Goal: Task Accomplishment & Management: Manage account settings

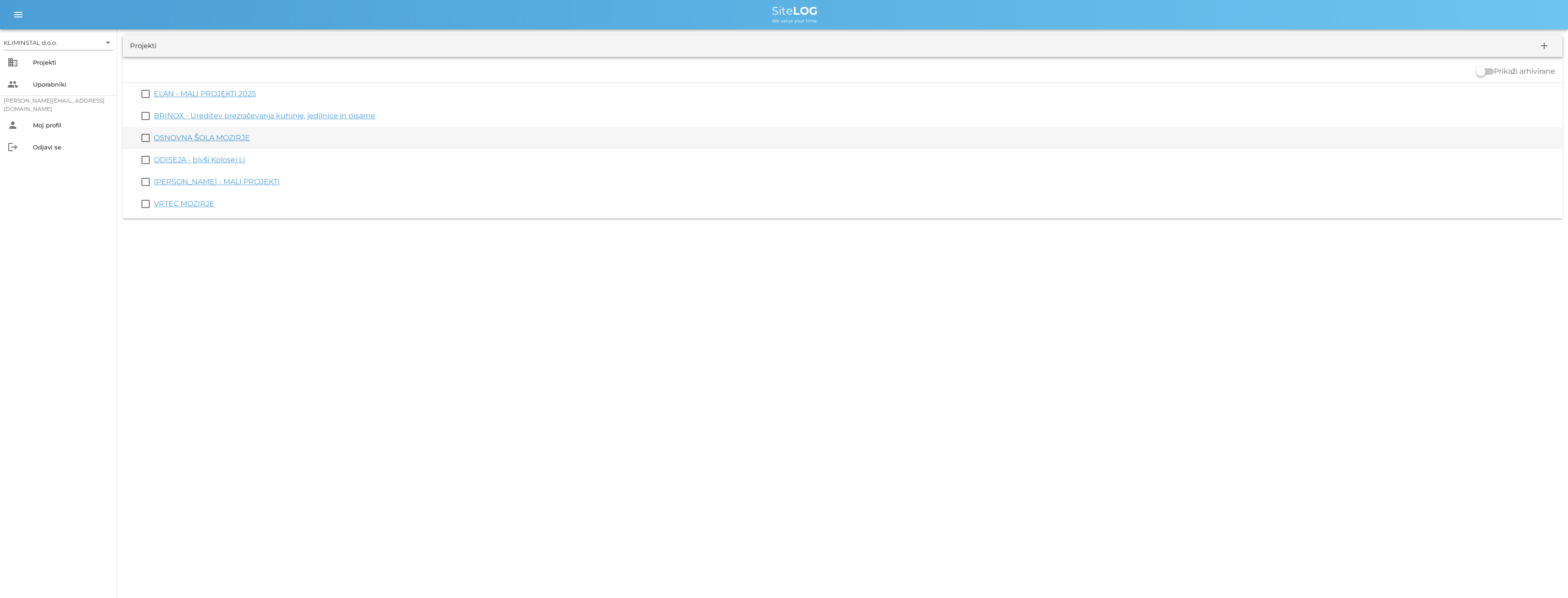
click at [184, 135] on link "OSNOVNA ŠOLA MOZIRJE" at bounding box center [202, 138] width 96 height 9
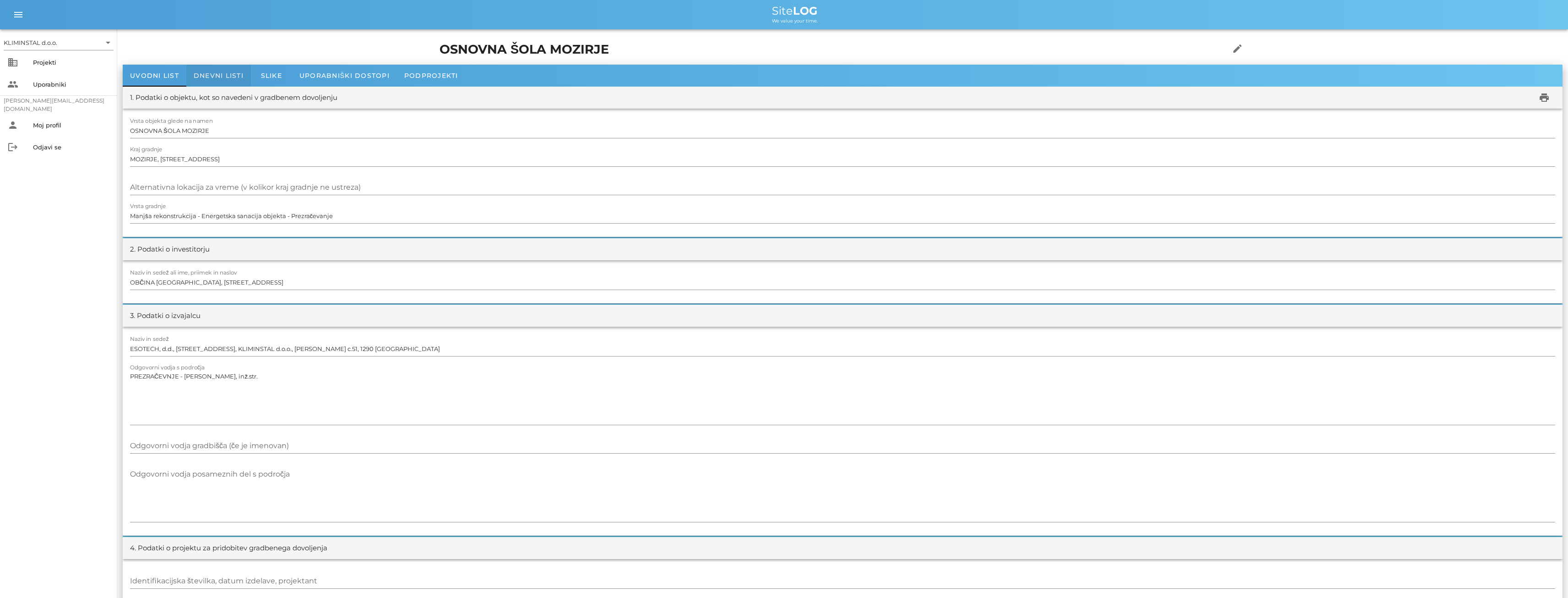
click at [206, 74] on span "Dnevni listi" at bounding box center [219, 76] width 50 height 9
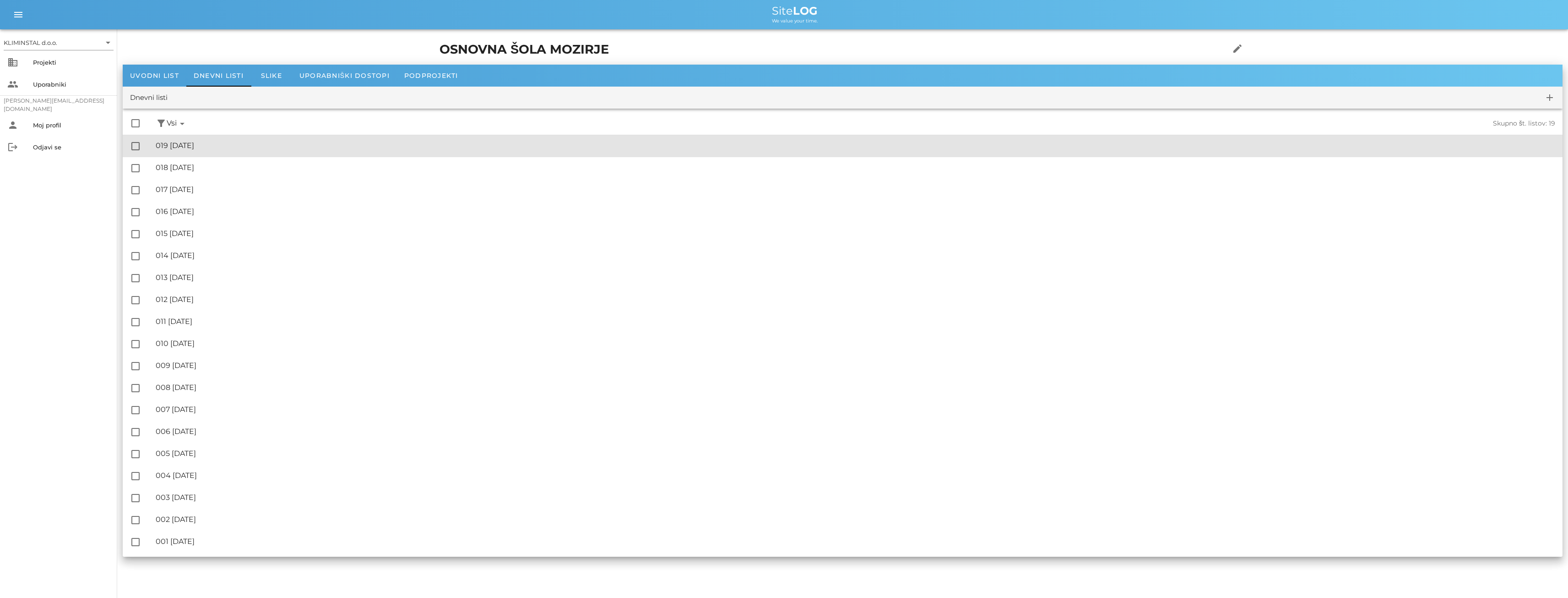
click at [197, 145] on div "🔏 019 [DATE]" at bounding box center [855, 146] width 1399 height 9
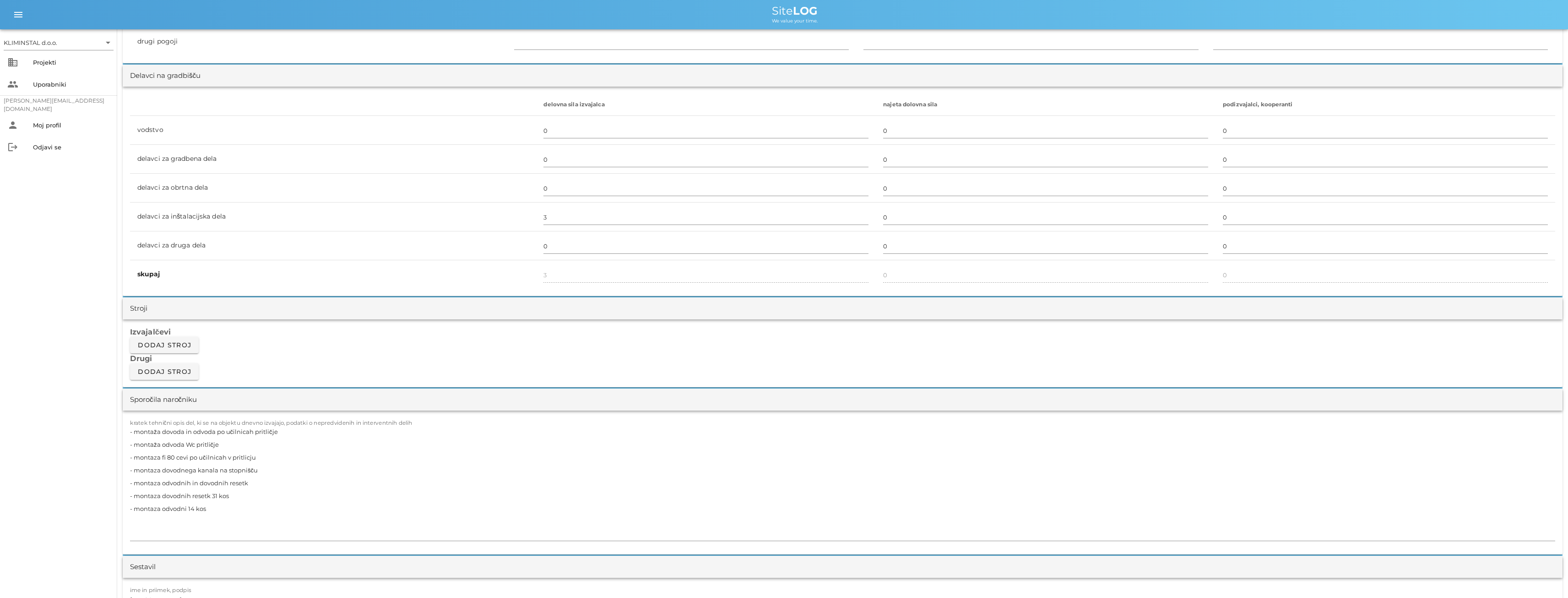
scroll to position [672, 0]
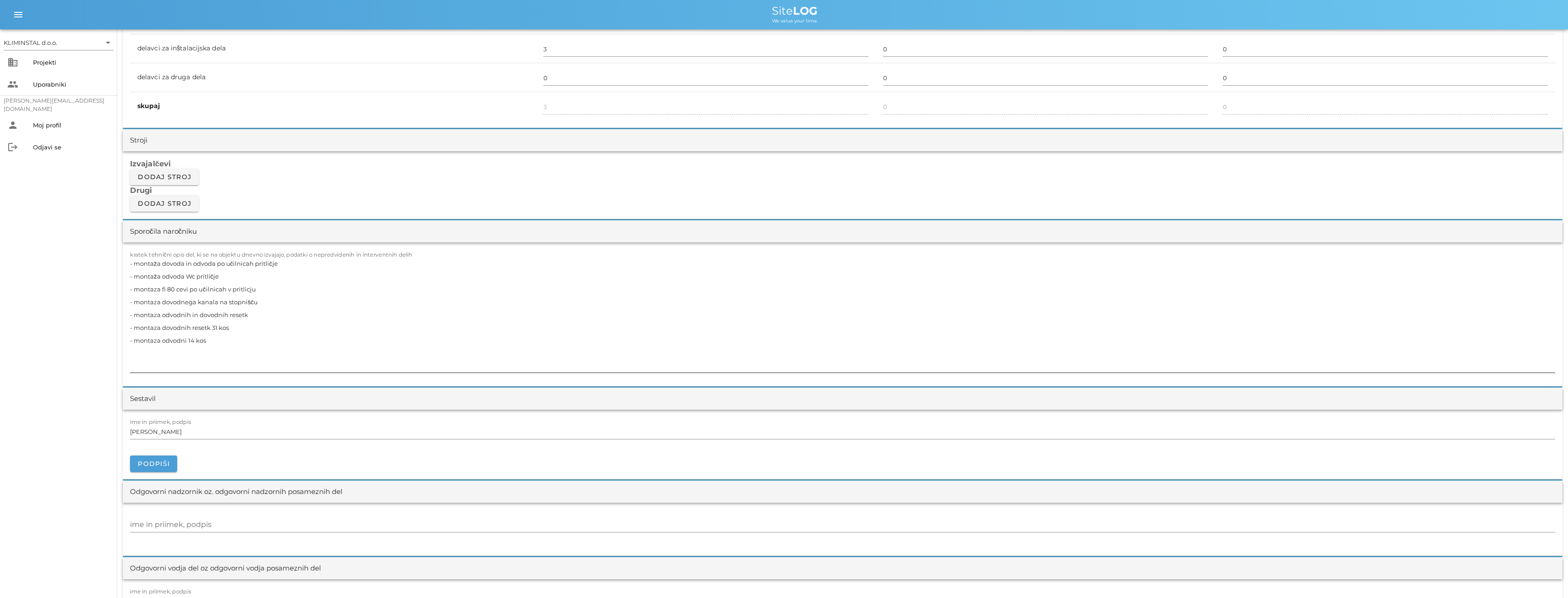
click at [195, 351] on textarea "- montaža dovoda in odvoda po učilnicah pritličje - montaža odvoda Wc pritličje…" at bounding box center [842, 315] width 1425 height 116
click at [217, 339] on textarea "- montaža dovoda in odvoda po učilnicah pritličje - montaža odvoda Wc pritličje…" at bounding box center [842, 315] width 1425 height 116
click at [195, 353] on textarea "- montaža dovoda in odvoda po učilnicah pritličje - montaža odvoda Wc pritličje…" at bounding box center [842, 315] width 1425 height 116
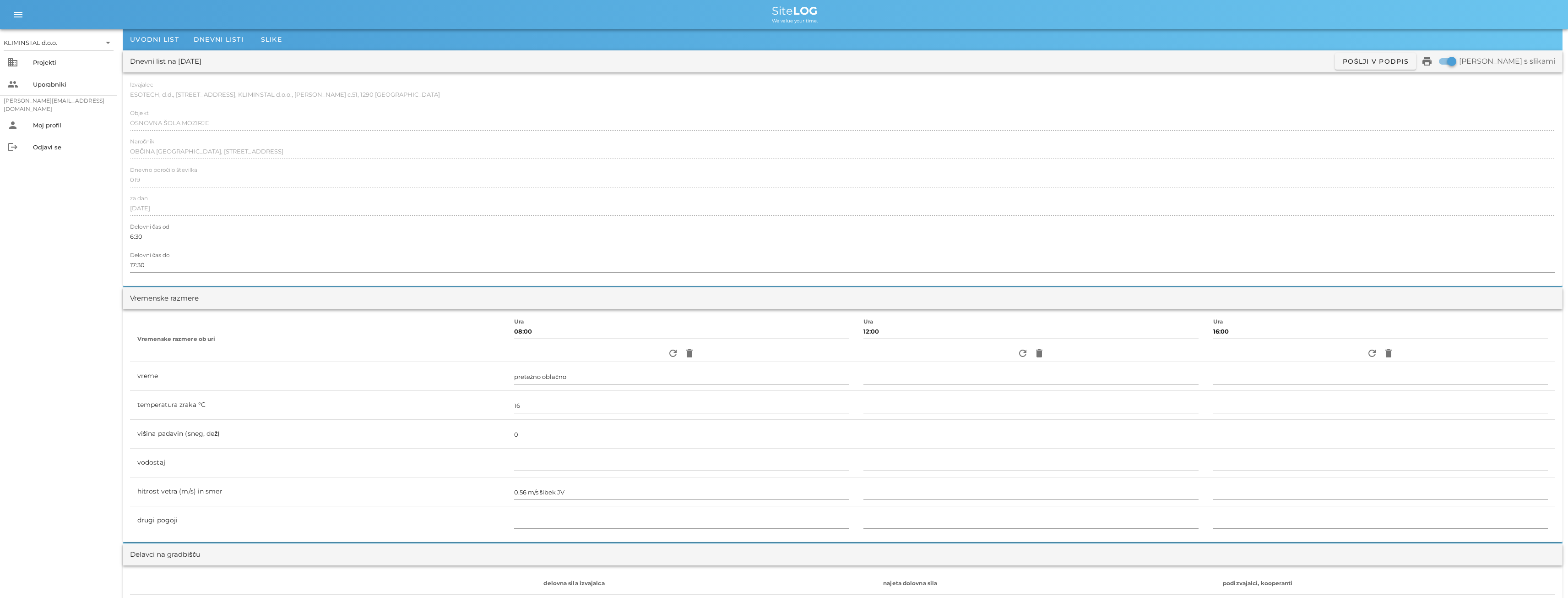
scroll to position [0, 0]
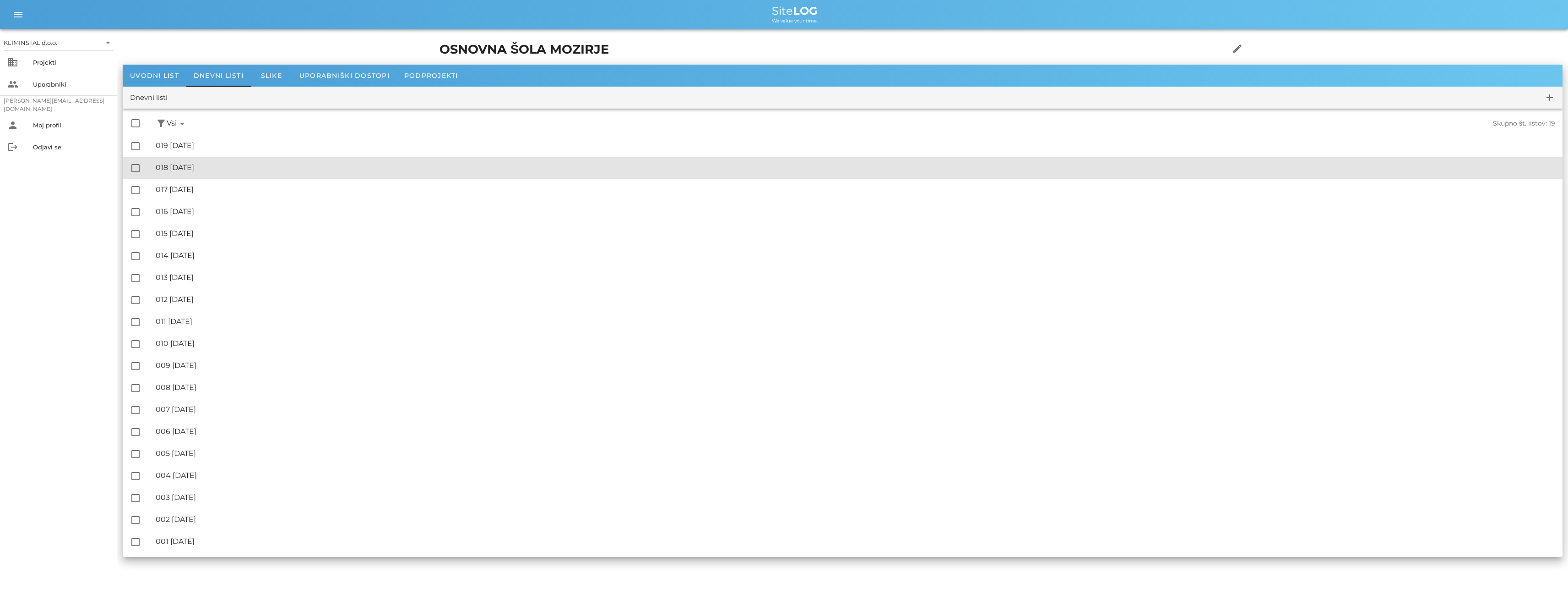
click at [170, 171] on div "🔏 018 [DATE]" at bounding box center [855, 167] width 1399 height 9
click at [176, 167] on div "🔏 018 [DATE]" at bounding box center [855, 167] width 1399 height 9
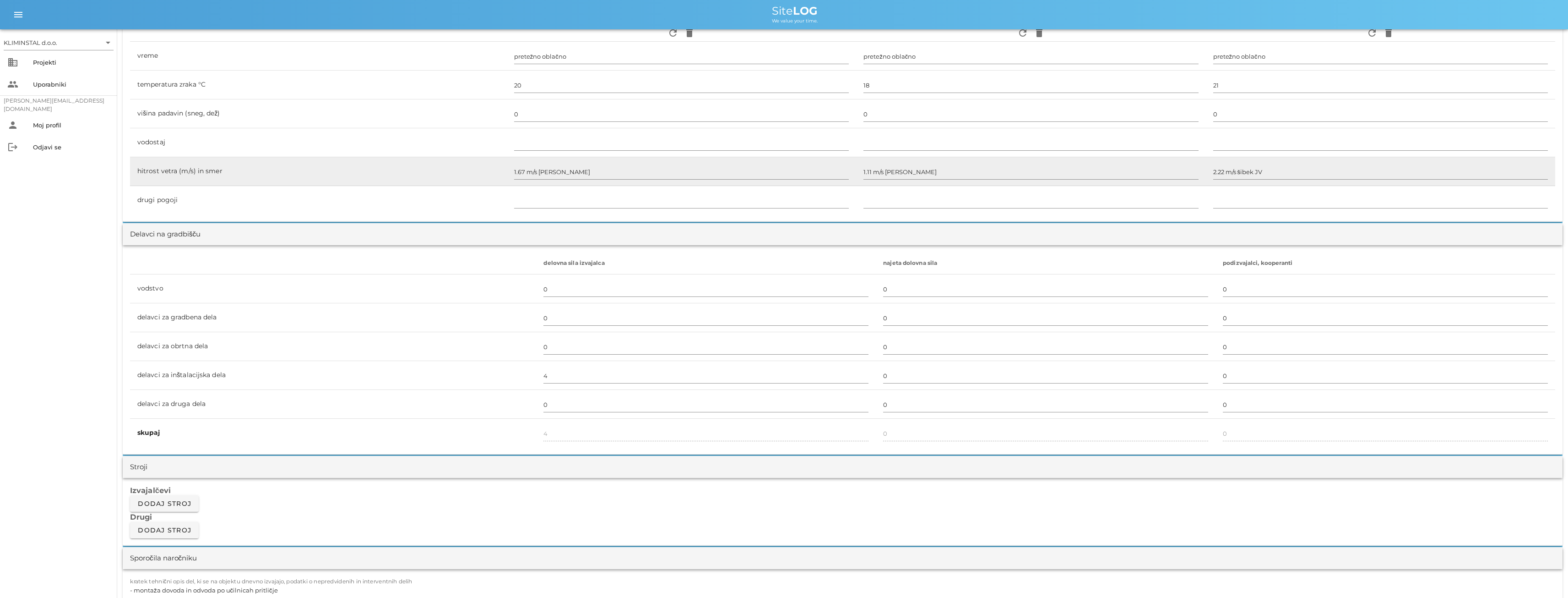
scroll to position [282, 0]
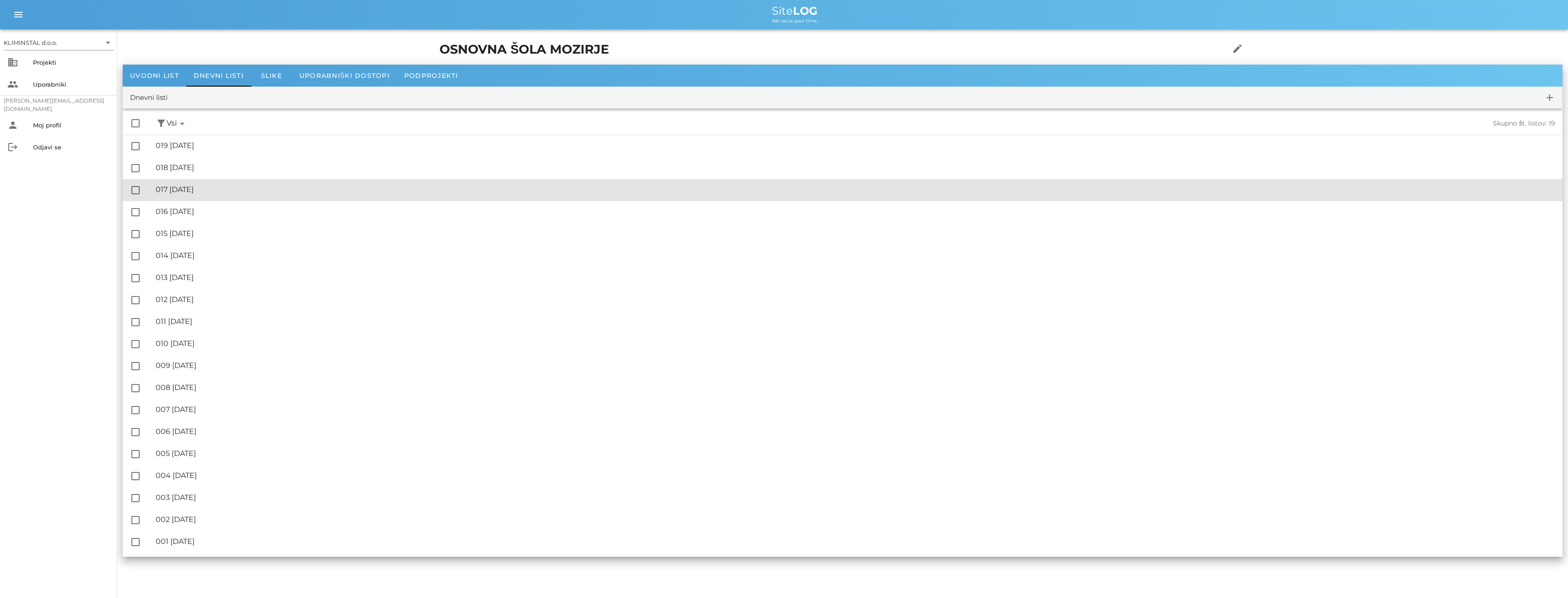
click at [182, 191] on div "🔏 017 [DATE]" at bounding box center [855, 189] width 1399 height 9
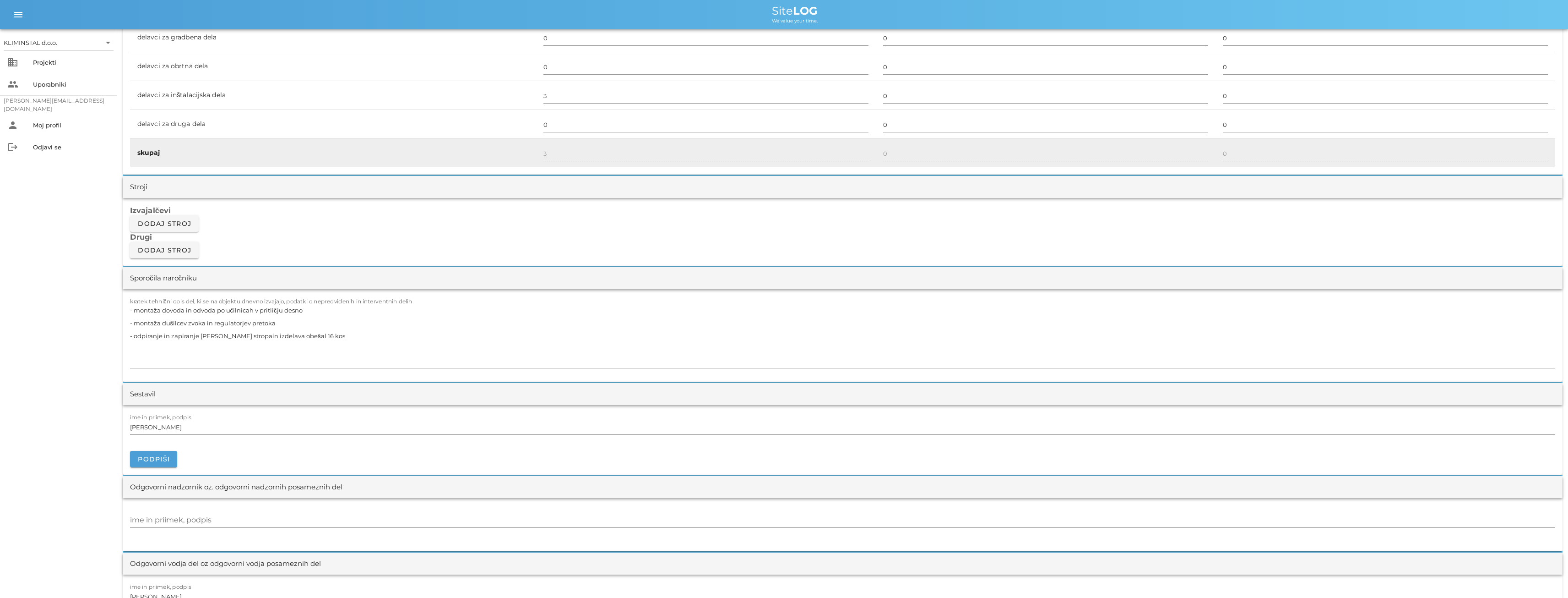
scroll to position [672, 0]
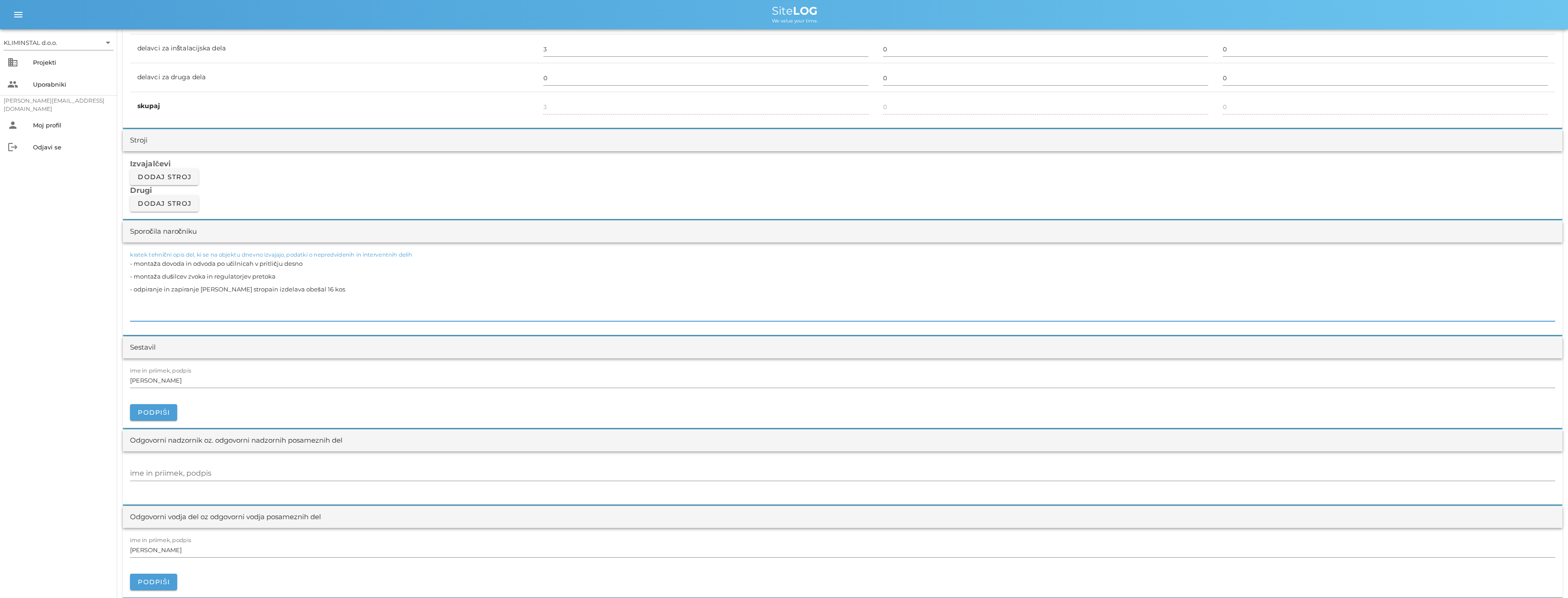
click at [199, 298] on textarea "- montaža dovoda in odvoda po učilnicah v pritličju desno - montaža dušilcev zv…" at bounding box center [842, 289] width 1425 height 64
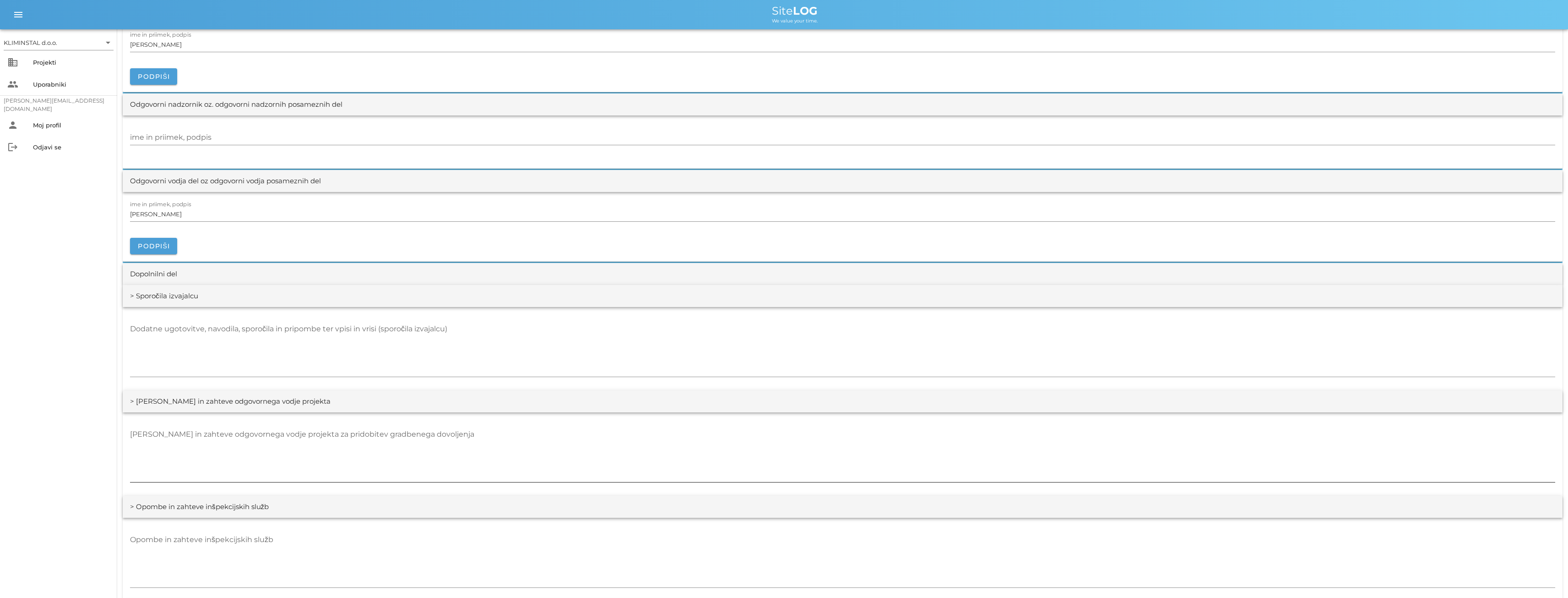
scroll to position [840, 0]
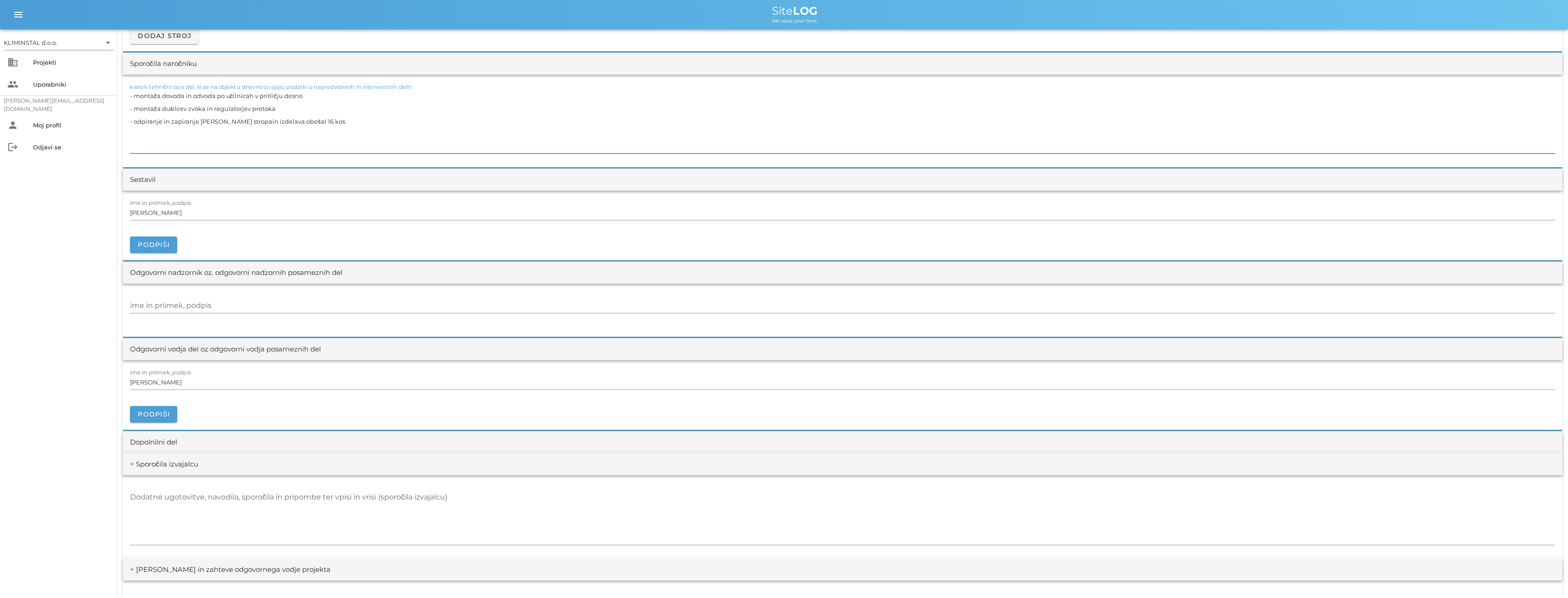
click at [248, 135] on textarea "- montaža dovoda in odvoda po učilnicah v pritličju desno - montaža dušilcev zv…" at bounding box center [842, 121] width 1425 height 64
click at [250, 134] on textarea "- montaža dovoda in odvoda po učilnicah v pritličju desno - montaža dušilcev zv…" at bounding box center [842, 121] width 1425 height 64
type textarea "- montaža dovoda in odvoda po učilnicah v pritličju desno - montaža dušilcev zv…"
click at [262, 190] on div "Sestavil" at bounding box center [842, 180] width 1440 height 22
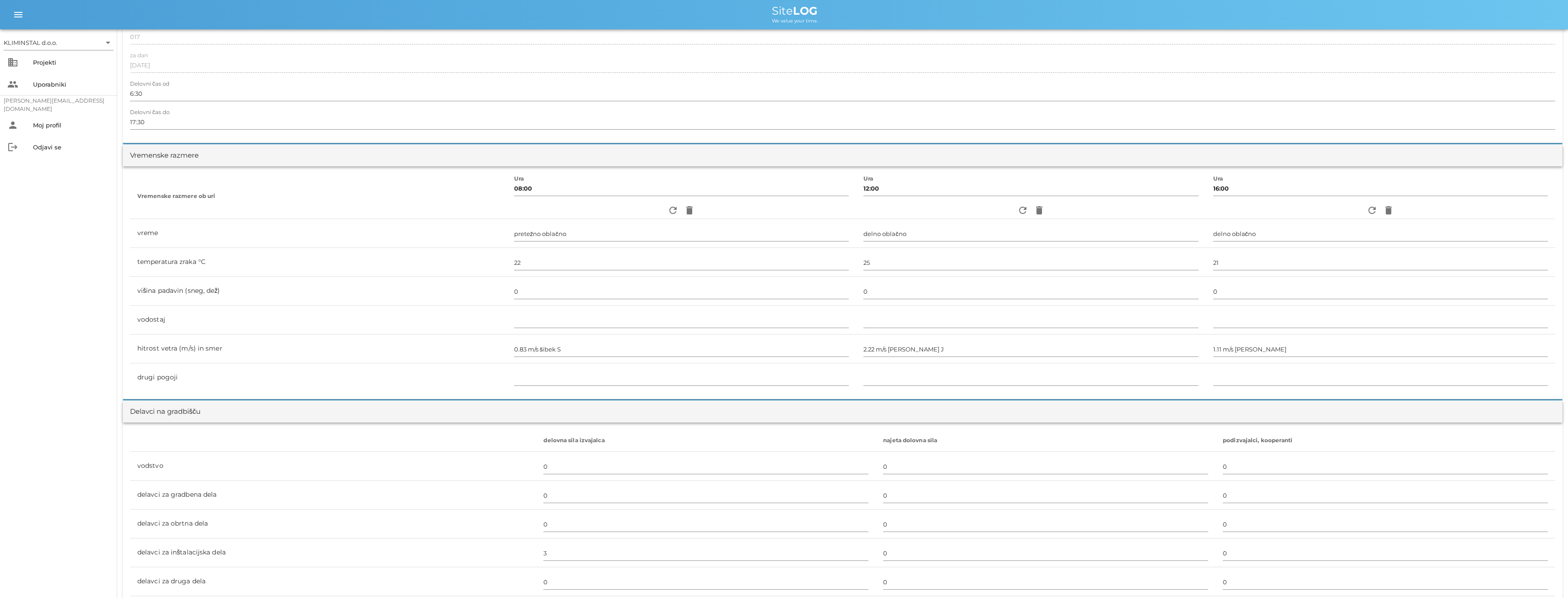
scroll to position [0, 0]
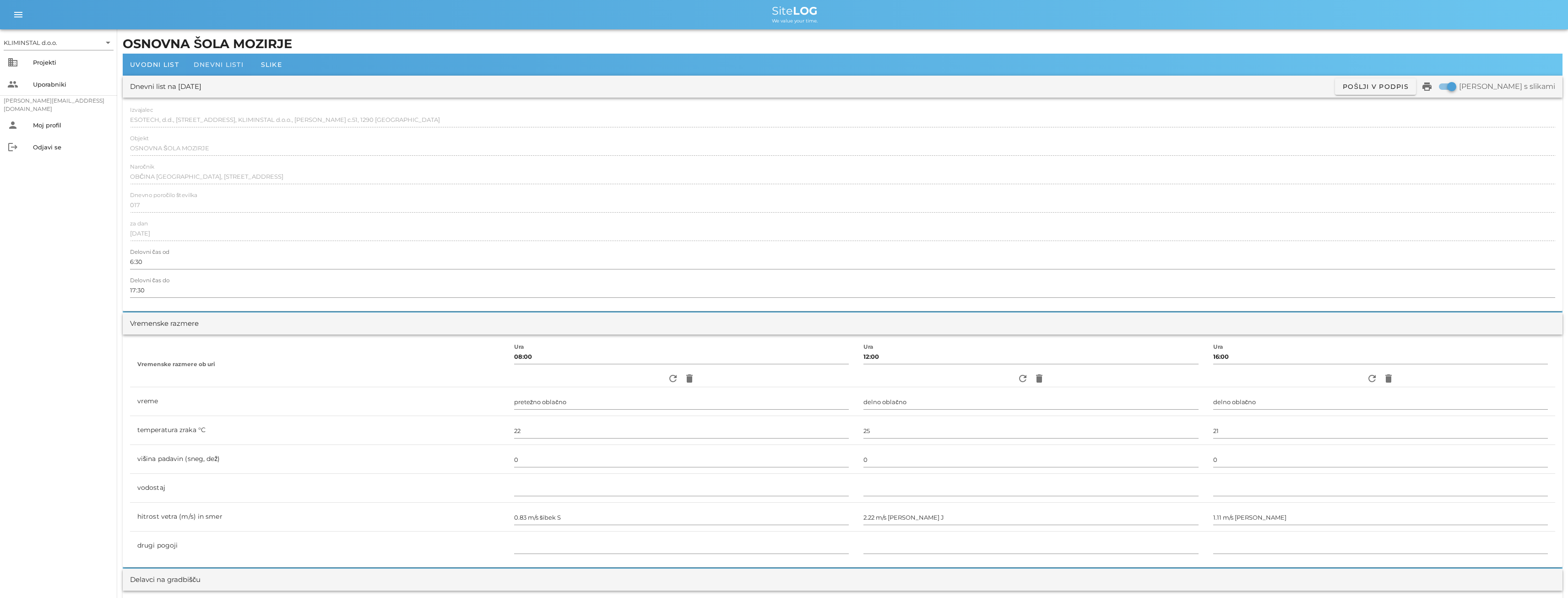
click at [213, 64] on span "Dnevni listi" at bounding box center [219, 65] width 50 height 9
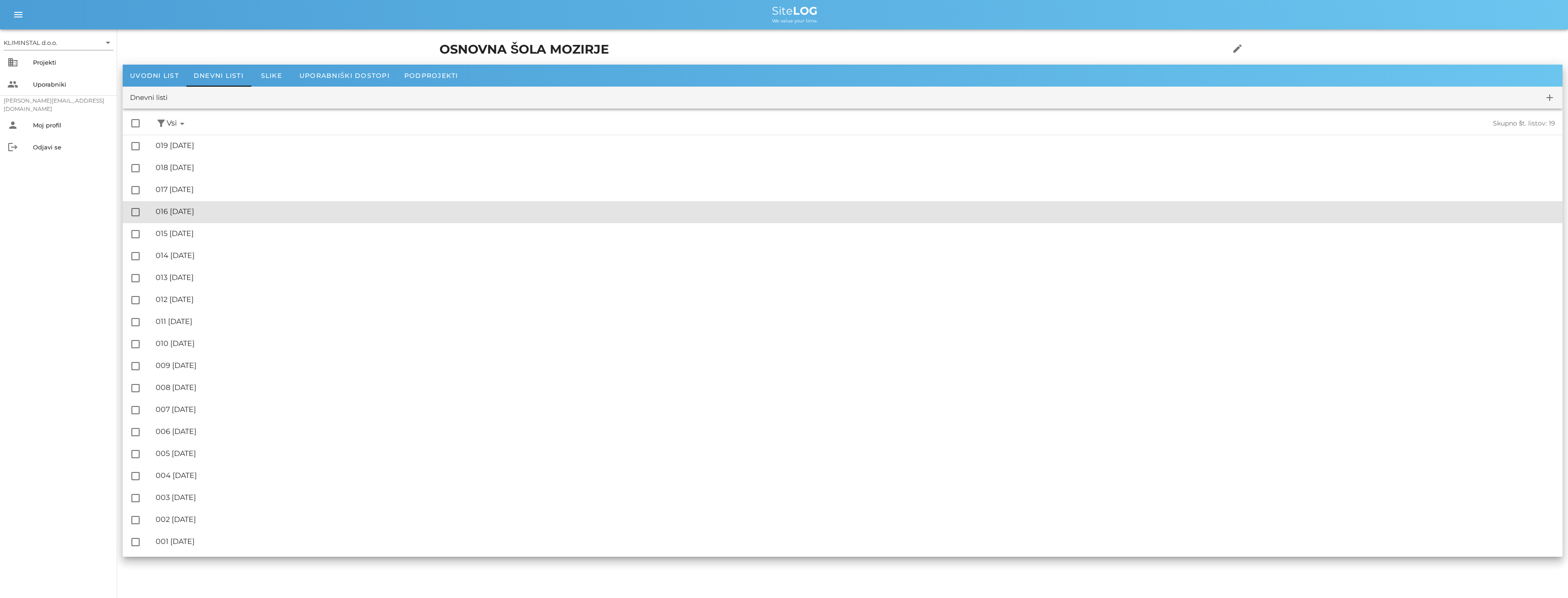
click at [169, 215] on div "🔏 016 [DATE]" at bounding box center [855, 211] width 1399 height 9
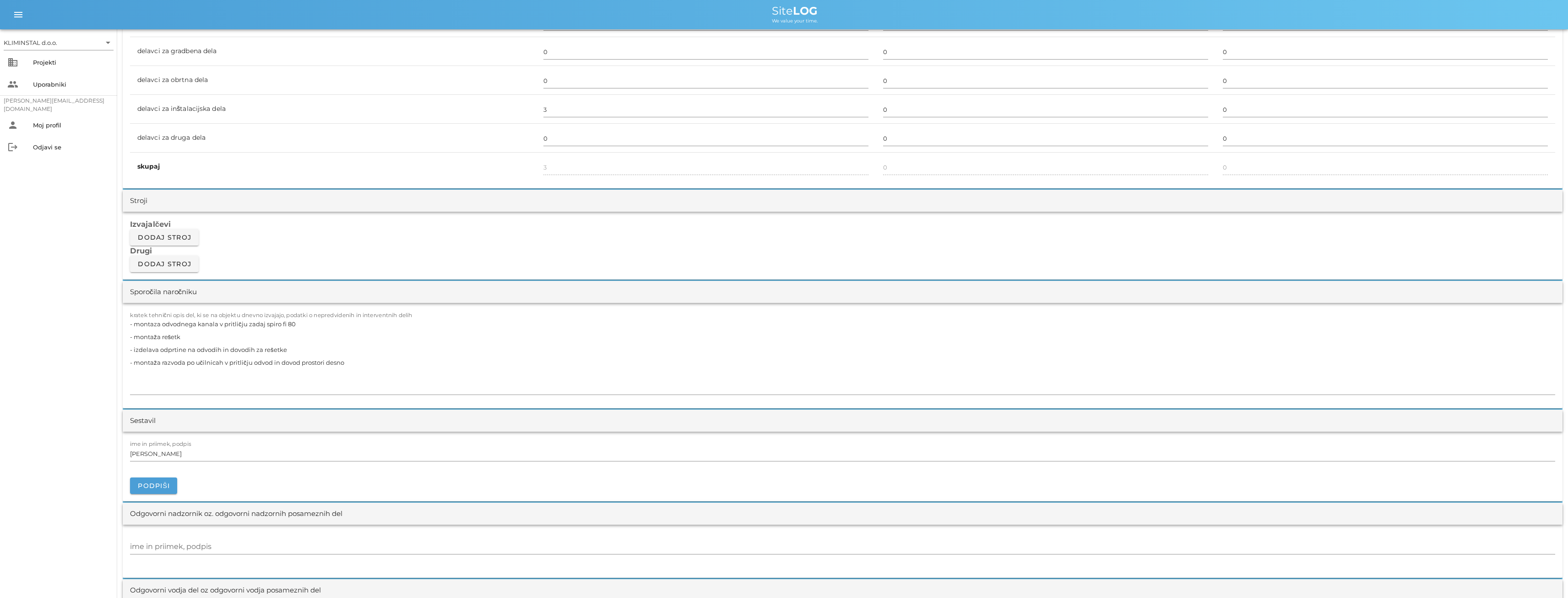
scroll to position [672, 0]
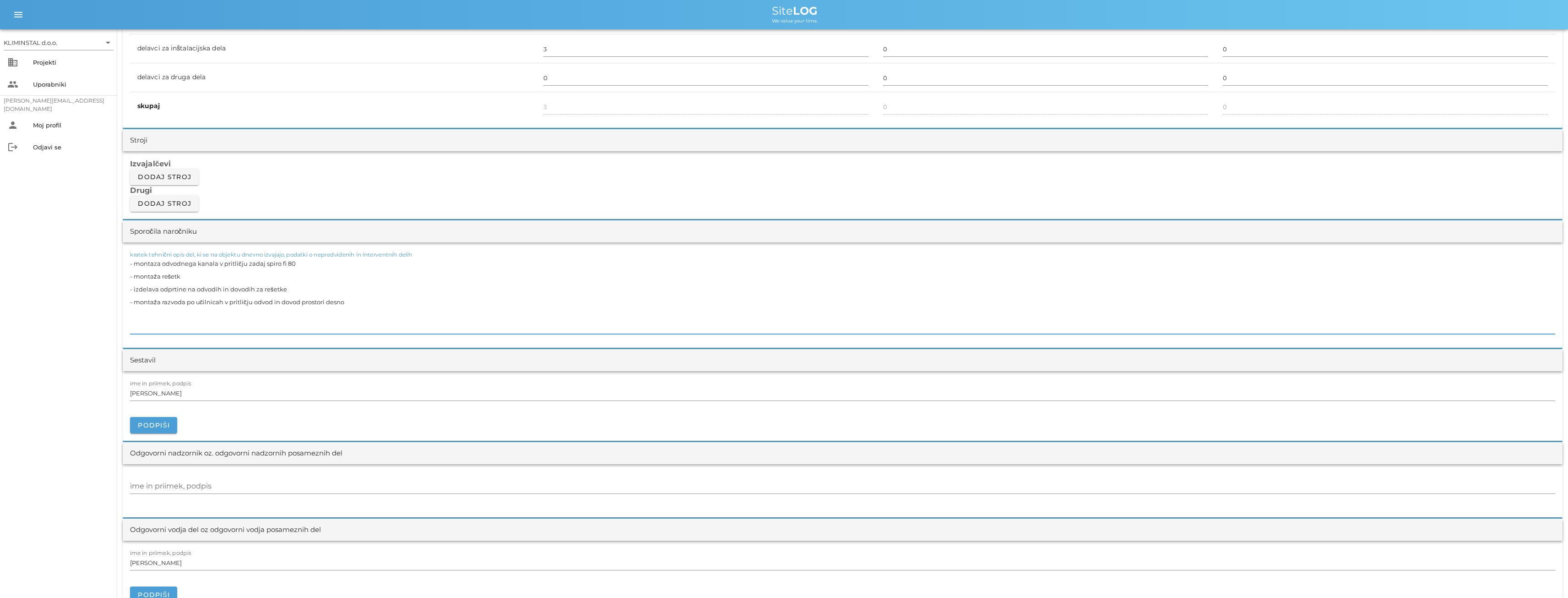
click at [265, 304] on textarea "- montaza odvodnega kanala v pritličju zadaj spiro fi 80 - montaža rešetk - izd…" at bounding box center [842, 295] width 1425 height 77
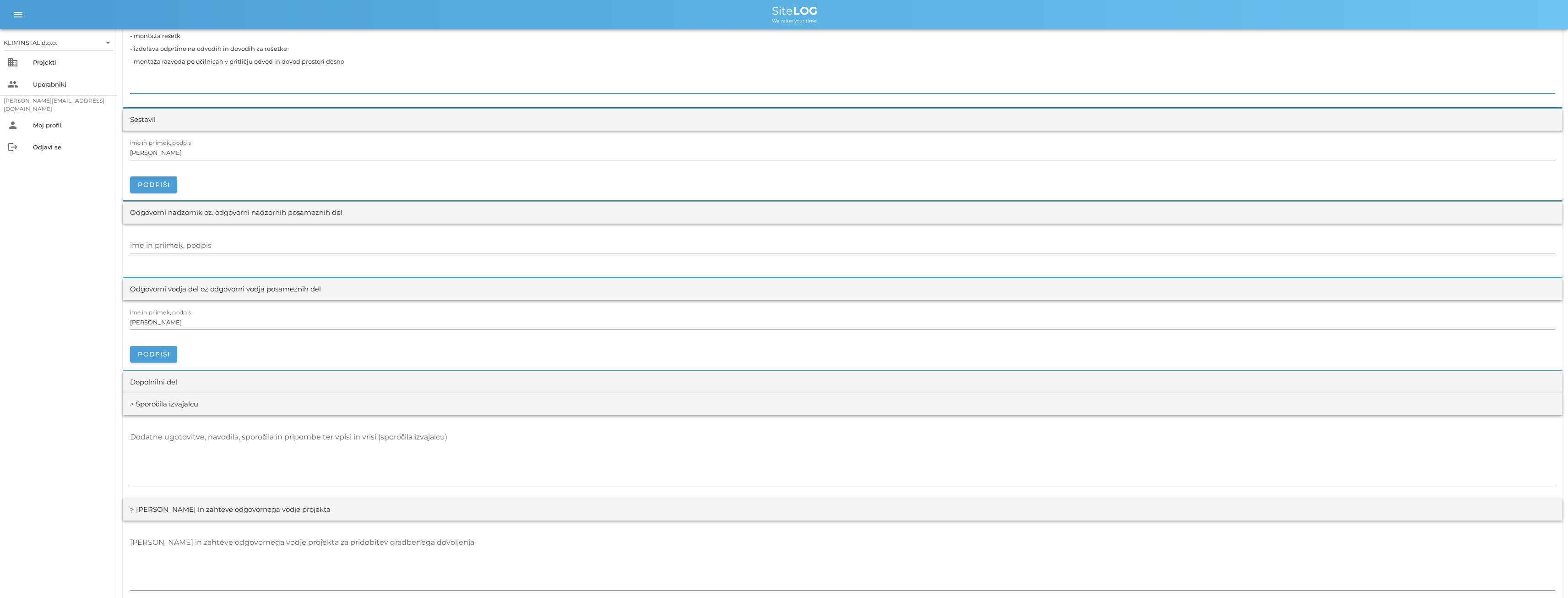
scroll to position [840, 0]
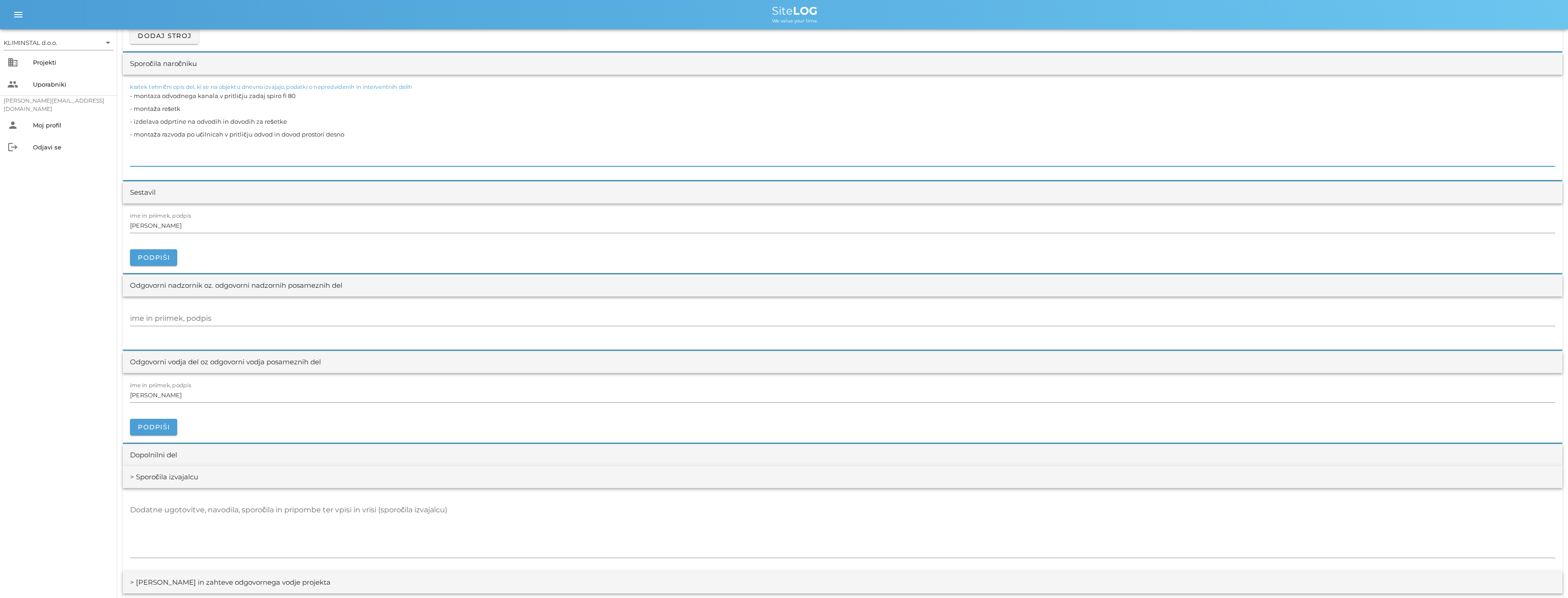
click at [222, 146] on textarea "- montaza odvodnega kanala v pritličju zadaj spiro fi 80 - montaža rešetk - izd…" at bounding box center [842, 128] width 1425 height 77
click at [157, 108] on textarea "- montaza odvodnega kanala v pritličju zadaj spiro fi 80 - montaža rešetk - izd…" at bounding box center [842, 128] width 1425 height 77
type textarea "- montaža odvodnega kanala v pritličju zadaj spiro fi 80 - montaža rešetk - izd…"
click at [320, 245] on div at bounding box center [842, 244] width 1425 height 10
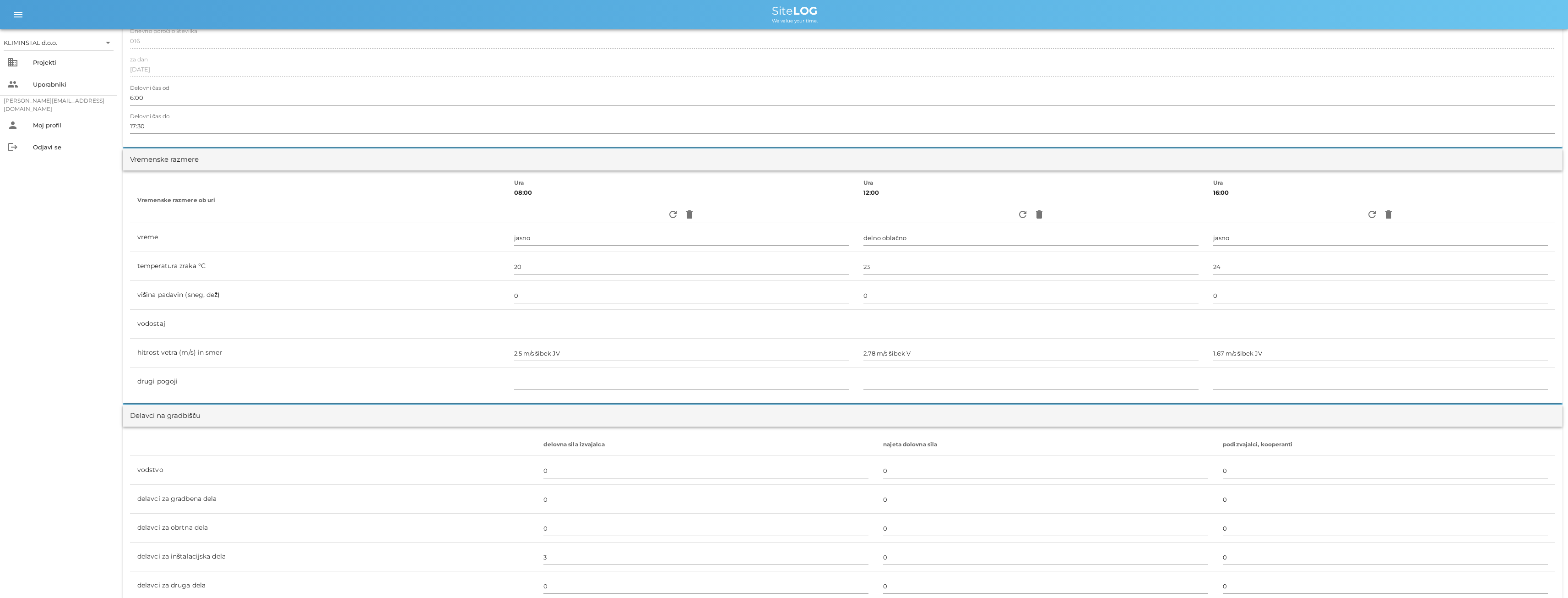
scroll to position [0, 0]
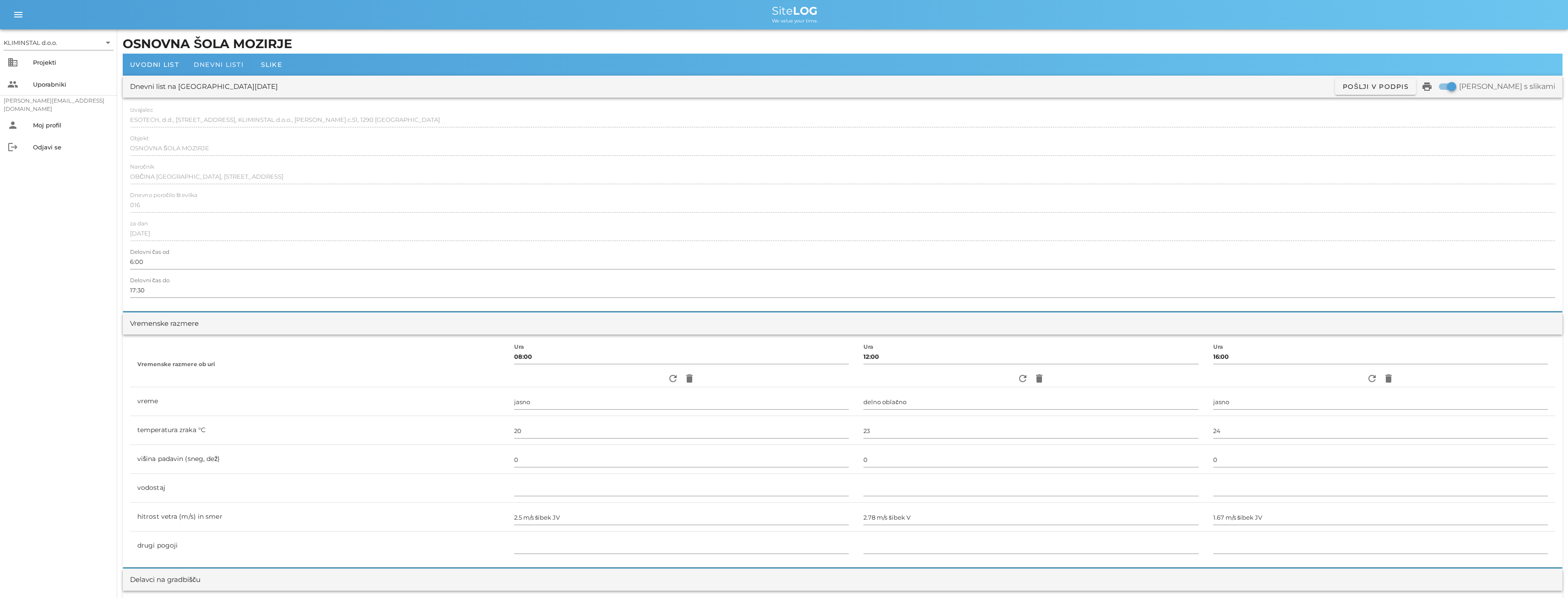
click at [216, 57] on div "Dnevni listi" at bounding box center [219, 65] width 65 height 22
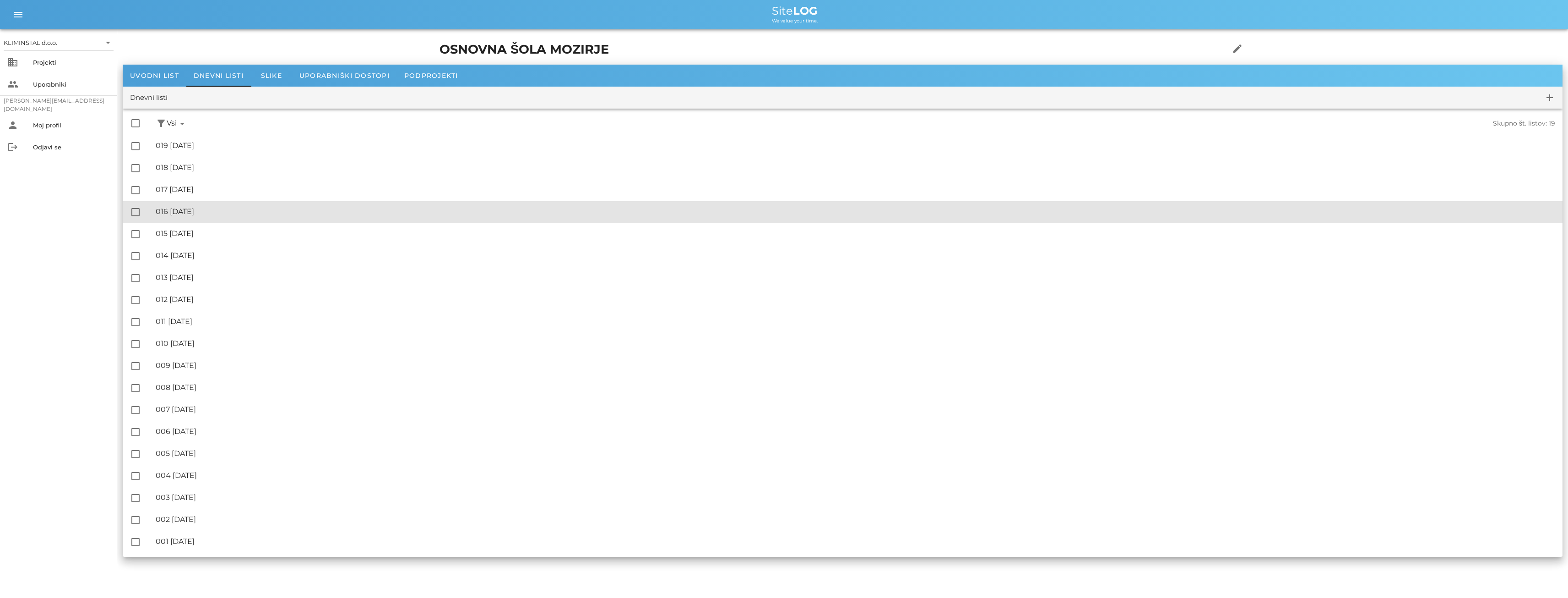
click at [186, 215] on div "🔏 016 [DATE]" at bounding box center [855, 211] width 1399 height 9
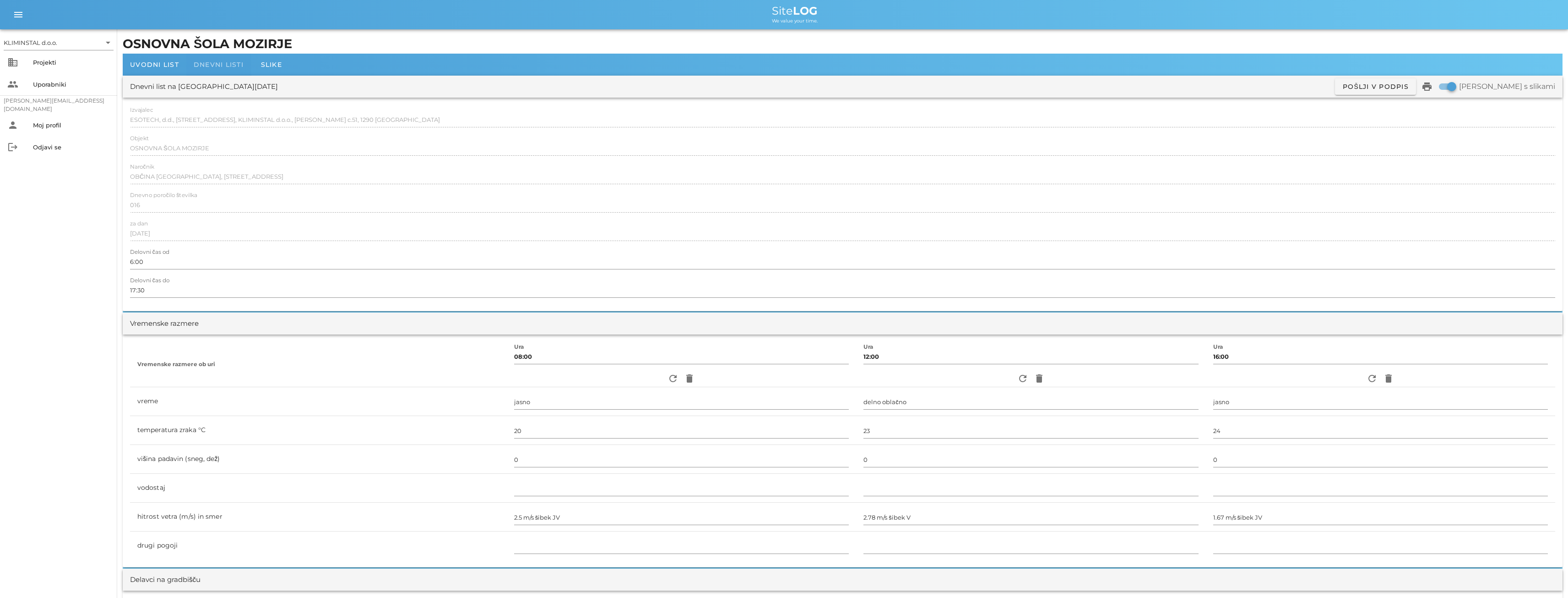
click at [223, 60] on div "Dnevni listi" at bounding box center [219, 65] width 65 height 22
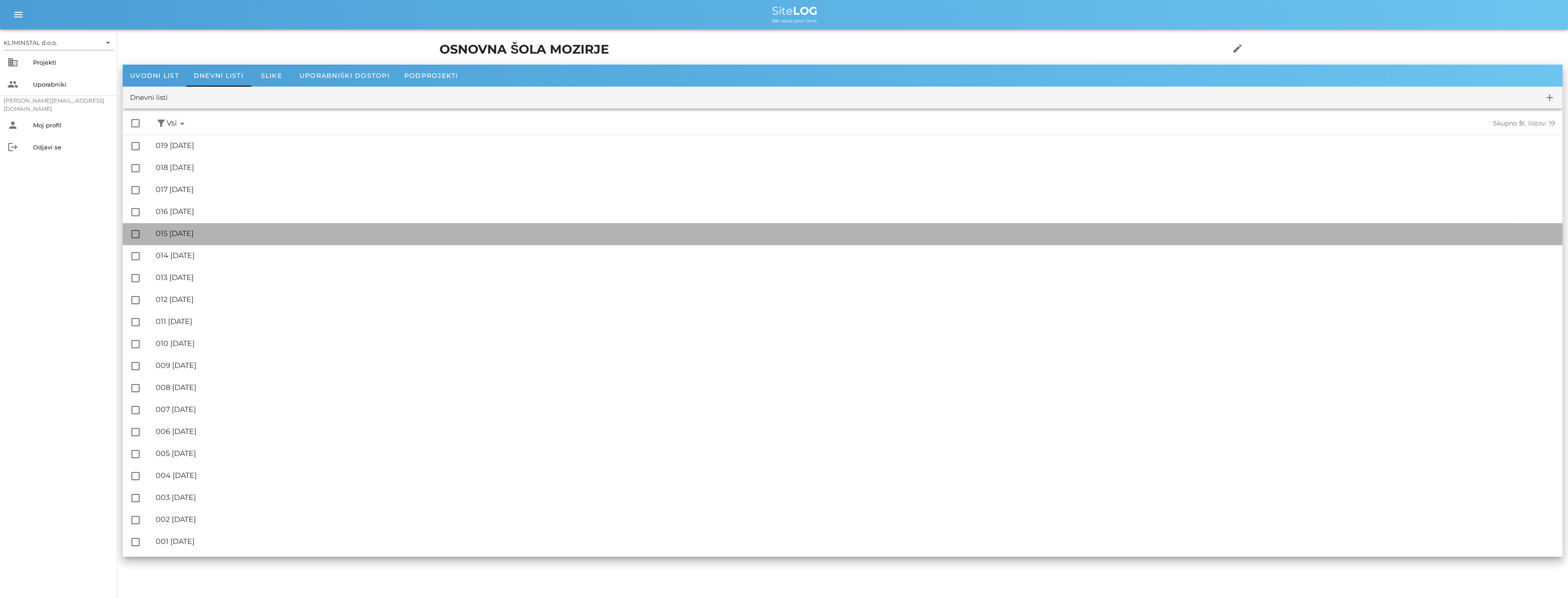
click at [202, 236] on div "🔏 015 [DATE]" at bounding box center [855, 233] width 1399 height 9
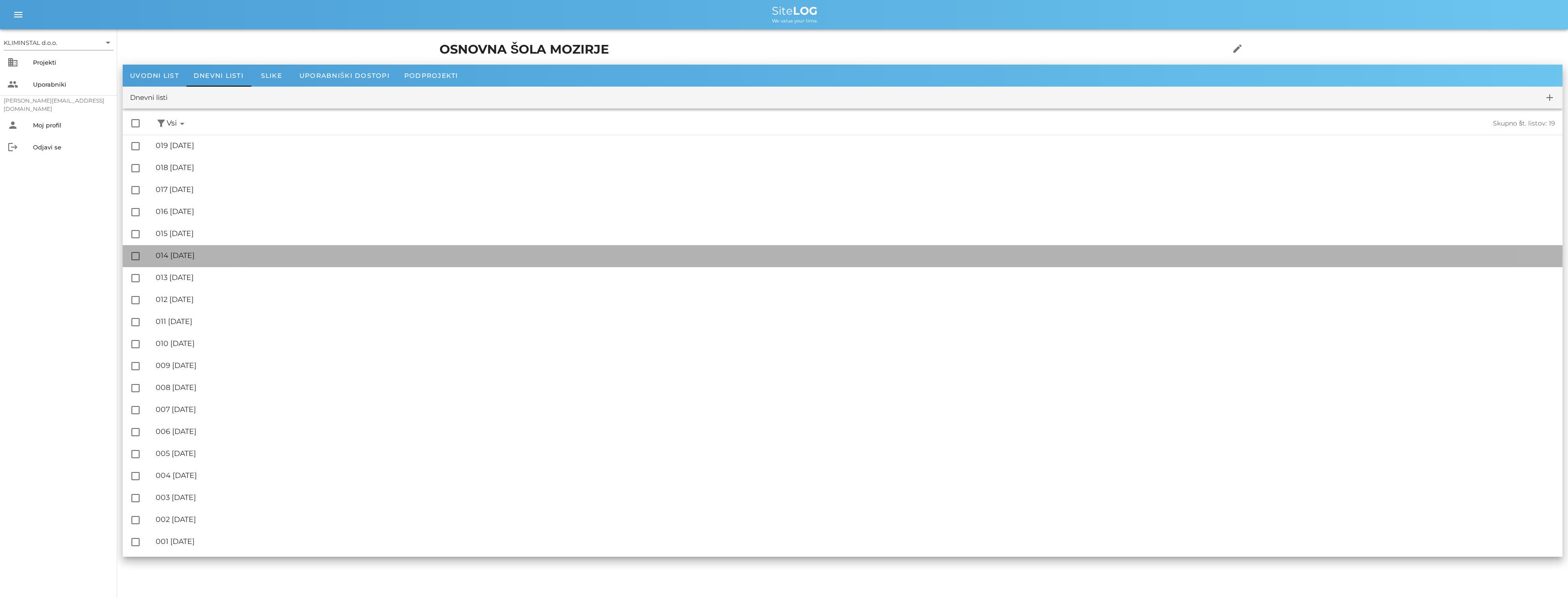
click at [209, 256] on div "🔏 014 [DATE]" at bounding box center [855, 255] width 1399 height 9
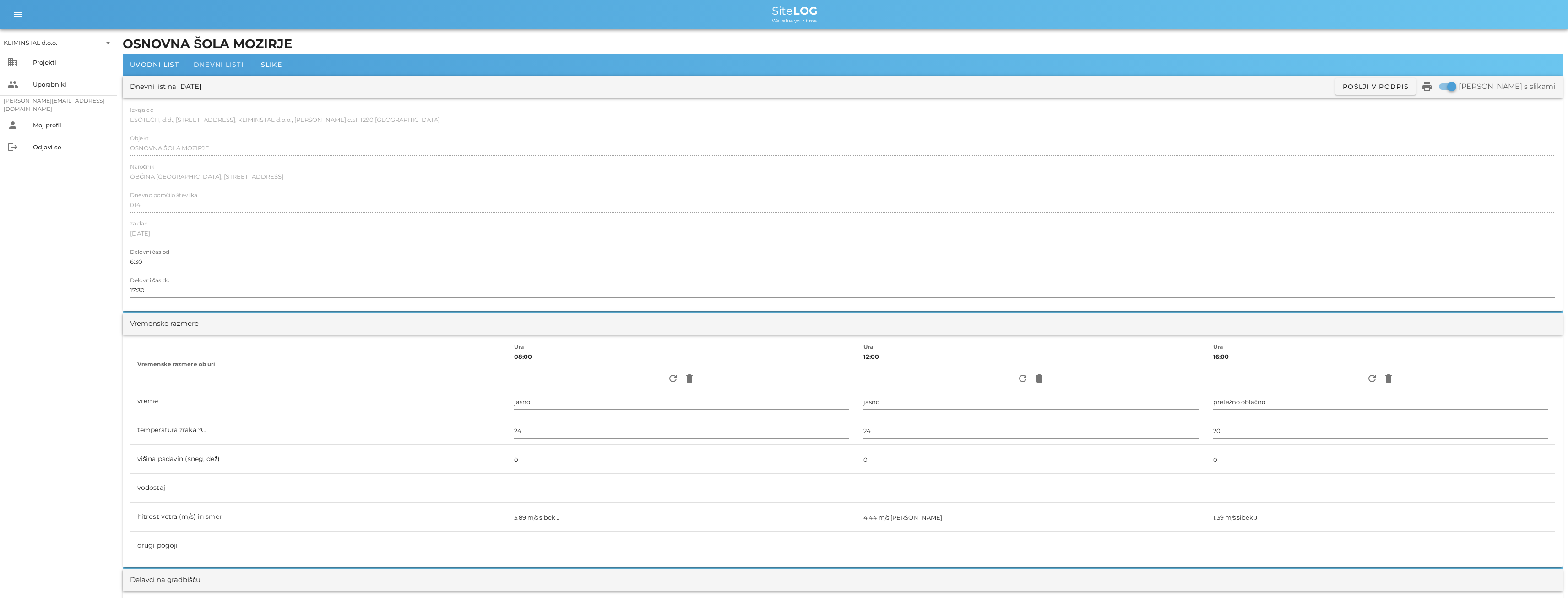
click at [220, 64] on span "Dnevni listi" at bounding box center [219, 65] width 50 height 9
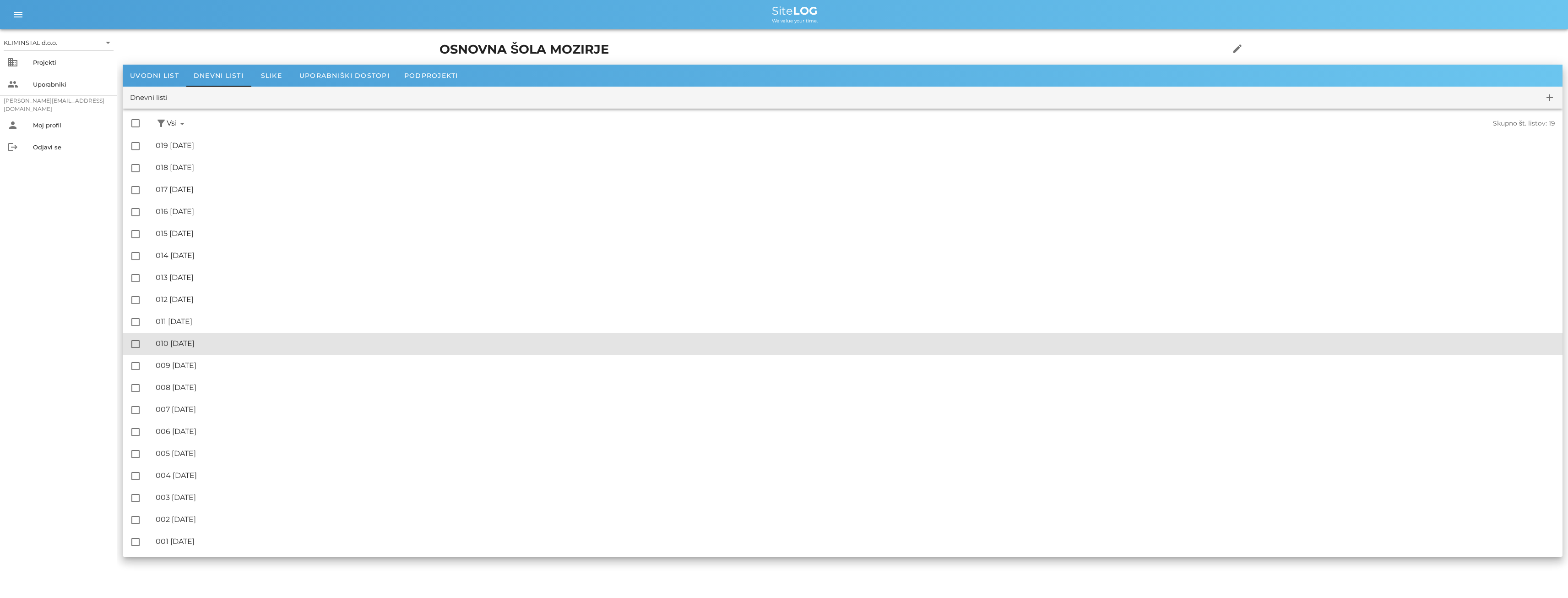
click at [188, 348] on div "🔏 010 [DATE]" at bounding box center [855, 343] width 1399 height 9
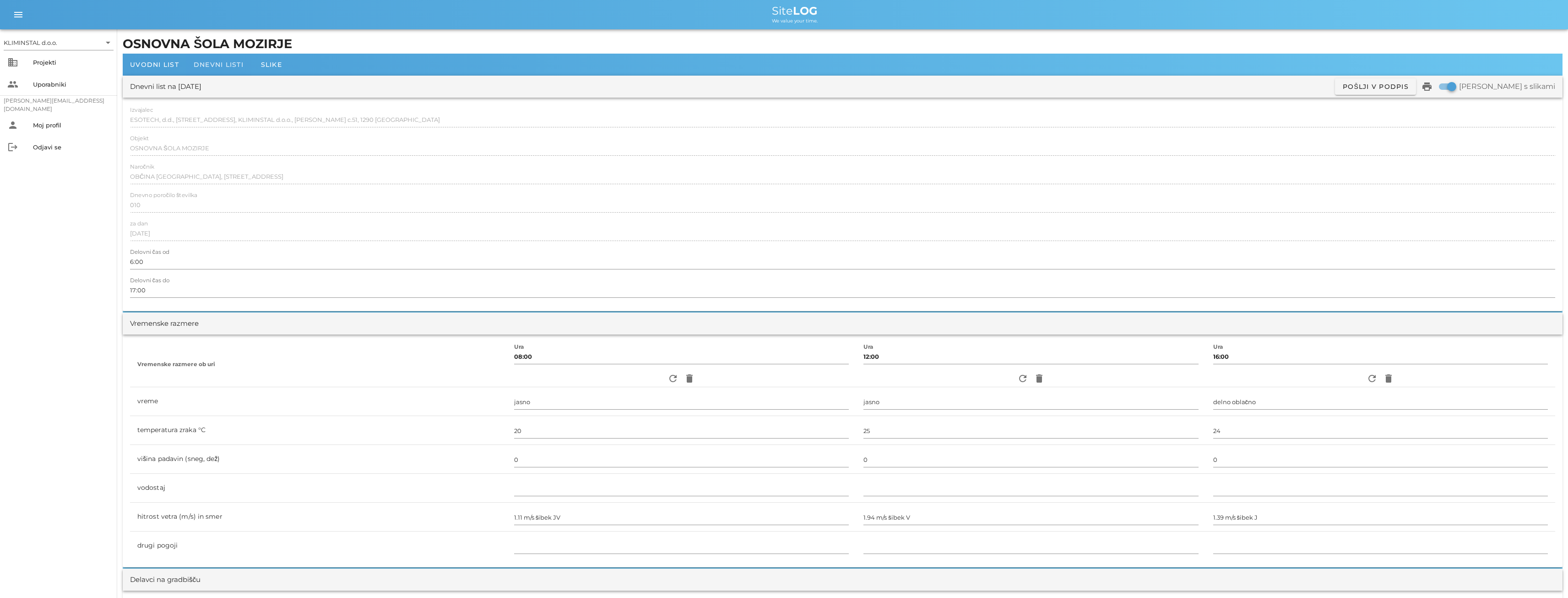
click at [209, 60] on div "Dnevni listi" at bounding box center [219, 65] width 65 height 22
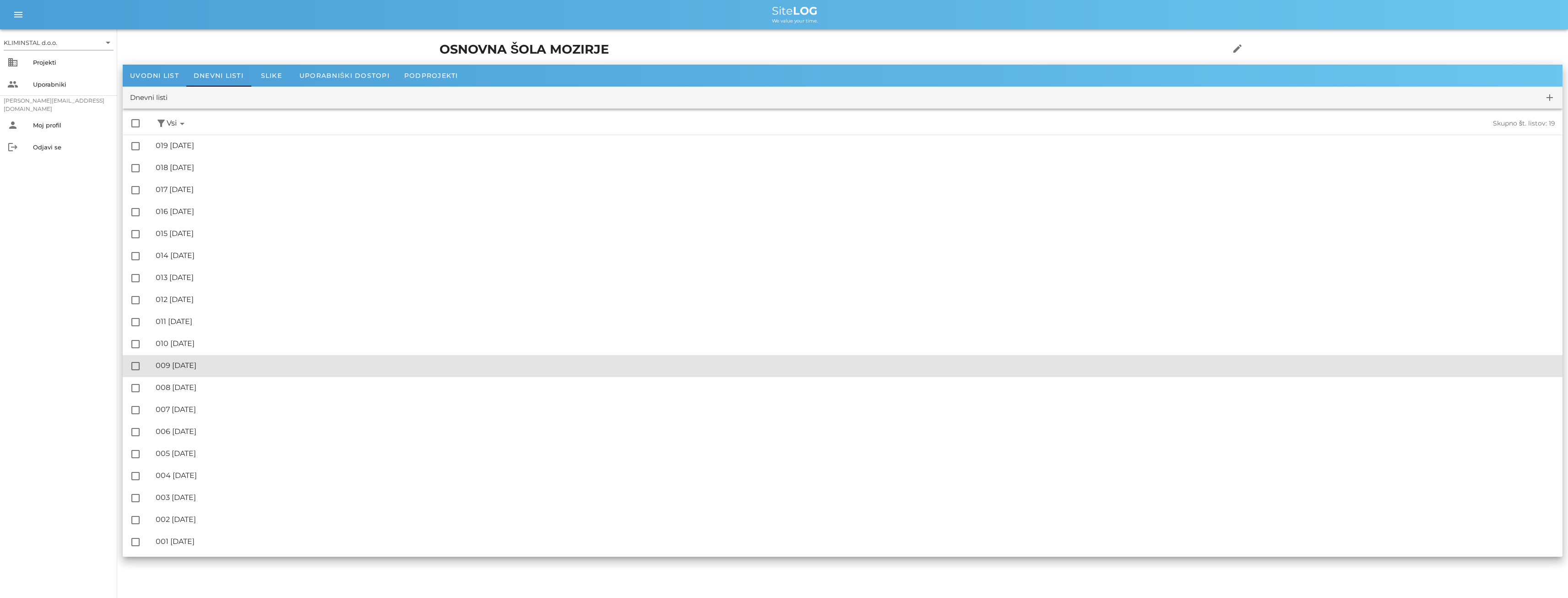
click at [213, 365] on div "🔏 009 [DATE]" at bounding box center [855, 365] width 1399 height 9
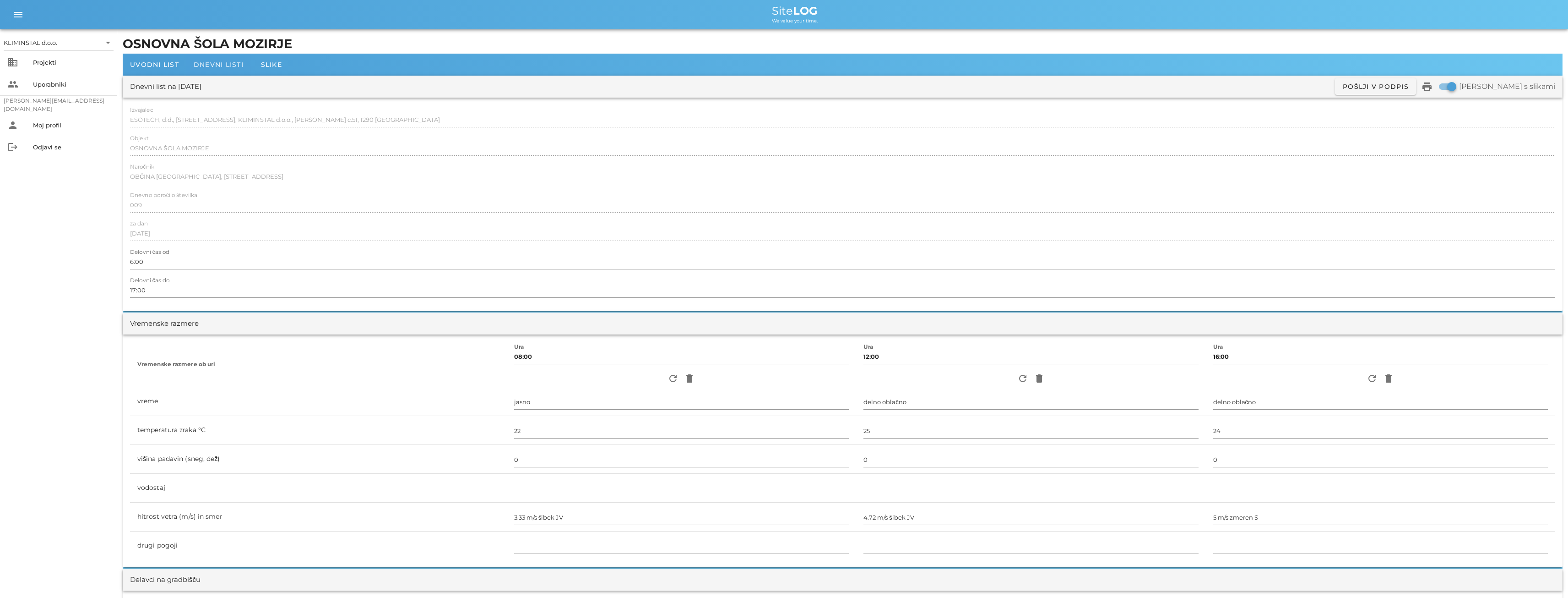
click at [219, 66] on span "Dnevni listi" at bounding box center [219, 65] width 50 height 9
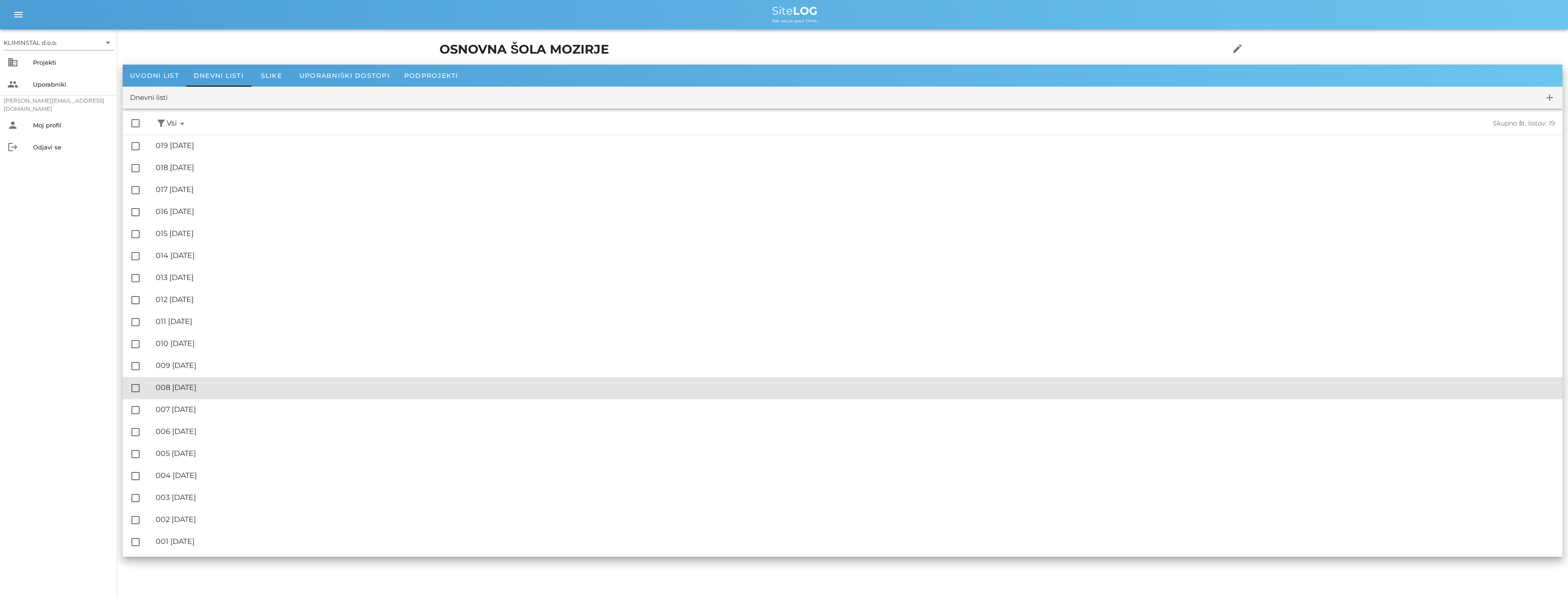
click at [185, 384] on div "🔏 008 [DATE]" at bounding box center [855, 387] width 1399 height 9
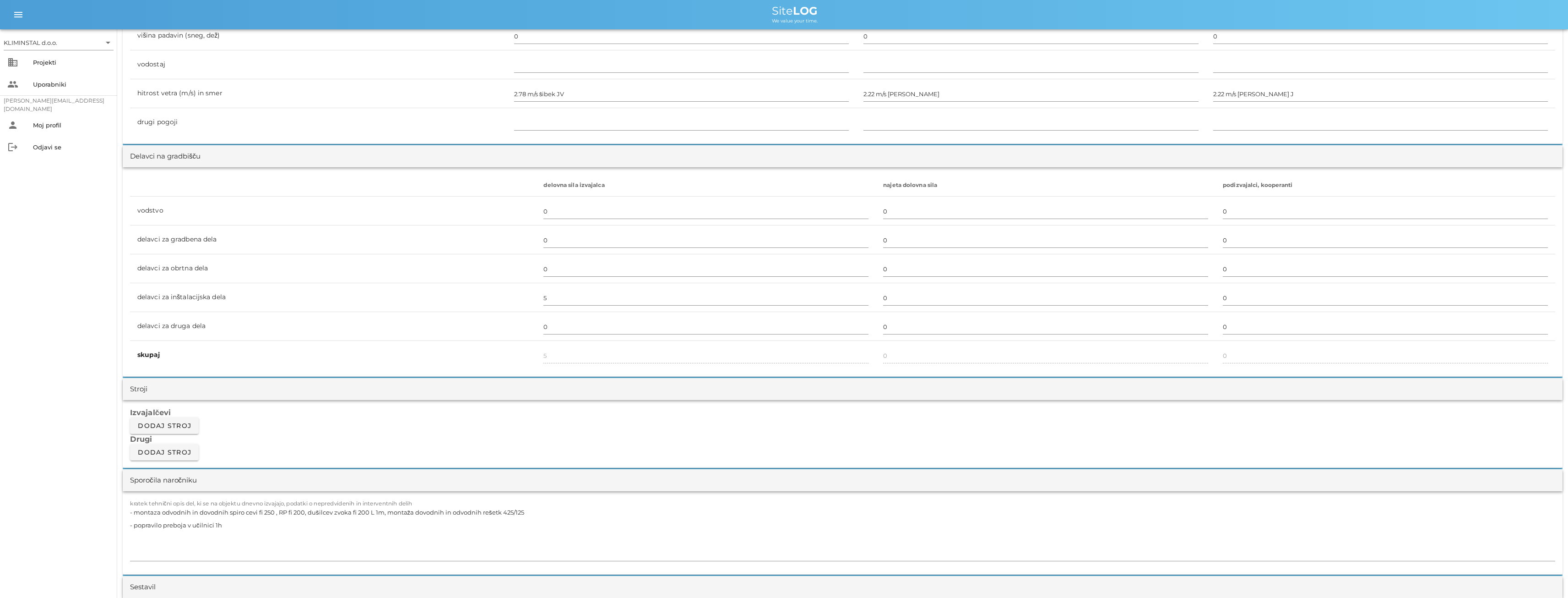
scroll to position [504, 0]
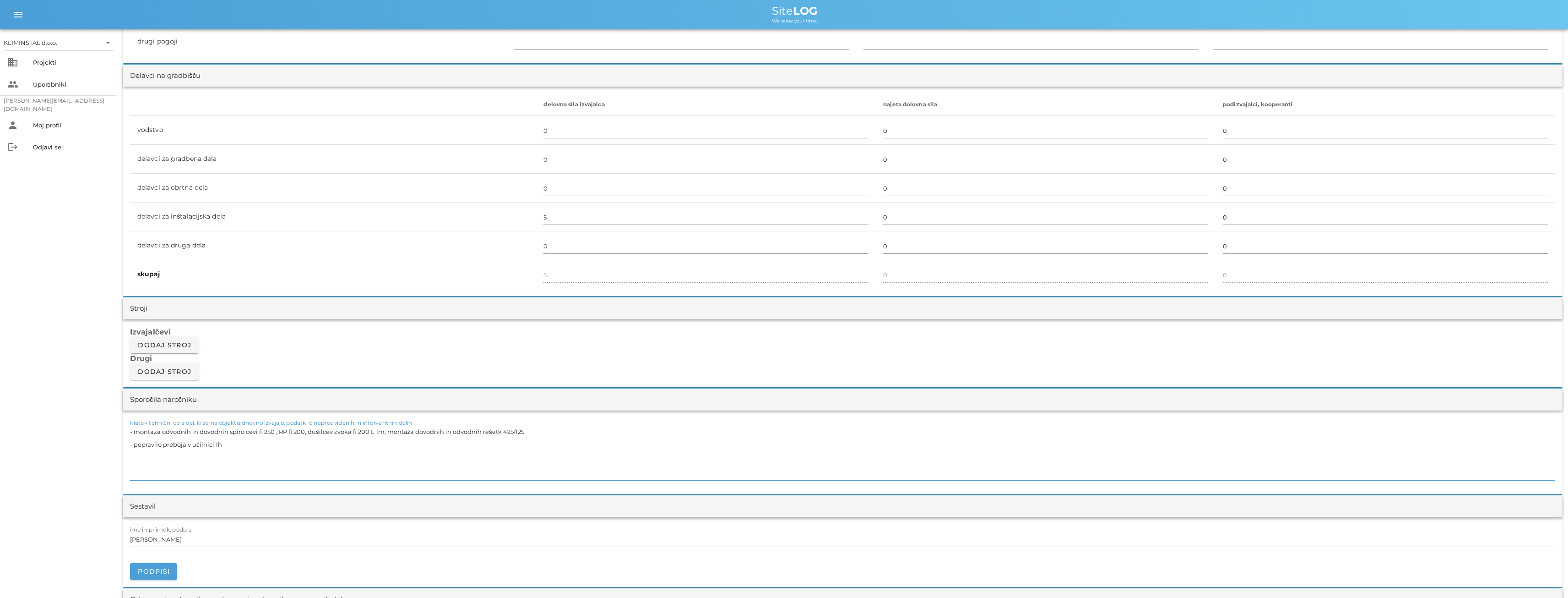
click at [204, 444] on textarea "- montaza odvodnih in dovodnih spiro cevi fi 250 , RP fi 200, dušilcev zvoka fi…" at bounding box center [842, 452] width 1425 height 55
click at [217, 445] on textarea "- montaza odvodnih in dovodnih spiro cevi fi 250 , RP fi 200, dušilcev zvoka fi…" at bounding box center [842, 452] width 1425 height 55
click at [217, 443] on textarea "- montaza odvodnih in dovodnih spiro cevi fi 250 , RP fi 200, dušilcev zvoka fi…" at bounding box center [842, 452] width 1425 height 55
click at [217, 443] on textarea "- montaza odvodnih in dovodnih spiro cevi fi 250 , RP fi 200, dušilcev zvoka fi…" at bounding box center [842, 452] width 1425 height 55
click at [217, 443] on textarea "- montaza odvodnih in dovodnih spiro cevi fi 250 , RP fi 200, dušilcev zvoka fi…" at bounding box center [842, 452] width 1425 height 55
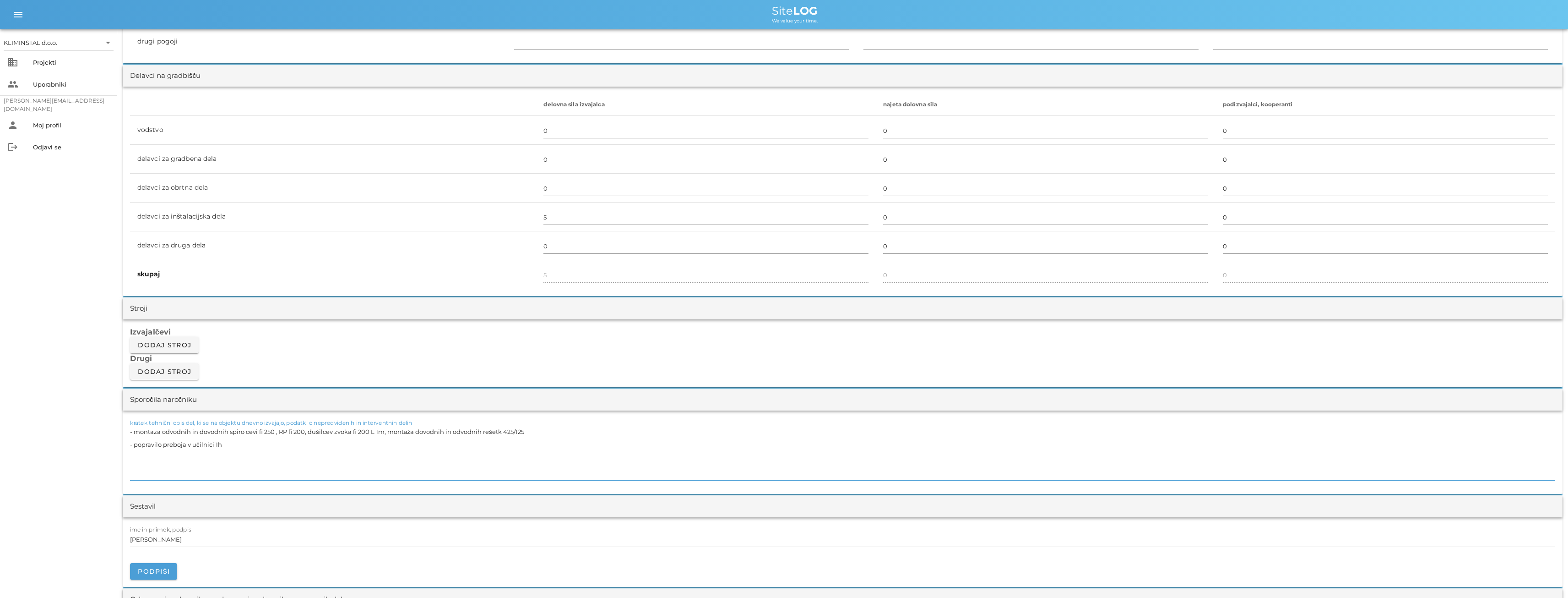
click at [217, 443] on textarea "- montaza odvodnih in dovodnih spiro cevi fi 250 , RP fi 200, dušilcev zvoka fi…" at bounding box center [842, 452] width 1425 height 55
click at [215, 446] on textarea "- montaza odvodnih in dovodnih spiro cevi fi 250 , RP fi 200, dušilcev zvoka fi…" at bounding box center [842, 452] width 1425 height 55
click at [239, 452] on textarea "- montaza odvodnih in dovodnih spiro cevi fi 250 , RP fi 200, dušilcev zvoka fi…" at bounding box center [842, 452] width 1425 height 55
click at [217, 443] on textarea "- montaza odvodnih in dovodnih spiro cevi fi 250 , RP fi 200, dušilcev zvoka fi…" at bounding box center [842, 452] width 1425 height 55
type textarea "- montaza odvodnih in dovodnih spiro cevi fi 250 , RP fi 200, dušilcev zvoka fi…"
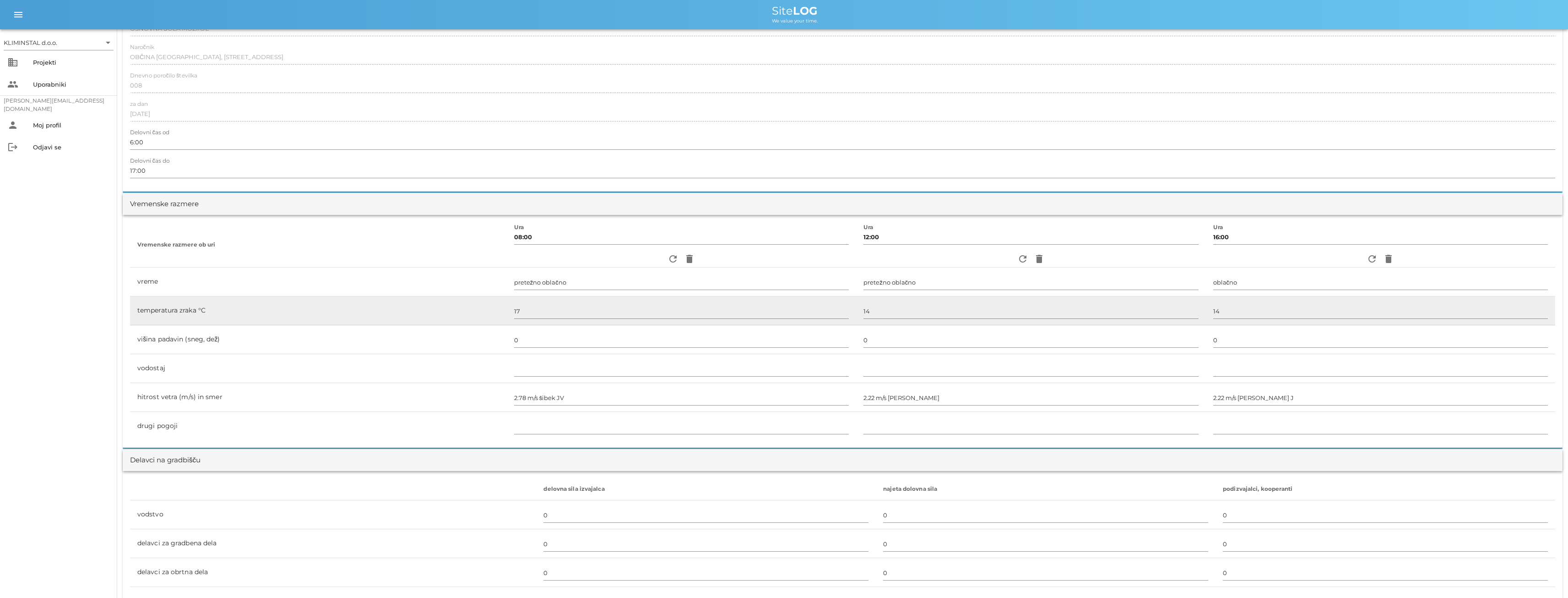
scroll to position [0, 0]
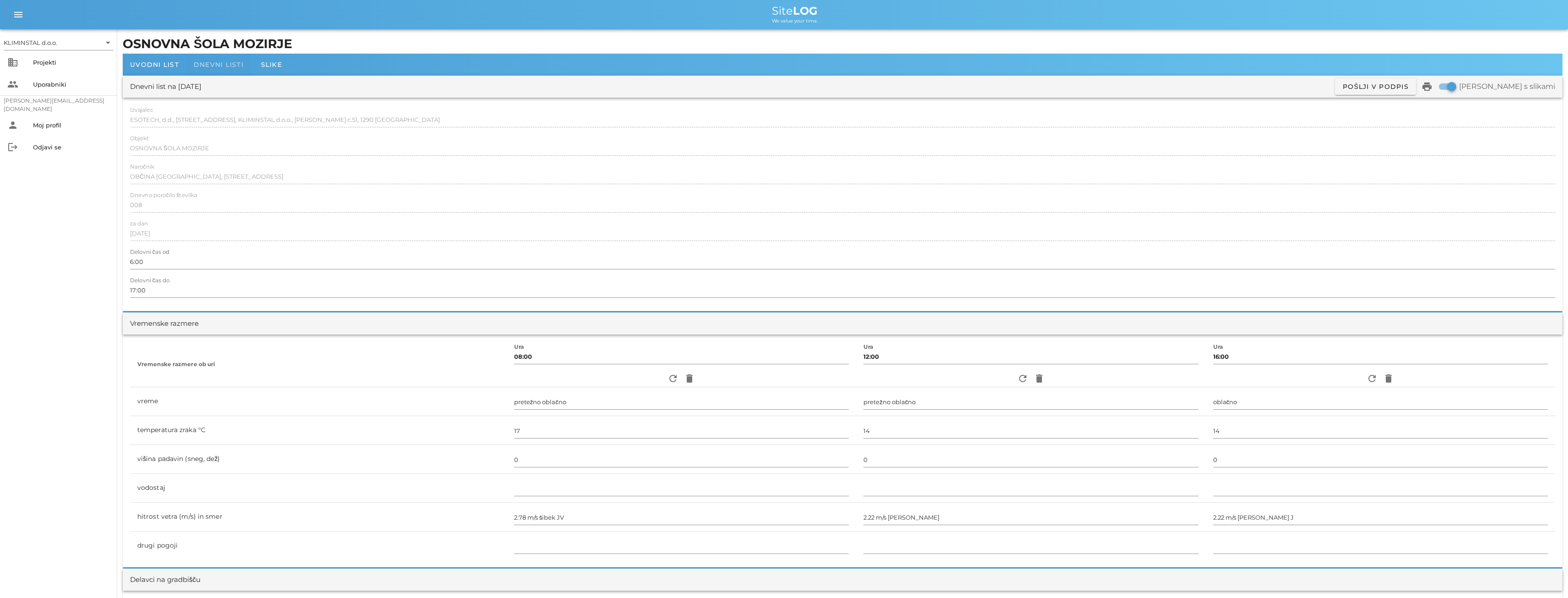
click at [205, 69] on div "Dnevni listi" at bounding box center [219, 65] width 65 height 22
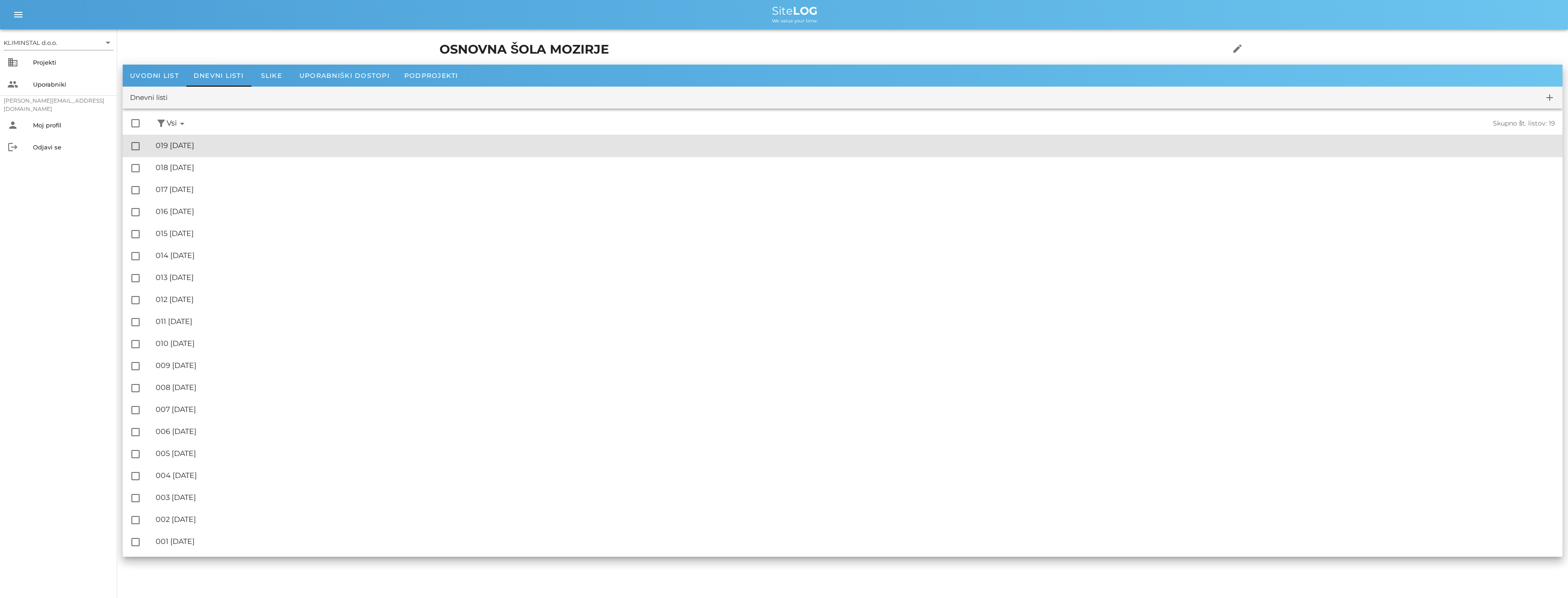
click at [215, 145] on div "🔏 019 [DATE]" at bounding box center [855, 146] width 1399 height 9
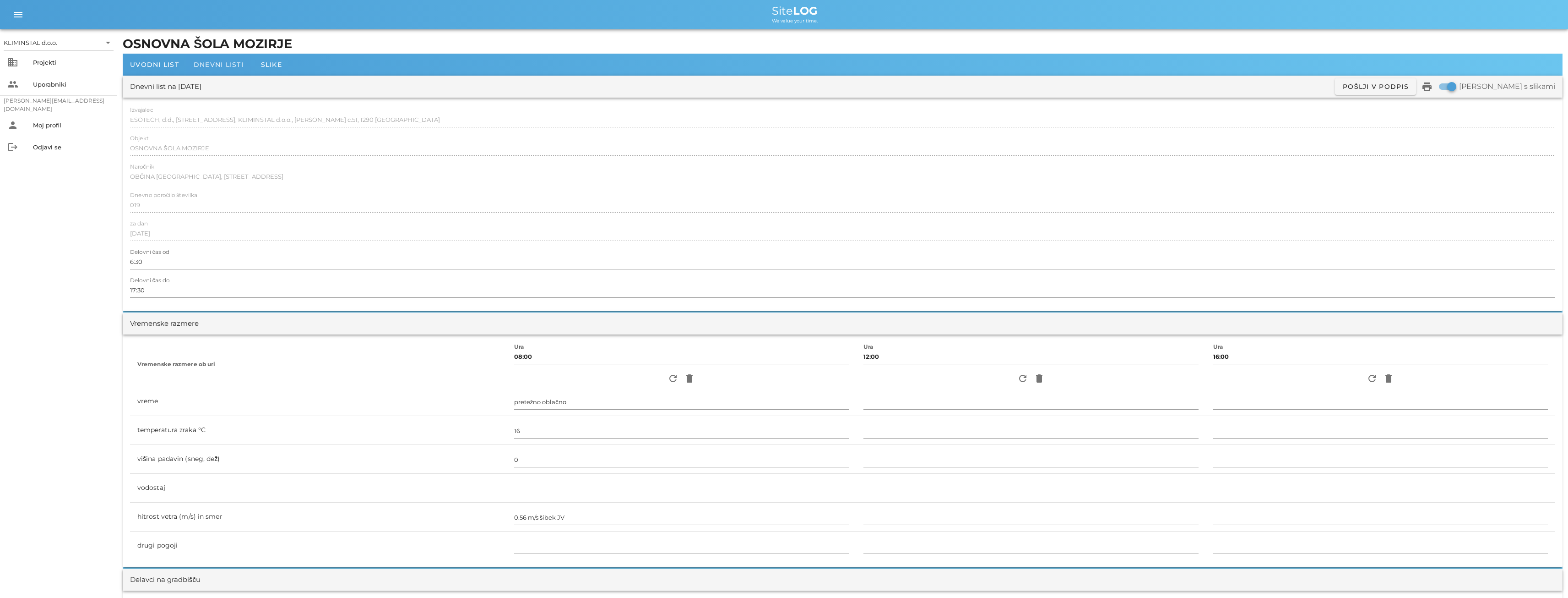
click at [208, 60] on span "Dnevni listi" at bounding box center [219, 65] width 50 height 9
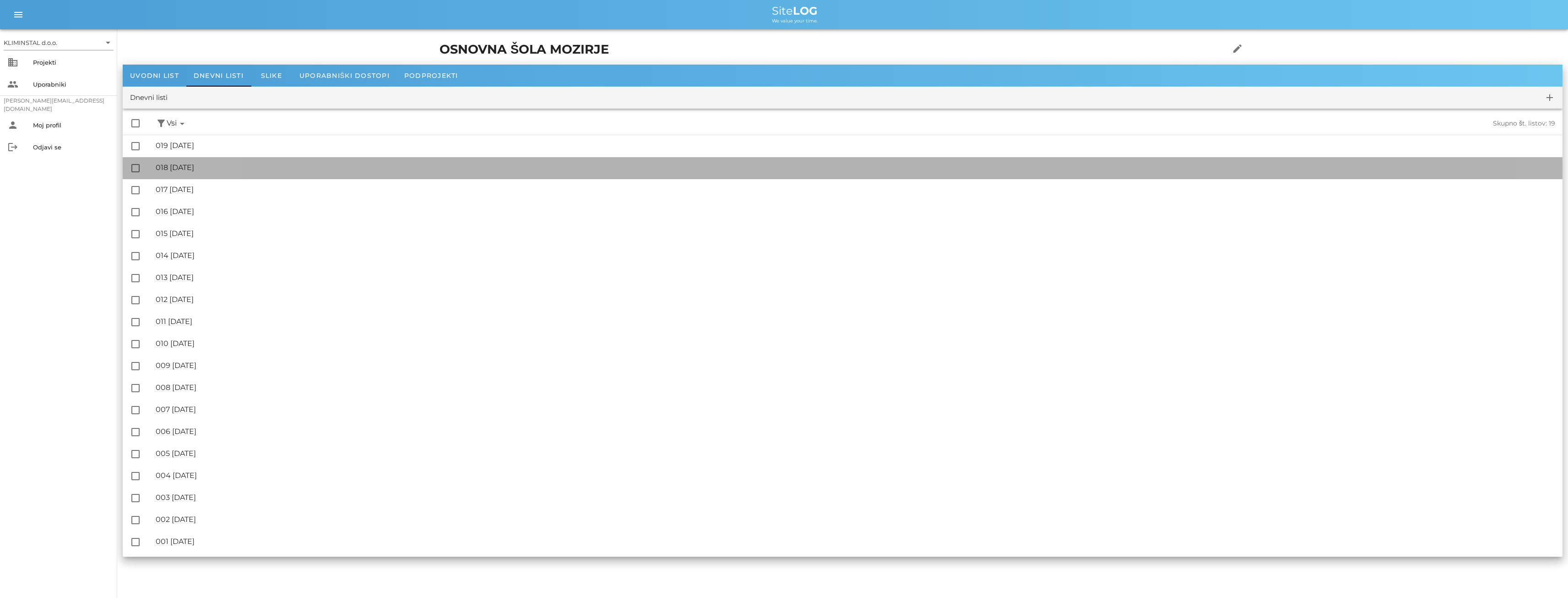
click at [189, 169] on div "🔏 018 [DATE]" at bounding box center [855, 167] width 1399 height 9
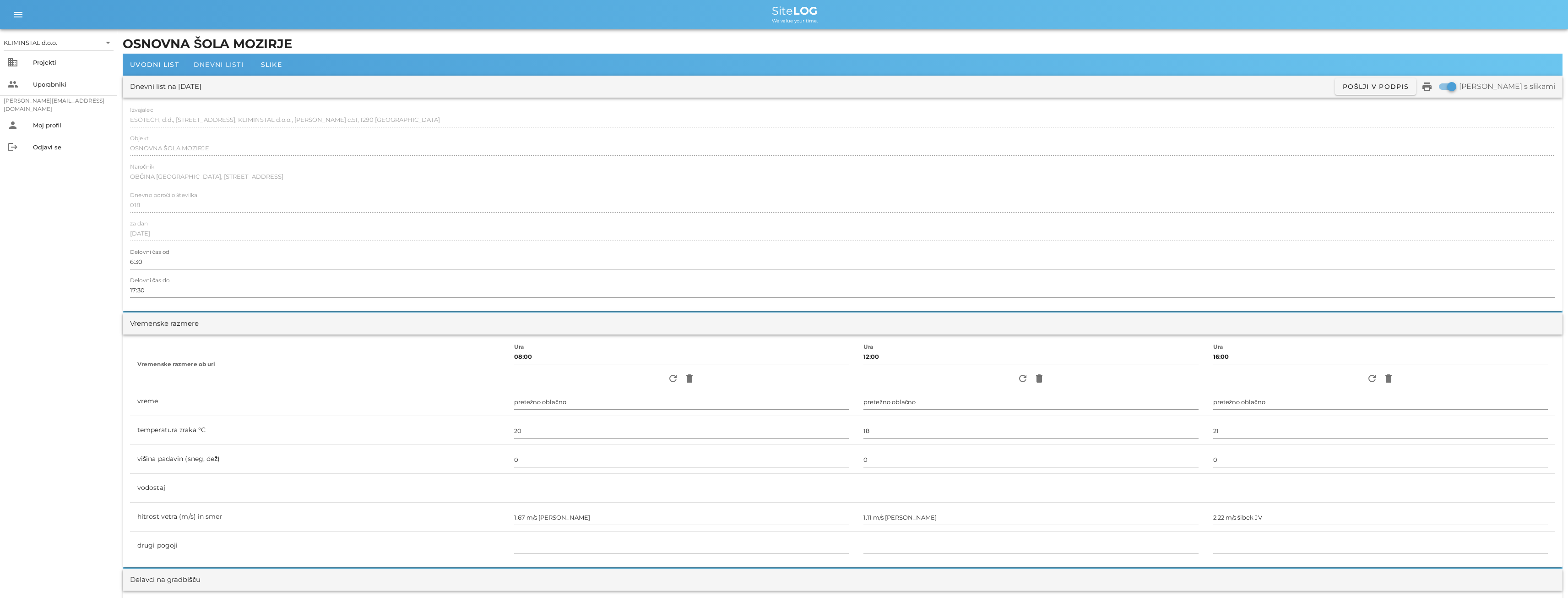
click at [217, 66] on span "Dnevni listi" at bounding box center [219, 65] width 50 height 9
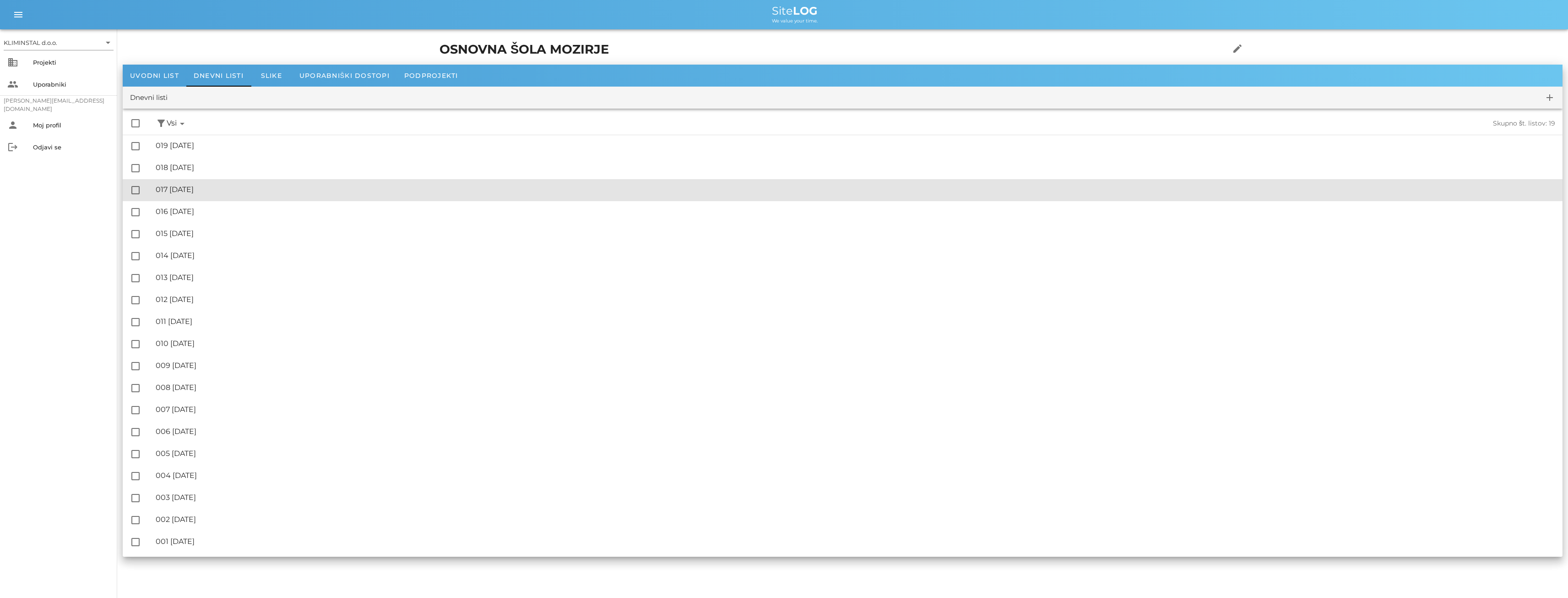
click at [208, 189] on div "🔏 017 [DATE]" at bounding box center [855, 189] width 1399 height 9
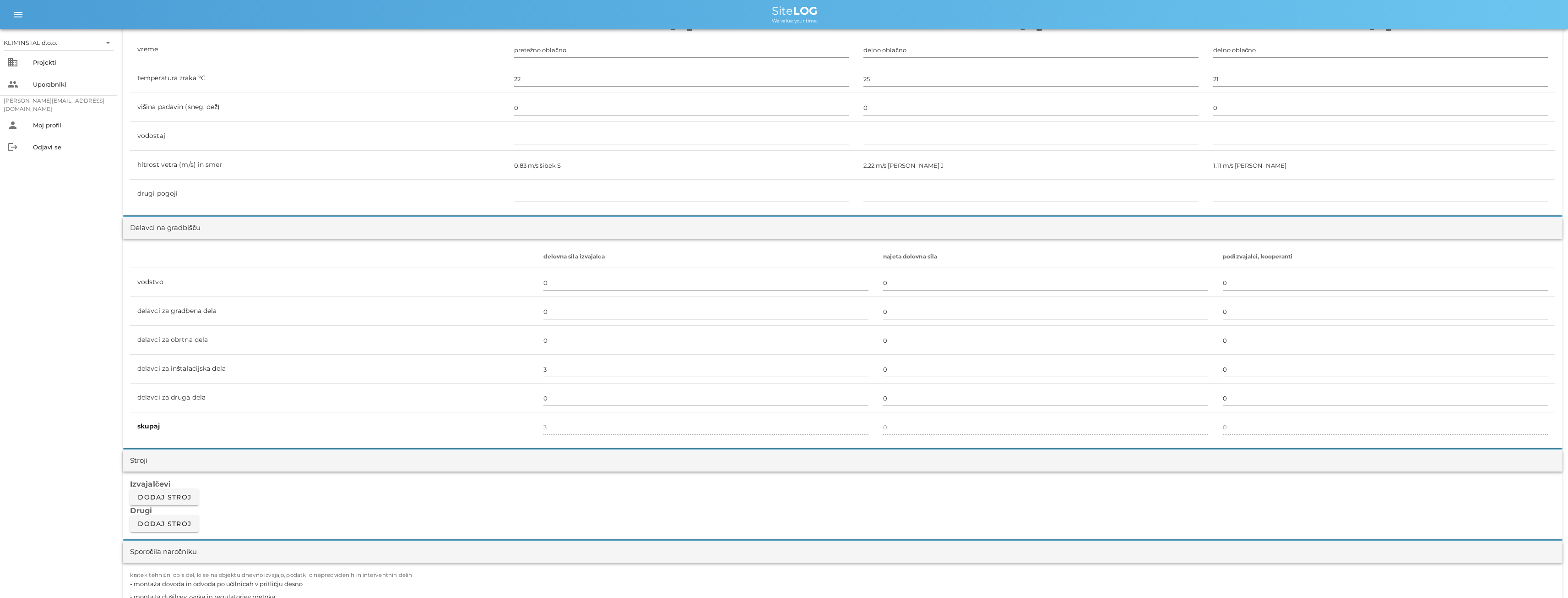
scroll to position [504, 0]
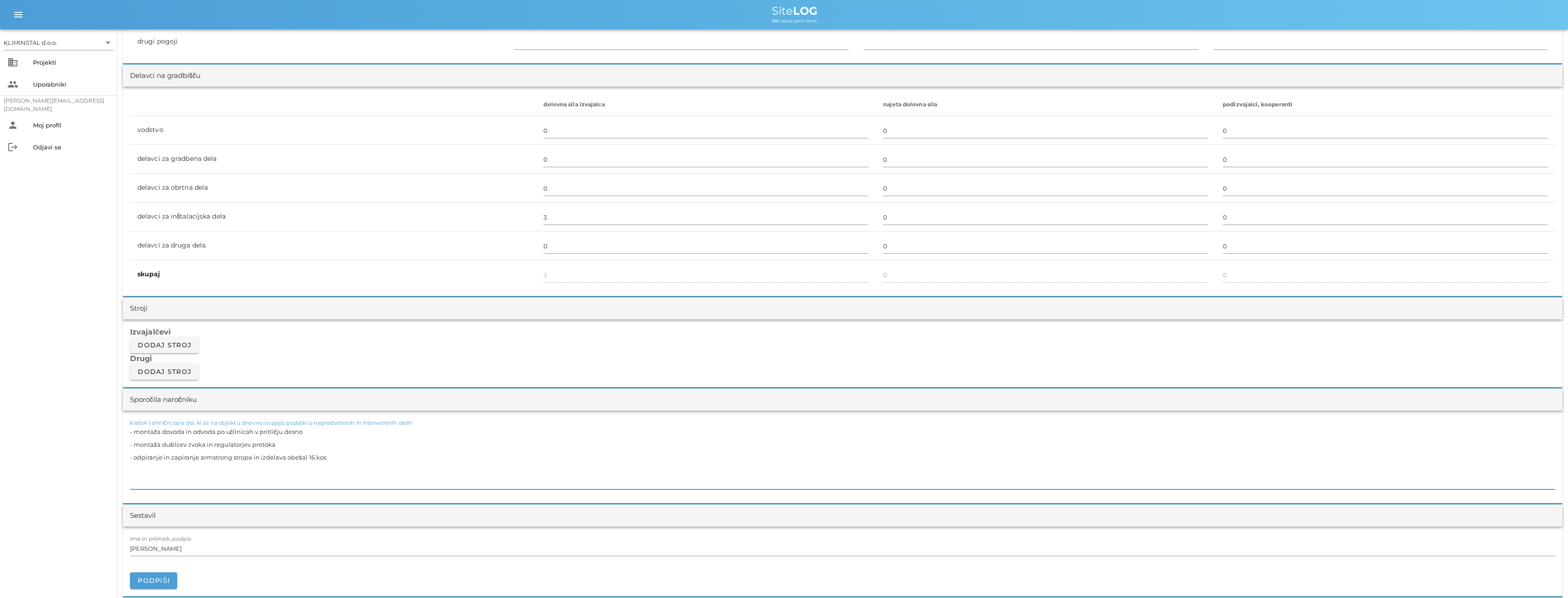
drag, startPoint x: 329, startPoint y: 472, endPoint x: 163, endPoint y: 473, distance: 166.0
click at [139, 466] on textarea "- montaža dovoda in odvoda po učilnicah v pritličju desno - montaža dušilcev zv…" at bounding box center [842, 457] width 1425 height 64
click at [175, 468] on textarea "- montaža dovoda in odvoda po učilnicah v pritličju desno - montaža dušilcev zv…" at bounding box center [842, 457] width 1425 height 64
click at [134, 471] on textarea "- montaža dovoda in odvoda po učilnicah v pritličju desno - montaža dušilcev zv…" at bounding box center [842, 457] width 1425 height 64
drag, startPoint x: 257, startPoint y: 470, endPoint x: 273, endPoint y: 465, distance: 16.8
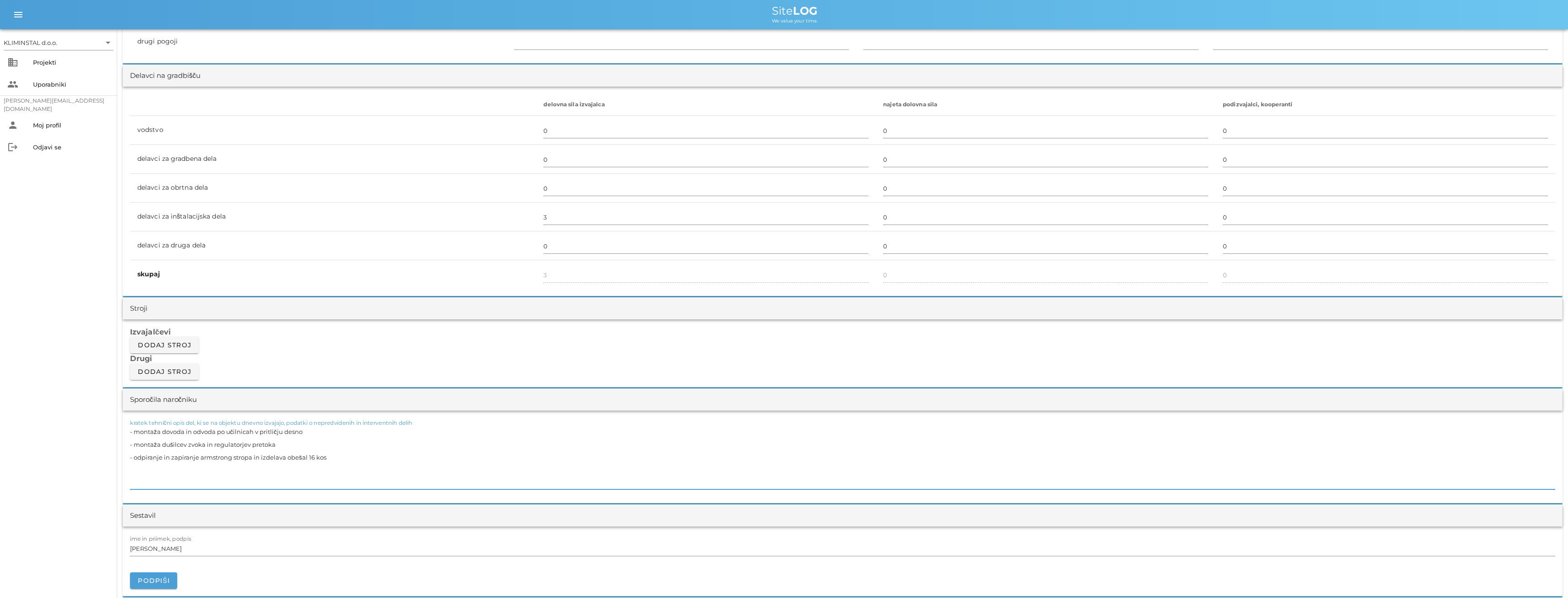
click at [259, 469] on textarea "- montaža dovoda in odvoda po učilnicah v pritličju desno - montaža dušilcev zv…" at bounding box center [842, 457] width 1425 height 64
click at [327, 469] on textarea "- montaža dovoda in odvoda po učilnicah v pritličju desno - montaža dušilcev zv…" at bounding box center [842, 457] width 1425 height 64
click at [337, 468] on textarea "- montaža dovoda in odvoda po učilnicah v pritličju desno - montaža dušilcev zv…" at bounding box center [842, 457] width 1425 height 64
drag, startPoint x: 408, startPoint y: 468, endPoint x: 339, endPoint y: 468, distance: 69.0
click at [339, 468] on textarea "- montaža dovoda in odvoda po učilnicah v pritličju desno - montaža dušilcev zv…" at bounding box center [842, 457] width 1425 height 64
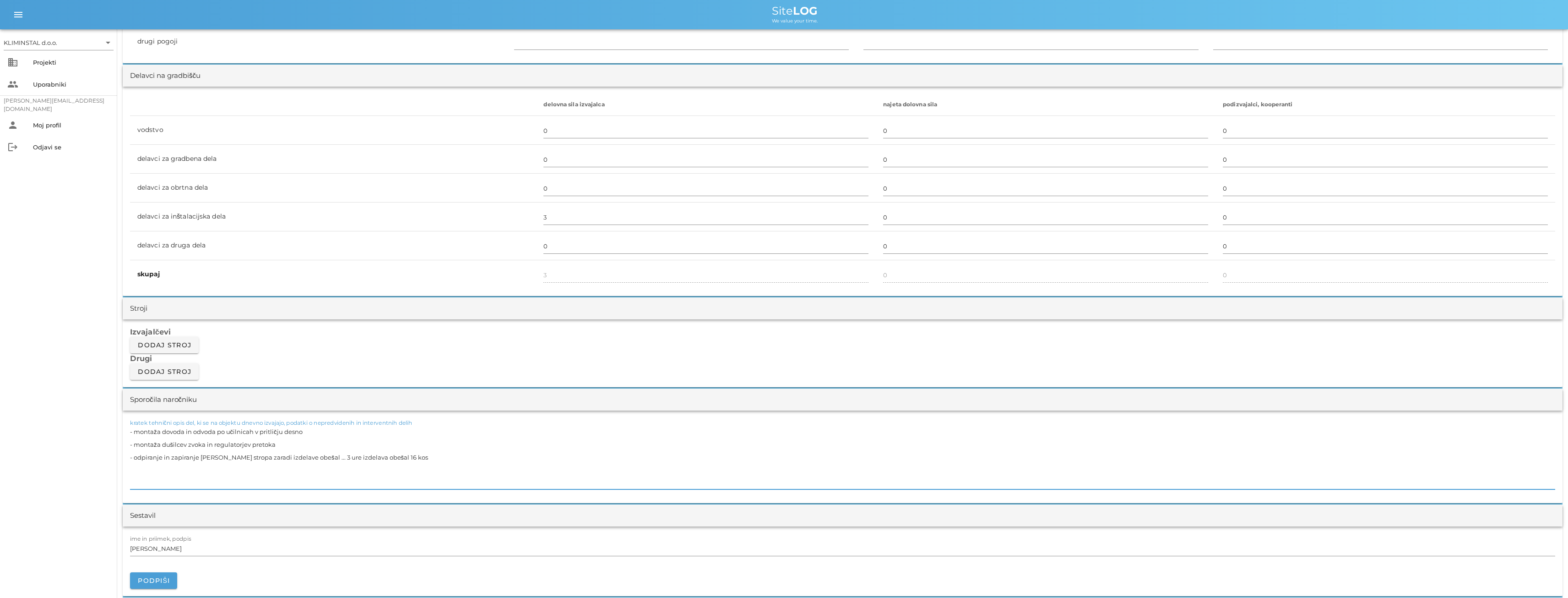
drag, startPoint x: 351, startPoint y: 468, endPoint x: 339, endPoint y: 471, distance: 12.4
click at [339, 471] on textarea "- montaža dovoda in odvoda po učilnicah v pritličju desno - montaža dušilcev zv…" at bounding box center [842, 457] width 1425 height 64
click at [341, 470] on textarea "- montaža dovoda in odvoda po učilnicah v pritličju desno - montaža dušilcev zv…" at bounding box center [842, 457] width 1425 height 64
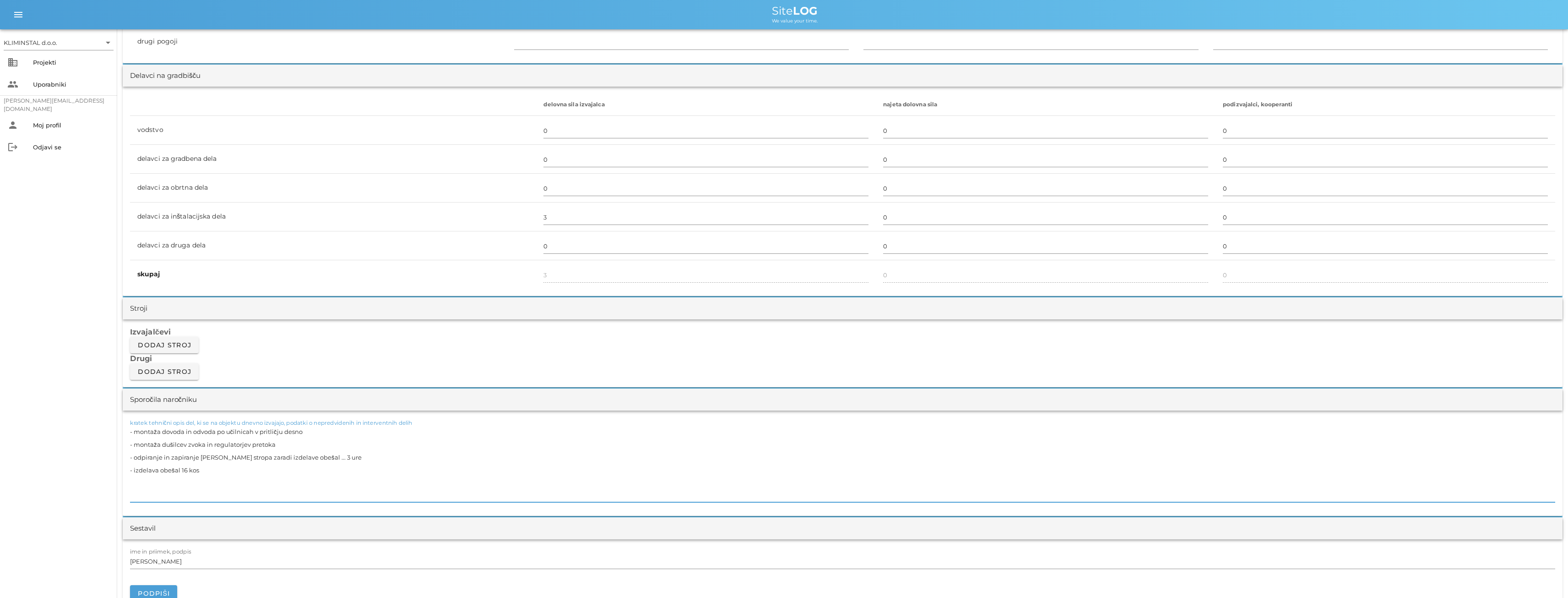
click at [208, 485] on textarea "- montaža dovoda in odvoda po učilnicah v pritličju desno - montaža dušilcev zv…" at bounding box center [842, 463] width 1425 height 77
click at [219, 468] on textarea "- montaža dovoda in odvoda po učilnicah v pritličju desno - montaža dušilcev zv…" at bounding box center [842, 463] width 1425 height 77
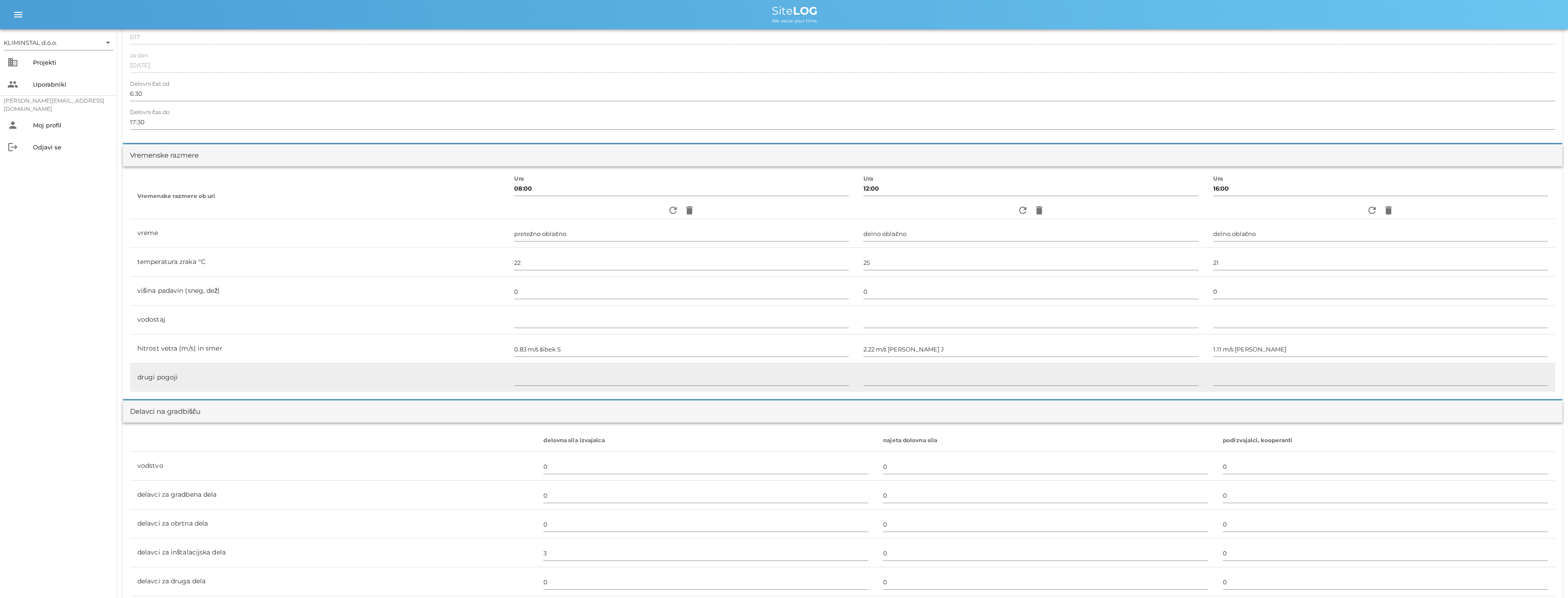
scroll to position [336, 0]
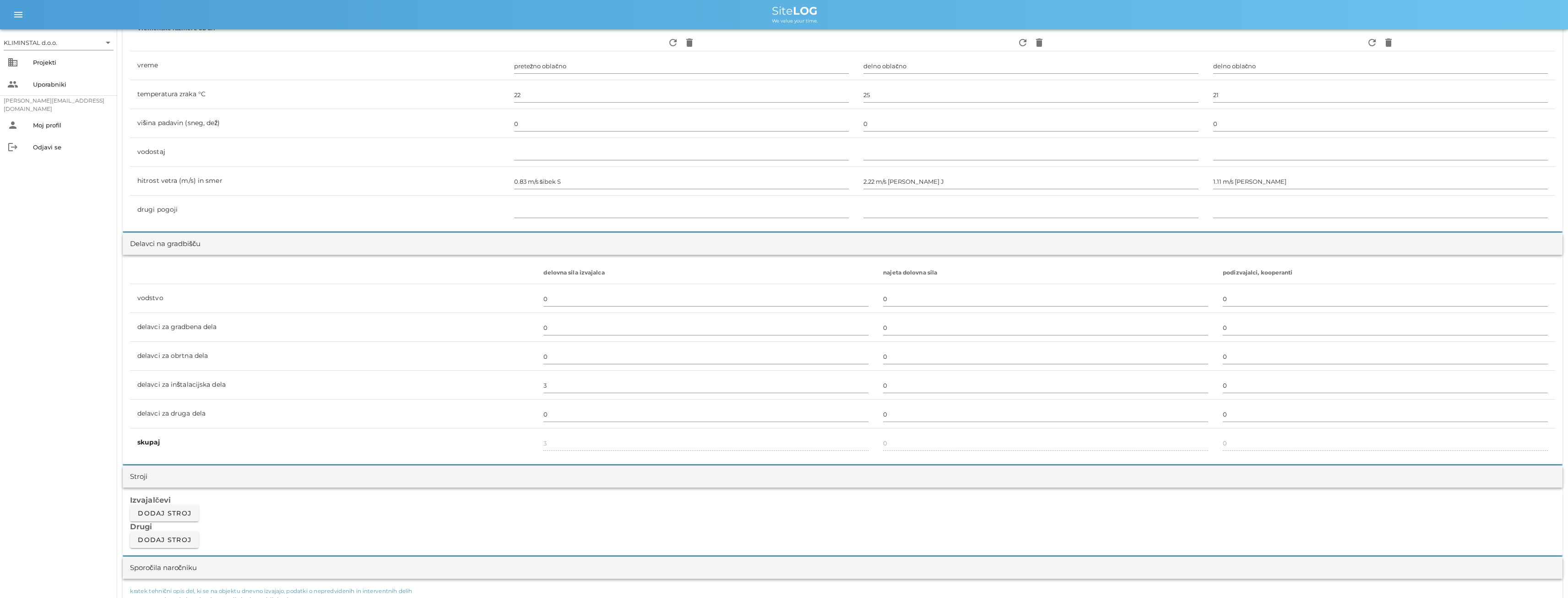
type textarea "- montaža dovoda in odvoda po učilnicah v pritličju desno - montaža dušilcev zv…"
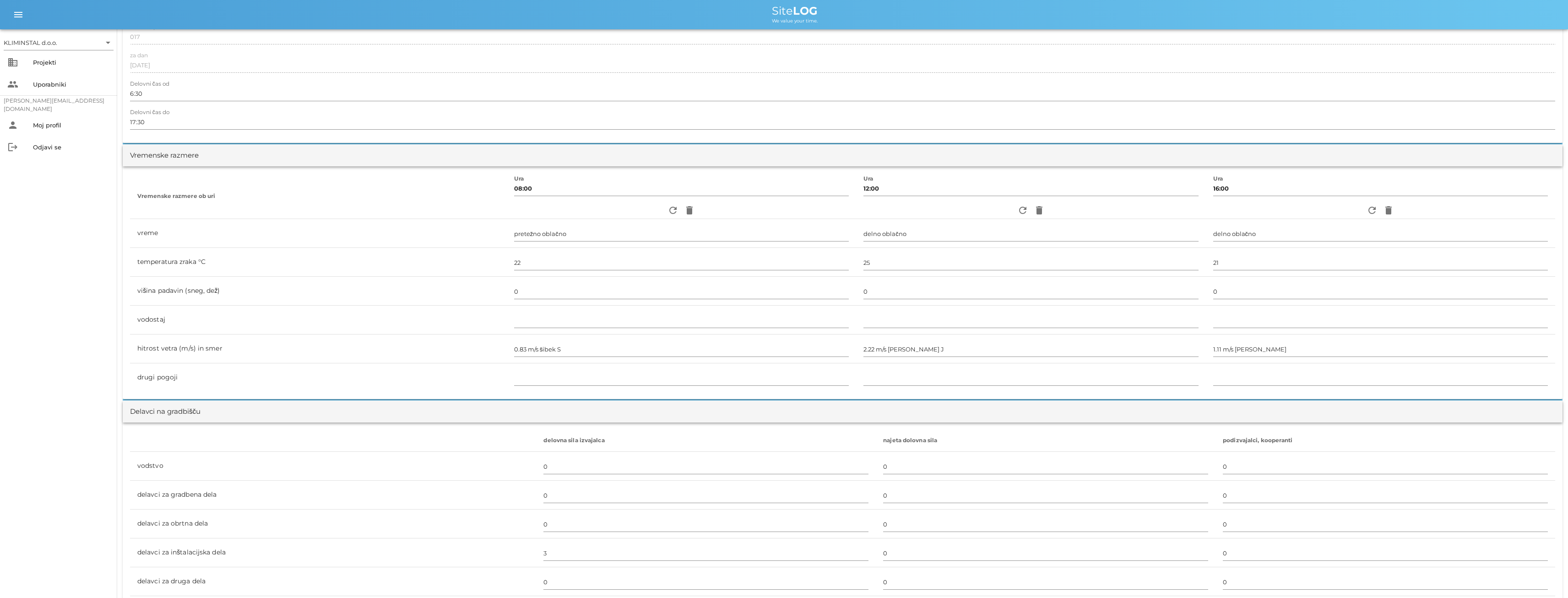
scroll to position [0, 0]
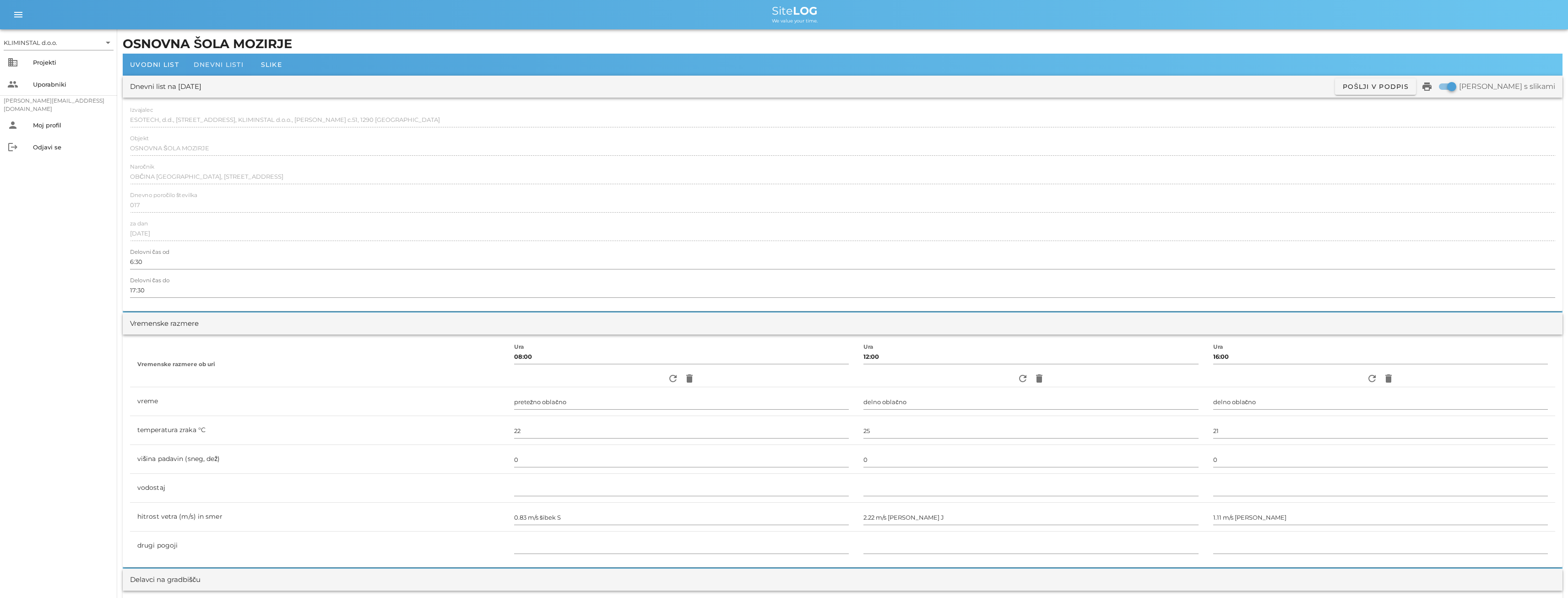
click at [211, 63] on span "Dnevni listi" at bounding box center [219, 65] width 50 height 9
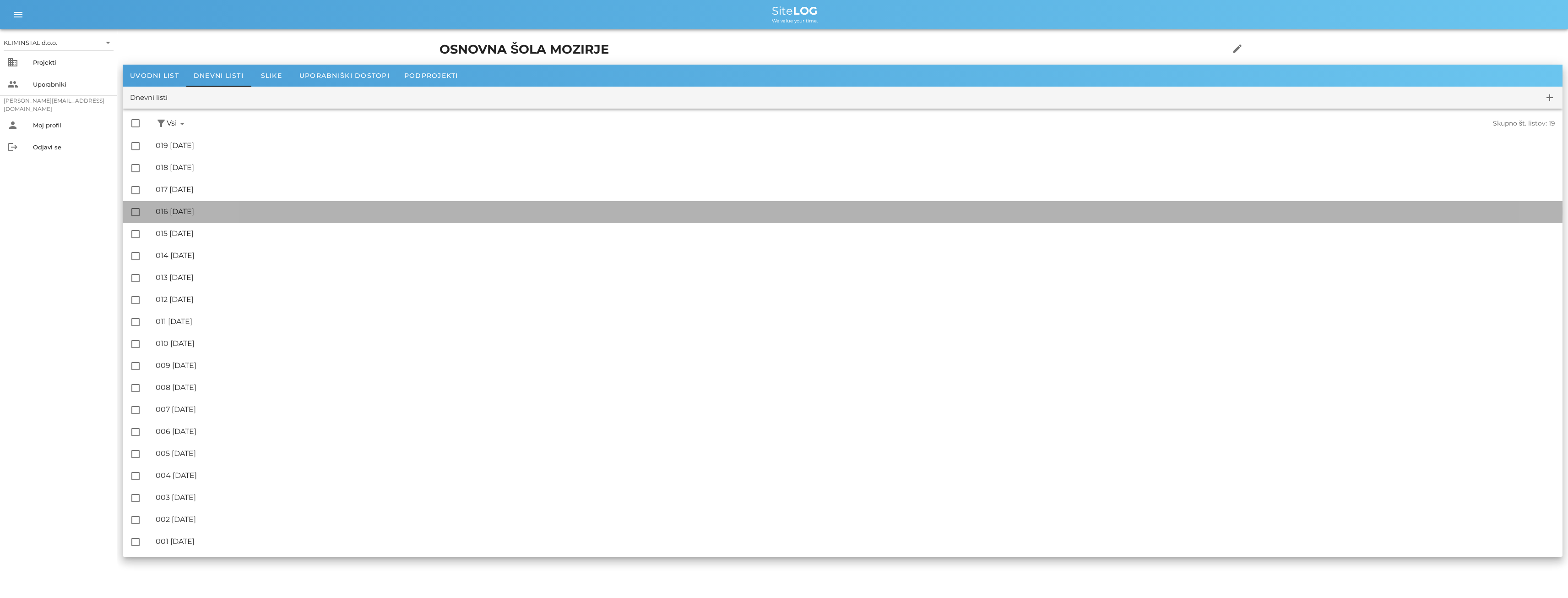
click at [213, 211] on div "🔏 016 [DATE]" at bounding box center [855, 211] width 1399 height 9
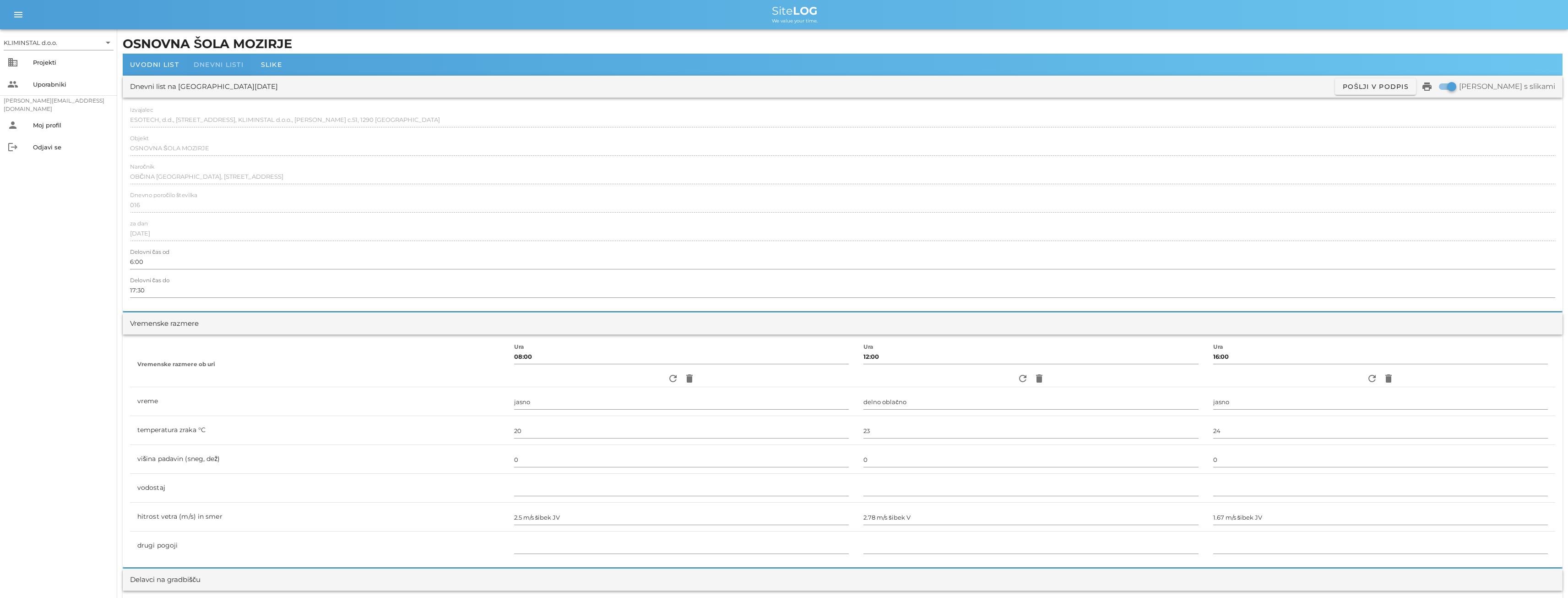
click at [214, 66] on span "Dnevni listi" at bounding box center [219, 65] width 50 height 9
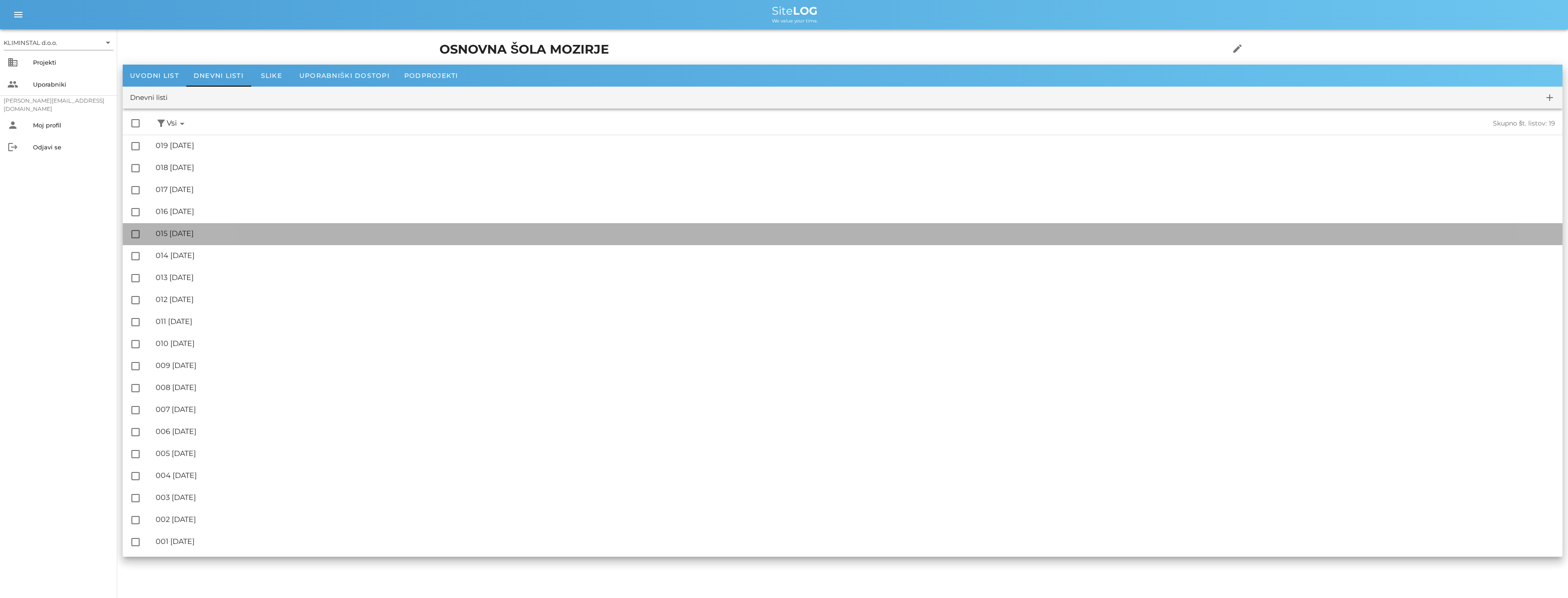
click at [217, 236] on div "🔏 015 [DATE]" at bounding box center [855, 233] width 1399 height 9
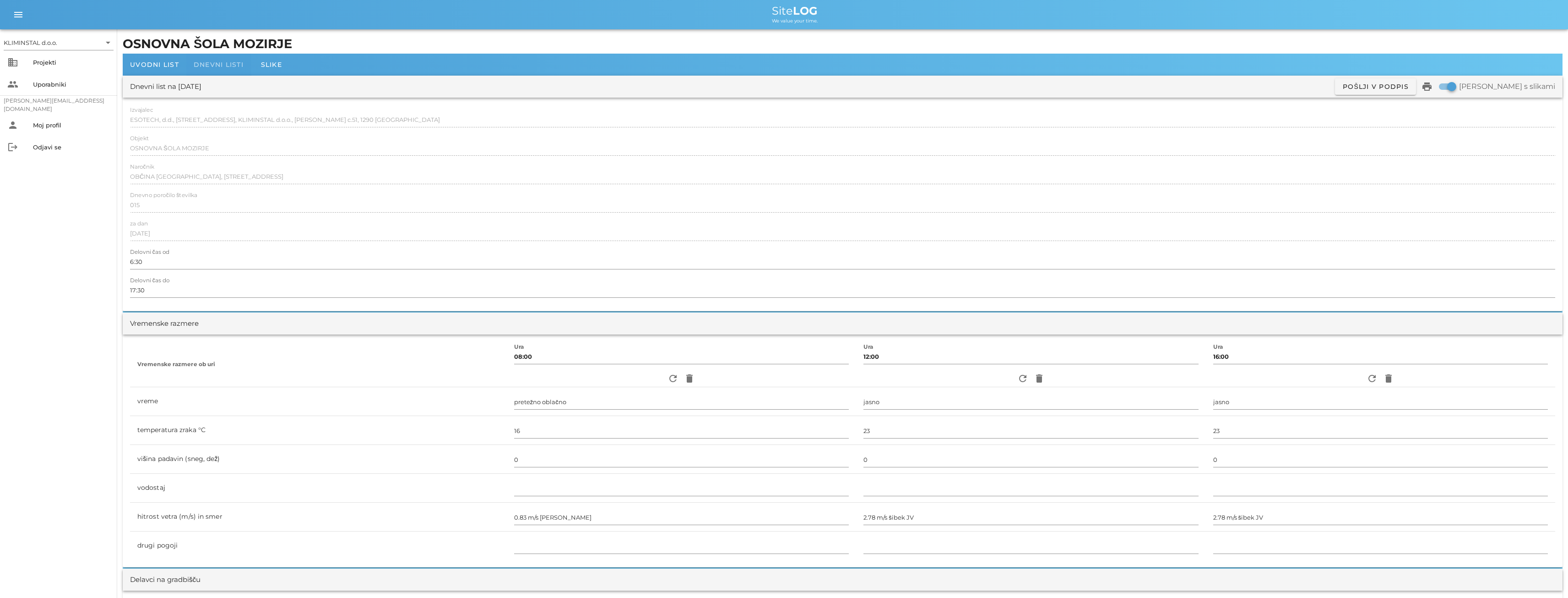
click at [214, 65] on span "Dnevni listi" at bounding box center [219, 65] width 50 height 9
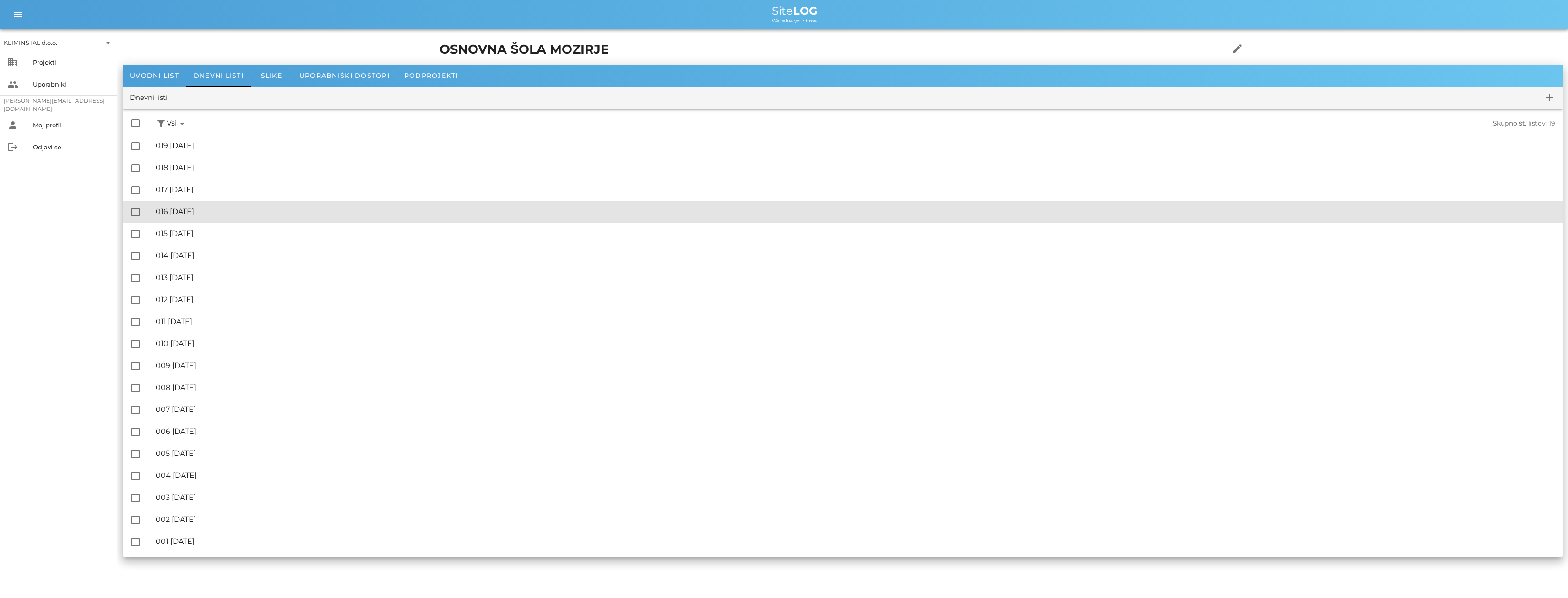
click at [214, 213] on div "🔏 016 [DATE]" at bounding box center [855, 211] width 1399 height 9
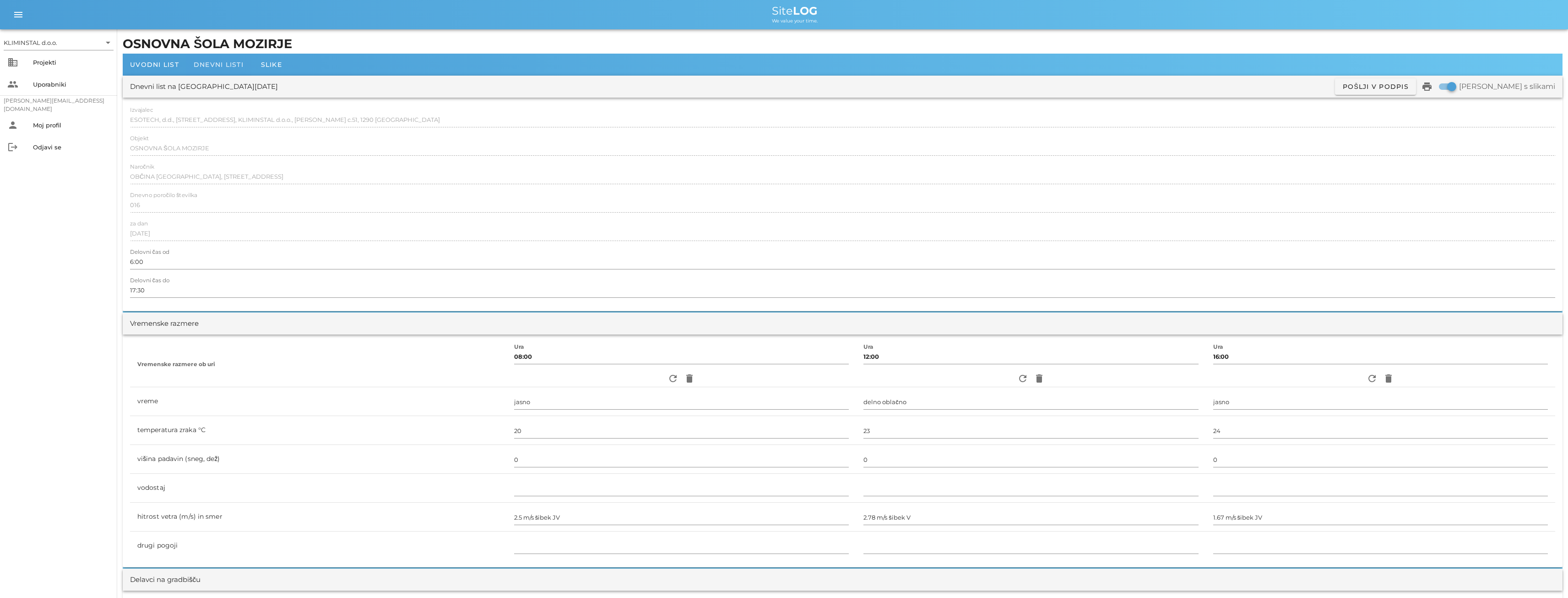
click at [202, 65] on span "Dnevni listi" at bounding box center [219, 65] width 50 height 9
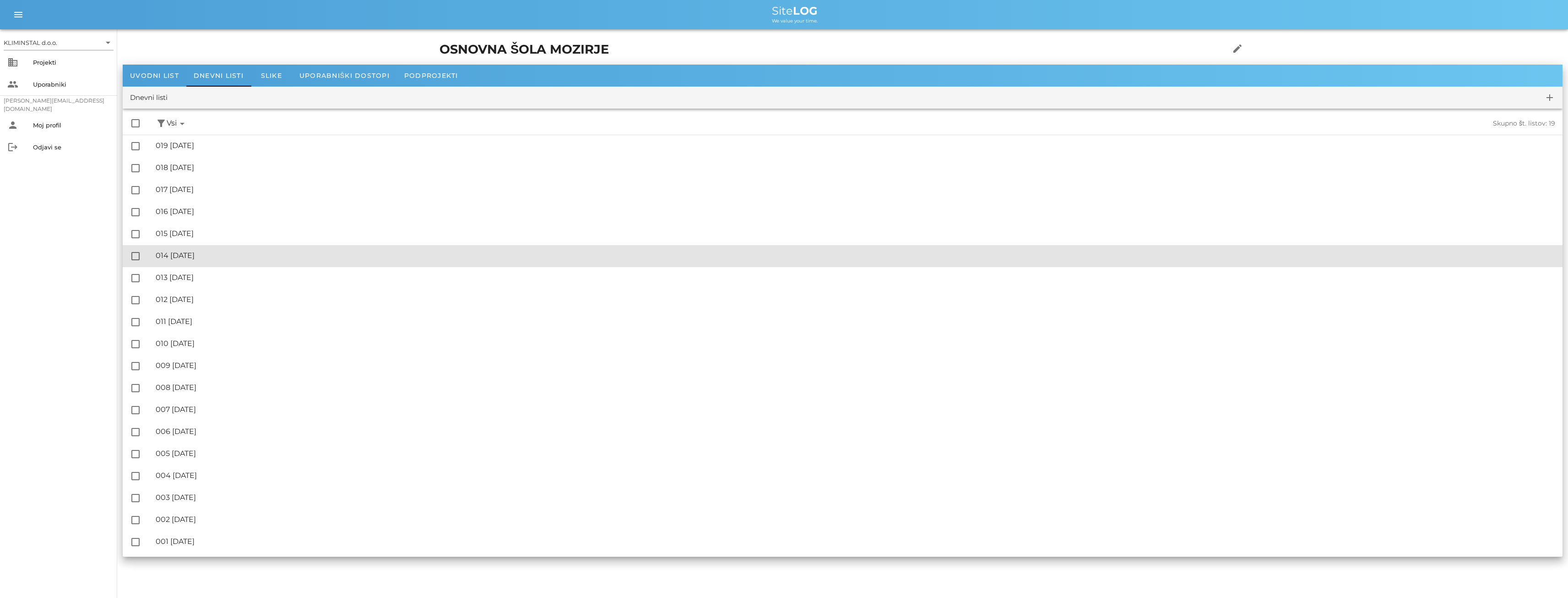
click at [219, 257] on div "🔏 014 [DATE]" at bounding box center [855, 255] width 1399 height 9
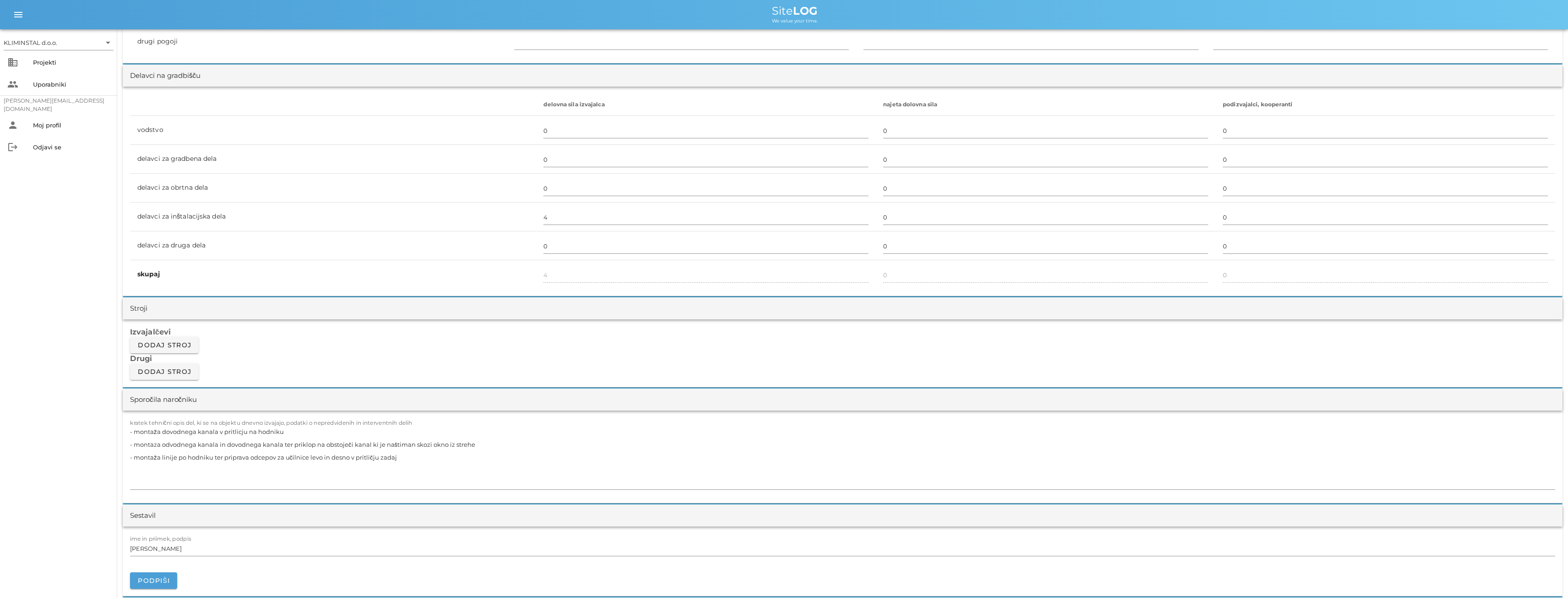
scroll to position [672, 0]
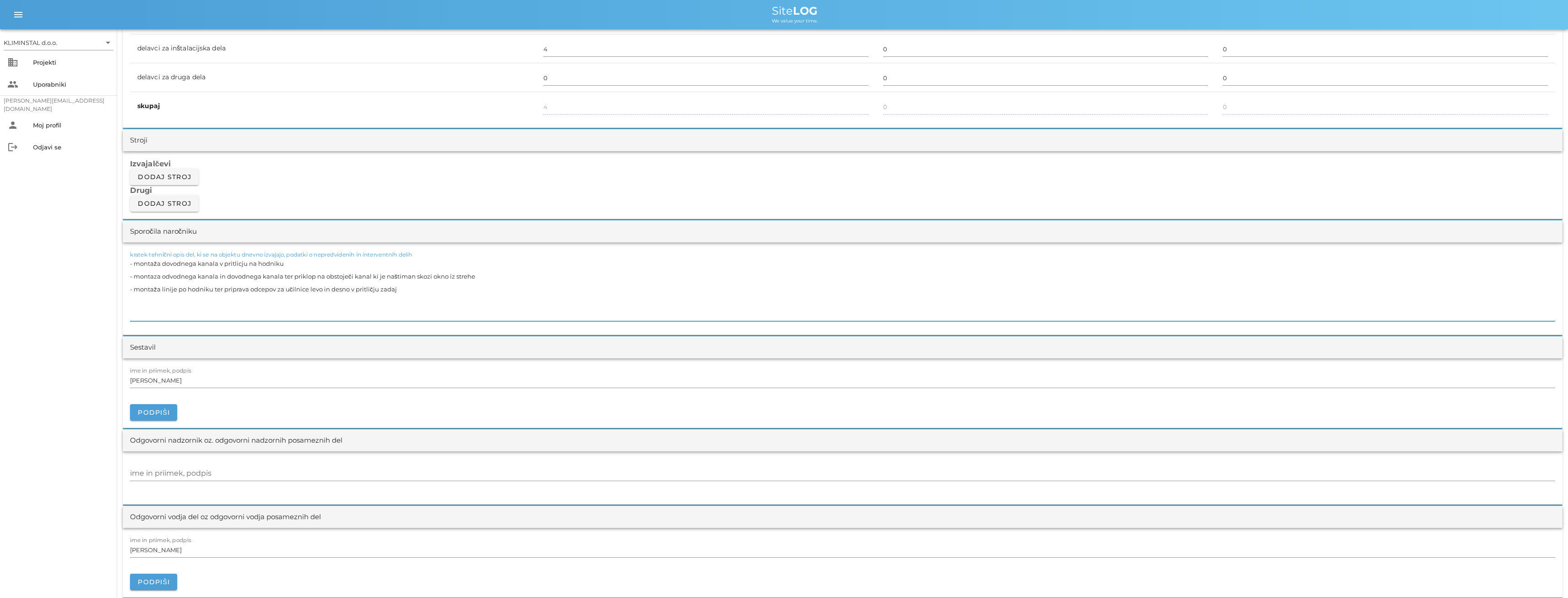
click at [195, 275] on textarea "- montaža dovodnega kanala v pritlicju na hodniku - montaza odvodnega kanala in…" at bounding box center [842, 289] width 1425 height 64
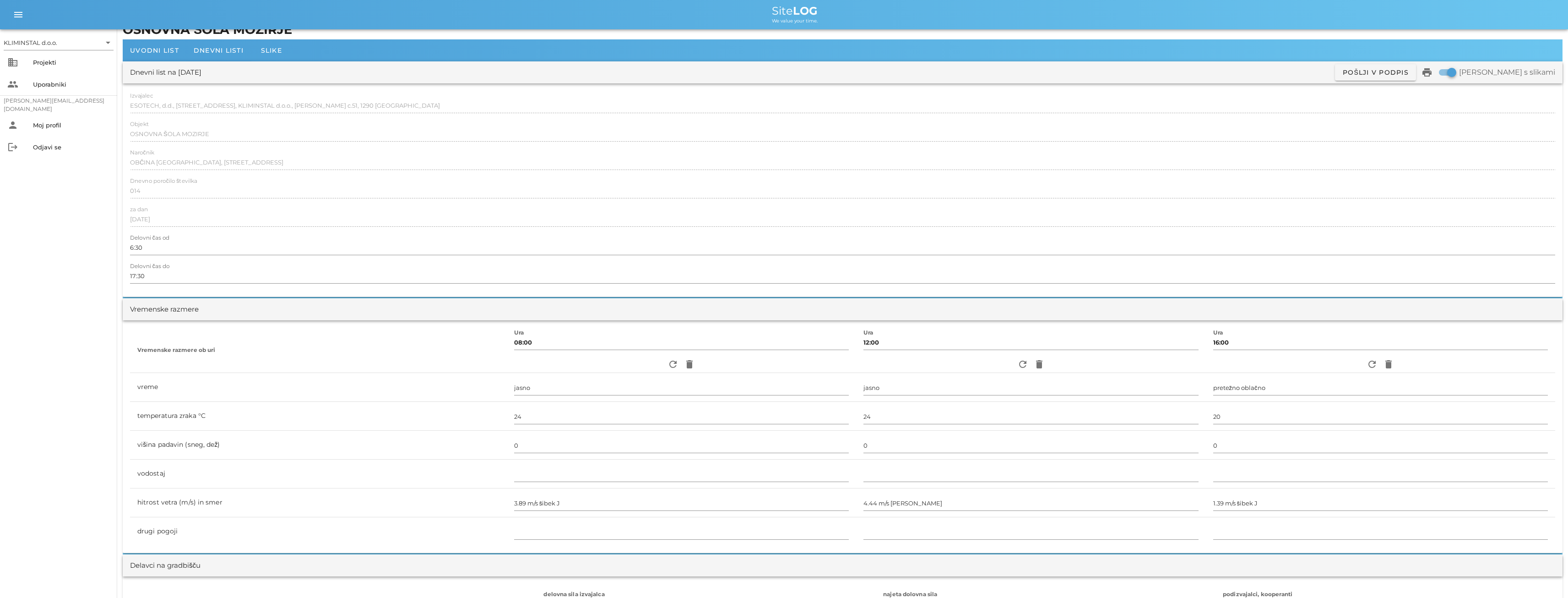
scroll to position [0, 0]
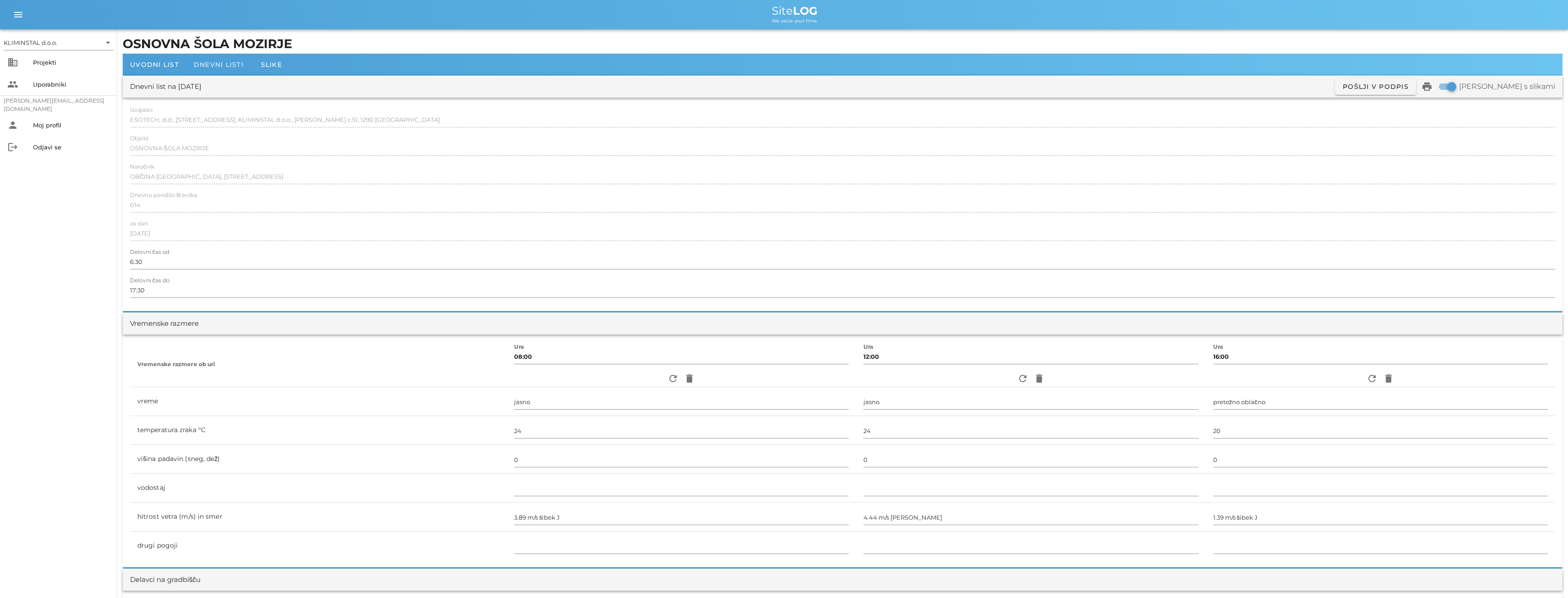
click at [210, 63] on span "Dnevni listi" at bounding box center [219, 65] width 50 height 9
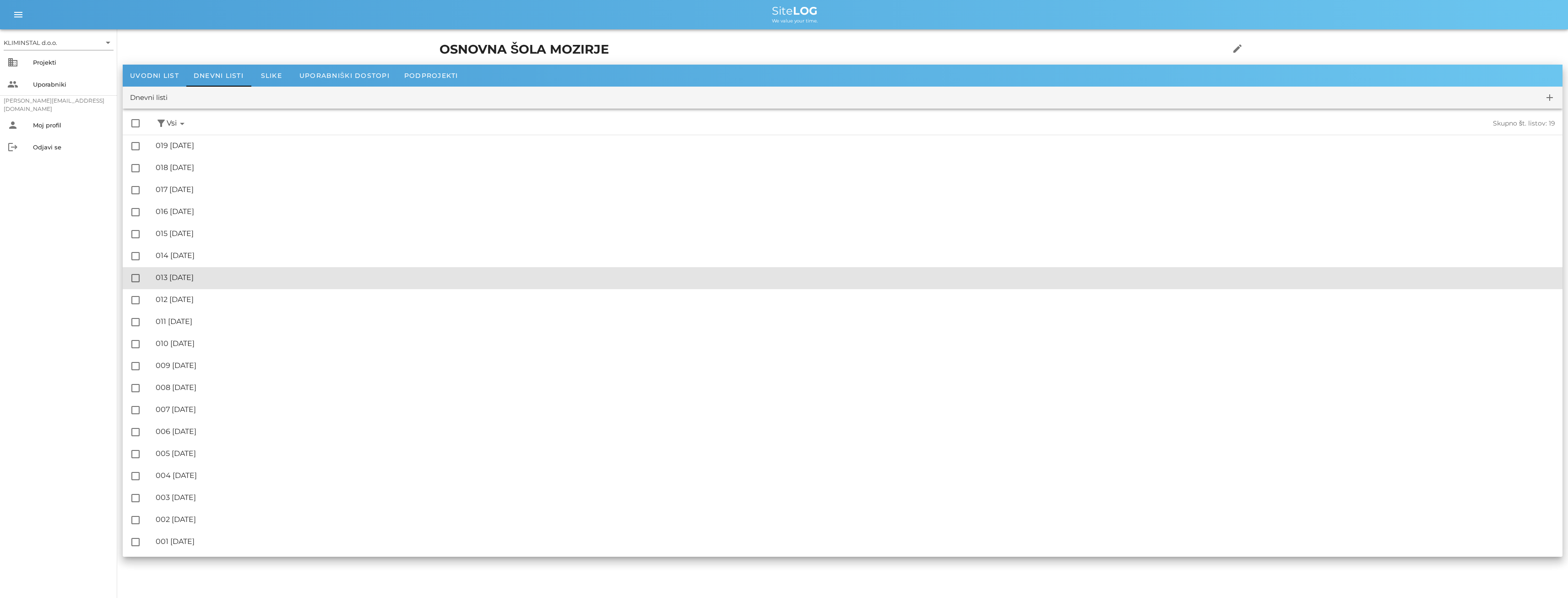
click at [219, 280] on div "🔏 013 [DATE]" at bounding box center [855, 277] width 1399 height 9
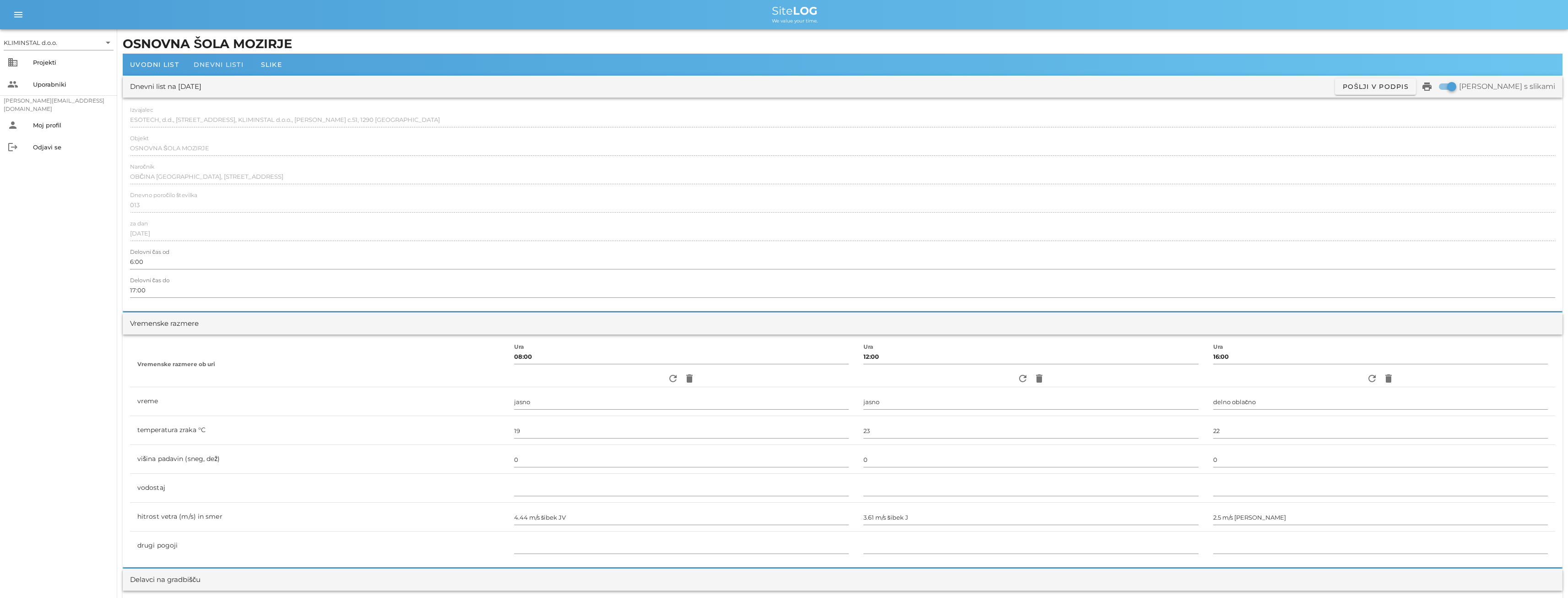
click at [215, 64] on span "Dnevni listi" at bounding box center [219, 65] width 50 height 9
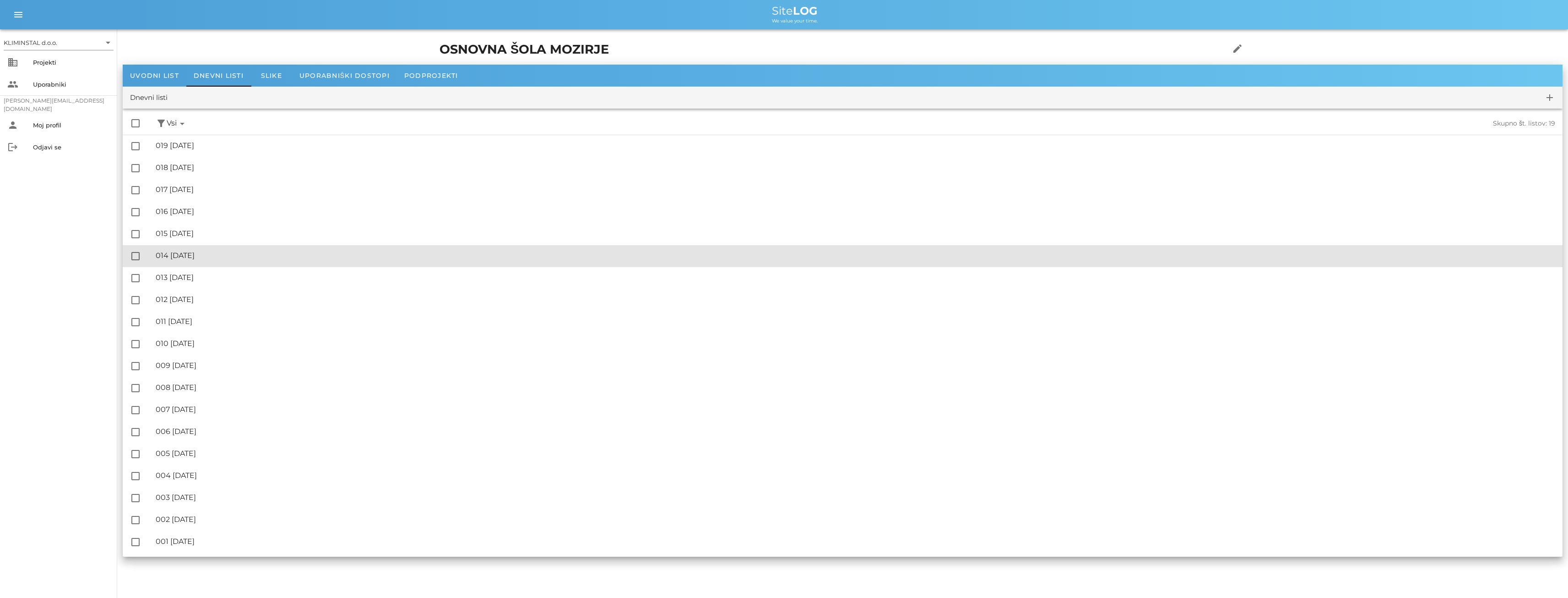
click at [227, 255] on div "🔏 014 [DATE]" at bounding box center [855, 255] width 1399 height 9
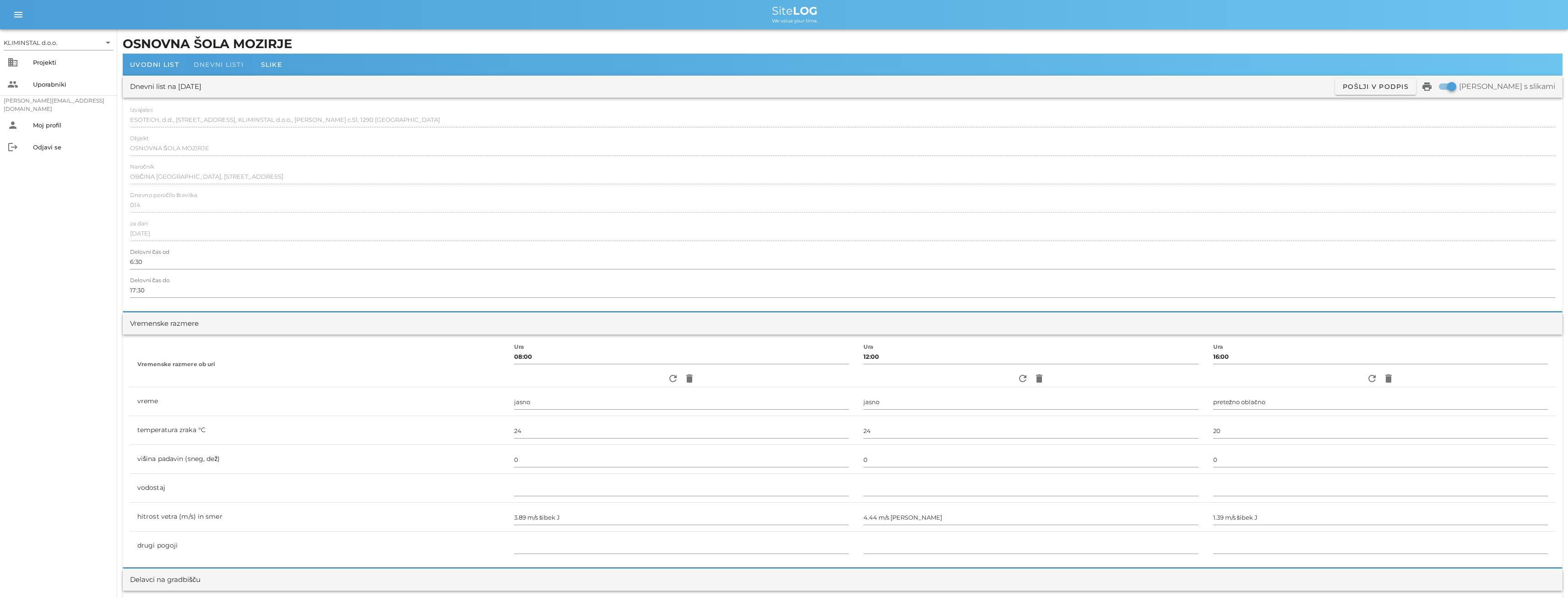
click at [220, 66] on span "Dnevni listi" at bounding box center [219, 65] width 50 height 9
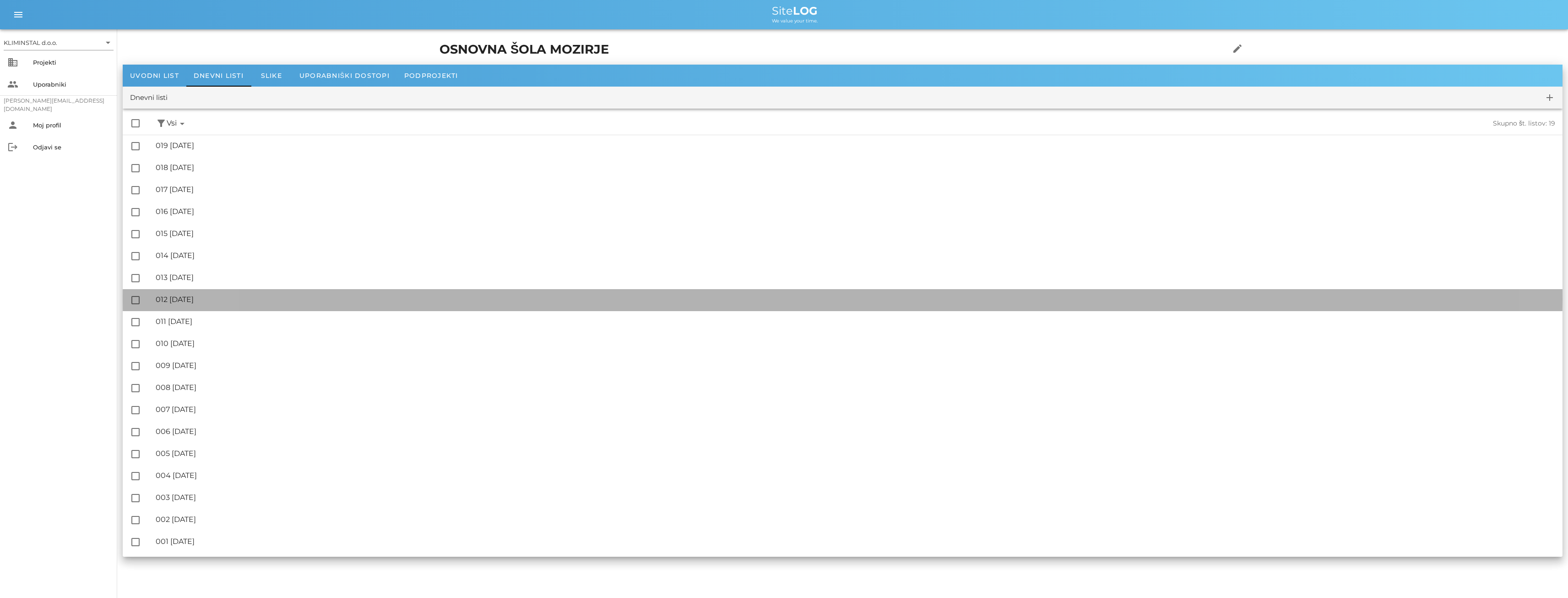
click at [221, 298] on div "🔏 012 [DATE]" at bounding box center [855, 299] width 1399 height 9
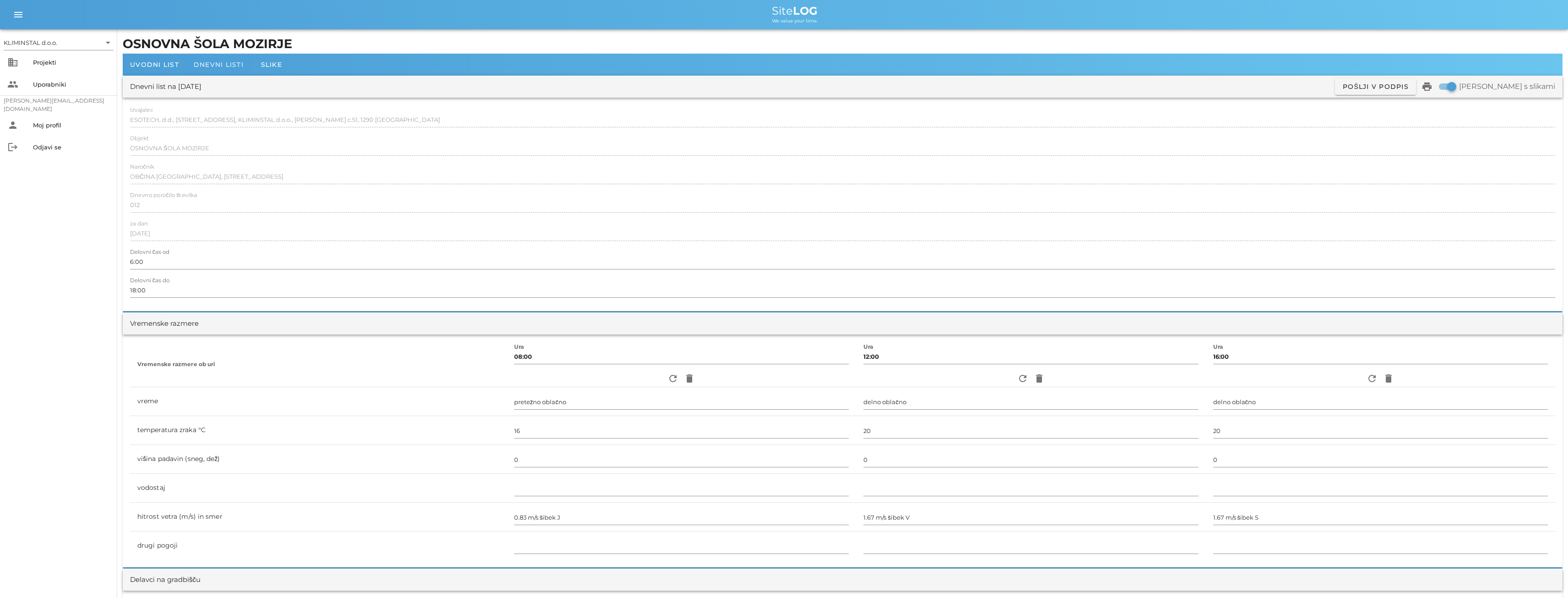
click at [223, 65] on span "Dnevni listi" at bounding box center [219, 65] width 50 height 9
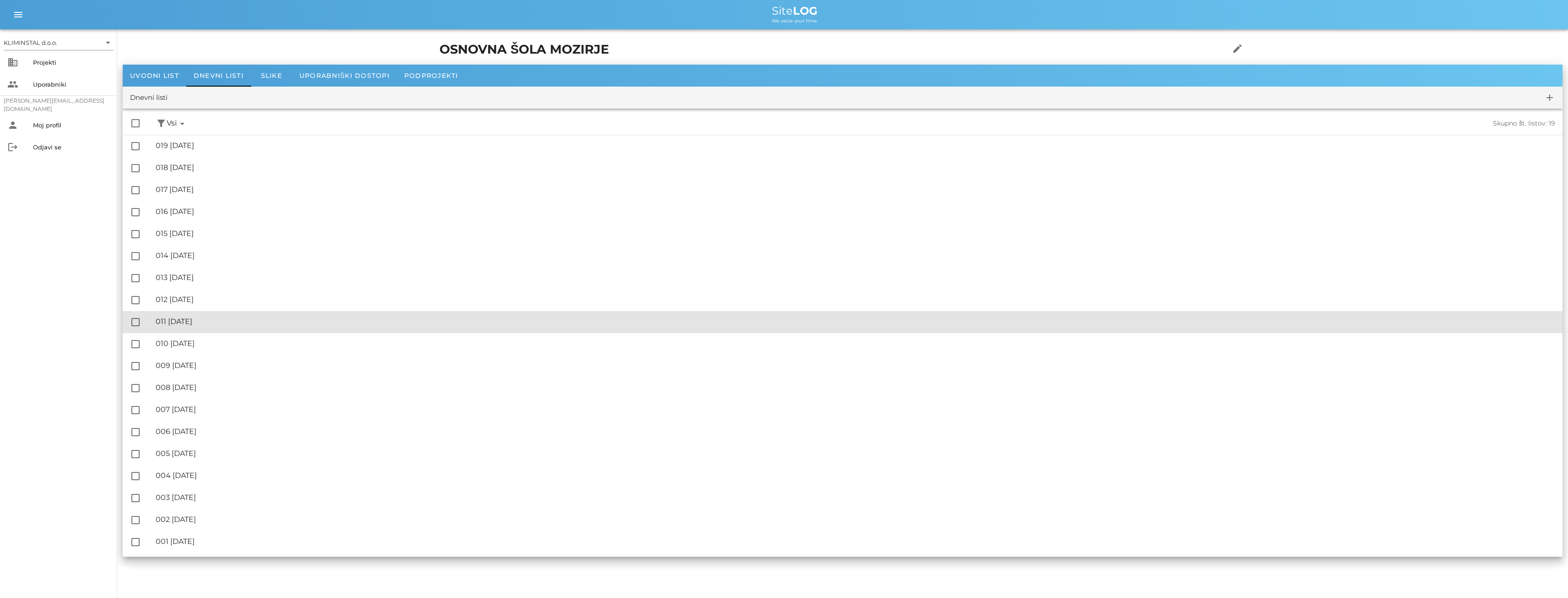
click at [201, 322] on div "🔏 011 [DATE]" at bounding box center [855, 321] width 1399 height 9
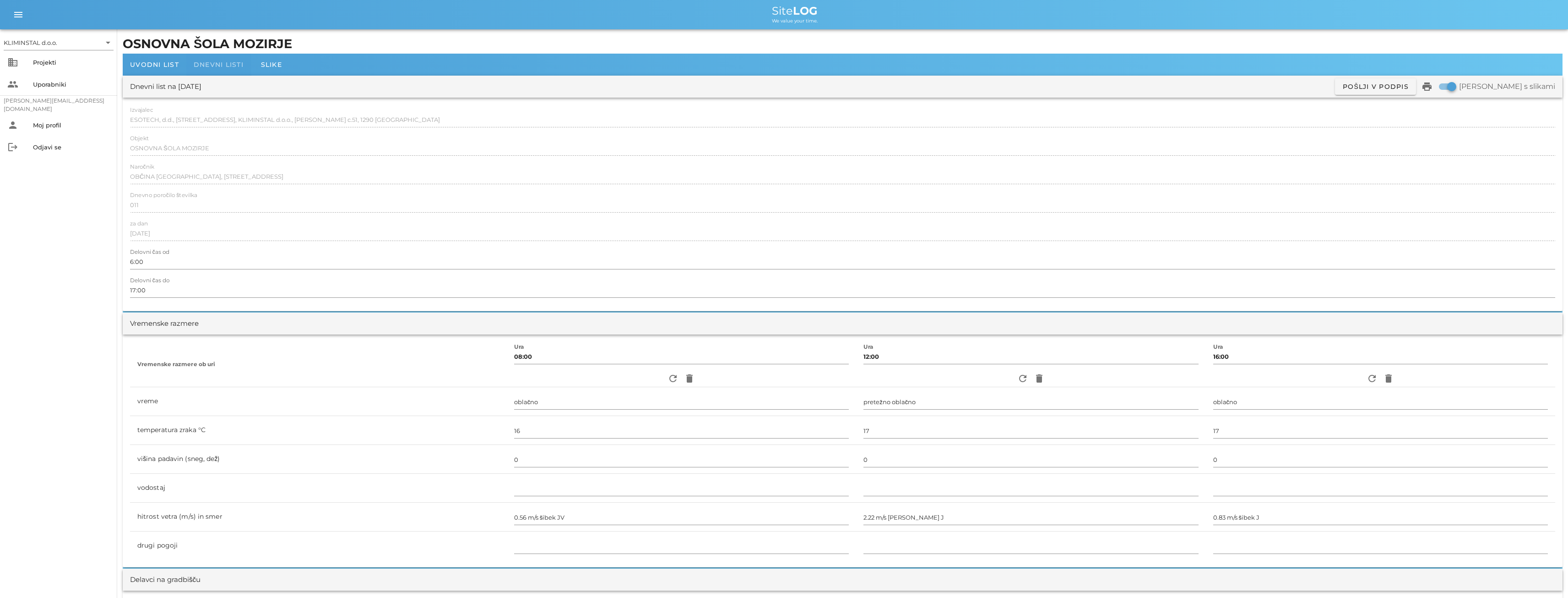
click at [209, 66] on span "Dnevni listi" at bounding box center [219, 65] width 50 height 9
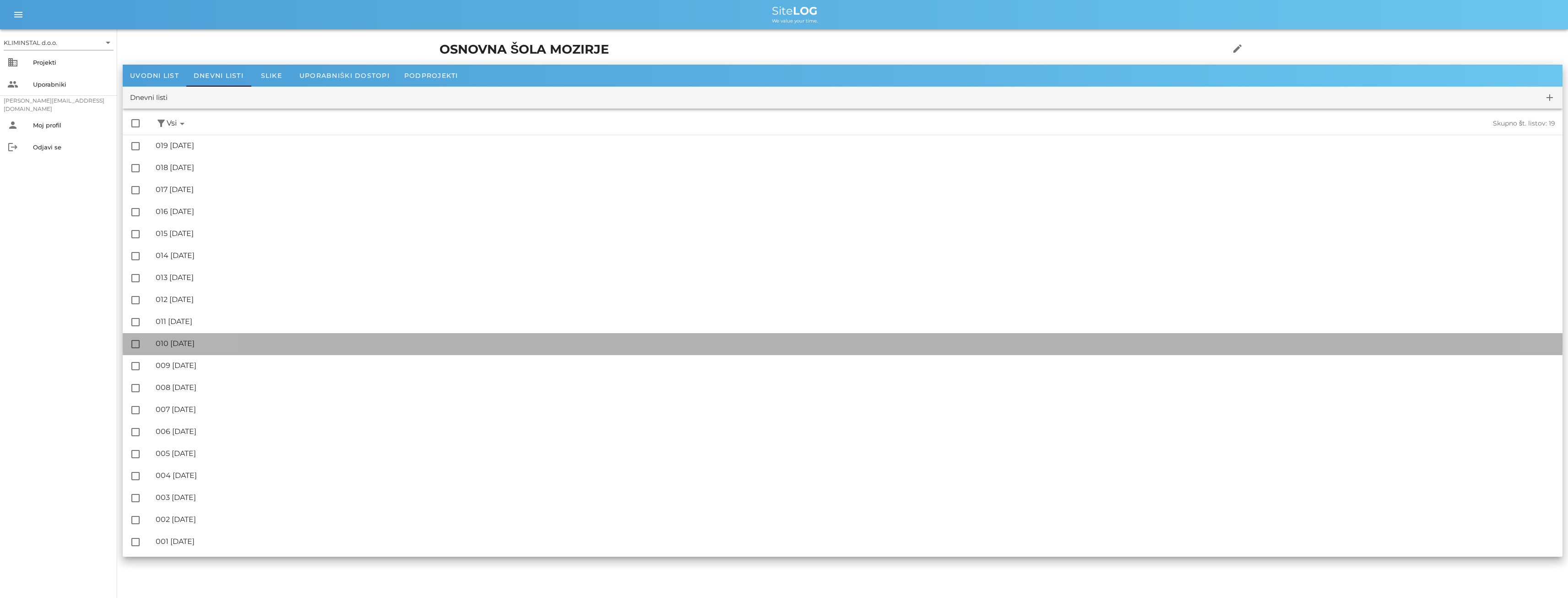
click at [214, 342] on div "🔏 010 [DATE]" at bounding box center [855, 343] width 1399 height 9
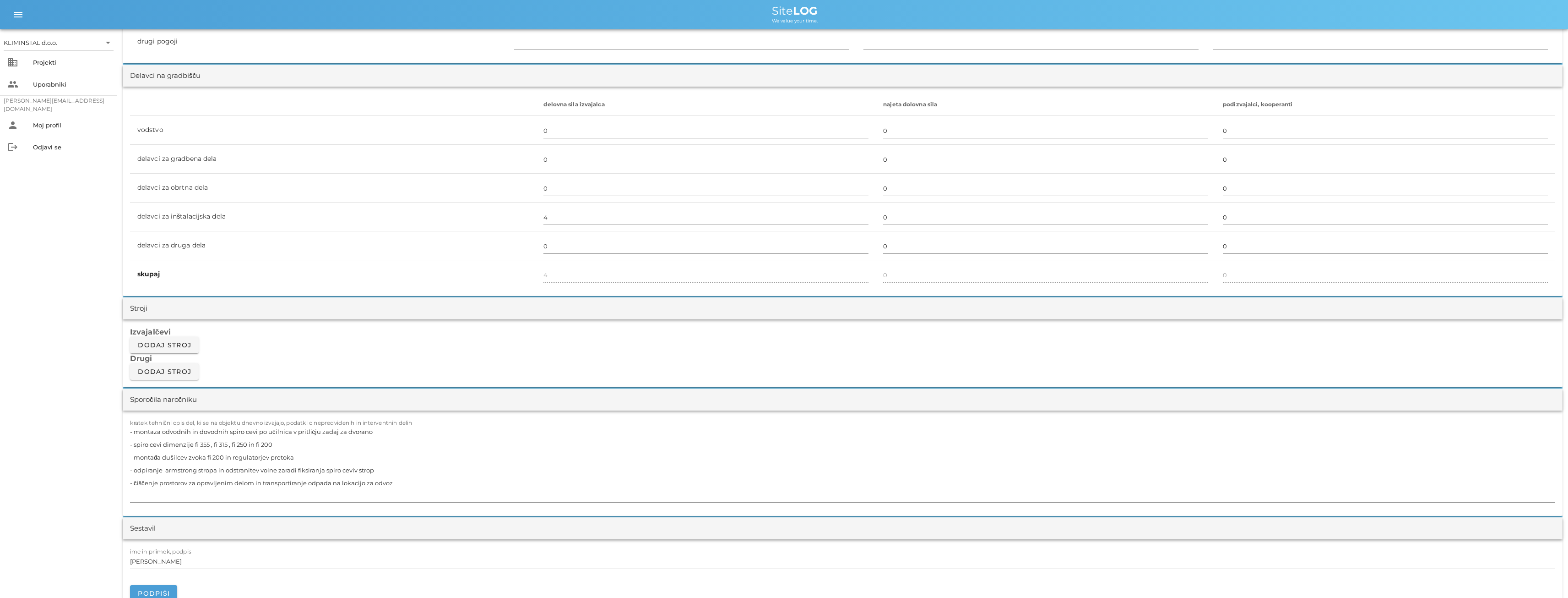
scroll to position [672, 0]
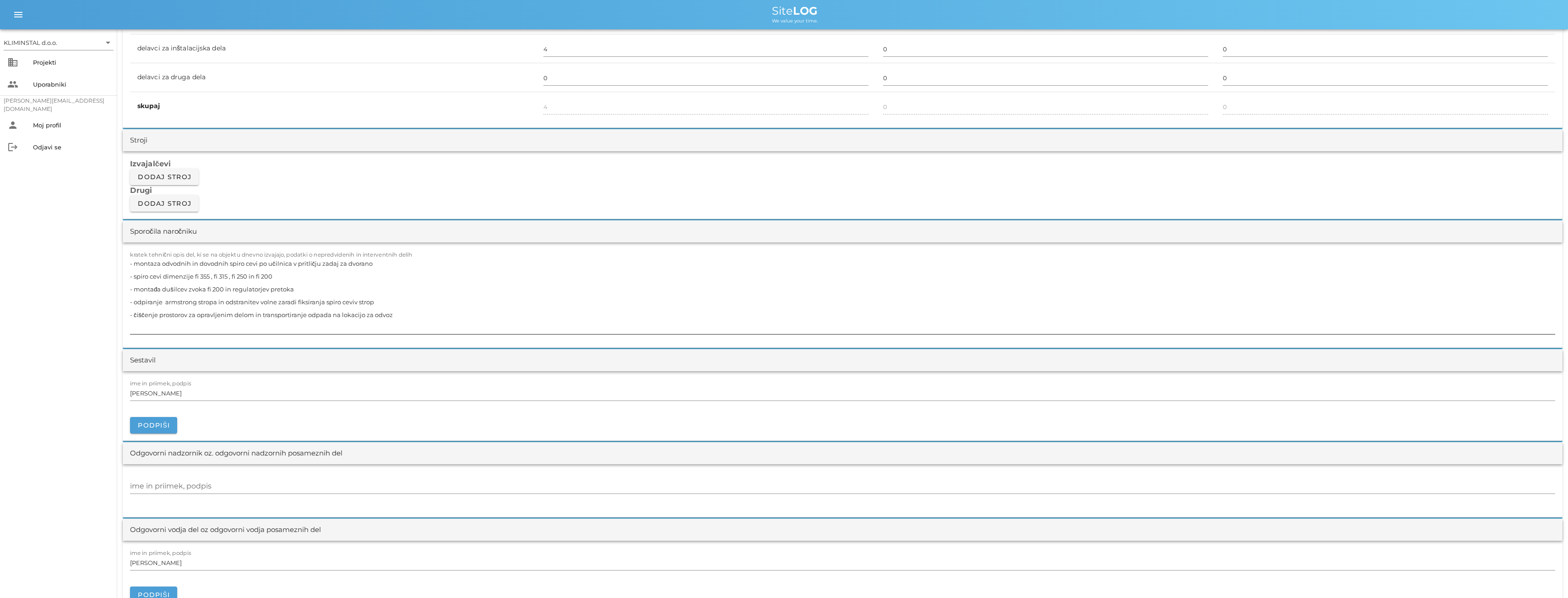
click at [377, 301] on textarea "- montaza odvodnih in dovodnih spiro cevi po učilnica v pritličju zadaj za dvor…" at bounding box center [842, 295] width 1425 height 77
click at [383, 300] on textarea "- montaza odvodnih in dovodnih spiro cevi po učilnica v pritličju zadaj za dvor…" at bounding box center [842, 295] width 1425 height 77
click at [411, 382] on div "ime in priimek, podpis [PERSON_NAME]" at bounding box center [842, 393] width 1425 height 27
click at [355, 301] on textarea "- montaza odvodnih in dovodnih spiro cevi po učilnica v pritličju zadaj za dvor…" at bounding box center [842, 295] width 1425 height 77
click at [149, 289] on textarea "- montaza odvodnih in dovodnih spiro cevi po učilnica v pritličju zadaj za dvor…" at bounding box center [842, 295] width 1425 height 77
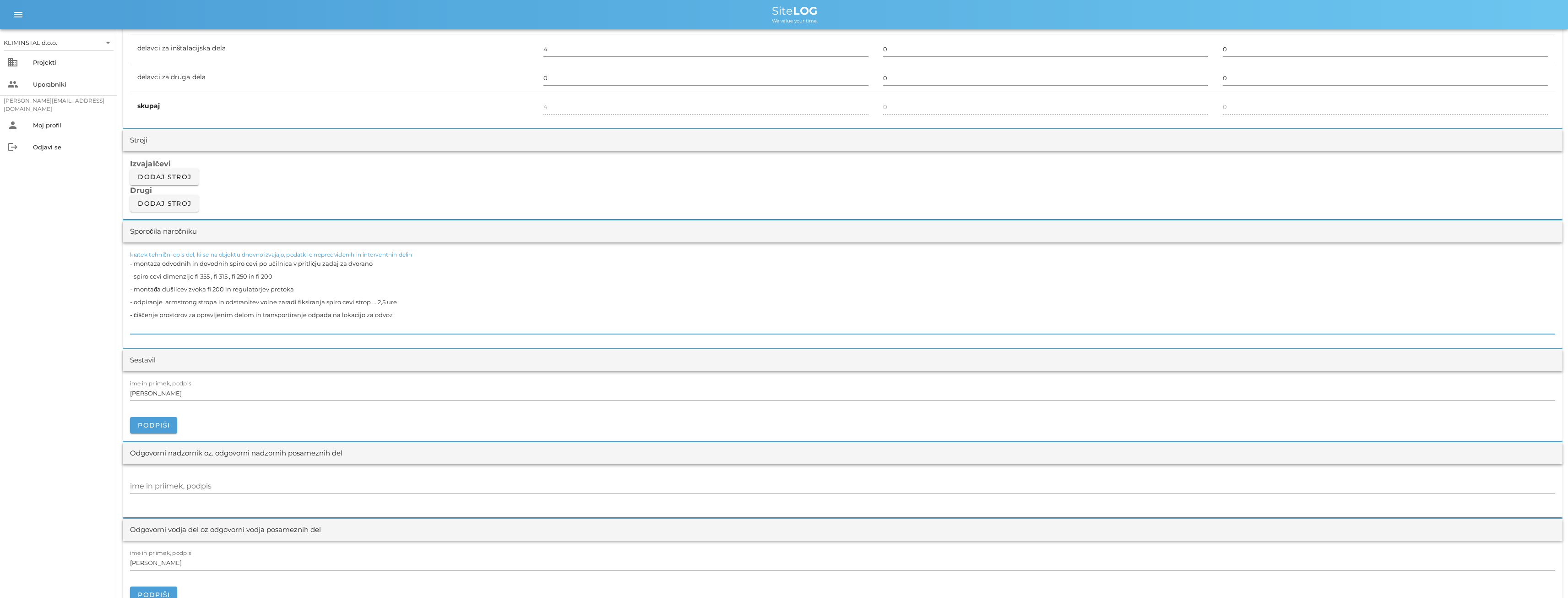
click at [156, 288] on textarea "- montaza odvodnih in dovodnih spiro cevi po učilnica v pritličju zadaj za dvor…" at bounding box center [842, 295] width 1425 height 77
click at [156, 263] on textarea "- montaza odvodnih in dovodnih spiro cevi po učilnica v pritličju zadaj za dvor…" at bounding box center [842, 295] width 1425 height 77
click at [310, 317] on textarea "- montaža odvodnih in dovodnih spiro cevi po učilnica v pritličju zadaj za dvor…" at bounding box center [842, 295] width 1425 height 77
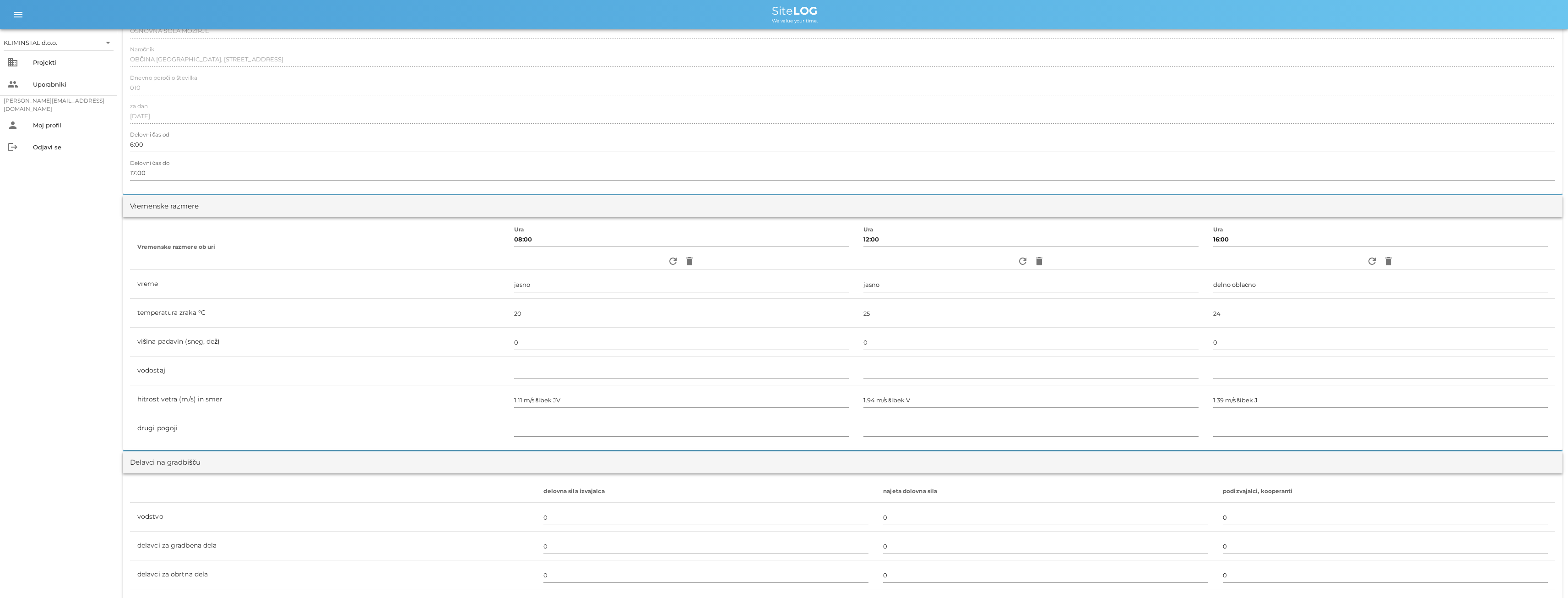
scroll to position [0, 0]
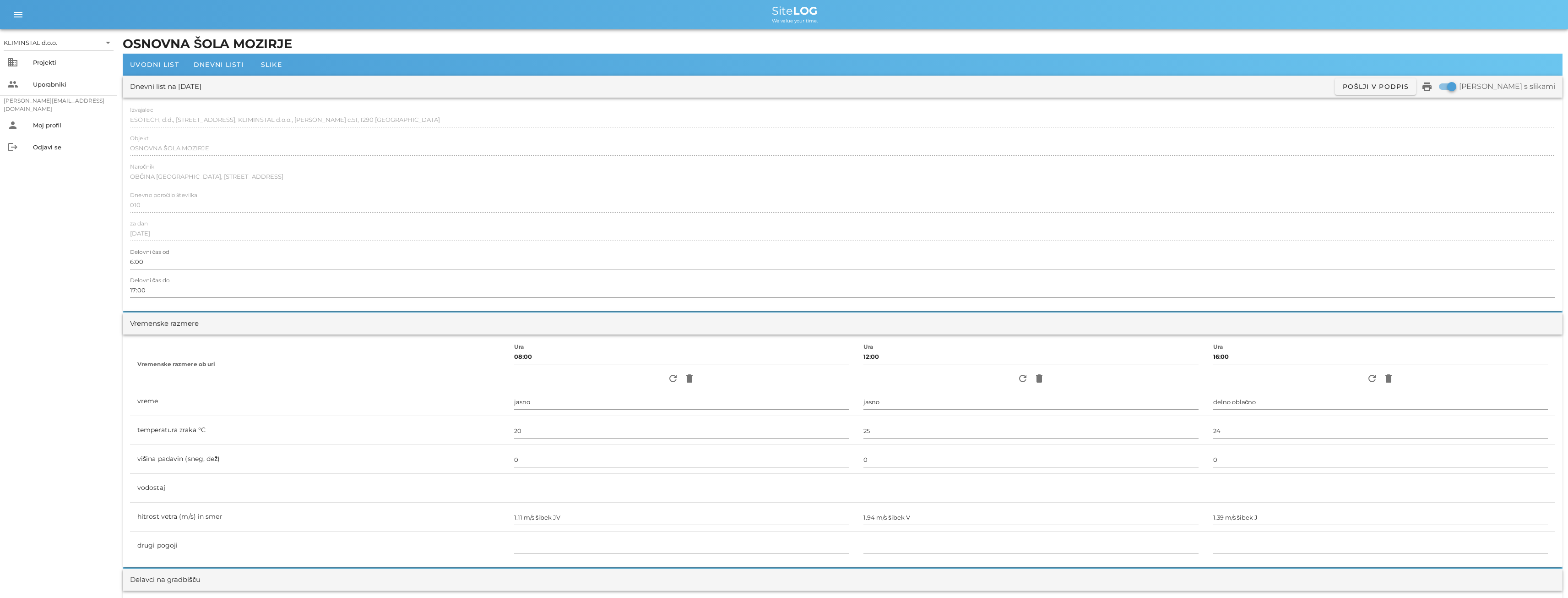
type textarea "- montaža odvodnih in dovodnih spiro cevi po učilnica v pritličju zadaj za dvor…"
click at [223, 66] on span "Dnevni listi" at bounding box center [219, 65] width 50 height 9
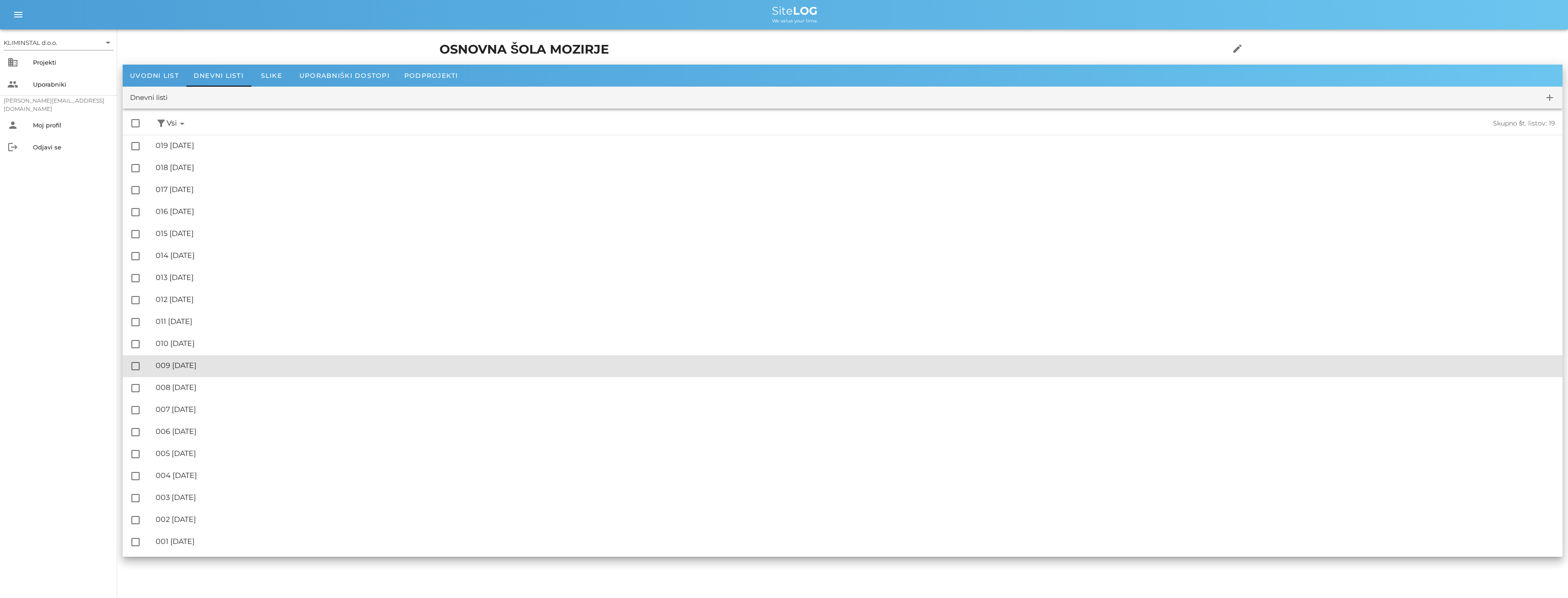
click at [212, 361] on div "🔏 009 [DATE]" at bounding box center [855, 365] width 1399 height 9
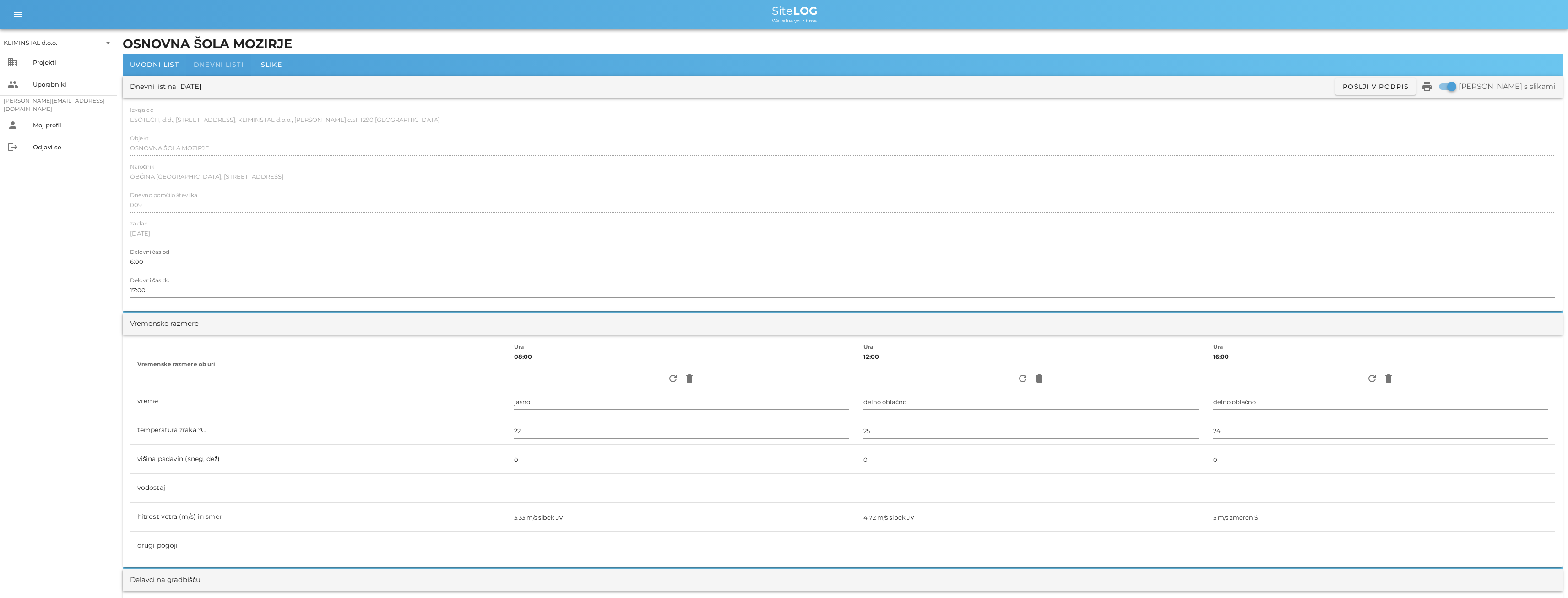
click at [226, 66] on span "Dnevni listi" at bounding box center [219, 65] width 50 height 9
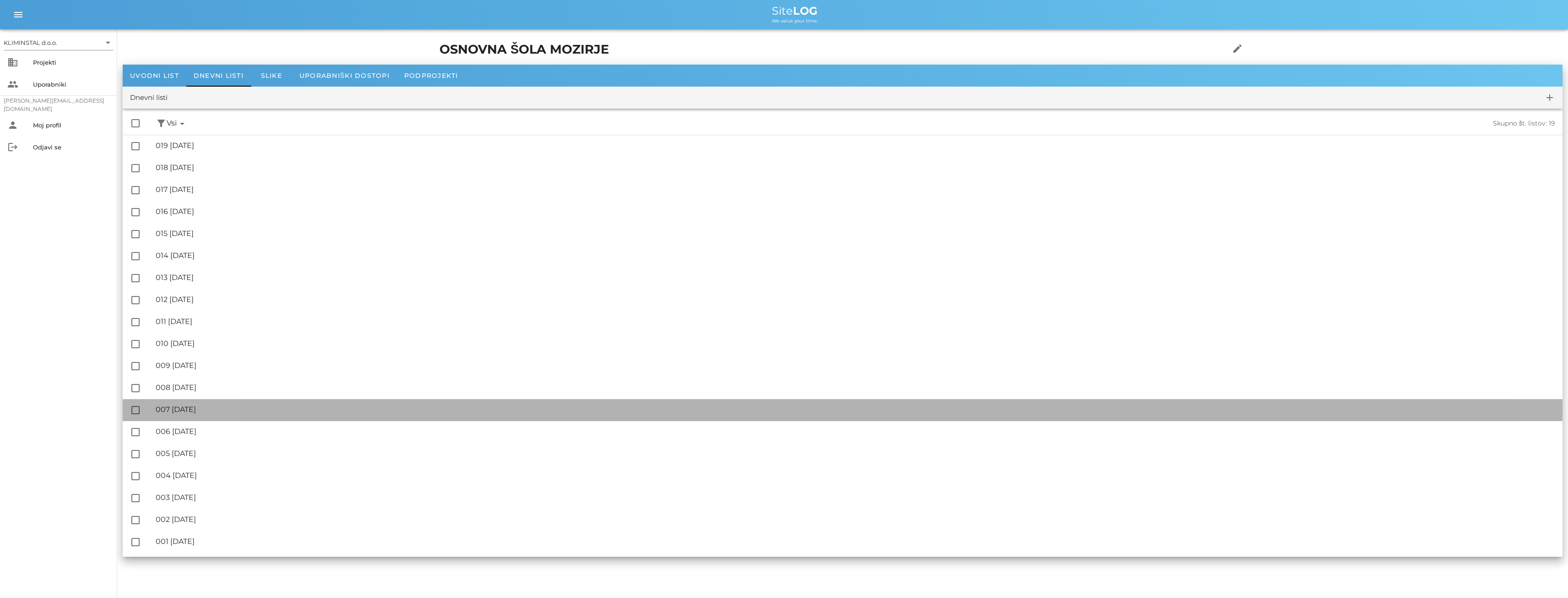
click at [203, 409] on div "🔏 007 [DATE]" at bounding box center [855, 409] width 1399 height 9
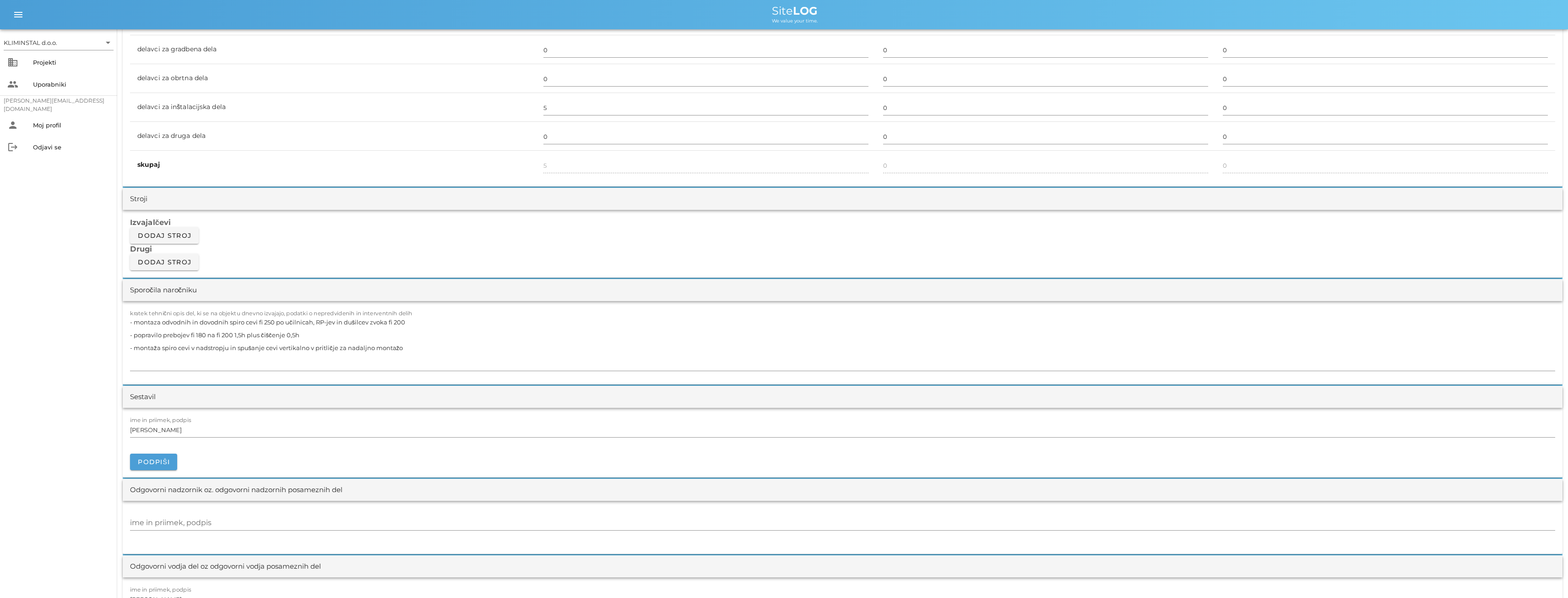
scroll to position [672, 0]
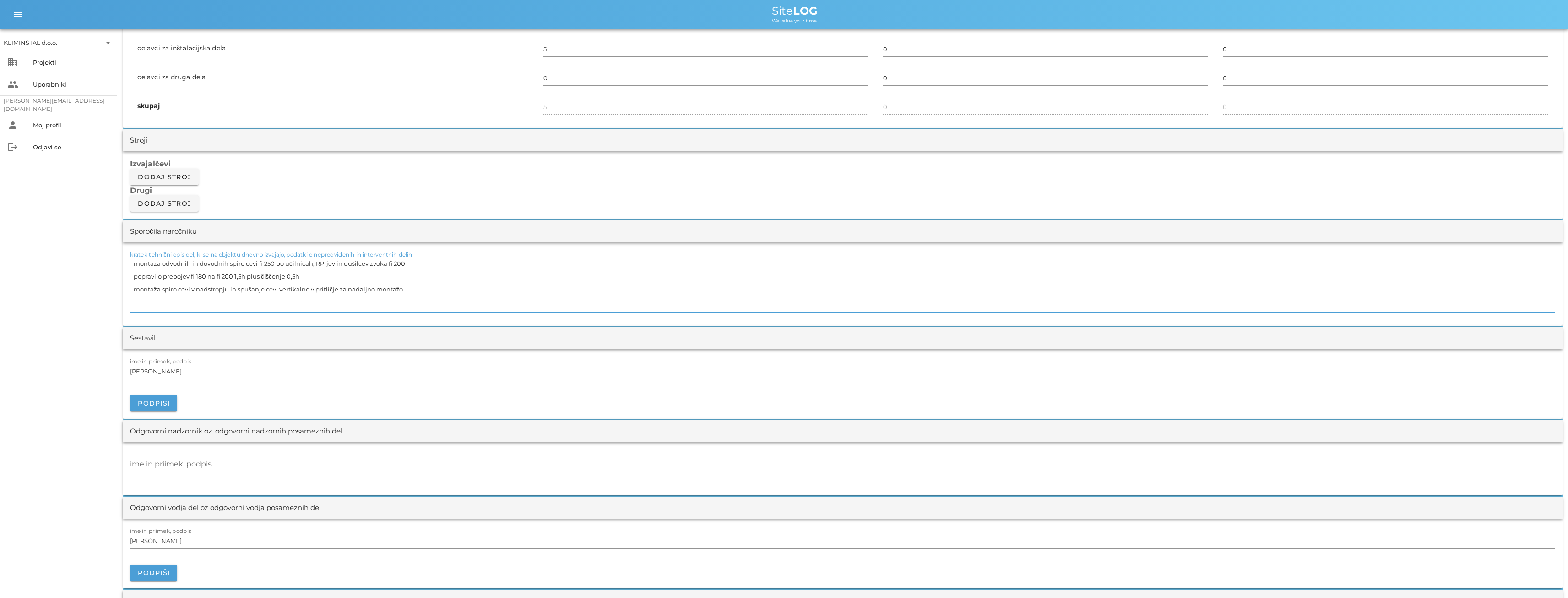
click at [205, 279] on textarea "- montaza odvodnih in dovodnih spiro cevi fi 250 po učilnicah, RP-jev in dušilc…" at bounding box center [842, 284] width 1425 height 55
drag, startPoint x: 234, startPoint y: 276, endPoint x: 240, endPoint y: 275, distance: 6.1
click at [240, 275] on textarea "- montaza odvodnih in dovodnih spiro cevi fi 250 po učilnicah, RP-jev in dušilc…" at bounding box center [842, 284] width 1425 height 55
drag, startPoint x: 285, startPoint y: 276, endPoint x: 290, endPoint y: 275, distance: 5.1
click at [290, 275] on textarea "- montaza odvodnih in dovodnih spiro cevi fi 250 po učilnicah, RP-jev in dušilc…" at bounding box center [842, 284] width 1425 height 55
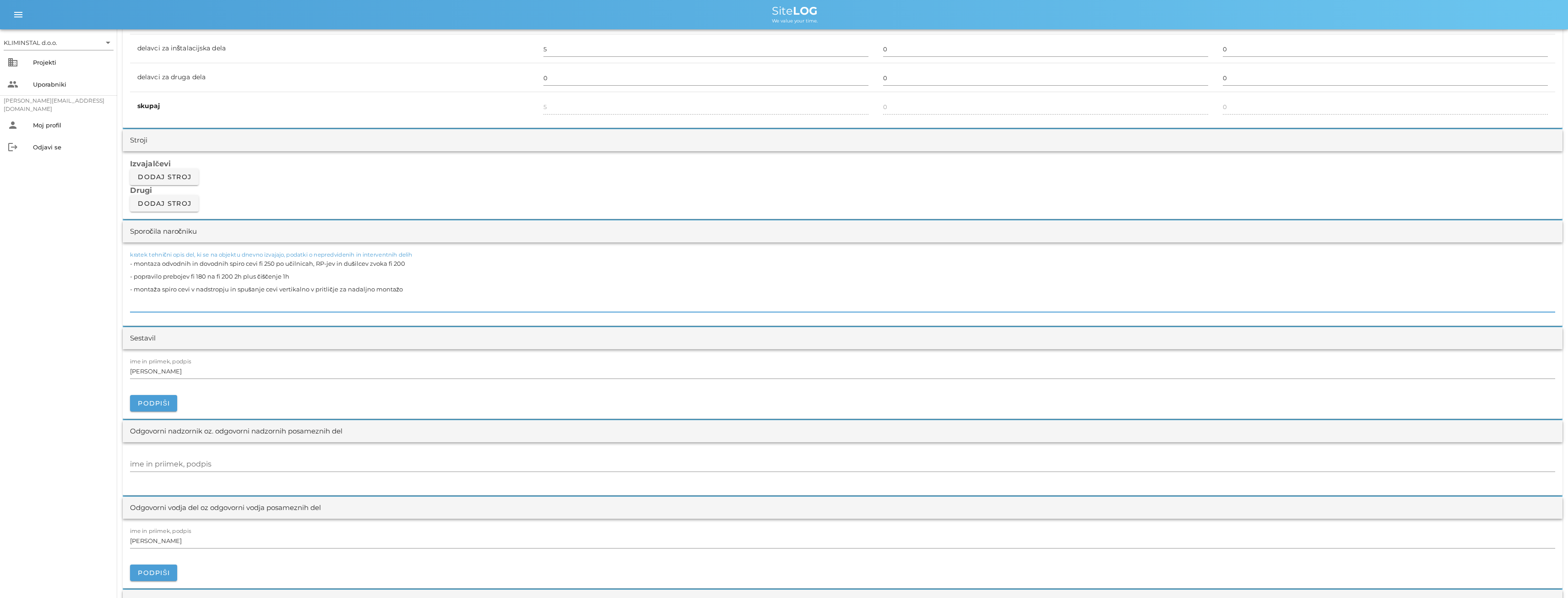
click at [302, 276] on textarea "- montaza odvodnih in dovodnih spiro cevi fi 250 po učilnicah, RP-jev in dušilc…" at bounding box center [842, 284] width 1425 height 55
drag, startPoint x: 289, startPoint y: 276, endPoint x: 133, endPoint y: 278, distance: 156.0
click at [133, 278] on textarea "- montaza odvodnih in dovodnih spiro cevi fi 250 po učilnicah, RP-jev in dušilc…" at bounding box center [842, 284] width 1425 height 55
type textarea "- montaza odvodnih in dovodnih spiro cevi fi 250 po učilnicah, RP-jev in dušilc…"
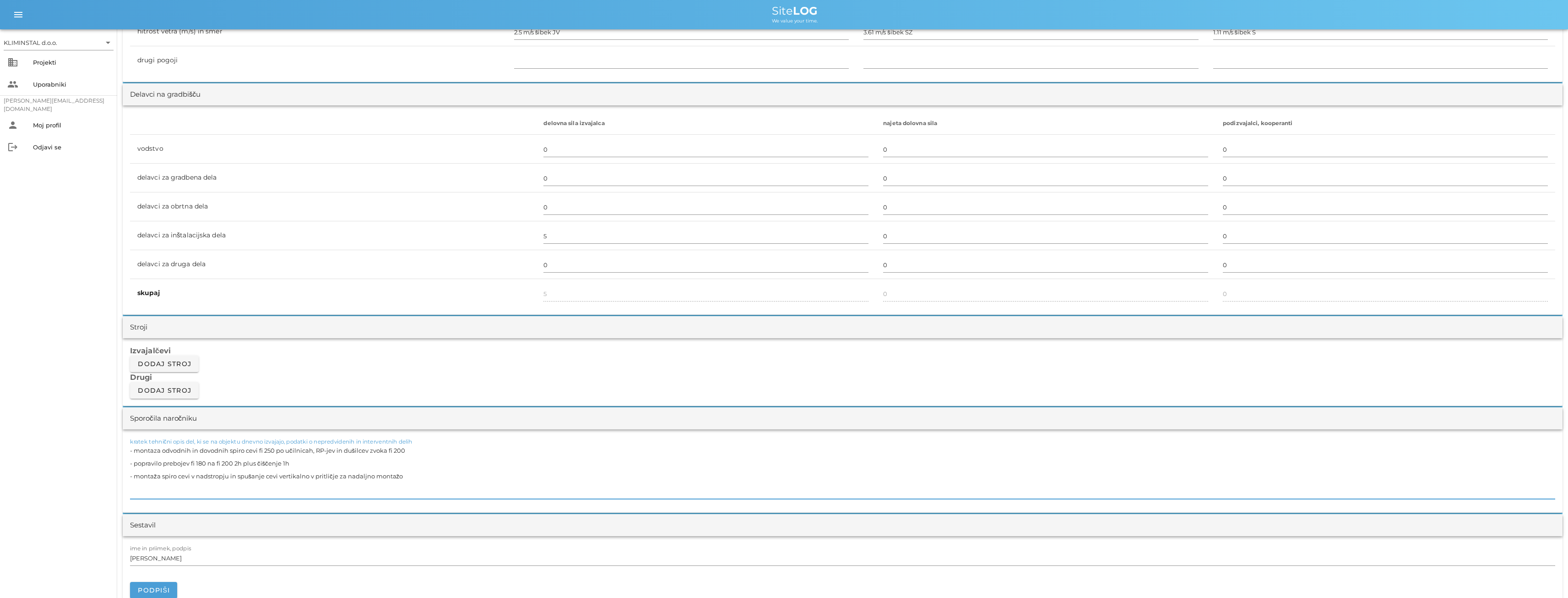
scroll to position [0, 0]
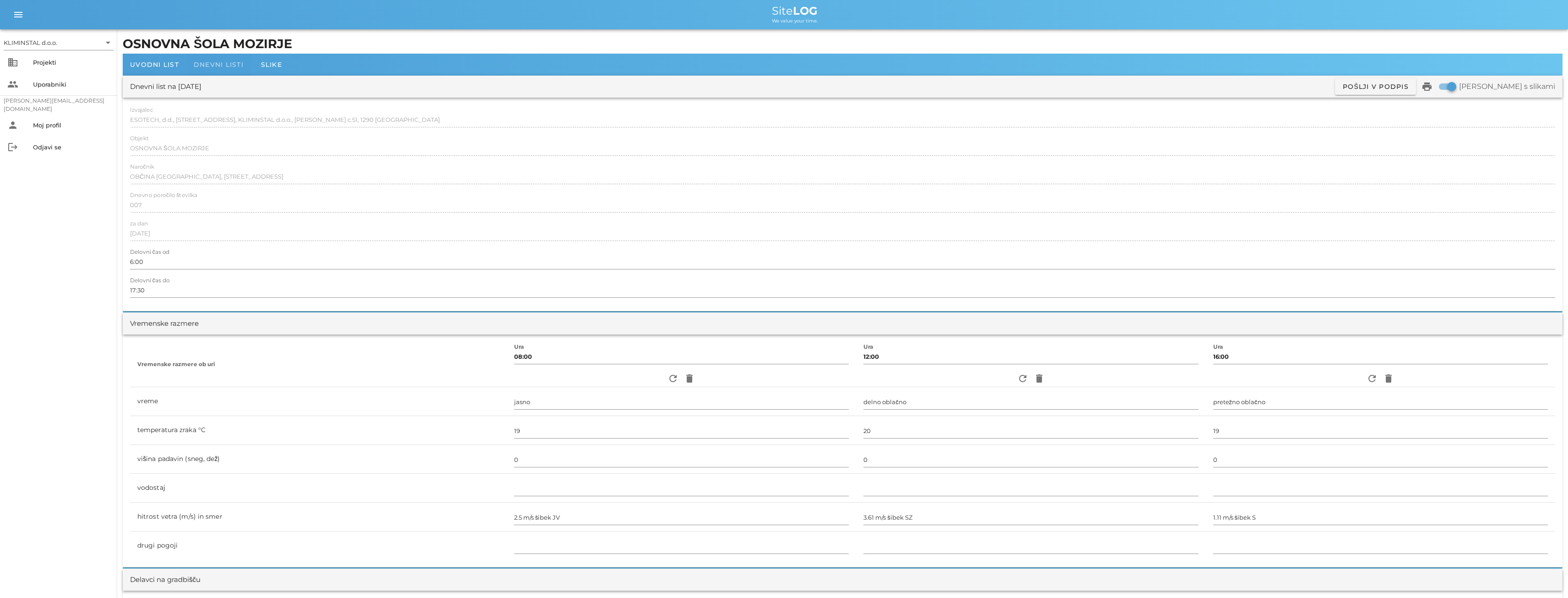
click at [197, 62] on span "Dnevni listi" at bounding box center [219, 65] width 50 height 9
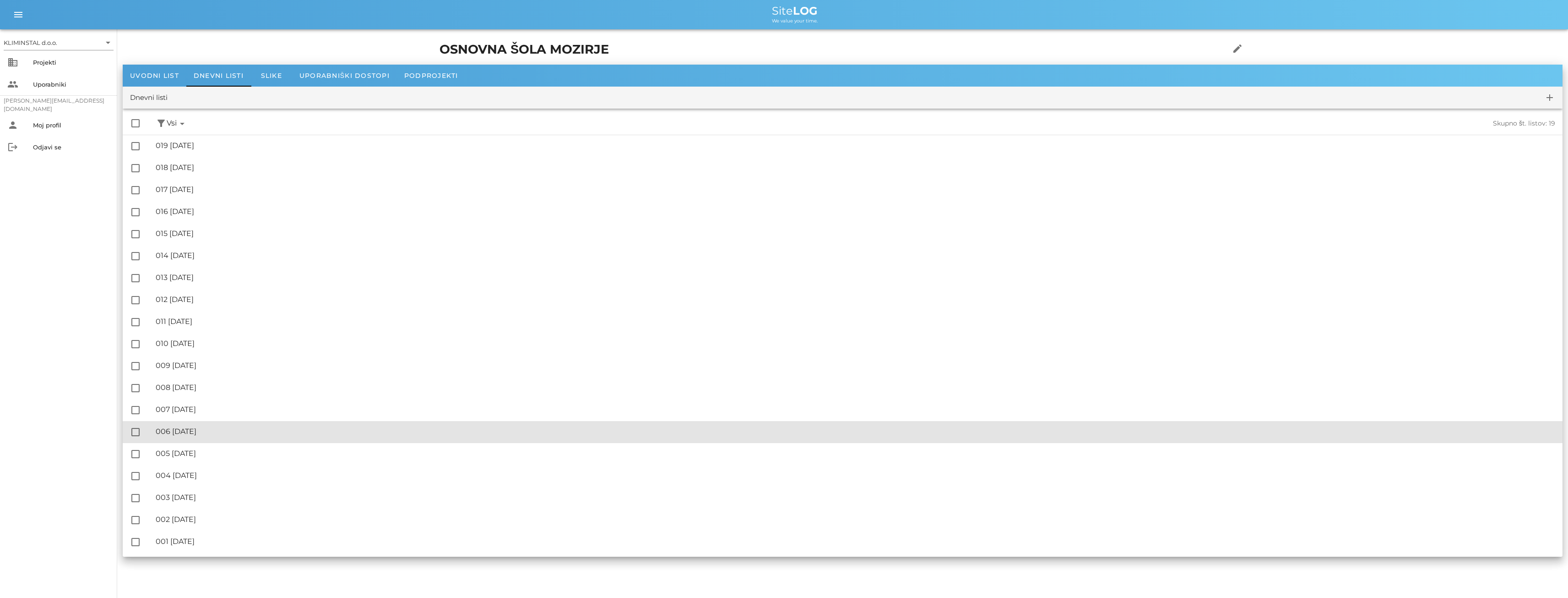
click at [208, 432] on div "🔏 006 [GEOGRAPHIC_DATA][DATE]" at bounding box center [855, 431] width 1399 height 9
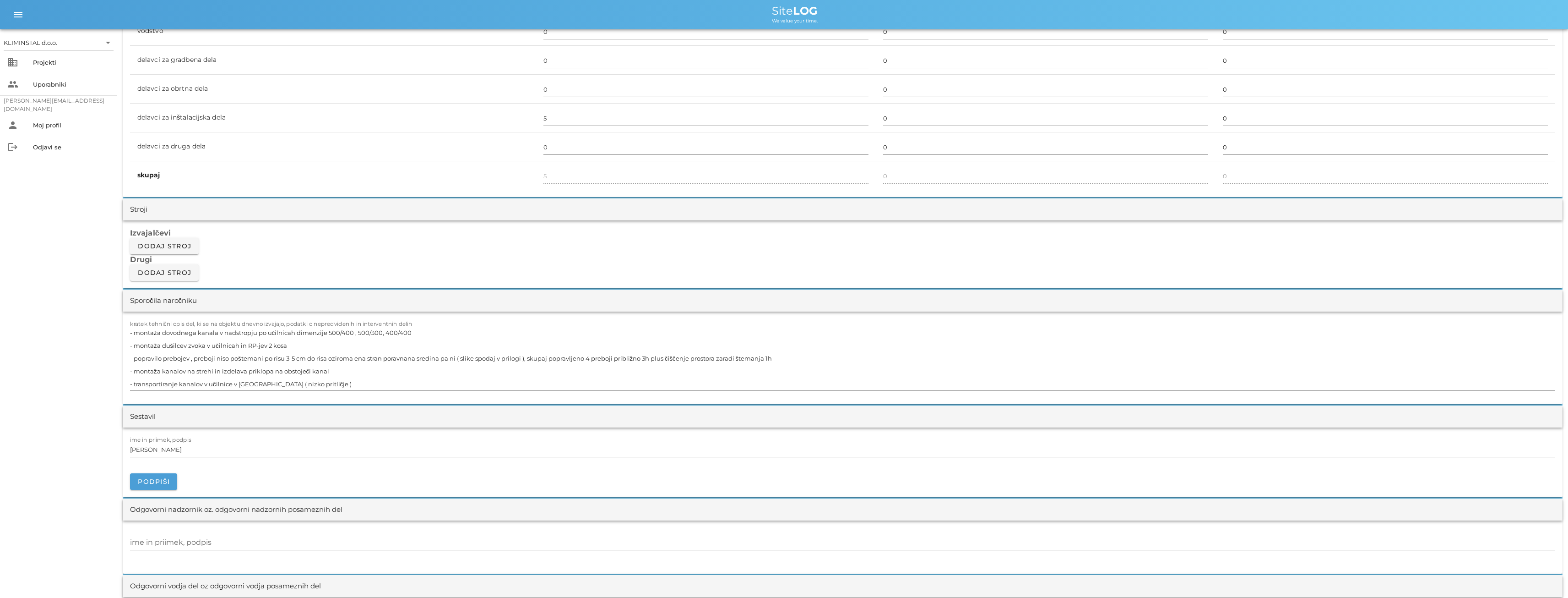
scroll to position [672, 0]
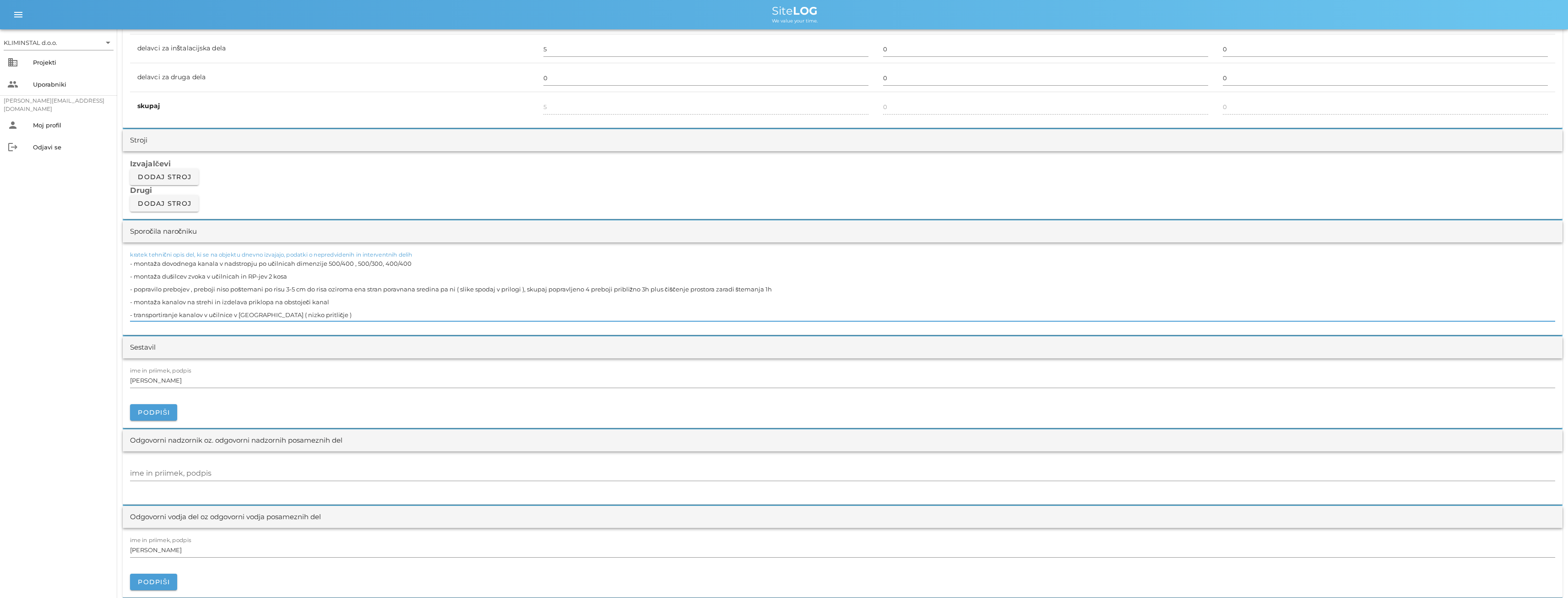
drag, startPoint x: 766, startPoint y: 287, endPoint x: 136, endPoint y: 287, distance: 630.0
click at [136, 287] on textarea "- montaža dovodnega kanala v nadstropju po učilnicah dimenzije 500/400 , 500/30…" at bounding box center [842, 289] width 1425 height 64
click at [258, 286] on textarea "- montaža dovodnega kanala v nadstropju po učilnicah dimenzije 500/400 , 500/30…" at bounding box center [842, 289] width 1425 height 64
drag, startPoint x: 263, startPoint y: 287, endPoint x: 229, endPoint y: 287, distance: 34.0
click at [229, 289] on textarea "- montaža dovodnega kanala v nadstropju po učilnicah dimenzije 500/400 , 500/30…" at bounding box center [842, 289] width 1425 height 64
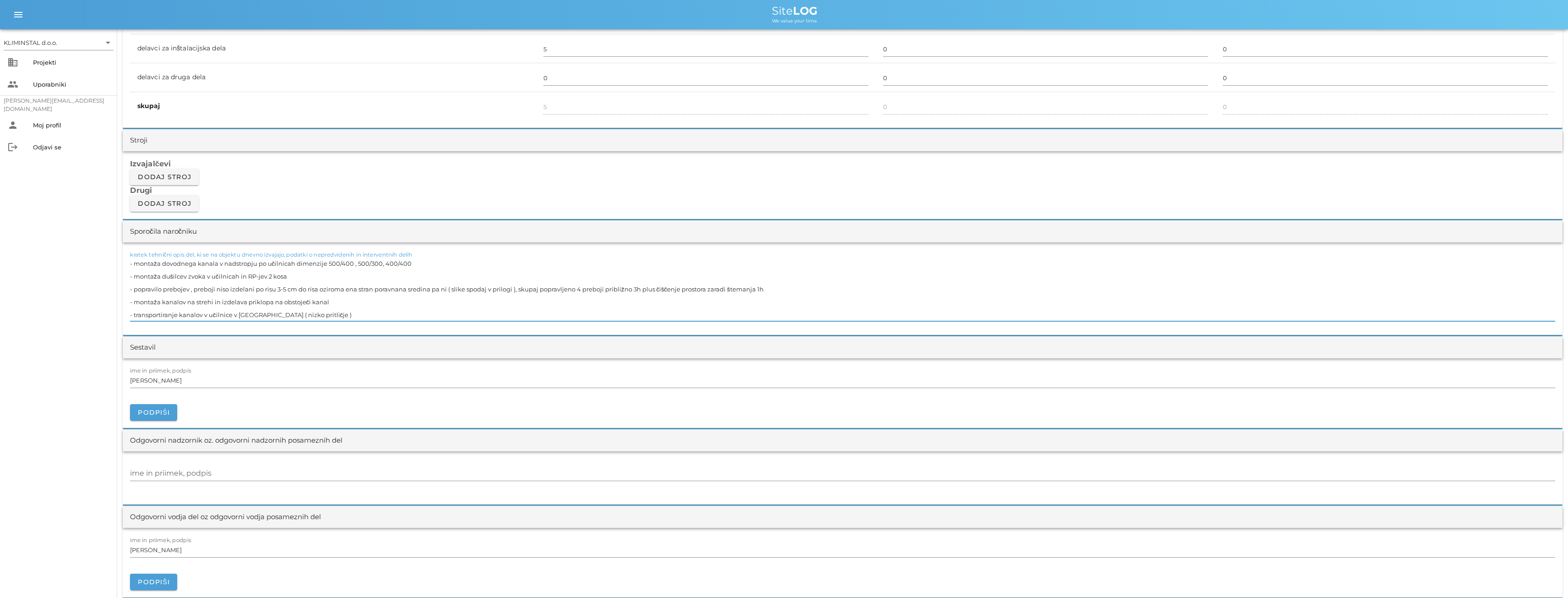
drag, startPoint x: 724, startPoint y: 288, endPoint x: 751, endPoint y: 287, distance: 27.0
click at [751, 287] on textarea "- montaža dovodnega kanala v nadstropju po učilnicah dimenzije 500/400 , 500/30…" at bounding box center [842, 289] width 1425 height 64
click at [762, 298] on textarea "- montaža dovodnega kanala v nadstropju po učilnicah dimenzije 500/400 , 500/30…" at bounding box center [842, 289] width 1425 height 64
drag, startPoint x: 737, startPoint y: 292, endPoint x: 135, endPoint y: 292, distance: 602.0
click at [135, 292] on textarea "- montaža dovodnega kanala v nadstropju po učilnicah dimenzije 500/400 , 500/30…" at bounding box center [842, 289] width 1425 height 64
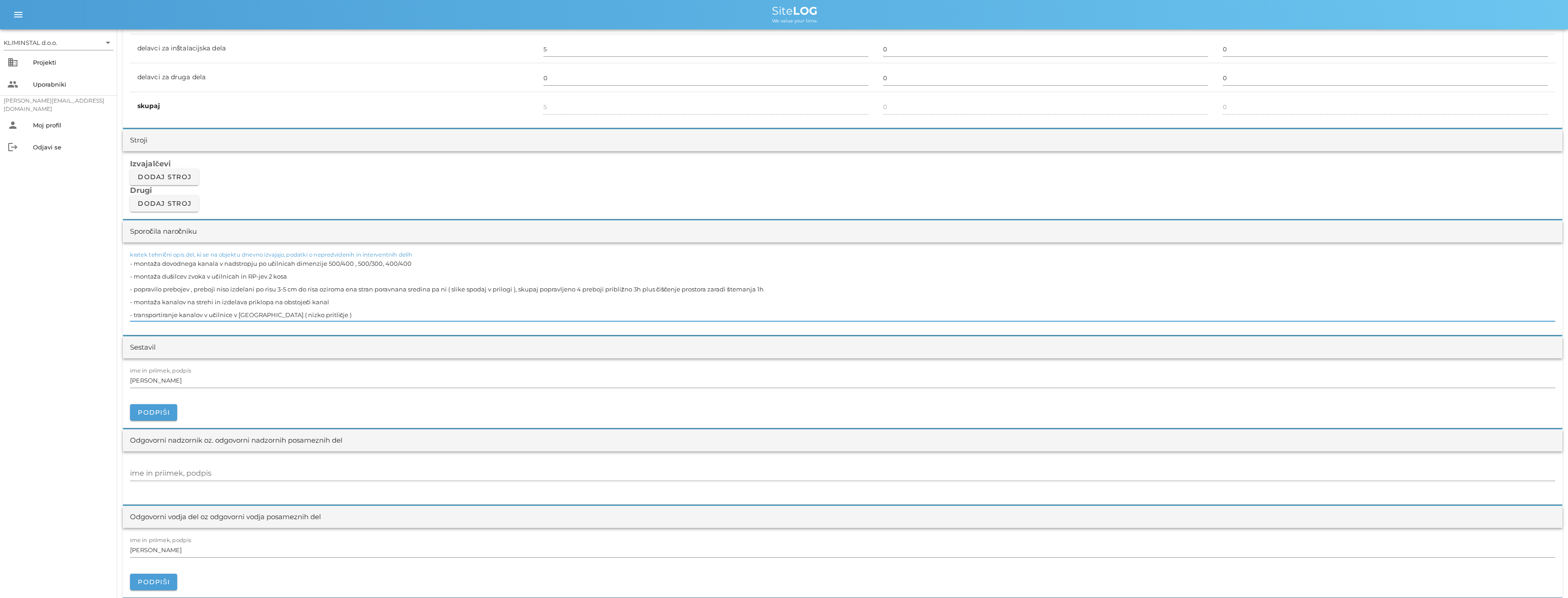
click at [576, 287] on textarea "- montaža dovodnega kanala v nadstropju po učilnicah dimenzije 500/400 , 500/30…" at bounding box center [842, 289] width 1425 height 64
click at [629, 289] on textarea "- montaža dovodnega kanala v nadstropju po učilnicah dimenzije 500/400 , 500/30…" at bounding box center [842, 289] width 1425 height 64
click at [632, 289] on textarea "- montaža dovodnega kanala v nadstropju po učilnicah dimenzije 500/400 , 500/30…" at bounding box center [842, 289] width 1425 height 64
type textarea "- montaža dovodnega kanala v nadstropju po učilnicah dimenzije 500/400 , 500/30…"
click at [530, 411] on div "Podpiši" at bounding box center [842, 407] width 1425 height 27
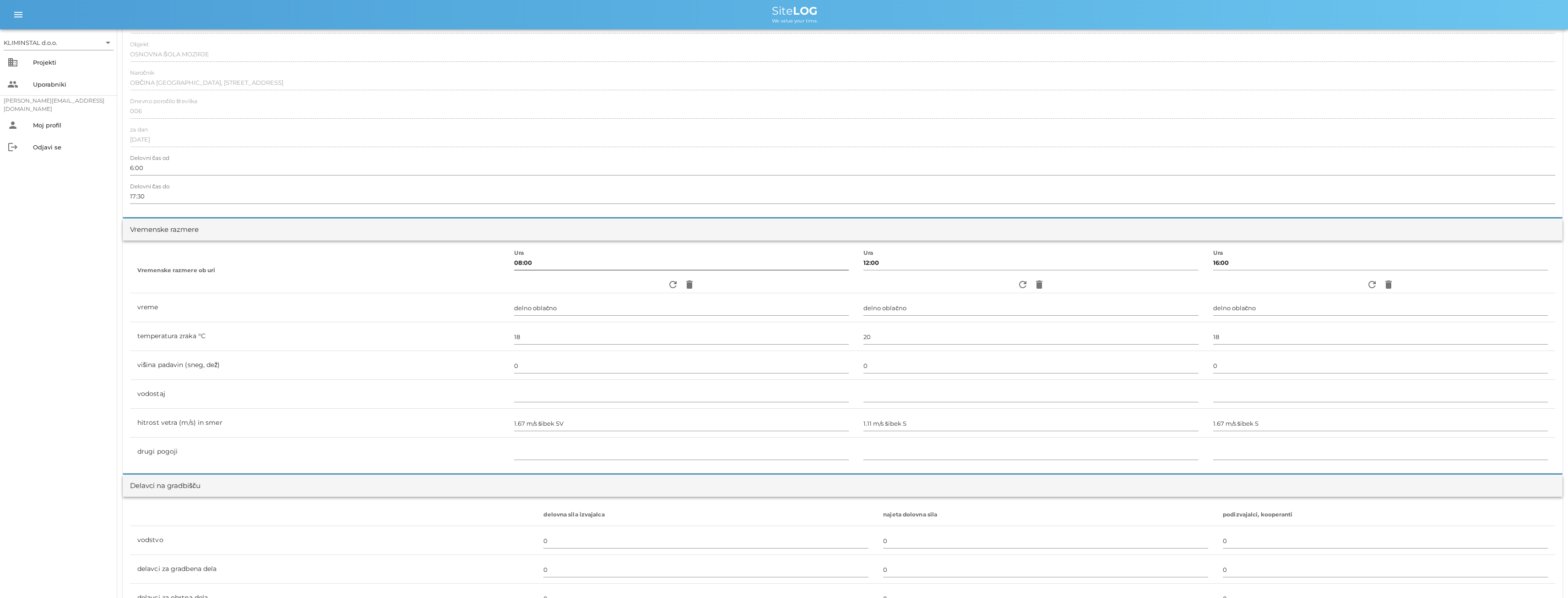
scroll to position [0, 0]
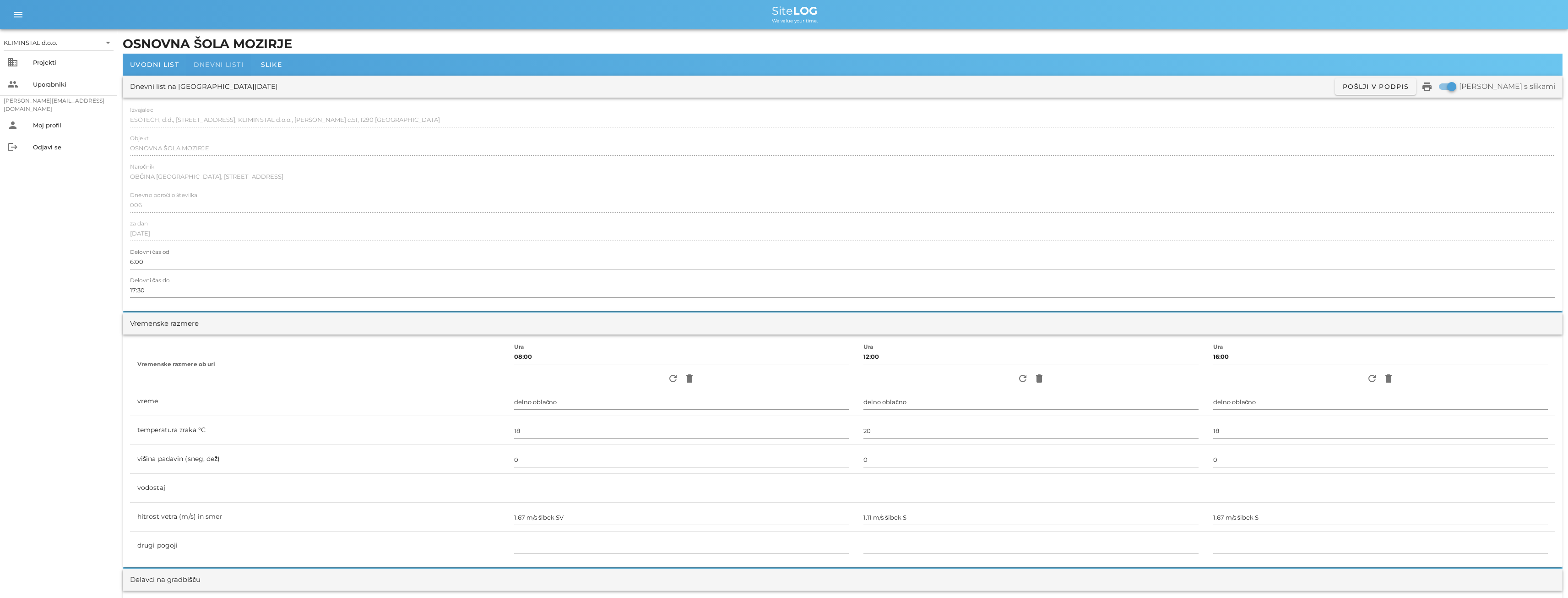
click at [212, 68] on span "Dnevni listi" at bounding box center [219, 65] width 50 height 9
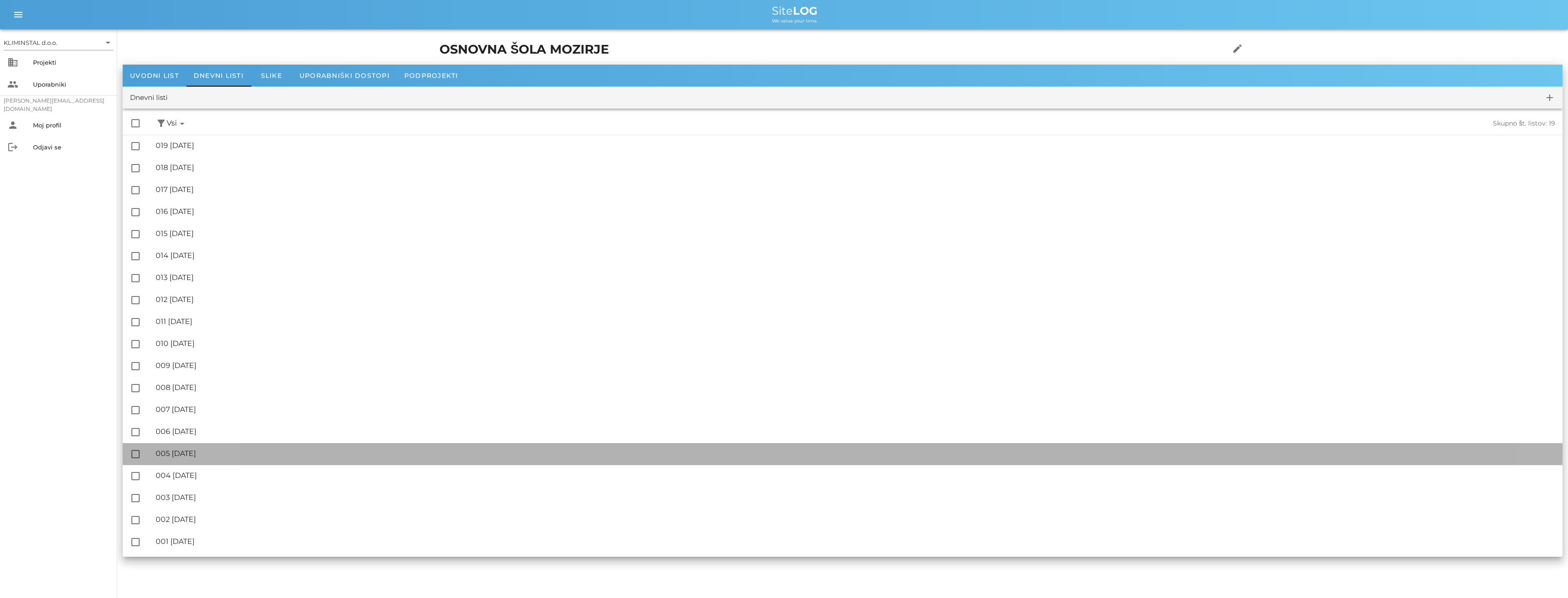
click at [204, 450] on div "🔏 005 [DATE]" at bounding box center [855, 453] width 1399 height 9
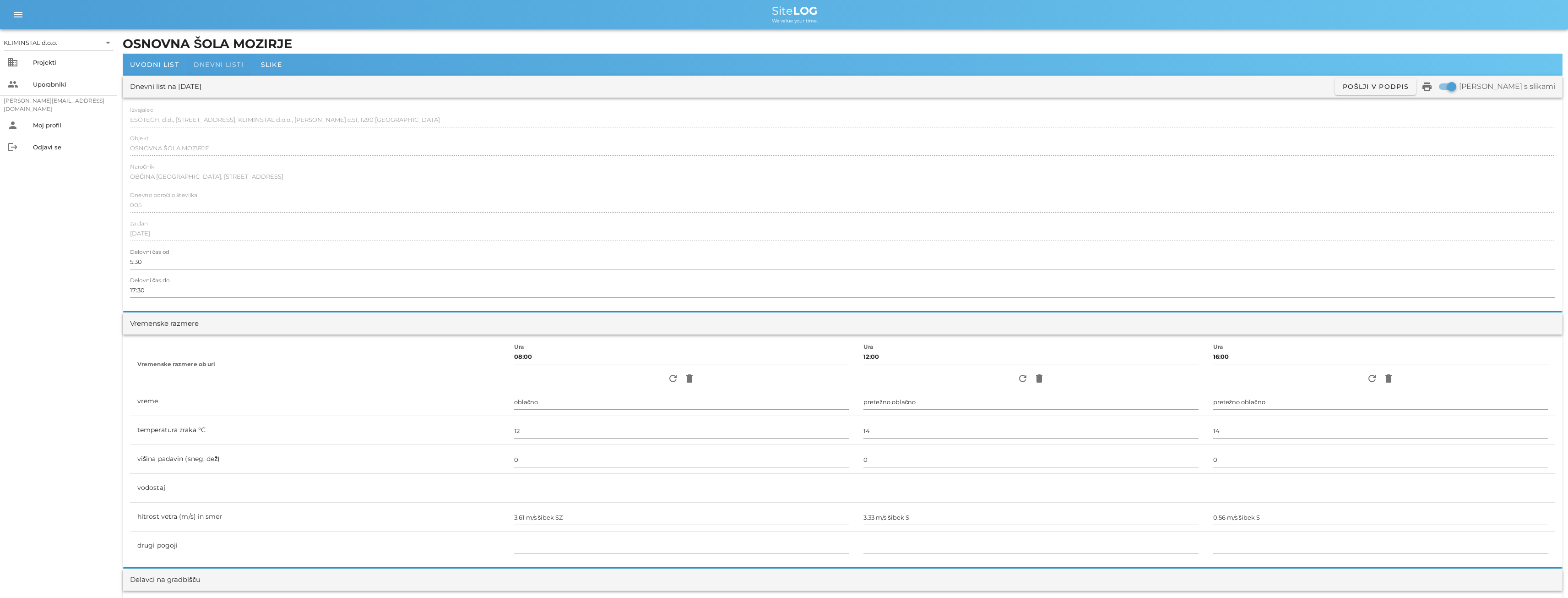
click at [215, 66] on span "Dnevni listi" at bounding box center [219, 65] width 50 height 9
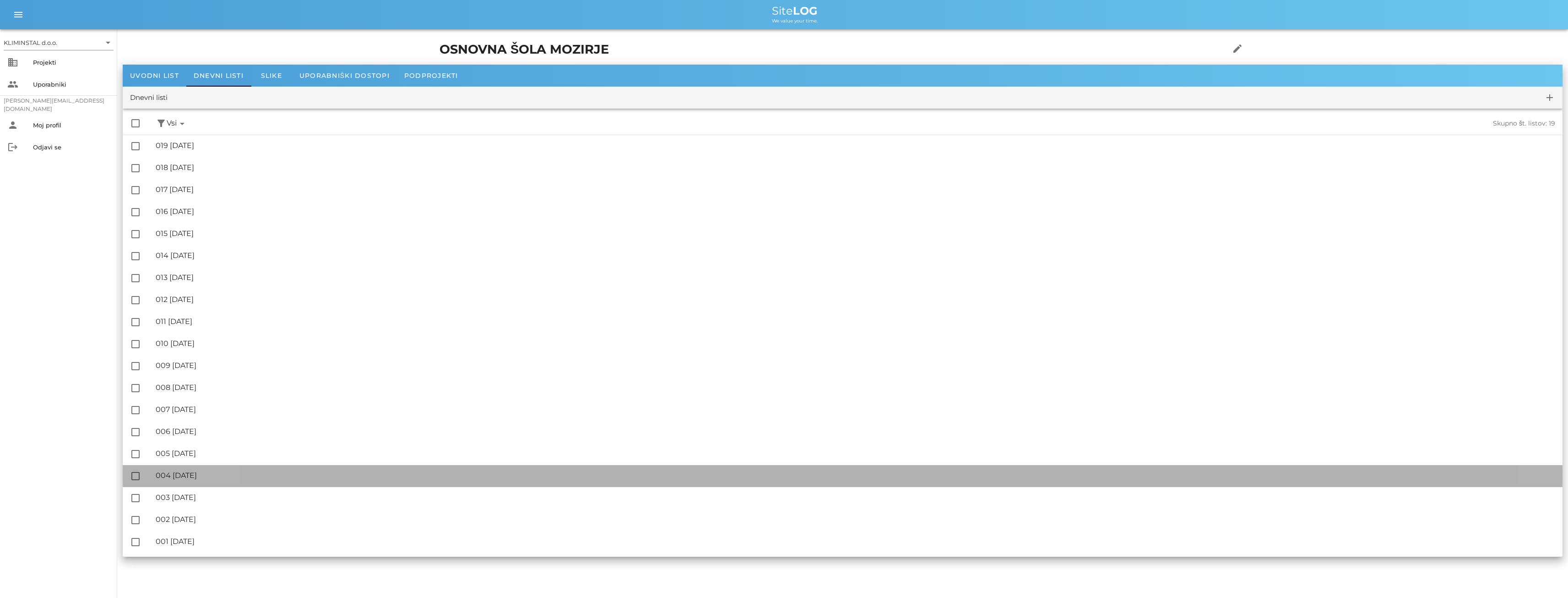
click at [206, 473] on div "🔏 004 [GEOGRAPHIC_DATA][DATE]" at bounding box center [855, 475] width 1399 height 9
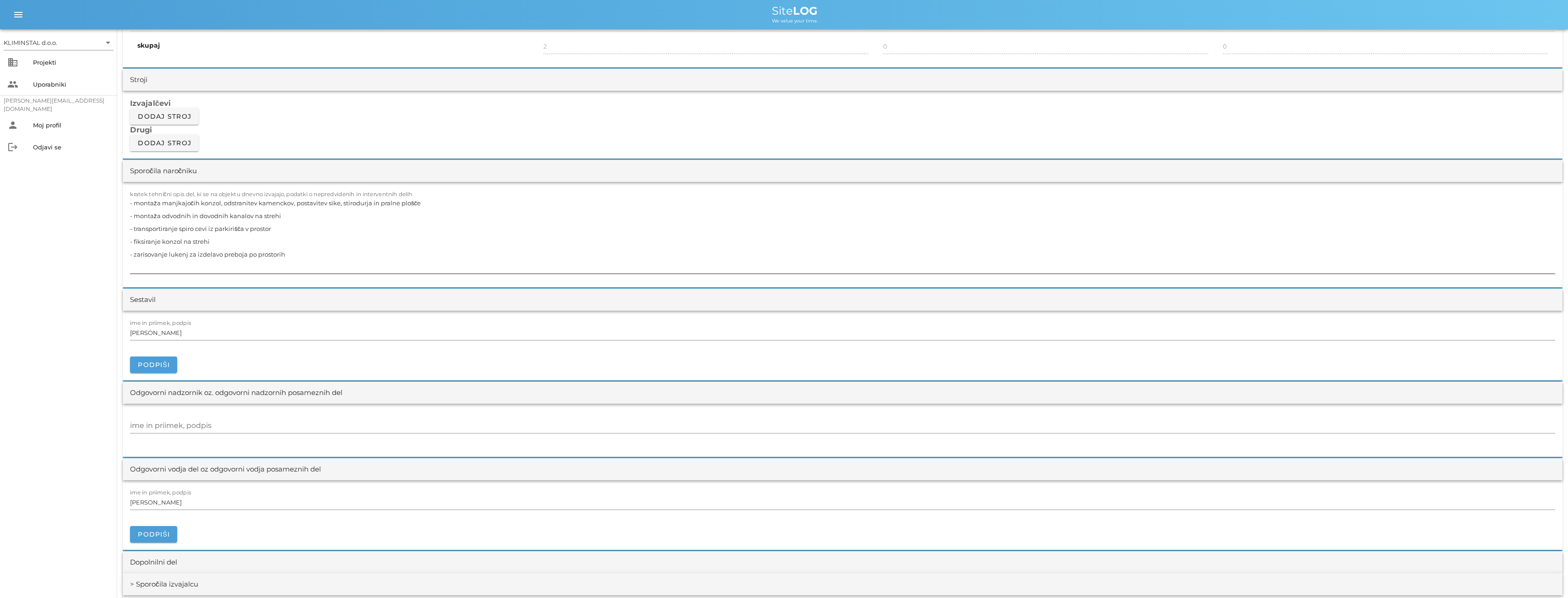
scroll to position [672, 0]
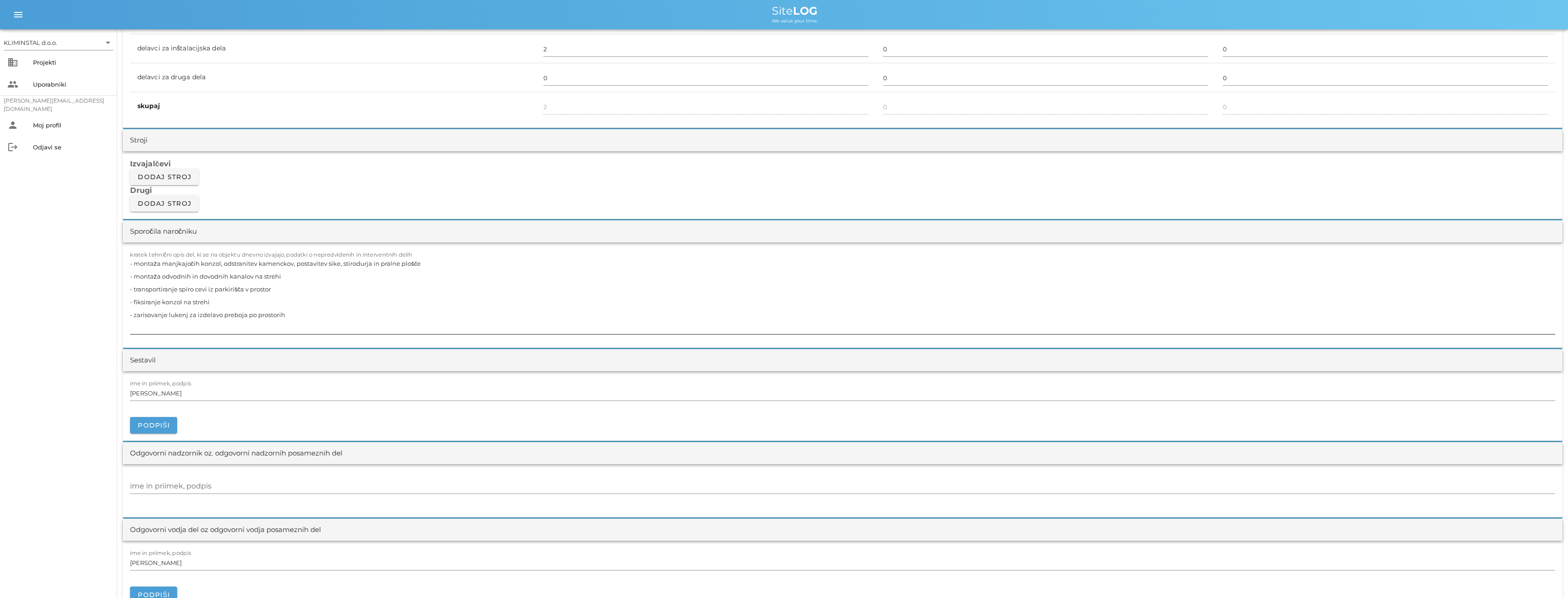
click at [289, 313] on textarea "- montaža manjkajočih konzol, odstranitev kamenckov, postavitev sike, stirodurj…" at bounding box center [842, 295] width 1425 height 77
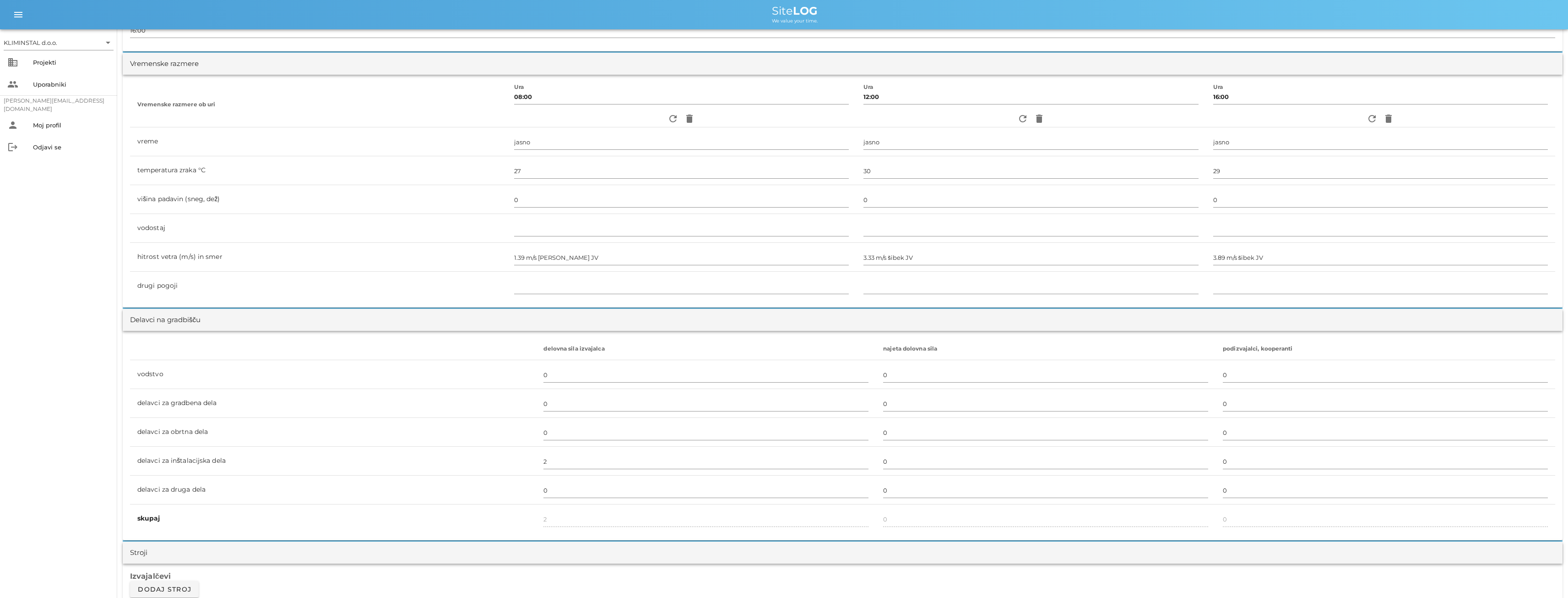
scroll to position [21, 0]
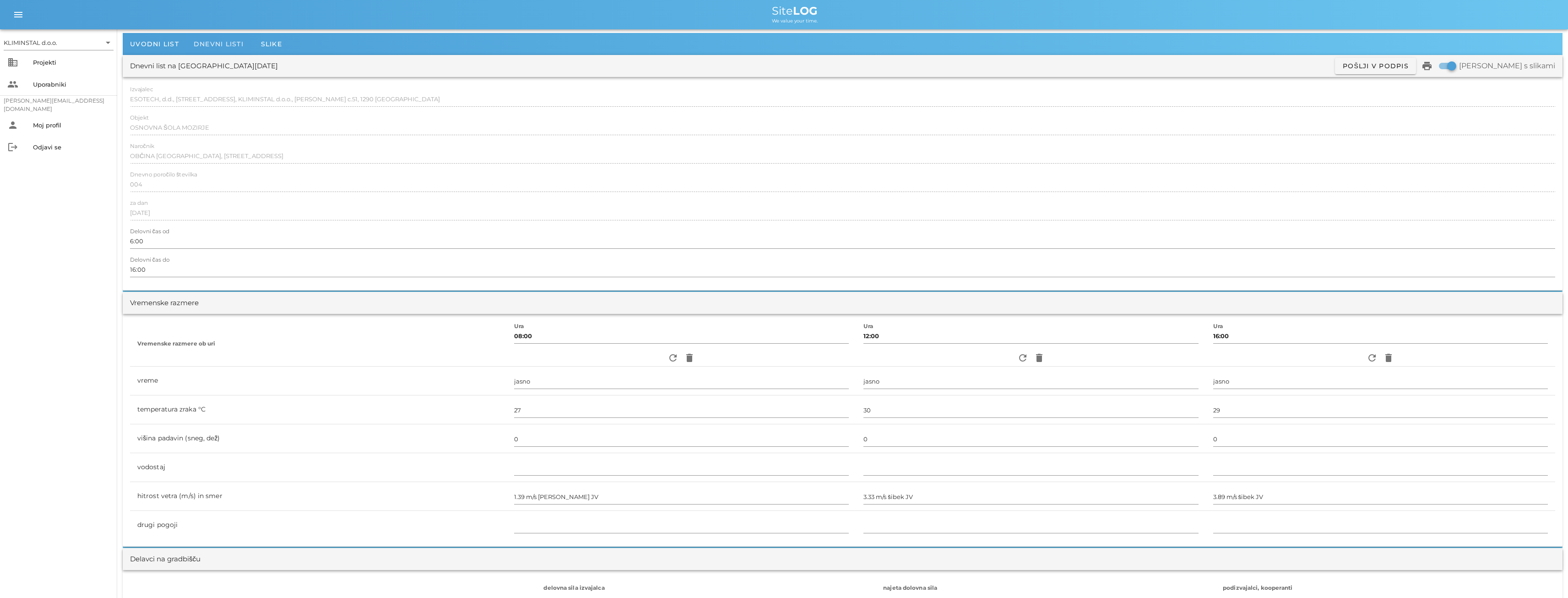
click at [215, 42] on span "Dnevni listi" at bounding box center [219, 44] width 50 height 9
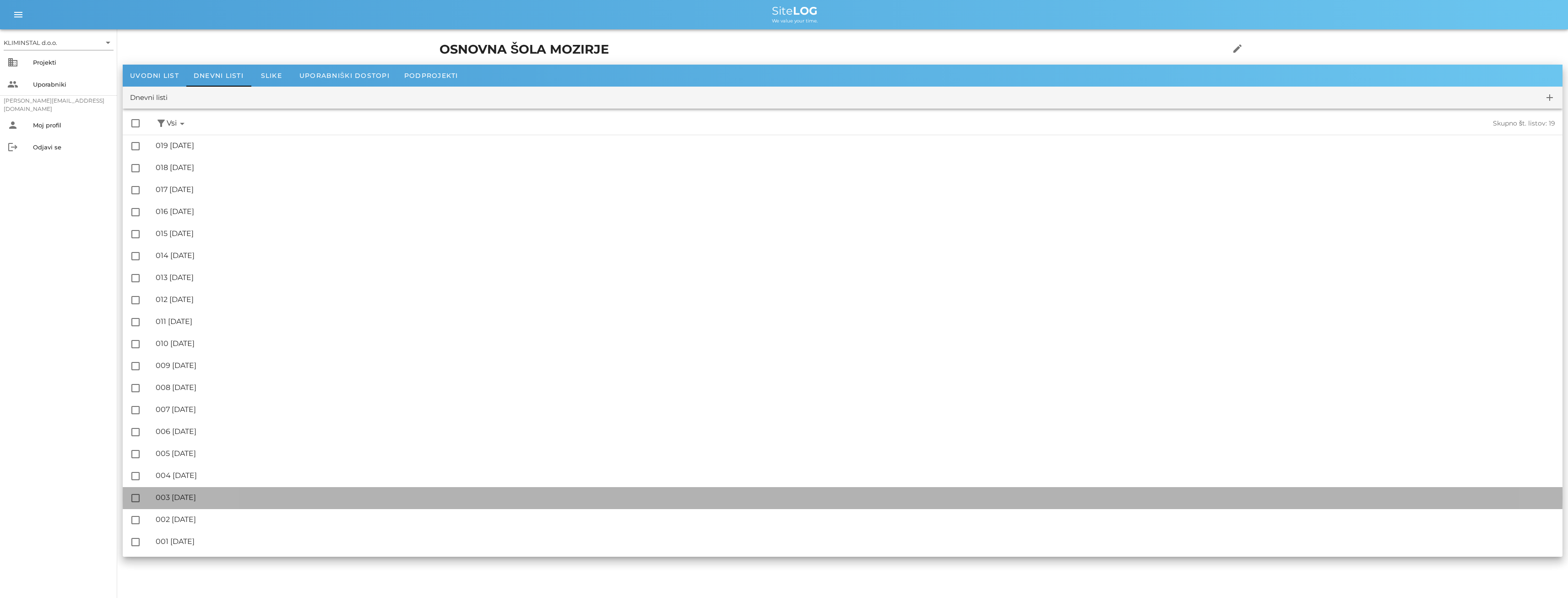
click at [205, 498] on div "🔏 003 [DATE]" at bounding box center [855, 497] width 1399 height 9
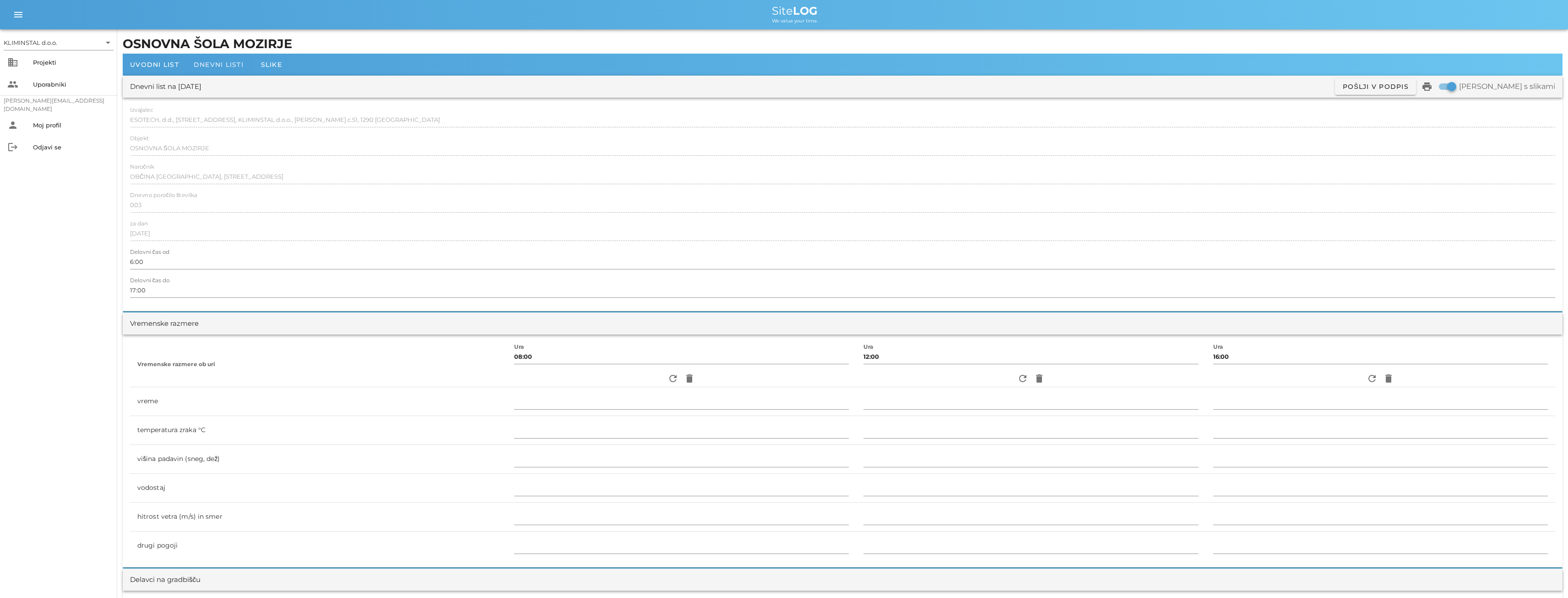
click at [236, 63] on span "Dnevni listi" at bounding box center [219, 65] width 50 height 9
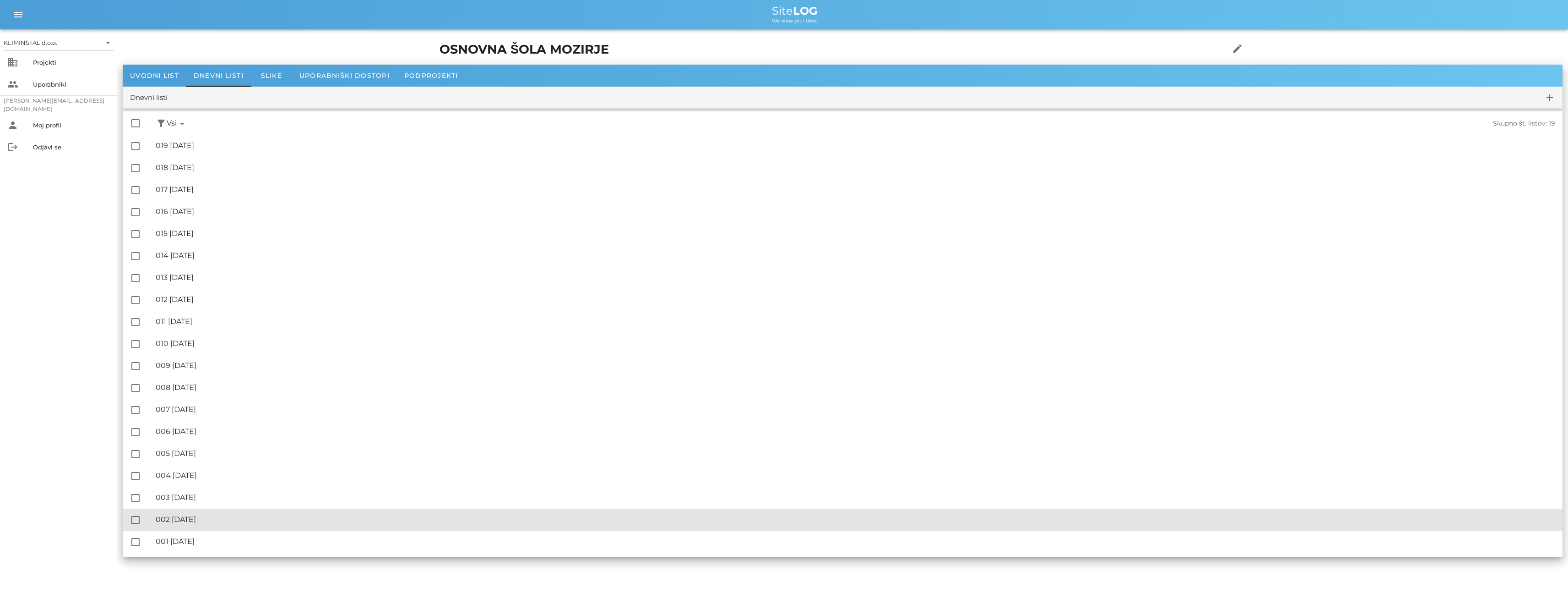
click at [211, 516] on div "🔏 002 [DATE]" at bounding box center [855, 519] width 1399 height 9
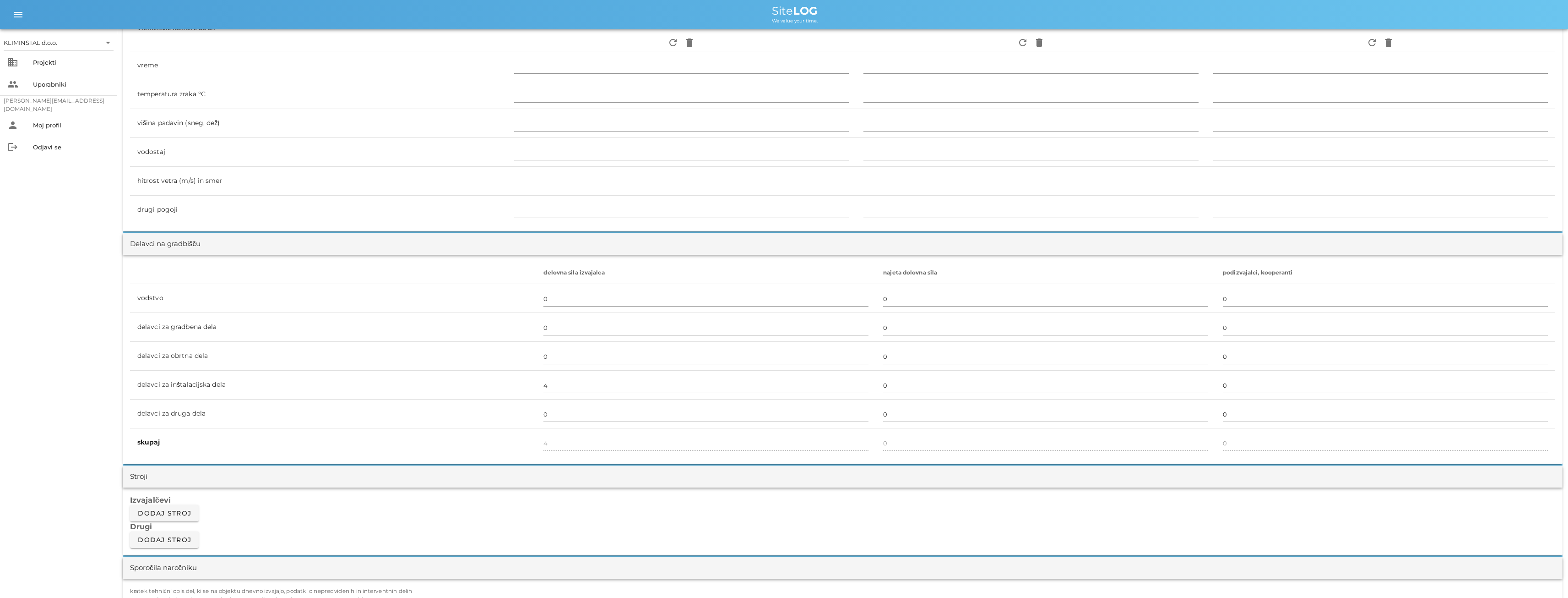
scroll to position [504, 0]
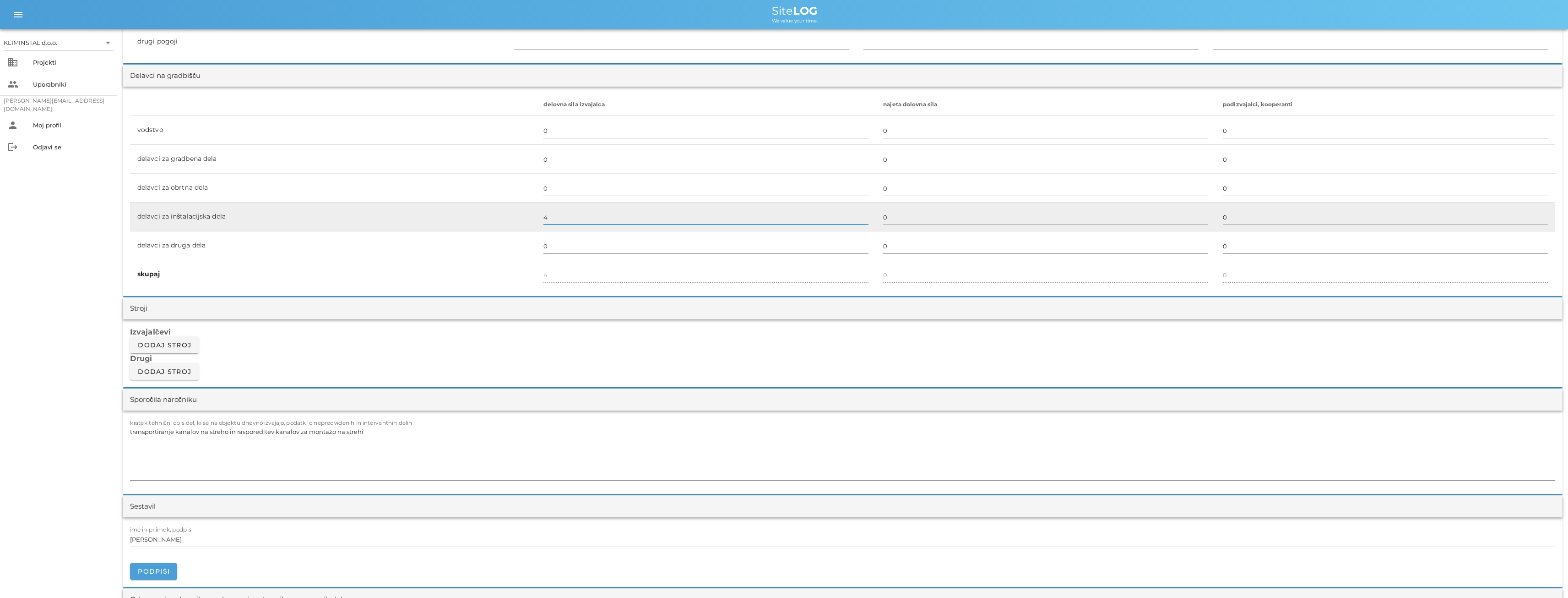
click at [548, 216] on input "4" at bounding box center [706, 217] width 325 height 15
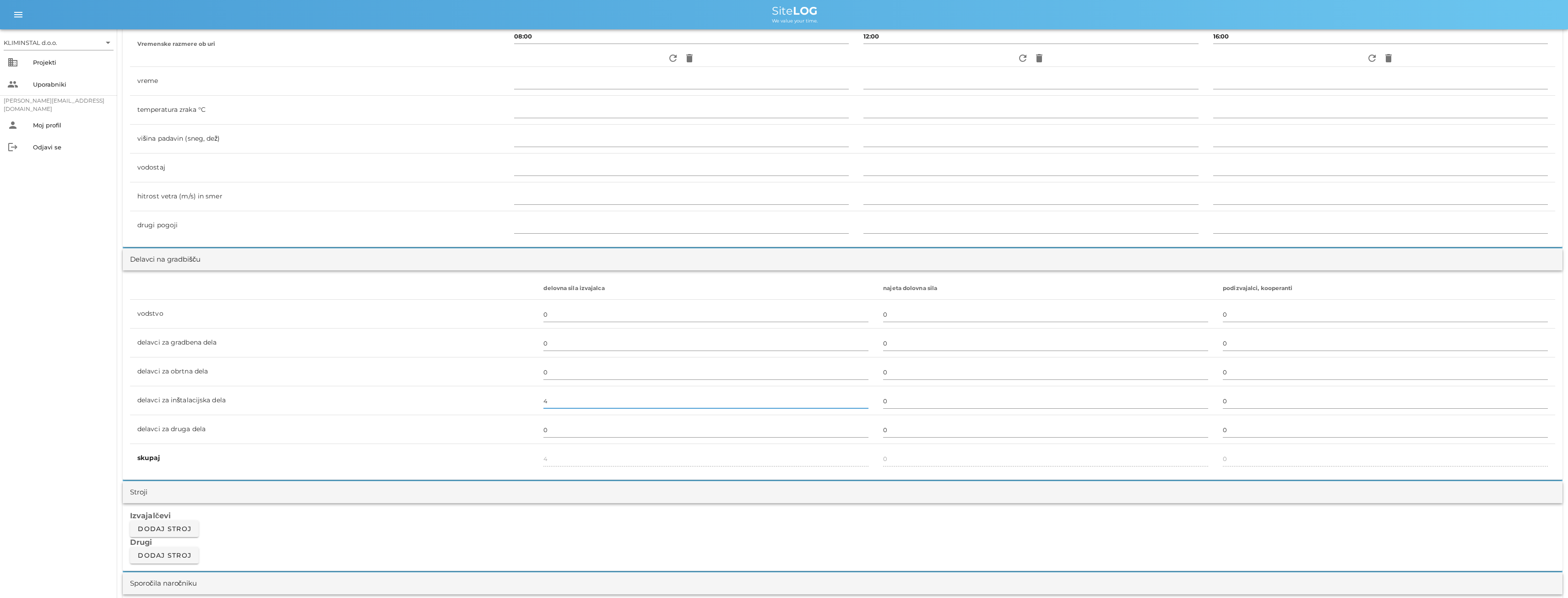
scroll to position [0, 0]
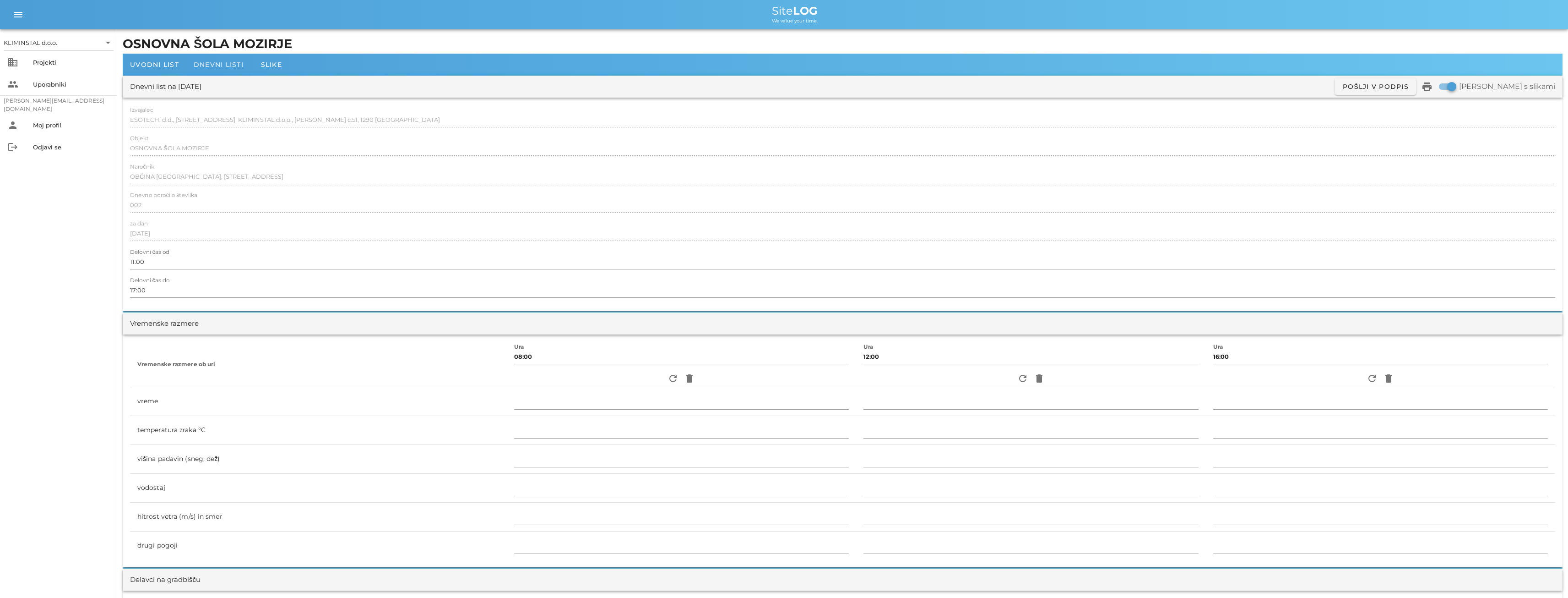
click at [212, 62] on span "Dnevni listi" at bounding box center [219, 65] width 50 height 9
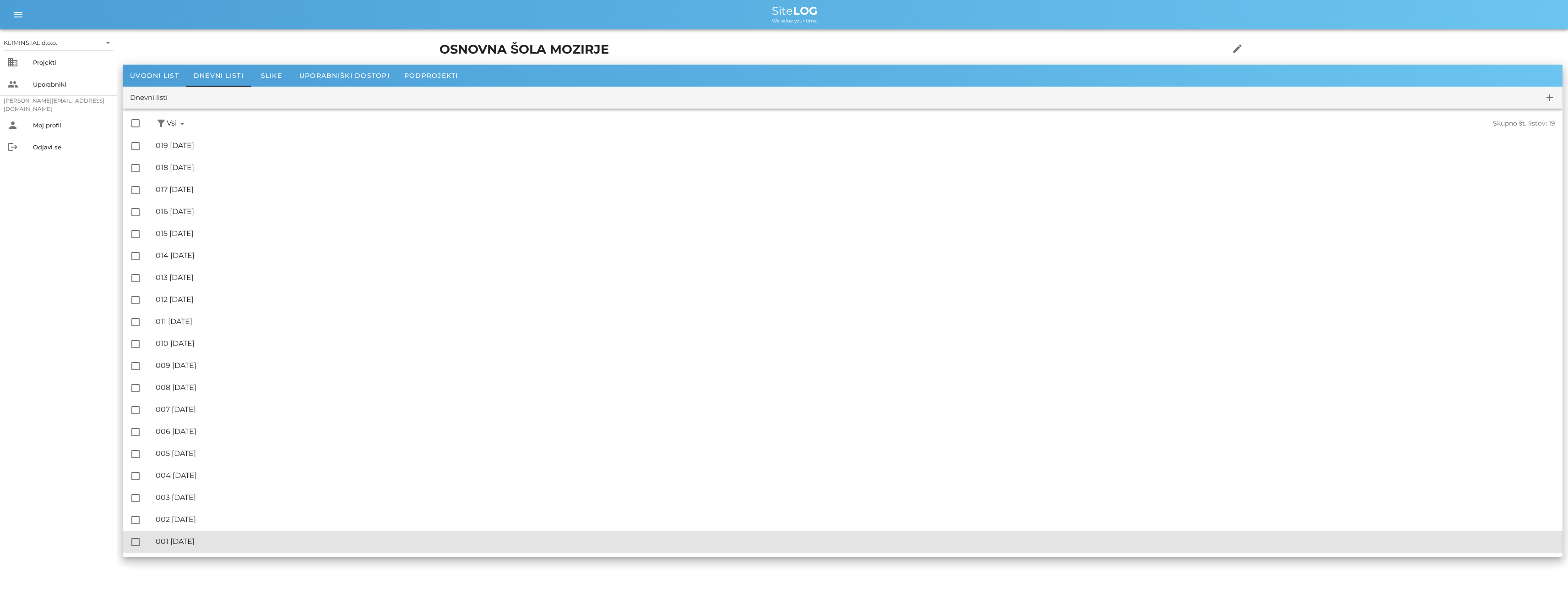
click at [194, 536] on div "🔏 001 [DATE] ✓ Podpisal: Nadzornik ✓ Podpisal: Sestavljalec ✓ Podpisal: Odgovor…" at bounding box center [855, 541] width 1399 height 21
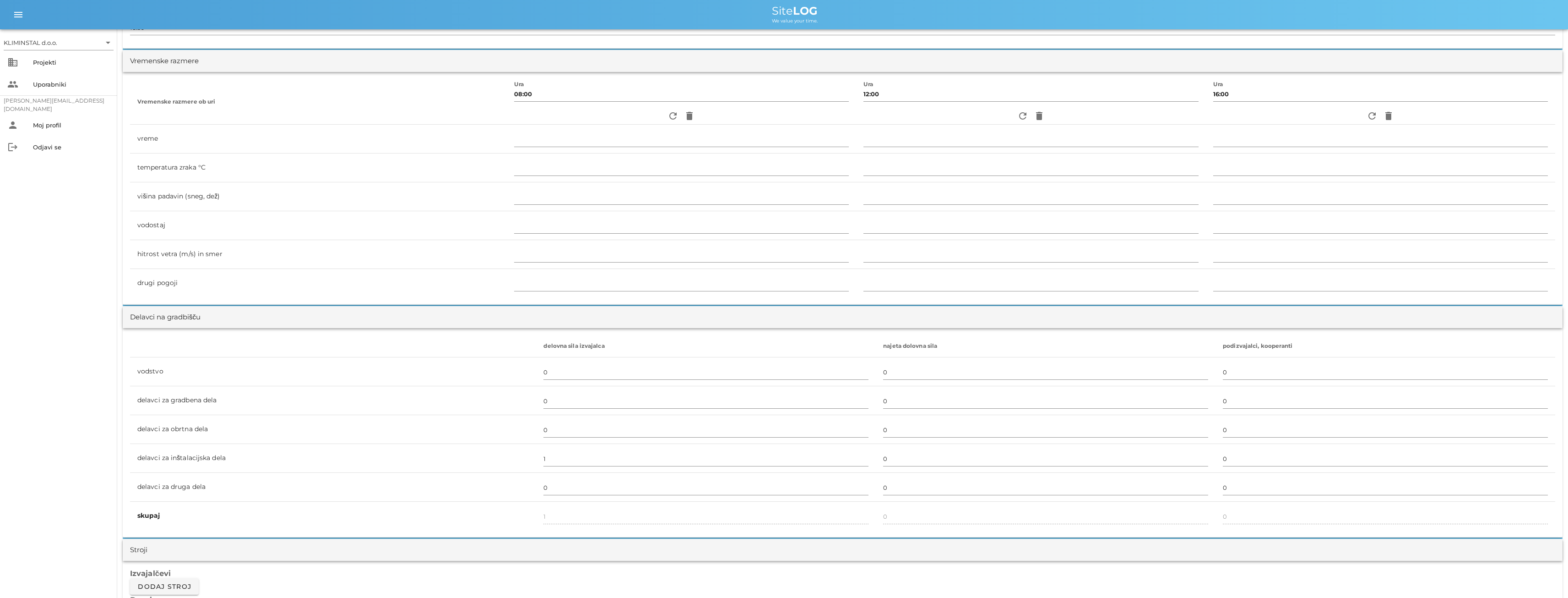
scroll to position [336, 0]
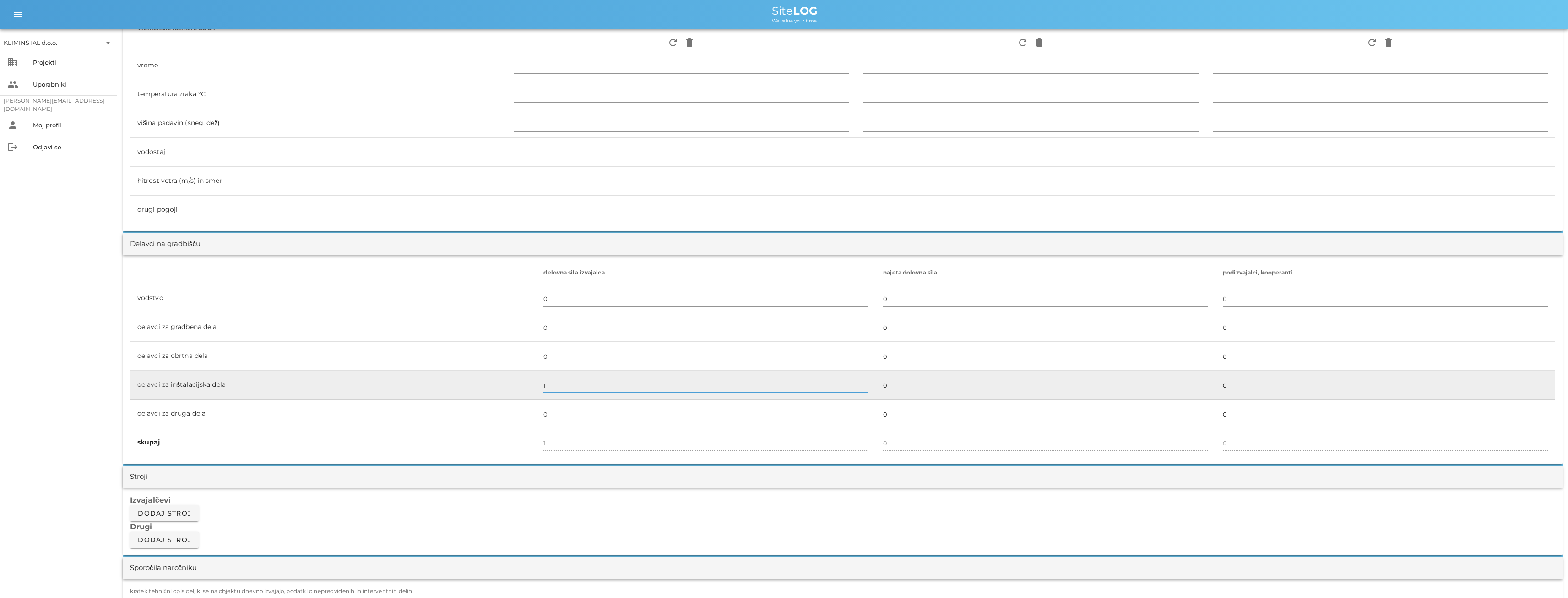
click at [551, 384] on input "1" at bounding box center [706, 385] width 325 height 15
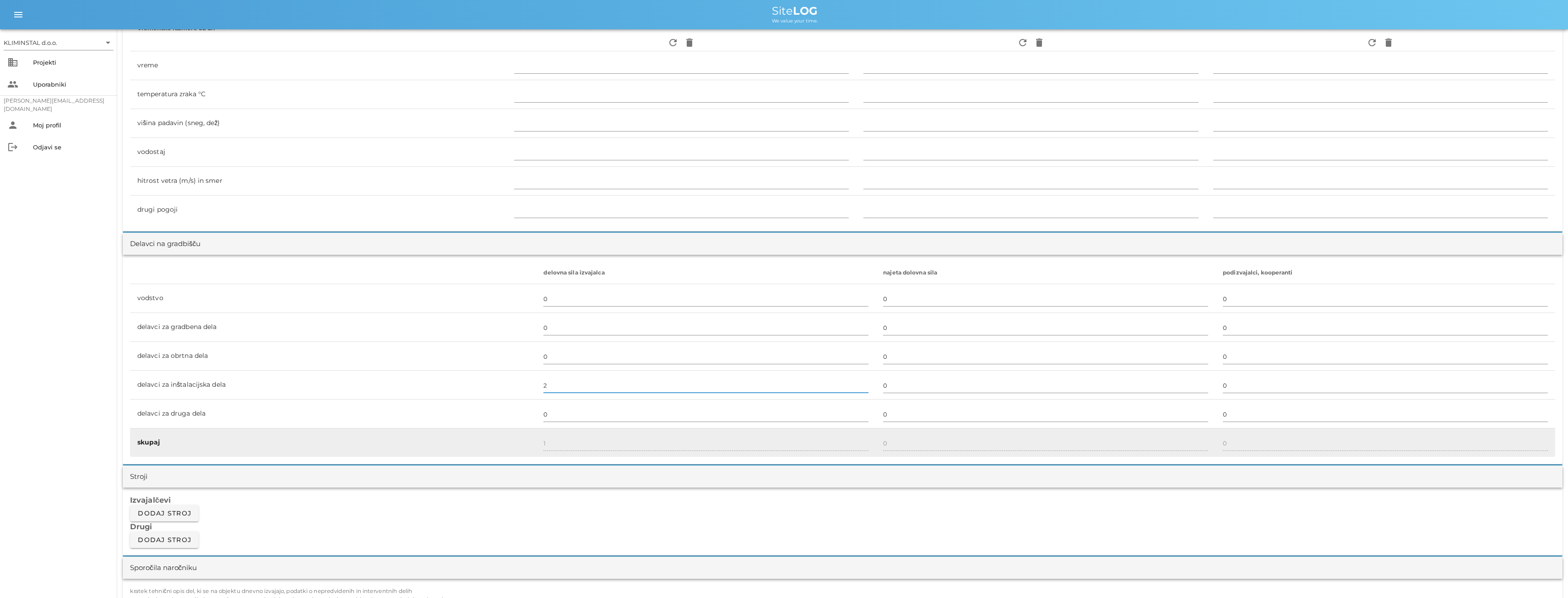
type input "2"
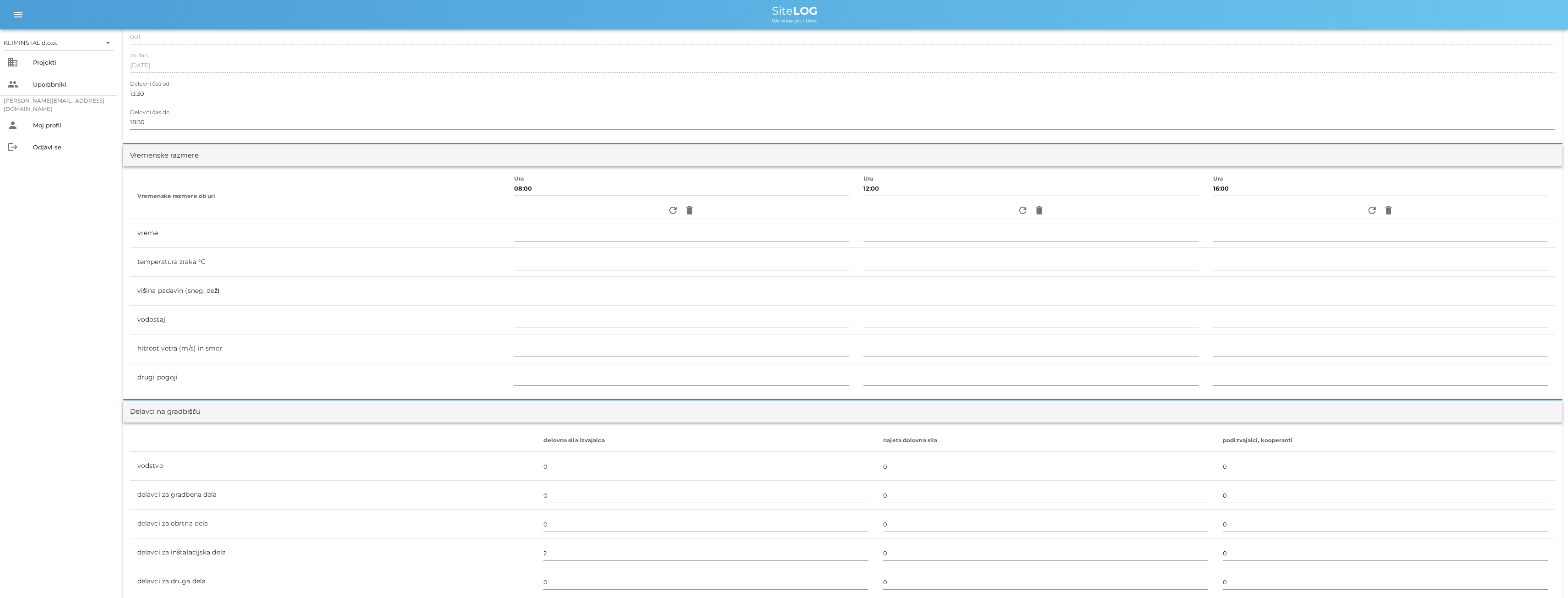
scroll to position [0, 0]
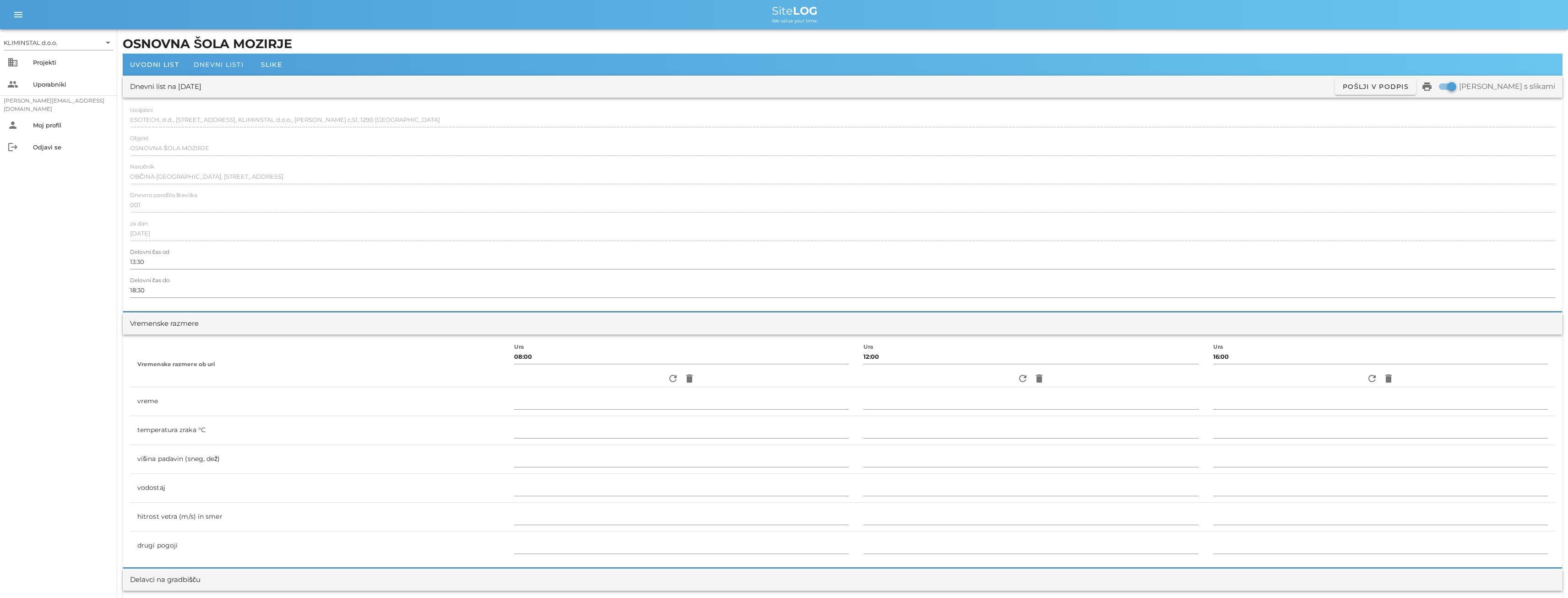
click at [218, 67] on span "Dnevni listi" at bounding box center [219, 65] width 50 height 9
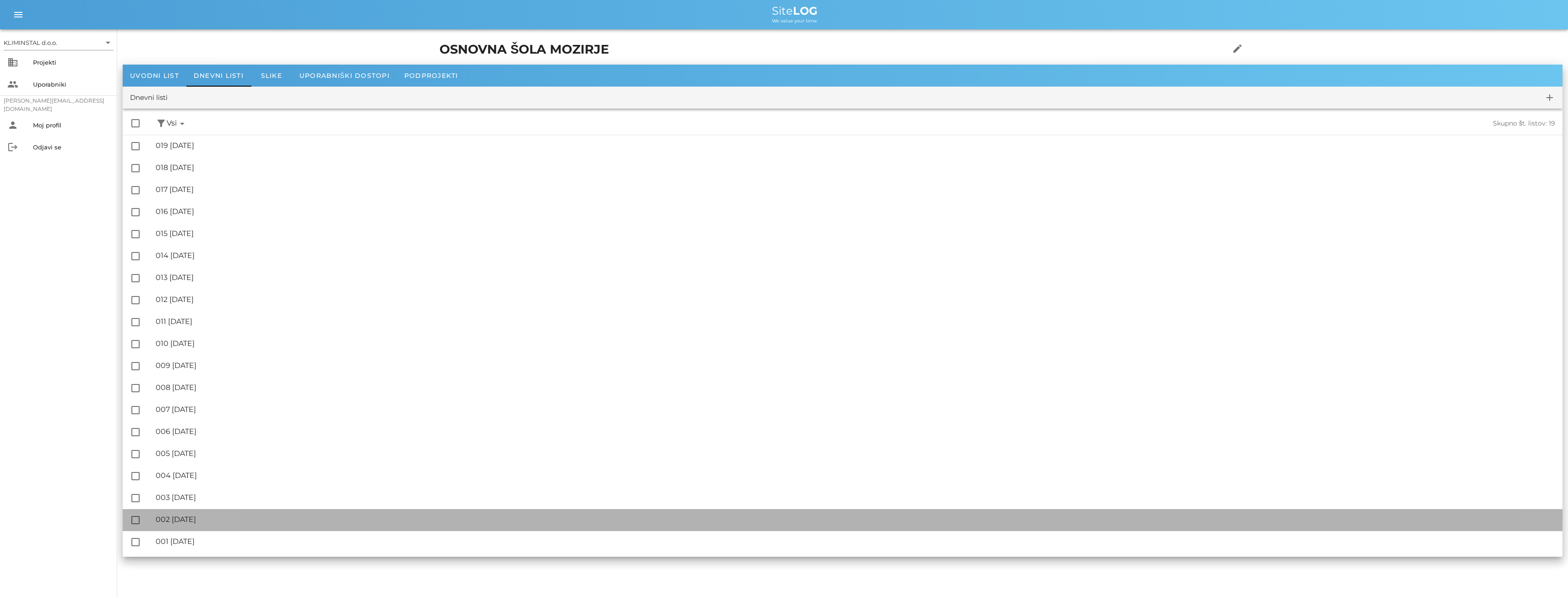
click at [205, 514] on div "🔏 002 [DATE] ✓ Podpisal: Nadzornik ✓ Podpisal: Sestavljalec ✓ Podpisal: Odgovor…" at bounding box center [855, 519] width 1399 height 21
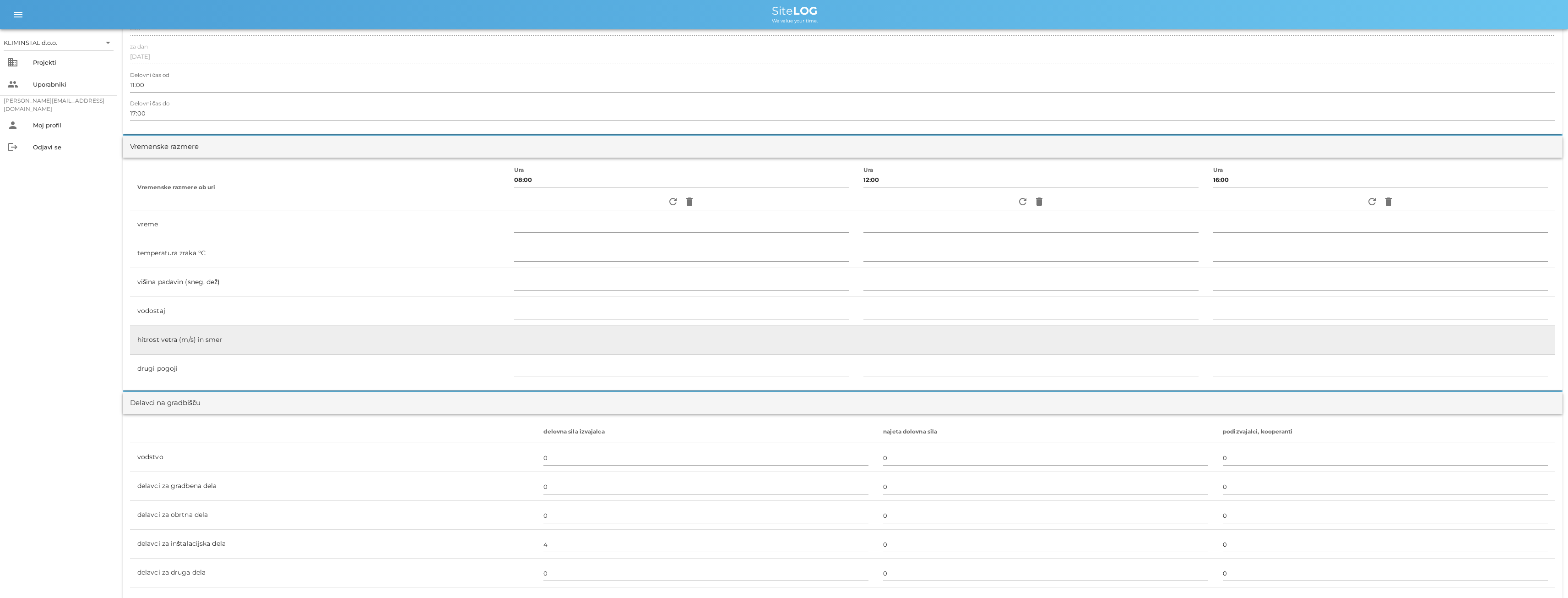
scroll to position [336, 0]
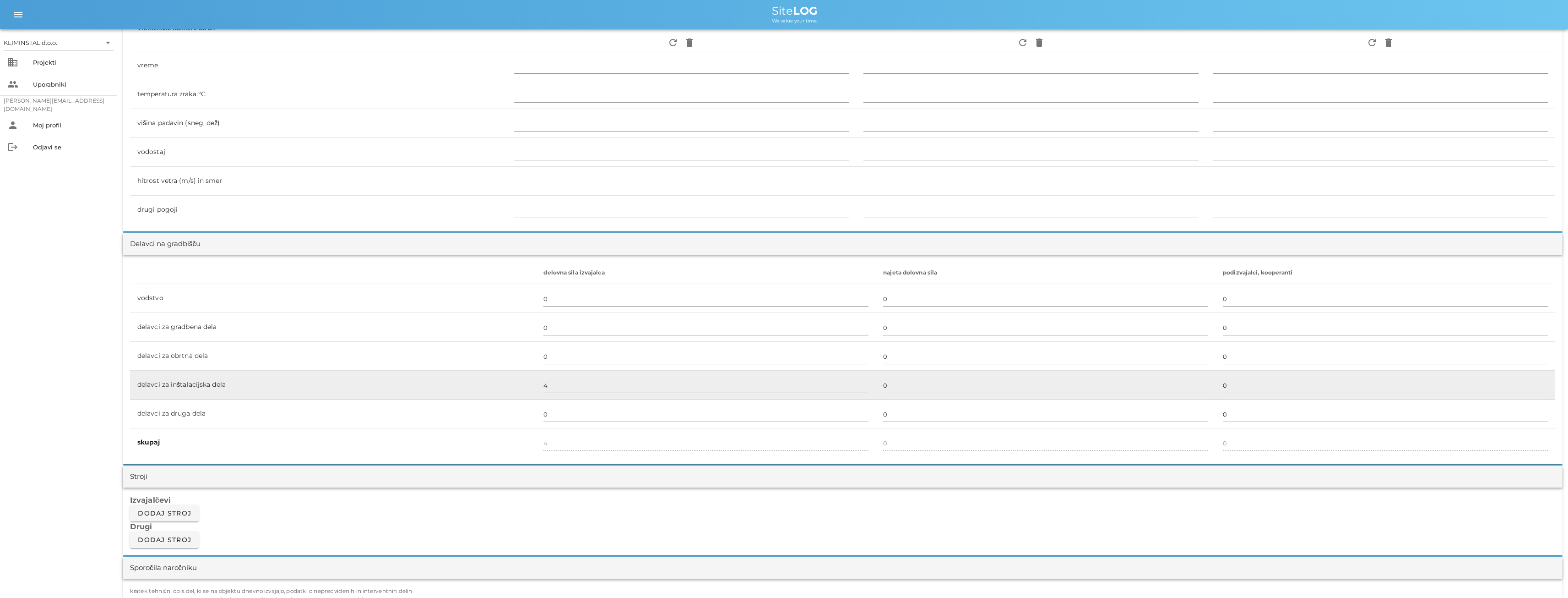
click at [549, 385] on input "4" at bounding box center [706, 385] width 325 height 15
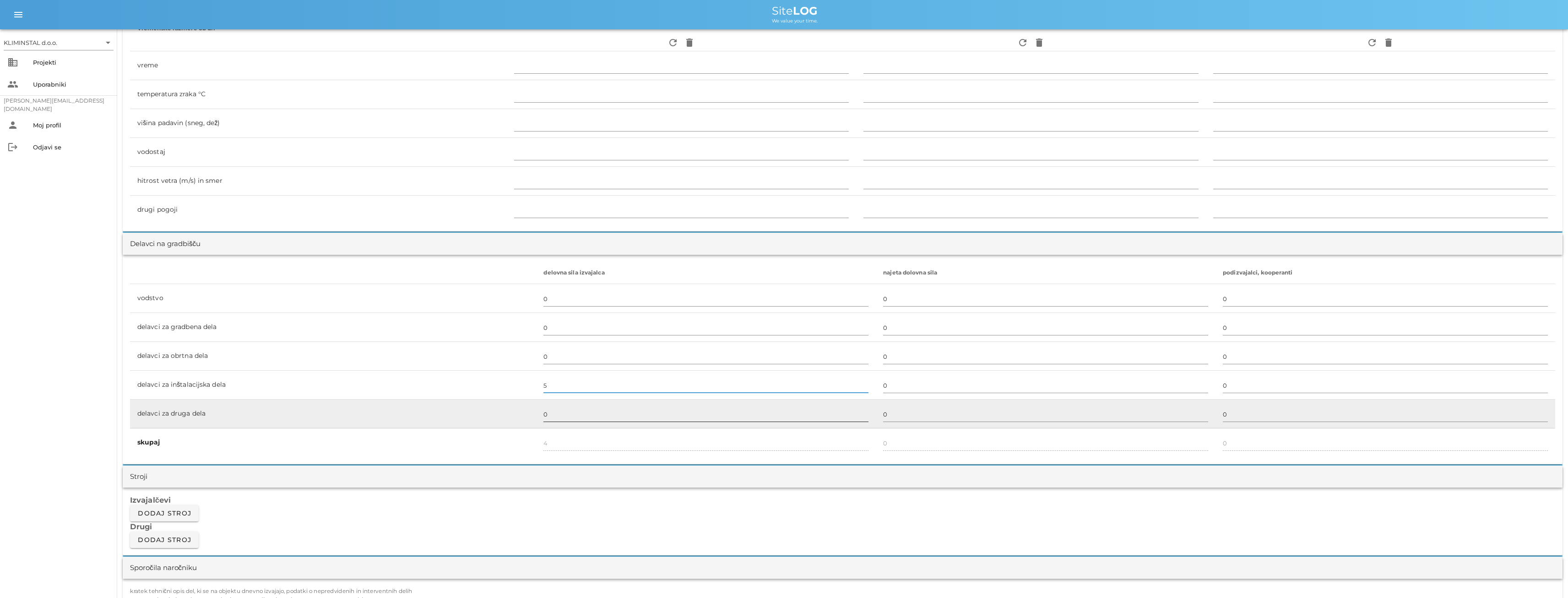
type input "5"
click at [562, 417] on input "0" at bounding box center [706, 414] width 325 height 15
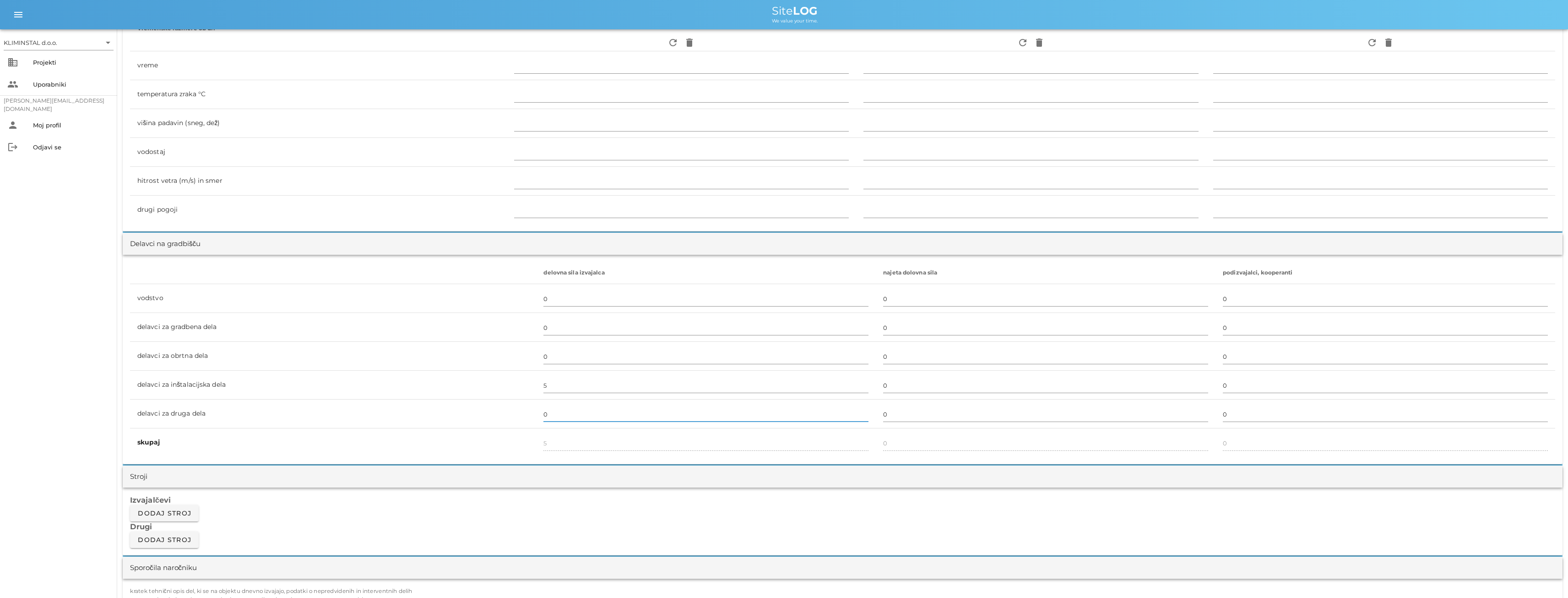
scroll to position [0, 0]
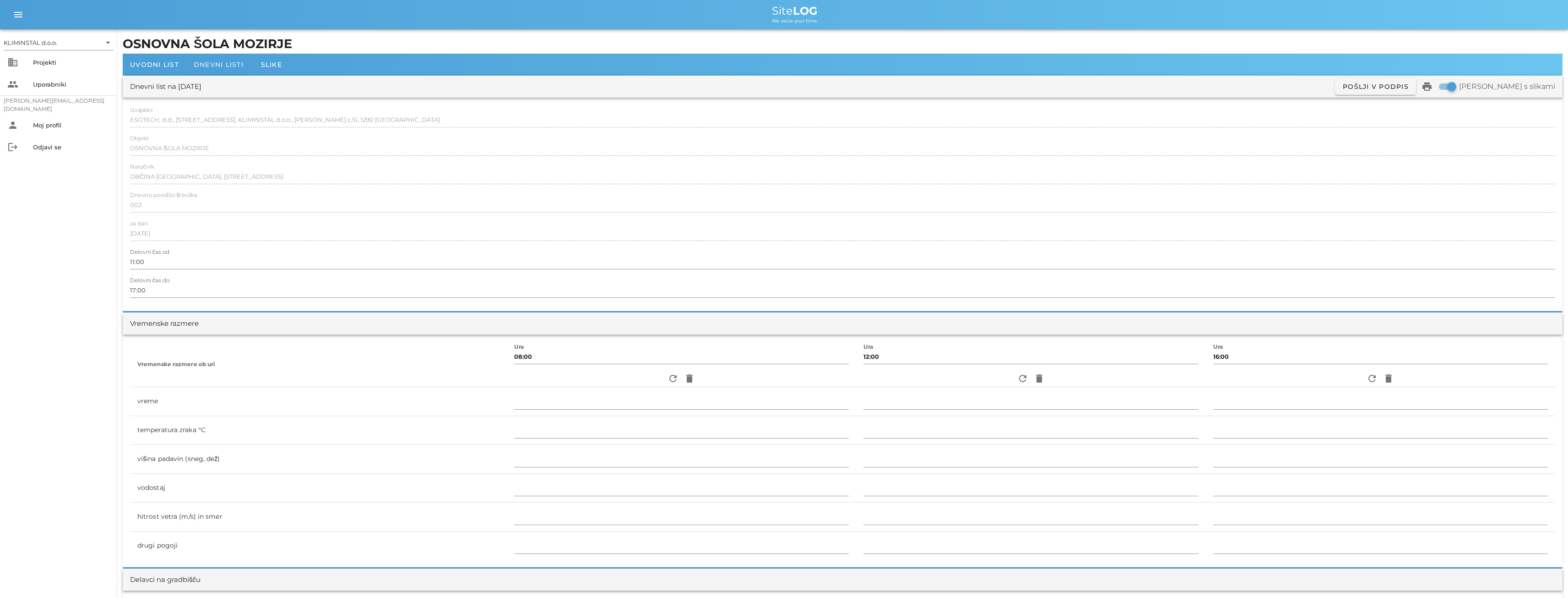
click at [230, 62] on span "Dnevni listi" at bounding box center [219, 65] width 50 height 9
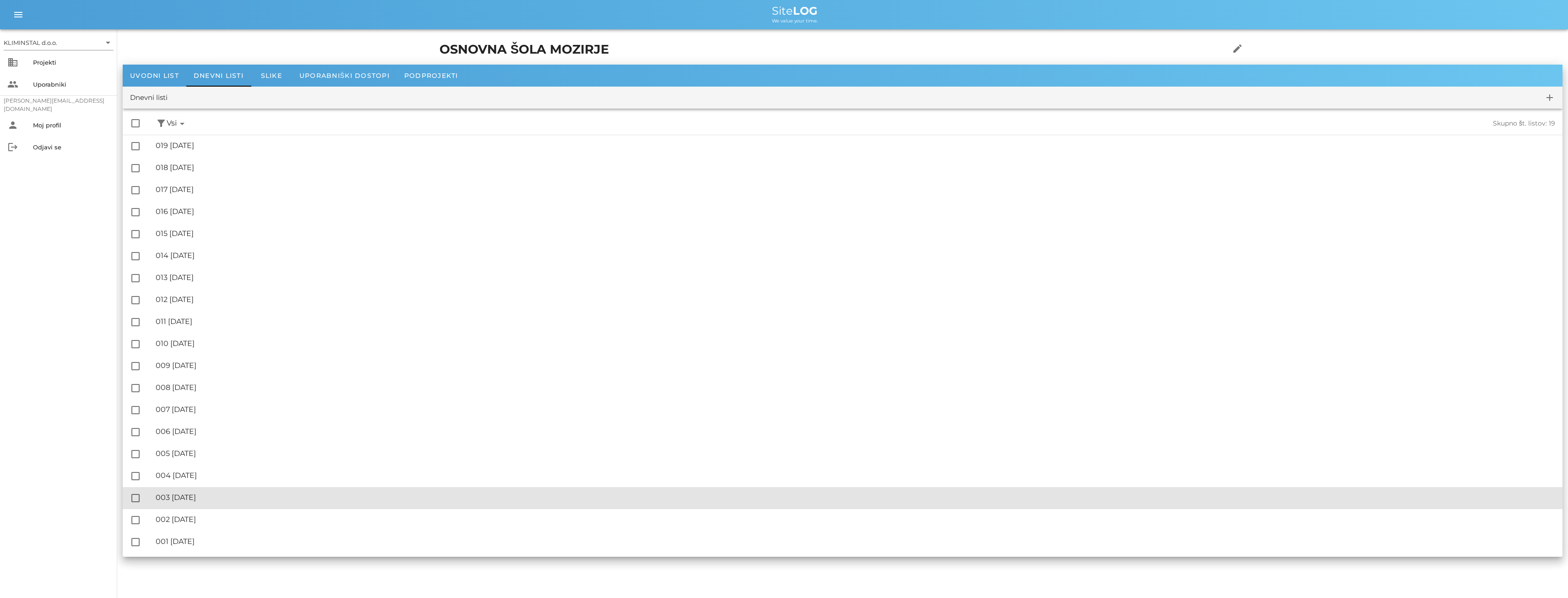
click at [198, 494] on div "🔏 003 [DATE]" at bounding box center [855, 497] width 1399 height 9
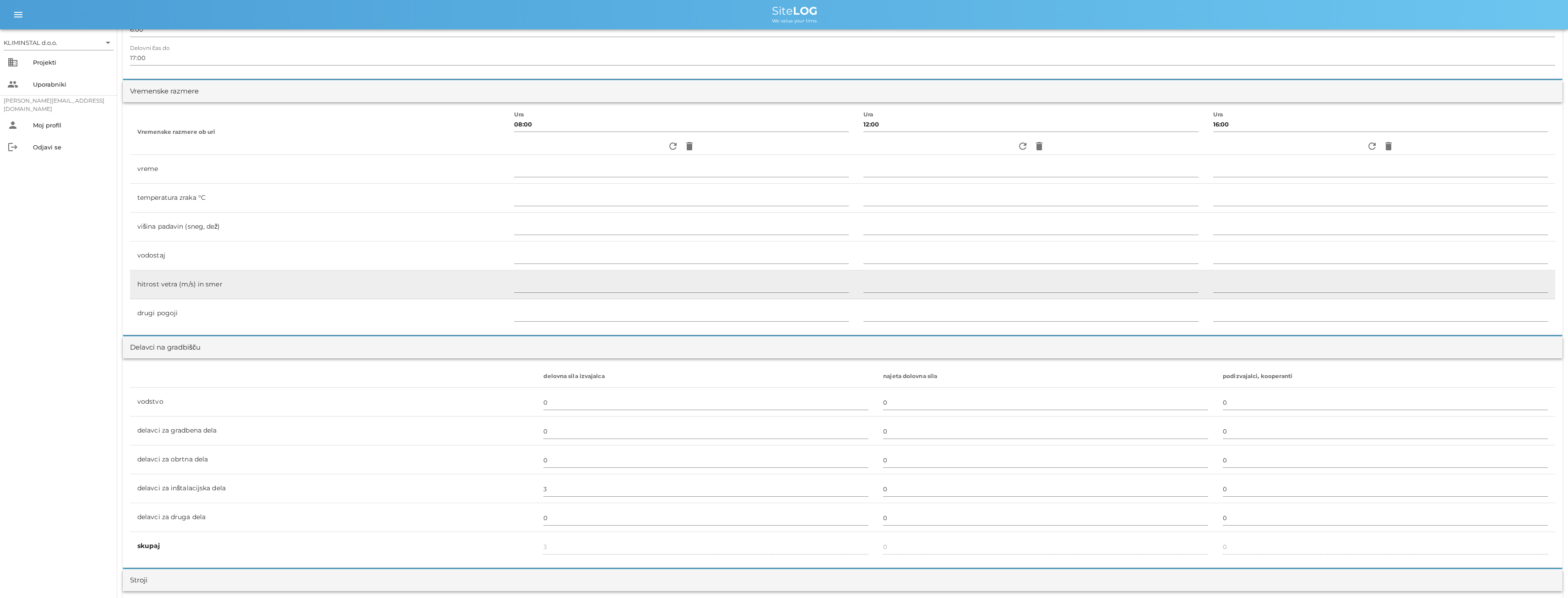
scroll to position [336, 0]
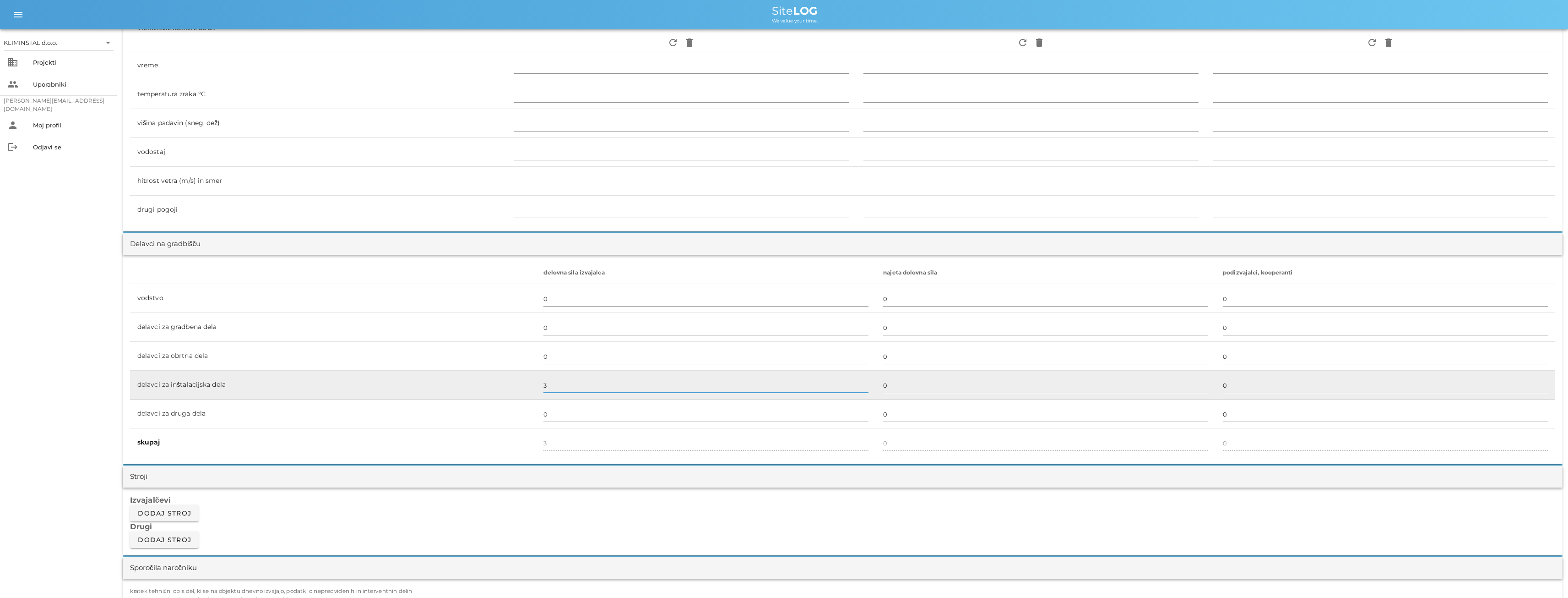
click at [555, 388] on input "3" at bounding box center [706, 385] width 325 height 15
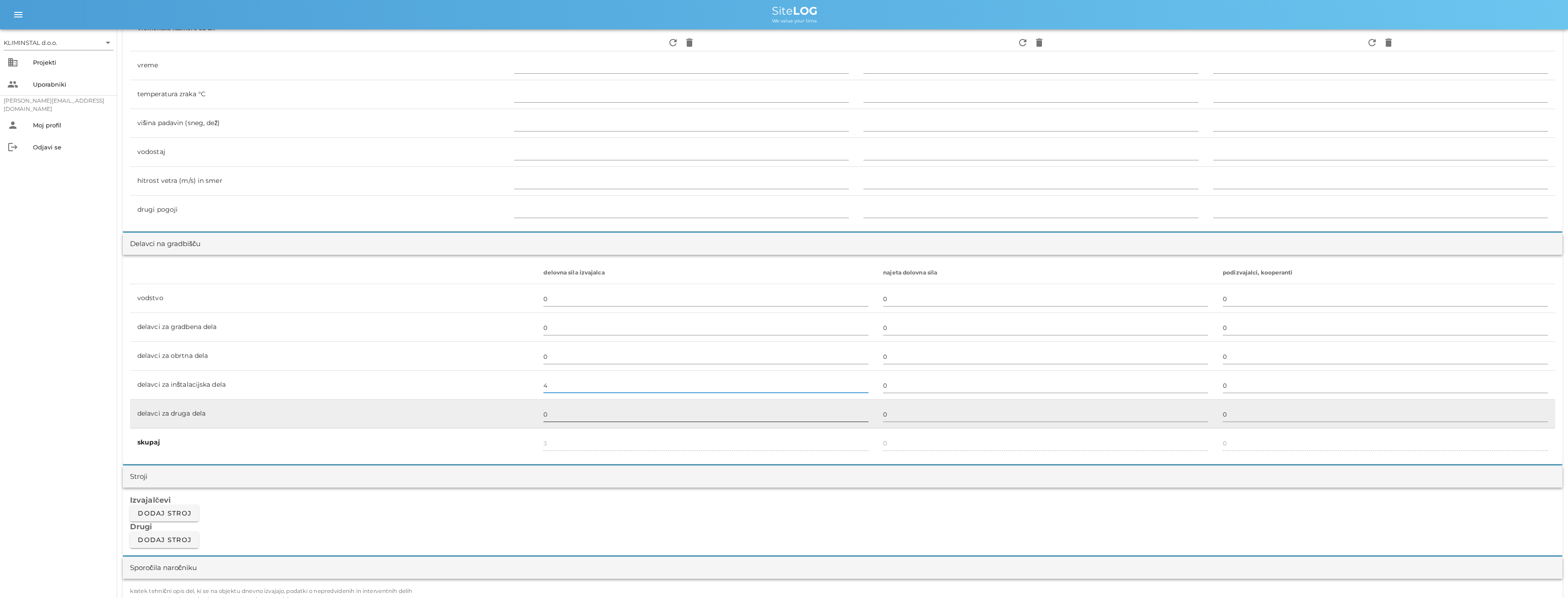
type input "4"
click at [557, 418] on input "0" at bounding box center [706, 414] width 325 height 15
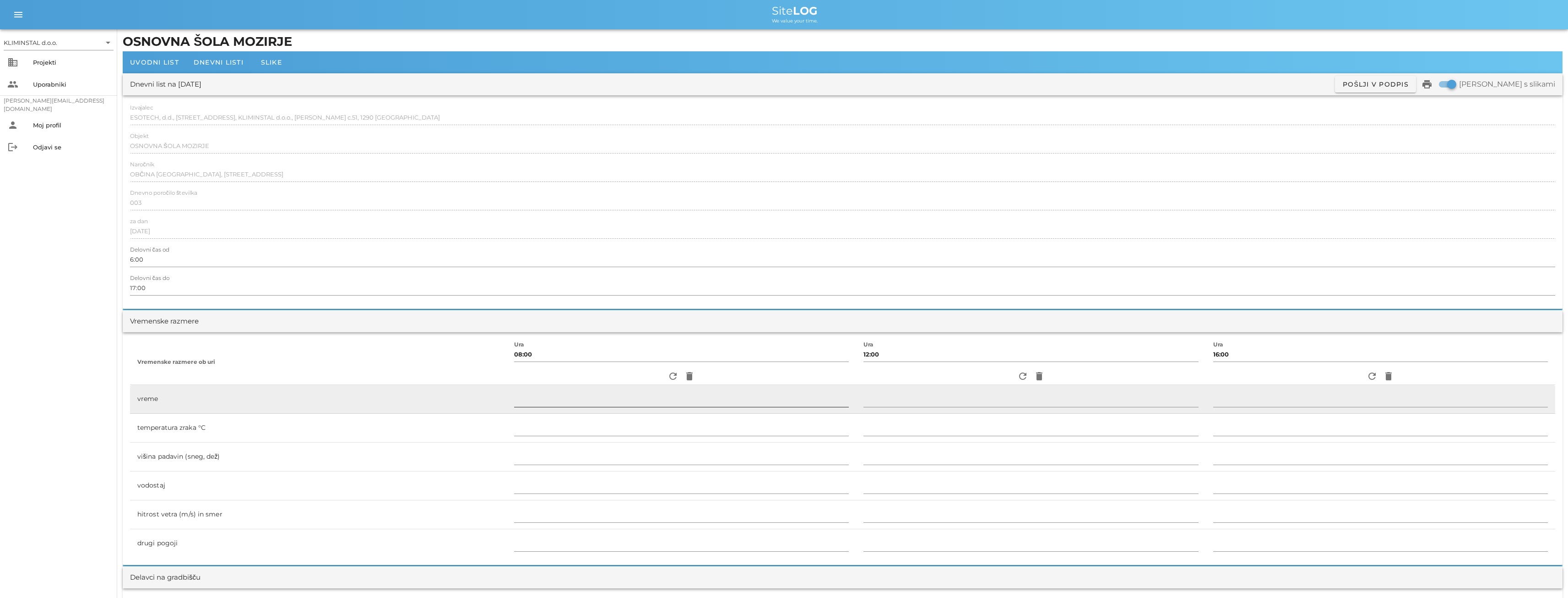
scroll to position [0, 0]
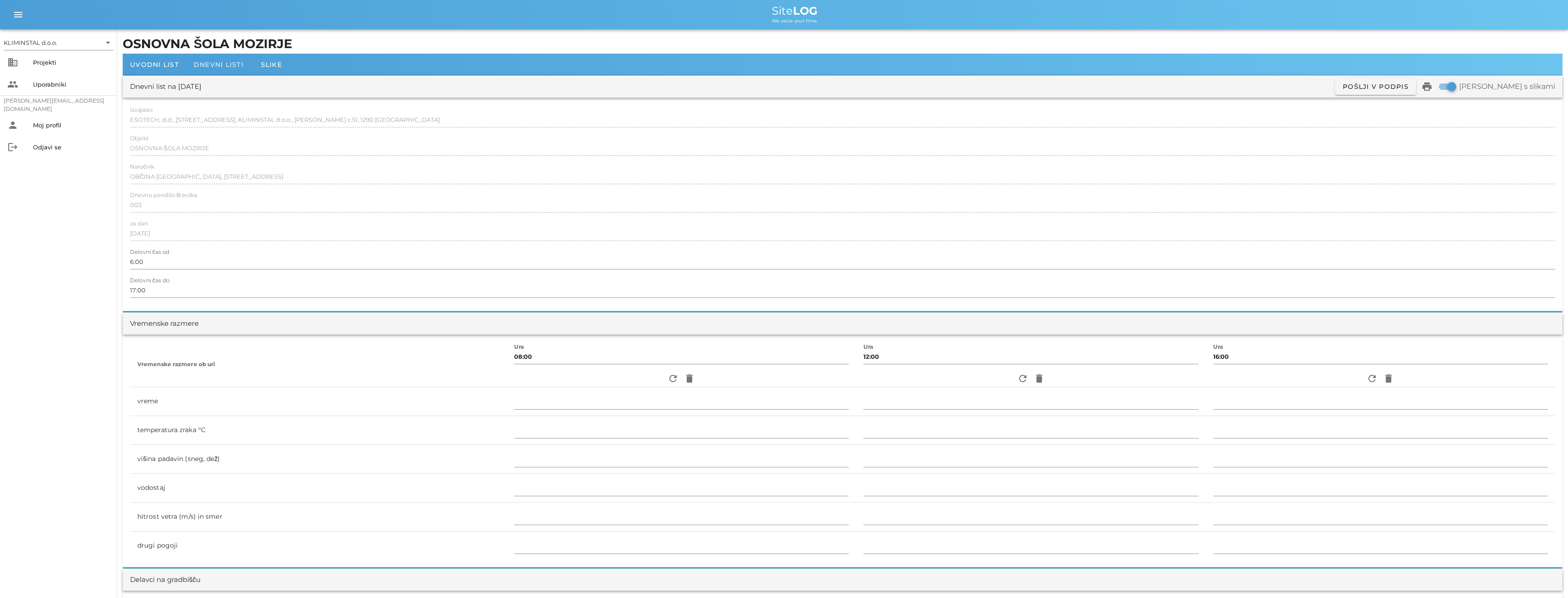
click at [208, 66] on span "Dnevni listi" at bounding box center [219, 65] width 50 height 9
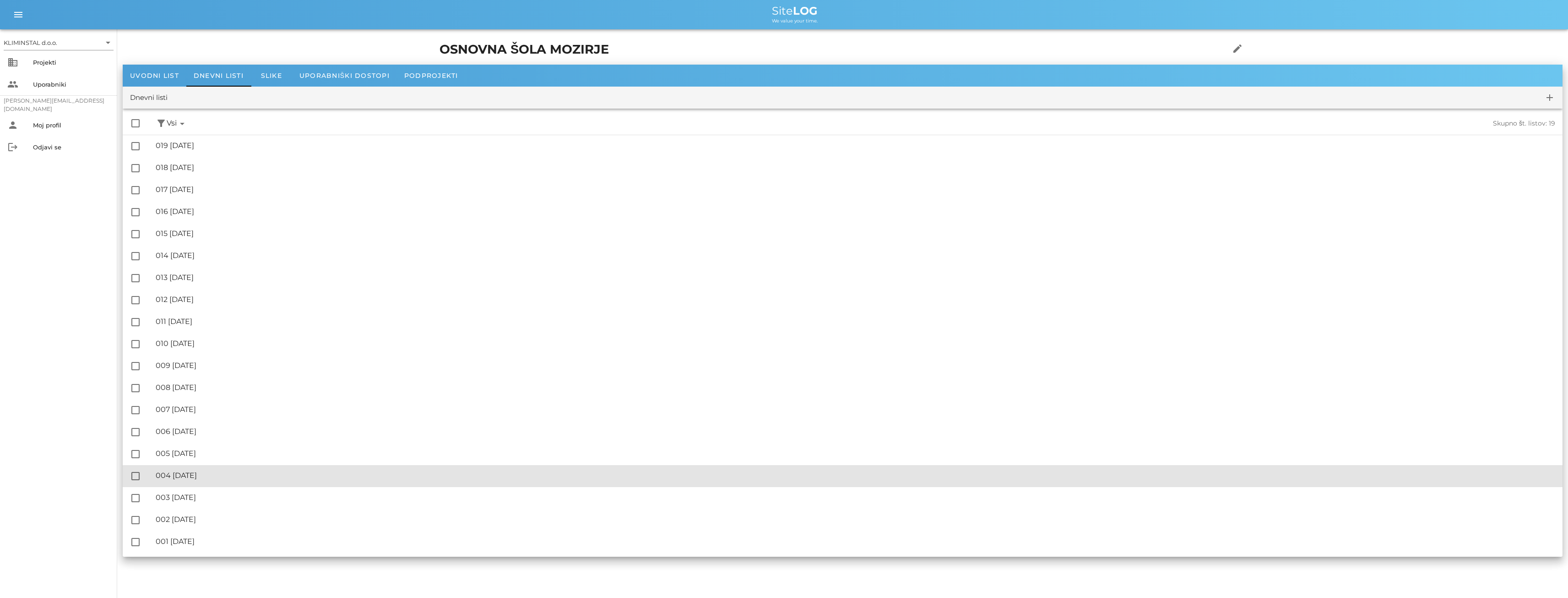
click at [187, 473] on div "🔏 004 [GEOGRAPHIC_DATA][DATE]" at bounding box center [855, 475] width 1399 height 9
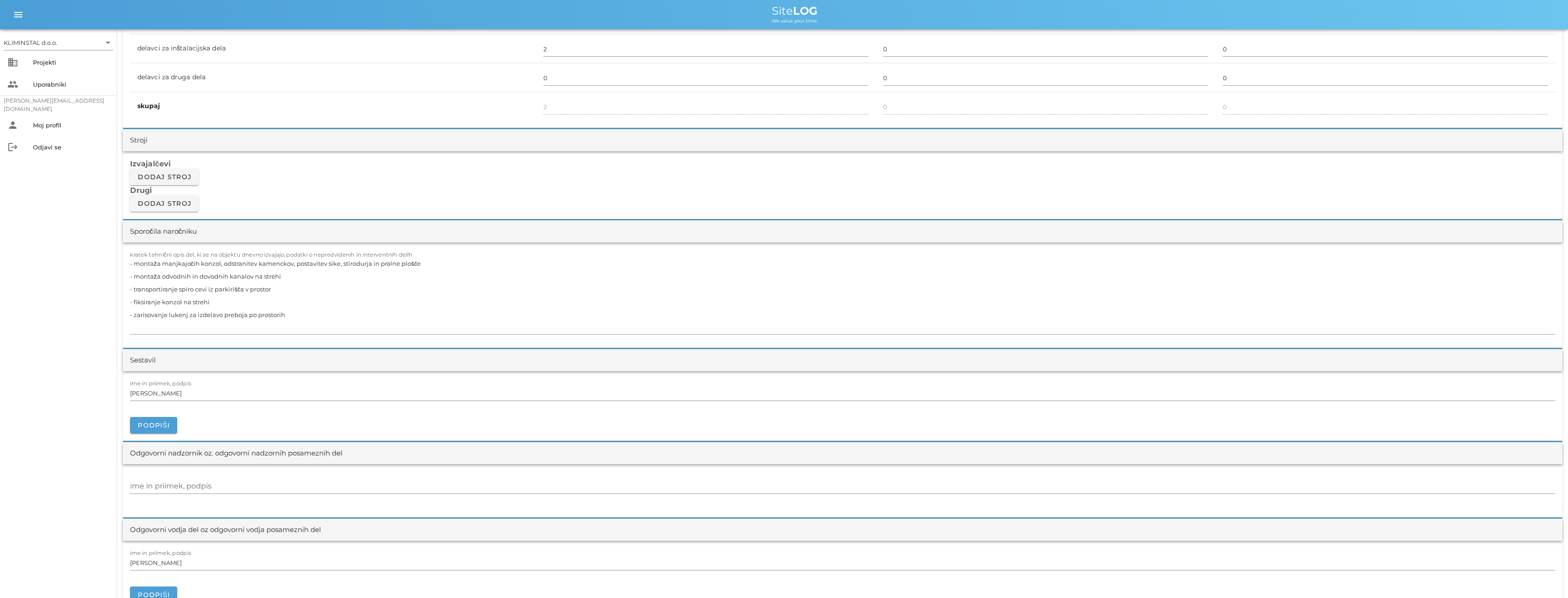
scroll to position [504, 0]
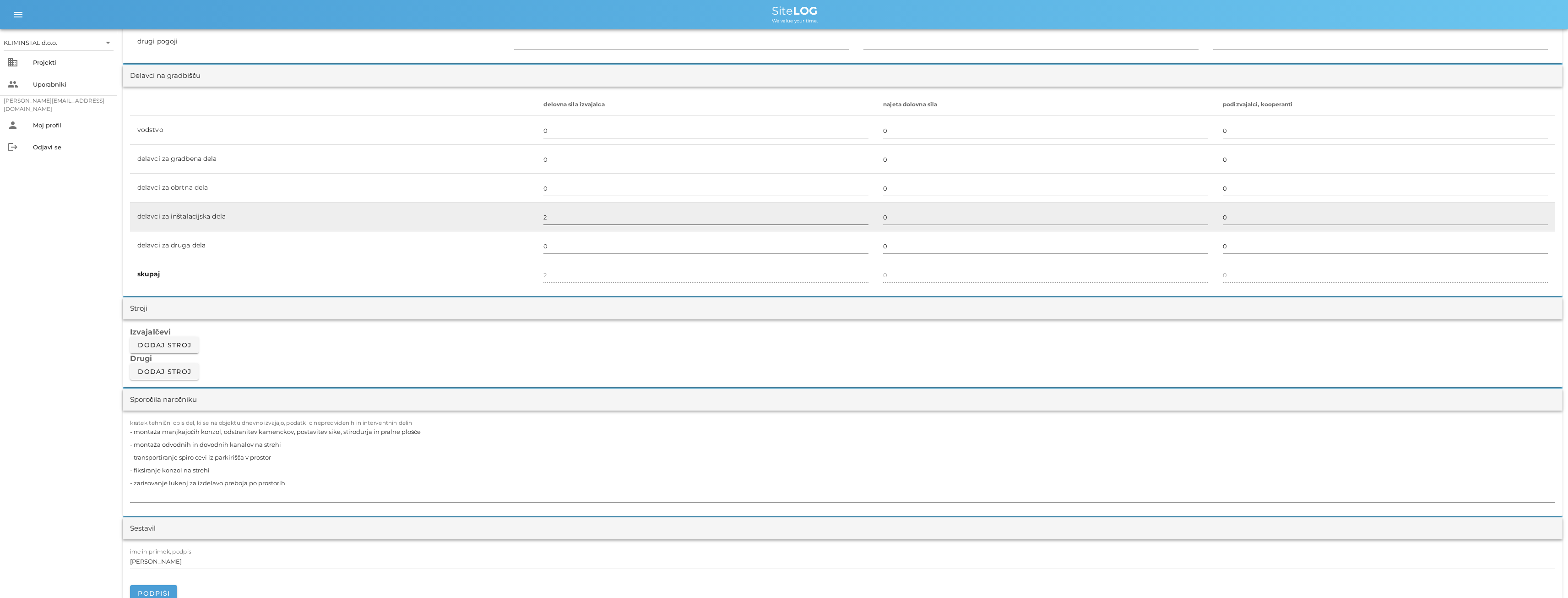
click at [550, 219] on input "2" at bounding box center [706, 217] width 325 height 15
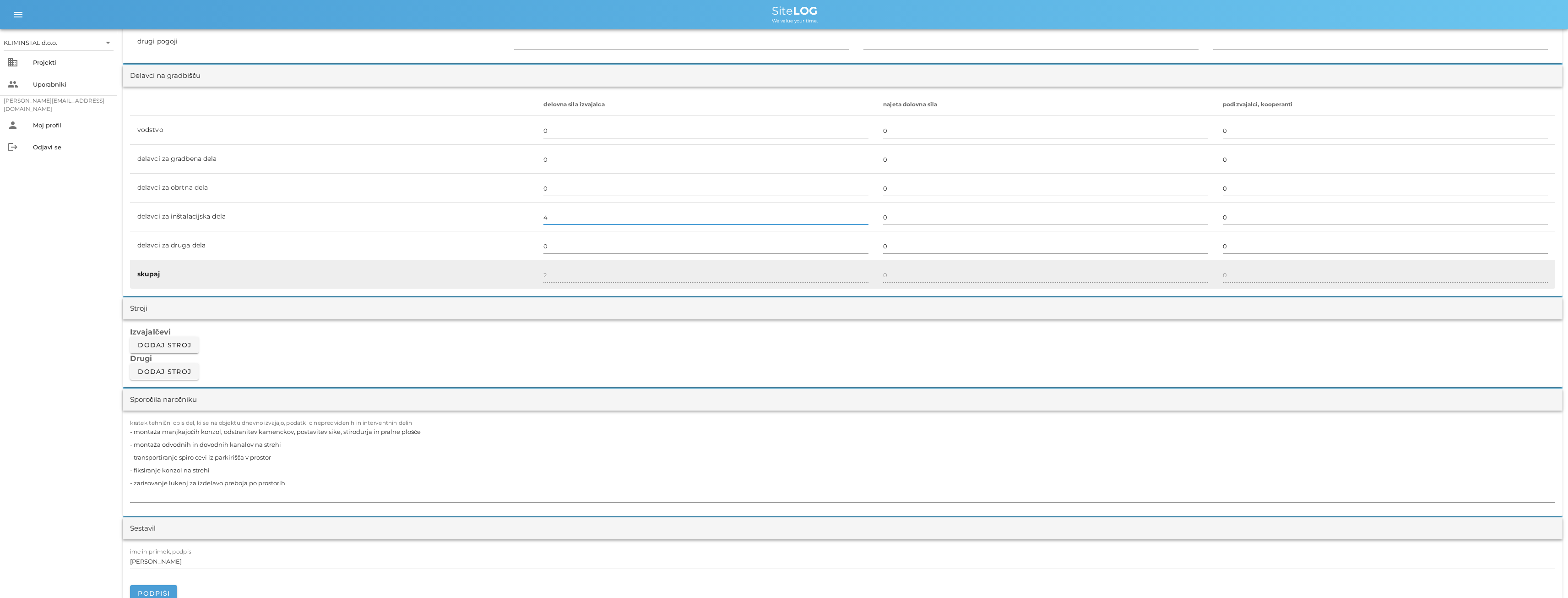
type input "4"
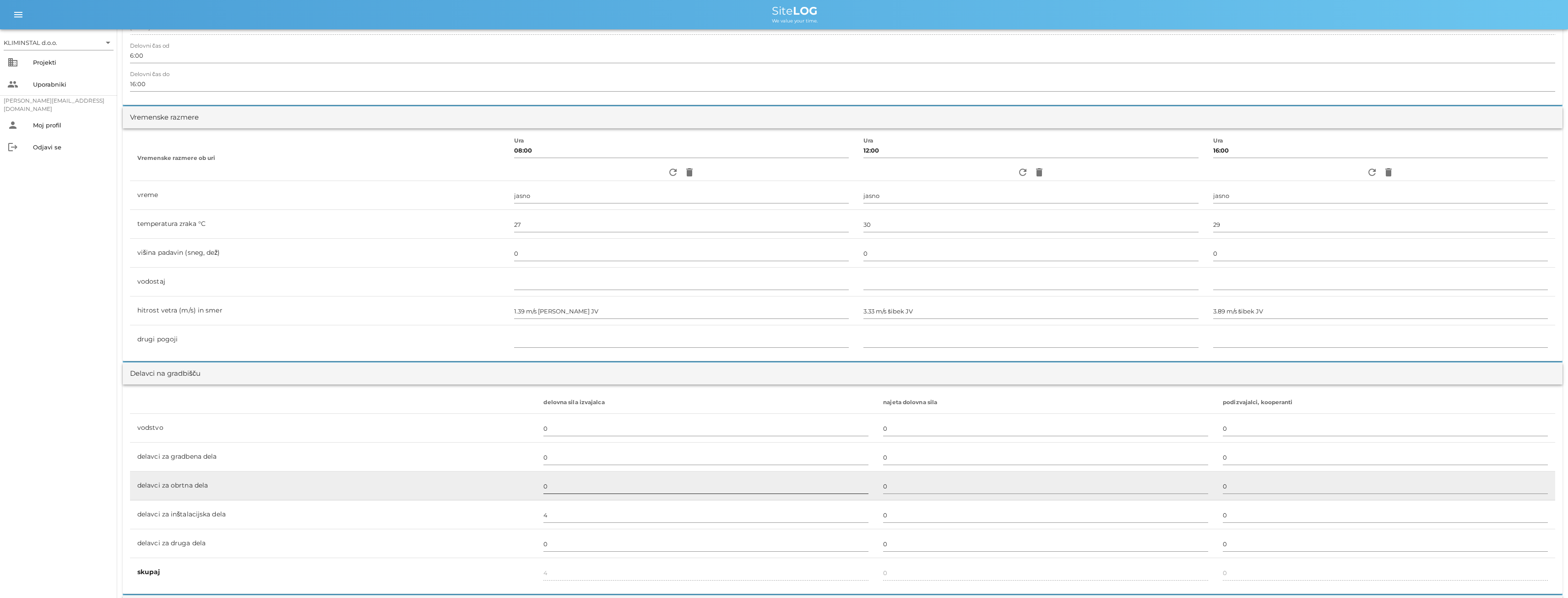
scroll to position [0, 0]
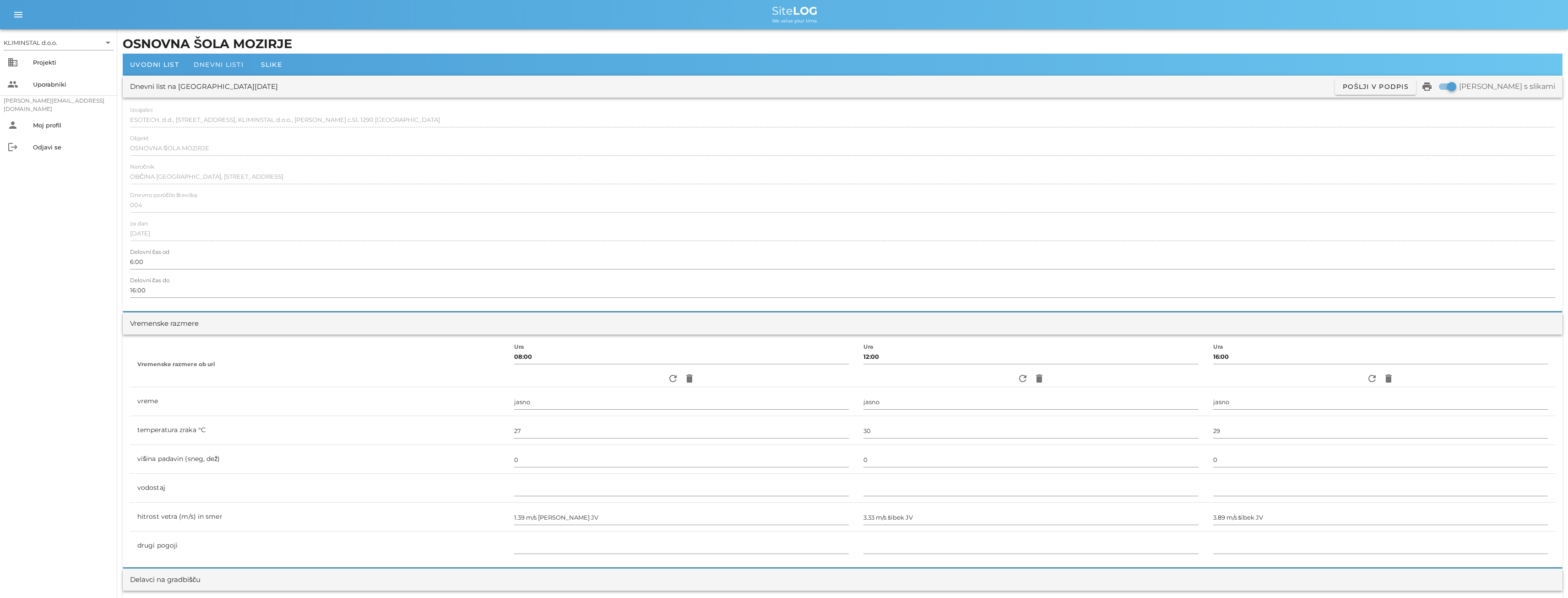
click at [216, 62] on span "Dnevni listi" at bounding box center [219, 65] width 50 height 9
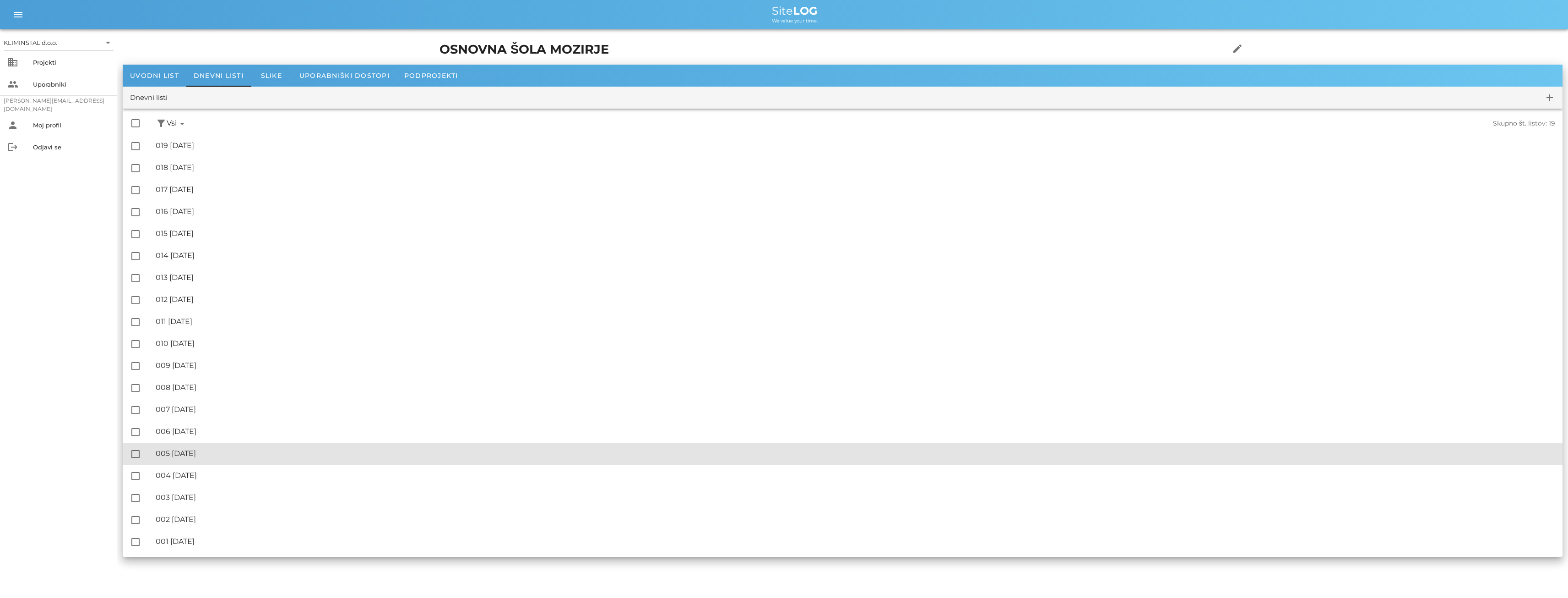
click at [195, 454] on div "🔏 005 [DATE]" at bounding box center [855, 453] width 1399 height 9
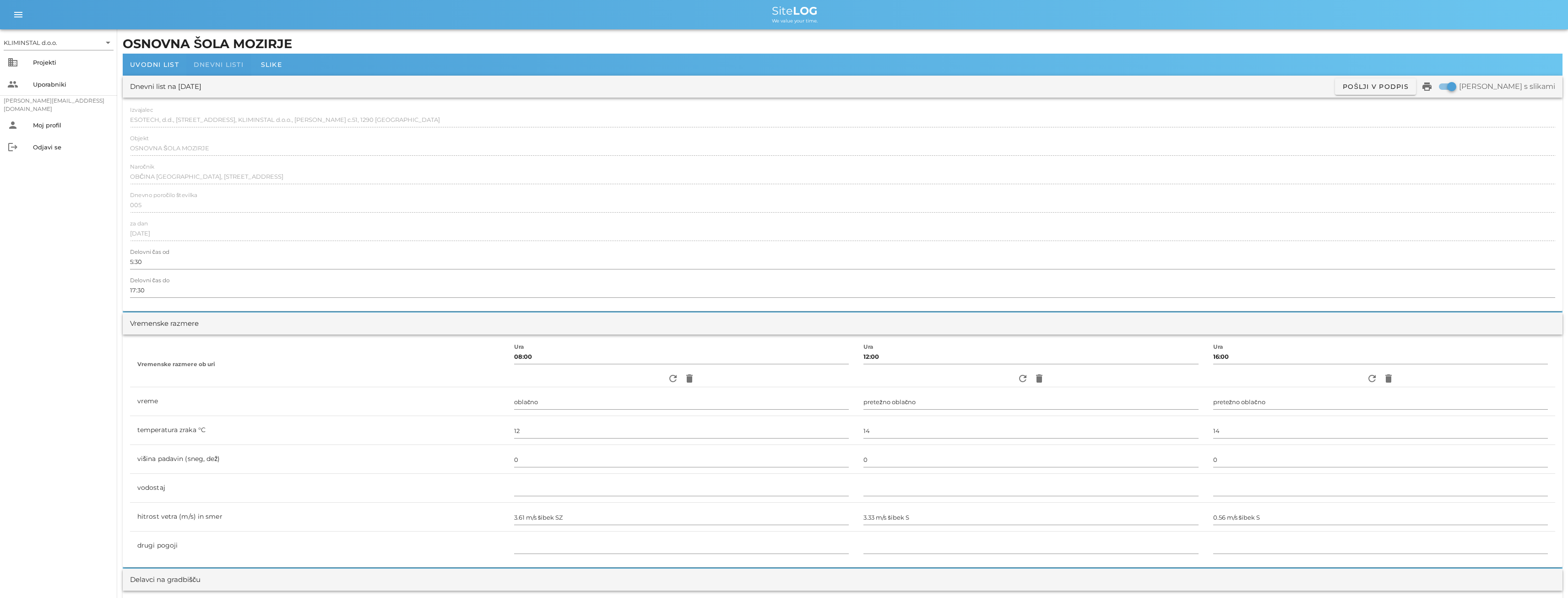
click at [203, 64] on span "Dnevni listi" at bounding box center [219, 65] width 50 height 9
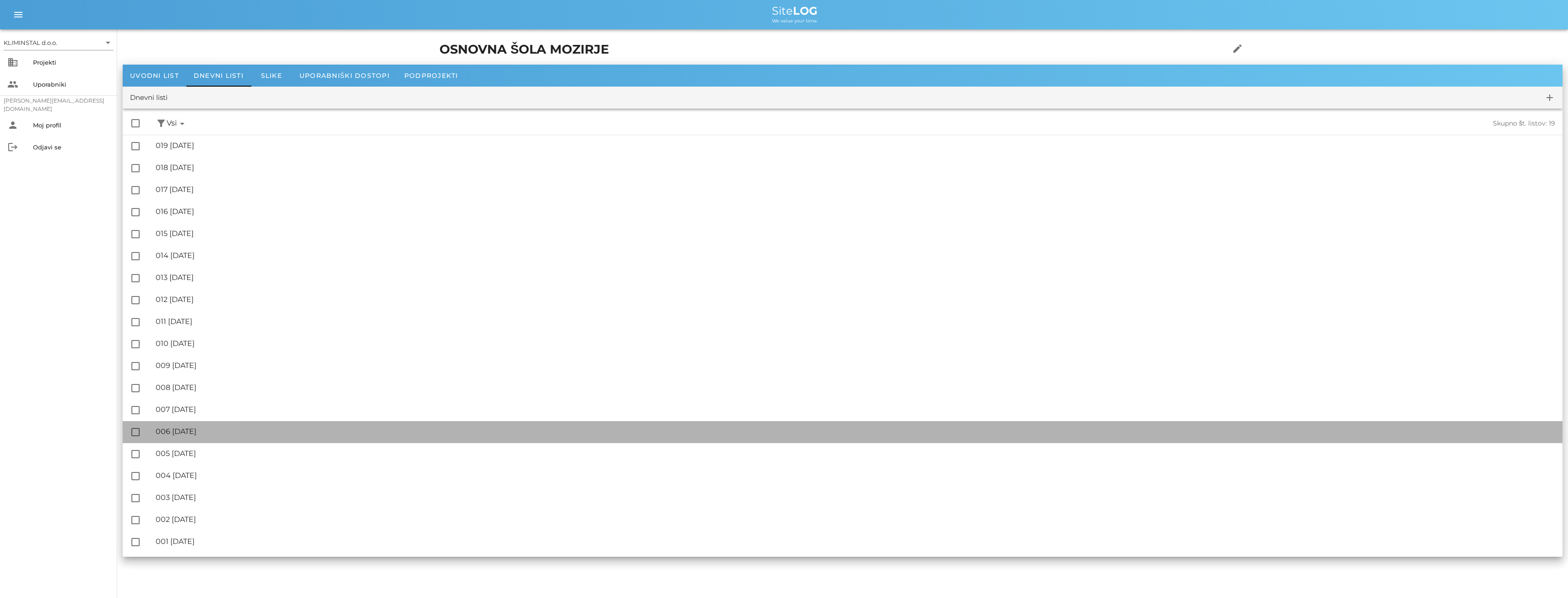
click at [198, 429] on div "🔏 006 [GEOGRAPHIC_DATA][DATE]" at bounding box center [855, 431] width 1399 height 9
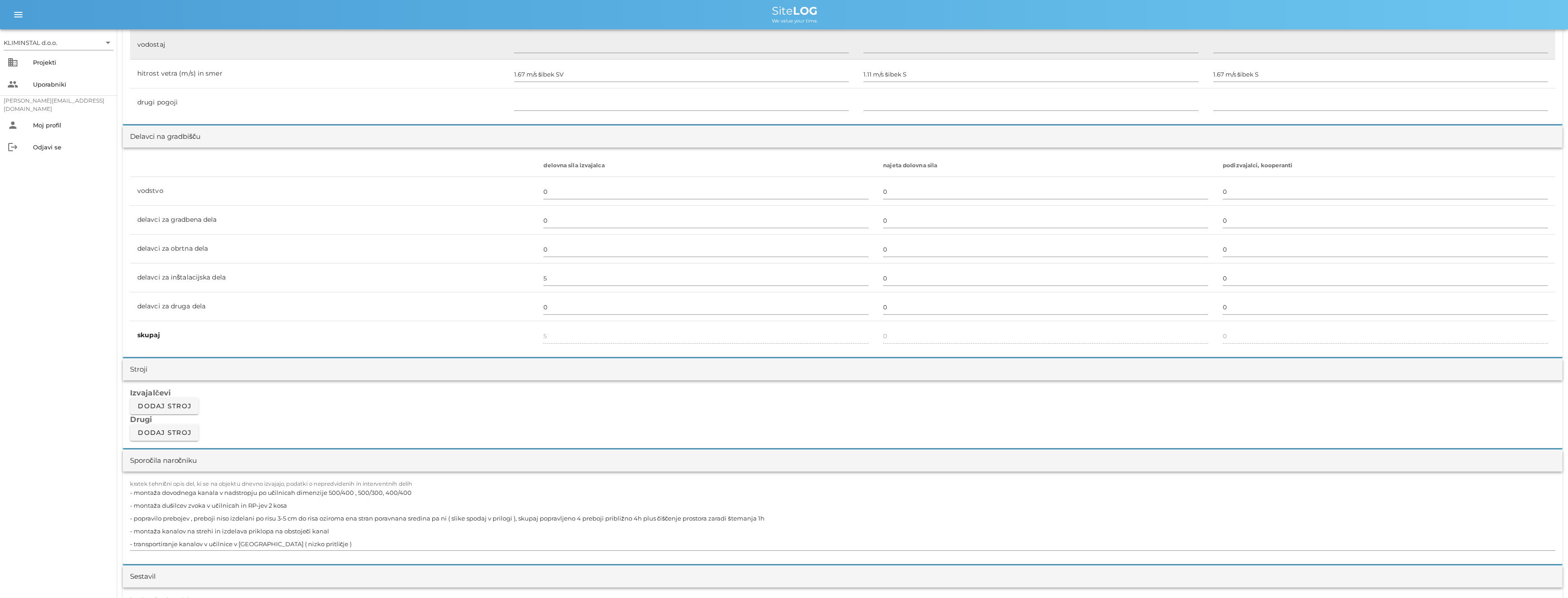
scroll to position [504, 0]
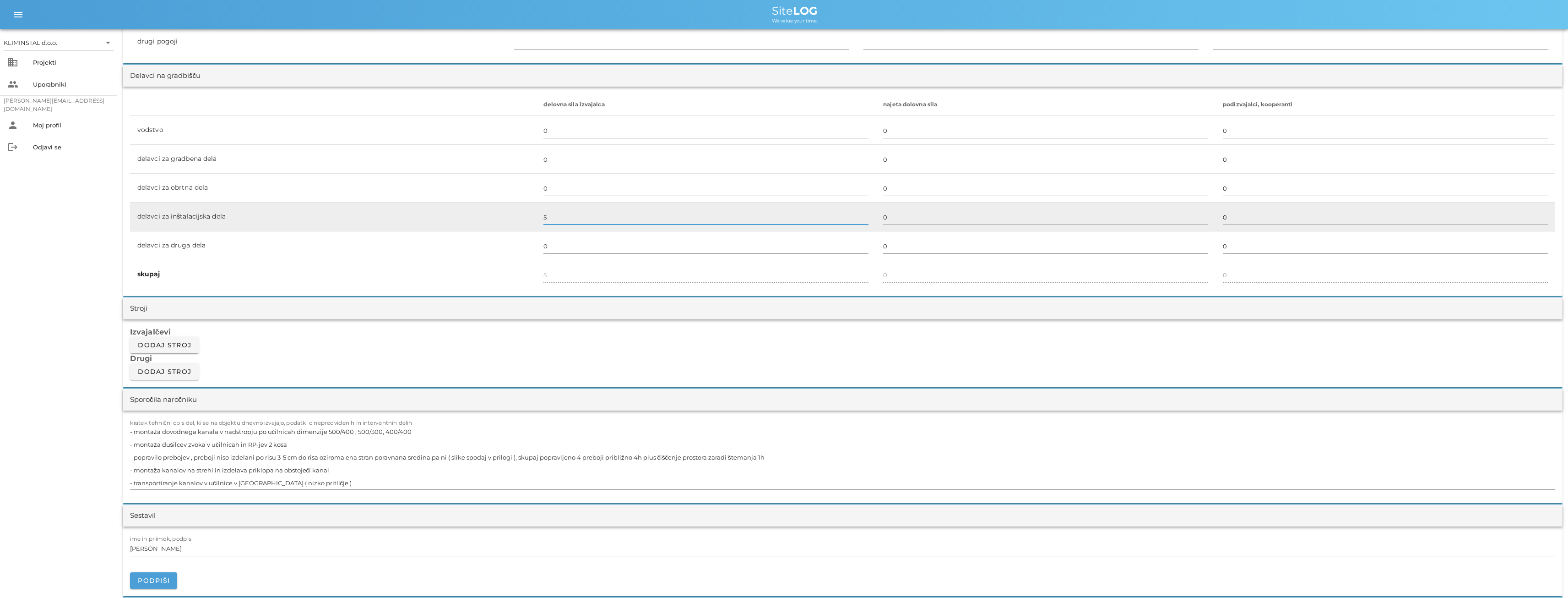
click at [555, 217] on input "5" at bounding box center [706, 217] width 325 height 15
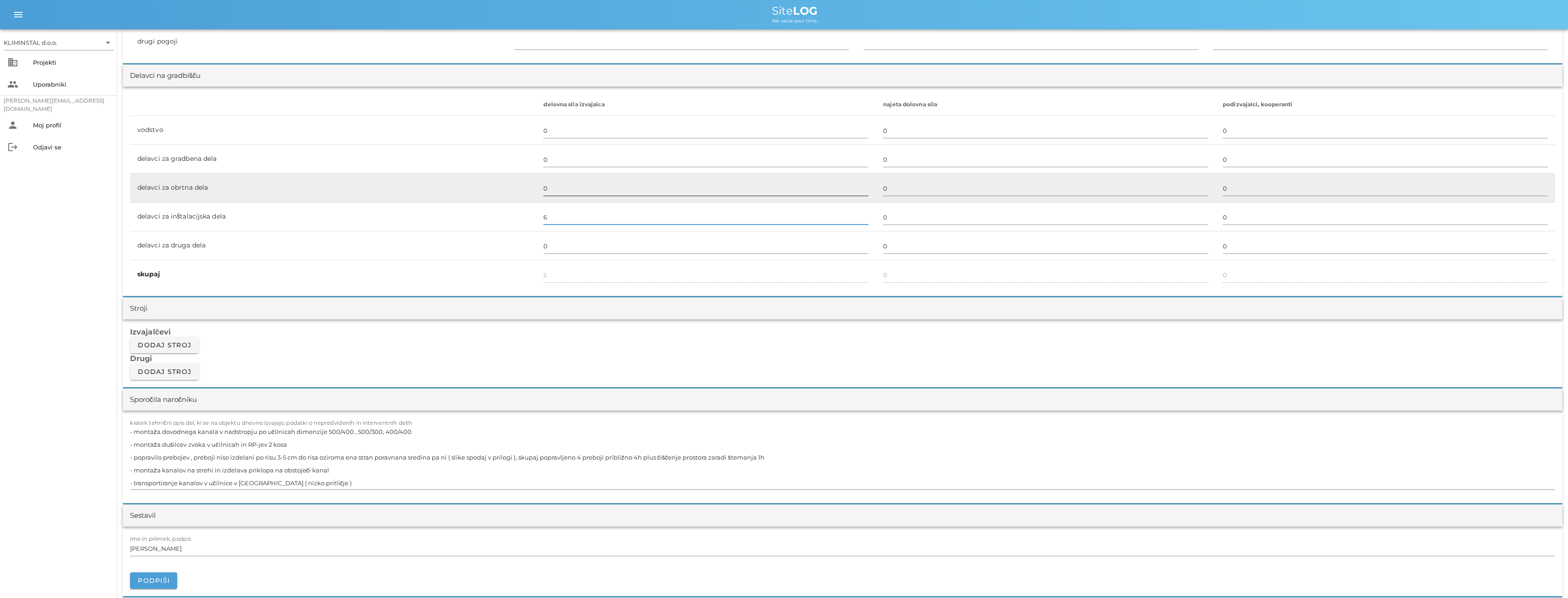
type input "6"
click at [555, 193] on input "0" at bounding box center [706, 188] width 325 height 15
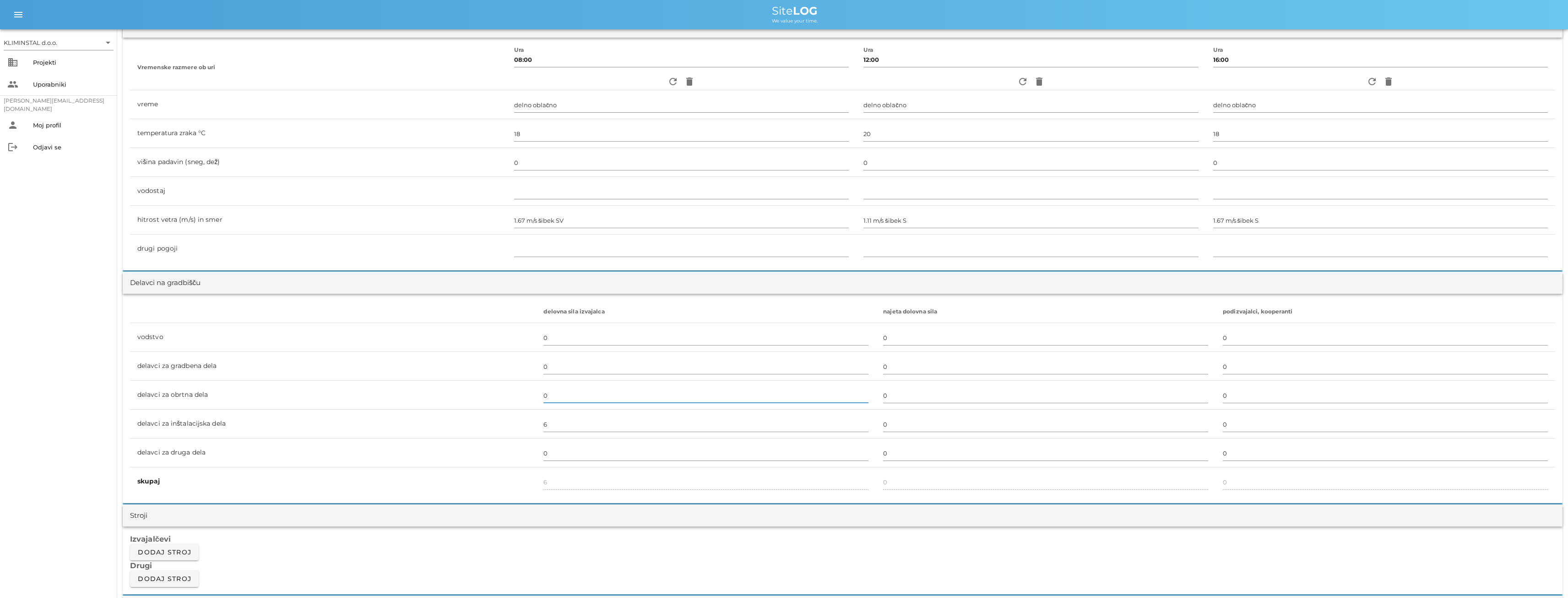
scroll to position [0, 0]
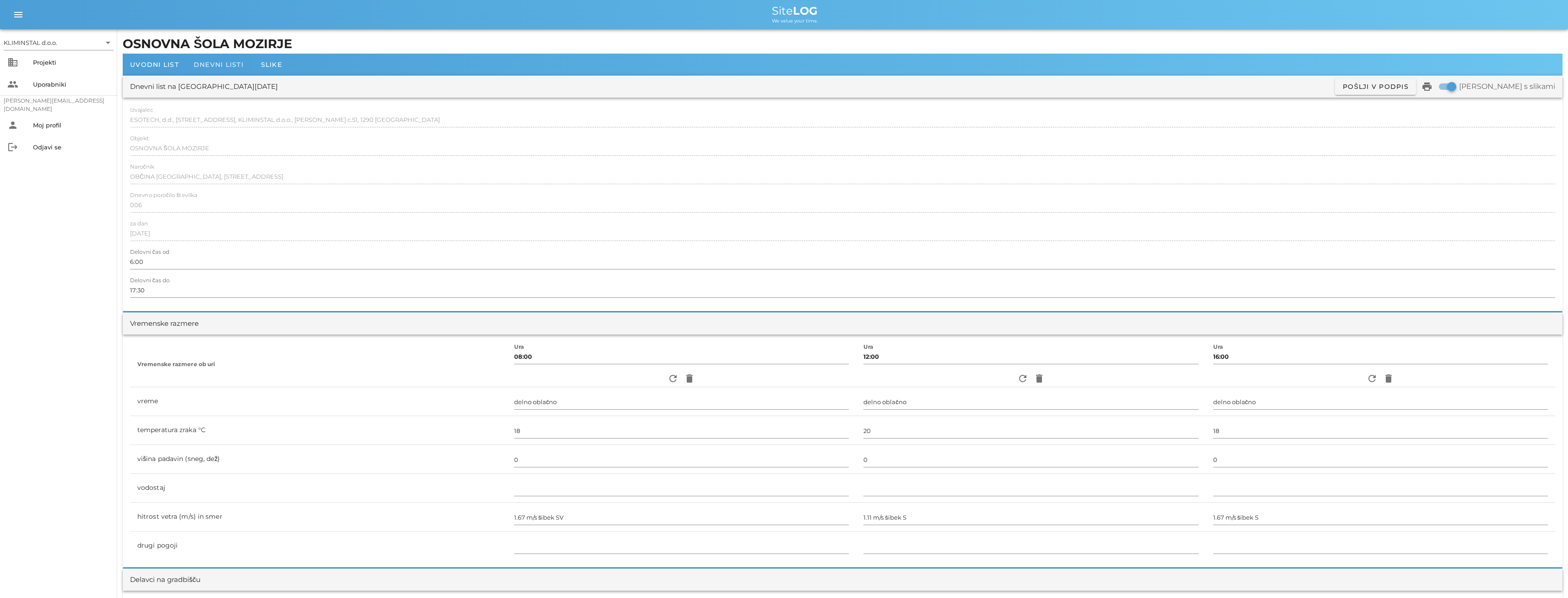
click at [207, 62] on span "Dnevni listi" at bounding box center [219, 65] width 50 height 9
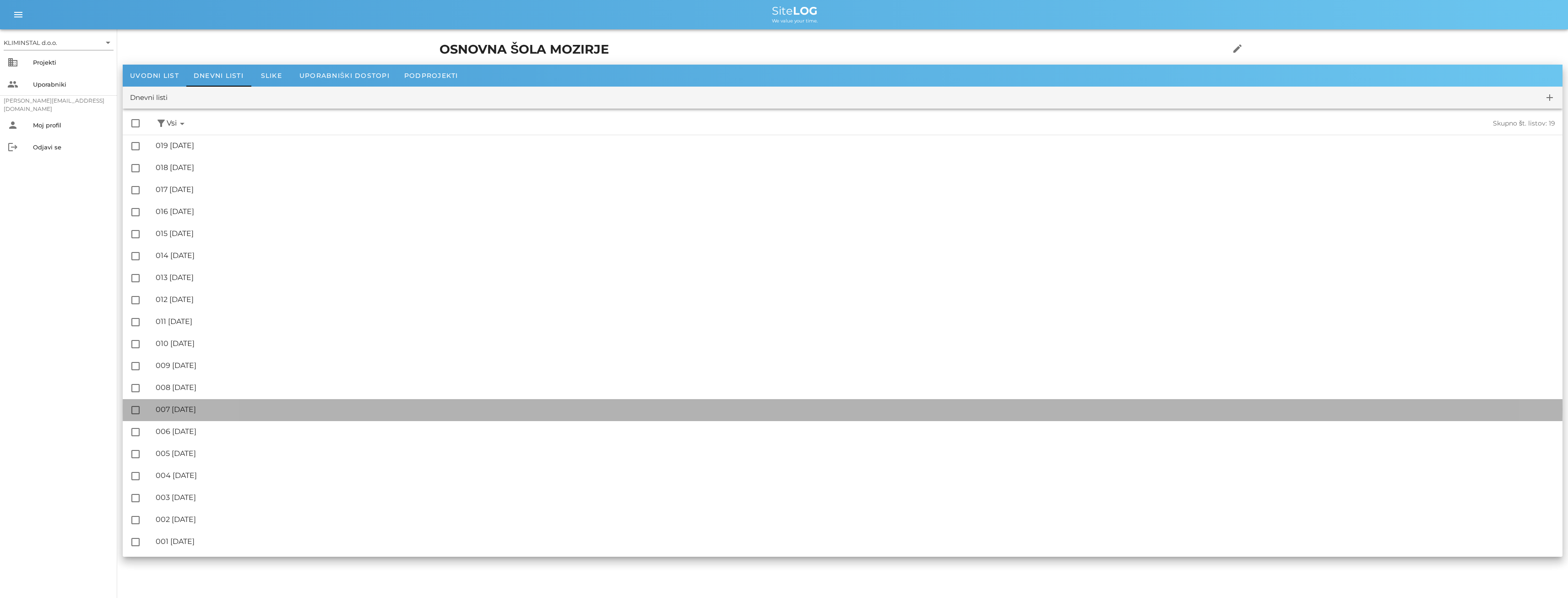
click at [208, 406] on div "🔏 007 [DATE]" at bounding box center [855, 409] width 1399 height 9
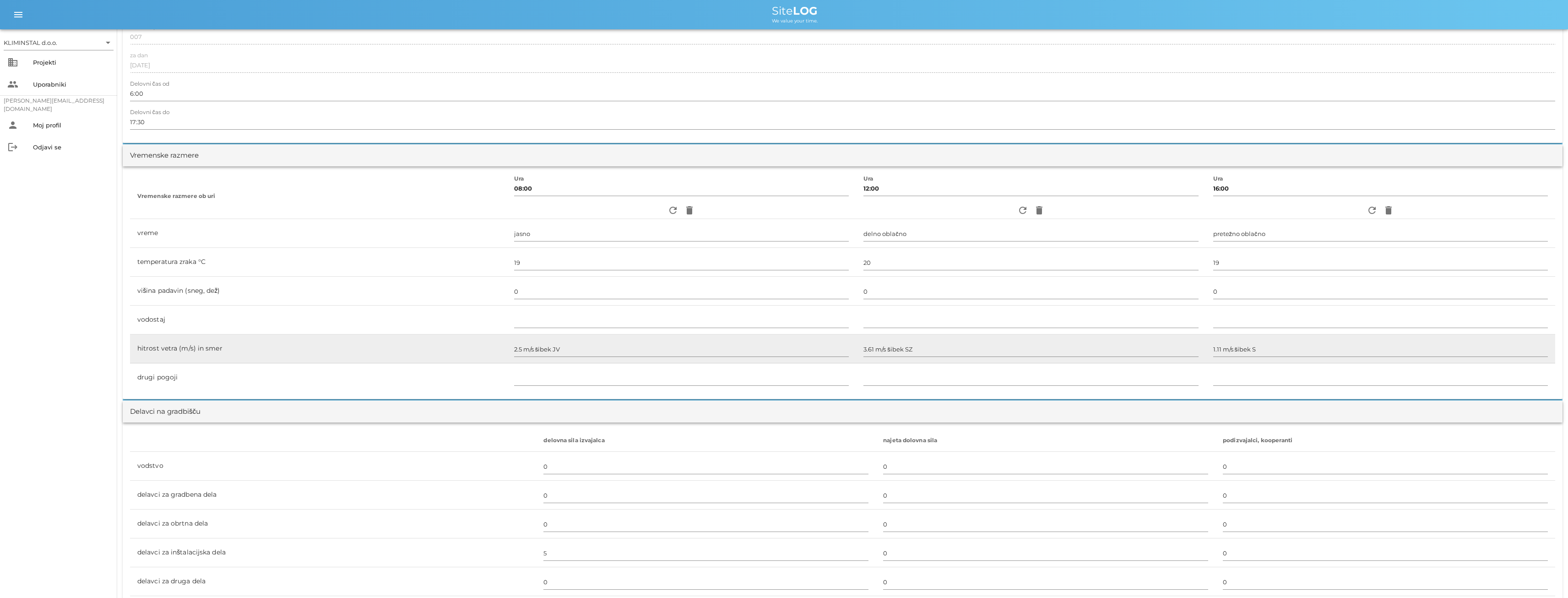
scroll to position [336, 0]
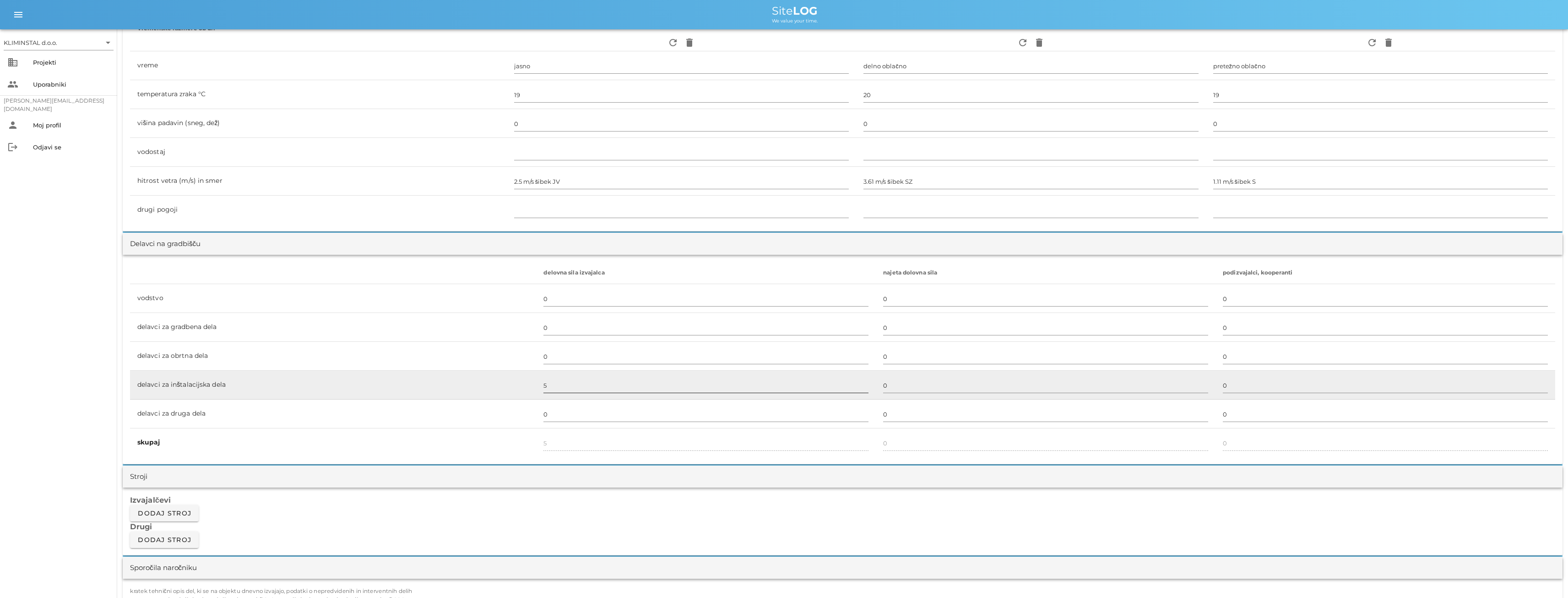
click at [554, 389] on input "5" at bounding box center [706, 385] width 325 height 15
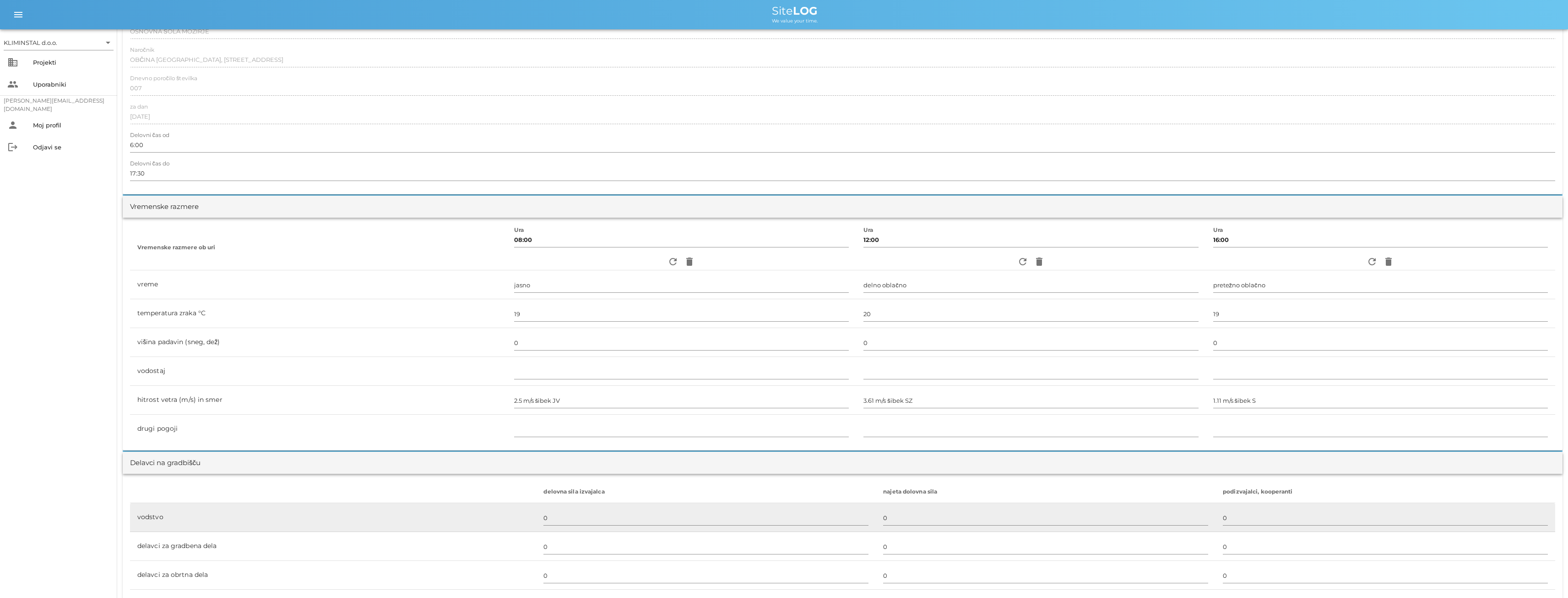
scroll to position [0, 0]
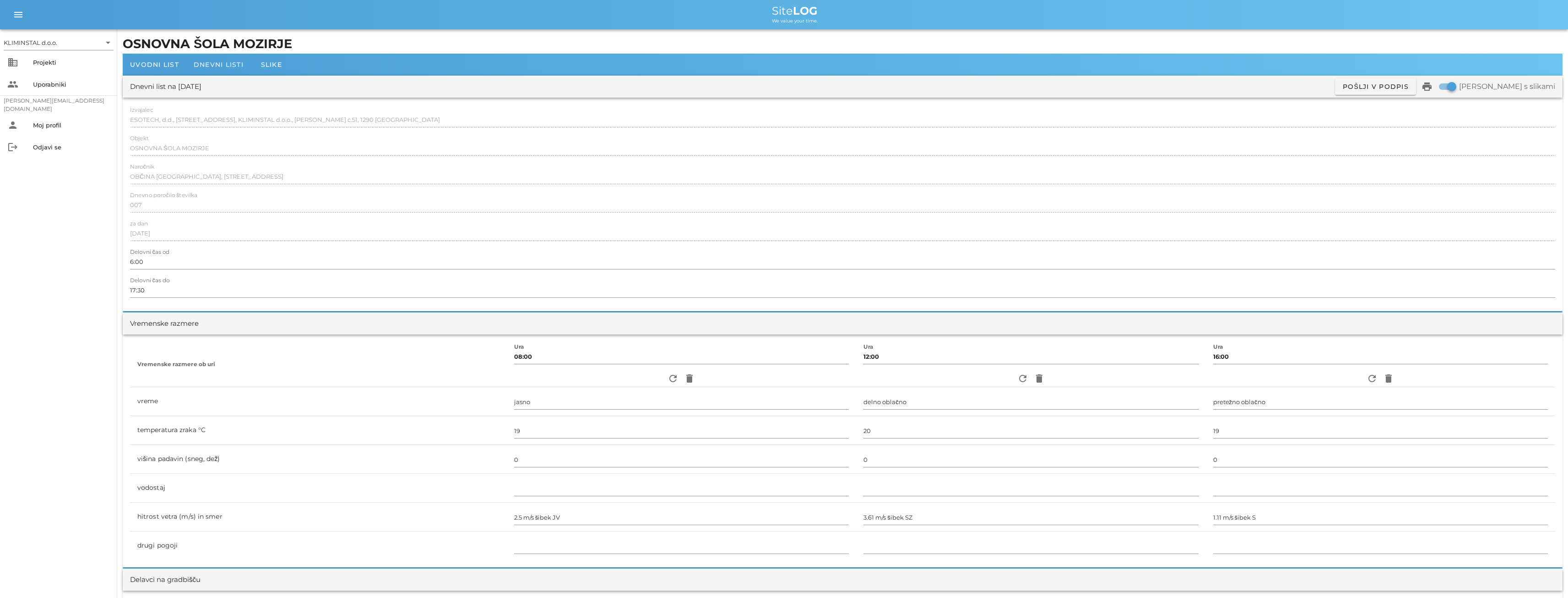
type input "6"
click at [217, 64] on span "Dnevni listi" at bounding box center [219, 65] width 50 height 9
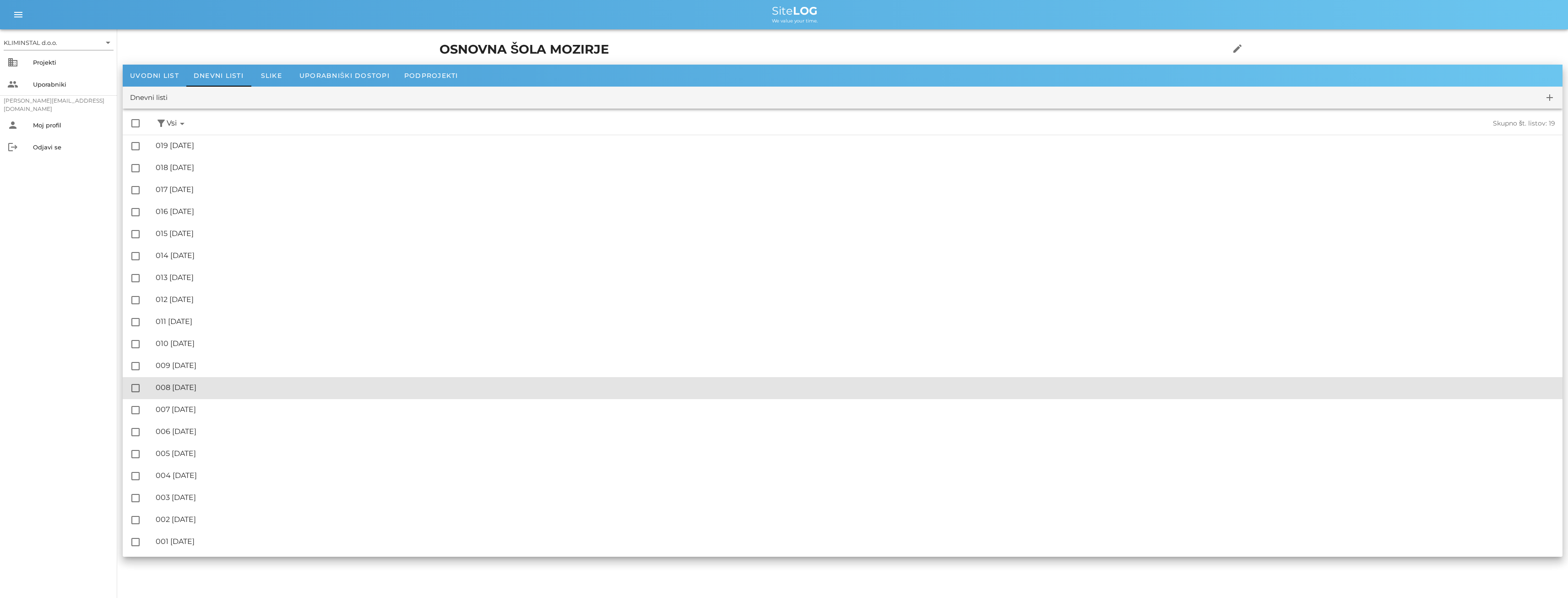
click at [189, 389] on div "🔏 008 [DATE]" at bounding box center [855, 387] width 1399 height 9
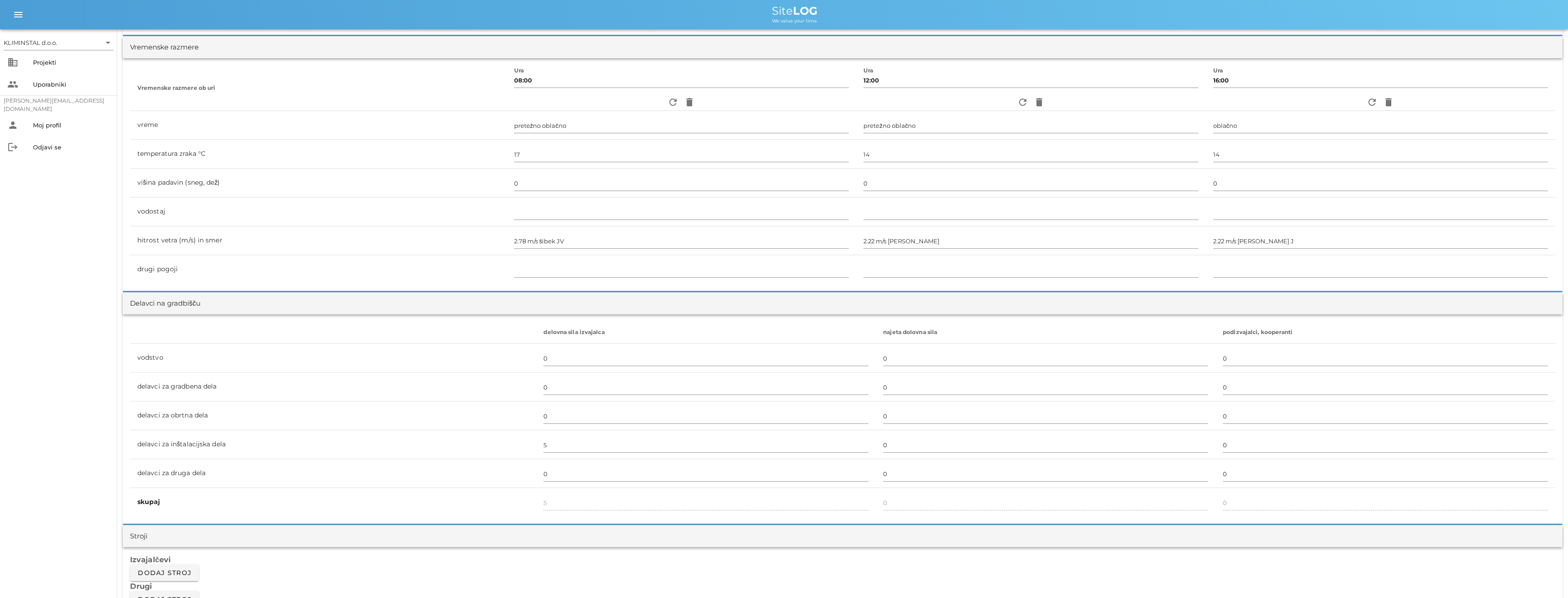
scroll to position [336, 0]
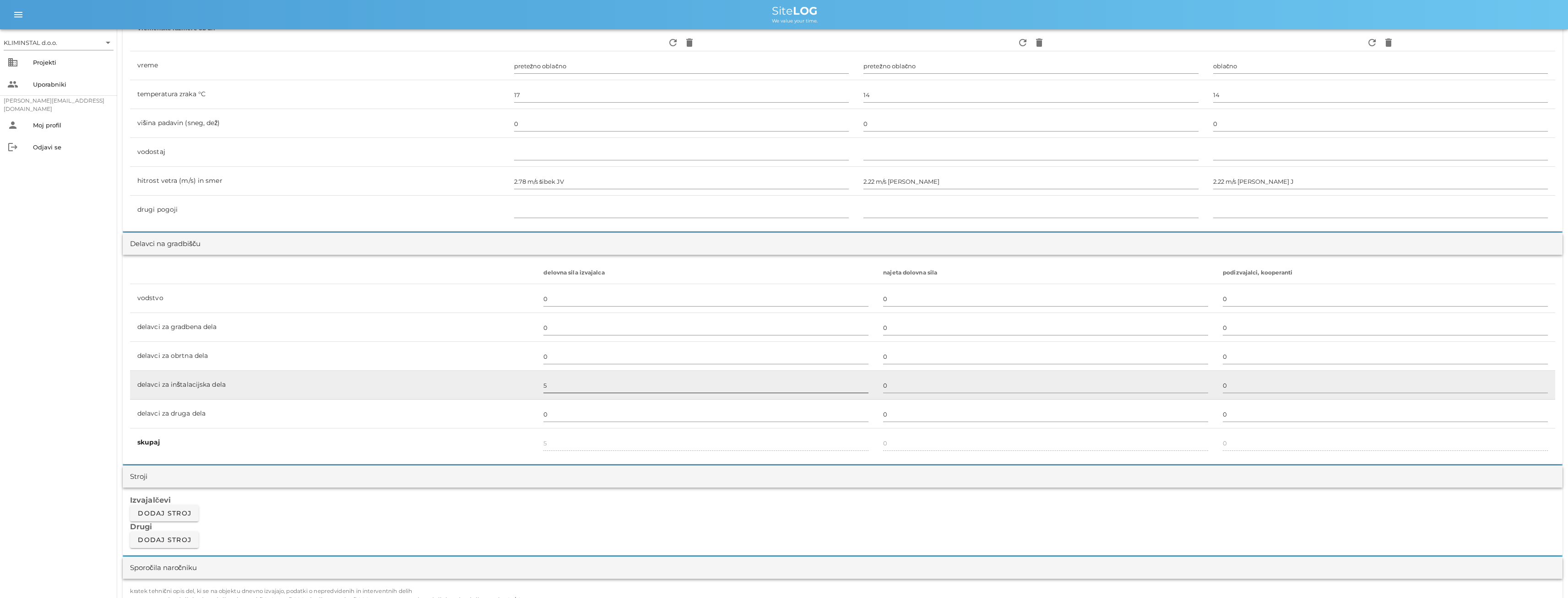
click at [550, 389] on input "5" at bounding box center [706, 385] width 325 height 15
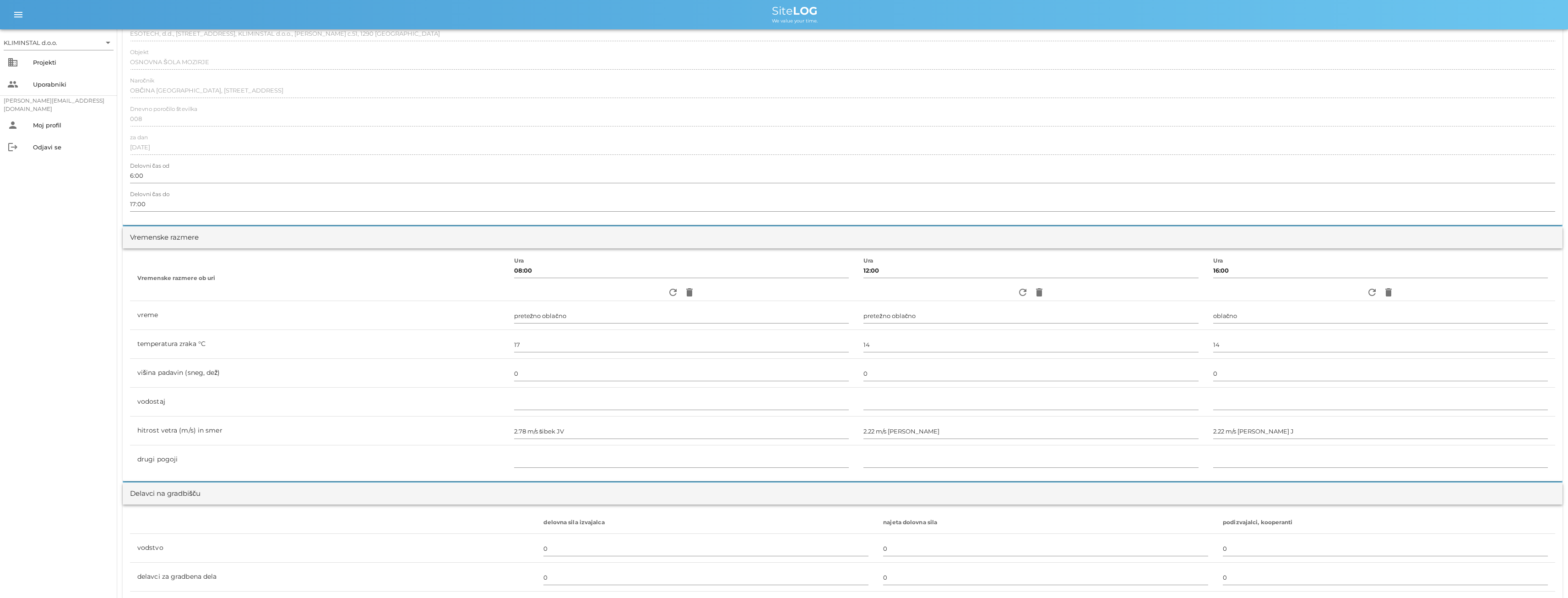
scroll to position [0, 0]
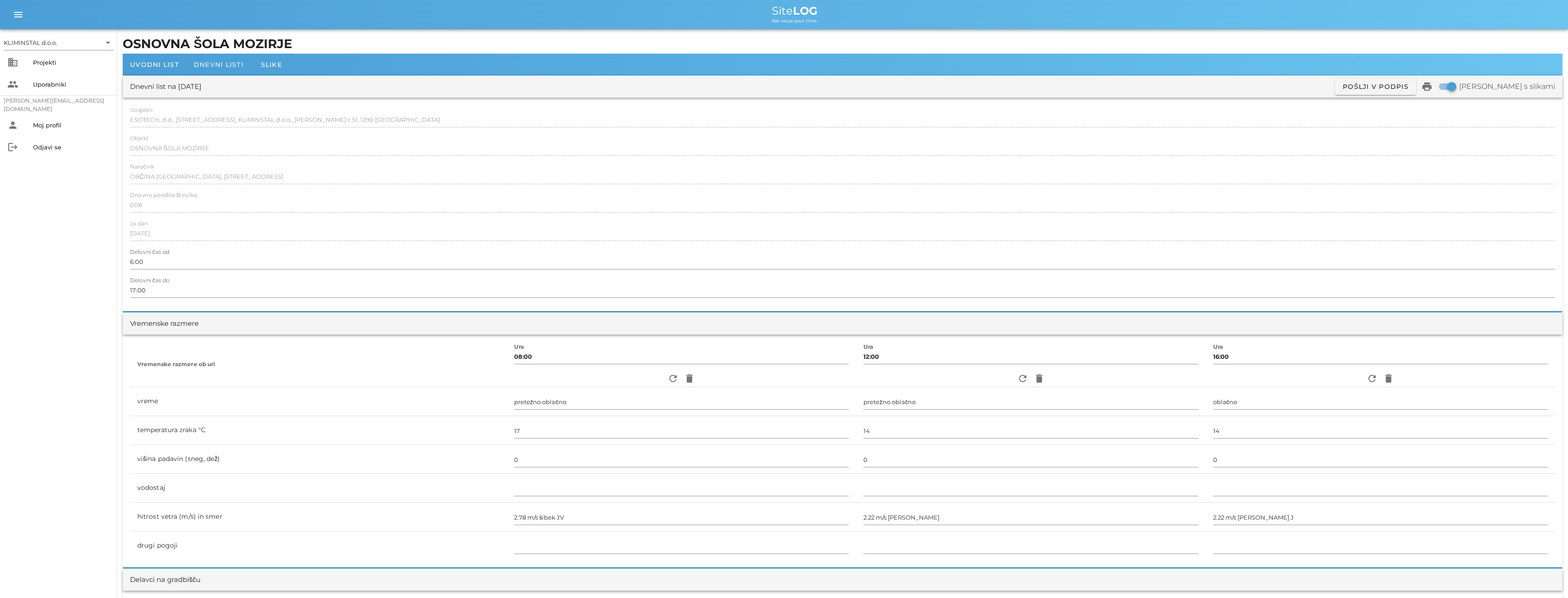
type input "6"
click at [204, 64] on span "Dnevni listi" at bounding box center [219, 65] width 50 height 9
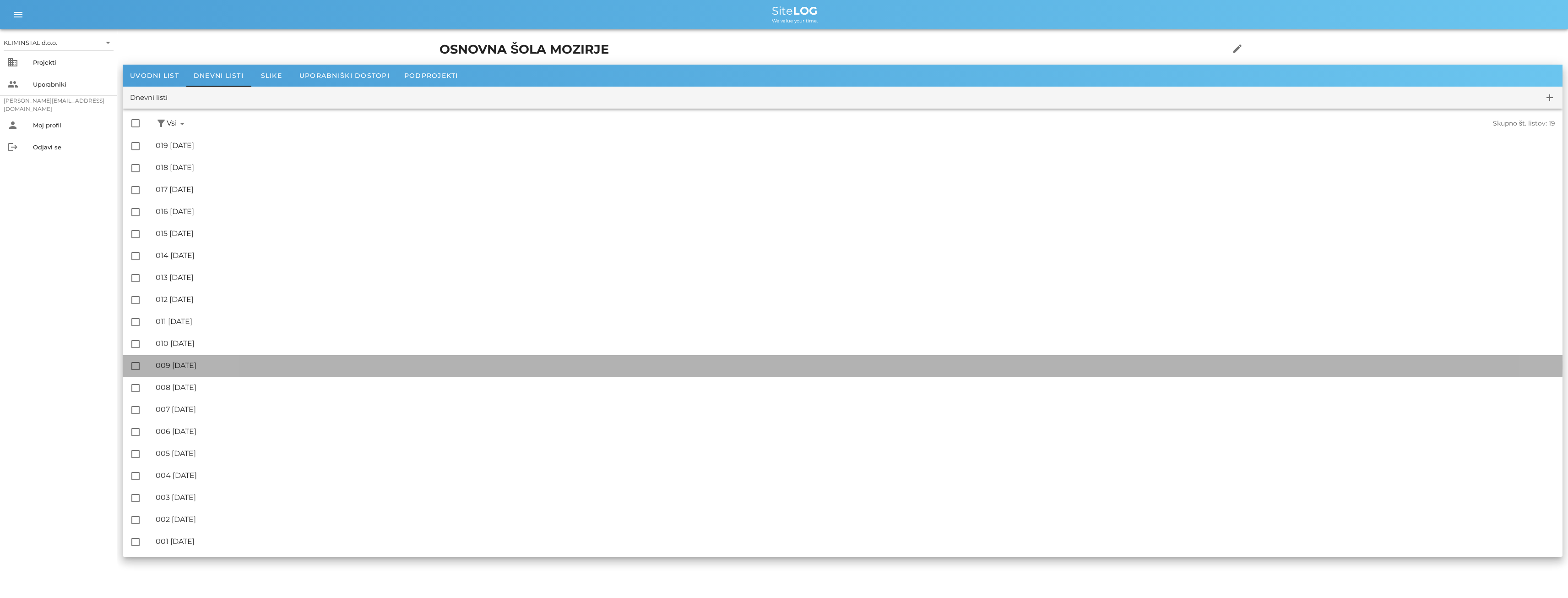
click at [206, 361] on div "🔏 009 [DATE]" at bounding box center [855, 365] width 1399 height 9
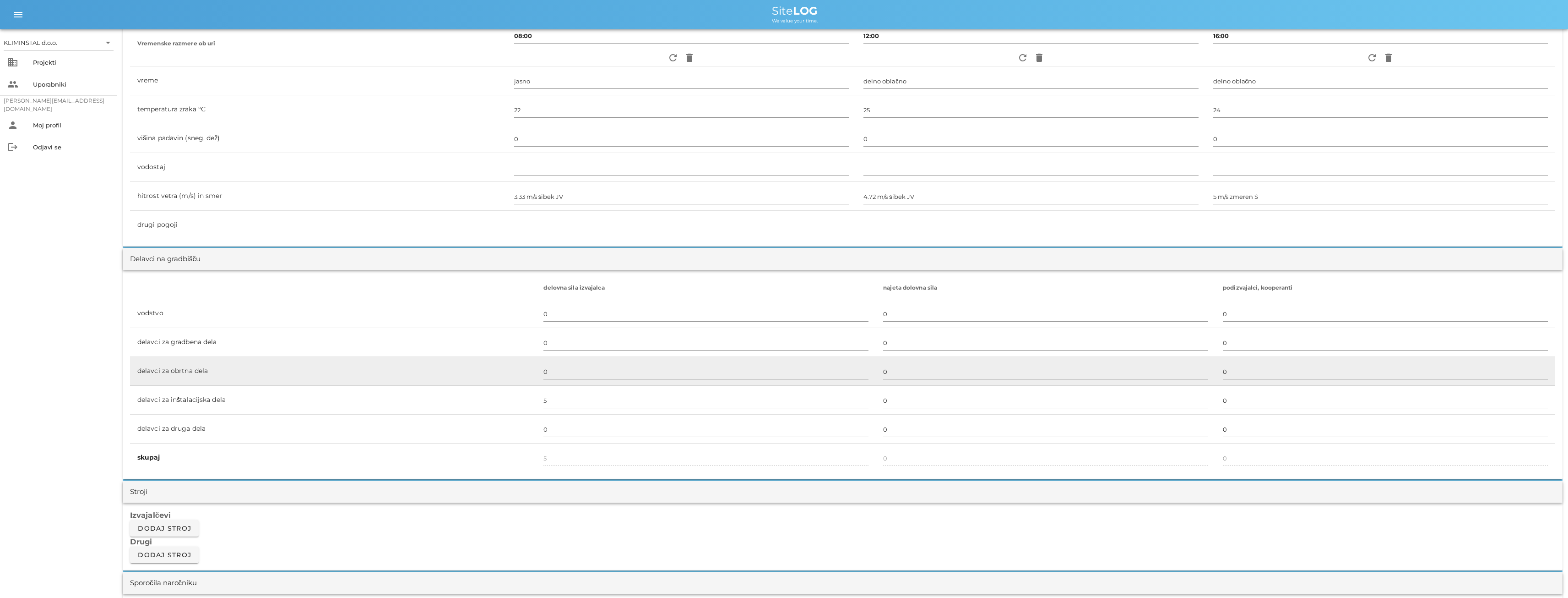
scroll to position [336, 0]
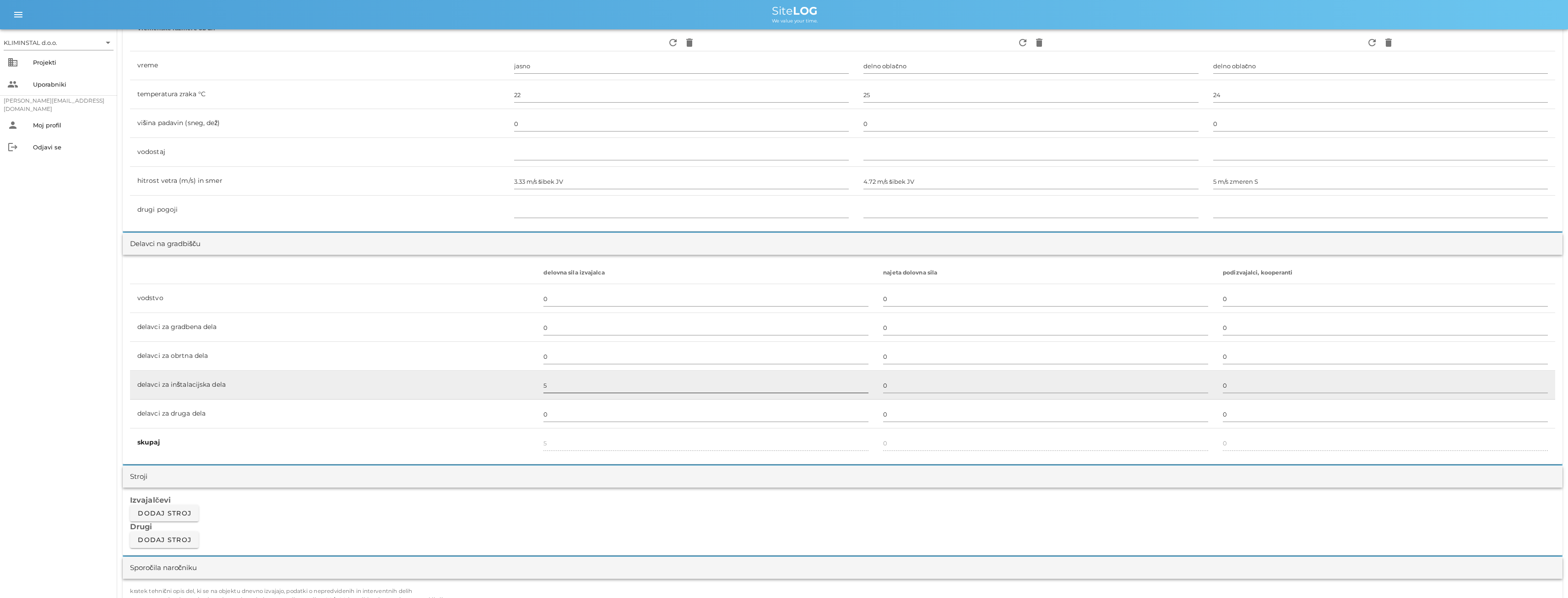
click at [544, 385] on input "5" at bounding box center [706, 385] width 325 height 15
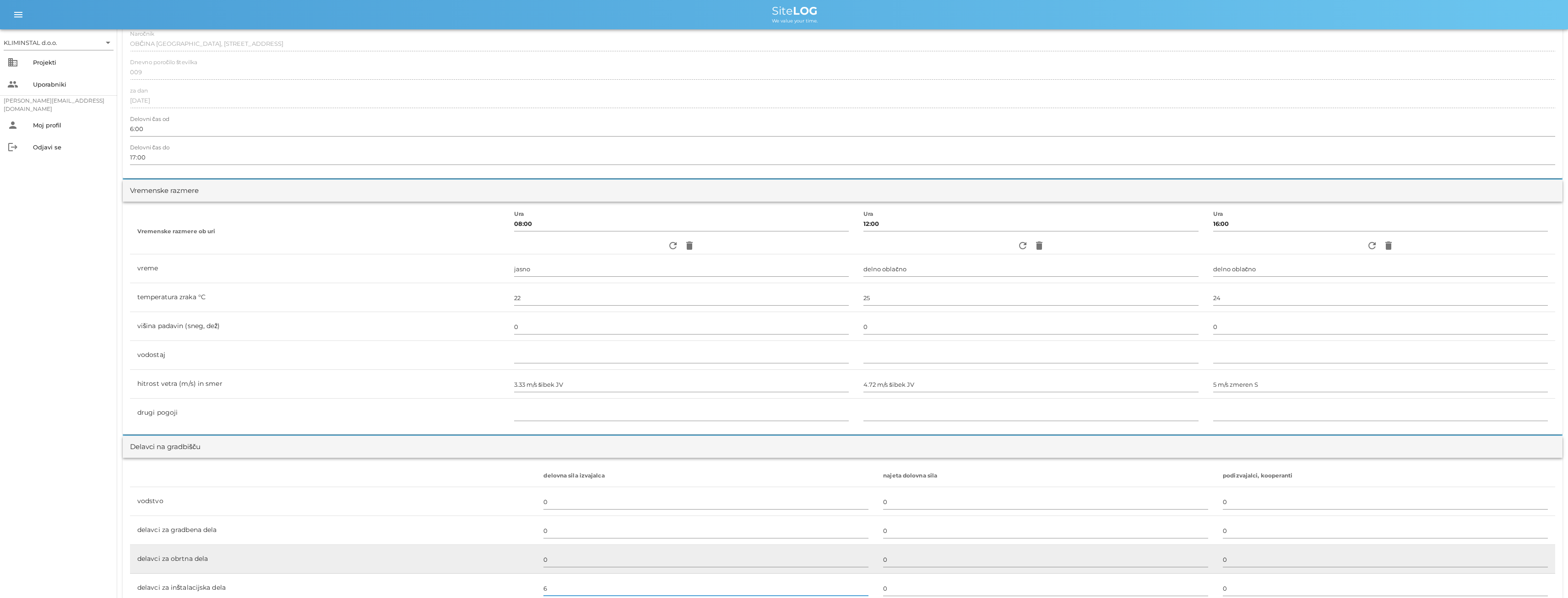
scroll to position [0, 0]
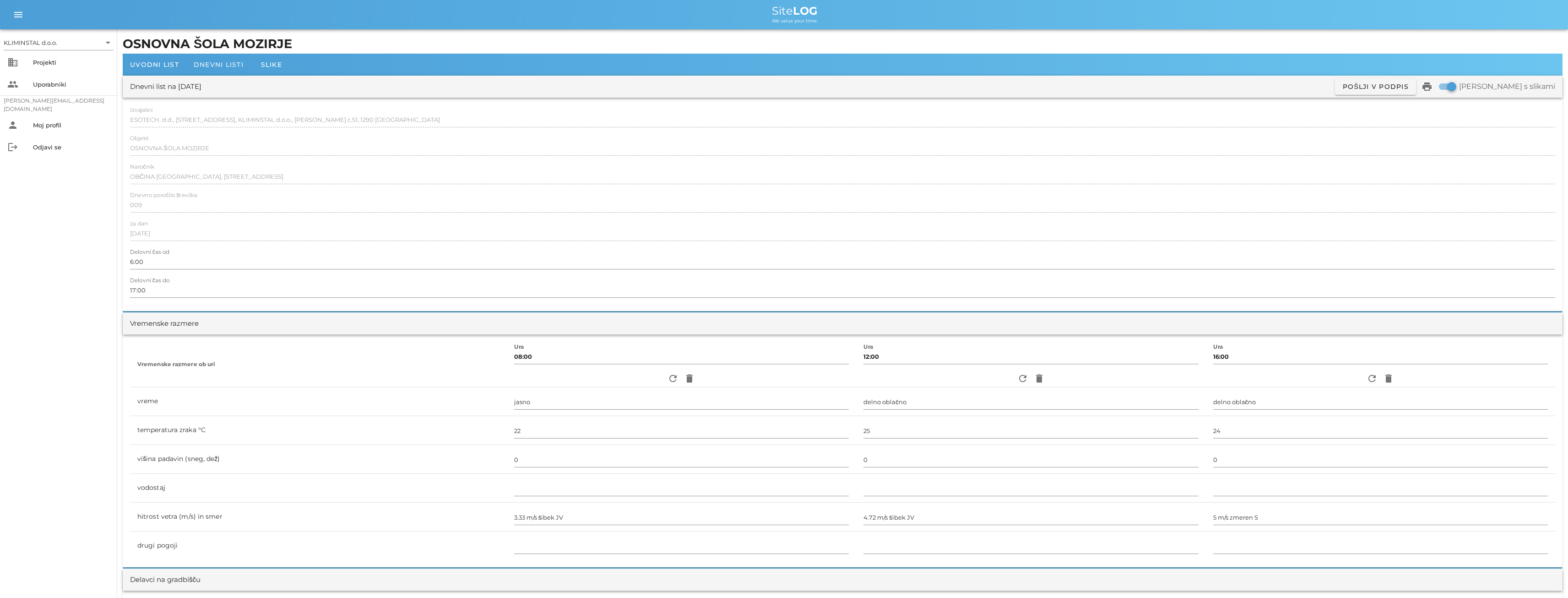
type input "6"
click at [211, 65] on span "Dnevni listi" at bounding box center [219, 65] width 50 height 9
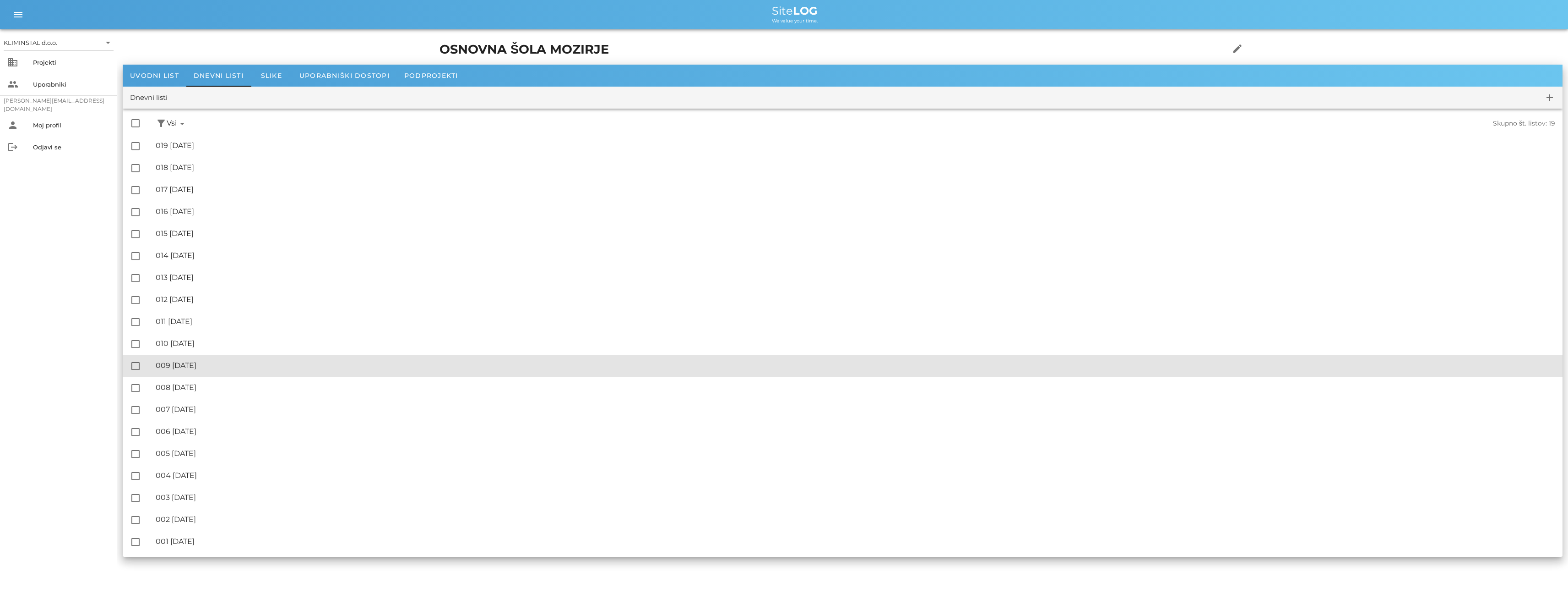
click at [220, 360] on div "🔏 009 [DATE] ✓ Podpisal: Nadzornik ✓ Podpisal: Sestavljalec ✓ Podpisal: Odgovor…" at bounding box center [855, 366] width 1399 height 21
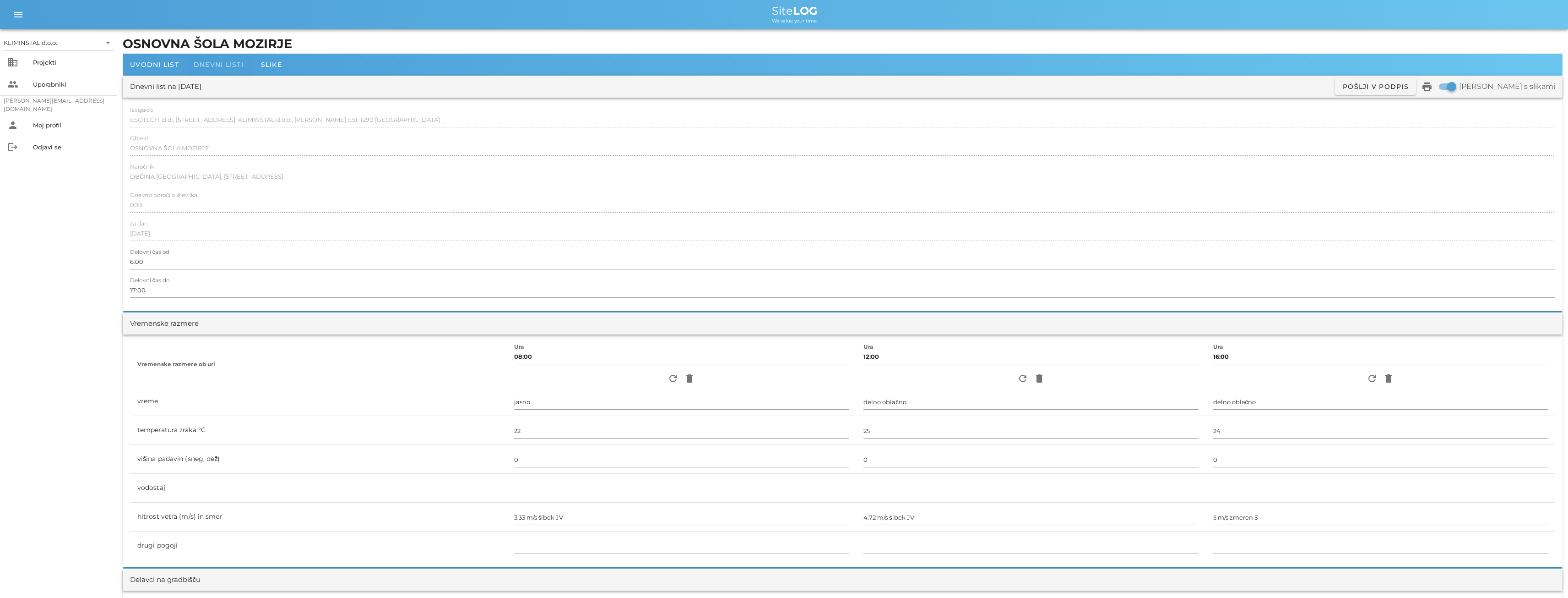
click at [217, 60] on span "Dnevni listi" at bounding box center [219, 65] width 50 height 9
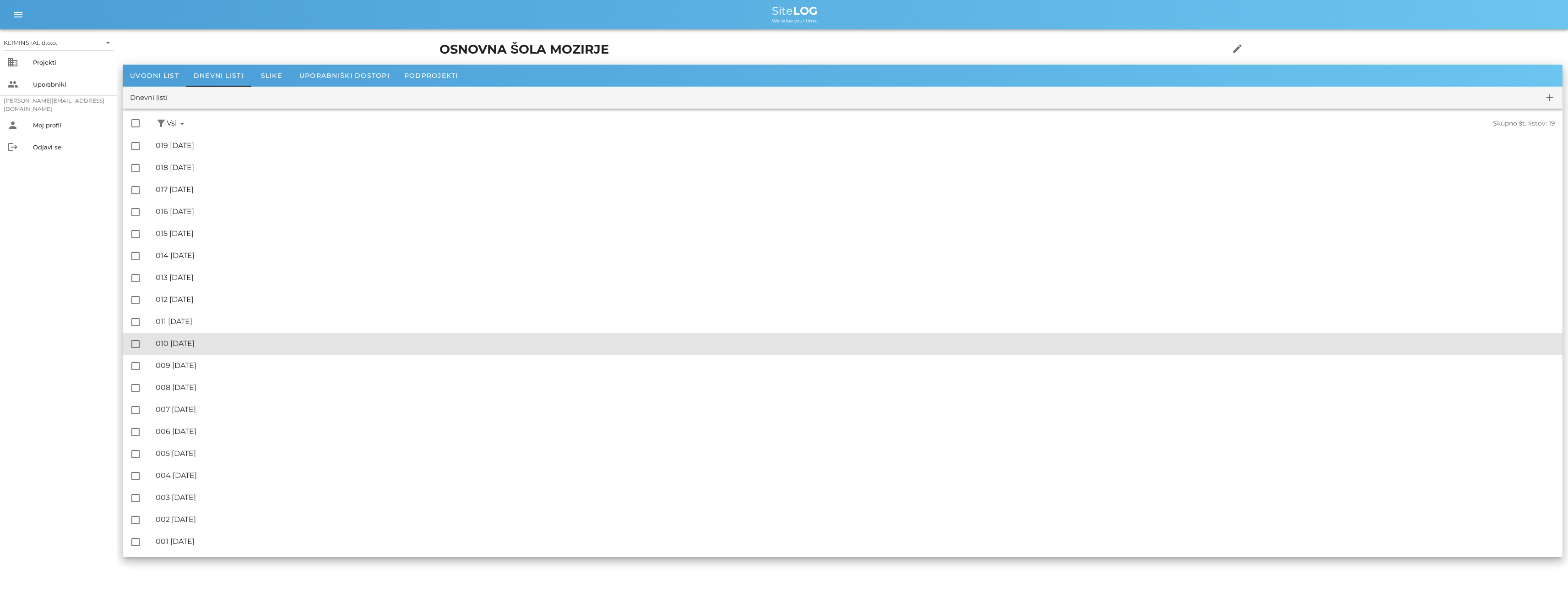
click at [206, 345] on div "🔏 010 [DATE]" at bounding box center [855, 343] width 1399 height 9
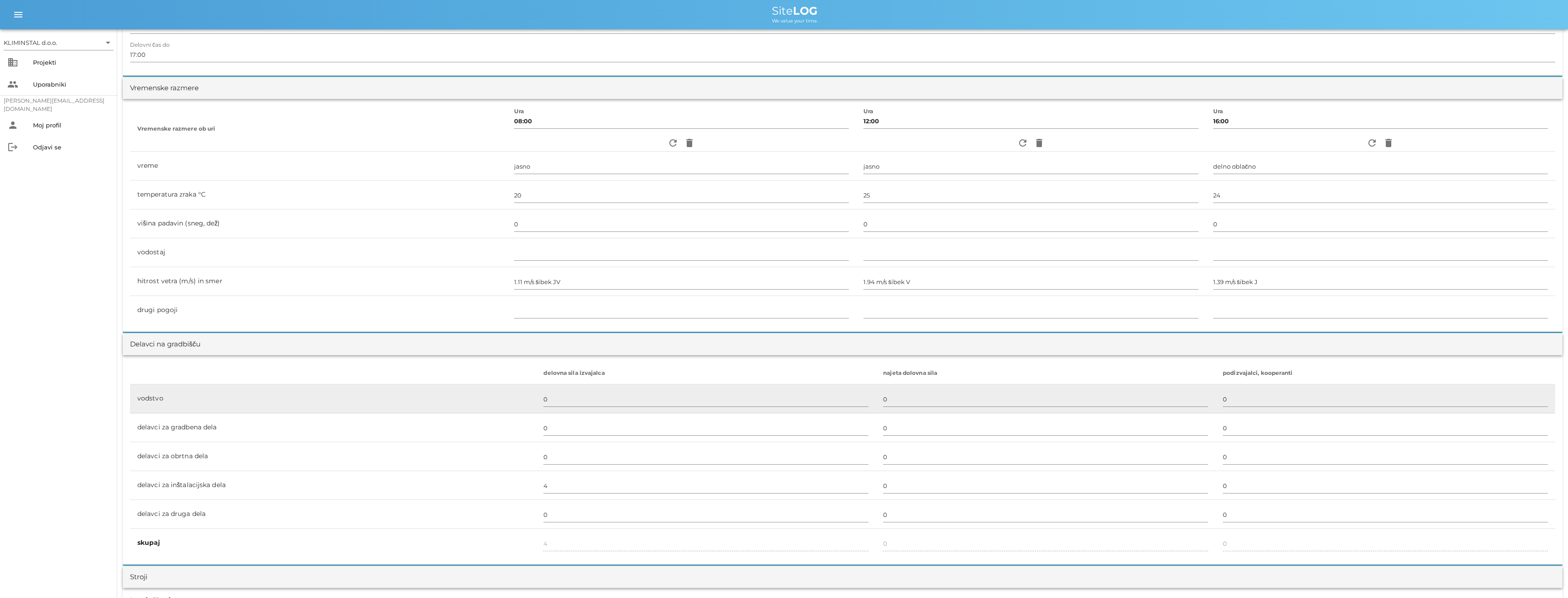
scroll to position [336, 0]
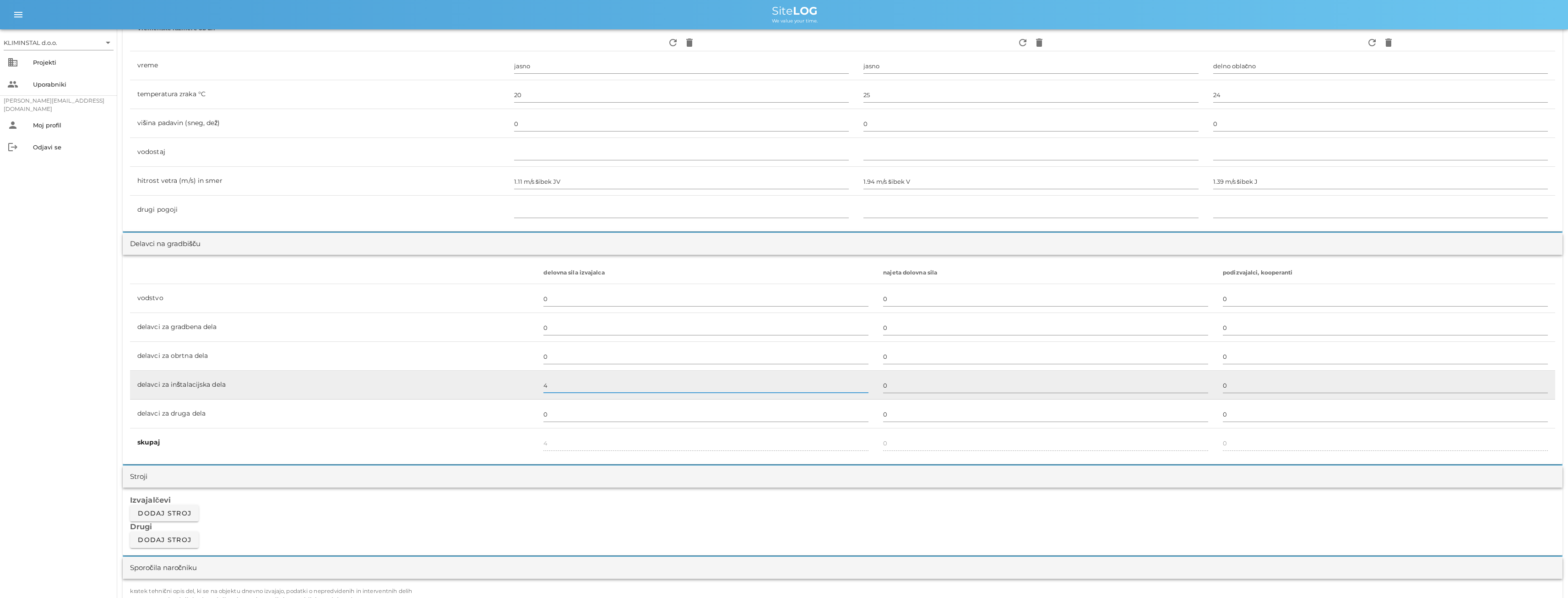
click at [553, 388] on input "4" at bounding box center [706, 385] width 325 height 15
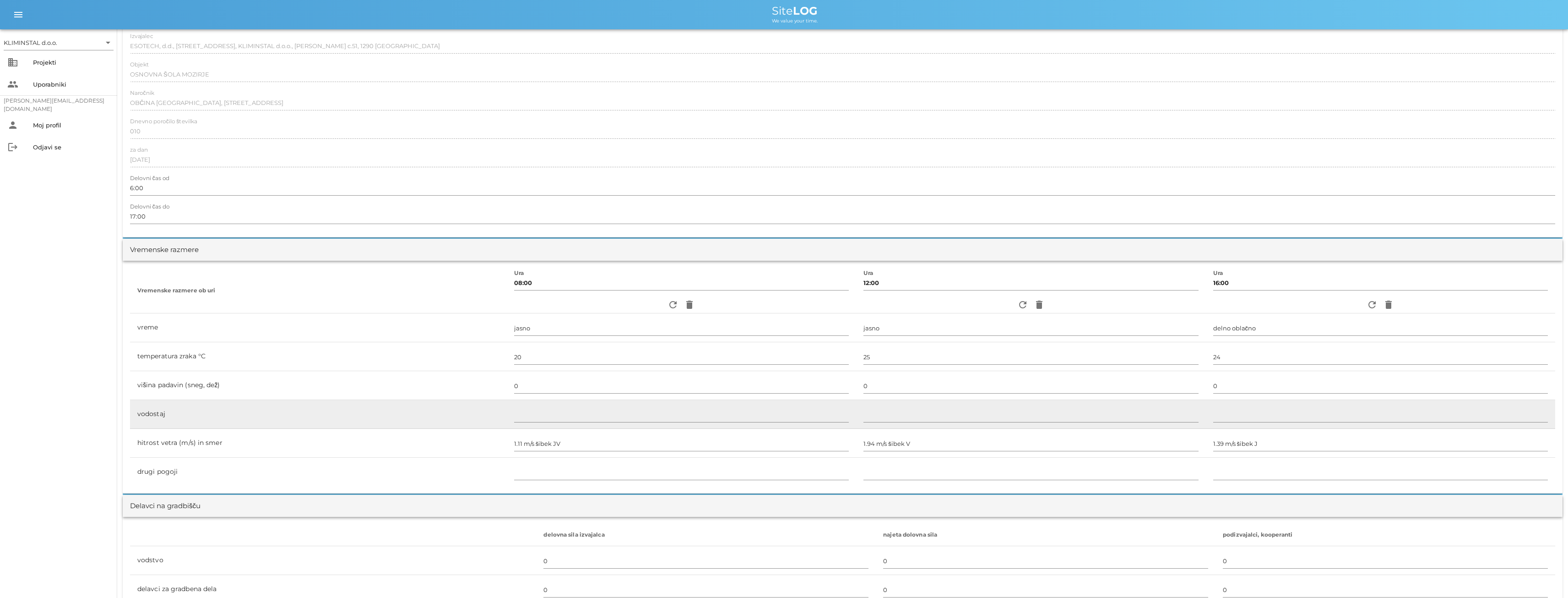
scroll to position [0, 0]
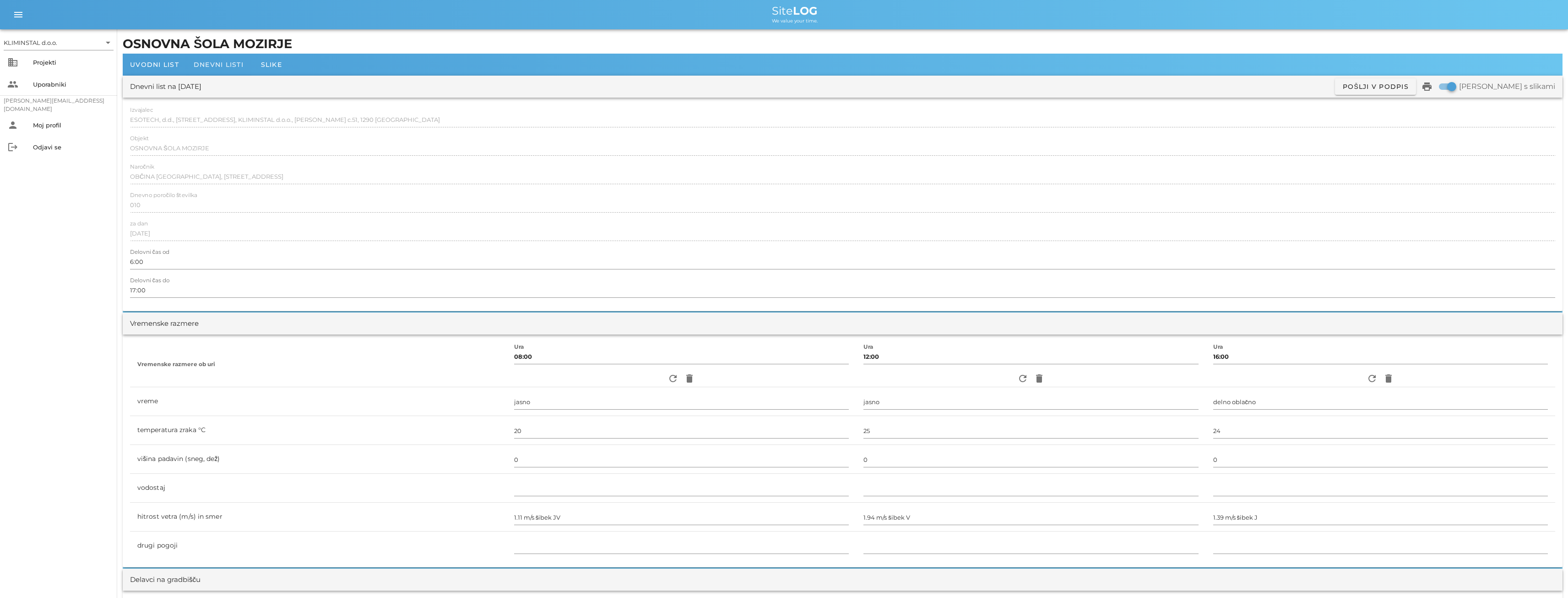
type input "5"
click at [209, 65] on span "Dnevni listi" at bounding box center [219, 65] width 50 height 9
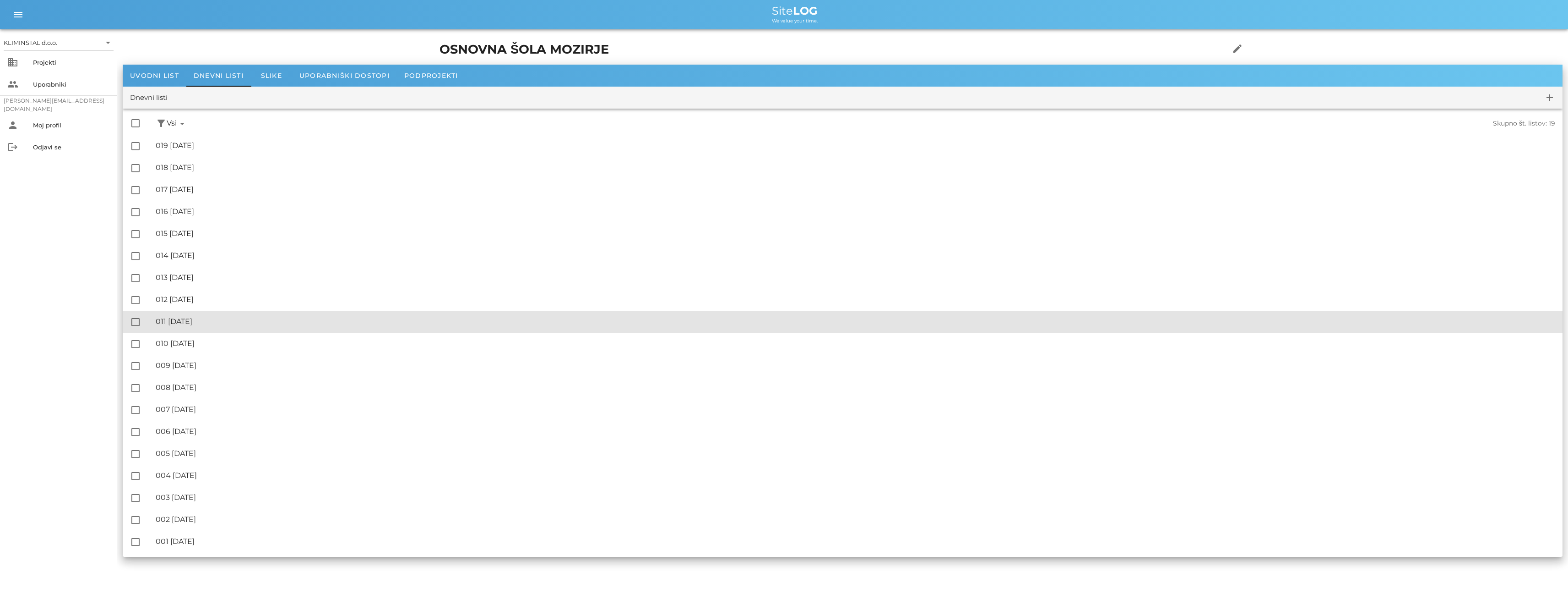
click at [214, 320] on div "🔏 011 [DATE]" at bounding box center [855, 321] width 1399 height 9
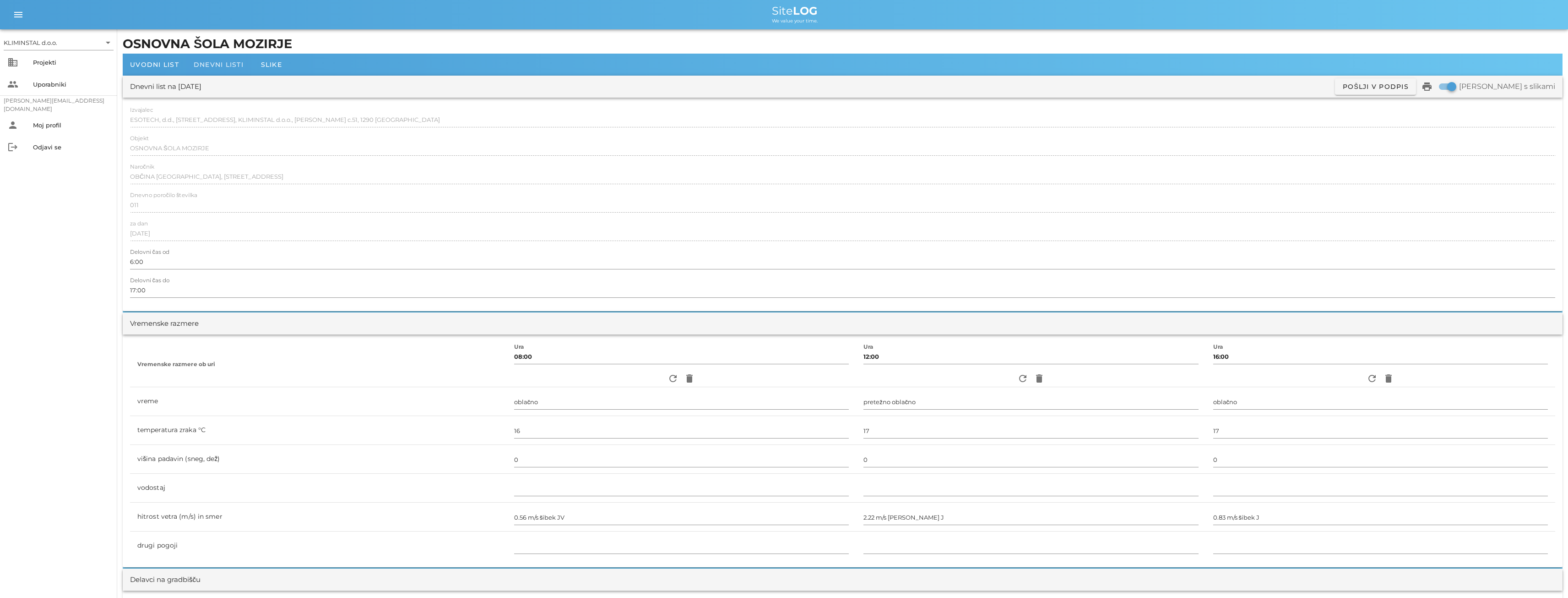
click at [204, 66] on span "Dnevni listi" at bounding box center [219, 65] width 50 height 9
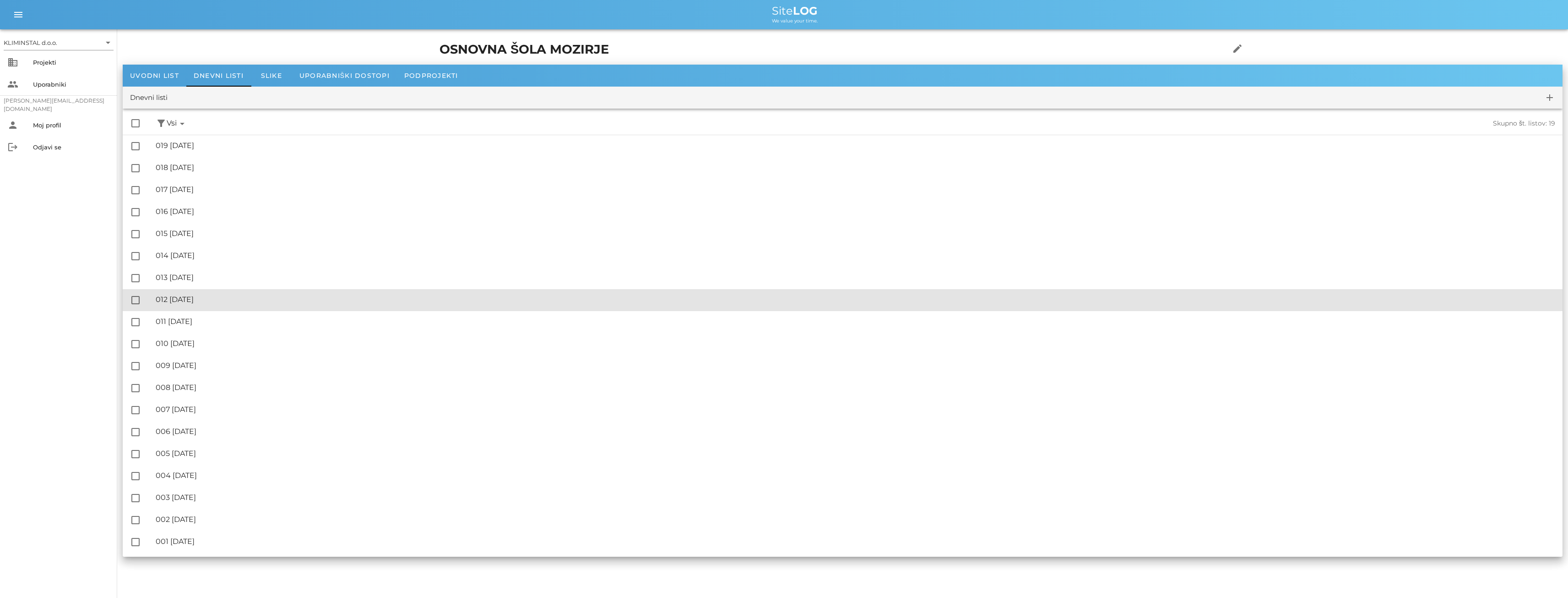
click at [202, 295] on div "🔏 012 [DATE]" at bounding box center [855, 299] width 1399 height 9
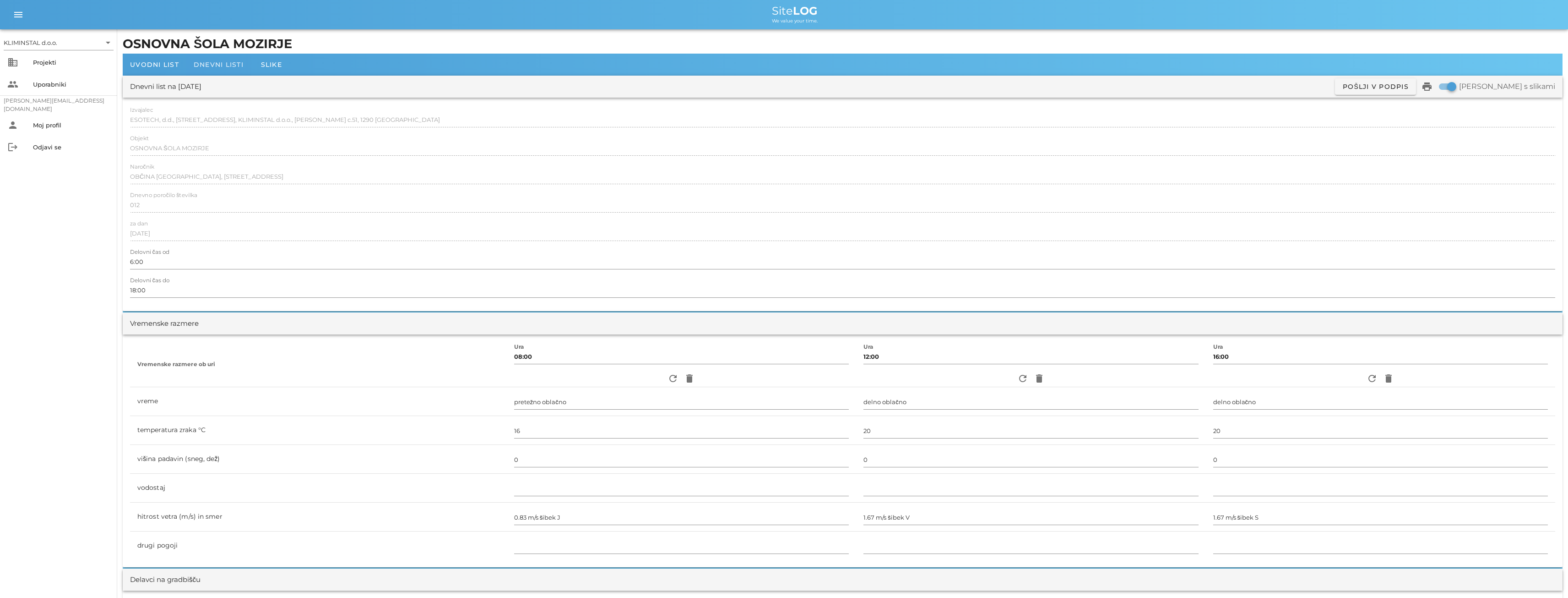
click at [215, 62] on span "Dnevni listi" at bounding box center [219, 65] width 50 height 9
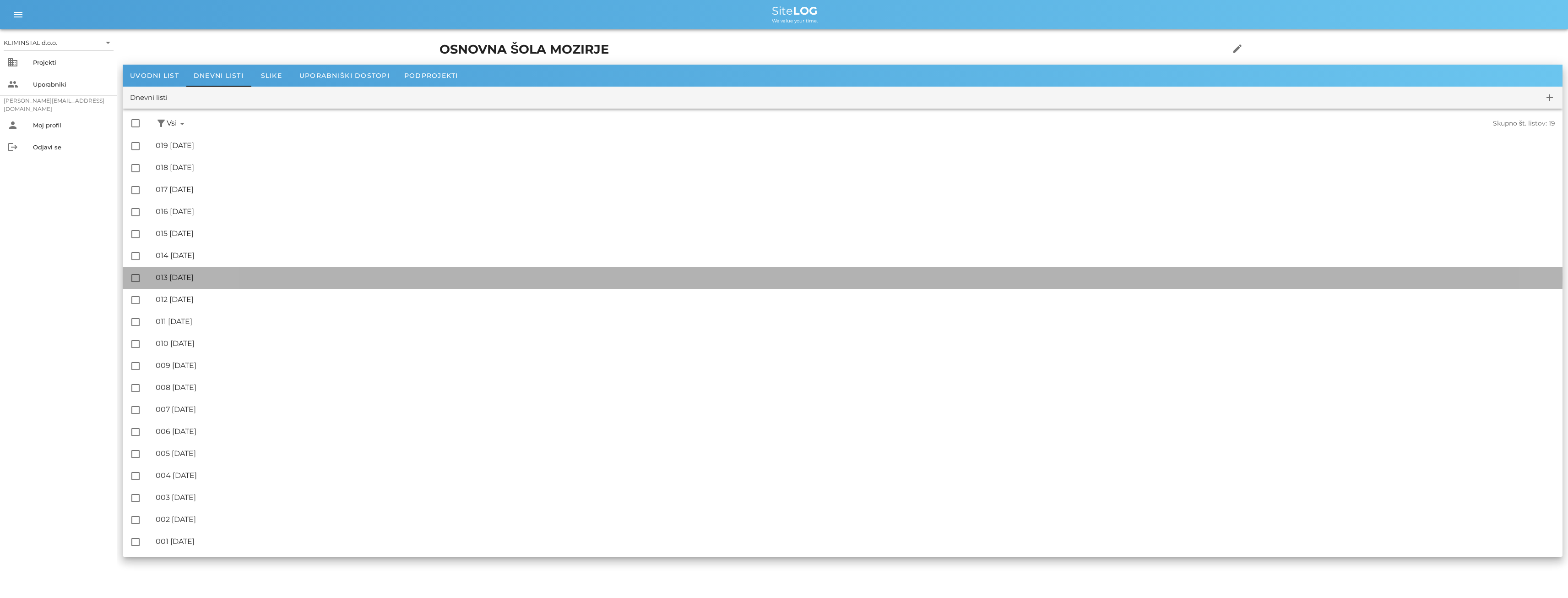
click at [203, 276] on div "🔏 013 [DATE]" at bounding box center [855, 277] width 1399 height 9
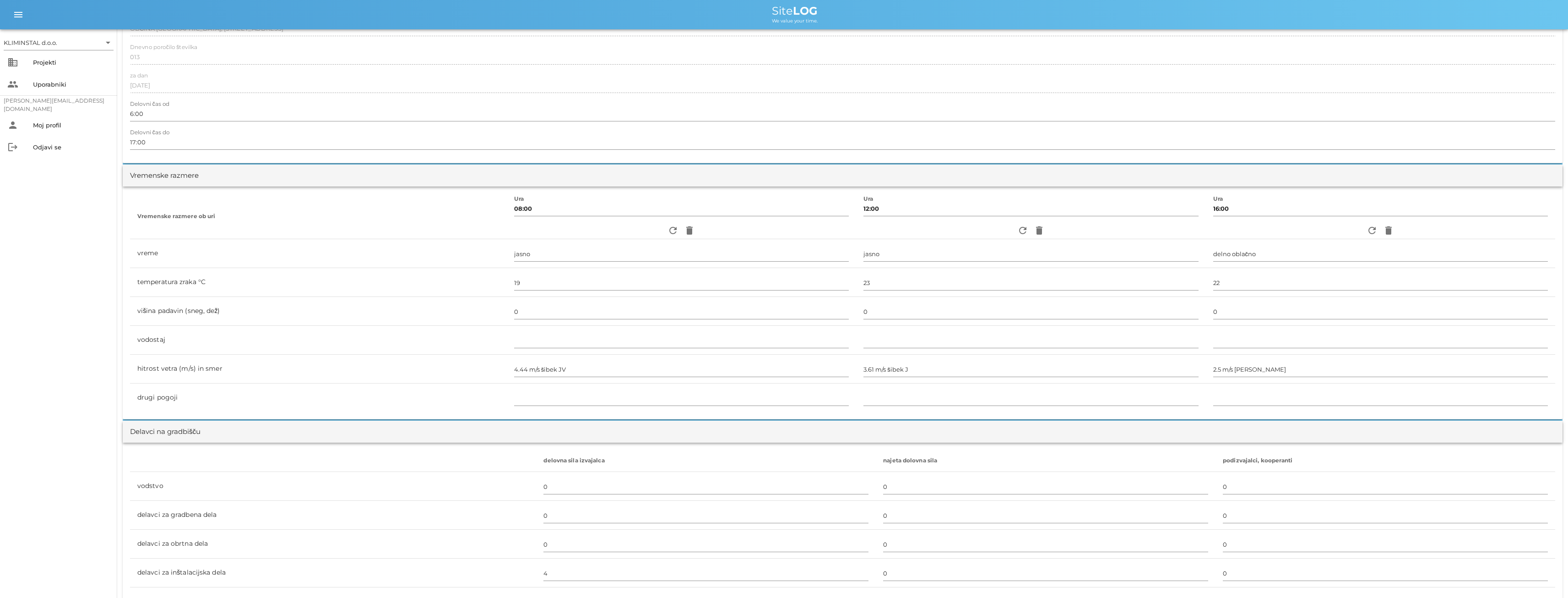
scroll to position [336, 0]
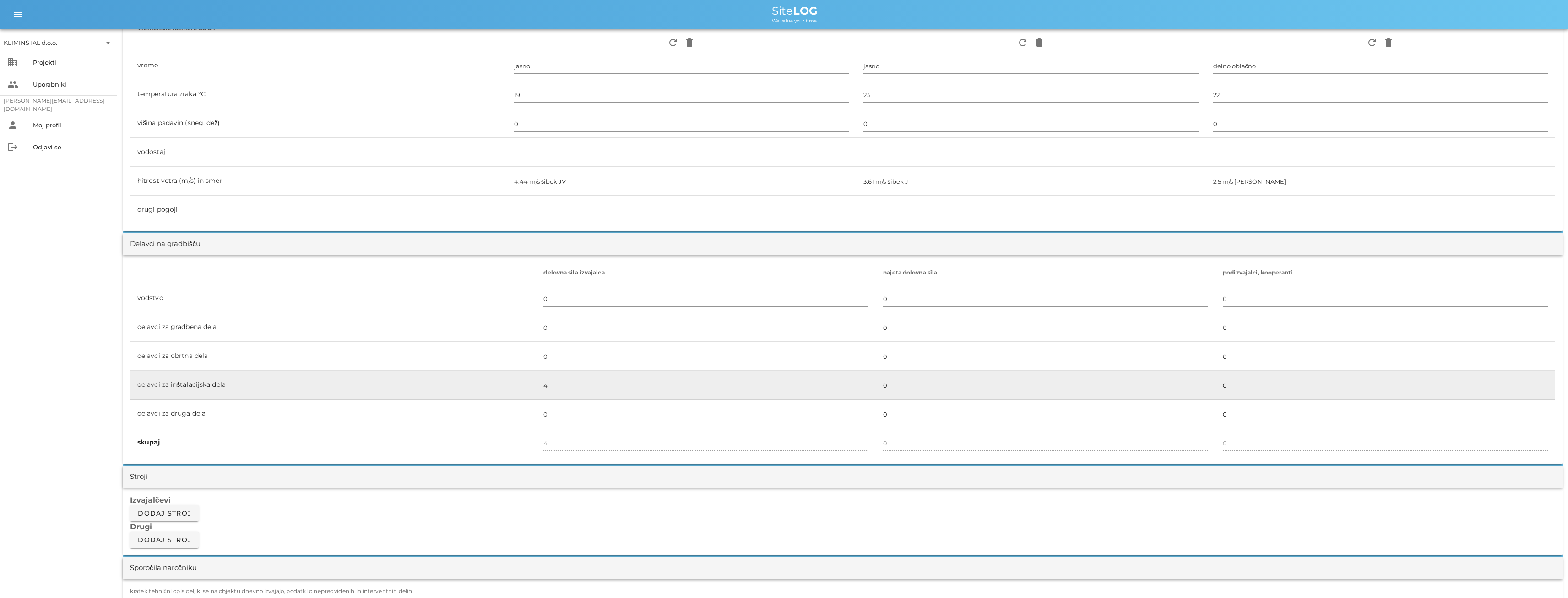
click at [554, 387] on input "4" at bounding box center [706, 385] width 325 height 15
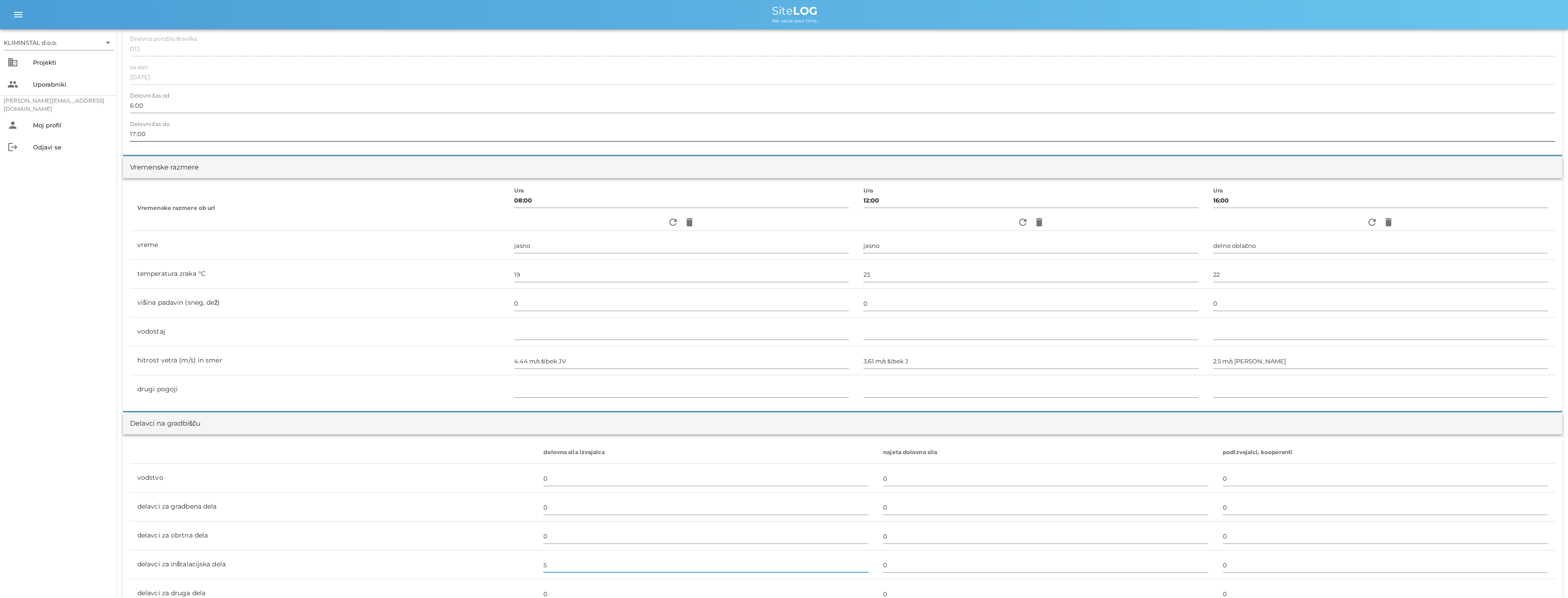
scroll to position [0, 0]
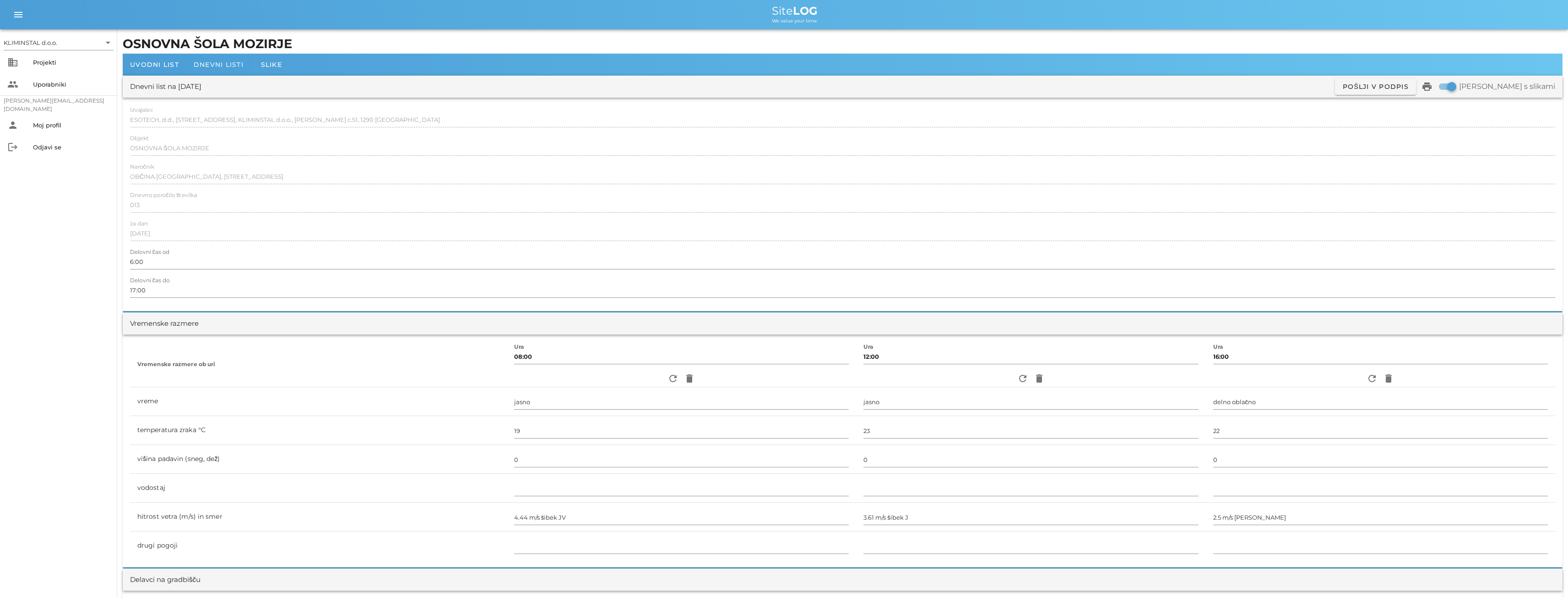
type input "5"
click at [206, 64] on span "Dnevni listi" at bounding box center [219, 65] width 50 height 9
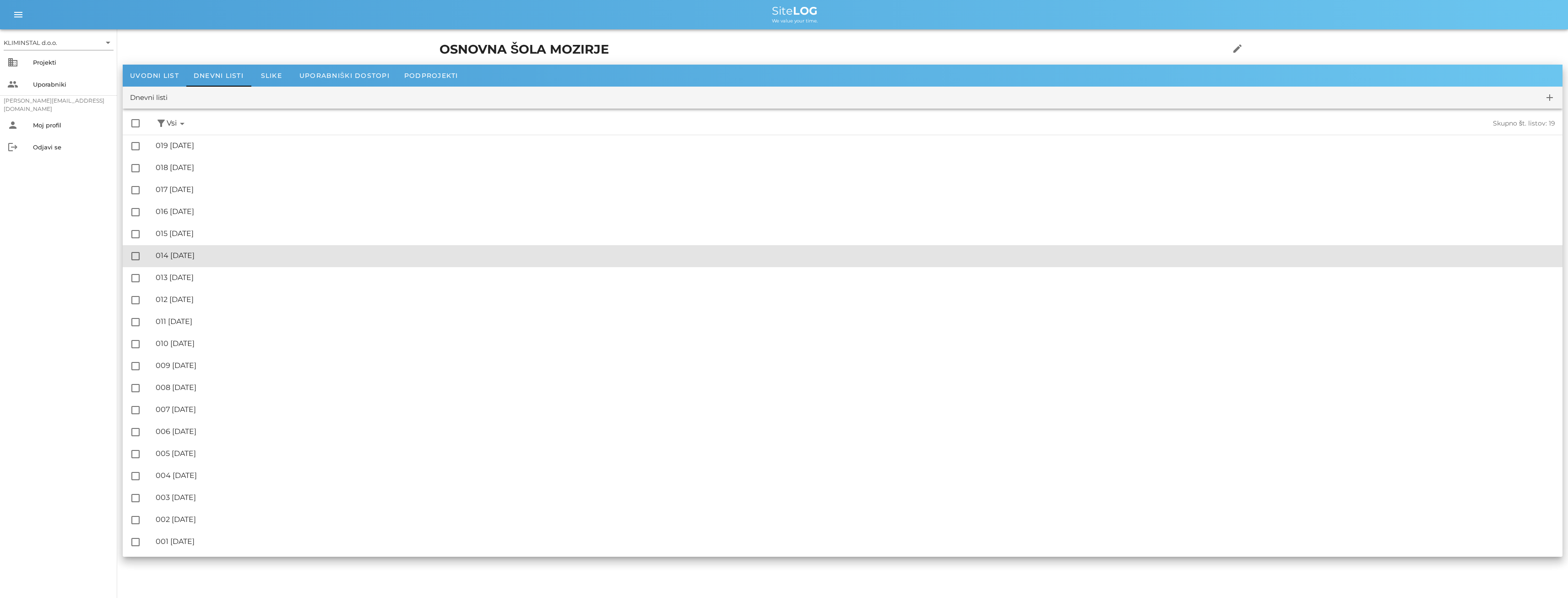
click at [223, 252] on div "🔏 014 [DATE]" at bounding box center [855, 255] width 1399 height 9
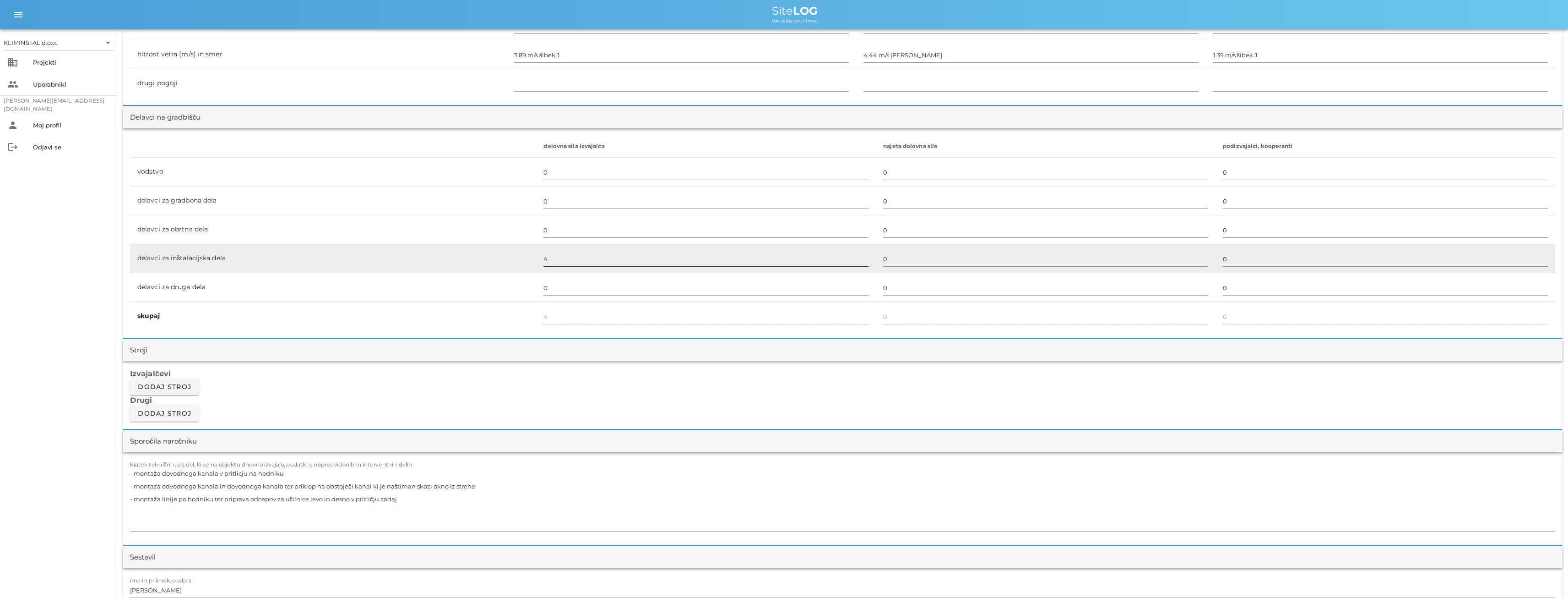
scroll to position [504, 0]
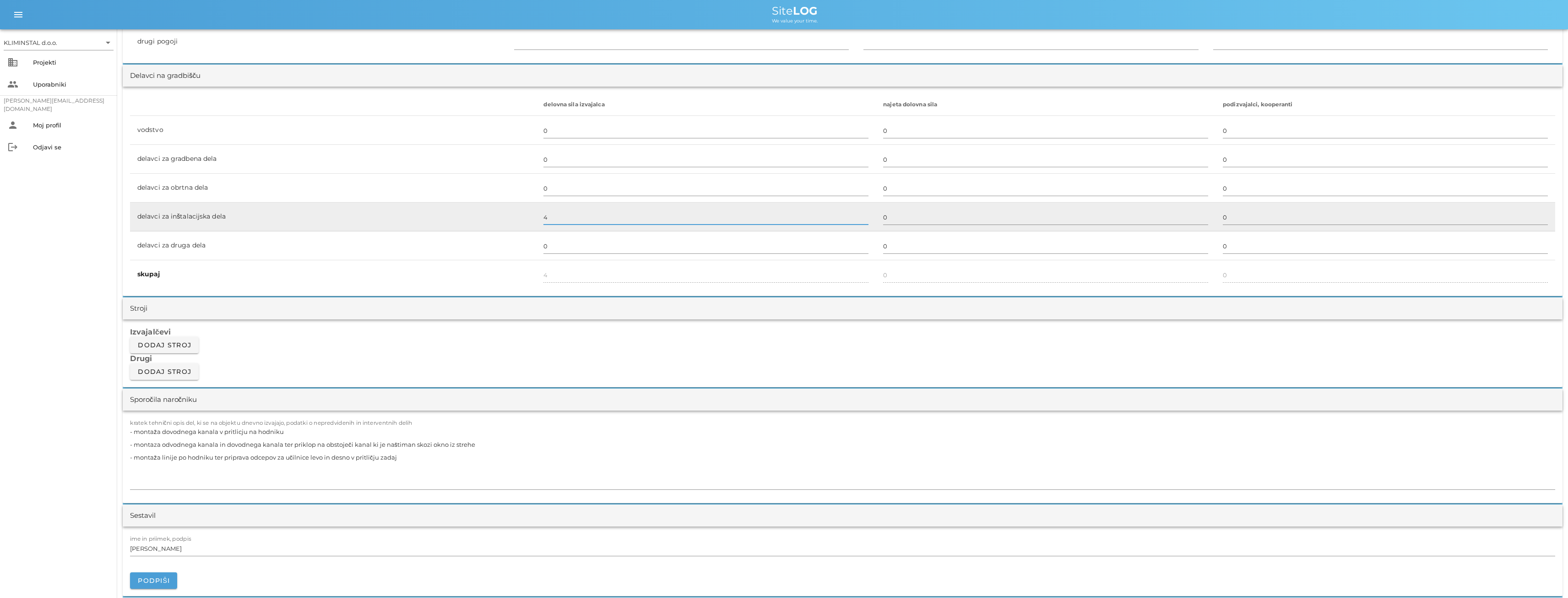
click at [553, 221] on input "4" at bounding box center [706, 217] width 325 height 15
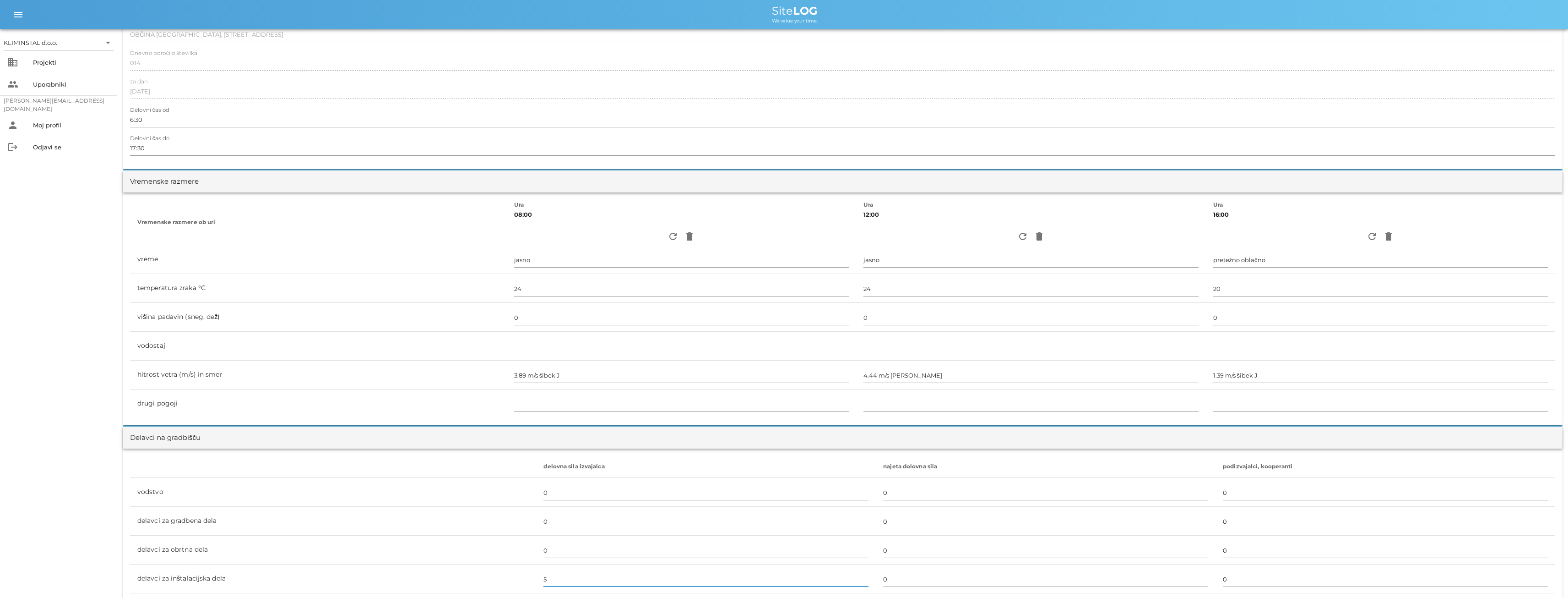
scroll to position [0, 0]
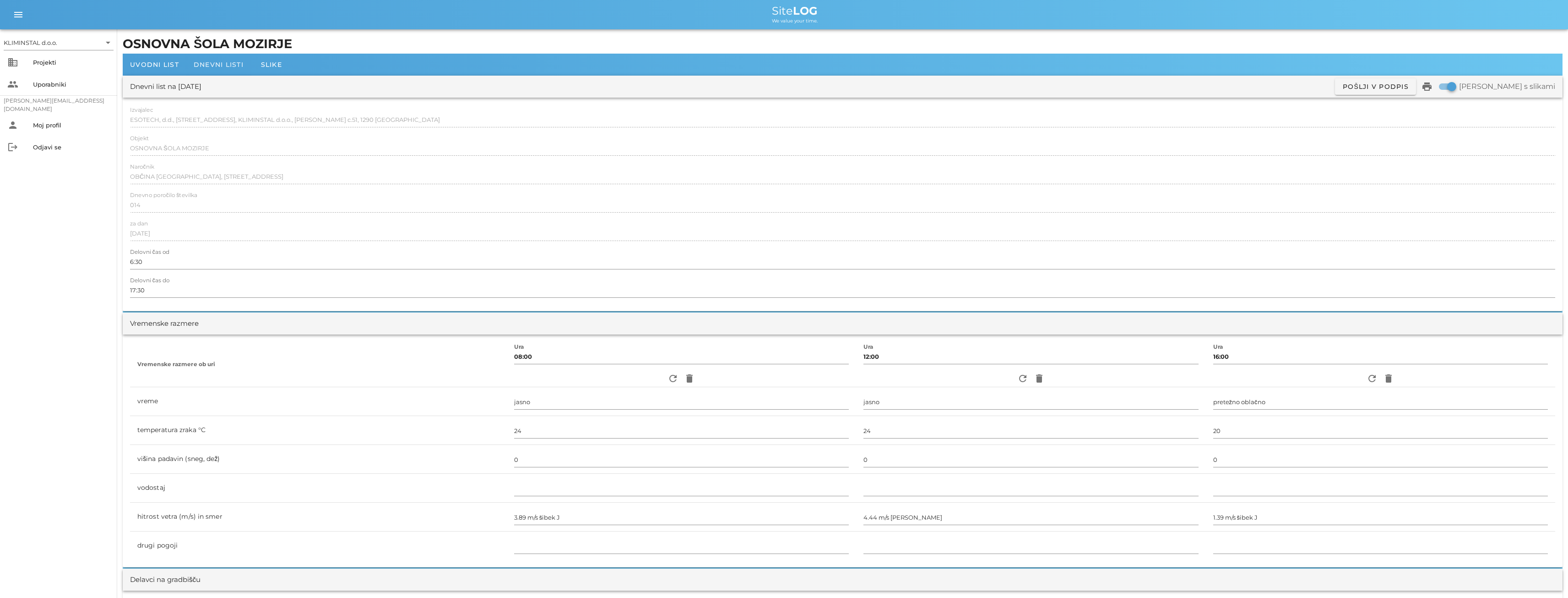
type input "5"
click at [220, 66] on span "Dnevni listi" at bounding box center [219, 65] width 50 height 9
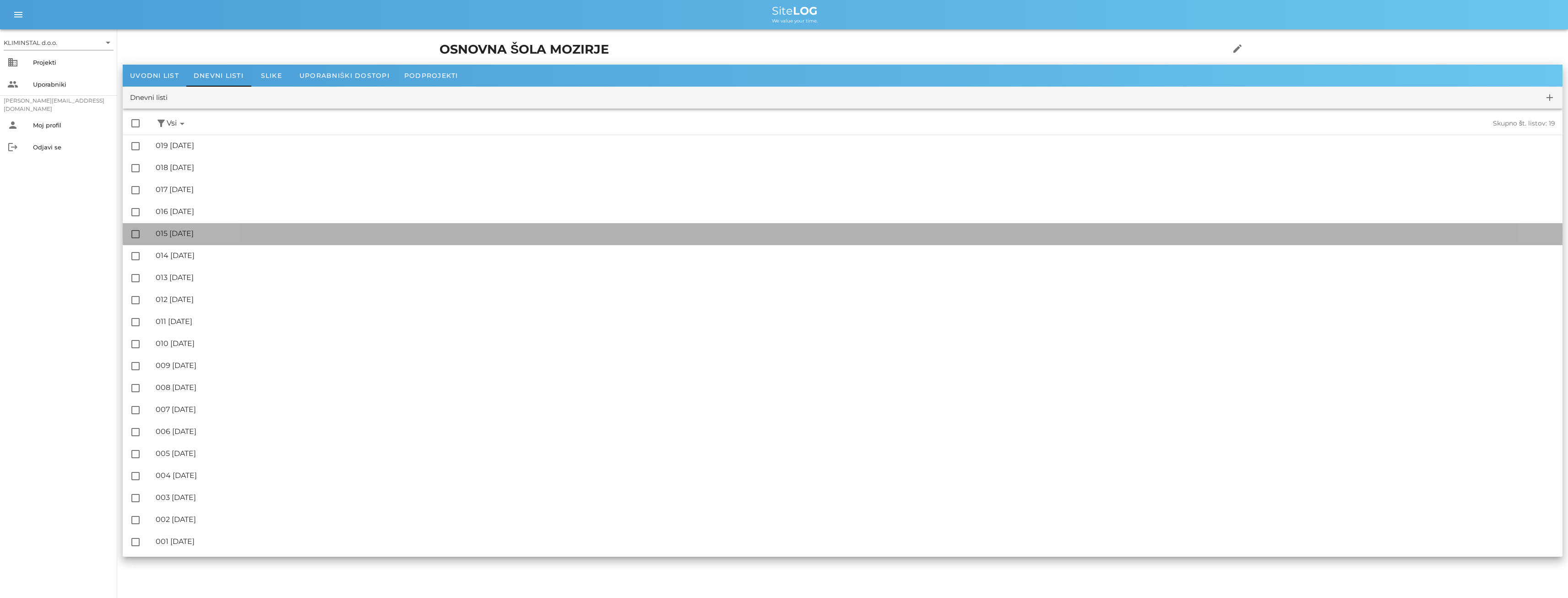
click at [206, 234] on div "🔏 015 [DATE]" at bounding box center [855, 233] width 1399 height 9
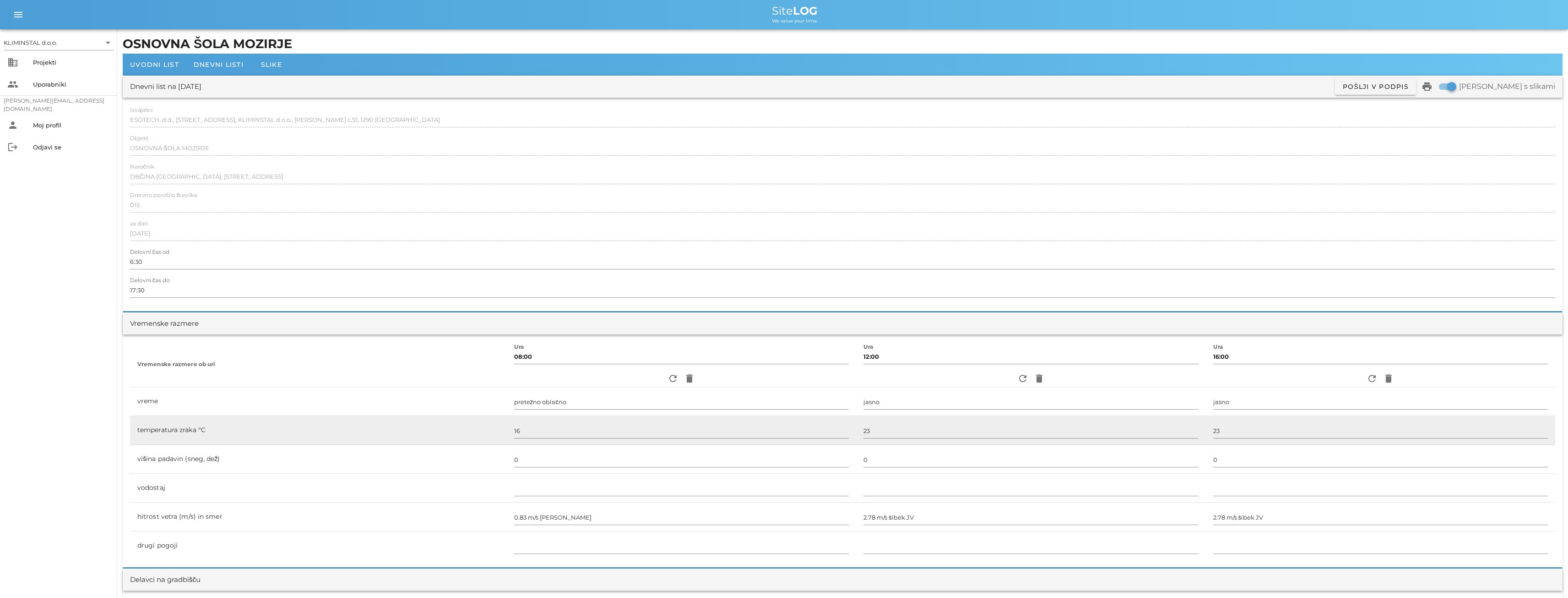
scroll to position [336, 0]
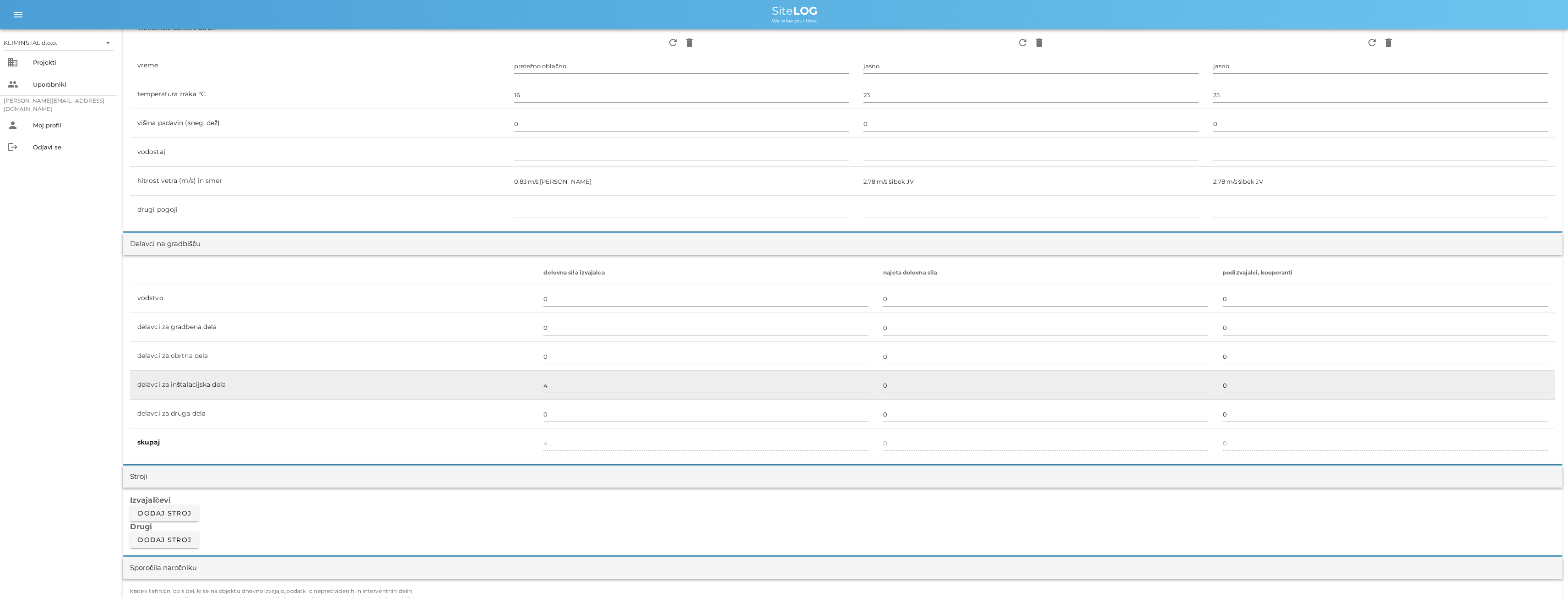
click at [556, 387] on input "4" at bounding box center [706, 385] width 325 height 15
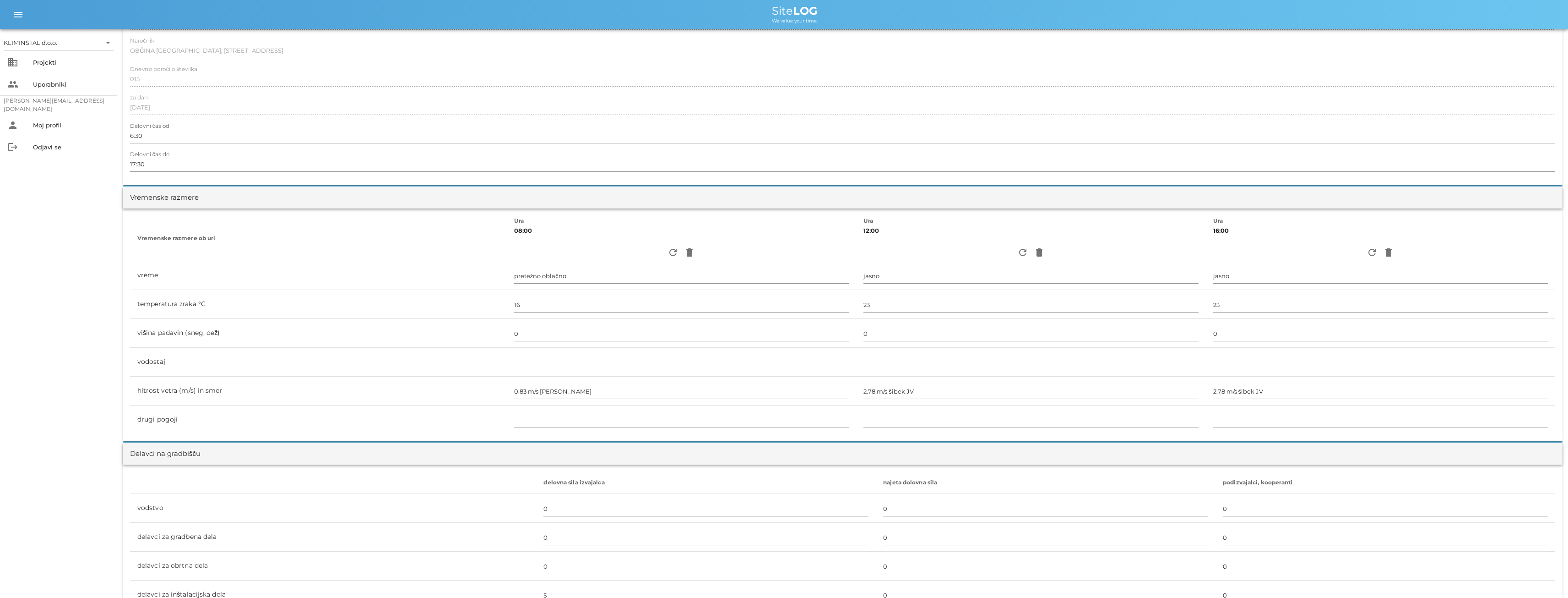
scroll to position [0, 0]
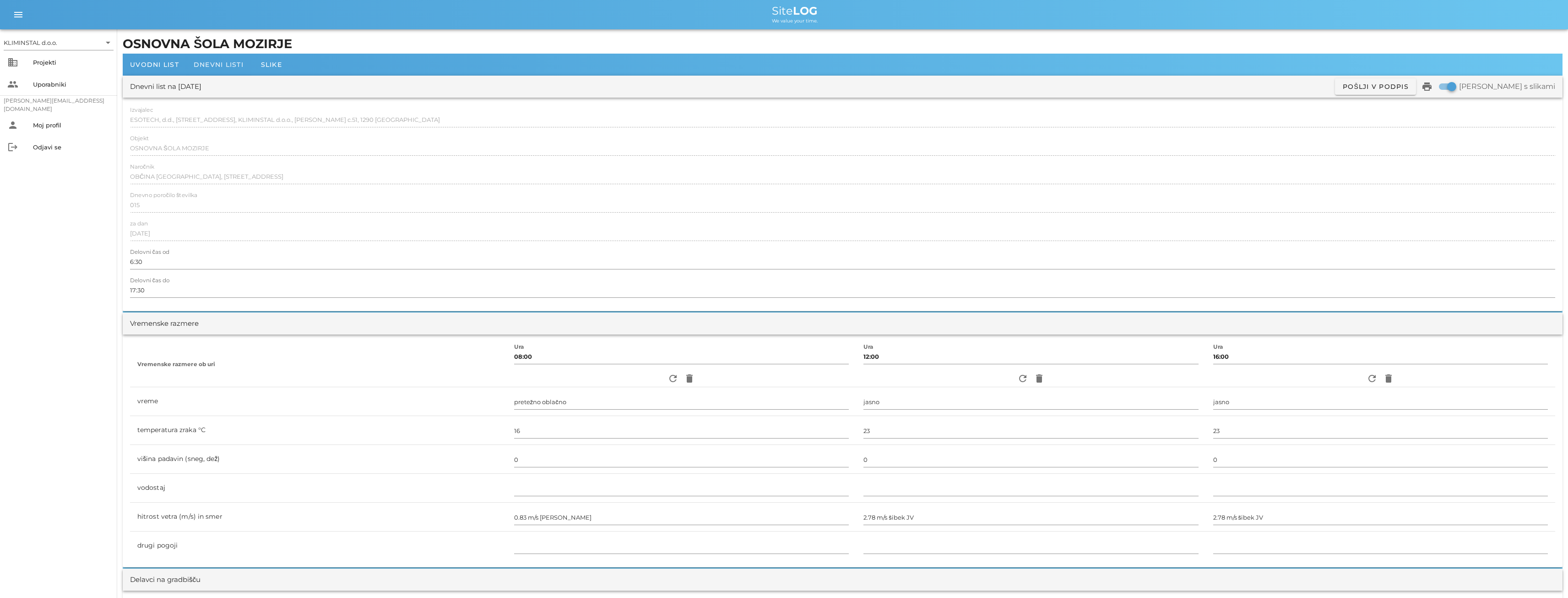
type input "5"
click at [206, 66] on span "Dnevni listi" at bounding box center [219, 65] width 50 height 9
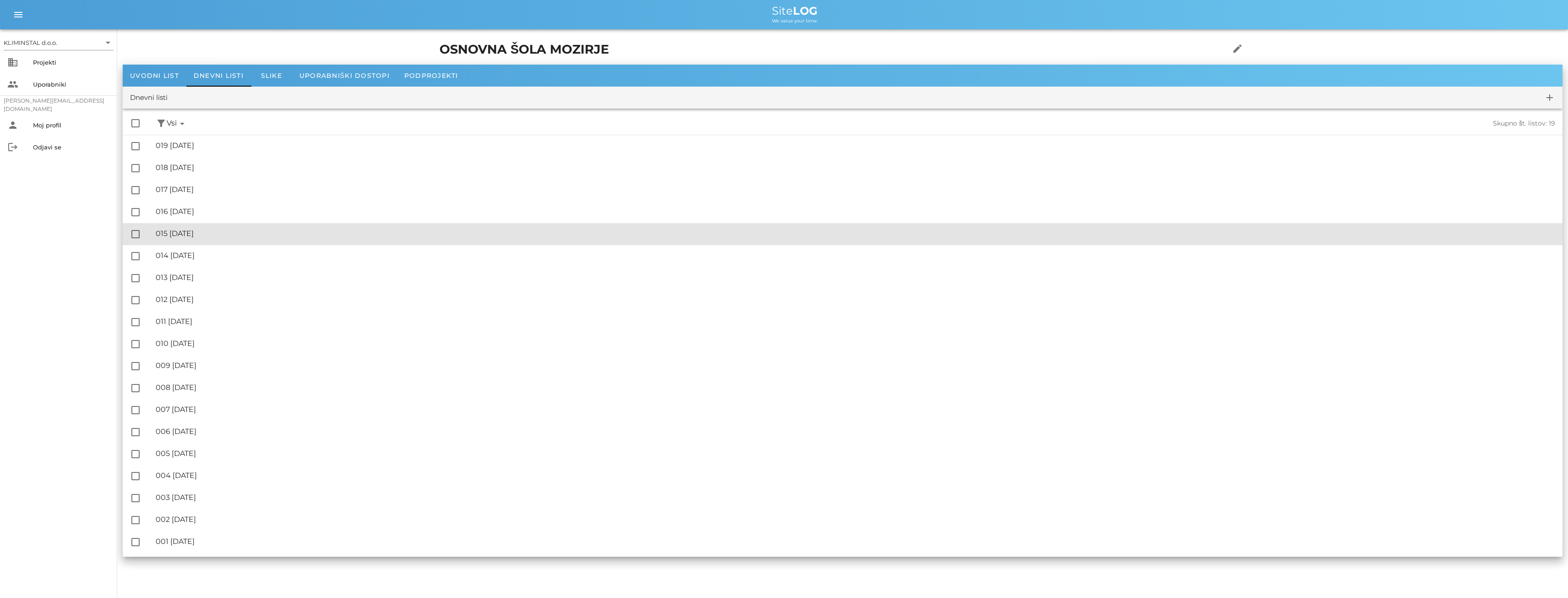
click at [208, 228] on div "🔏 015 [DATE] ✓ Podpisal: Nadzornik ✓ Podpisal: Sestavljalec ✓ Podpisal: Odgovor…" at bounding box center [855, 234] width 1399 height 21
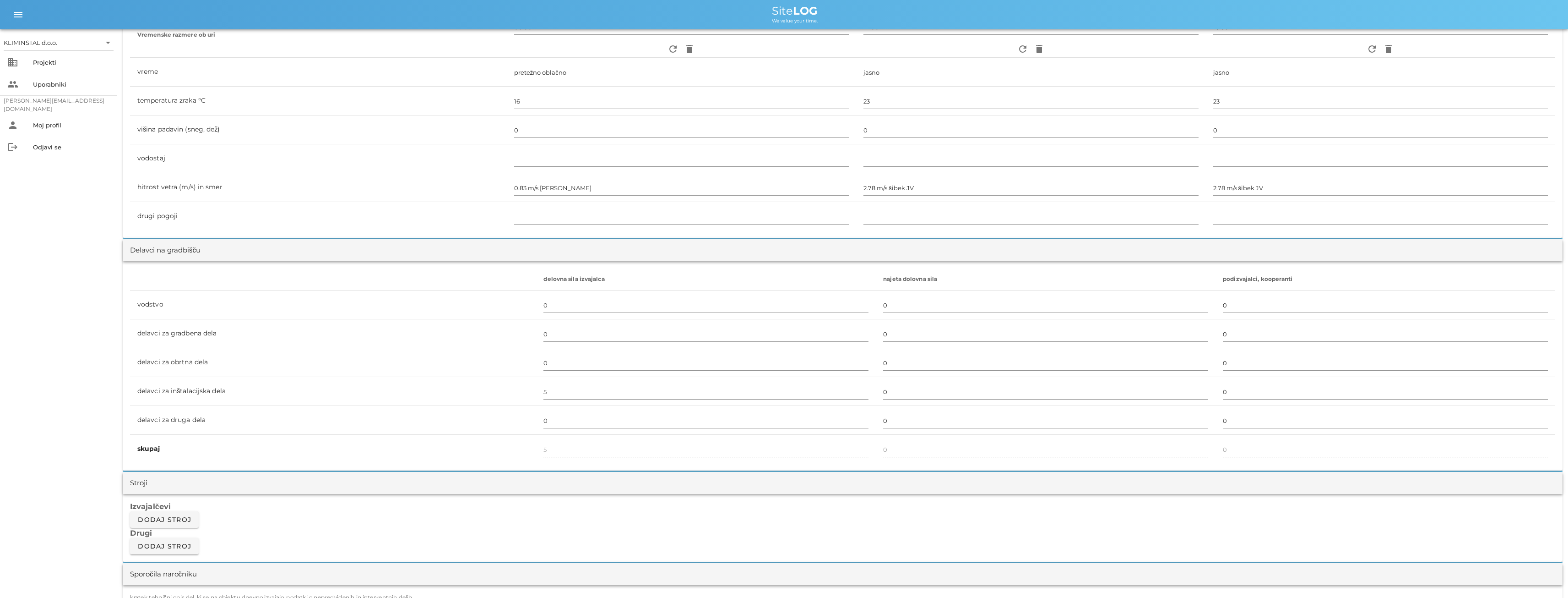
scroll to position [336, 0]
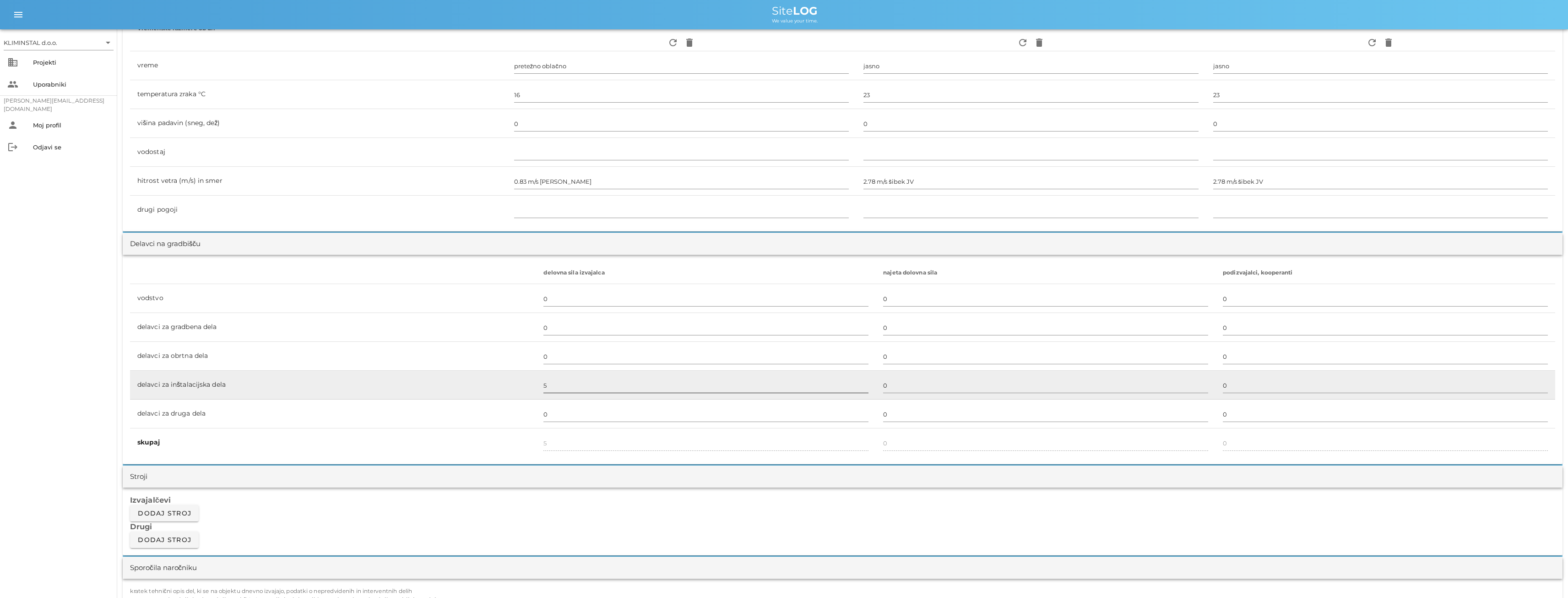
click at [553, 385] on input "5" at bounding box center [706, 385] width 325 height 15
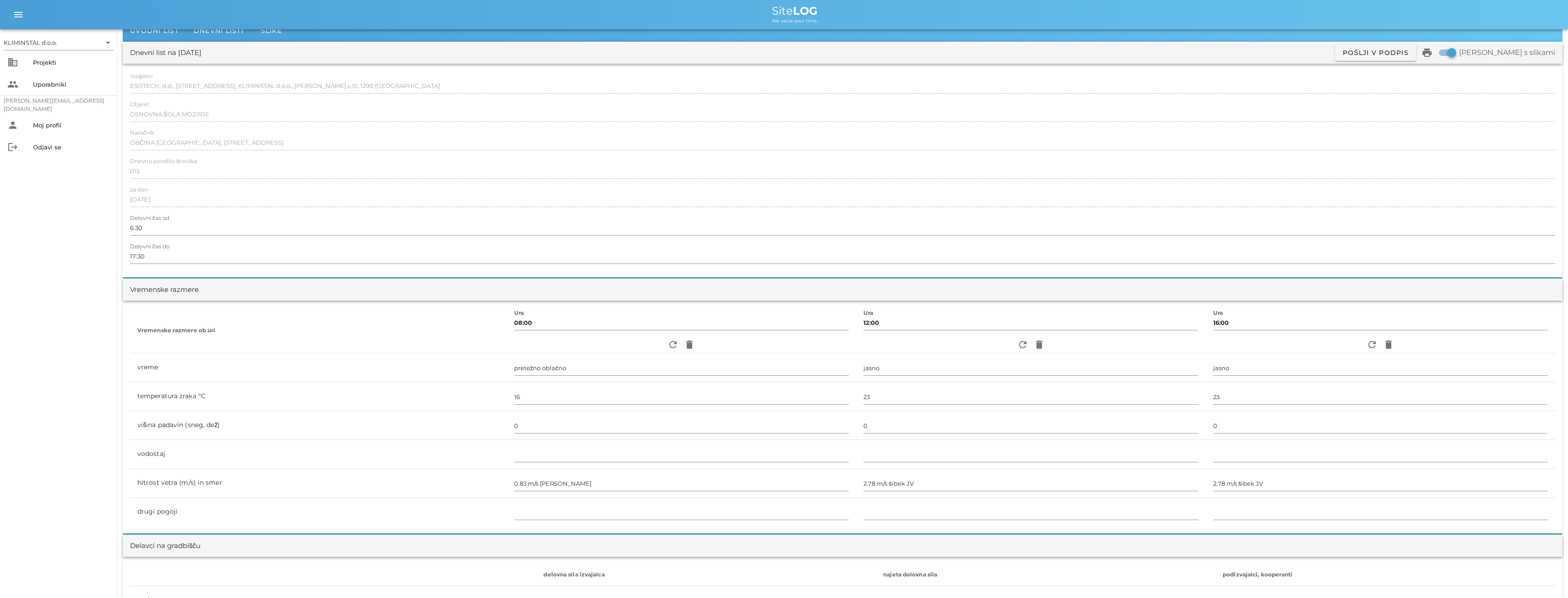
scroll to position [0, 0]
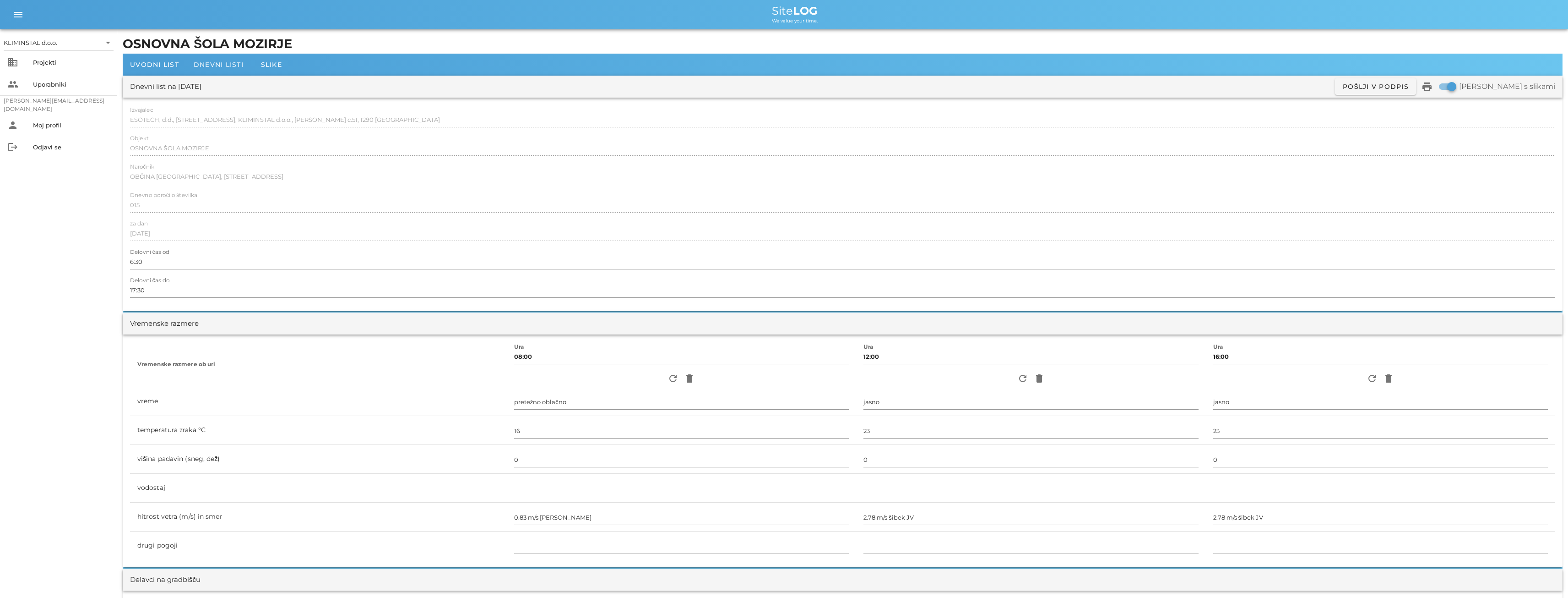
type input "6"
click at [213, 63] on span "Dnevni listi" at bounding box center [219, 65] width 50 height 9
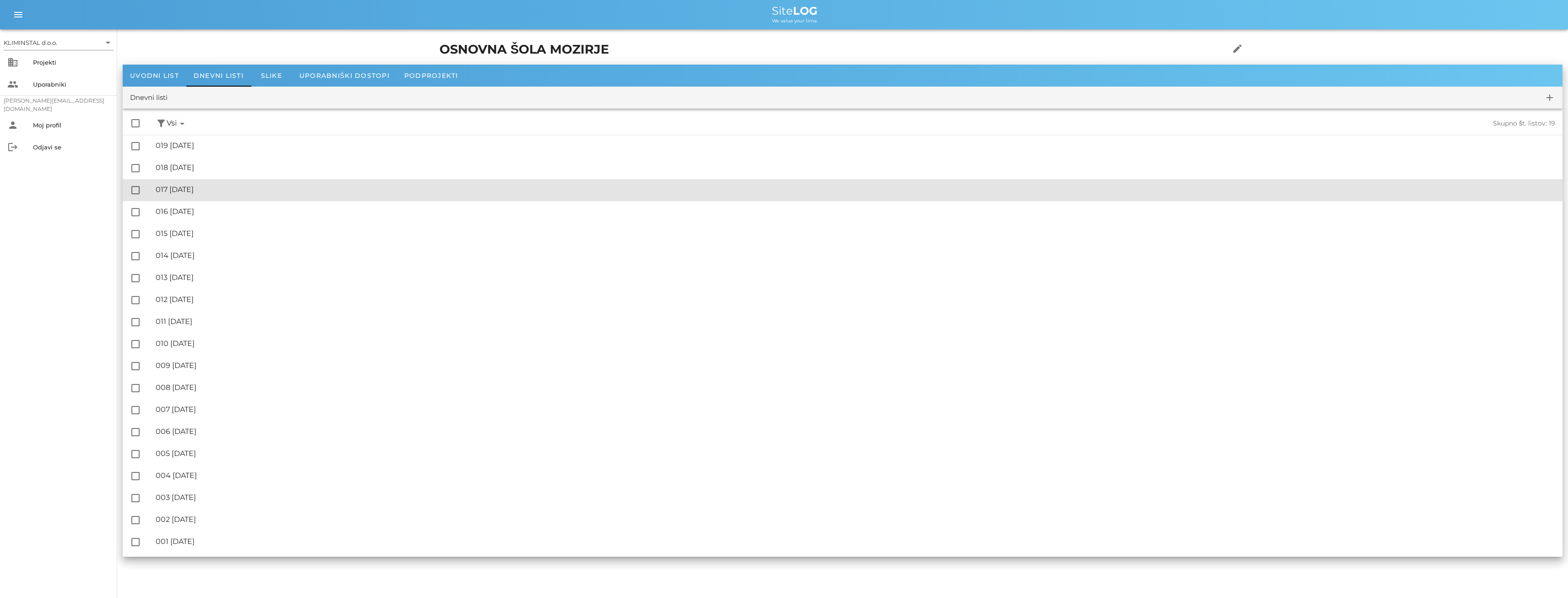
click at [205, 185] on div "🔏 017 [DATE] ✓ Podpisal: Nadzornik ✓ Podpisal: Sestavljalec ✓ Podpisal: Odgovor…" at bounding box center [855, 190] width 1399 height 21
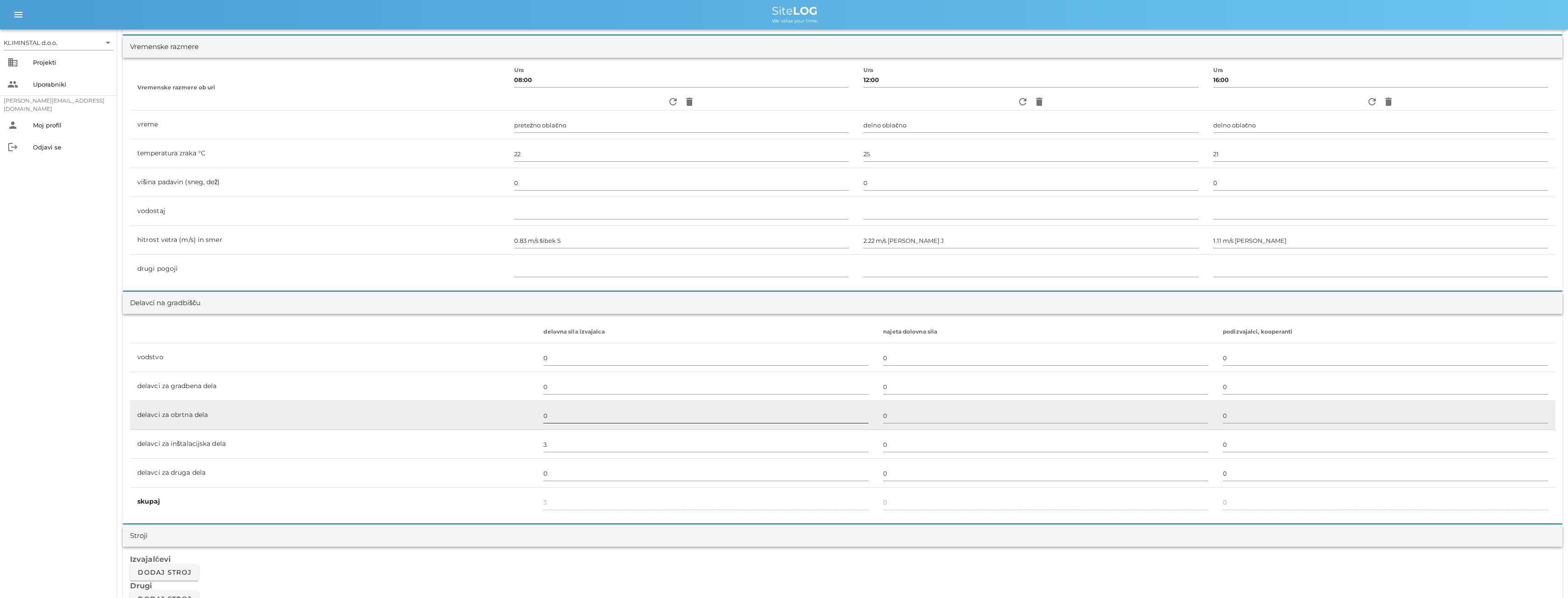
scroll to position [336, 0]
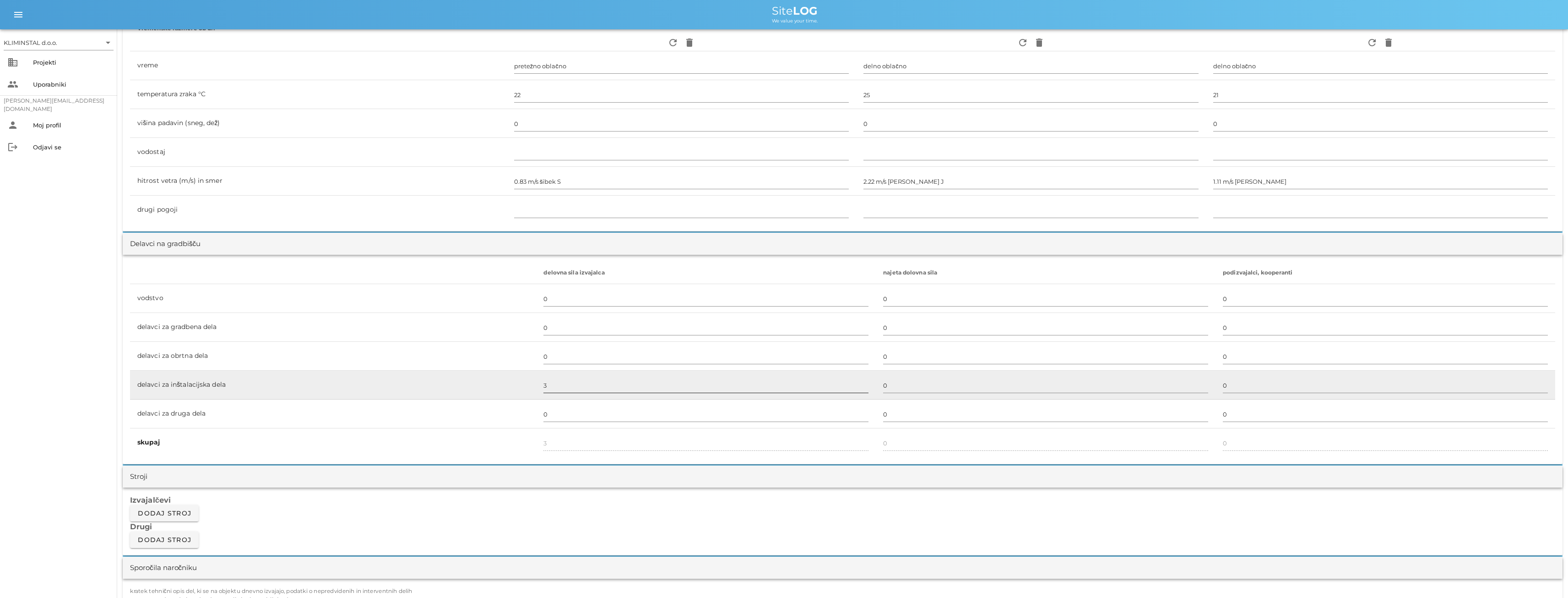
click at [548, 390] on input "3" at bounding box center [706, 385] width 325 height 15
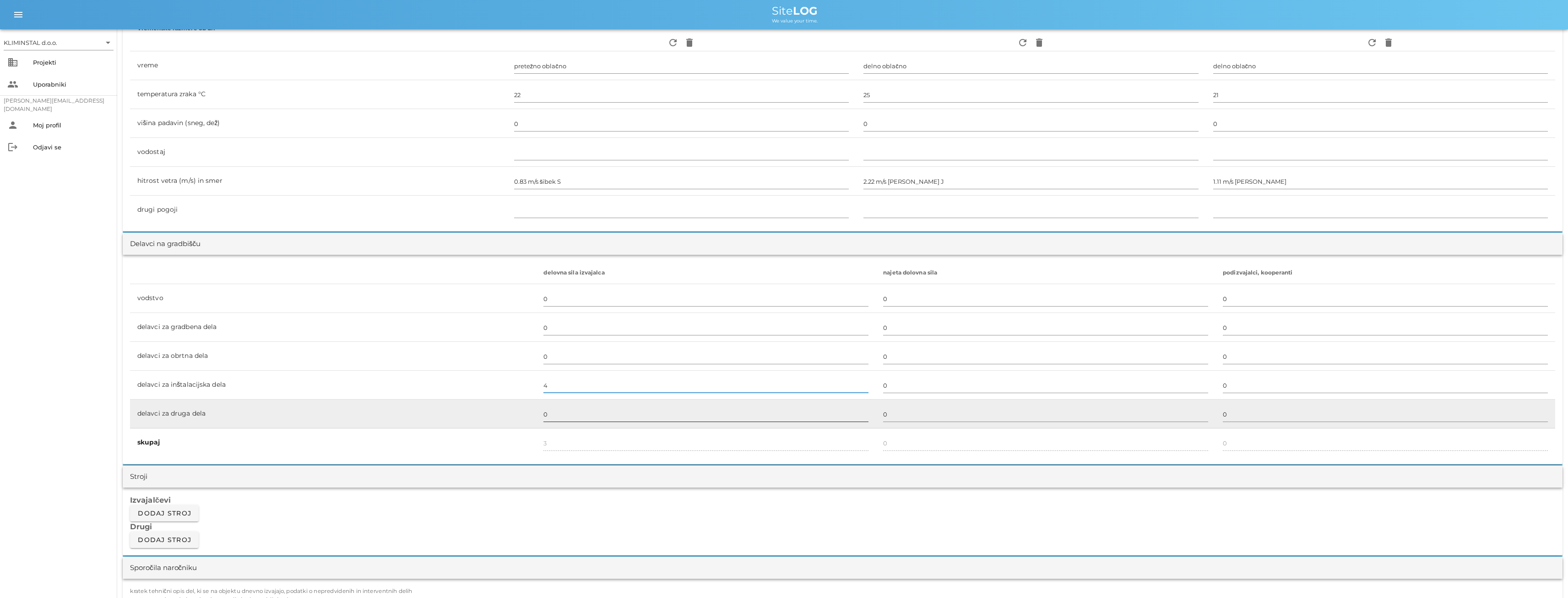
type input "4"
click at [572, 413] on input "0" at bounding box center [706, 414] width 325 height 15
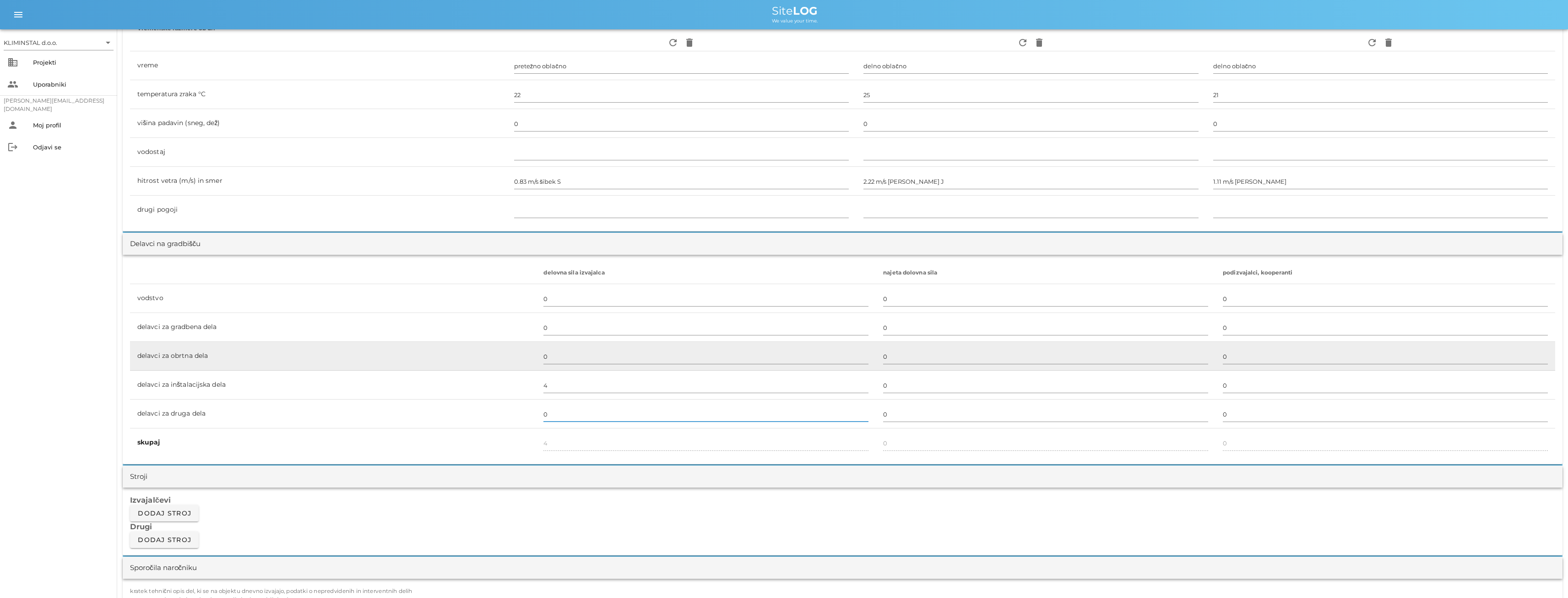
scroll to position [0, 0]
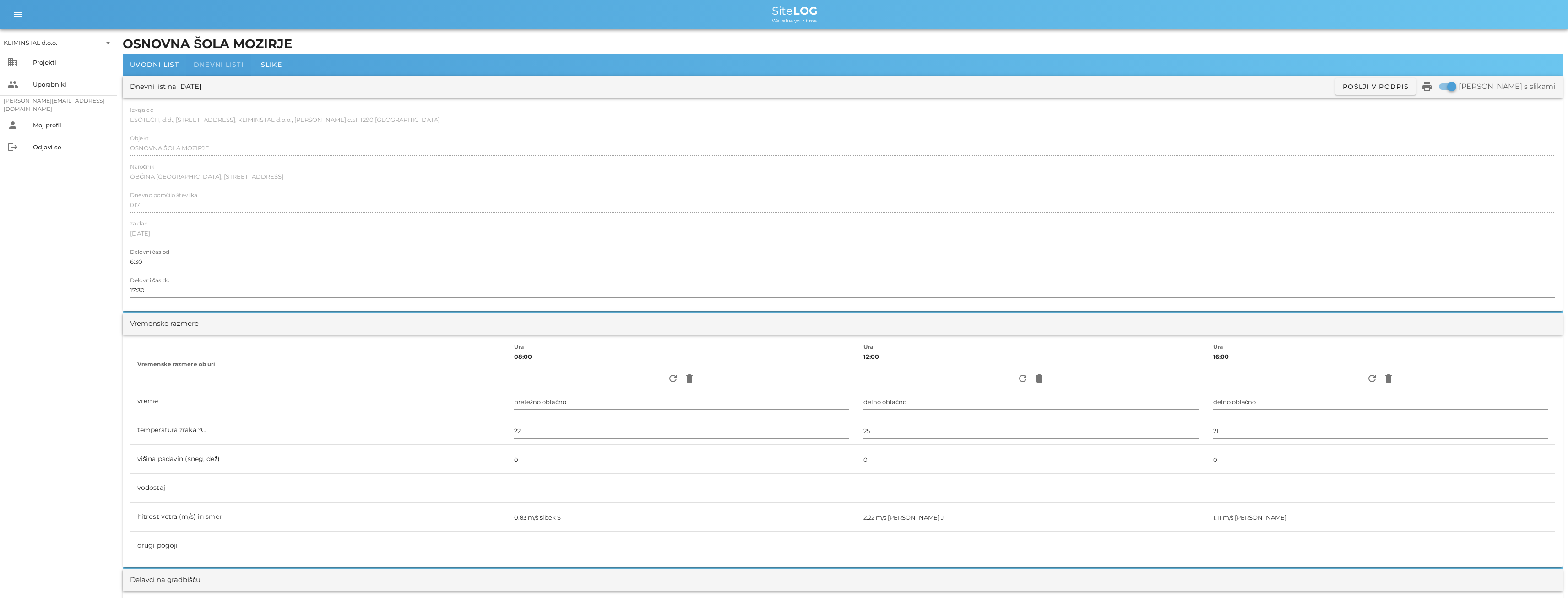
click at [213, 61] on span "Dnevni listi" at bounding box center [219, 65] width 50 height 9
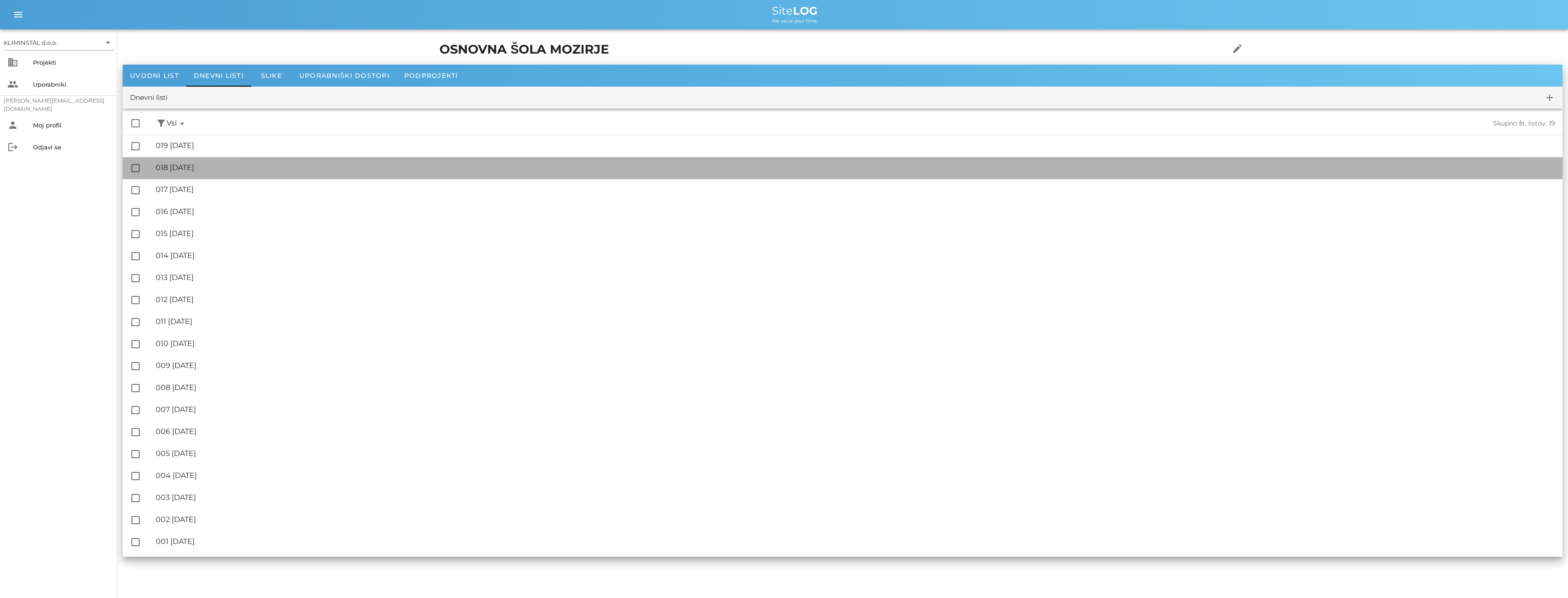
click at [205, 166] on div "🔏 018 [DATE]" at bounding box center [855, 167] width 1399 height 9
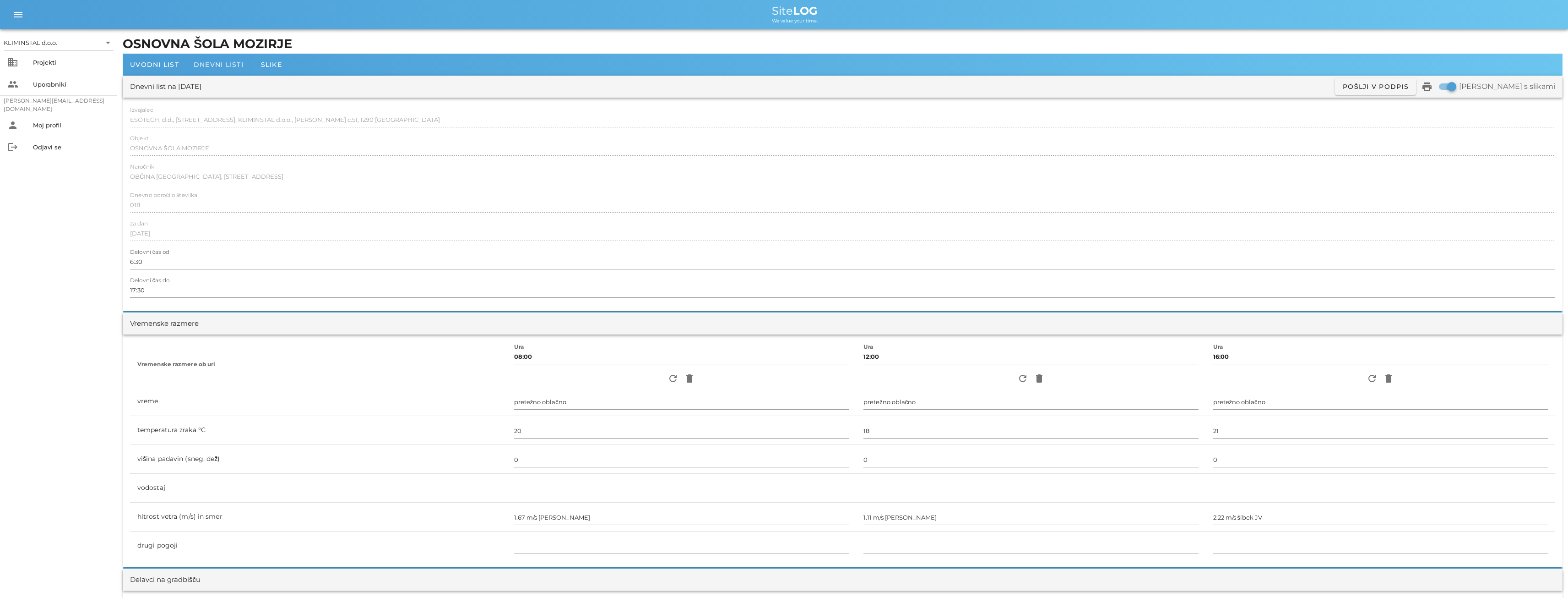
click at [209, 59] on div "Dnevni listi" at bounding box center [219, 65] width 65 height 22
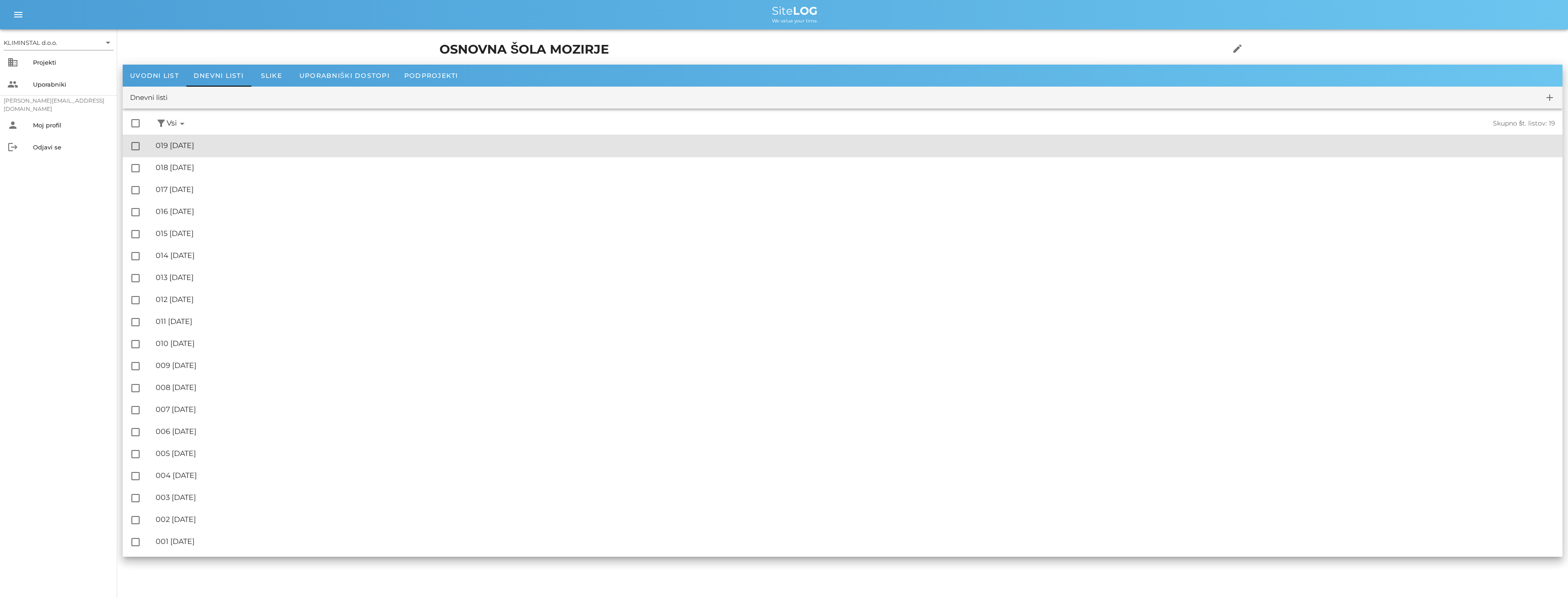
click at [217, 146] on div "🔏 019 [DATE]" at bounding box center [855, 146] width 1399 height 9
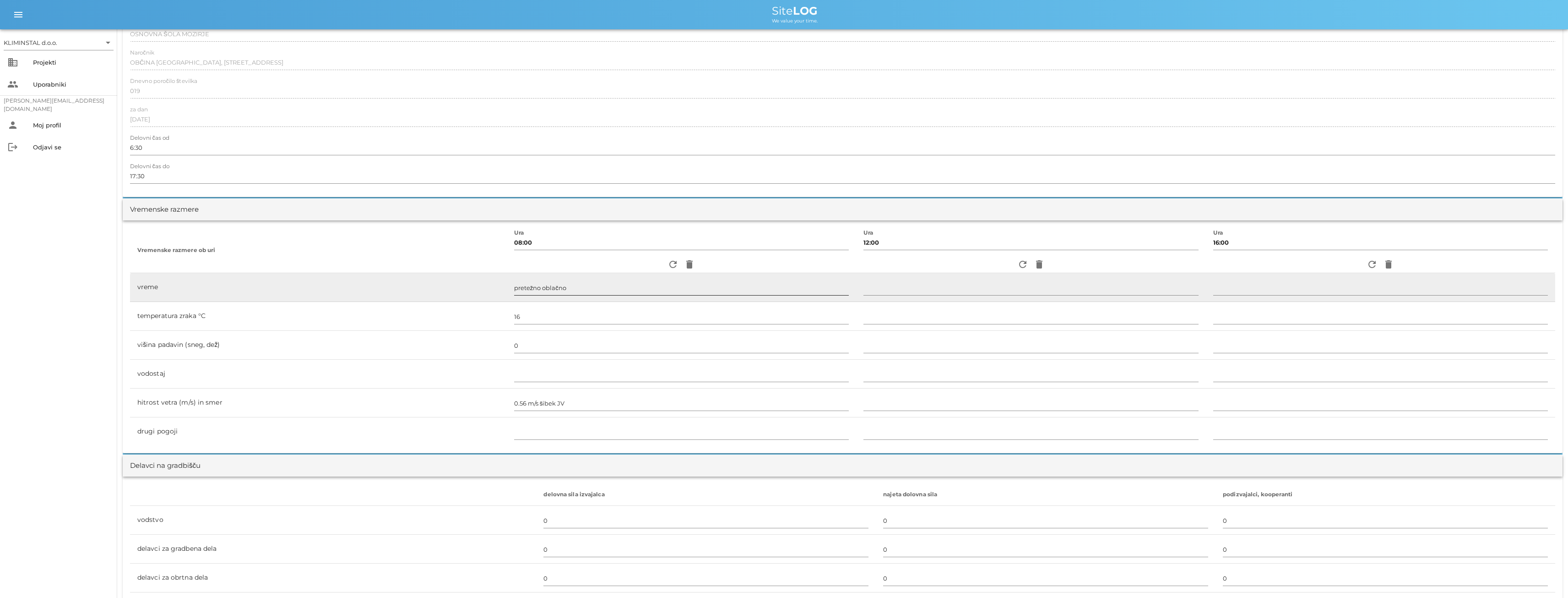
scroll to position [336, 0]
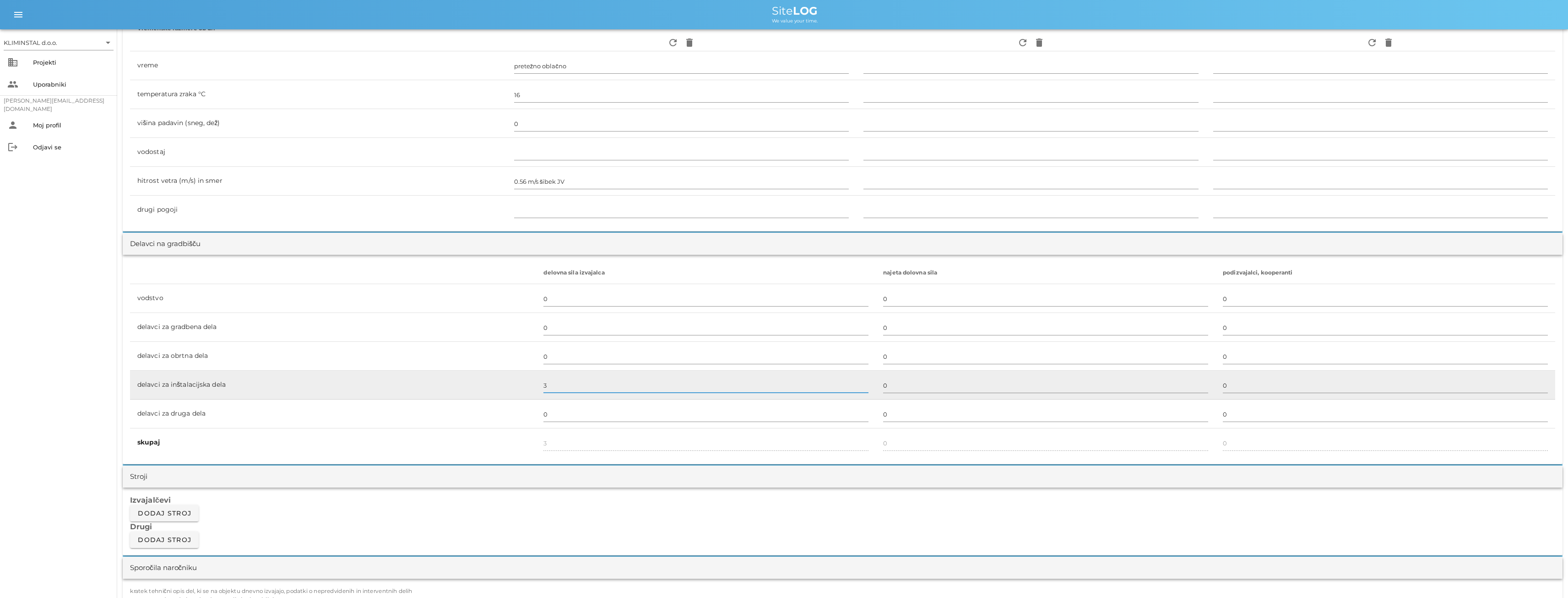
click at [565, 388] on input "3" at bounding box center [706, 385] width 325 height 15
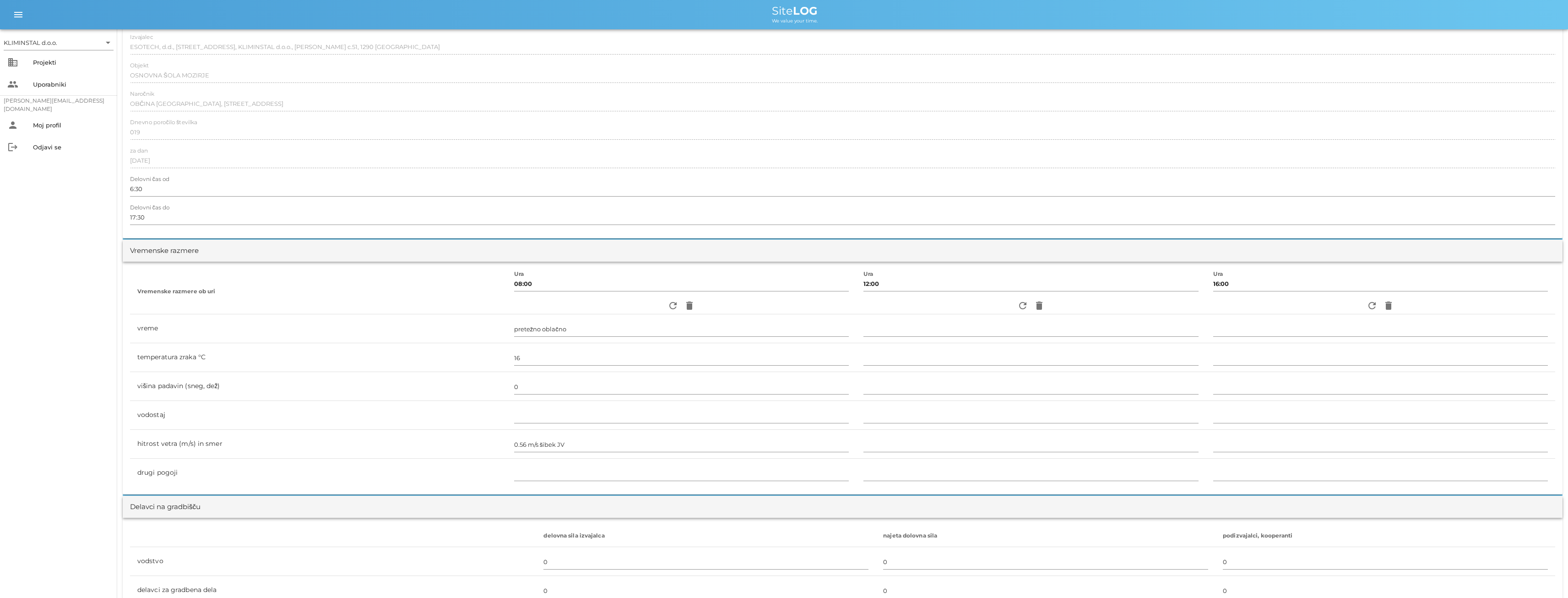
scroll to position [0, 0]
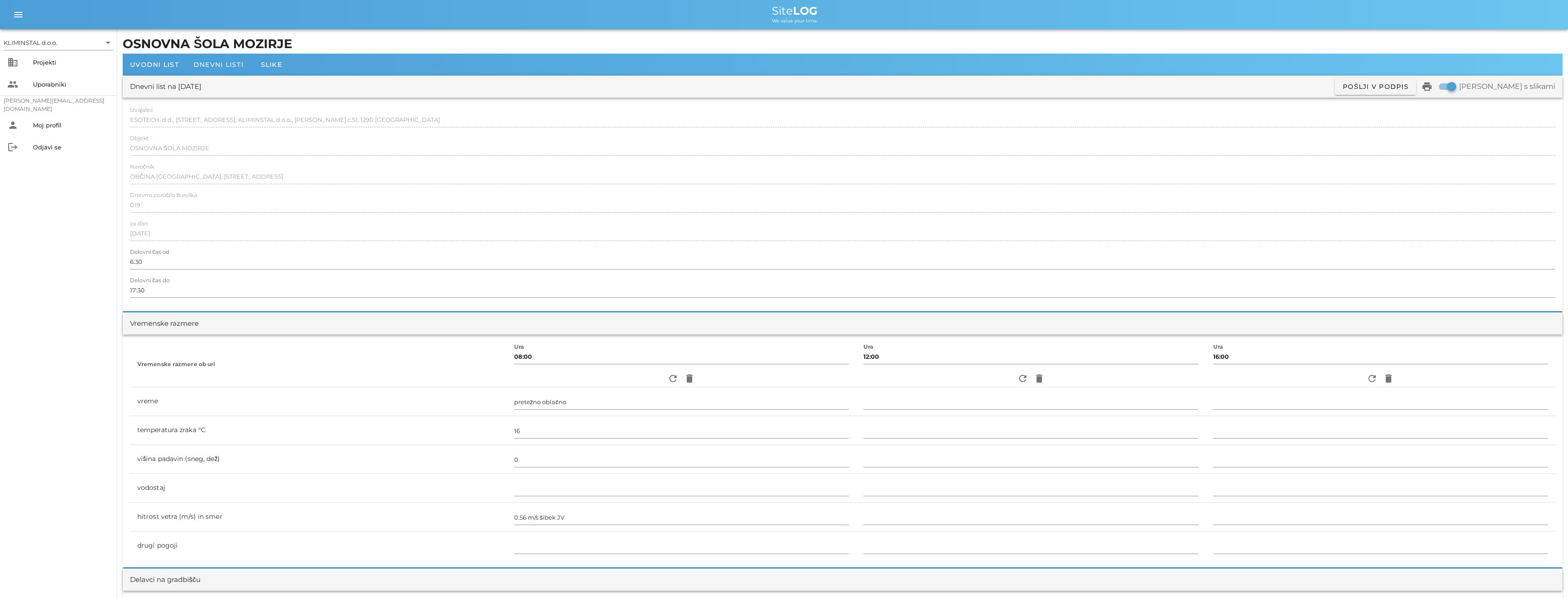
type input "4"
click at [215, 65] on span "Dnevni listi" at bounding box center [219, 65] width 50 height 9
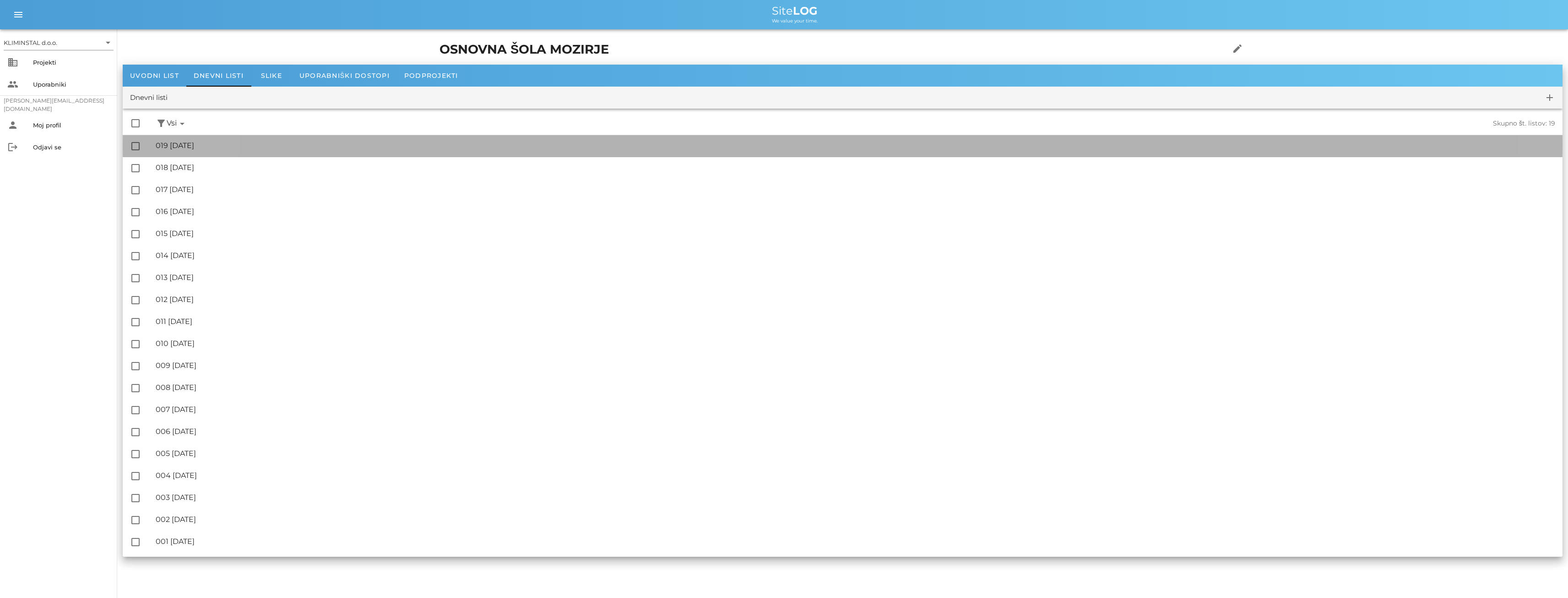
click at [215, 145] on div "🔏 019 [DATE]" at bounding box center [855, 146] width 1399 height 9
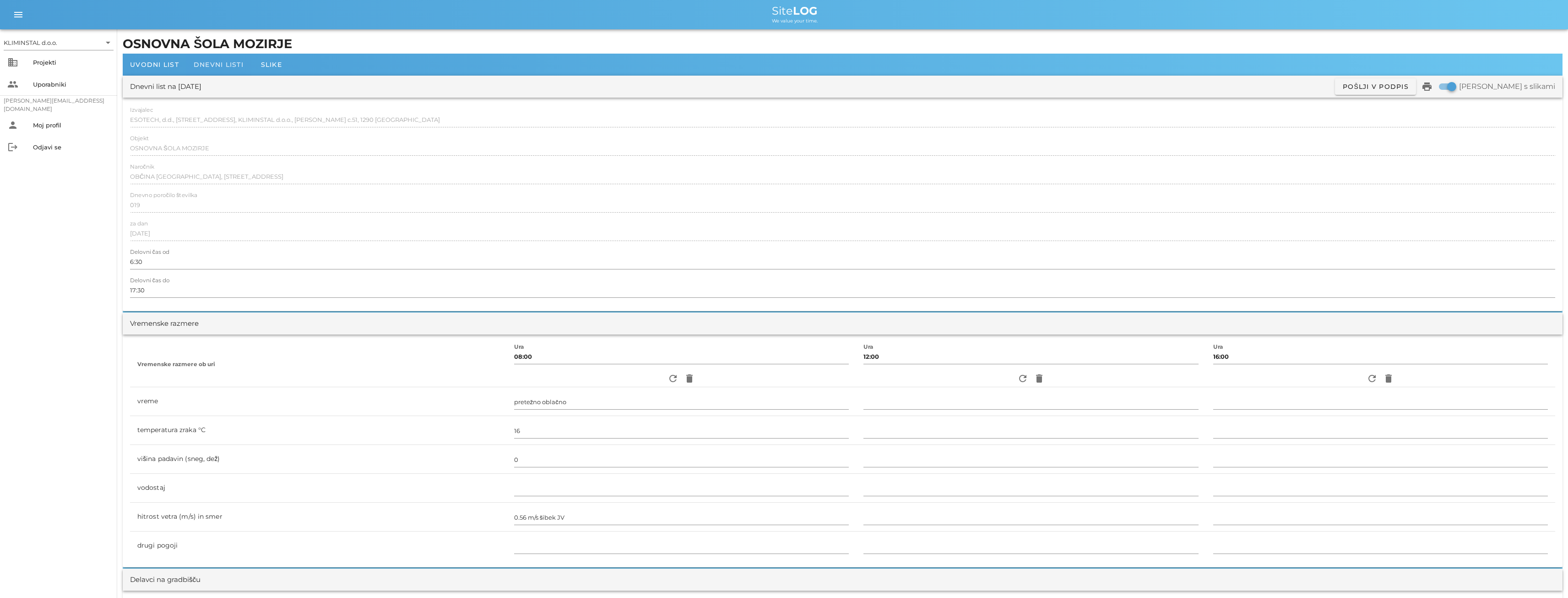
click at [206, 63] on span "Dnevni listi" at bounding box center [219, 65] width 50 height 9
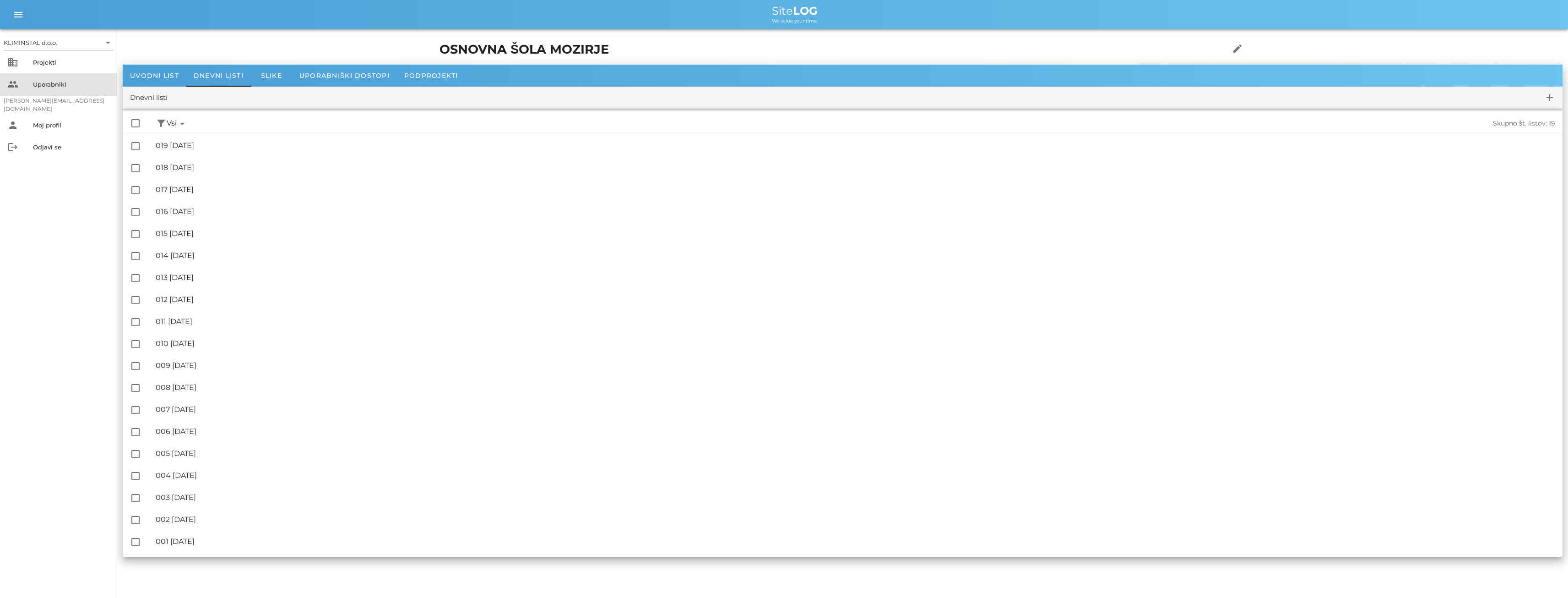
click at [44, 85] on div "Uporabniki" at bounding box center [71, 84] width 77 height 7
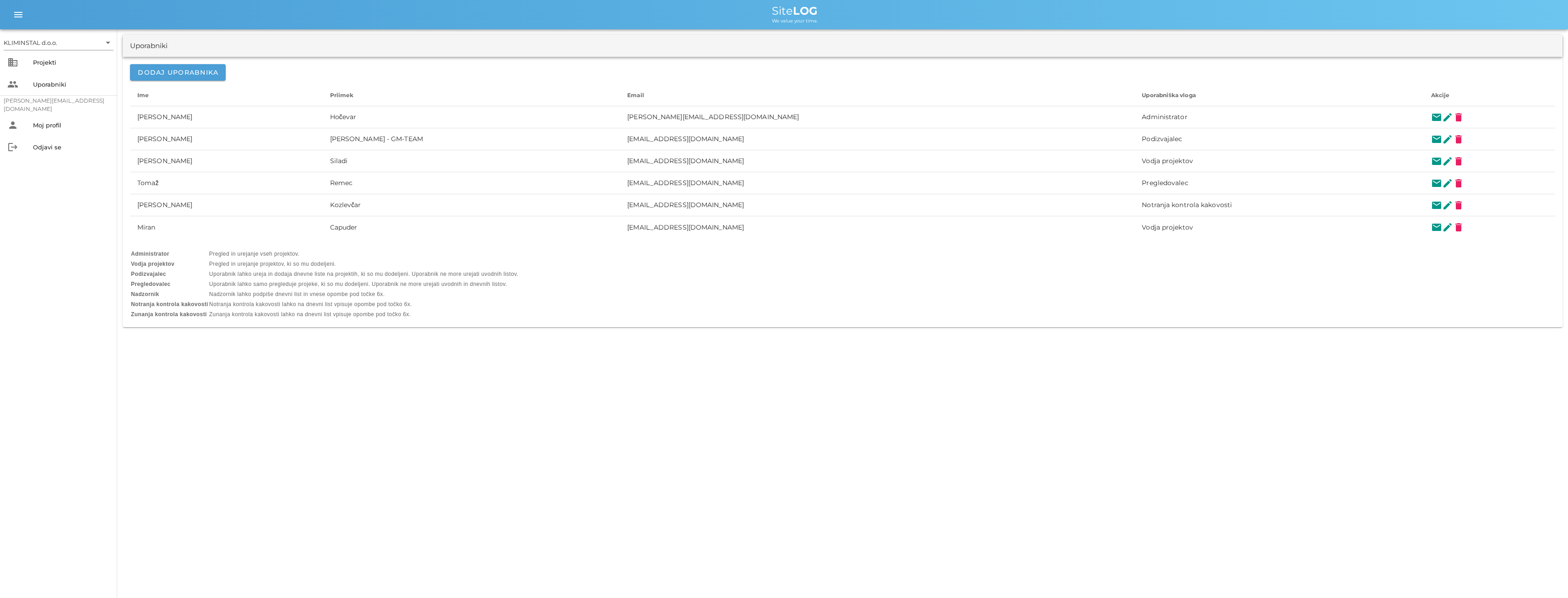
click at [298, 261] on td "Pregled in urejanje projektov, ki so mu dodeljeni." at bounding box center [364, 264] width 309 height 9
click at [335, 263] on td "Pregled in urejanje projektov, ki so mu dodeljeni." at bounding box center [364, 264] width 309 height 9
click at [329, 262] on td "Pregled in urejanje projektov, ki so mu dodeljeni." at bounding box center [364, 264] width 309 height 9
click at [339, 266] on td "Pregled in urejanje projektov, ki so mu dodeljeni." at bounding box center [364, 264] width 309 height 9
click at [326, 264] on td "Pregled in urejanje projektov, ki so mu dodeljeni." at bounding box center [364, 264] width 309 height 9
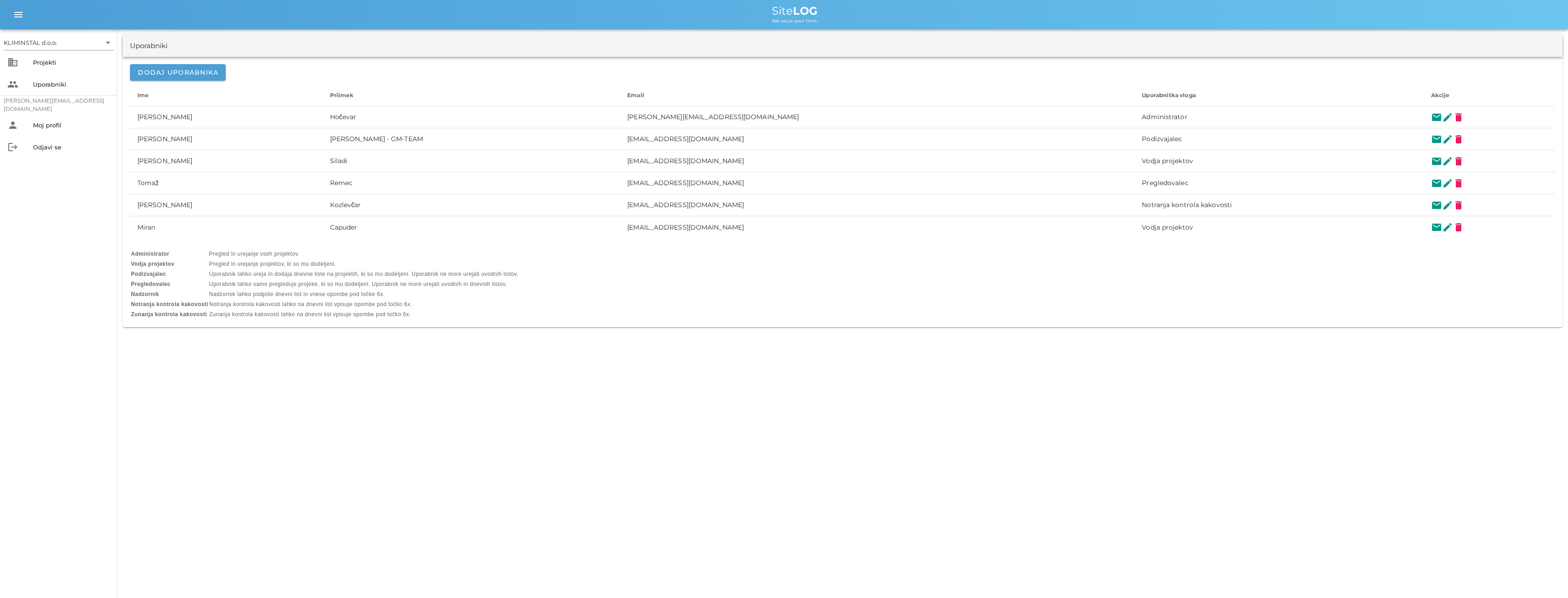
click at [292, 263] on td "Pregled in urejanje projektov, ki so mu dodeljeni." at bounding box center [364, 264] width 309 height 9
click at [263, 264] on td "Pregled in urejanje projektov, ki so mu dodeljeni." at bounding box center [364, 264] width 309 height 9
drag, startPoint x: 209, startPoint y: 264, endPoint x: 323, endPoint y: 267, distance: 114.0
click at [323, 267] on td "Pregled in urejanje projektov, ki so mu dodeljeni." at bounding box center [364, 264] width 309 height 9
click at [48, 60] on div "Projekti" at bounding box center [71, 62] width 77 height 7
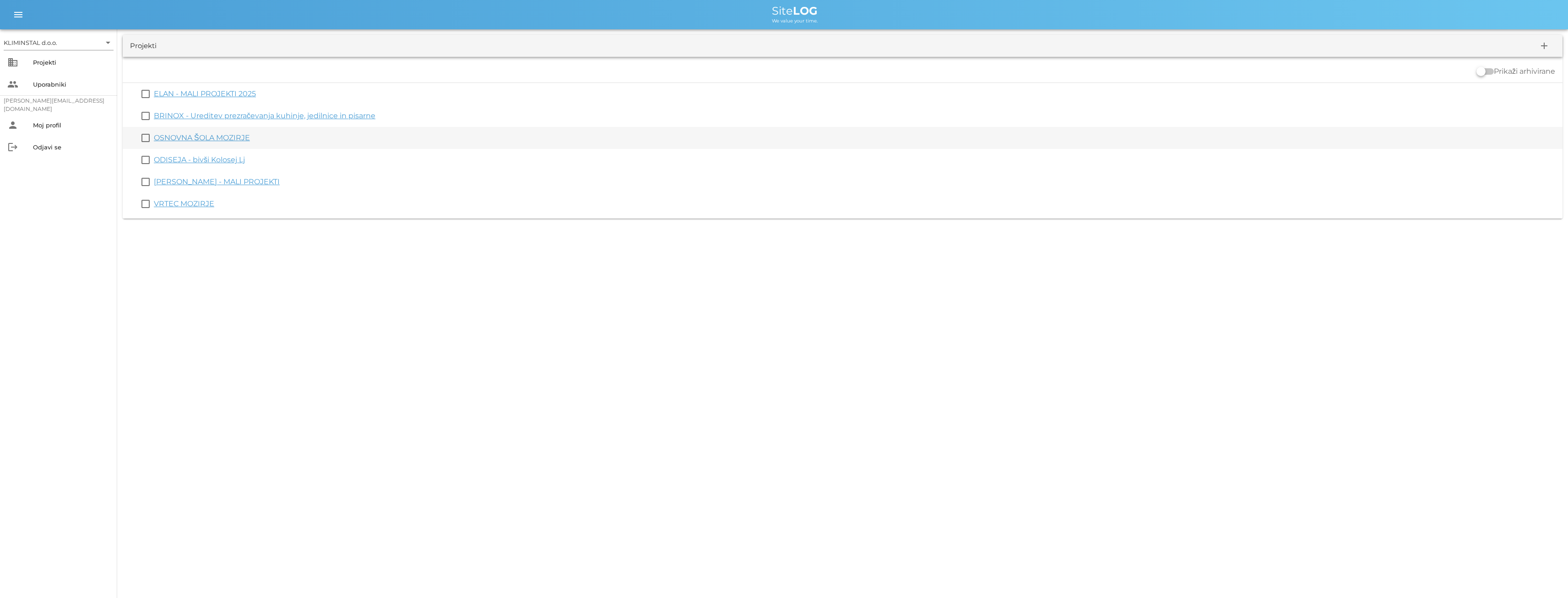
click at [211, 137] on link "OSNOVNA ŠOLA MOZIRJE" at bounding box center [202, 138] width 96 height 9
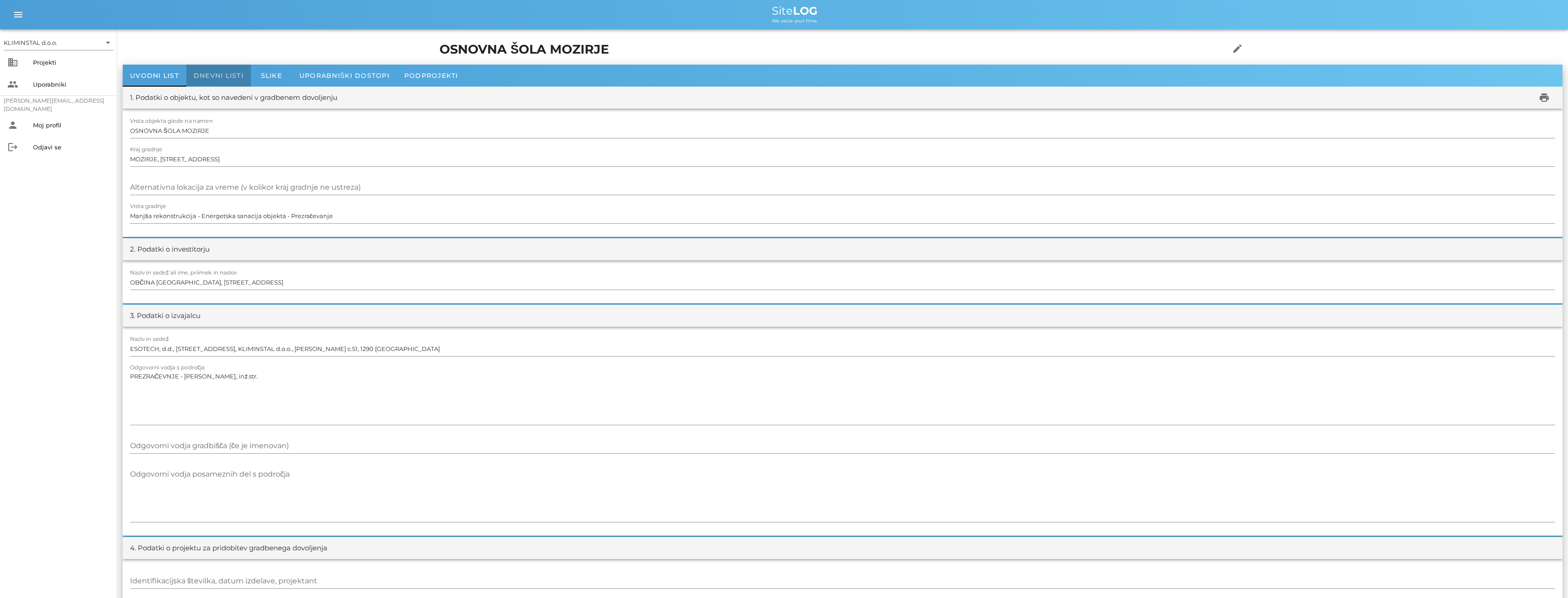
click at [220, 73] on span "Dnevni listi" at bounding box center [219, 76] width 50 height 9
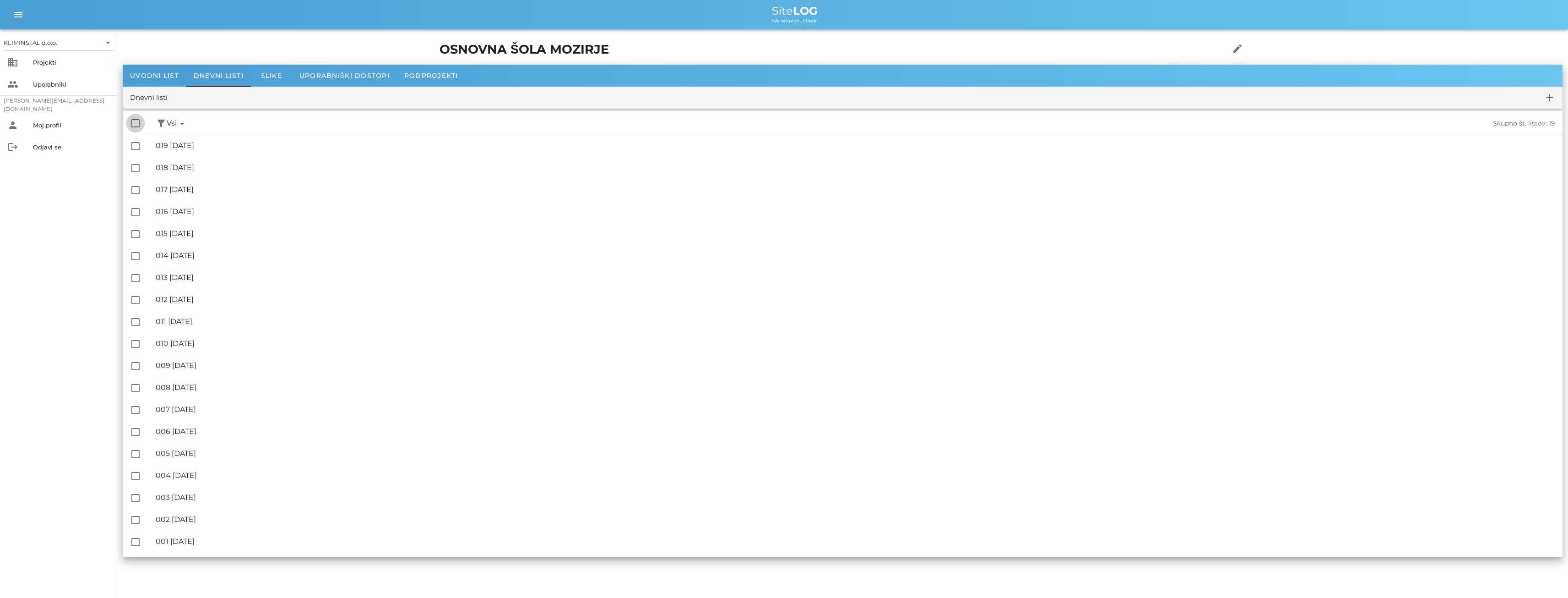
click at [134, 122] on div at bounding box center [136, 124] width 16 height 16
checkbox input "true"
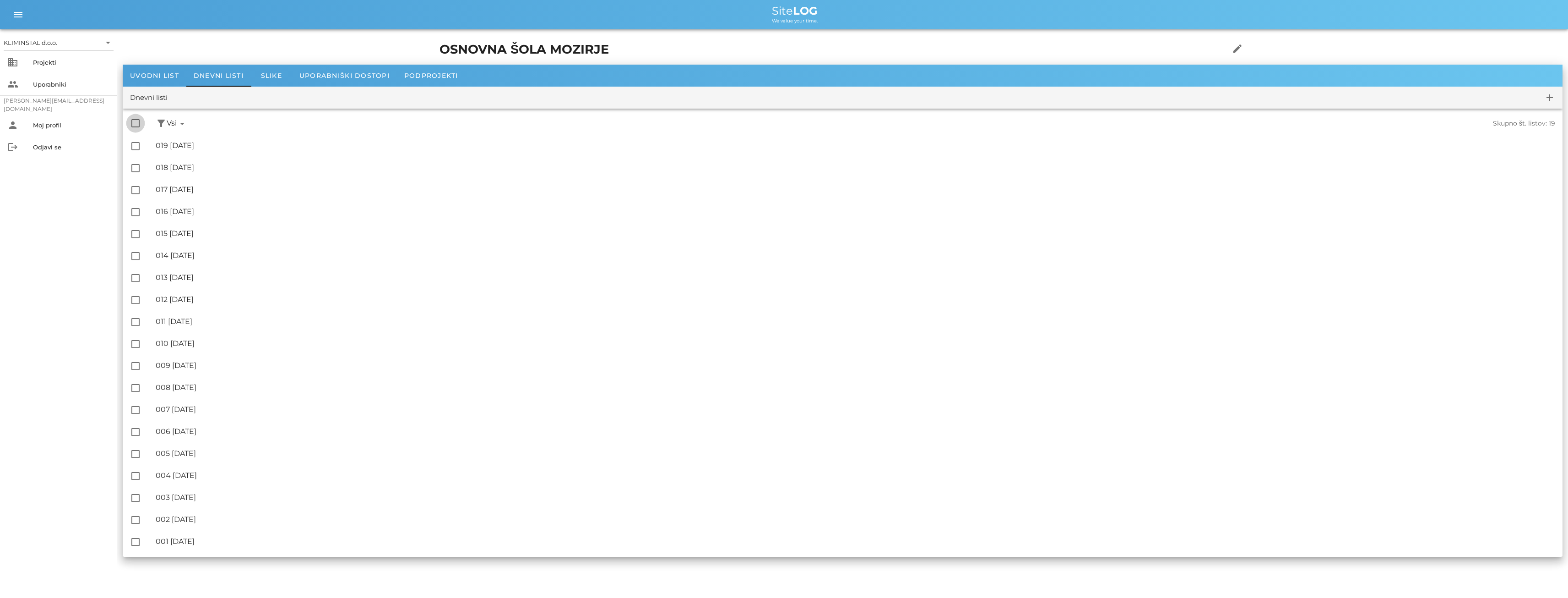
checkbox input "true"
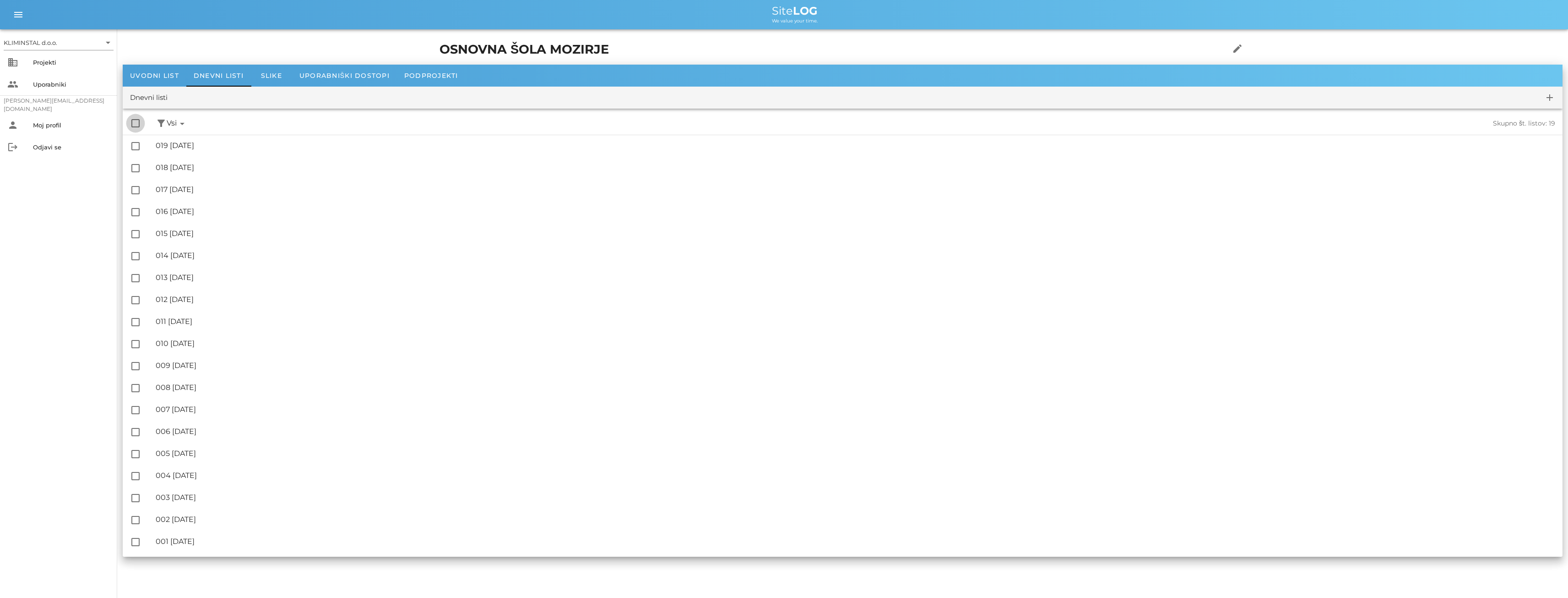
checkbox input "true"
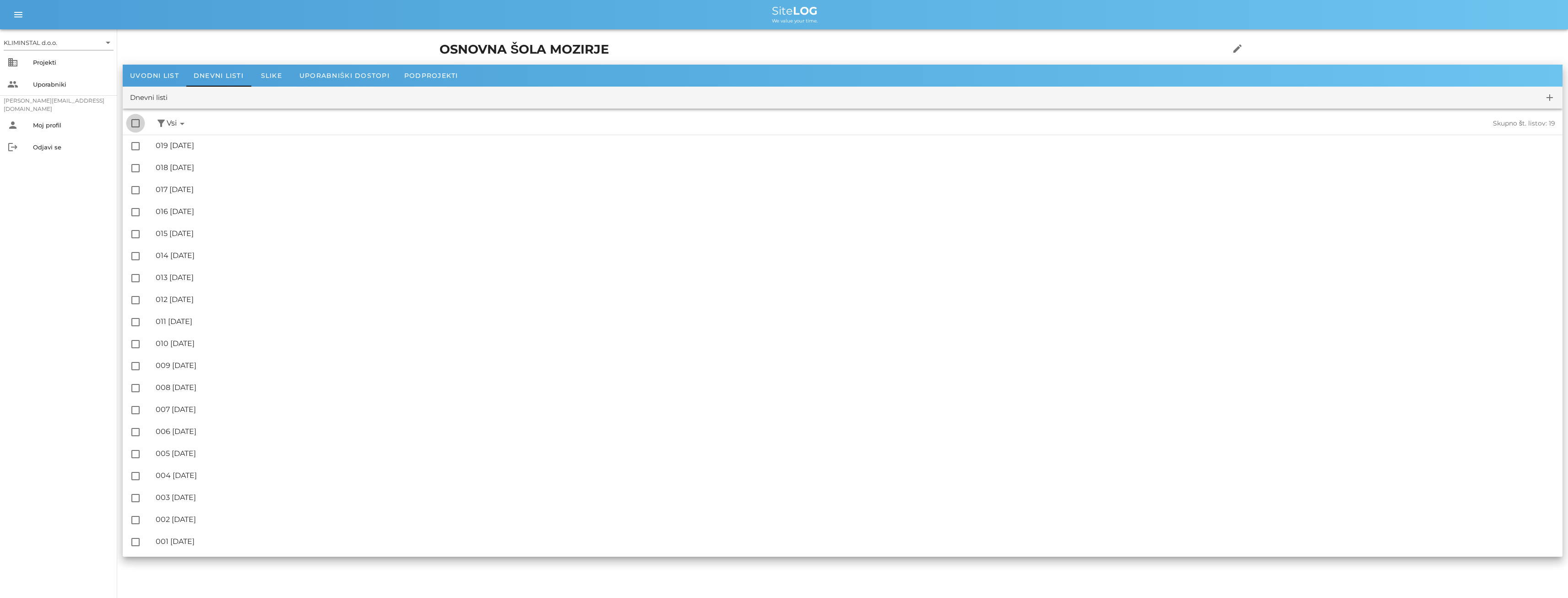
checkbox input "true"
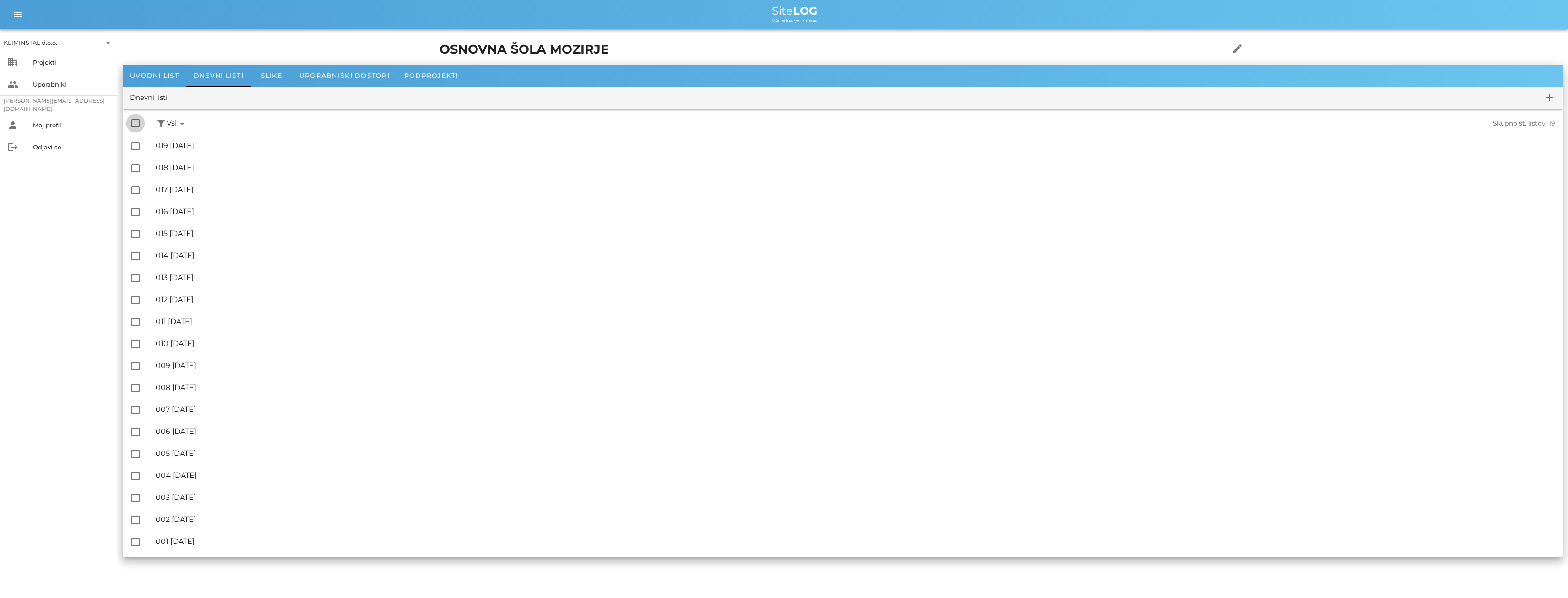
checkbox input "true"
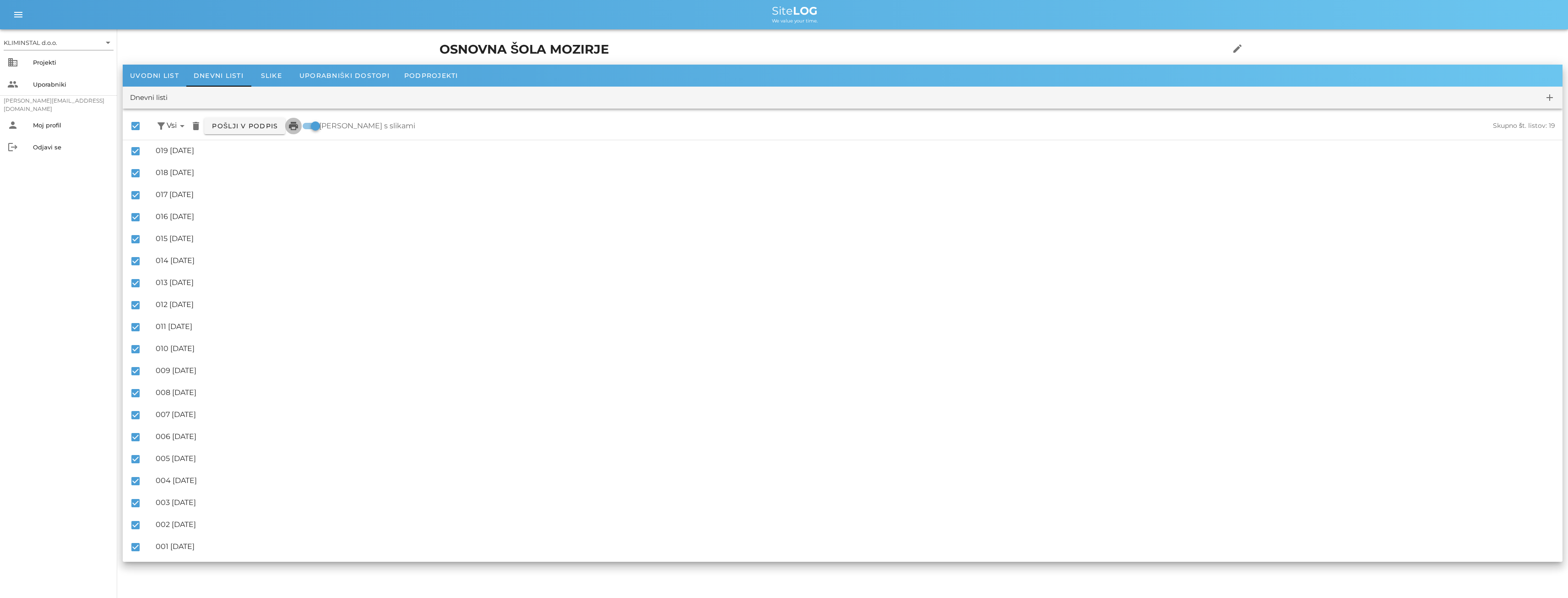
click at [297, 128] on icon "print" at bounding box center [293, 126] width 11 height 11
click at [45, 83] on div "Uporabniki" at bounding box center [71, 84] width 77 height 7
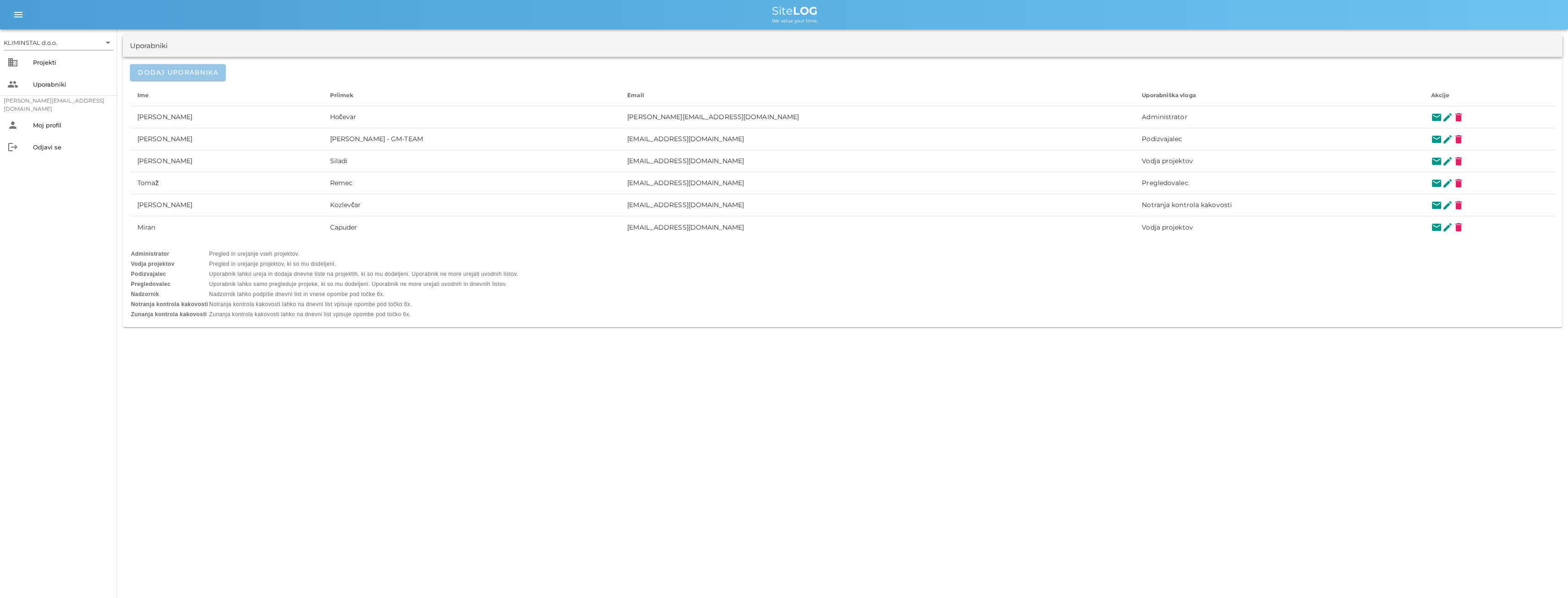
click at [169, 71] on span "Dodaj uporabnika" at bounding box center [178, 72] width 81 height 9
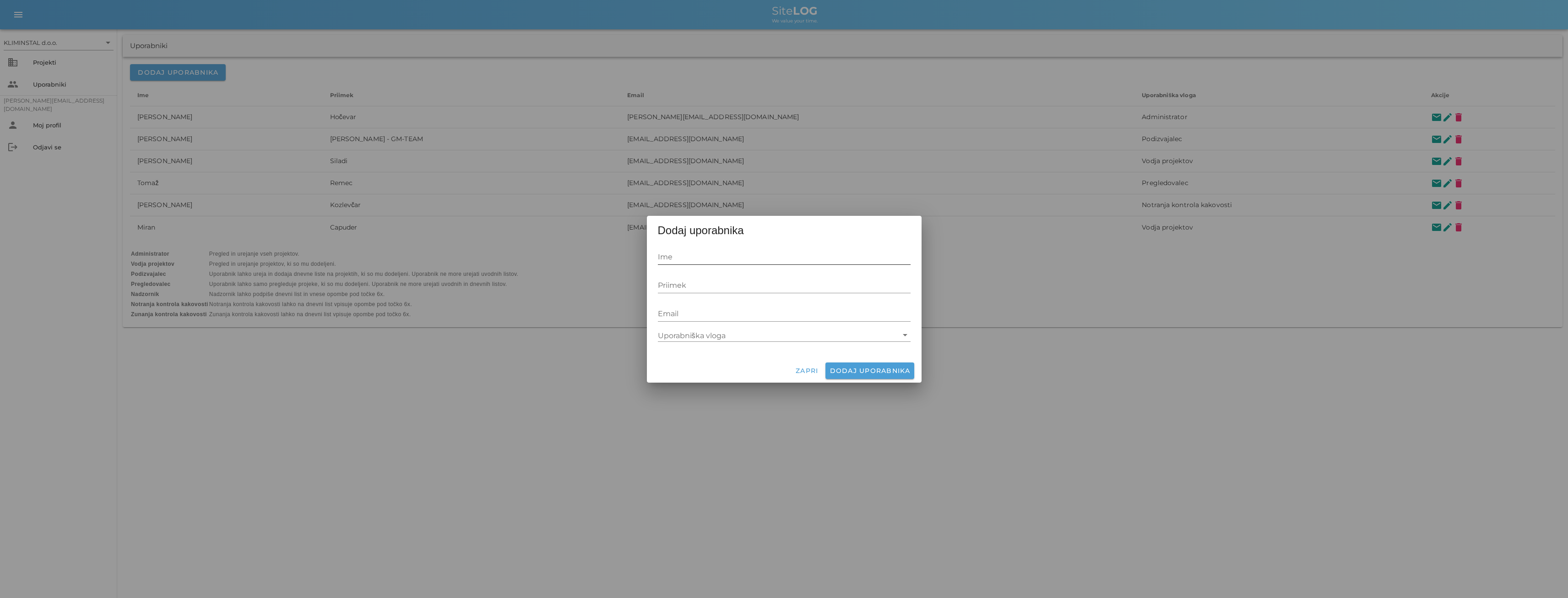
click at [691, 255] on input "Ime" at bounding box center [784, 257] width 253 height 15
type input "[PERSON_NAME]"
click at [673, 311] on div "Email" at bounding box center [784, 314] width 253 height 15
drag, startPoint x: 673, startPoint y: 311, endPoint x: 662, endPoint y: 313, distance: 11.2
click at [662, 313] on input "Email" at bounding box center [784, 314] width 253 height 15
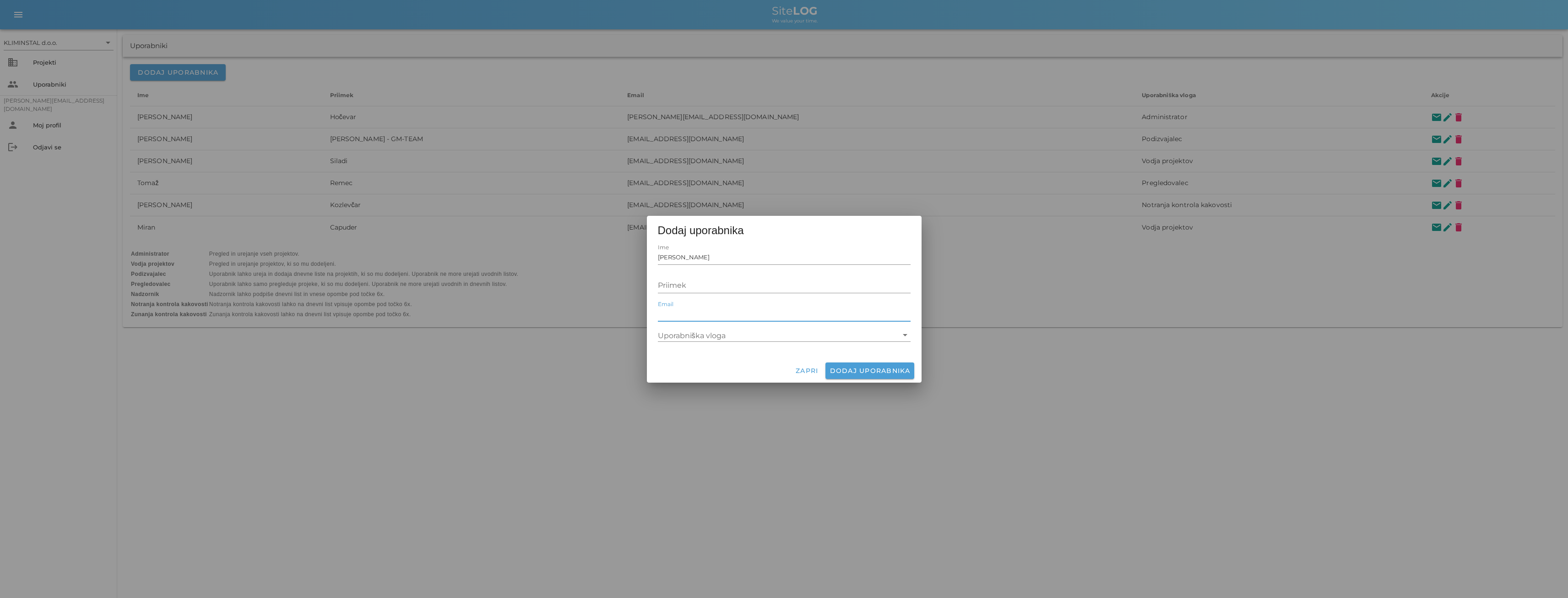
paste input "aljaz.zajamsek@esotech.s"
type input "[EMAIL_ADDRESS][DOMAIN_NAME]"
click at [690, 285] on input "Priimek" at bounding box center [784, 286] width 253 height 15
drag, startPoint x: 706, startPoint y: 258, endPoint x: 671, endPoint y: 259, distance: 35.0
click at [671, 259] on input "[PERSON_NAME]" at bounding box center [784, 257] width 253 height 15
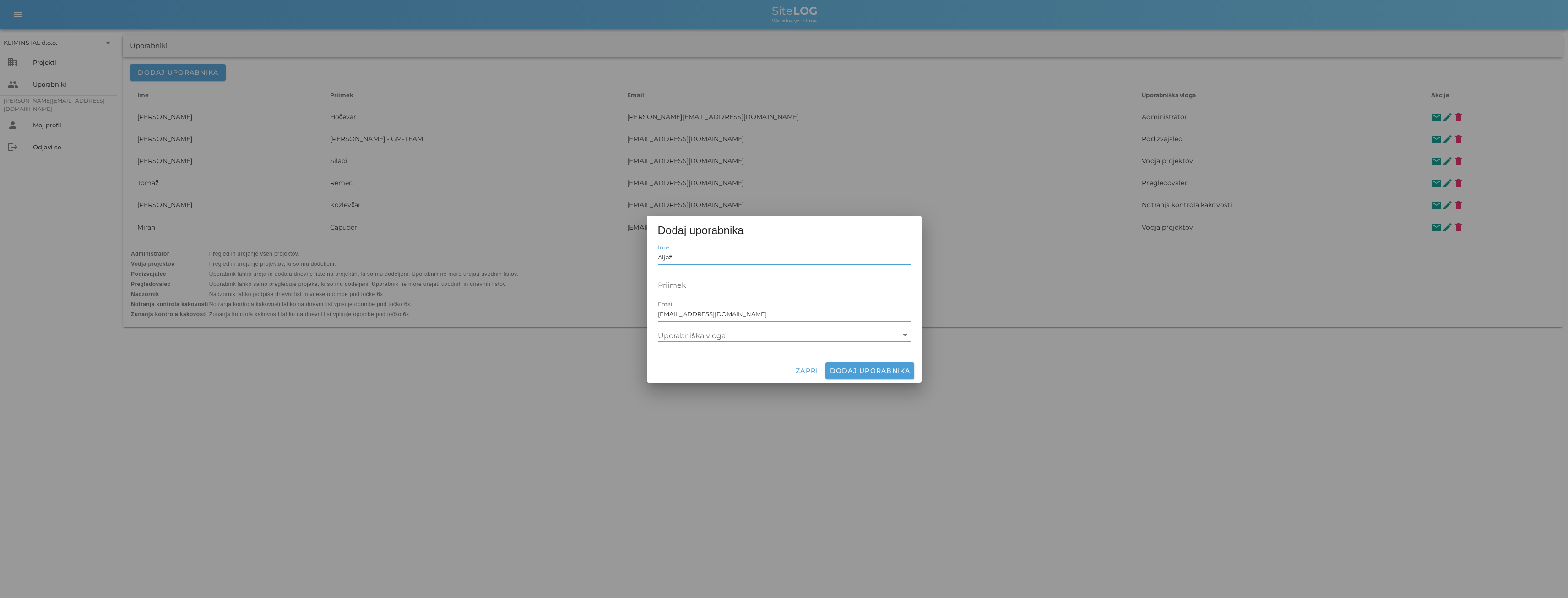
type input "Aljaž"
click at [670, 287] on input "Priimek" at bounding box center [784, 286] width 253 height 15
paste input "[PERSON_NAME]"
type input "[PERSON_NAME]"
click at [904, 335] on icon "arrow_drop_down" at bounding box center [905, 335] width 11 height 11
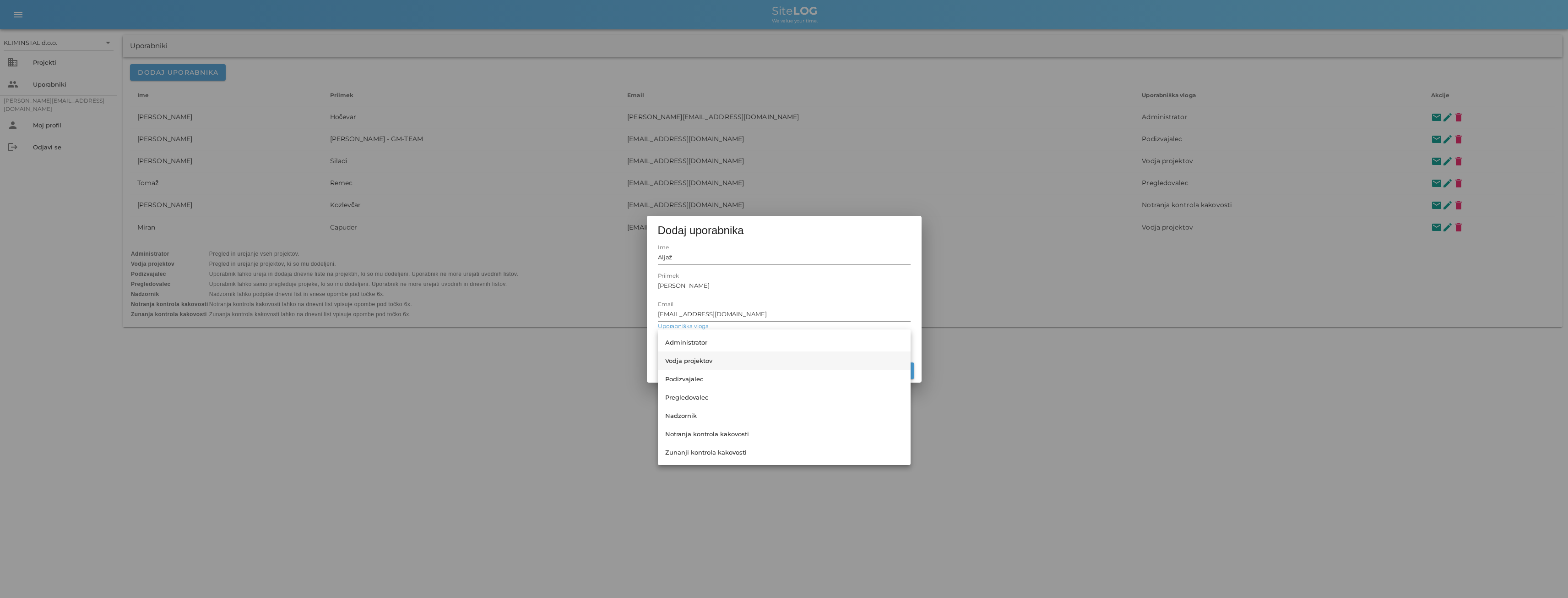
click at [692, 361] on div "Vodja projektov" at bounding box center [784, 361] width 238 height 7
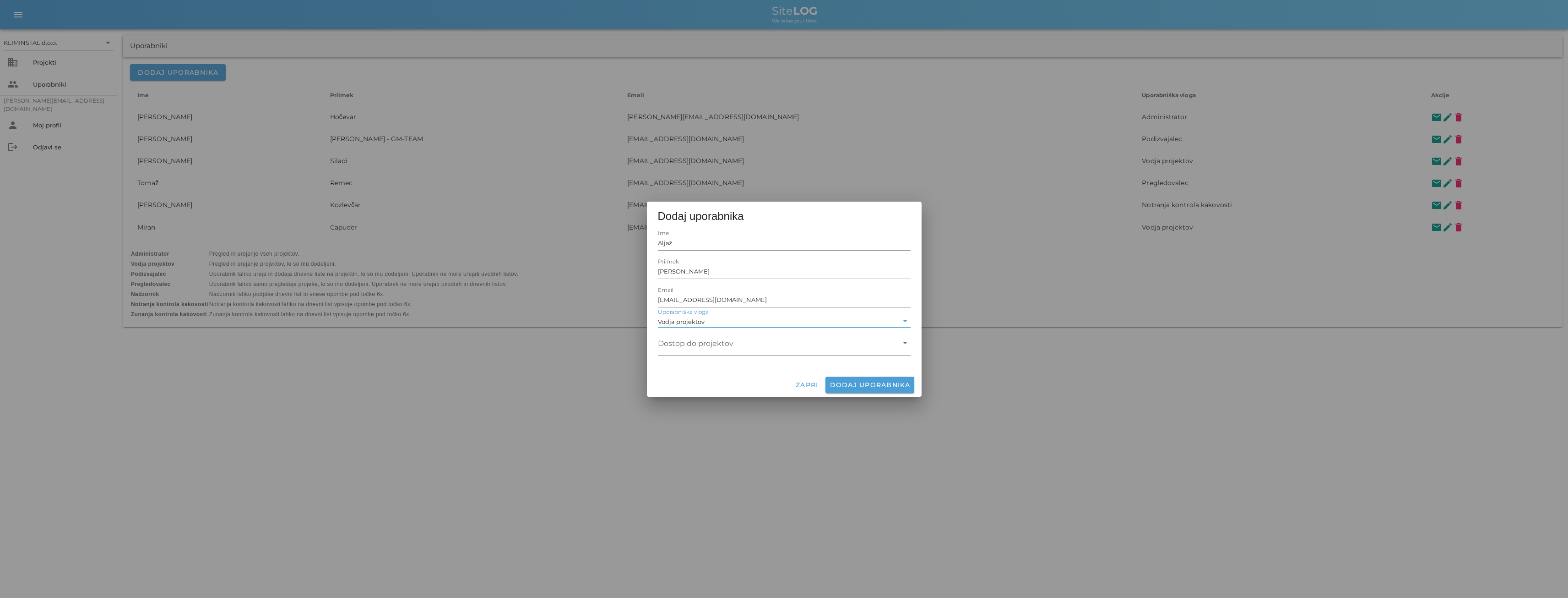
click at [903, 342] on icon "arrow_drop_down" at bounding box center [905, 343] width 11 height 11
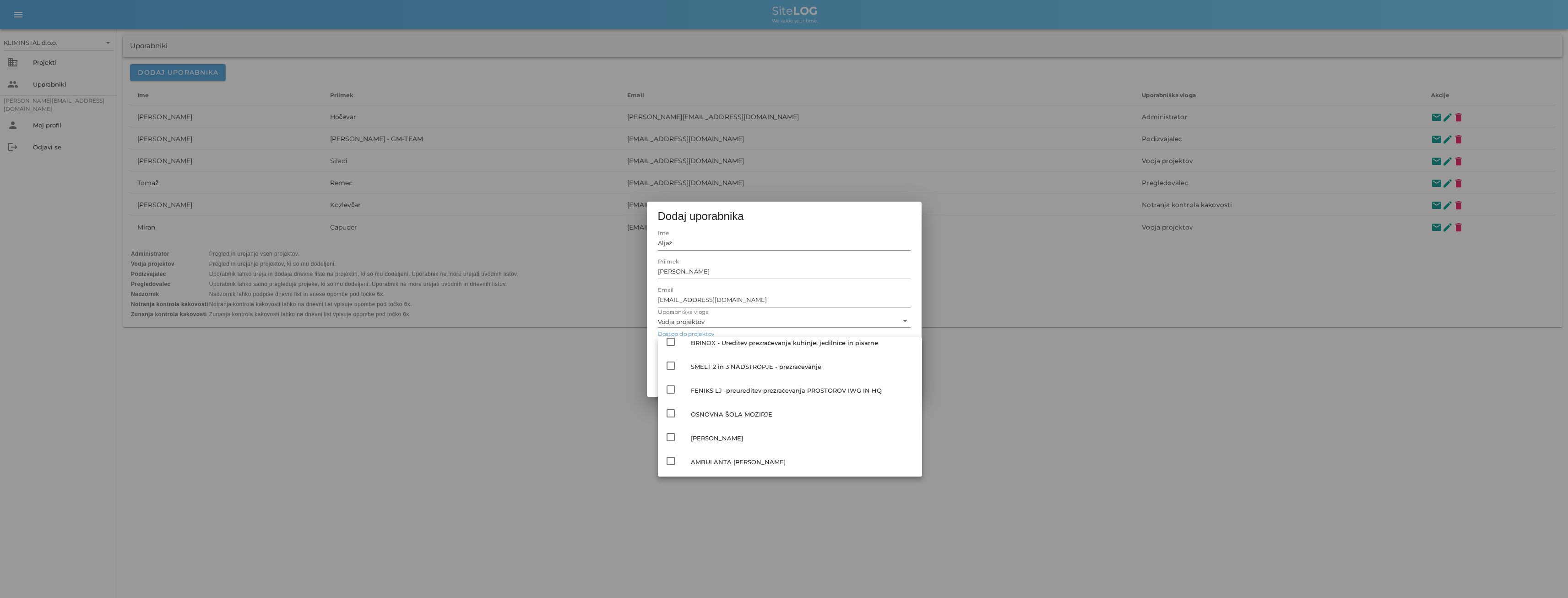
scroll to position [256, 0]
click at [671, 406] on icon "check_box_outline_blank" at bounding box center [671, 406] width 11 height 11
click at [839, 258] on div "[PERSON_NAME]" at bounding box center [784, 272] width 253 height 27
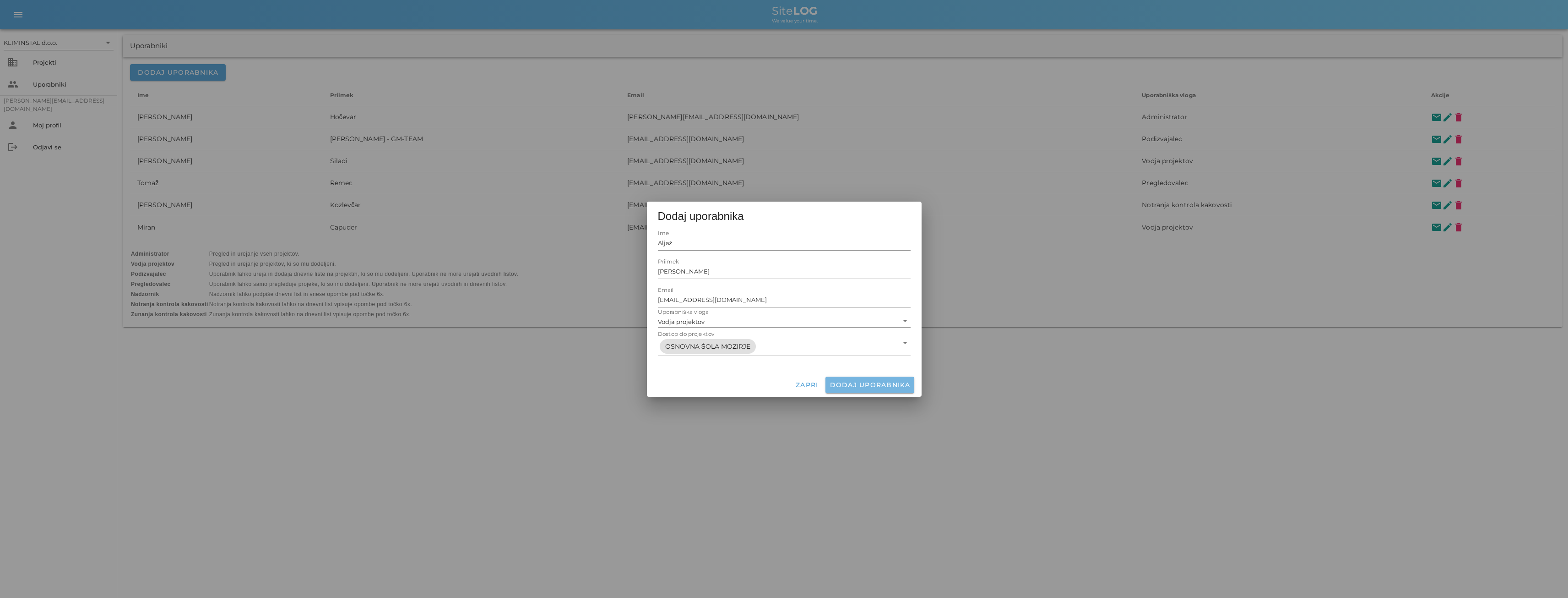
click at [875, 383] on span "Dodaj uporabnika" at bounding box center [869, 385] width 81 height 9
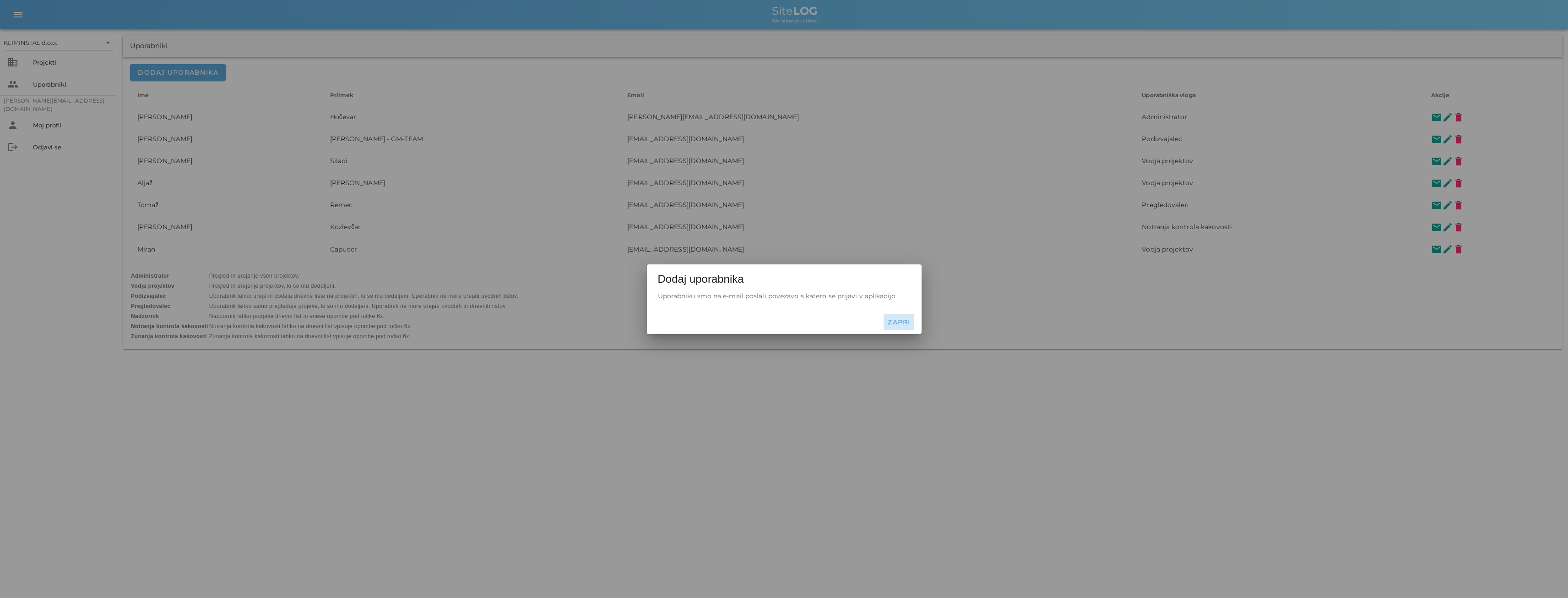
click at [895, 322] on span "Zapri" at bounding box center [899, 322] width 23 height 9
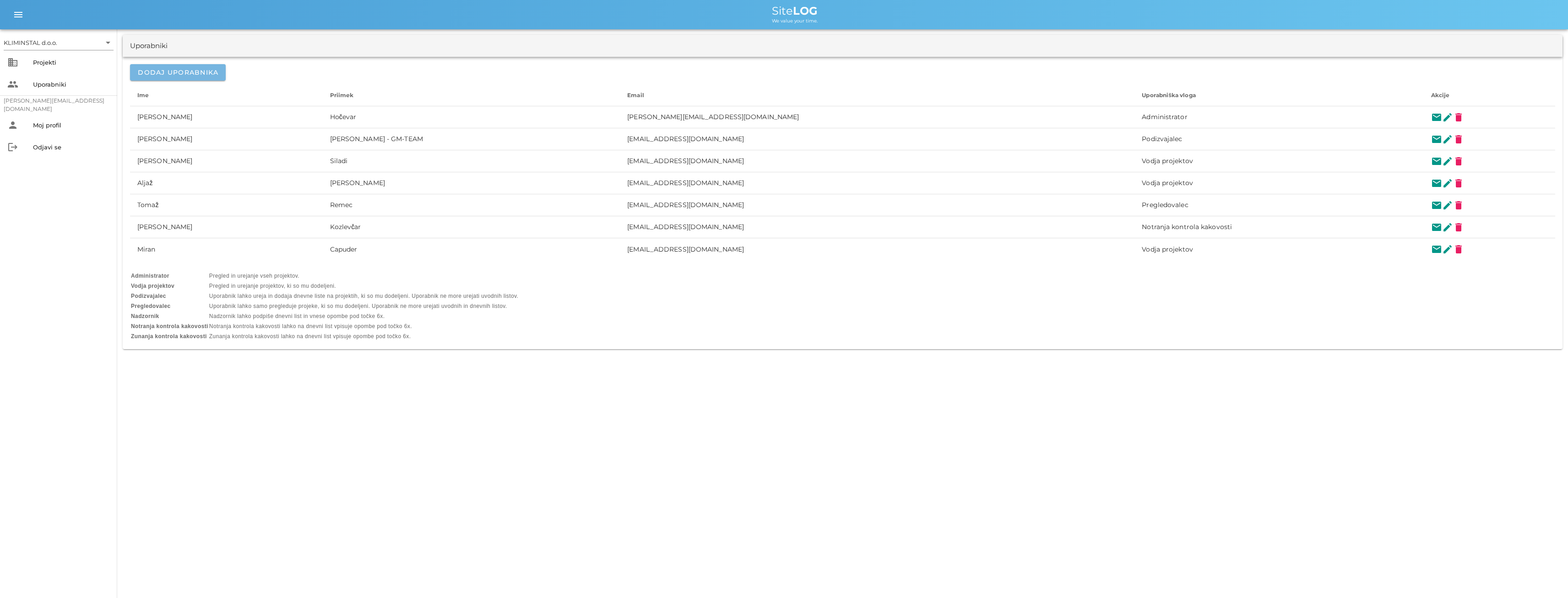
click at [173, 72] on span "Dodaj uporabnika" at bounding box center [178, 72] width 81 height 9
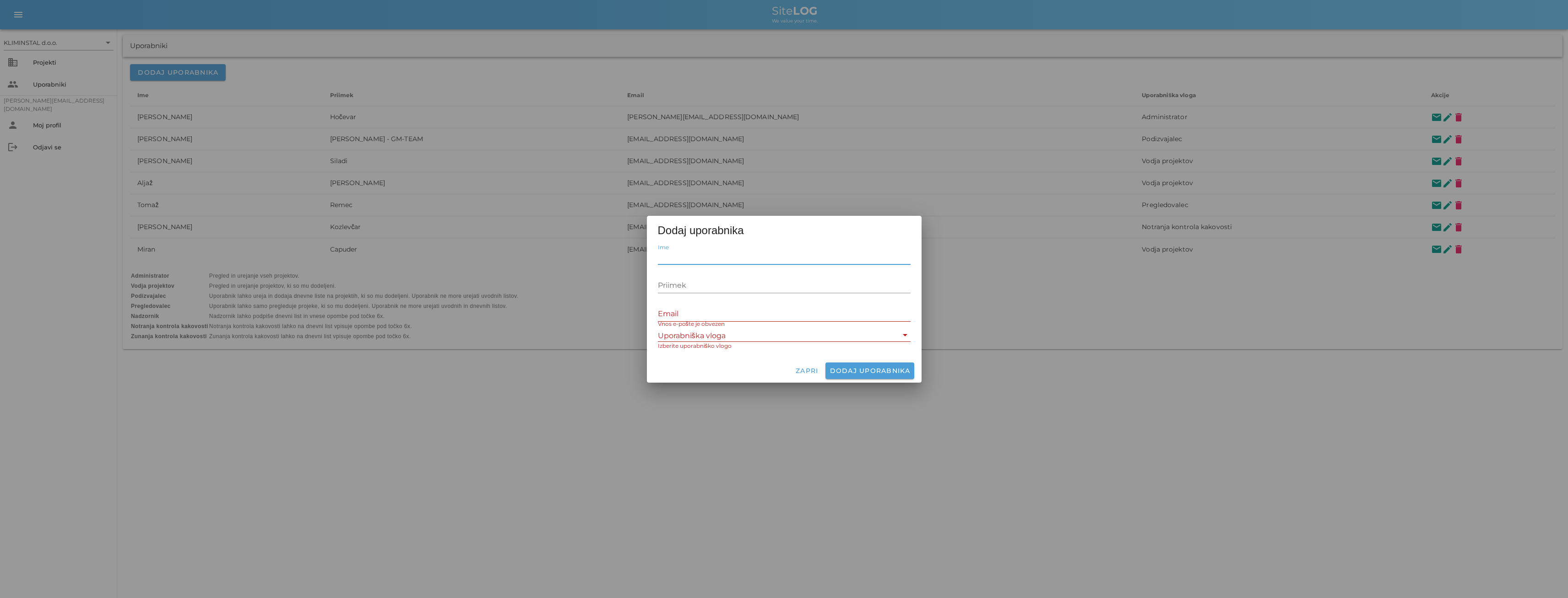
click at [676, 255] on input "Ime" at bounding box center [784, 257] width 253 height 15
type input "Nejc"
click at [668, 291] on input "Priimek" at bounding box center [784, 286] width 253 height 15
click at [670, 315] on input "Email" at bounding box center [784, 314] width 253 height 15
paste input "<[EMAIL_ADDRESS][DOMAIN_NAME]>"
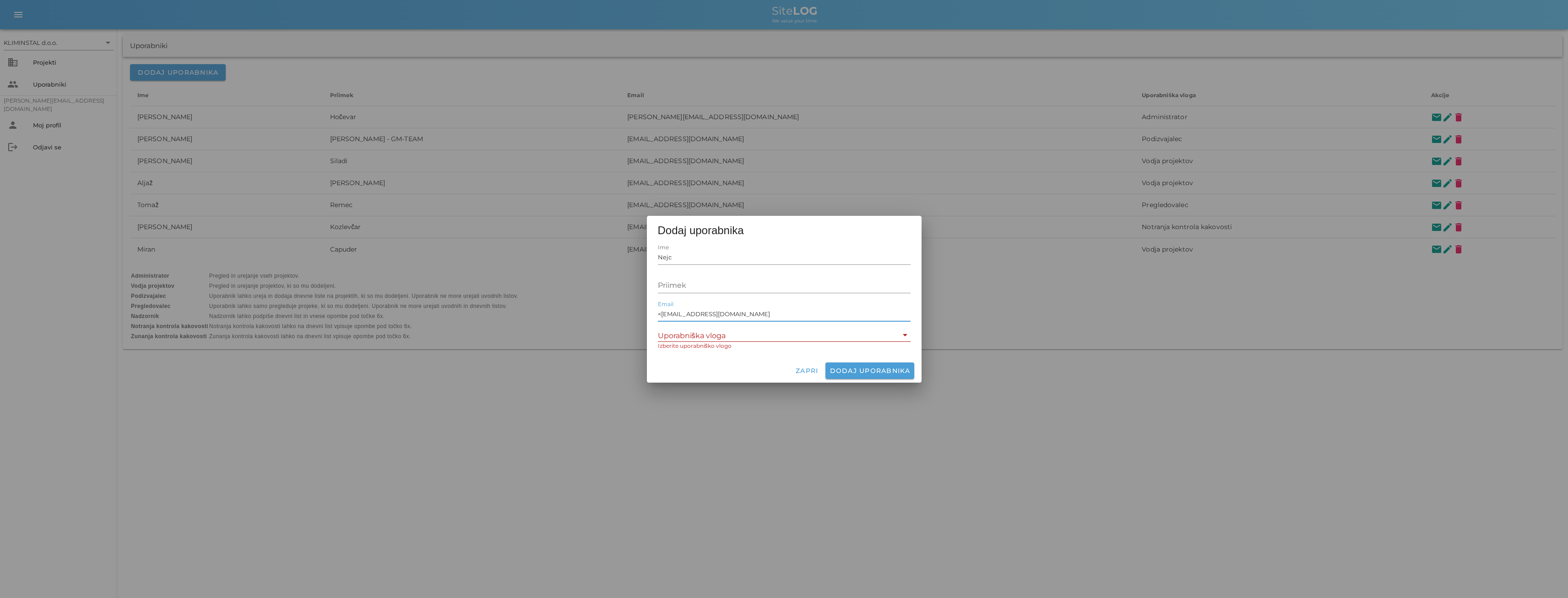
click at [661, 317] on input "<[EMAIL_ADDRESS][DOMAIN_NAME]" at bounding box center [784, 314] width 253 height 15
type input "[EMAIL_ADDRESS][DOMAIN_NAME]"
click at [666, 286] on input "Priimek" at bounding box center [784, 286] width 253 height 15
type input "Kolerič"
click at [906, 339] on icon "arrow_drop_down" at bounding box center [905, 335] width 11 height 11
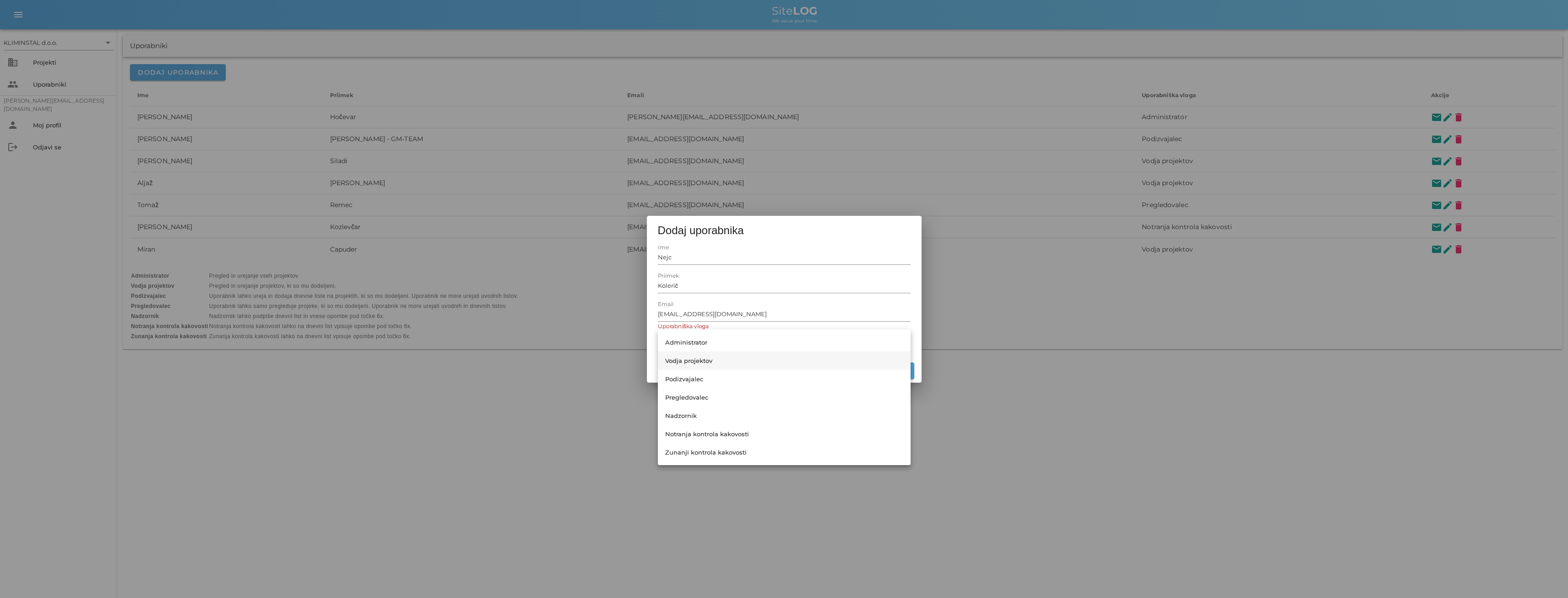
click at [701, 360] on div "Vodja projektov" at bounding box center [784, 361] width 238 height 7
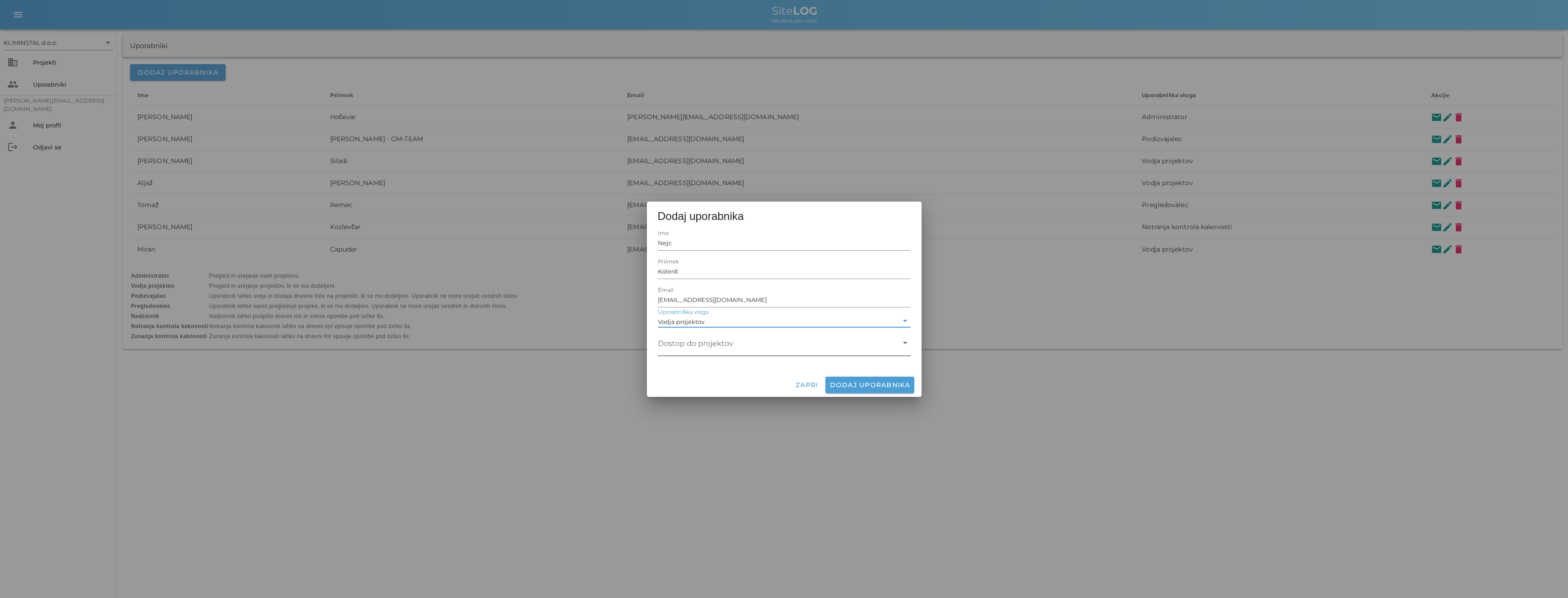
click at [908, 343] on icon "arrow_drop_down" at bounding box center [905, 343] width 11 height 11
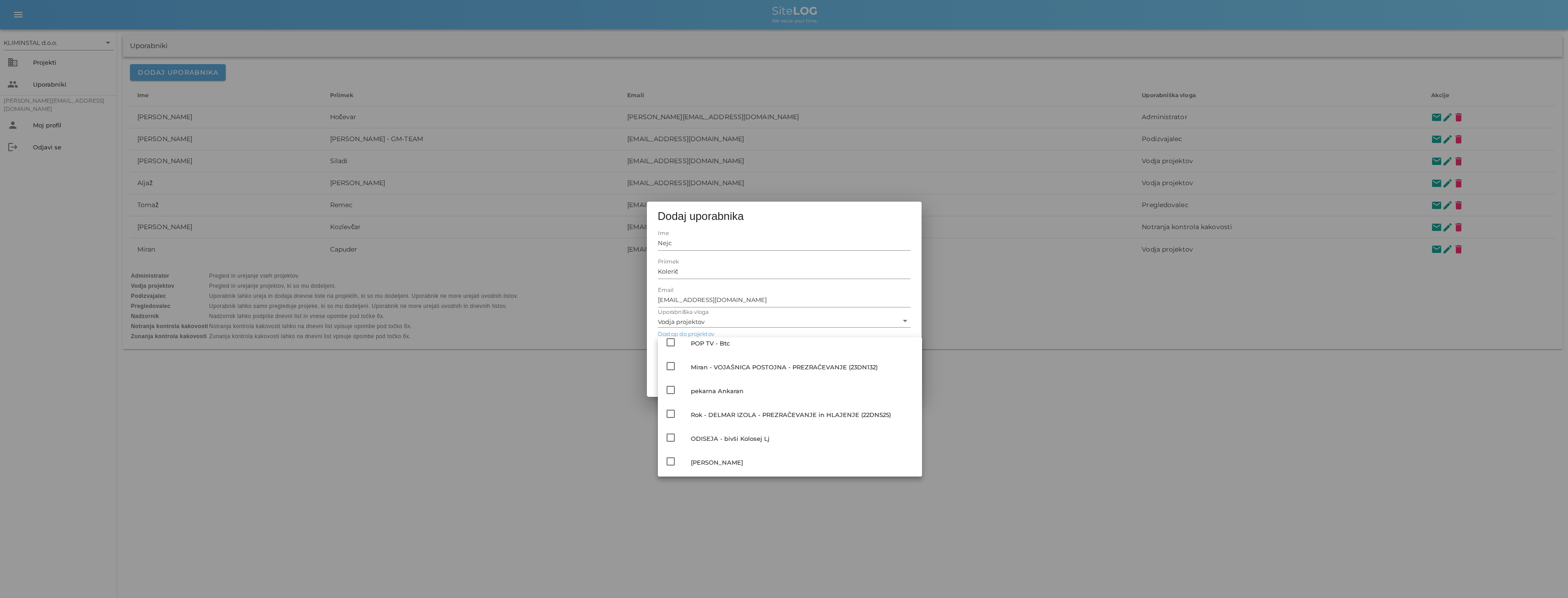
scroll to position [247, 0]
click at [671, 413] on icon "check_box_outline_blank" at bounding box center [671, 415] width 11 height 11
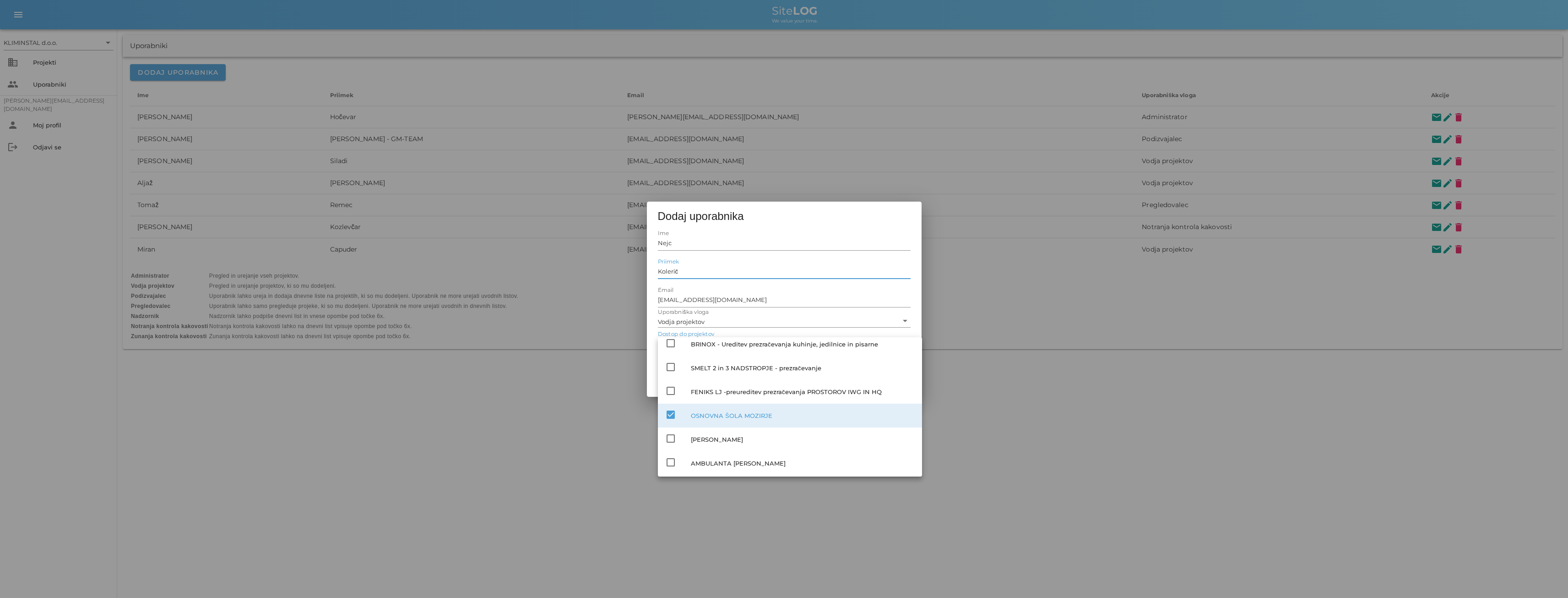
click at [725, 273] on input "Kolerič" at bounding box center [784, 271] width 253 height 15
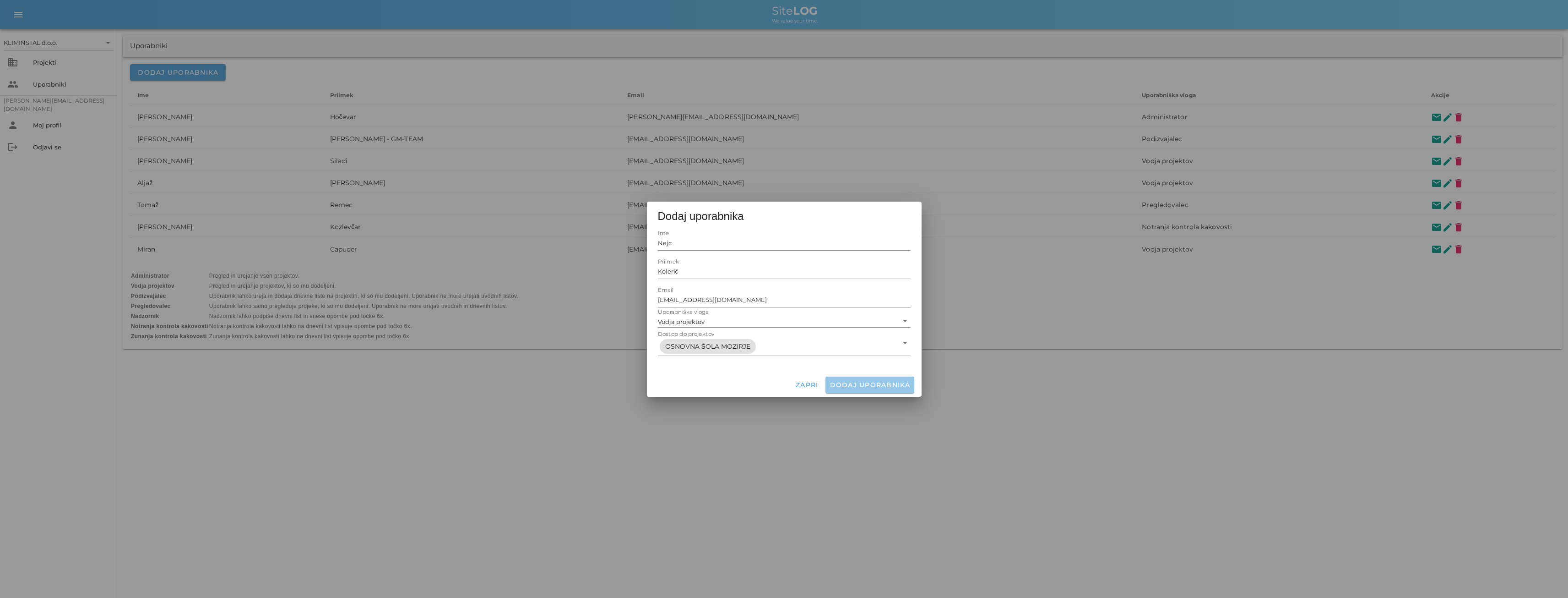
click at [861, 386] on span "Dodaj uporabnika" at bounding box center [869, 385] width 81 height 9
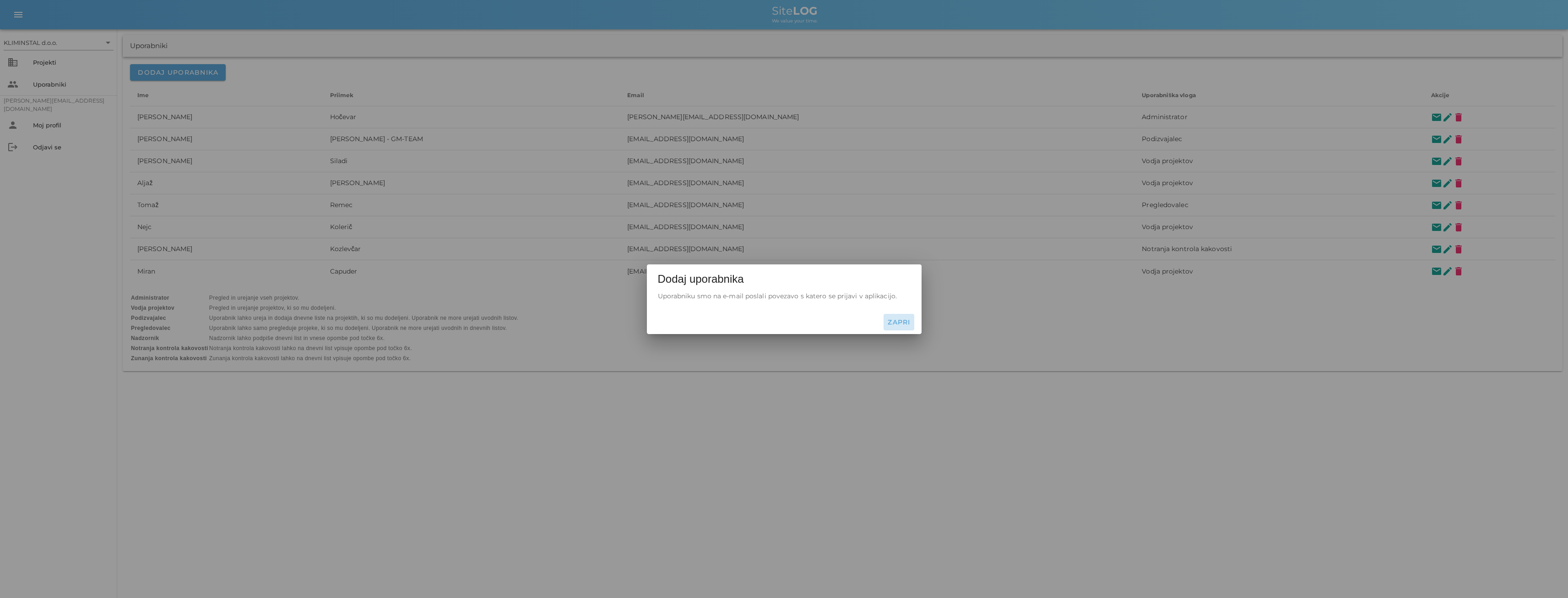
click at [892, 323] on span "Zapri" at bounding box center [899, 322] width 23 height 9
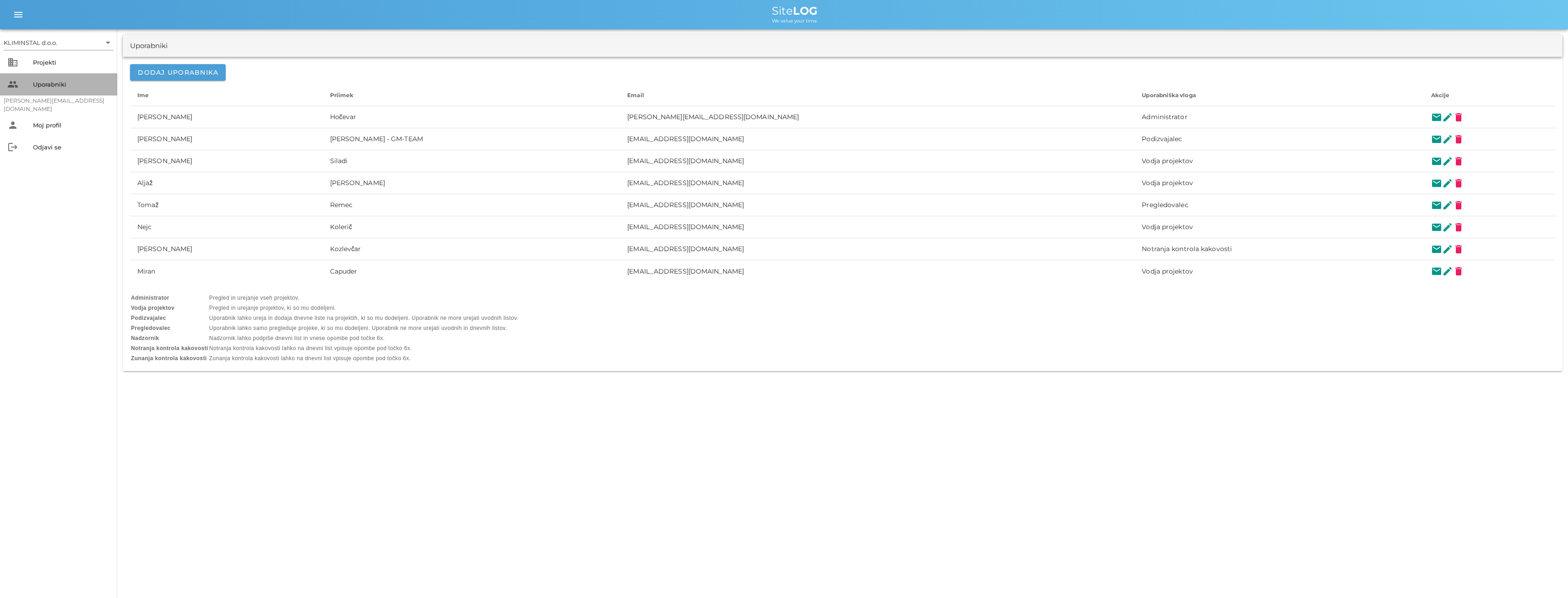
click at [56, 86] on div "Uporabniki" at bounding box center [71, 84] width 77 height 7
click at [167, 71] on span "Dodaj uporabnika" at bounding box center [178, 72] width 81 height 9
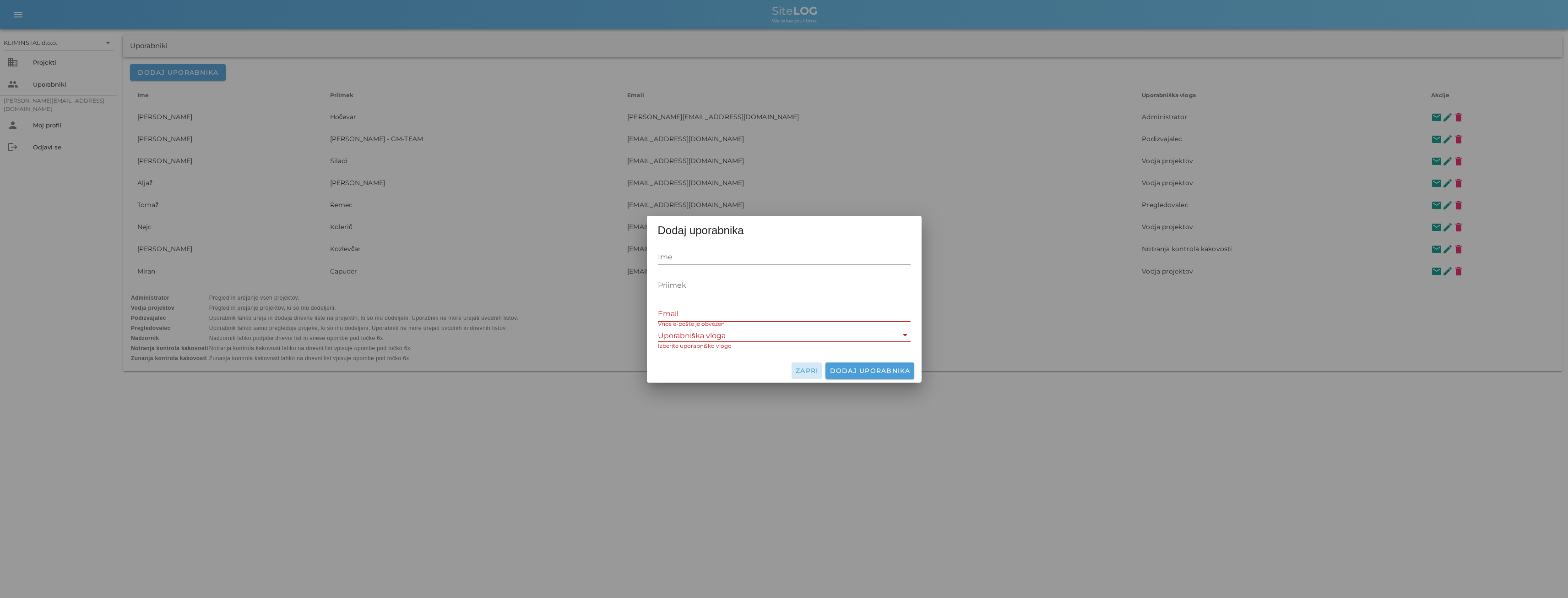
click at [801, 370] on span "Zapri" at bounding box center [807, 371] width 23 height 9
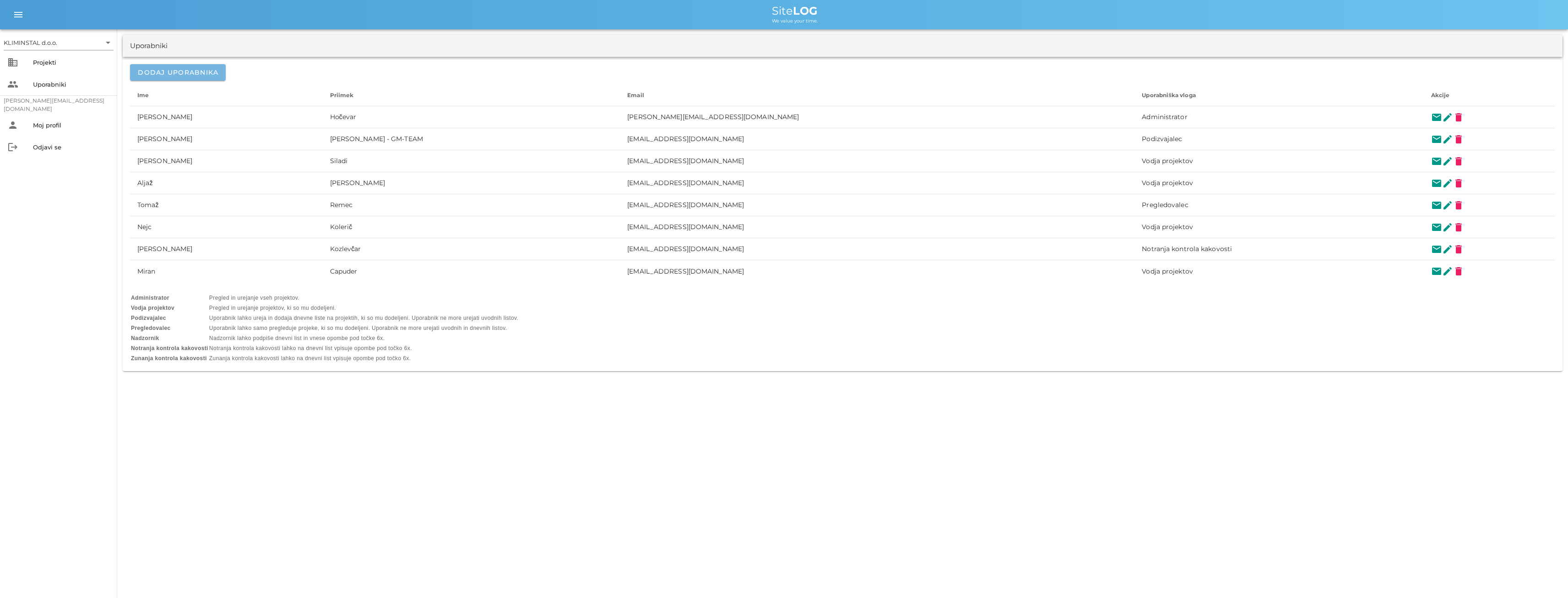
click at [181, 71] on span "Dodaj uporabnika" at bounding box center [178, 72] width 81 height 9
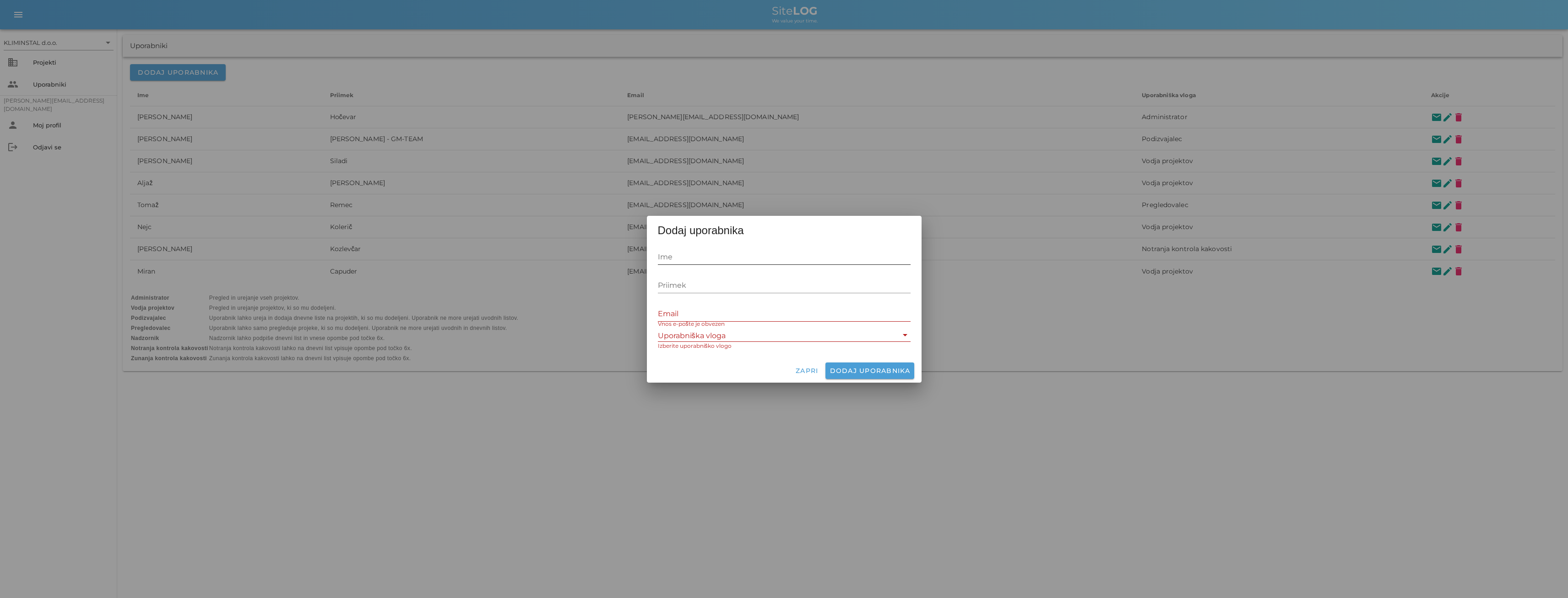
click at [667, 258] on input "Ime" at bounding box center [784, 257] width 253 height 15
paste input "[PERSON_NAME][EMAIL_ADDRESS][DOMAIN_NAME]"
type input "[PERSON_NAME][EMAIL_ADDRESS][DOMAIN_NAME]"
drag, startPoint x: 722, startPoint y: 258, endPoint x: 648, endPoint y: 249, distance: 74.5
click at [649, 252] on div "[PERSON_NAME] [PERSON_NAME][EMAIL_ADDRESS][DOMAIN_NAME] [PERSON_NAME] Email Vno…" at bounding box center [784, 301] width 275 height 114
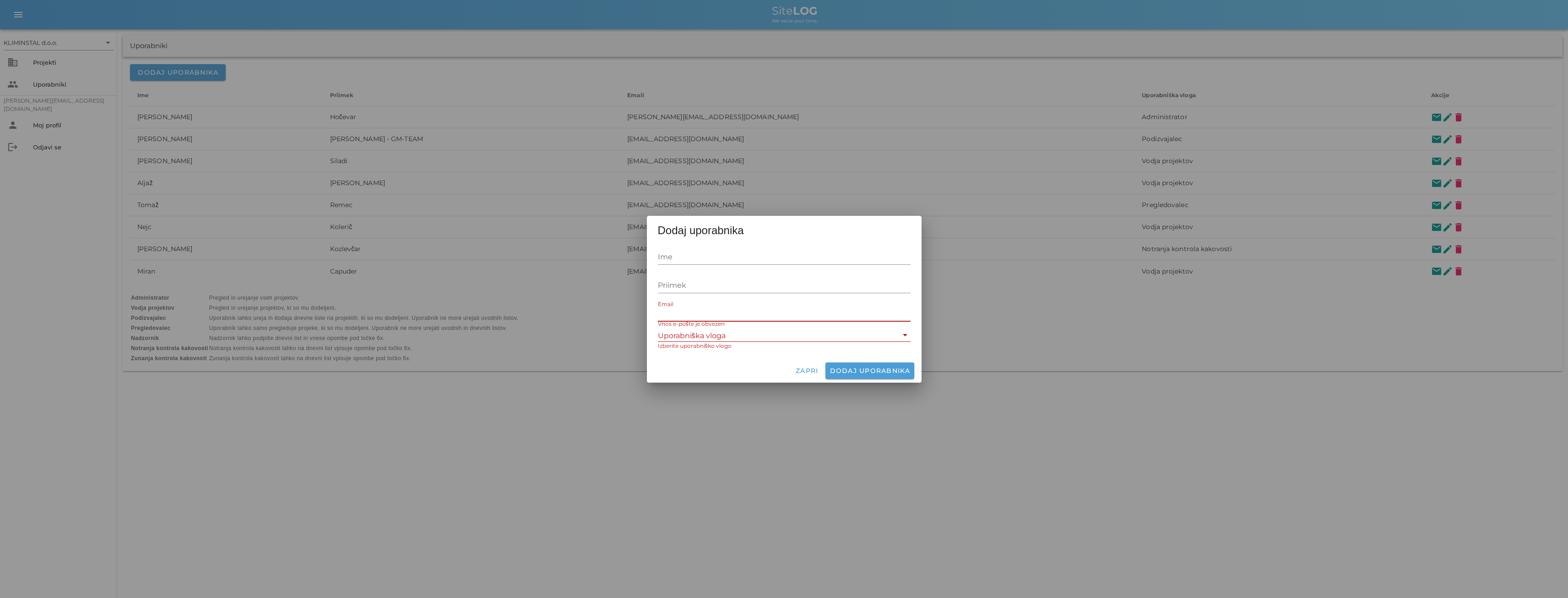
click at [677, 314] on input "Email" at bounding box center [784, 314] width 253 height 15
paste input "[PERSON_NAME][EMAIL_ADDRESS][DOMAIN_NAME]"
type input "[PERSON_NAME][EMAIL_ADDRESS][DOMAIN_NAME]"
click at [908, 336] on icon "arrow_drop_down" at bounding box center [905, 335] width 11 height 11
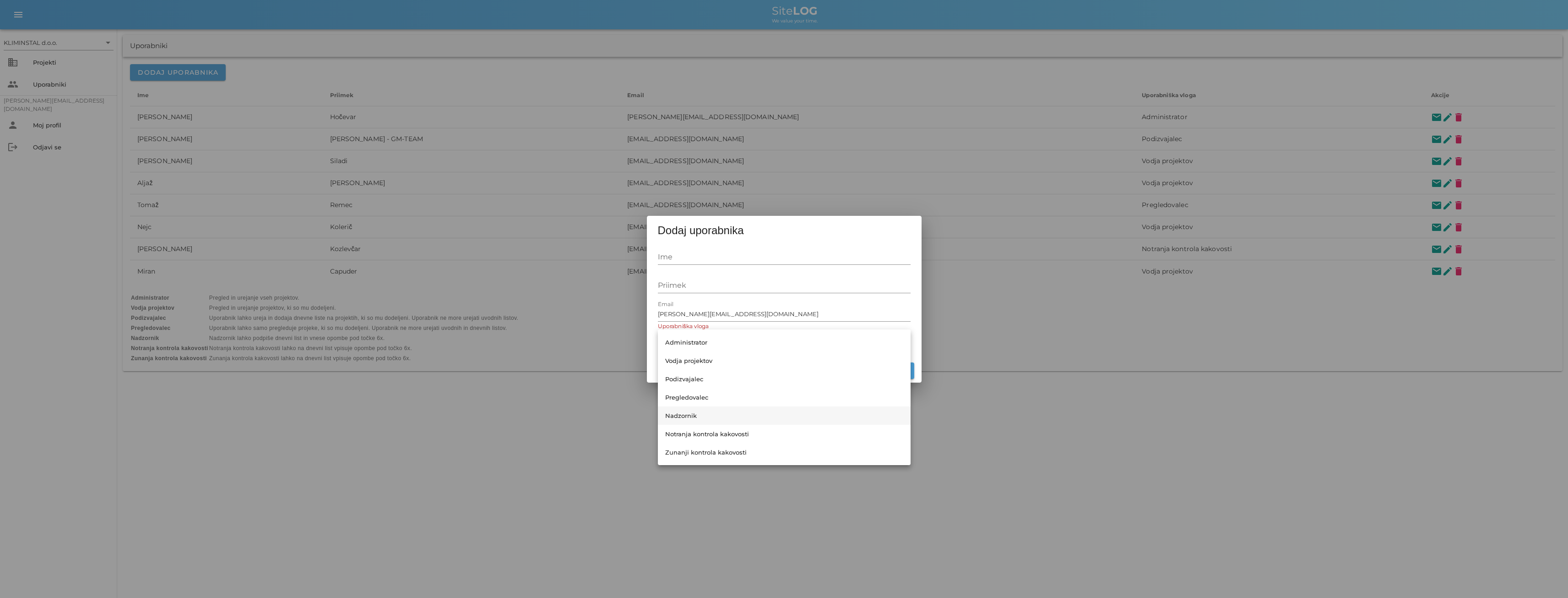
click at [684, 413] on div "Nadzornik" at bounding box center [784, 415] width 238 height 7
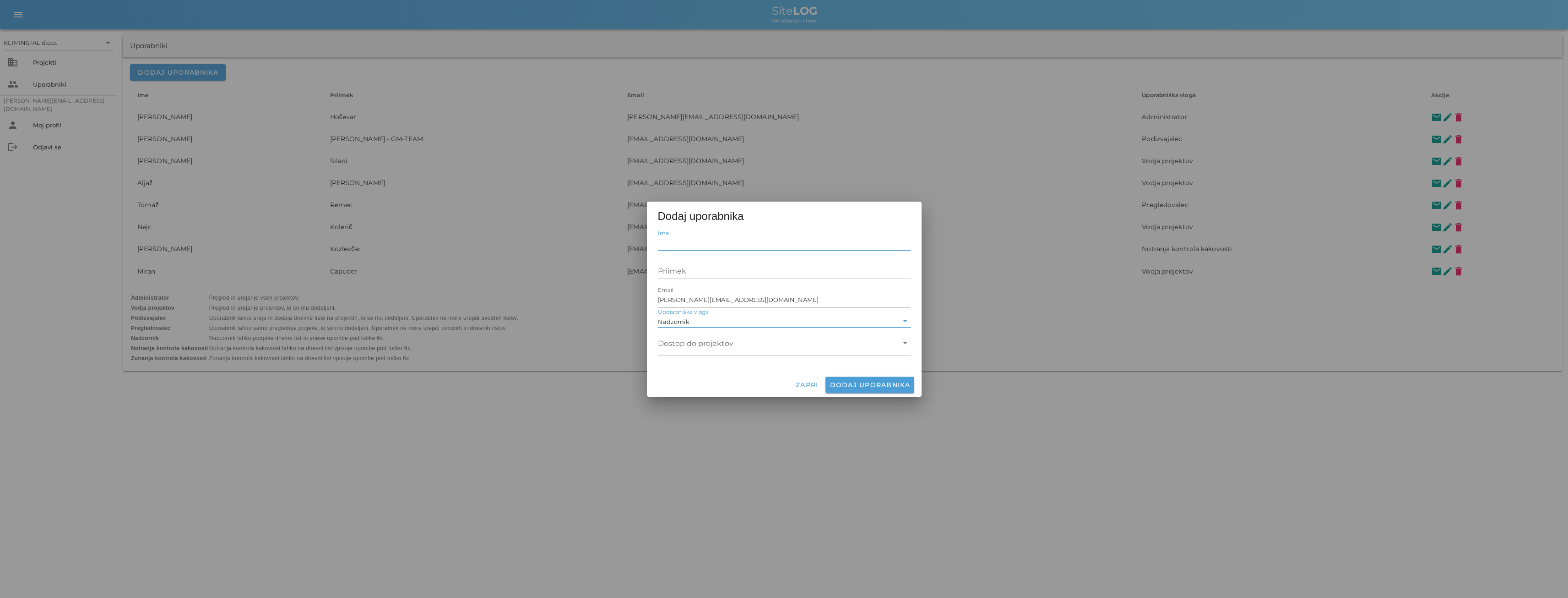
click at [682, 243] on input "Ime" at bounding box center [784, 243] width 253 height 15
type input "[PERSON_NAME]"
click at [670, 270] on input "Priimek" at bounding box center [784, 271] width 253 height 15
type input "Žitnik"
click at [699, 321] on input "Uporabniška vloga" at bounding box center [794, 321] width 206 height 12
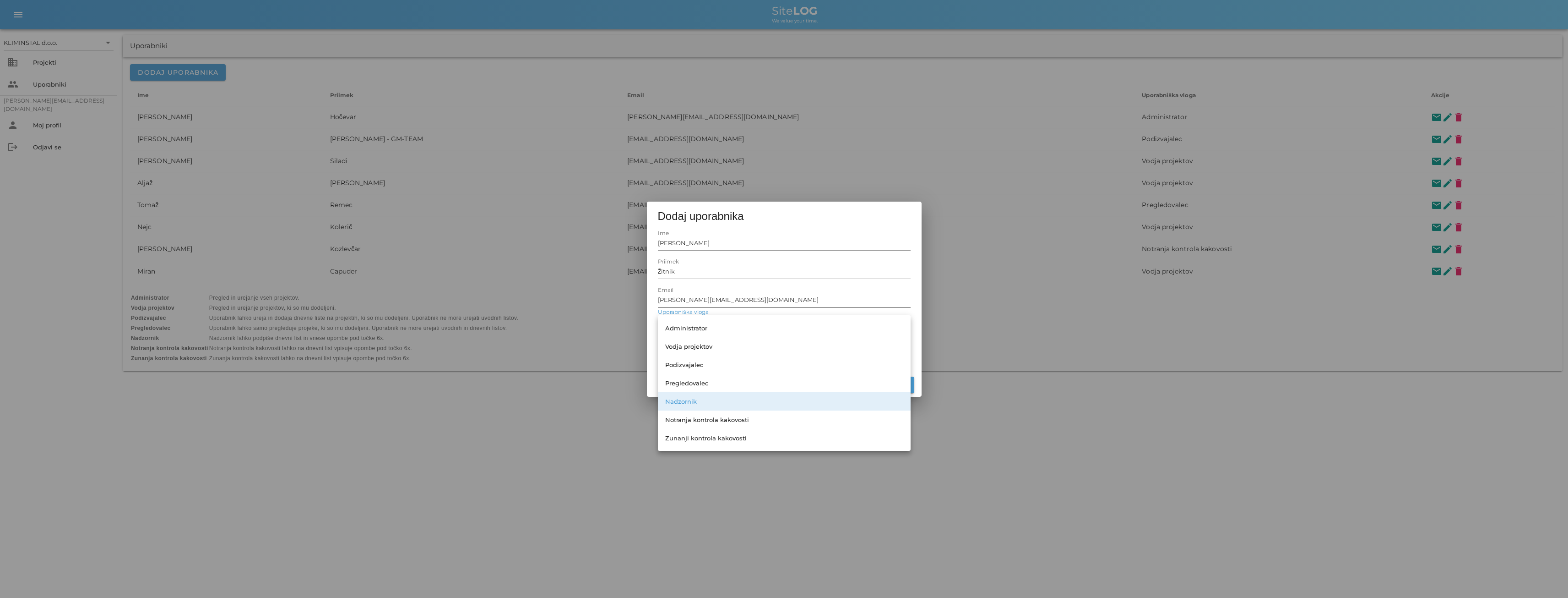
click at [732, 297] on input "[PERSON_NAME][EMAIL_ADDRESS][DOMAIN_NAME]" at bounding box center [784, 300] width 253 height 15
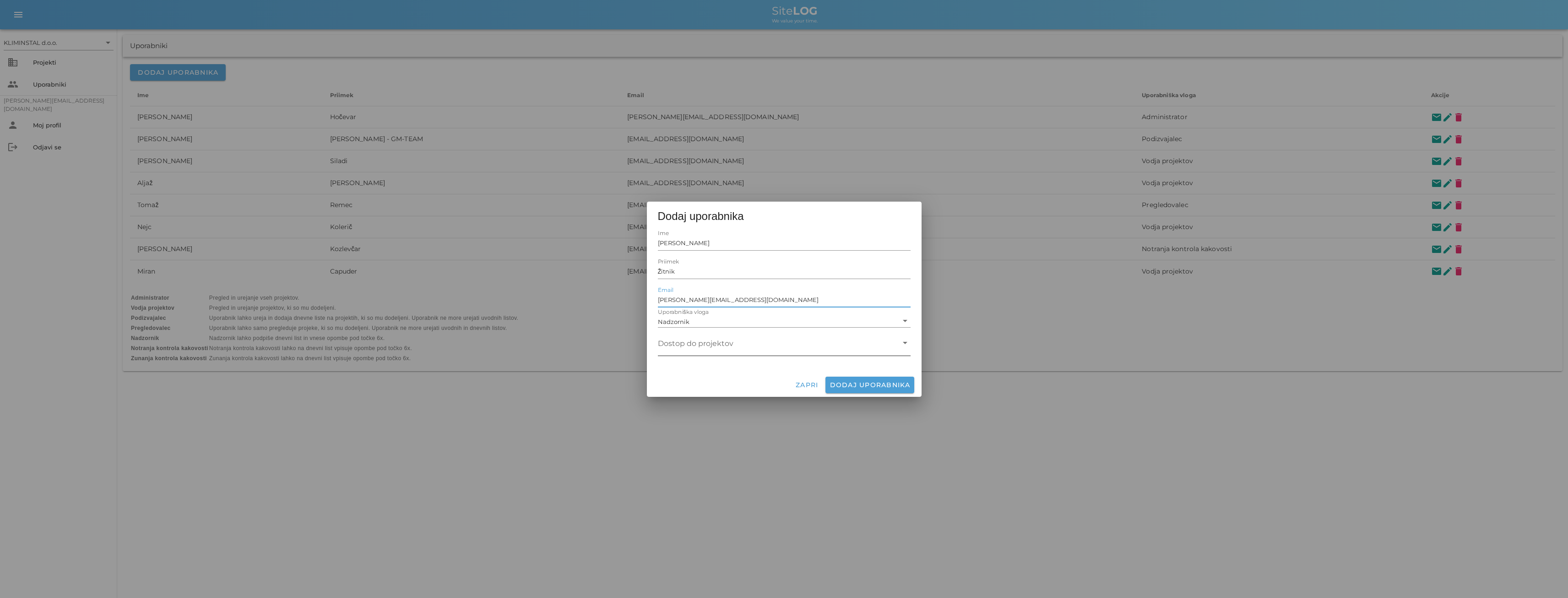
click at [904, 342] on icon "arrow_drop_down" at bounding box center [905, 343] width 11 height 11
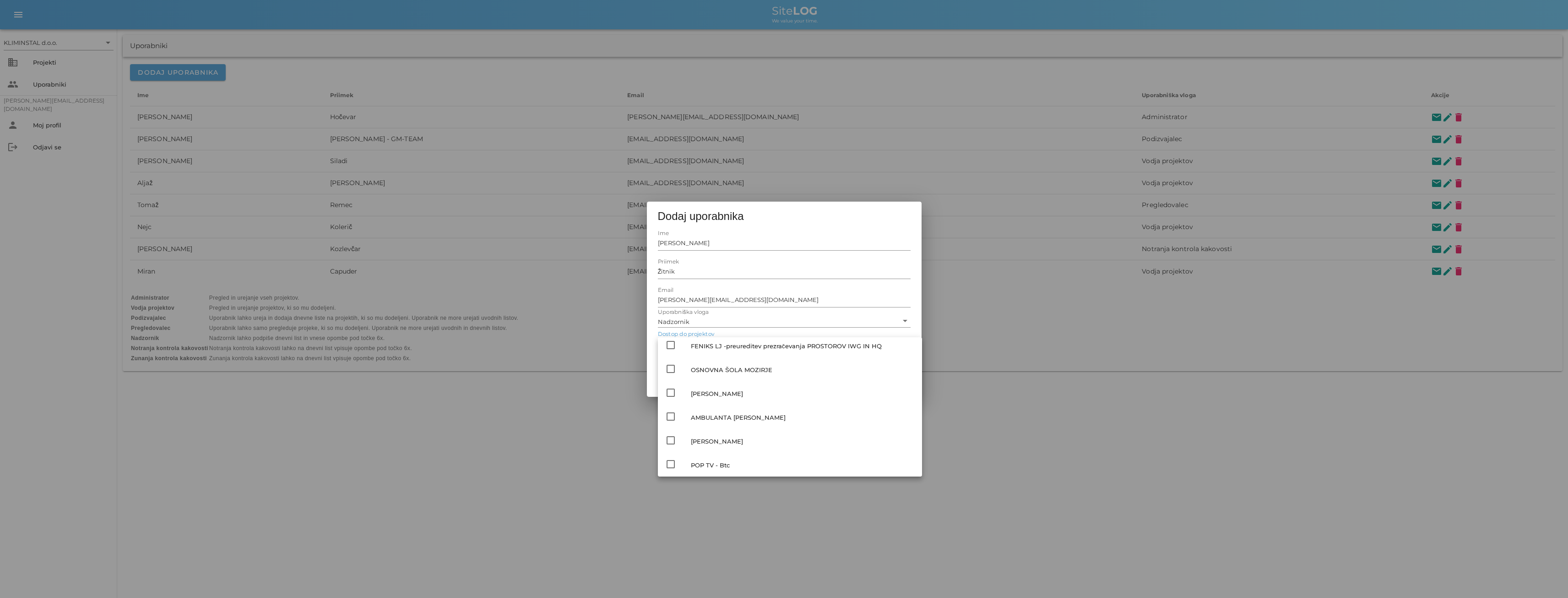
scroll to position [290, 0]
click at [671, 368] on icon "check_box_outline_blank" at bounding box center [671, 371] width 11 height 11
click at [729, 244] on input "[PERSON_NAME]" at bounding box center [784, 243] width 253 height 15
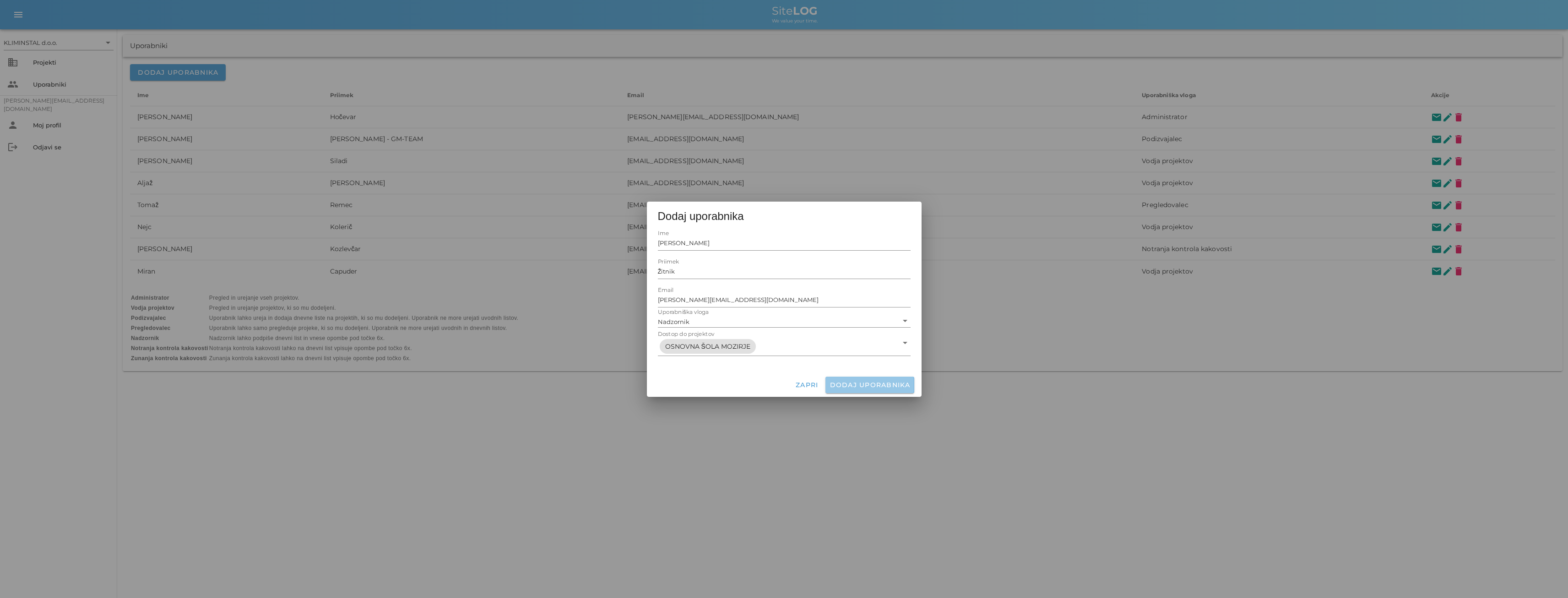
click at [854, 386] on span "Dodaj uporabnika" at bounding box center [869, 385] width 81 height 9
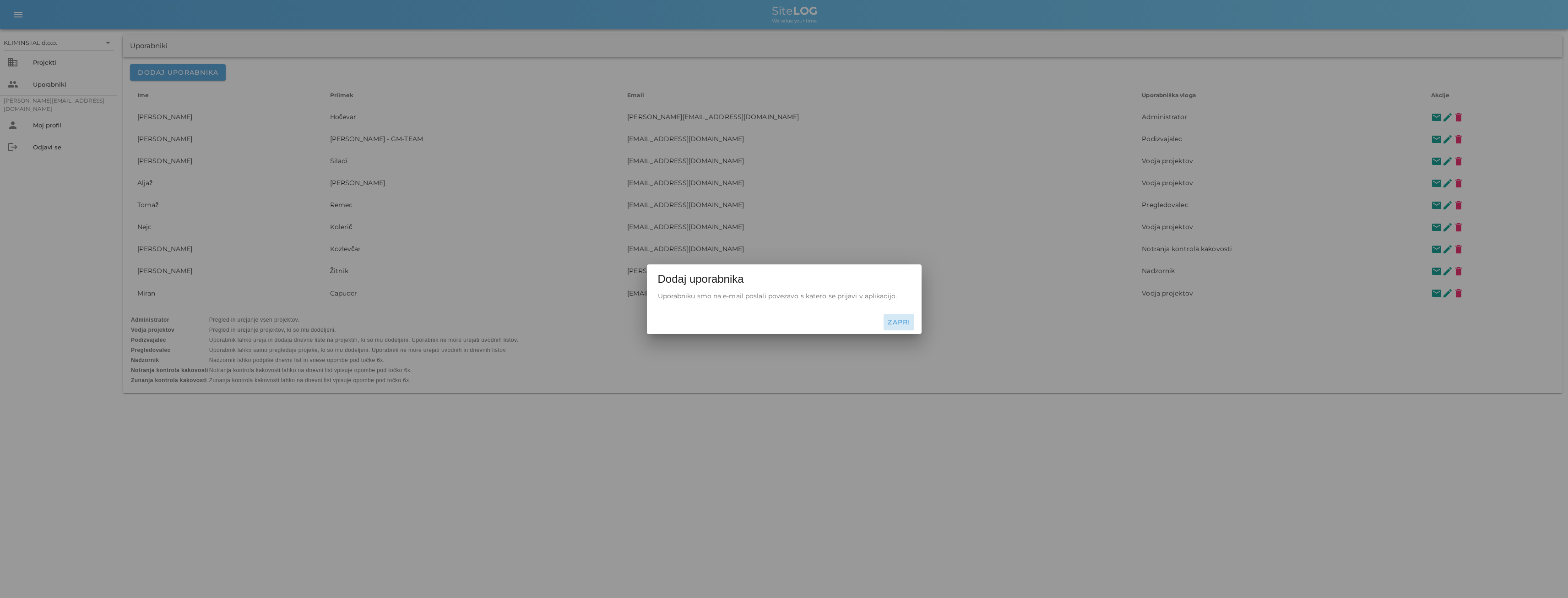
click at [887, 319] on span "Zapri" at bounding box center [899, 322] width 23 height 9
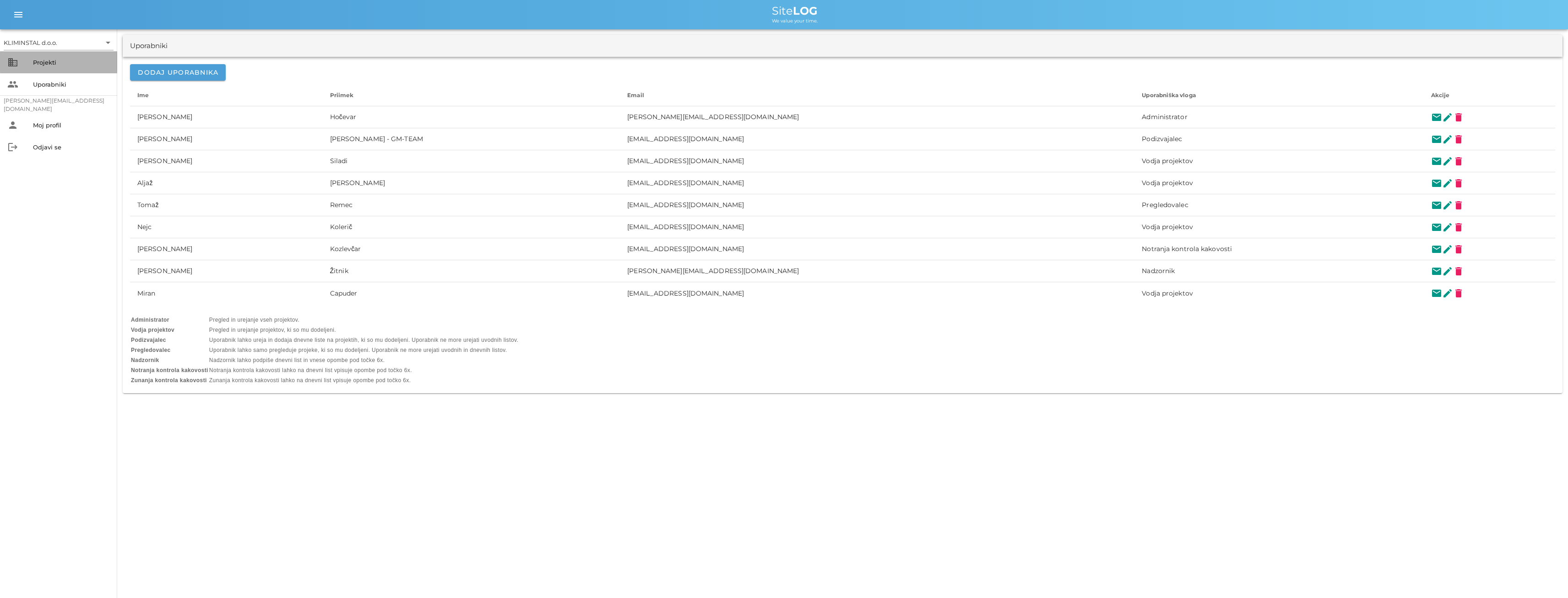
click at [44, 62] on div "Projekti" at bounding box center [71, 62] width 77 height 7
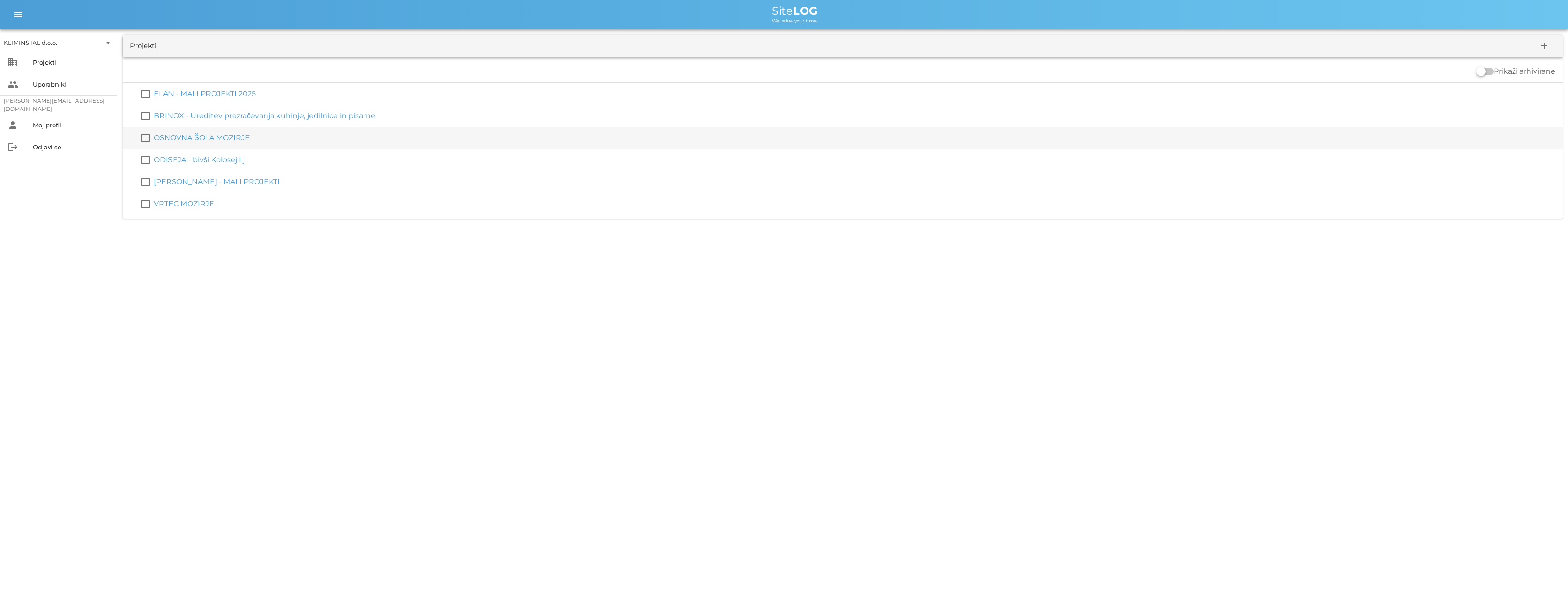
click at [167, 139] on link "OSNOVNA ŠOLA MOZIRJE" at bounding box center [202, 138] width 96 height 9
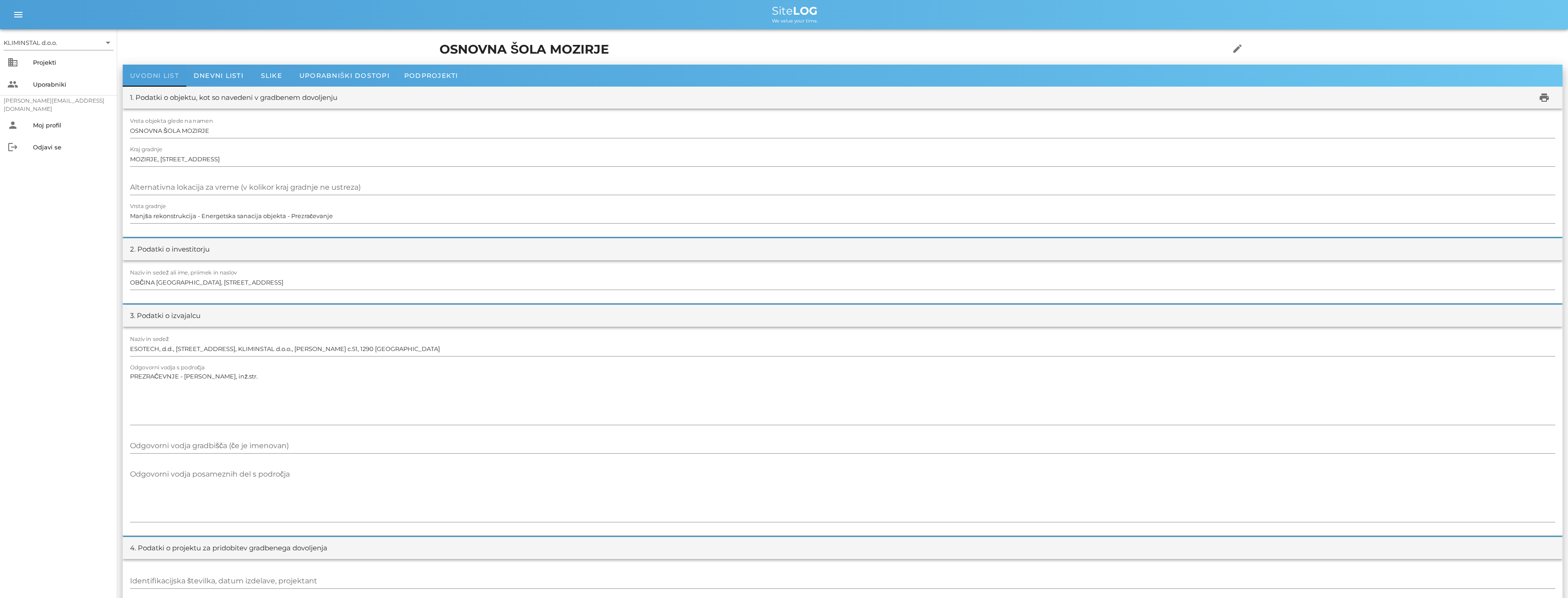
click at [158, 74] on span "Uvodni list" at bounding box center [155, 76] width 49 height 9
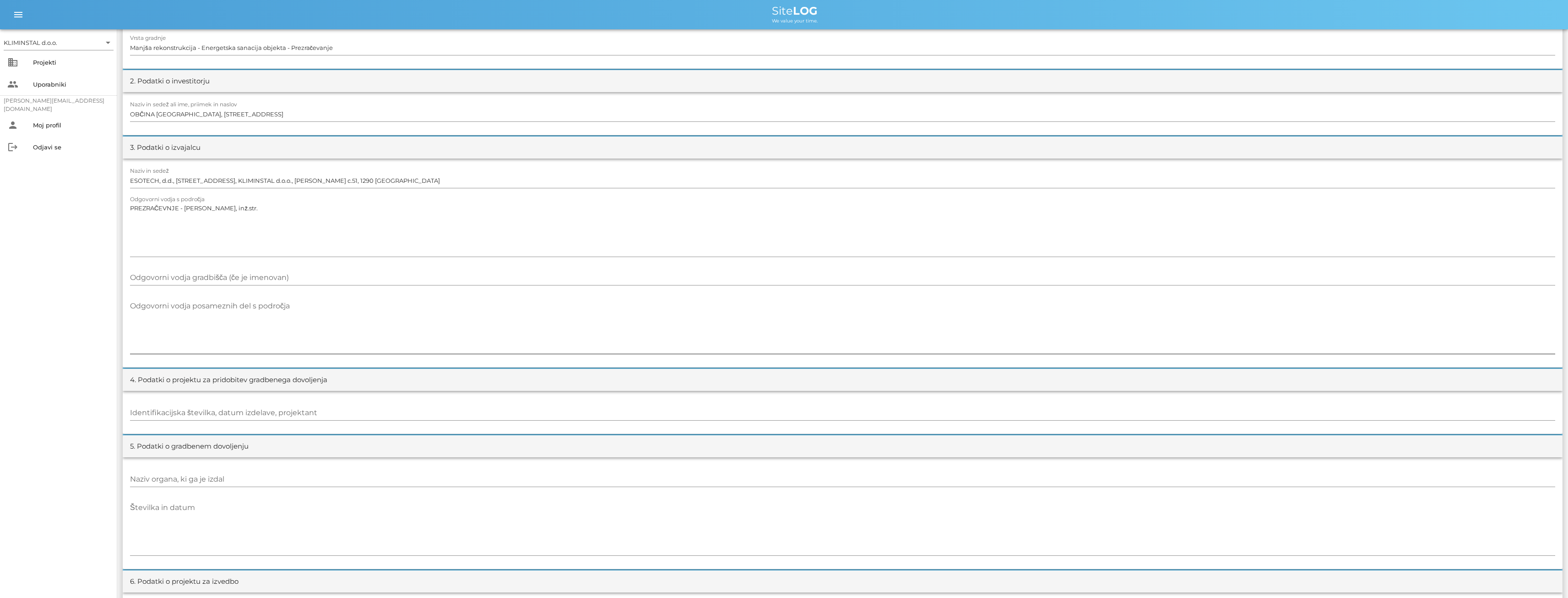
click at [204, 304] on div "Odgovorni vodja posameznih del s področja" at bounding box center [842, 326] width 1425 height 55
click at [209, 275] on input "Odgovorni vodja gradbišča (če je imenovan)" at bounding box center [842, 278] width 1425 height 15
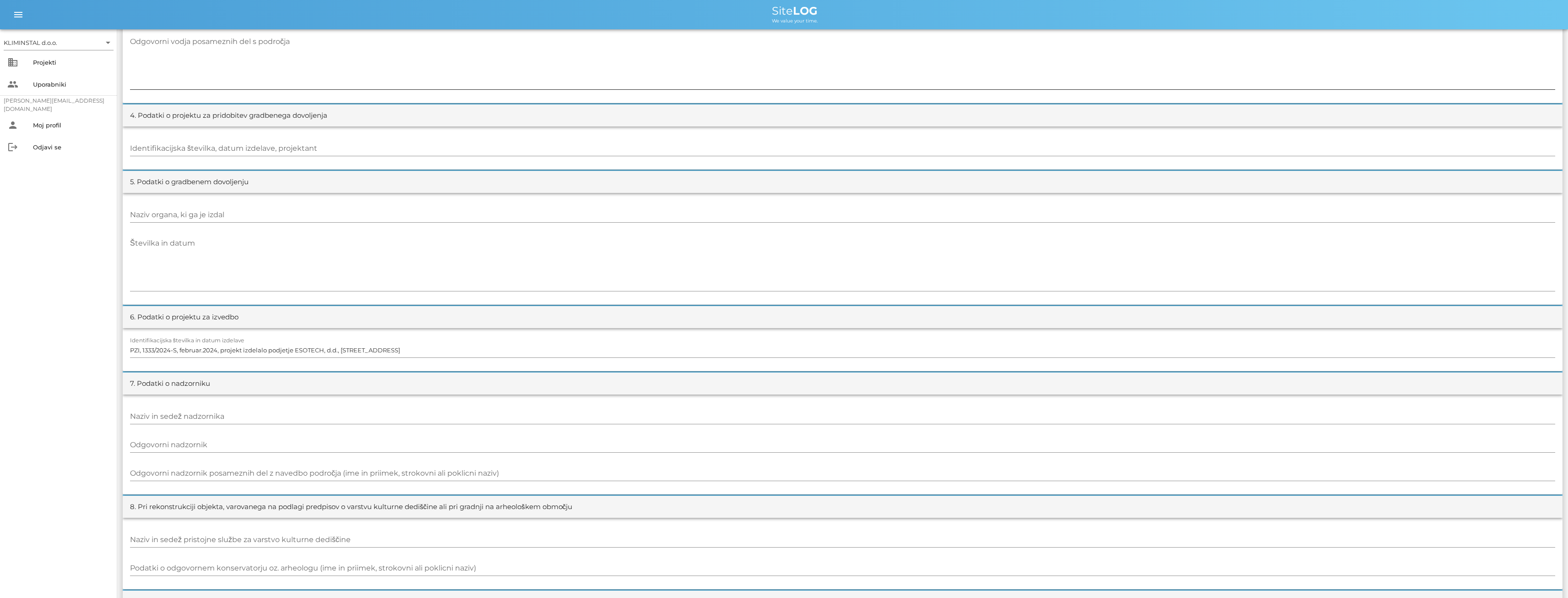
scroll to position [504, 0]
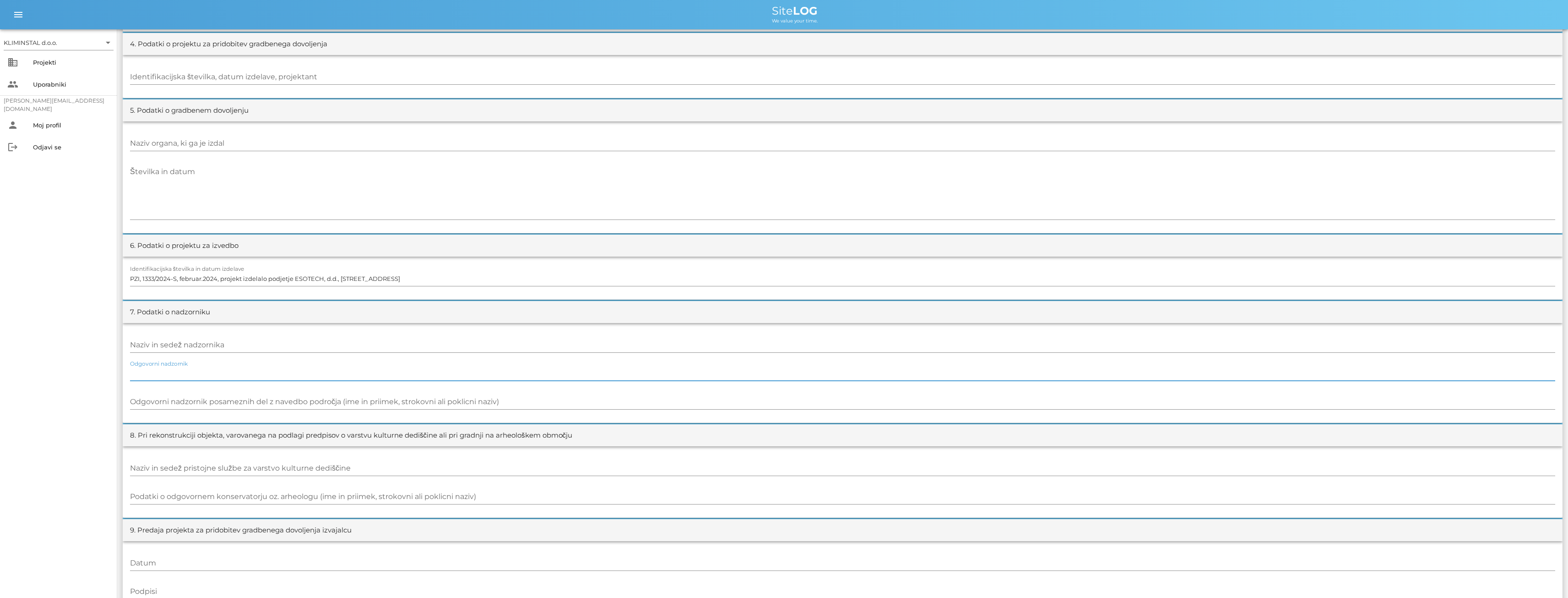
click at [180, 371] on input "Odgovorni nadzornik" at bounding box center [842, 373] width 1425 height 15
paste input "[PERSON_NAME]"
type input "[PERSON_NAME]"
click at [189, 344] on input "Naziv in sedež nadzornika" at bounding box center [842, 345] width 1425 height 15
paste input "[PERSON_NAME] s.p. [STREET_ADDRESS]"
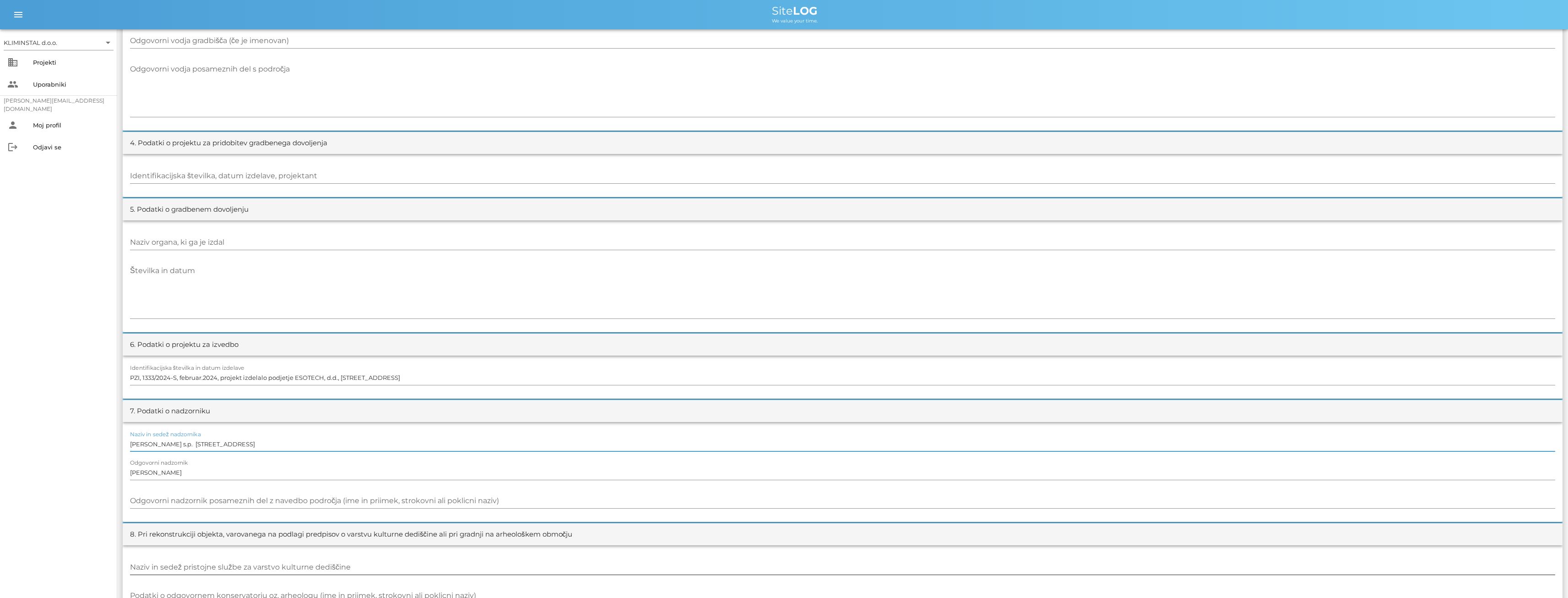
scroll to position [237, 0]
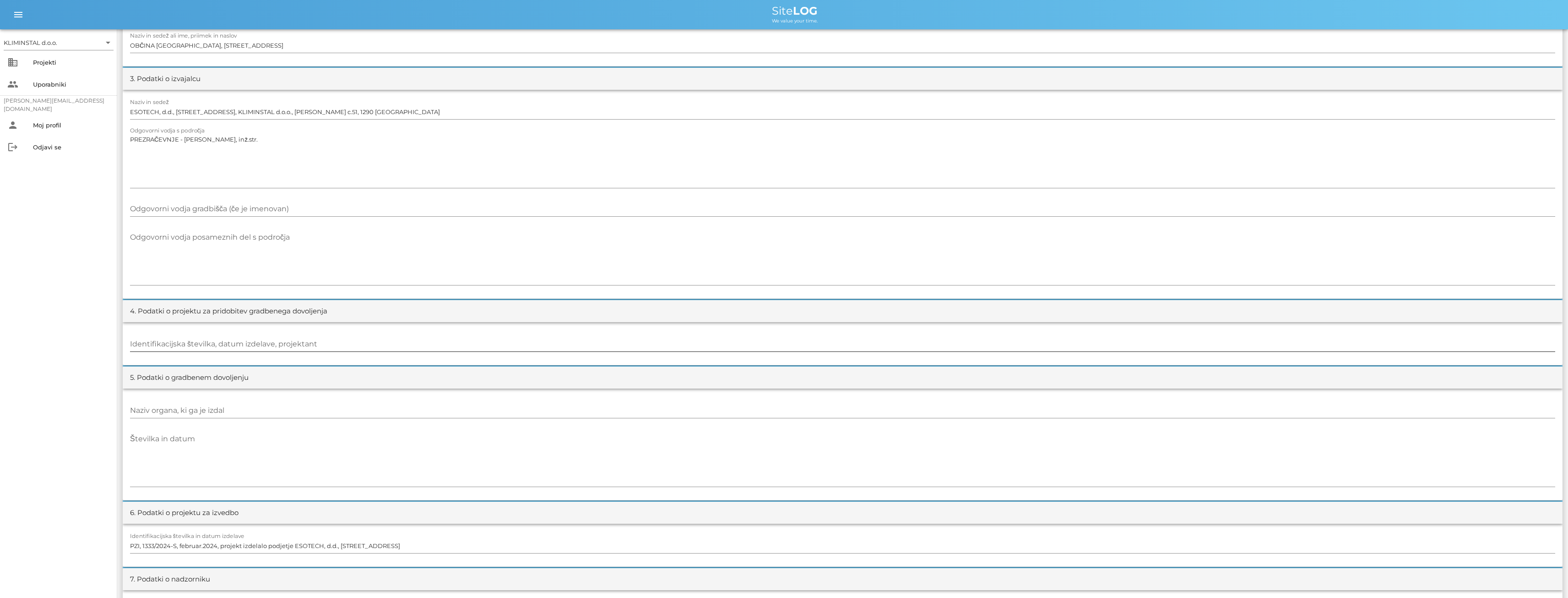
type input "[PERSON_NAME] s.p. [STREET_ADDRESS]"
click at [223, 341] on div "Identifikacijska številka, datum izdelave, projektant" at bounding box center [842, 344] width 1425 height 15
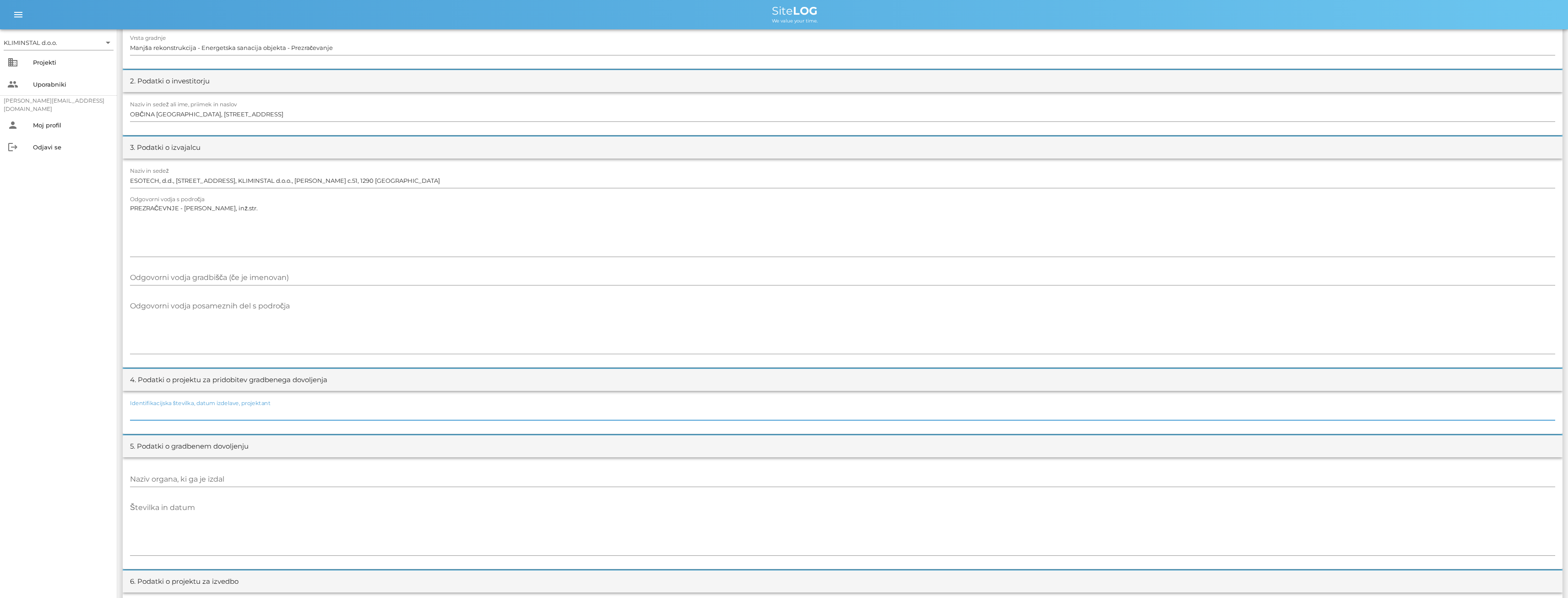
scroll to position [0, 0]
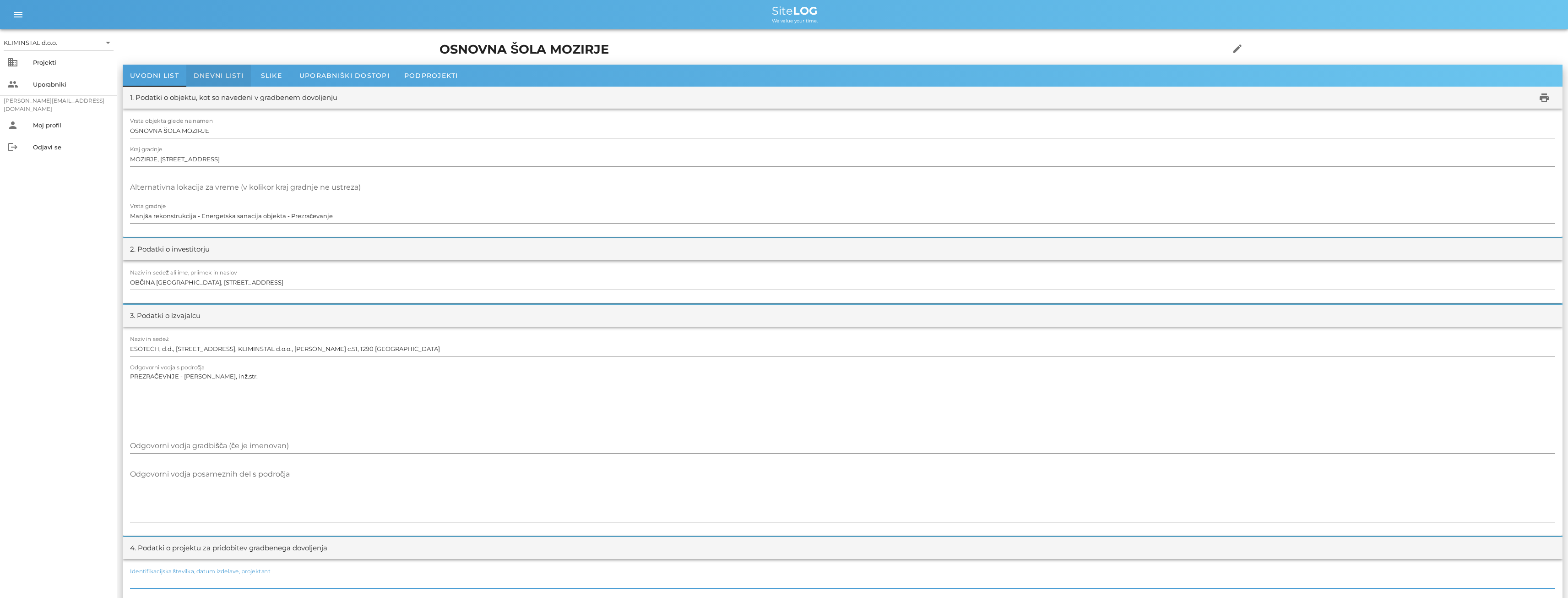
click at [217, 76] on span "Dnevni listi" at bounding box center [219, 76] width 50 height 9
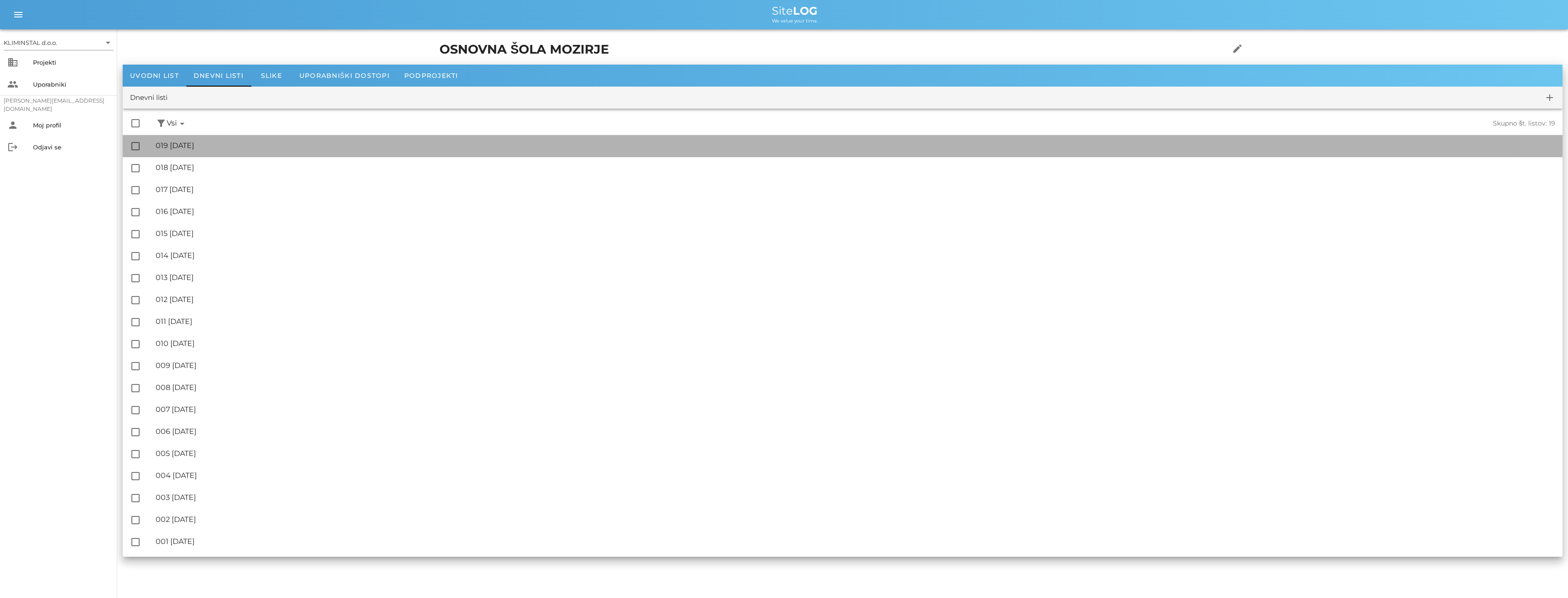
click at [180, 147] on div "🔏 019 [DATE]" at bounding box center [855, 146] width 1399 height 9
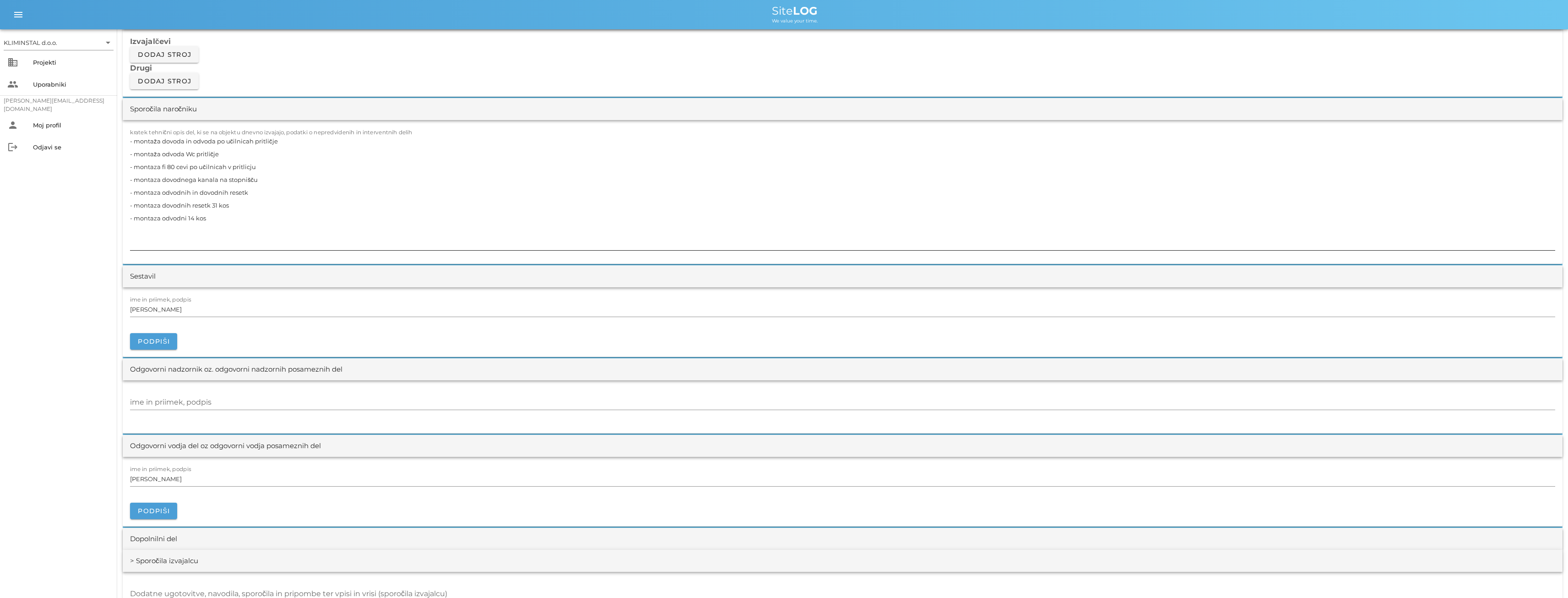
scroll to position [840, 0]
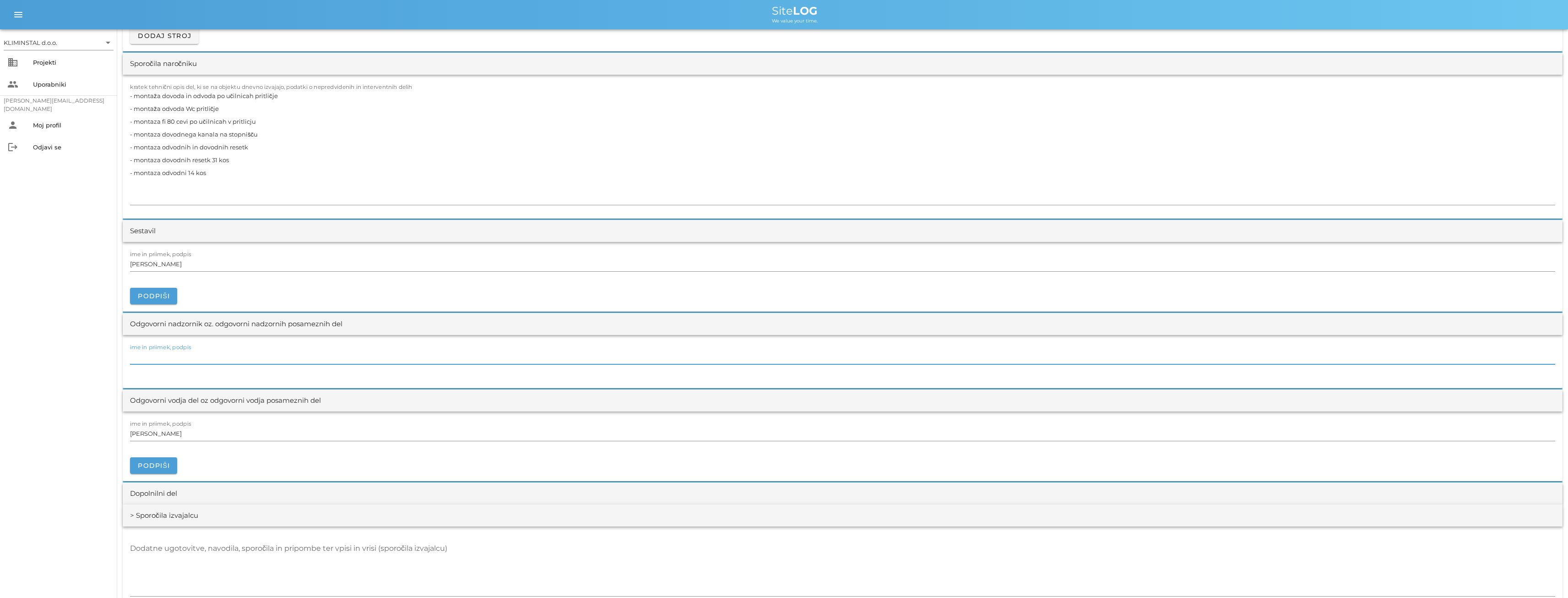
click at [175, 356] on input "ime in priimek, podpis" at bounding box center [842, 357] width 1425 height 15
drag, startPoint x: 153, startPoint y: 357, endPoint x: 140, endPoint y: 357, distance: 13.0
click at [140, 357] on input "ime in priimek, podpis" at bounding box center [842, 357] width 1425 height 15
paste input "[PERSON_NAME] s.p. [STREET_ADDRESS]"
drag, startPoint x: 334, startPoint y: 355, endPoint x: 166, endPoint y: 355, distance: 168.0
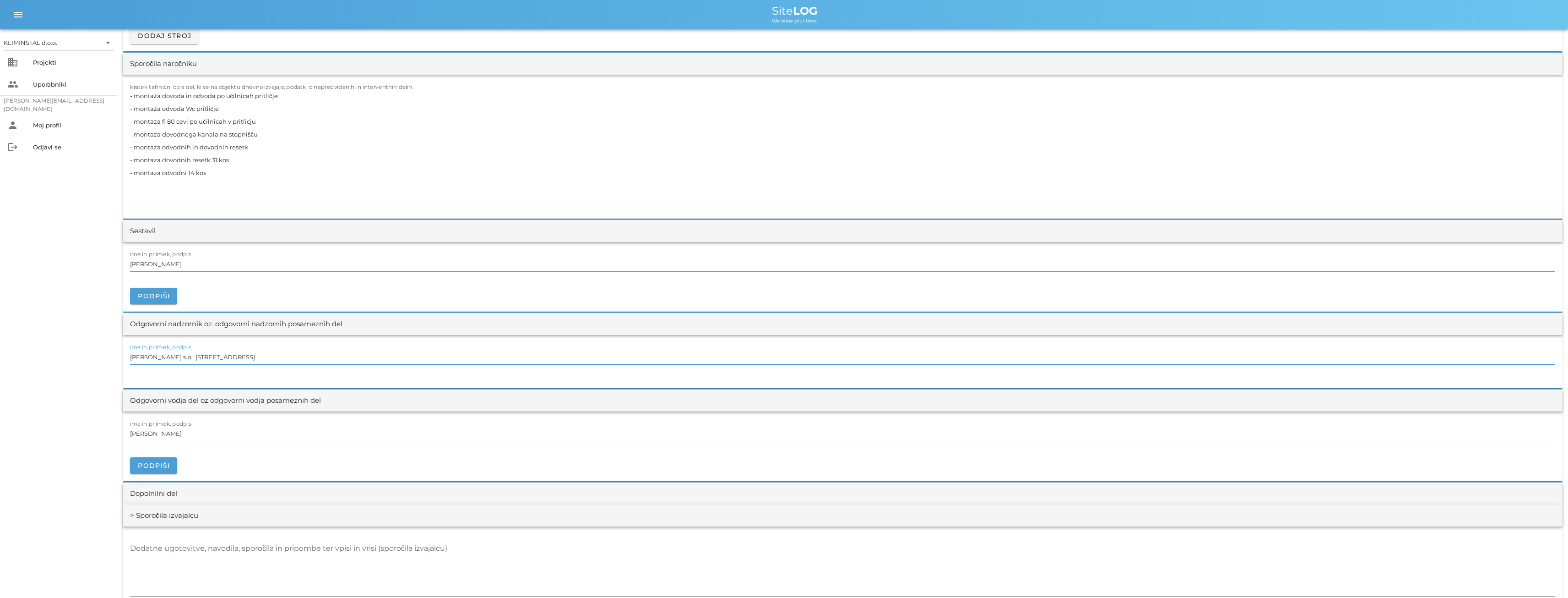
click at [166, 355] on input "[PERSON_NAME] s.p. [STREET_ADDRESS]" at bounding box center [842, 357] width 1425 height 15
click at [204, 356] on input "[PERSON_NAME]" at bounding box center [842, 357] width 1425 height 15
drag, startPoint x: 172, startPoint y: 359, endPoint x: 143, endPoint y: 354, distance: 29.4
click at [114, 357] on div "KLIMINSTAL d.o.o. arrow_drop_down business Projekti people Uporabniki [PERSON_N…" at bounding box center [784, 318] width 1568 height 2316
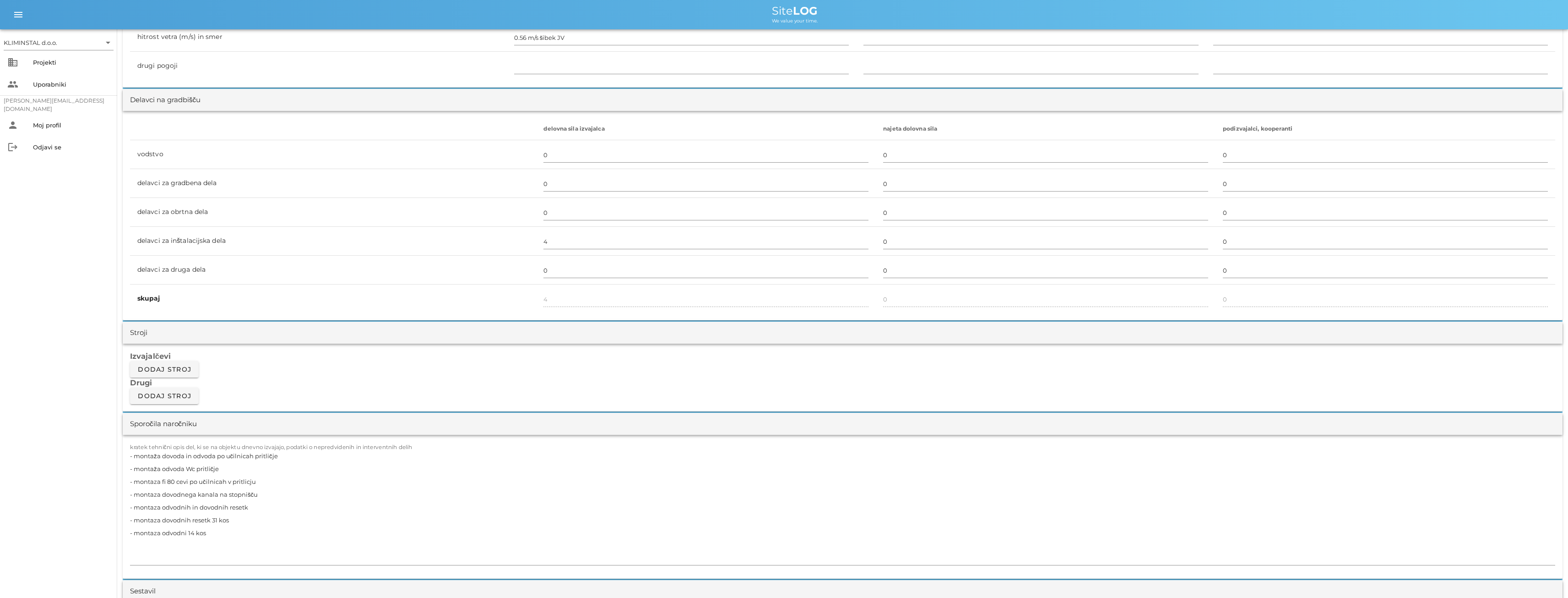
scroll to position [0, 0]
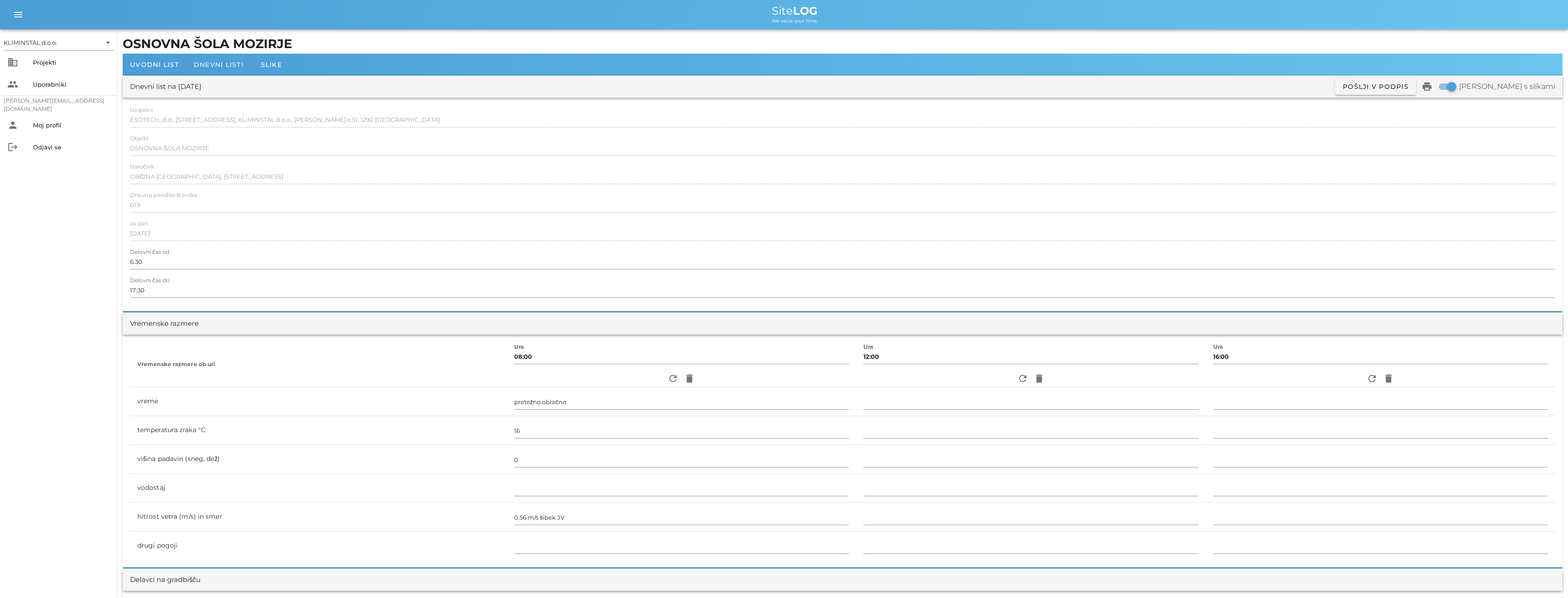
type input "[PERSON_NAME]"
click at [217, 62] on span "Dnevni listi" at bounding box center [219, 65] width 50 height 9
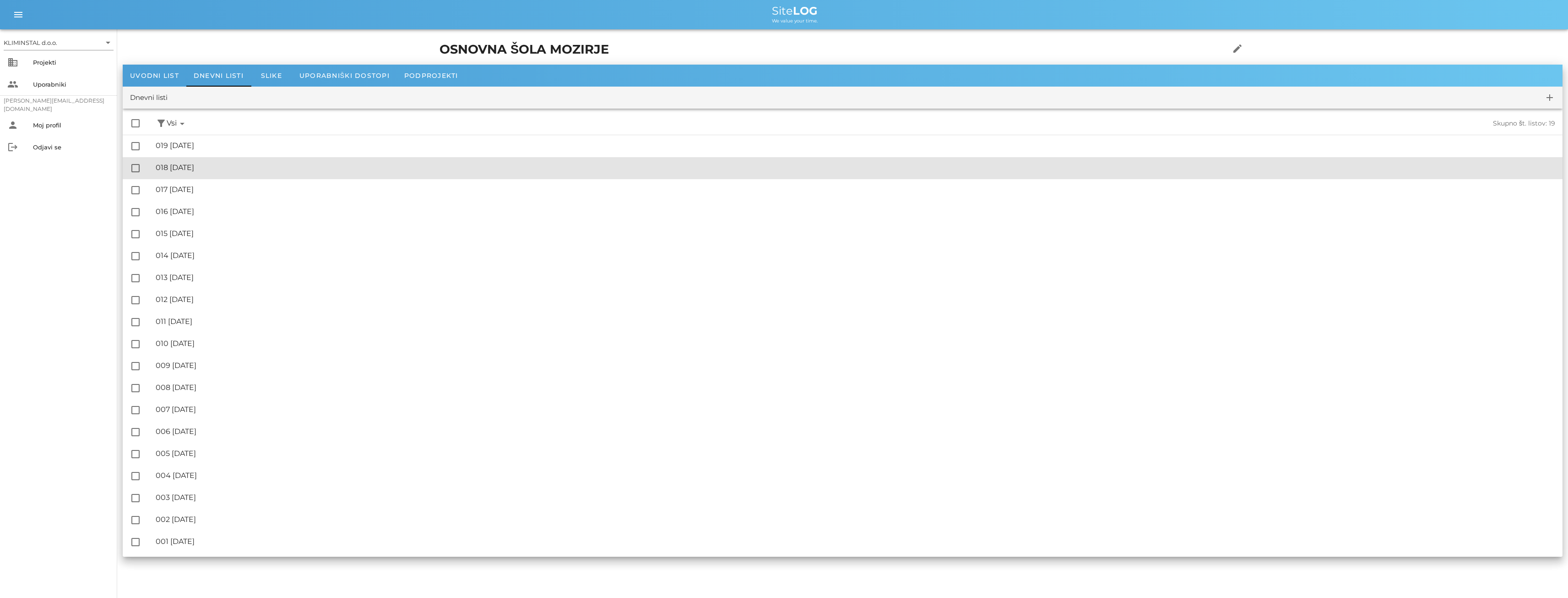
click at [206, 169] on div "🔏 018 [DATE]" at bounding box center [855, 167] width 1399 height 9
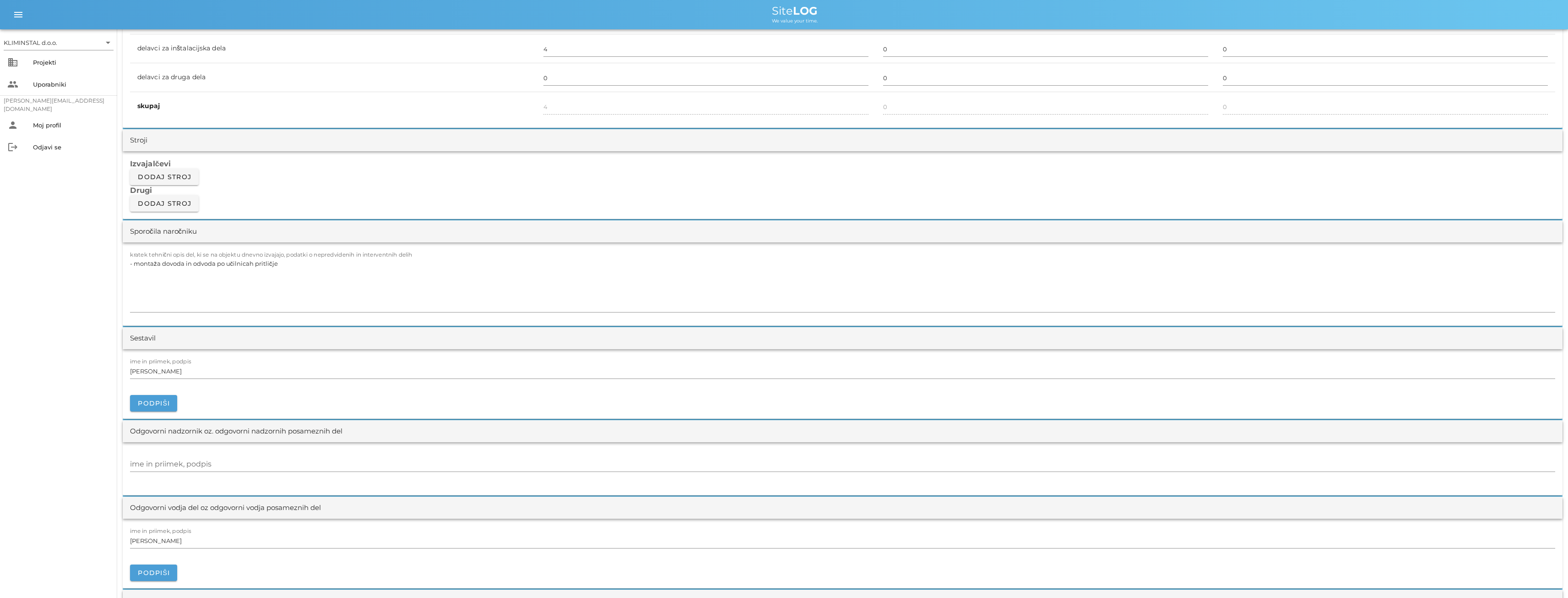
scroll to position [840, 0]
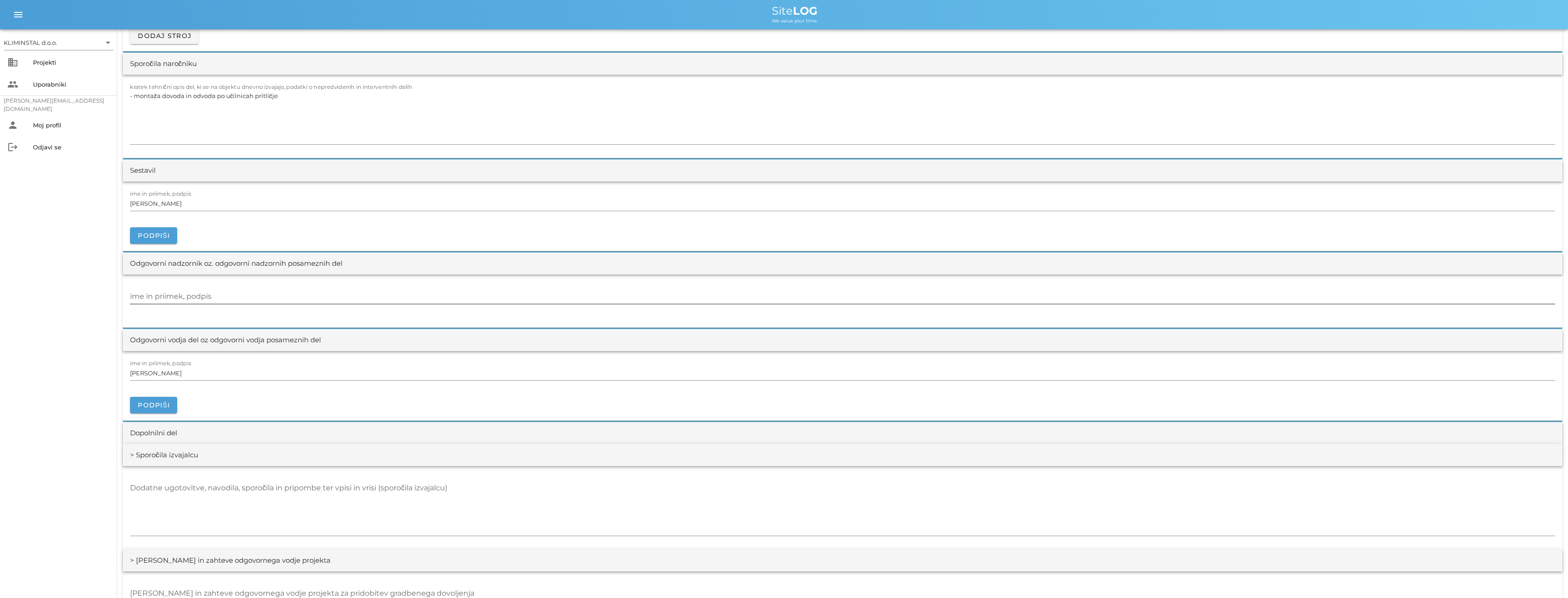
click at [147, 295] on input "ime in priimek, podpis" at bounding box center [842, 297] width 1425 height 15
paste input "[PERSON_NAME]"
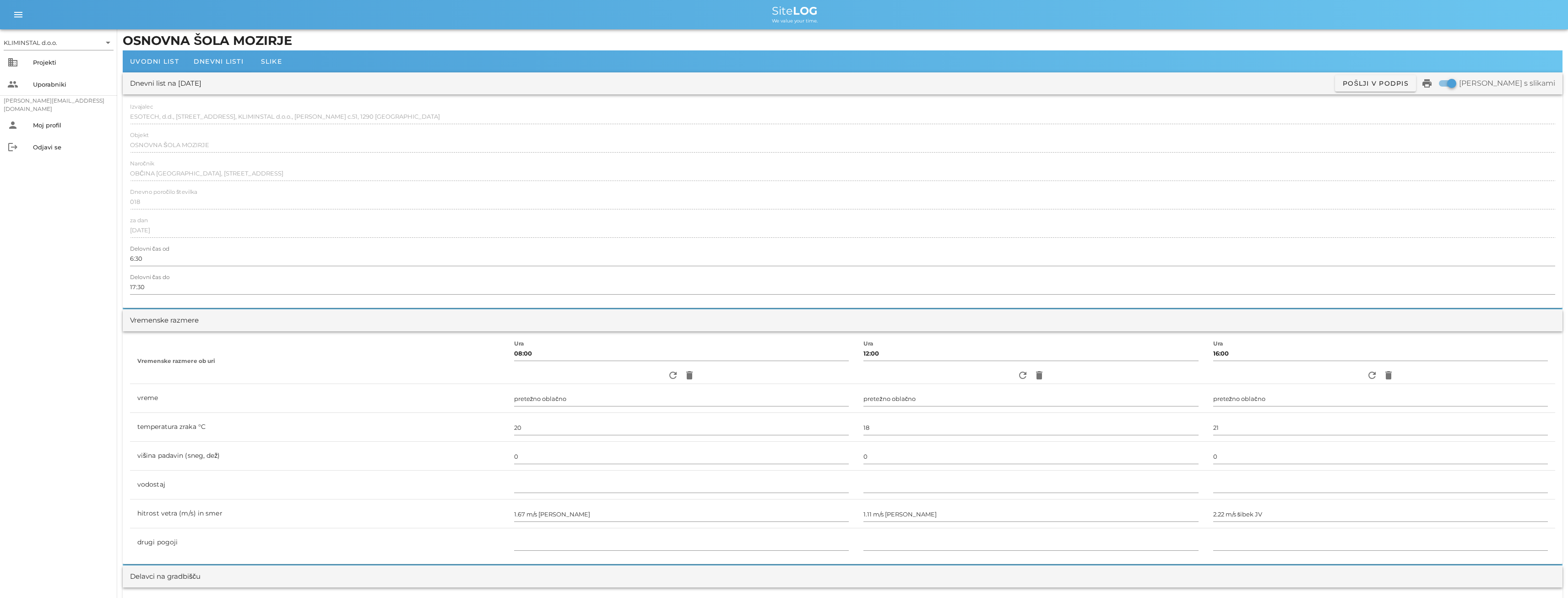
scroll to position [0, 0]
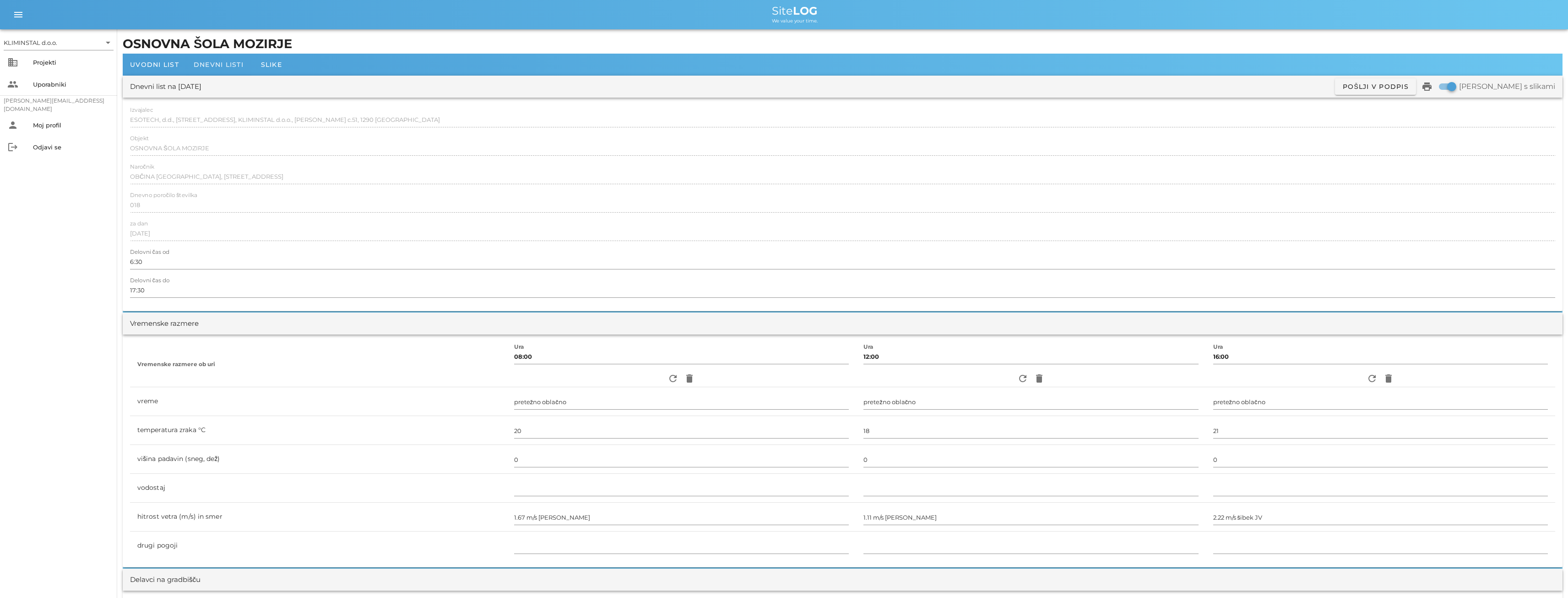
type input "[PERSON_NAME]"
click at [220, 63] on span "Dnevni listi" at bounding box center [219, 65] width 50 height 9
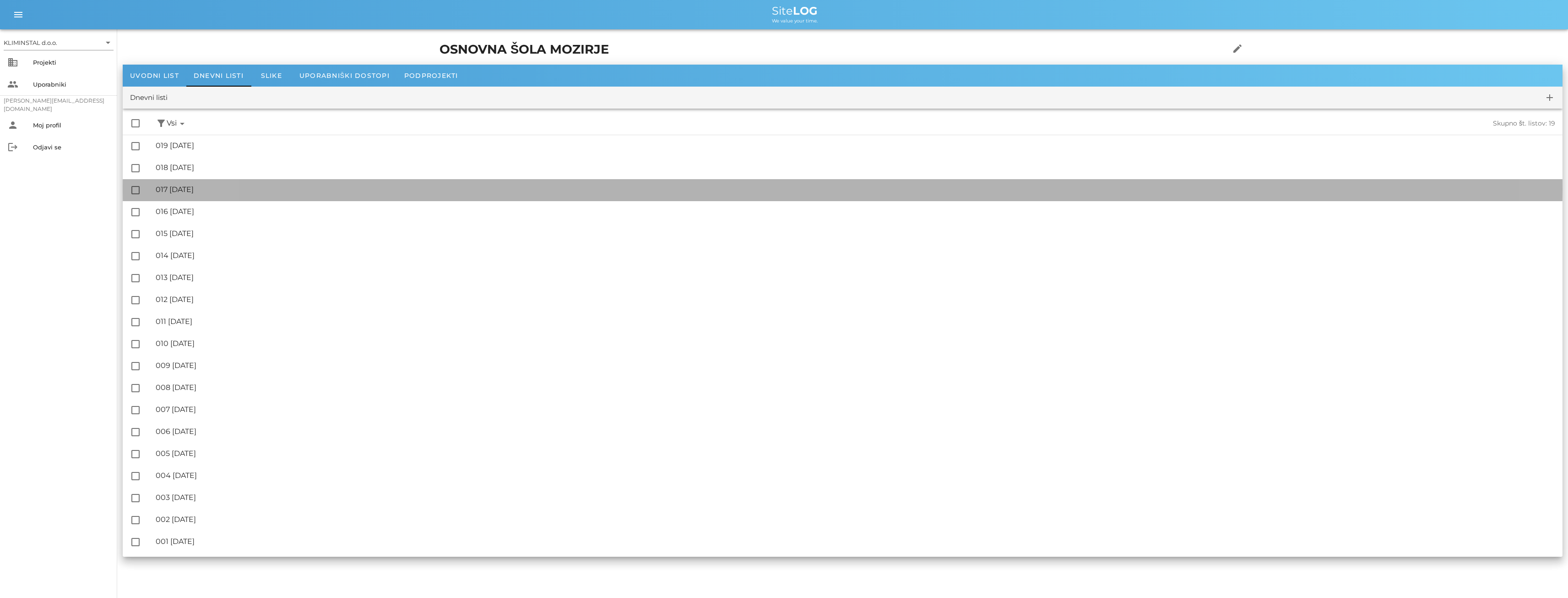
click at [208, 188] on div "🔏 017 [DATE]" at bounding box center [855, 189] width 1399 height 9
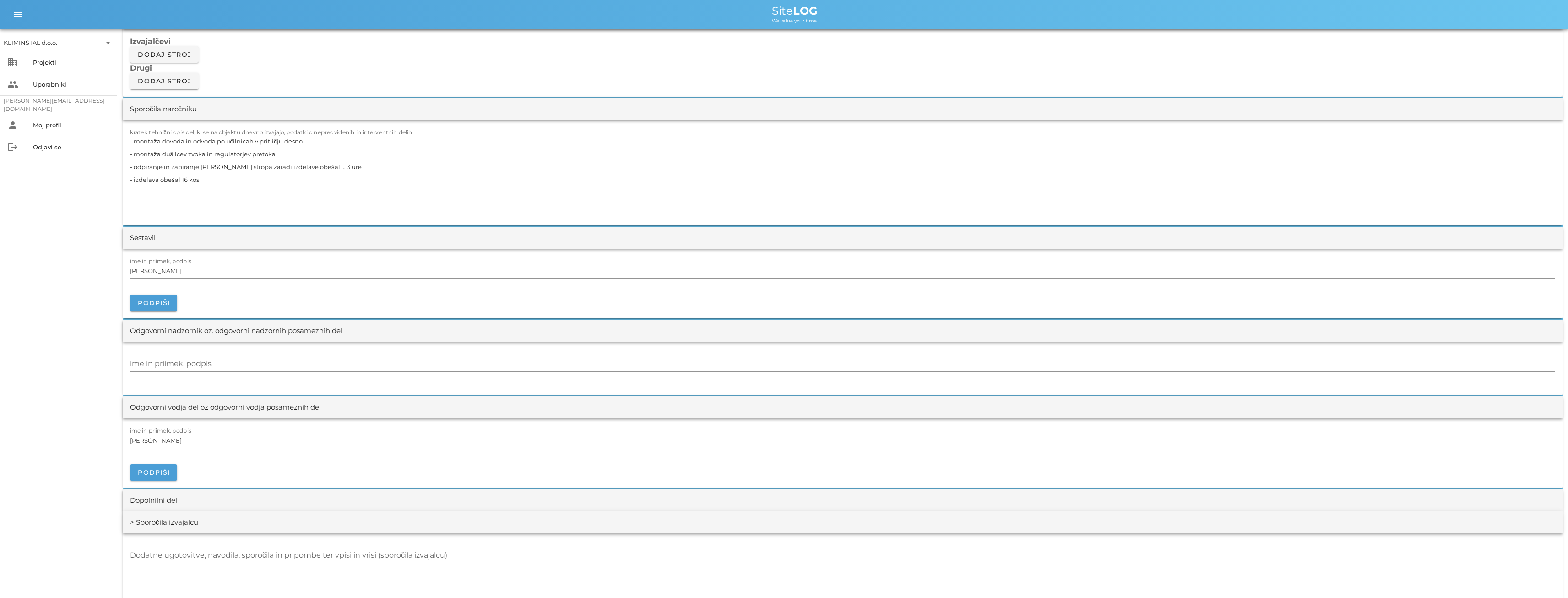
scroll to position [840, 0]
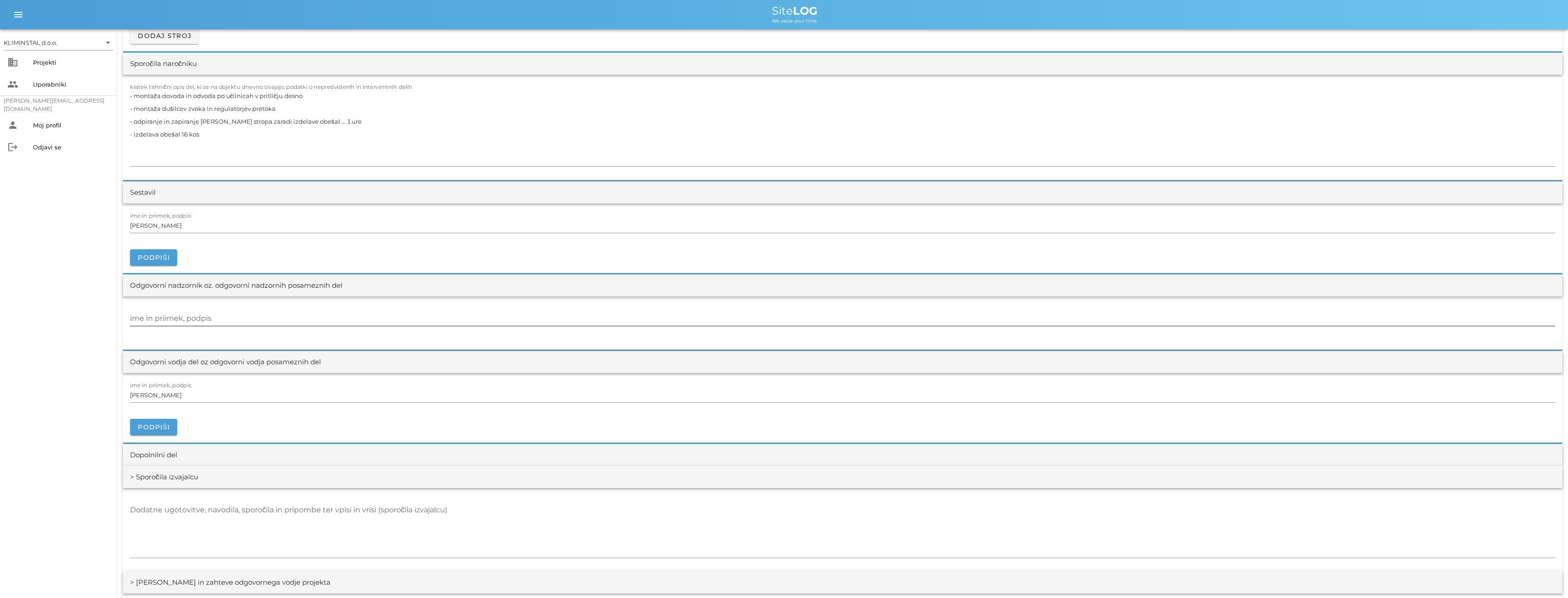
click at [154, 315] on input "ime in priimek, podpis" at bounding box center [842, 318] width 1425 height 15
paste input "[PERSON_NAME]"
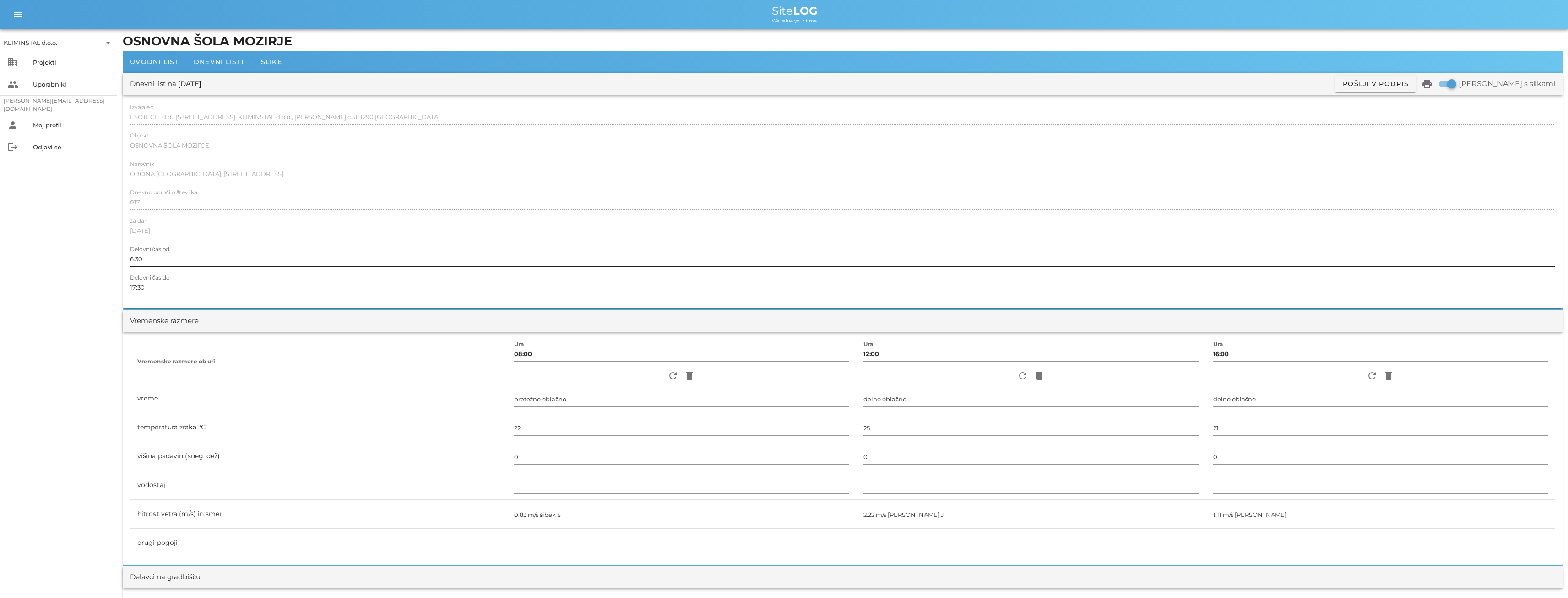
scroll to position [0, 0]
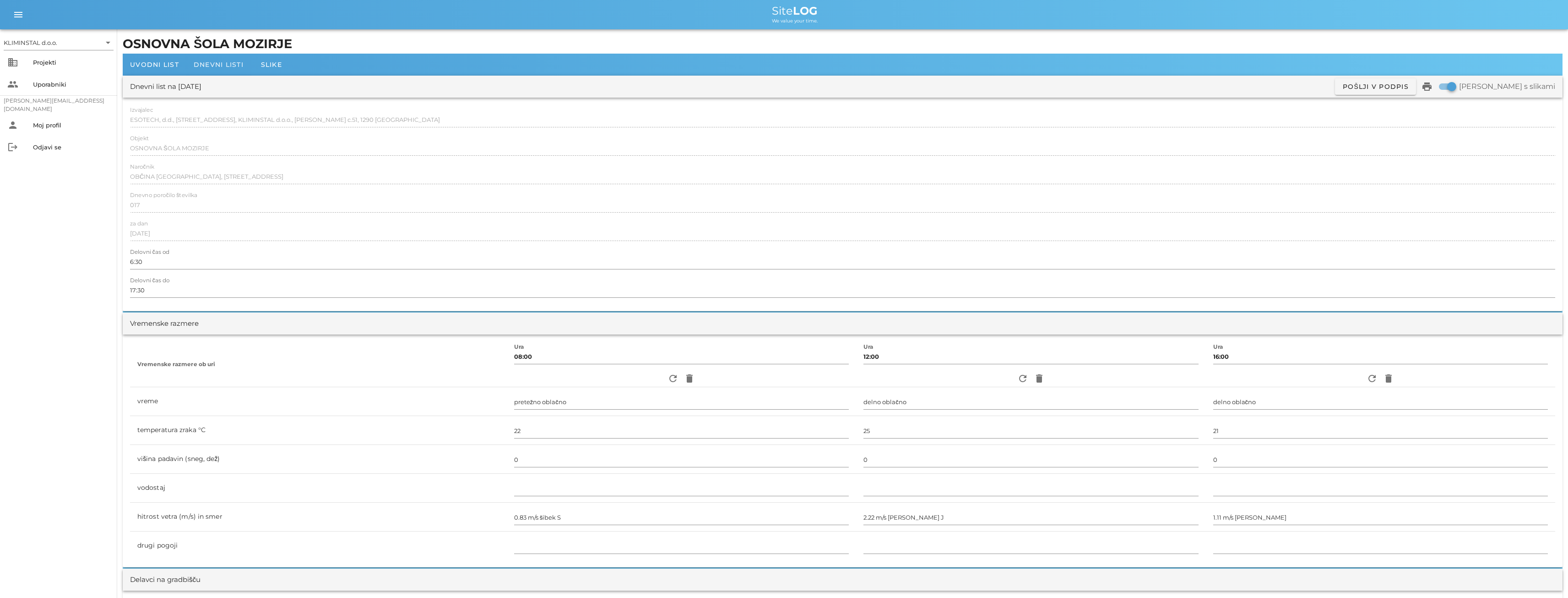
type input "[PERSON_NAME]"
click at [208, 66] on span "Dnevni listi" at bounding box center [219, 65] width 50 height 9
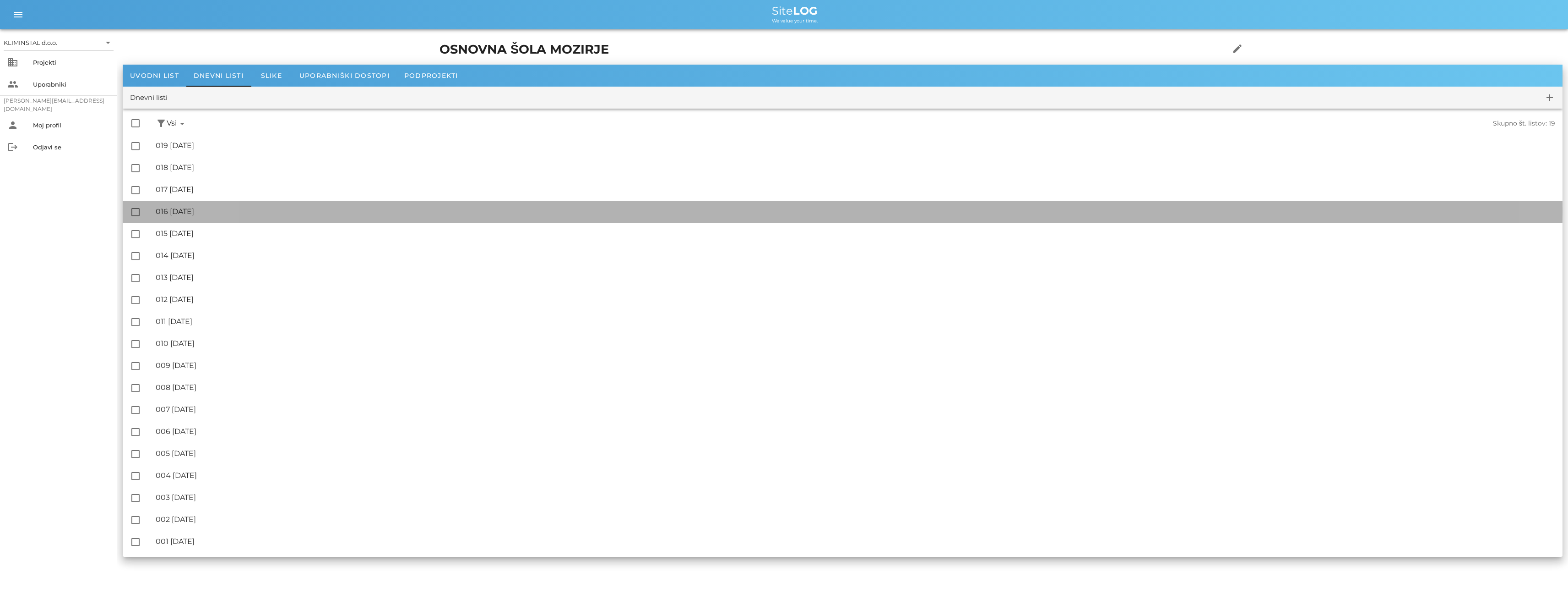
click at [214, 213] on div "🔏 016 [DATE]" at bounding box center [855, 211] width 1399 height 9
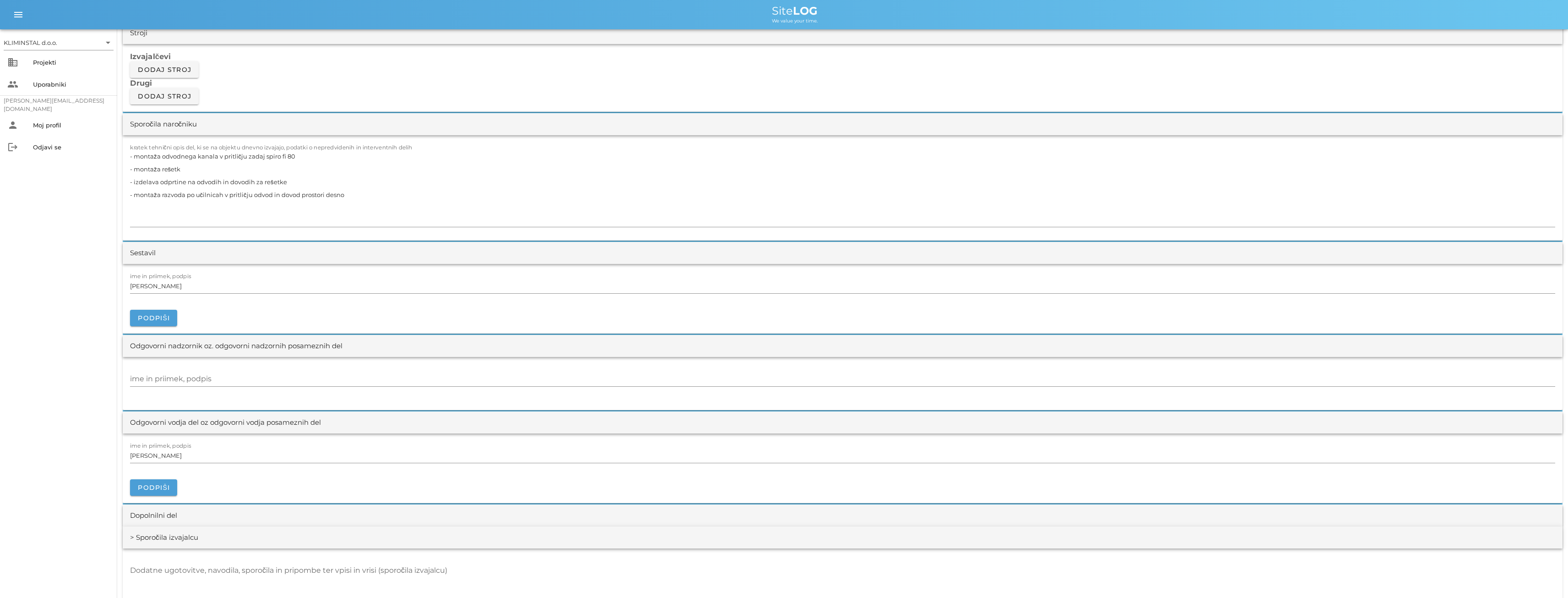
scroll to position [840, 0]
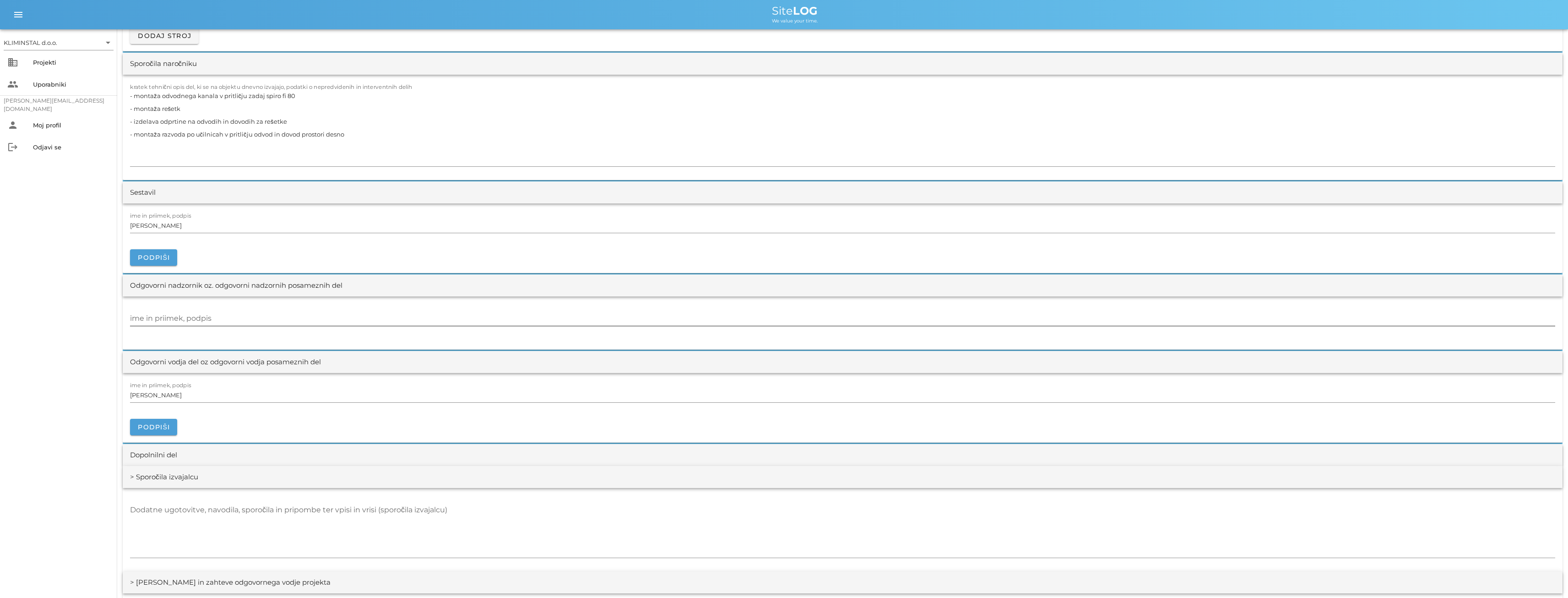
click at [170, 317] on input "ime in priimek, podpis" at bounding box center [842, 318] width 1425 height 15
paste input "[PERSON_NAME]"
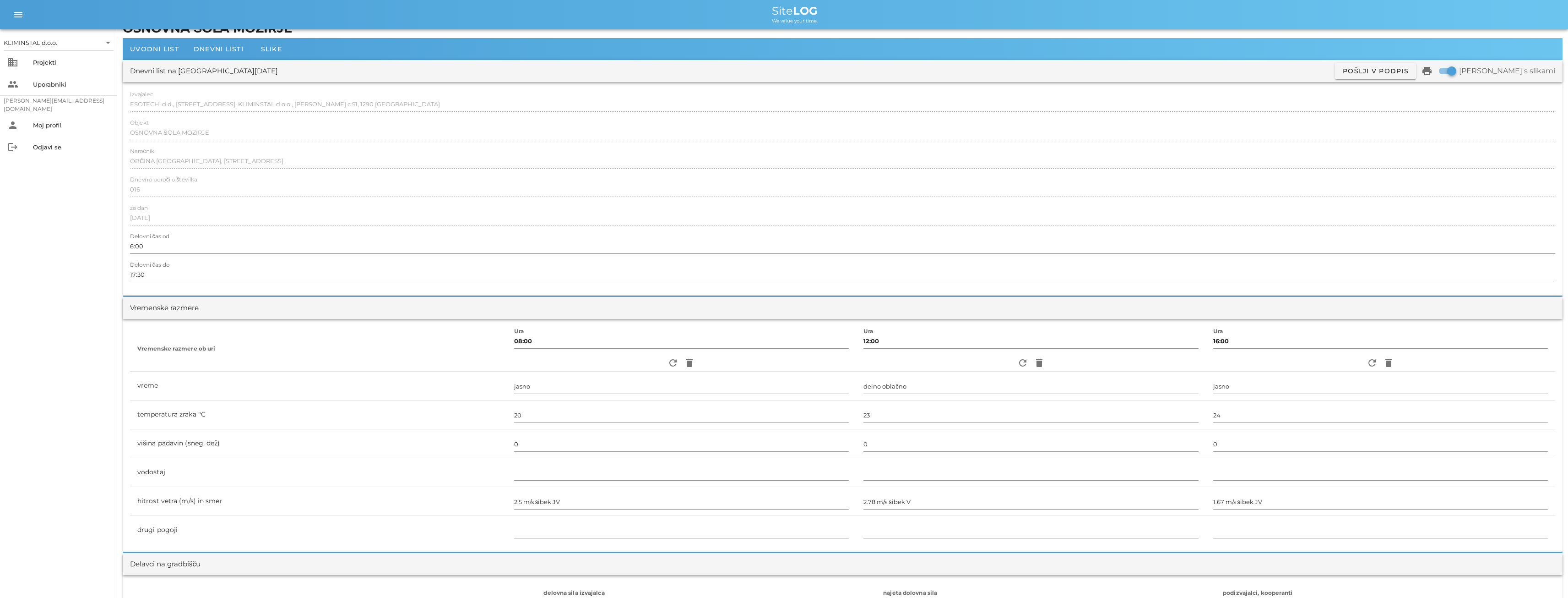
scroll to position [0, 0]
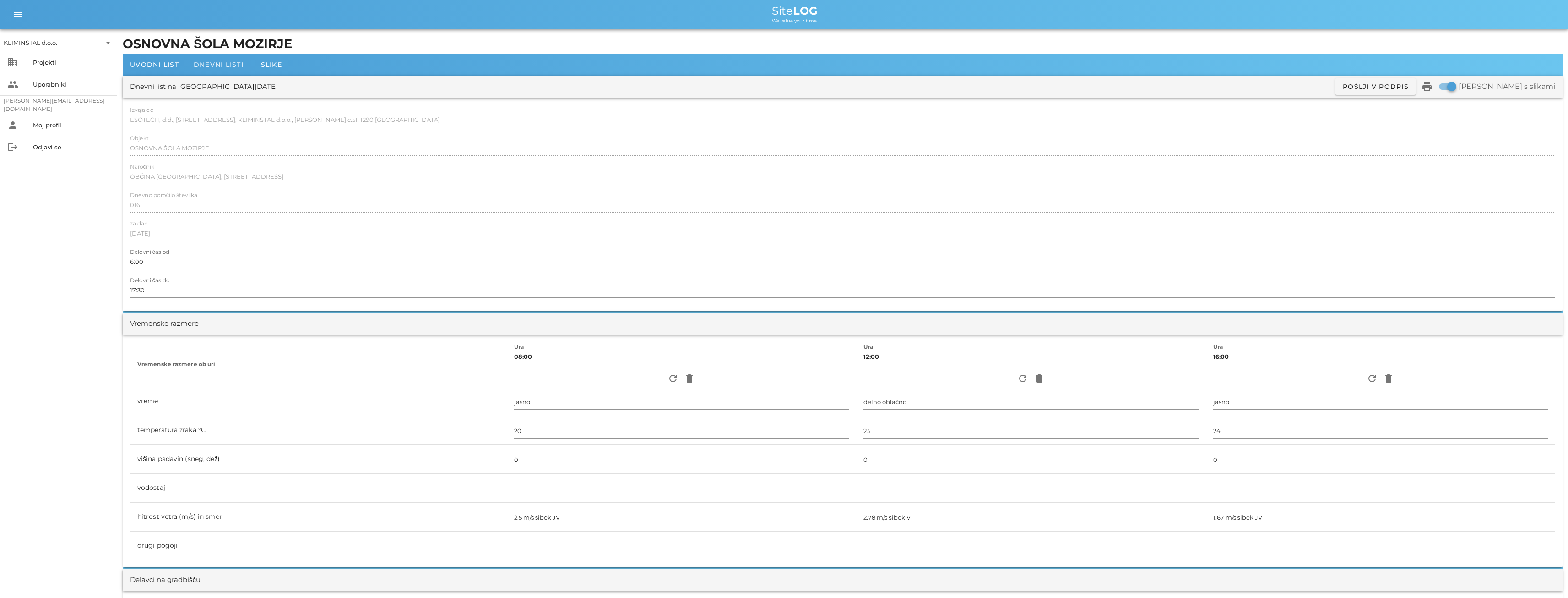
type input "[PERSON_NAME]"
click at [207, 62] on span "Dnevni listi" at bounding box center [219, 65] width 50 height 9
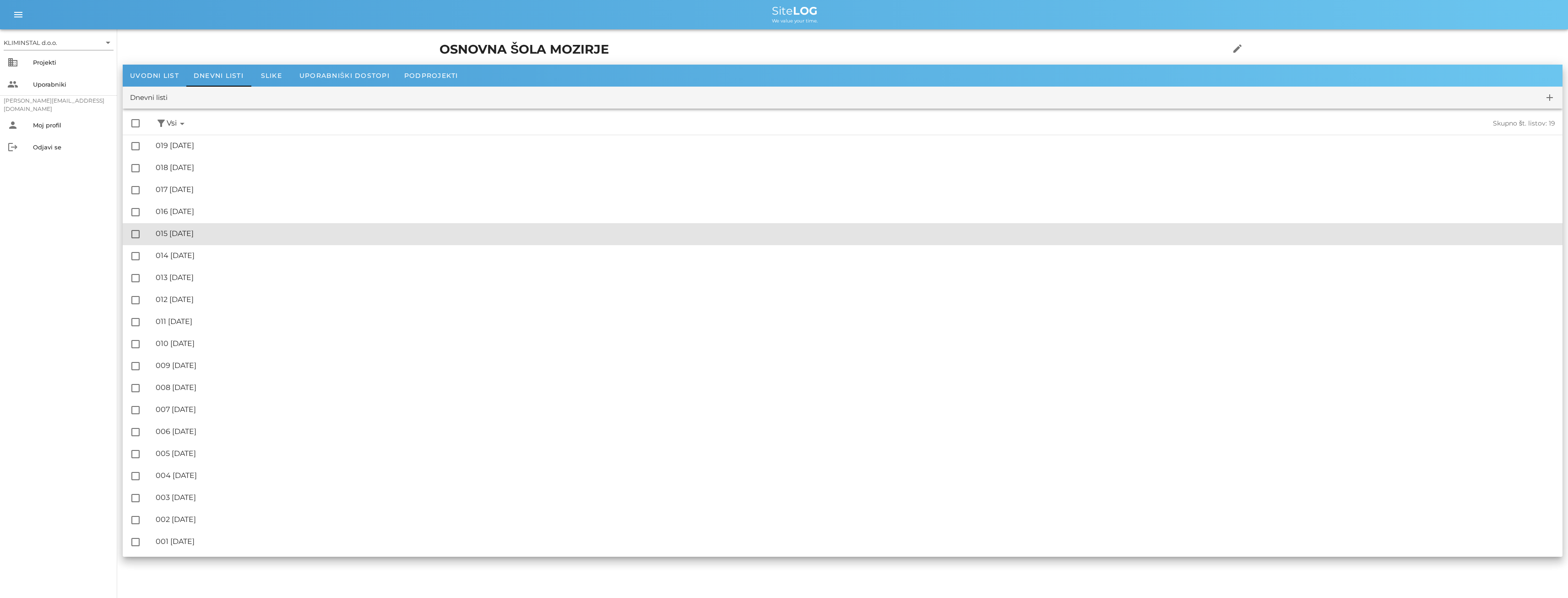
click at [193, 236] on div "🔏 015 [DATE]" at bounding box center [855, 233] width 1399 height 9
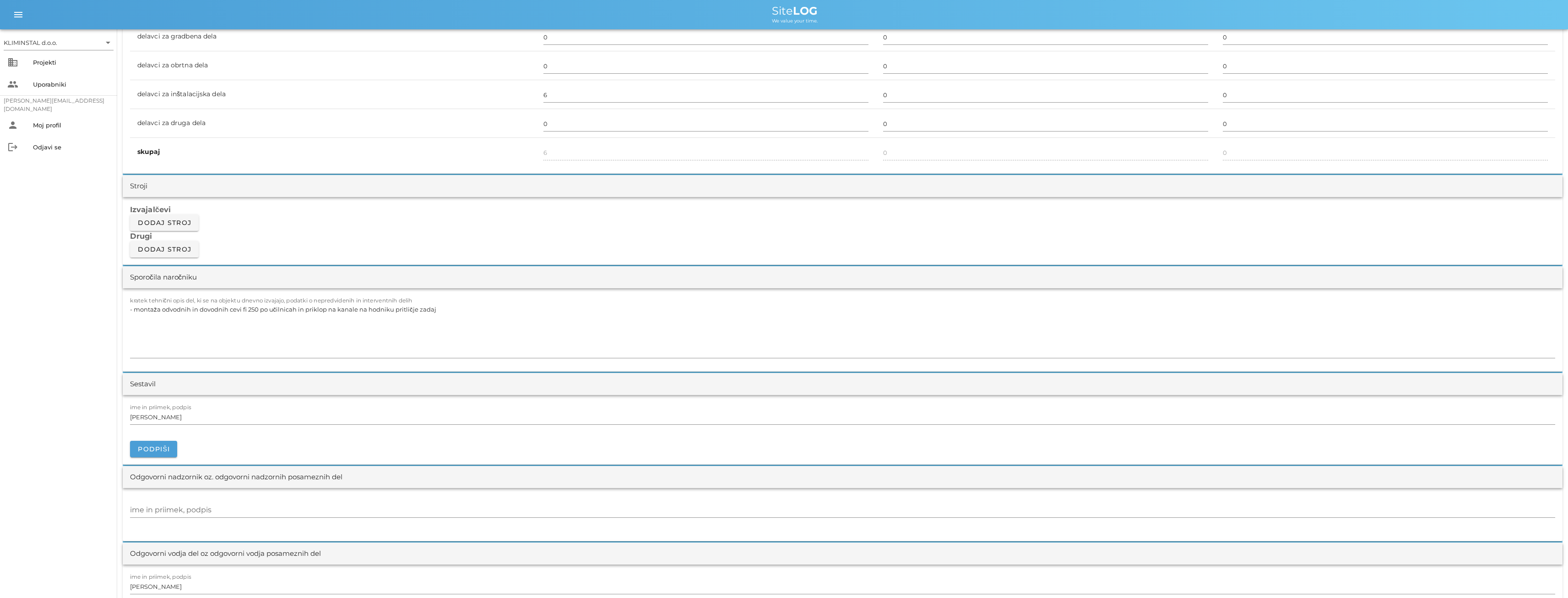
scroll to position [672, 0]
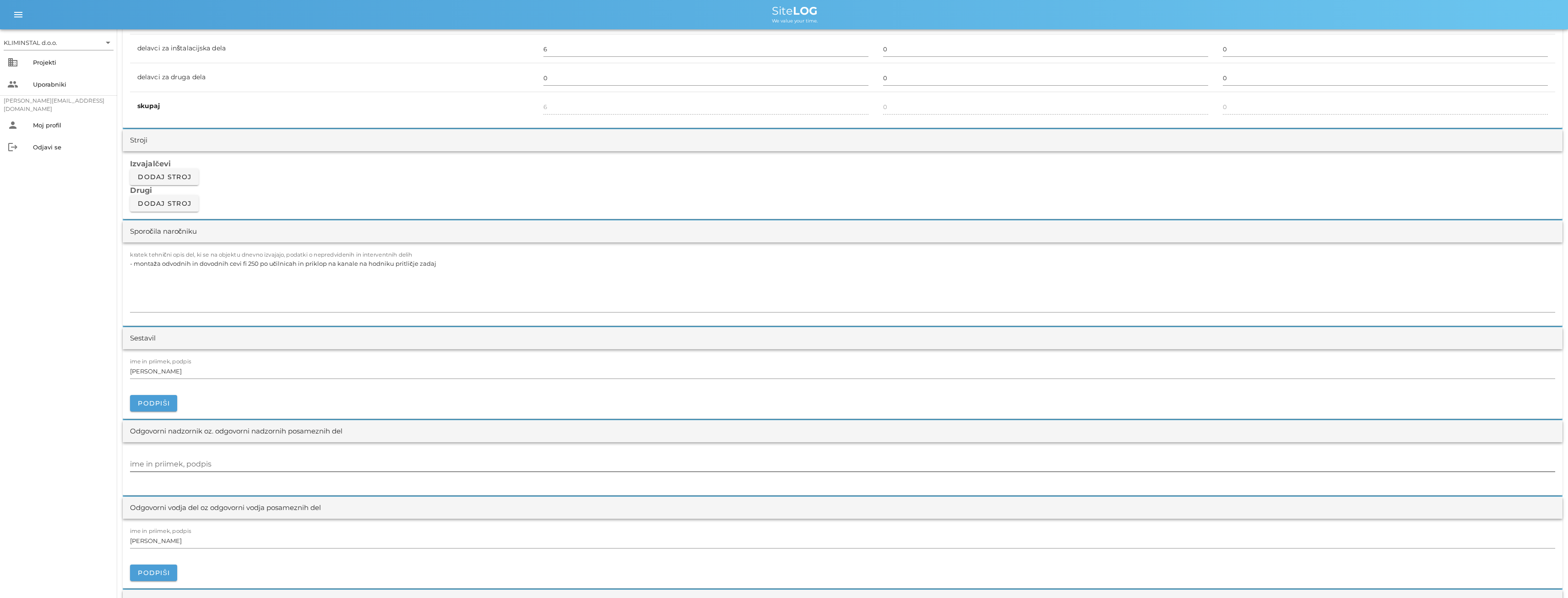
click at [153, 465] on input "ime in priimek, podpis" at bounding box center [842, 464] width 1425 height 15
paste input "[PERSON_NAME]"
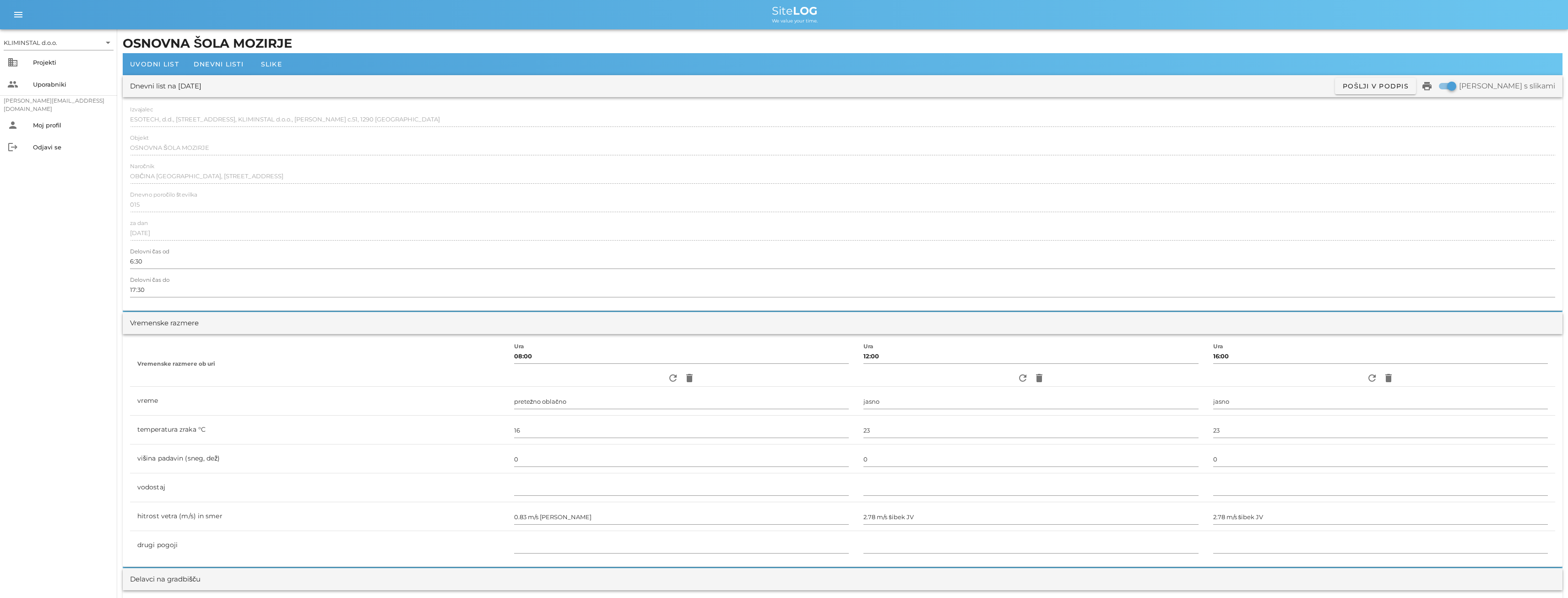
scroll to position [0, 0]
type input "[PERSON_NAME]"
click at [226, 63] on span "Dnevni listi" at bounding box center [219, 65] width 50 height 9
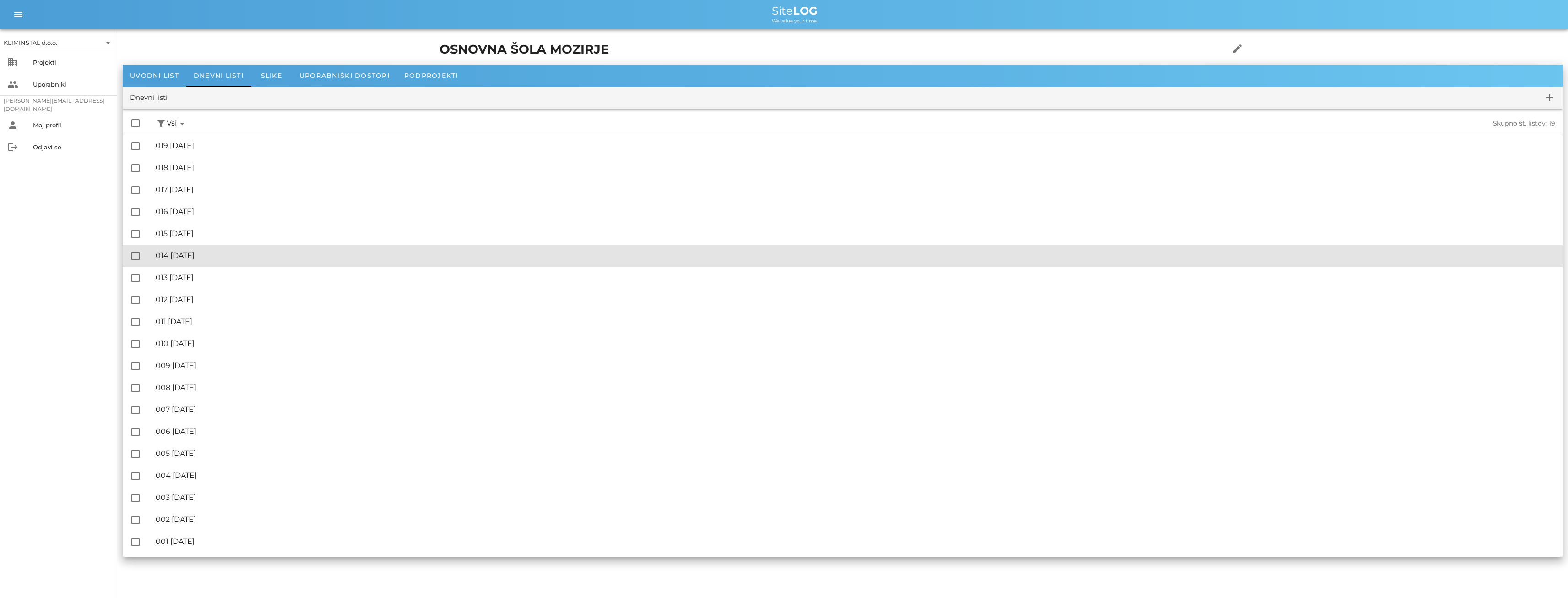
click at [213, 255] on div "🔏 014 [DATE]" at bounding box center [855, 255] width 1399 height 9
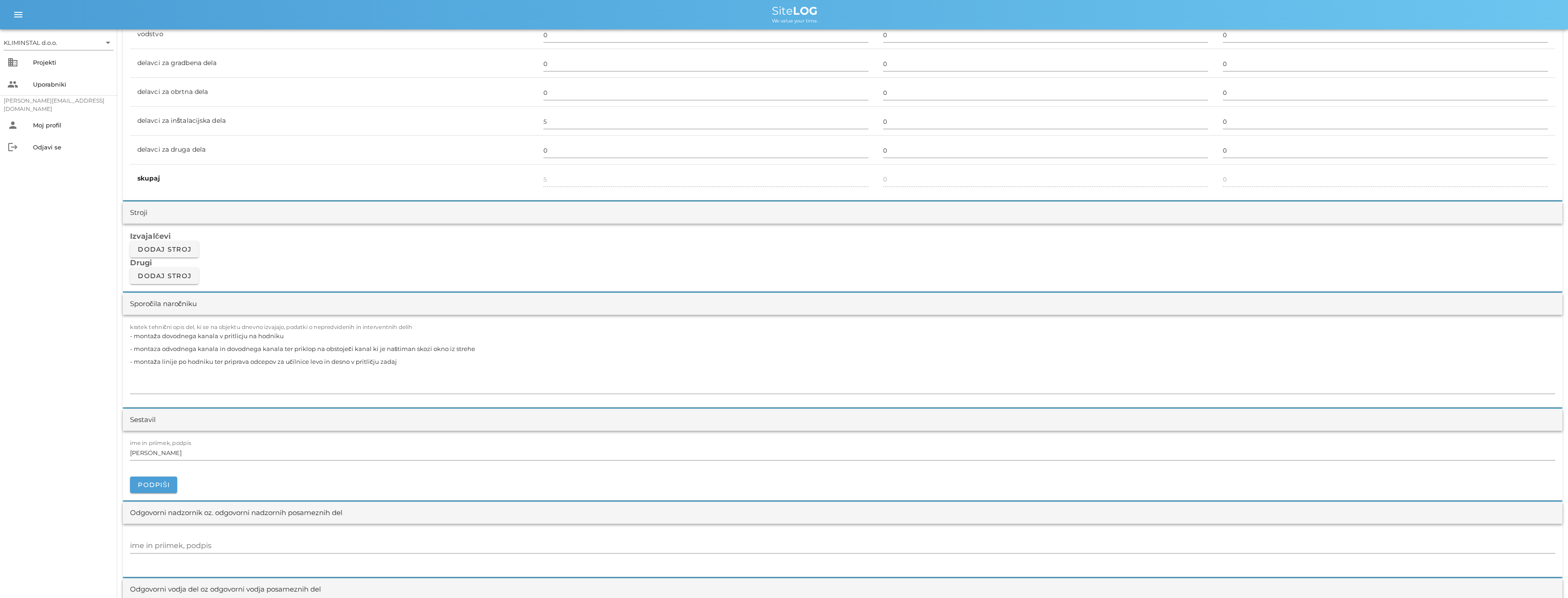
scroll to position [672, 0]
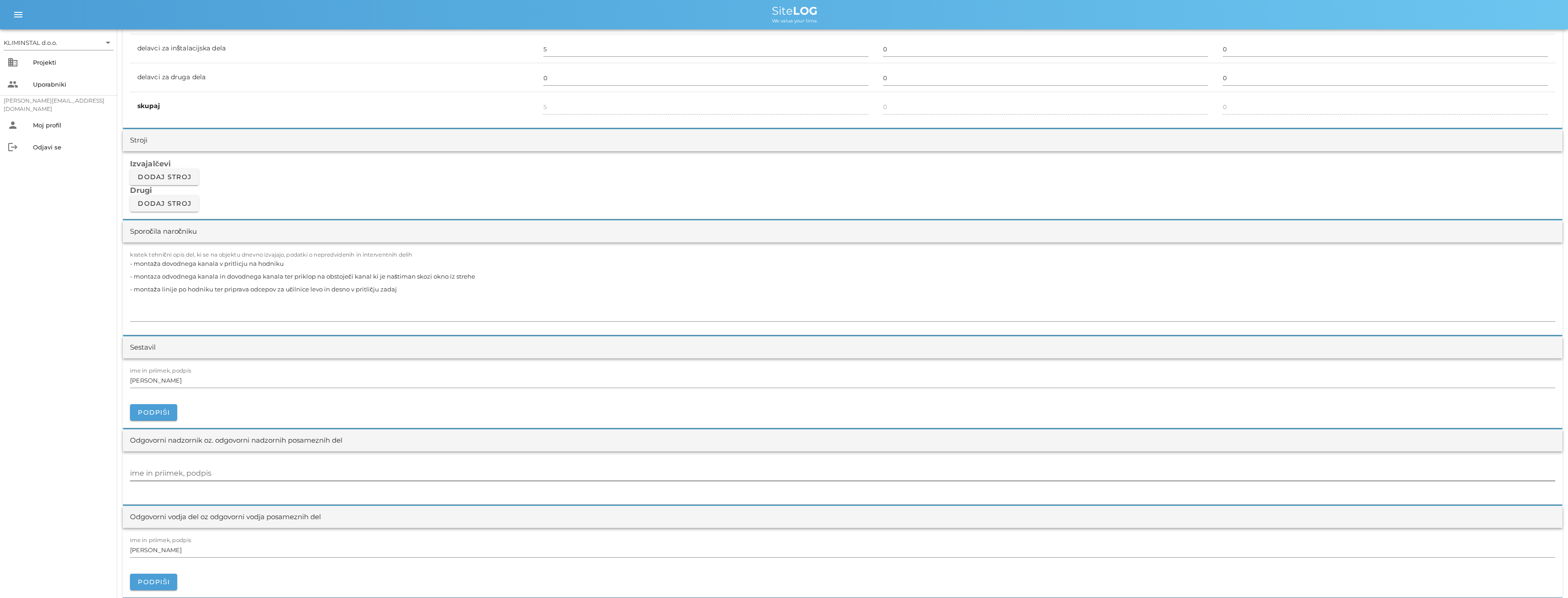
click at [154, 473] on input "ime in priimek, podpis" at bounding box center [842, 473] width 1425 height 15
paste input "[PERSON_NAME]"
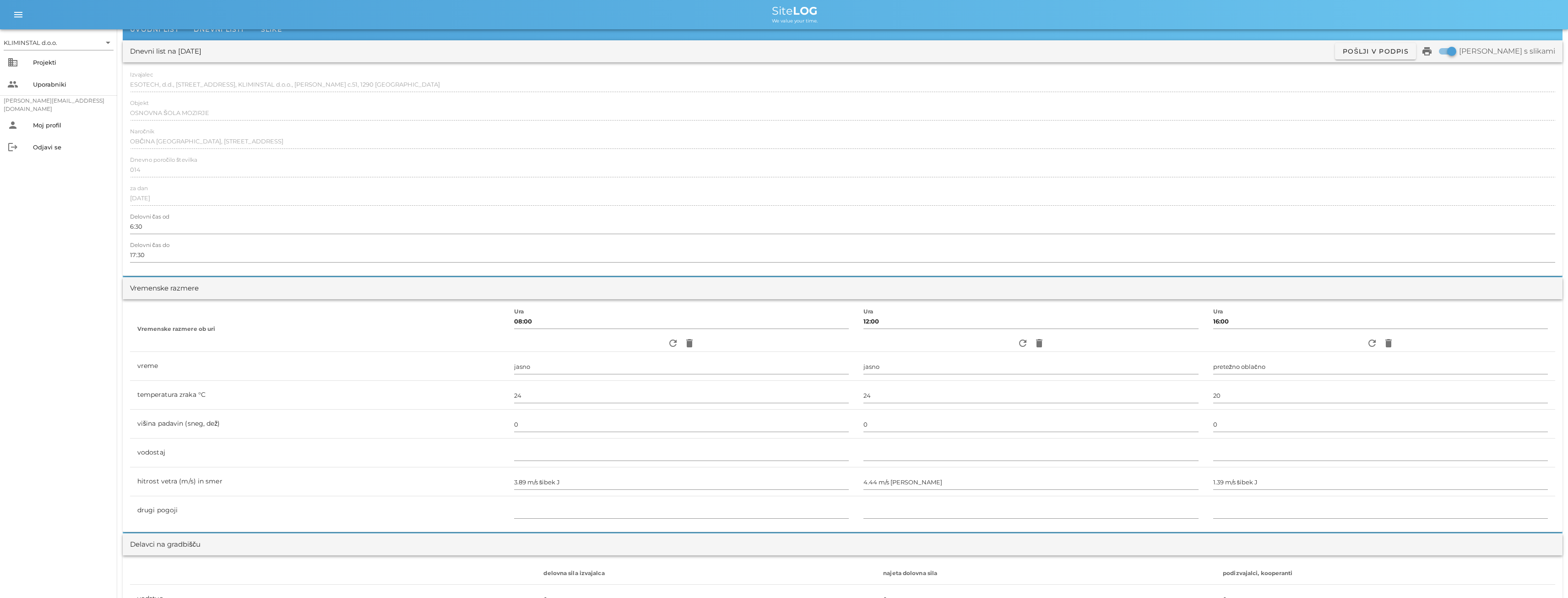
scroll to position [0, 0]
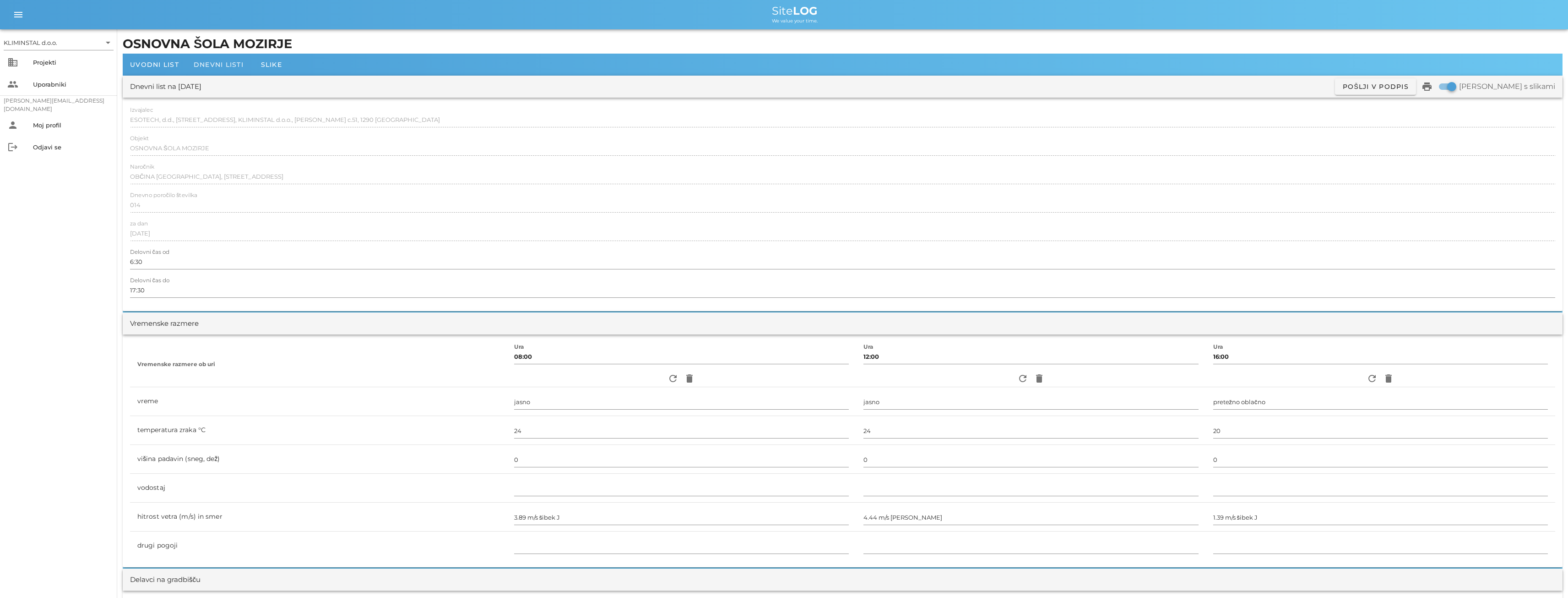
type input "[PERSON_NAME]"
click at [217, 66] on span "Dnevni listi" at bounding box center [219, 65] width 50 height 9
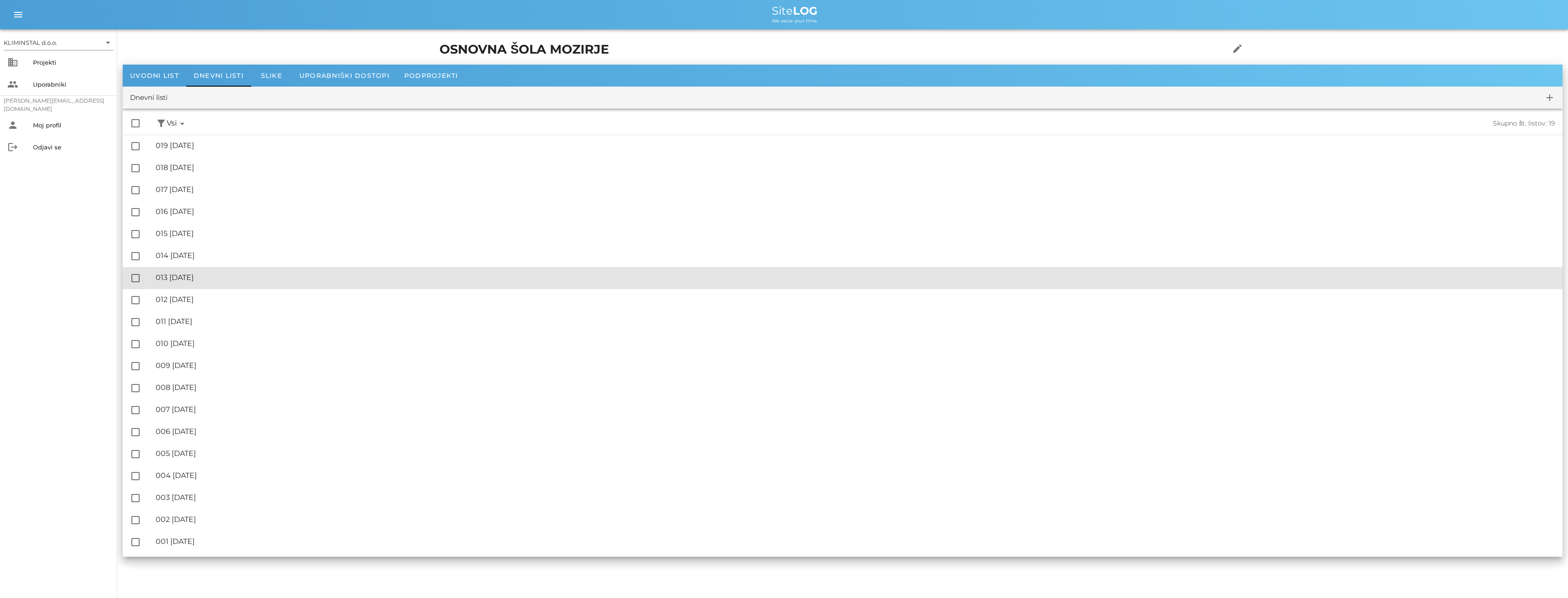
click at [211, 278] on div "🔏 013 [DATE]" at bounding box center [855, 277] width 1399 height 9
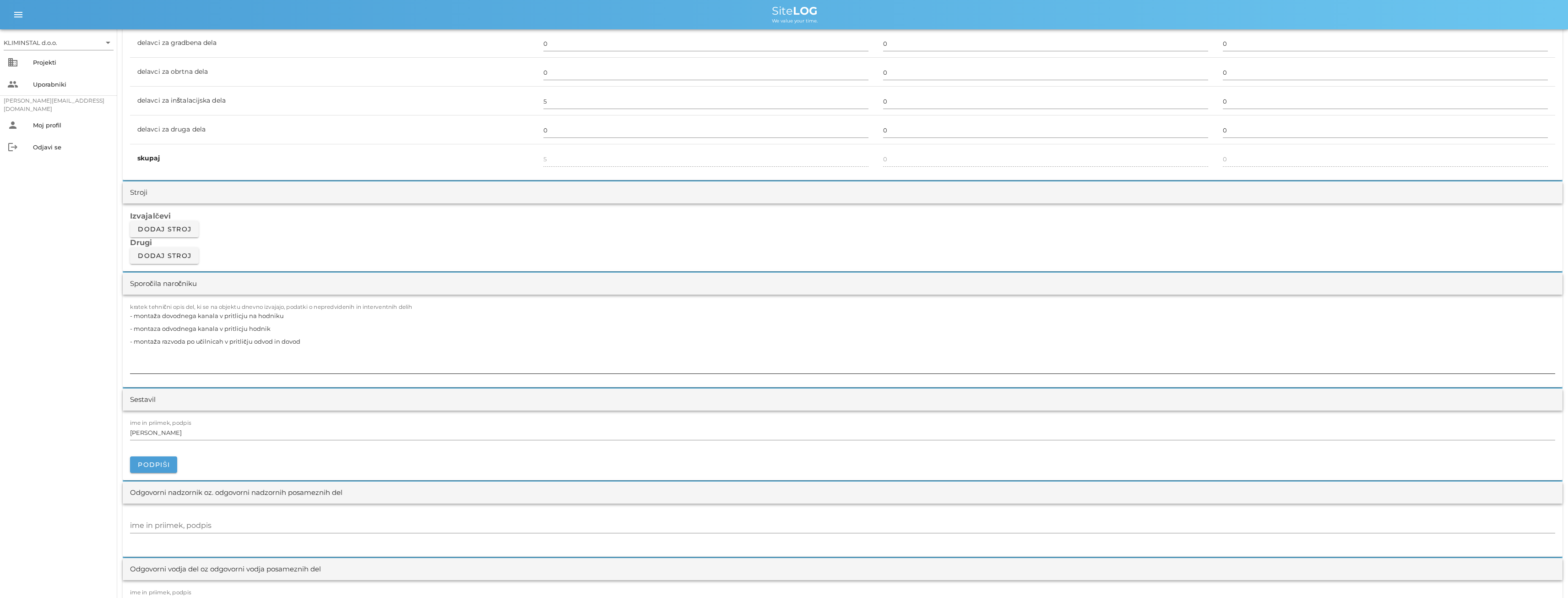
scroll to position [672, 0]
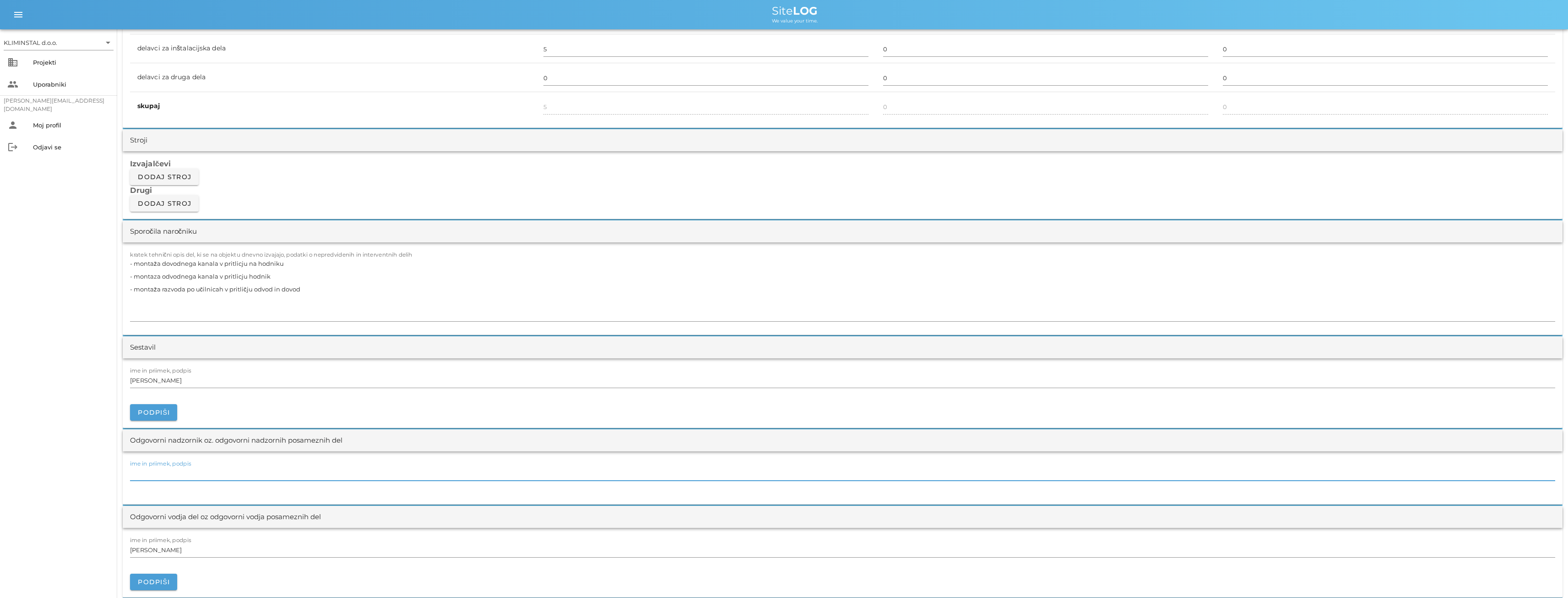
click at [159, 473] on input "ime in priimek, podpis" at bounding box center [842, 473] width 1425 height 15
paste input "[PERSON_NAME]"
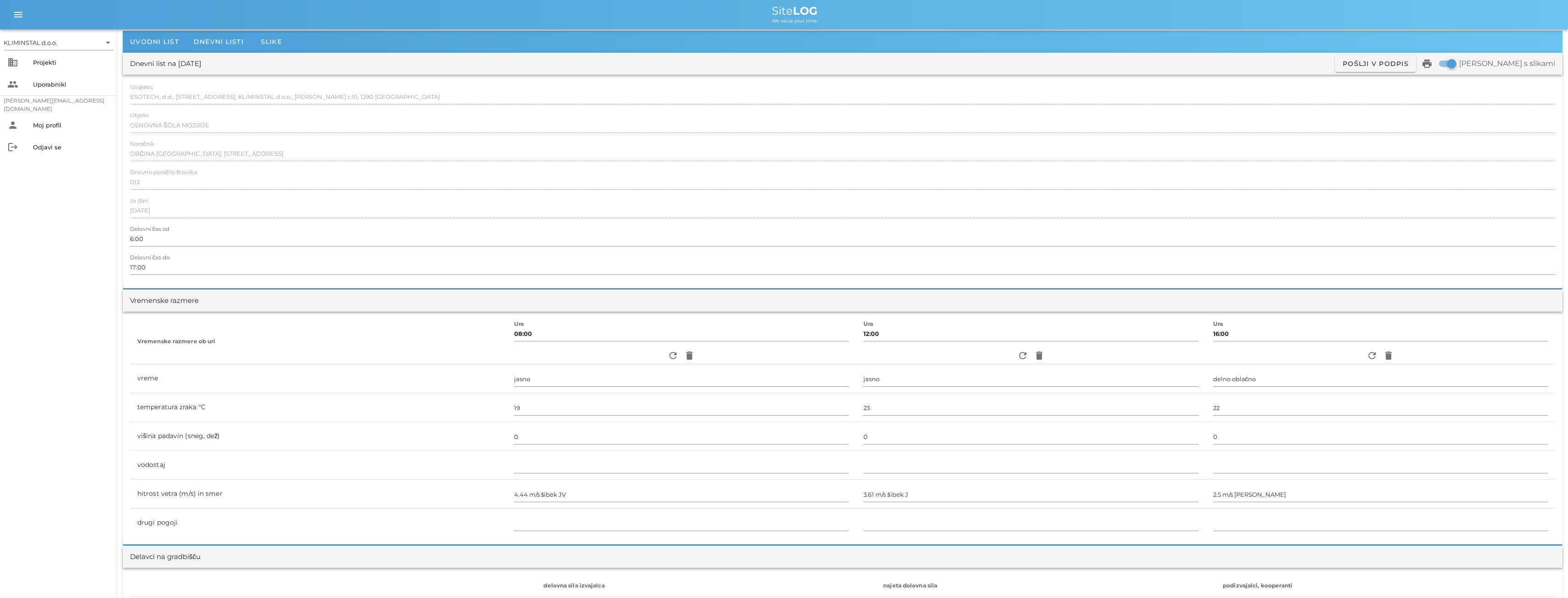
scroll to position [0, 0]
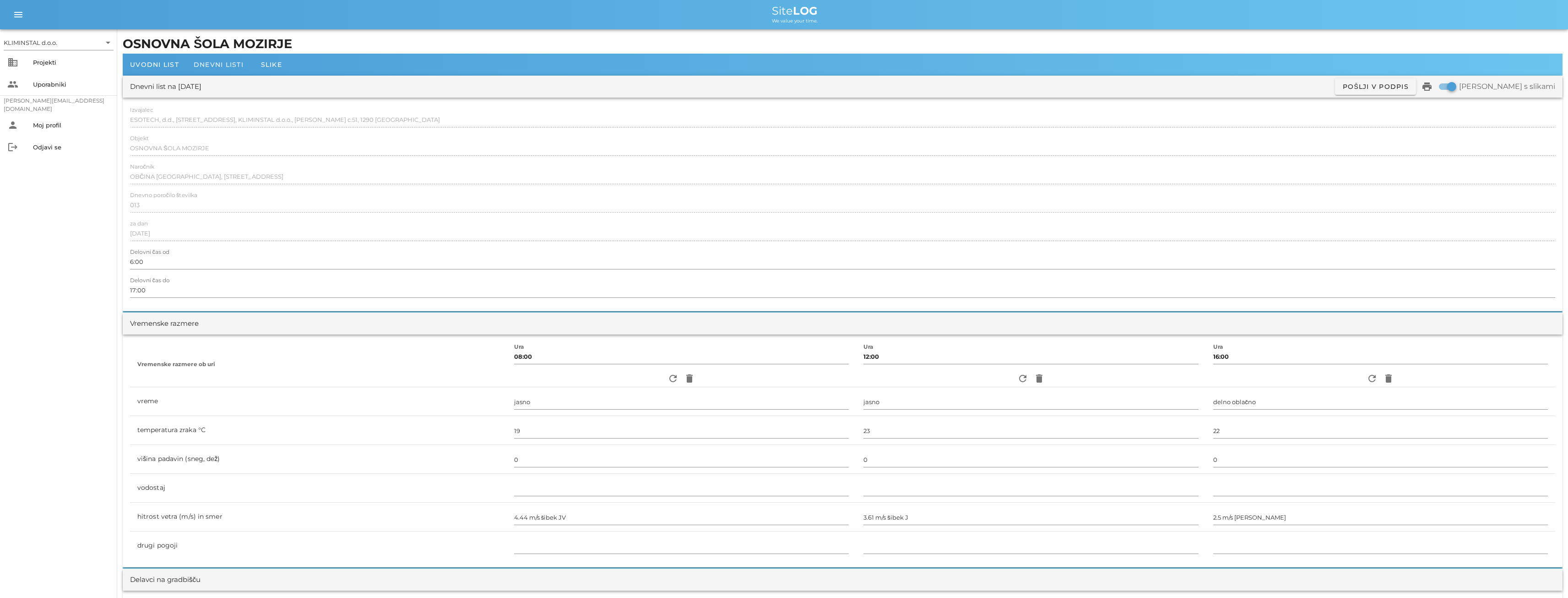
type input "[PERSON_NAME]"
click at [214, 63] on span "Dnevni listi" at bounding box center [219, 65] width 50 height 9
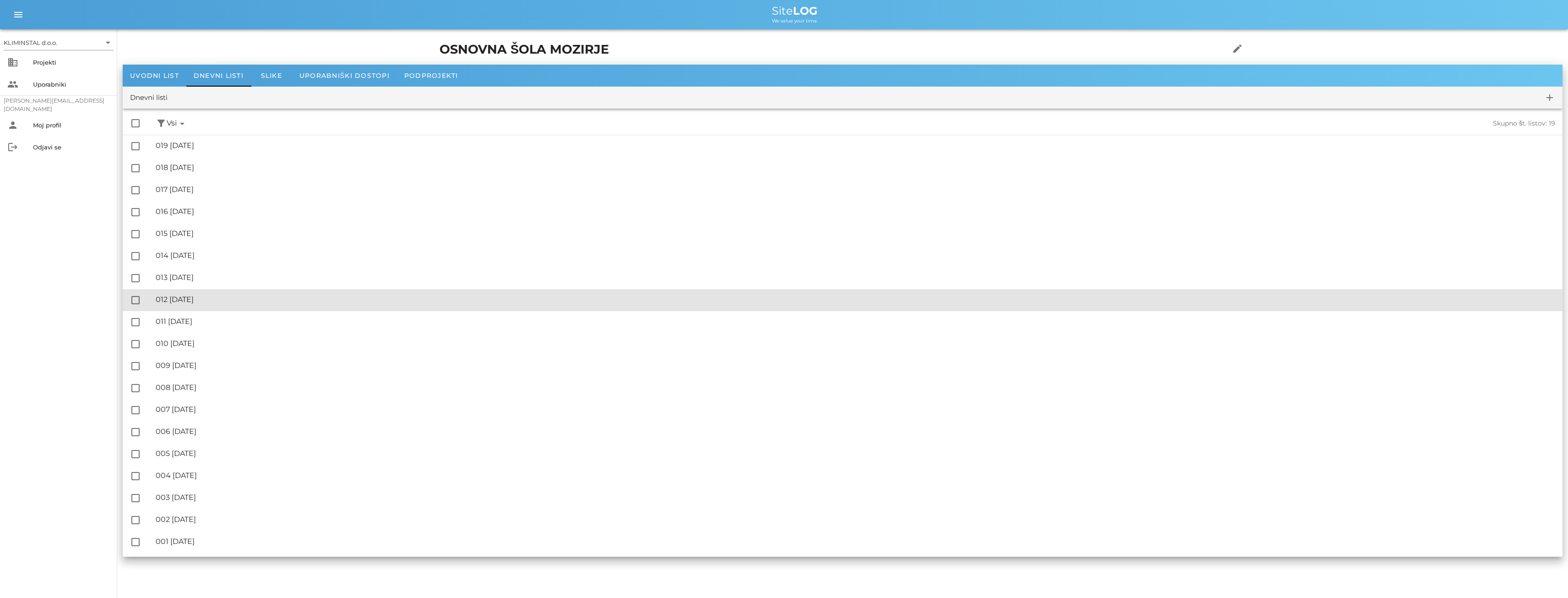
click at [210, 297] on div "🔏 012 [DATE]" at bounding box center [855, 299] width 1399 height 9
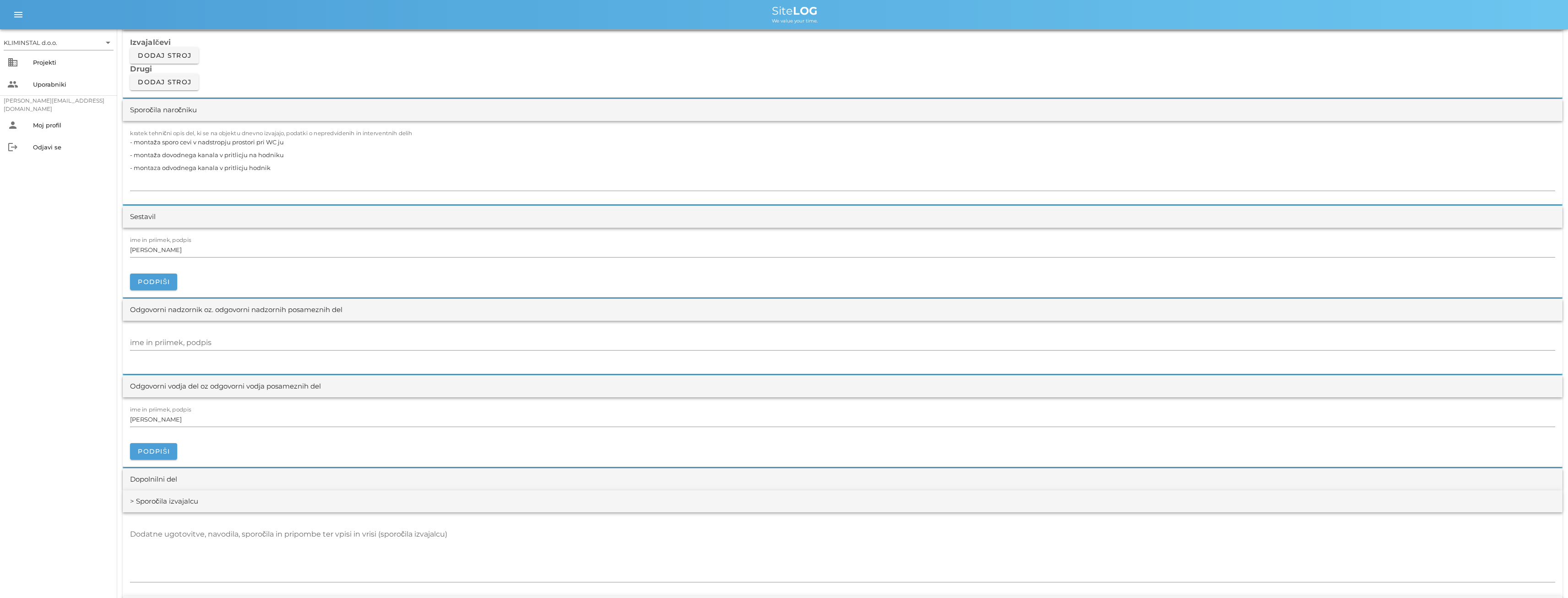
scroll to position [840, 0]
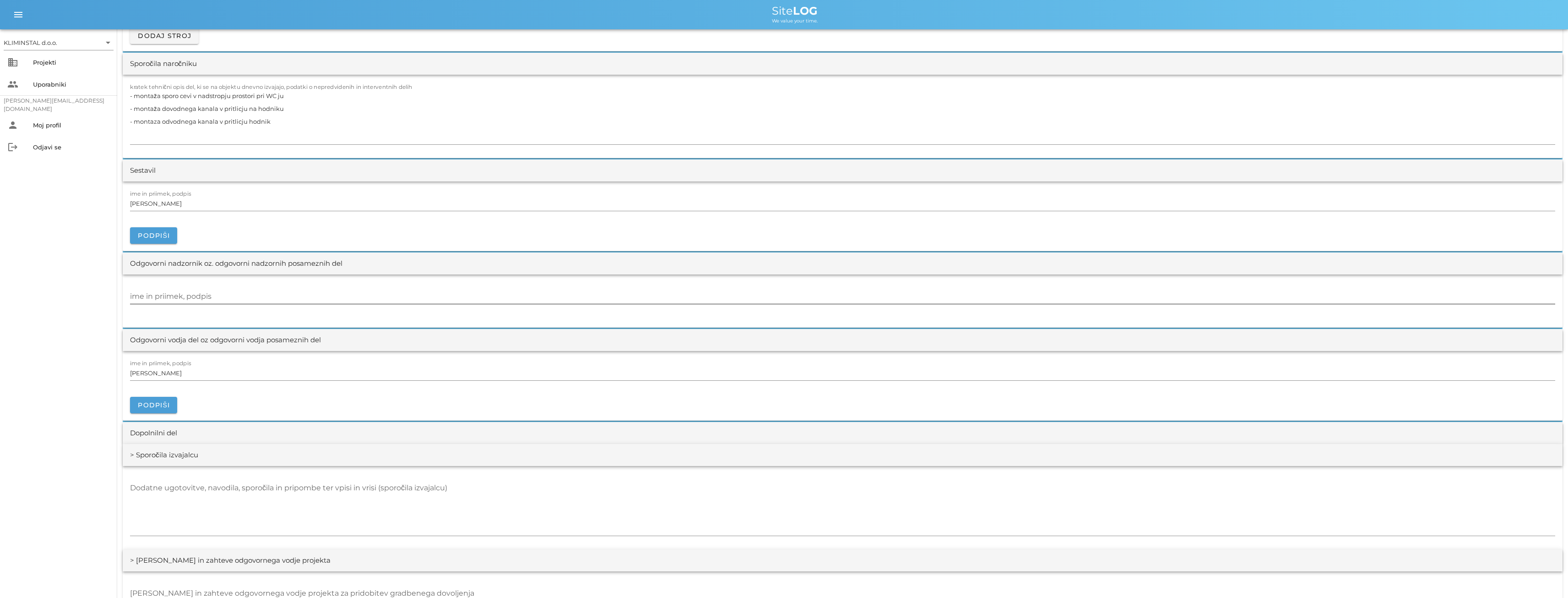
click at [156, 293] on input "ime in priimek, podpis" at bounding box center [842, 297] width 1425 height 15
paste input "[PERSON_NAME]"
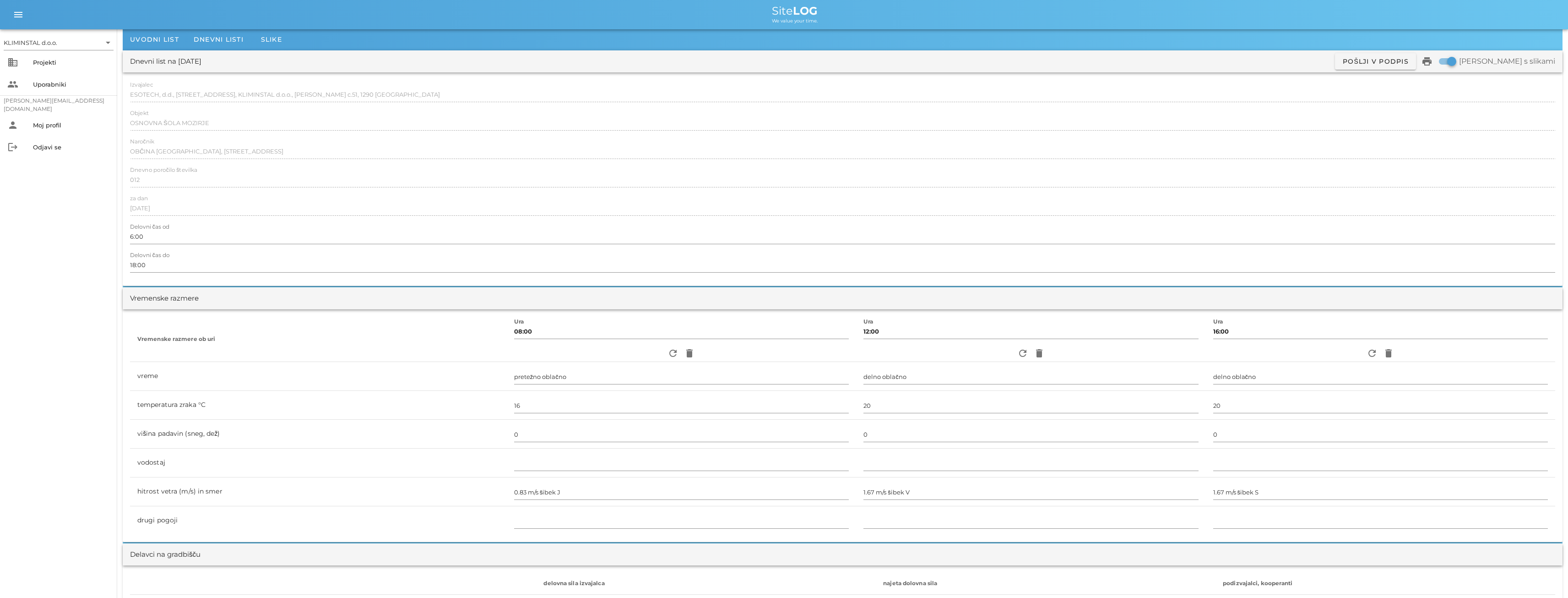
scroll to position [0, 0]
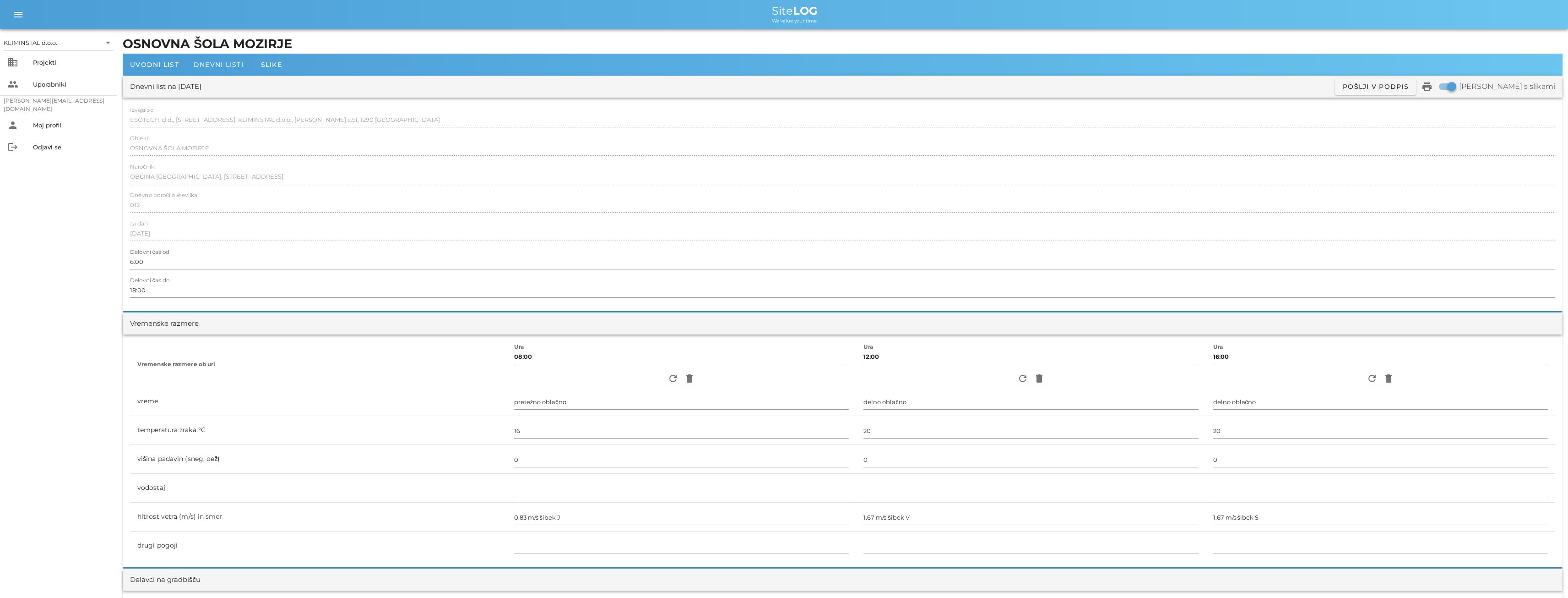
type input "[PERSON_NAME]"
click at [214, 66] on span "Dnevni listi" at bounding box center [219, 65] width 50 height 9
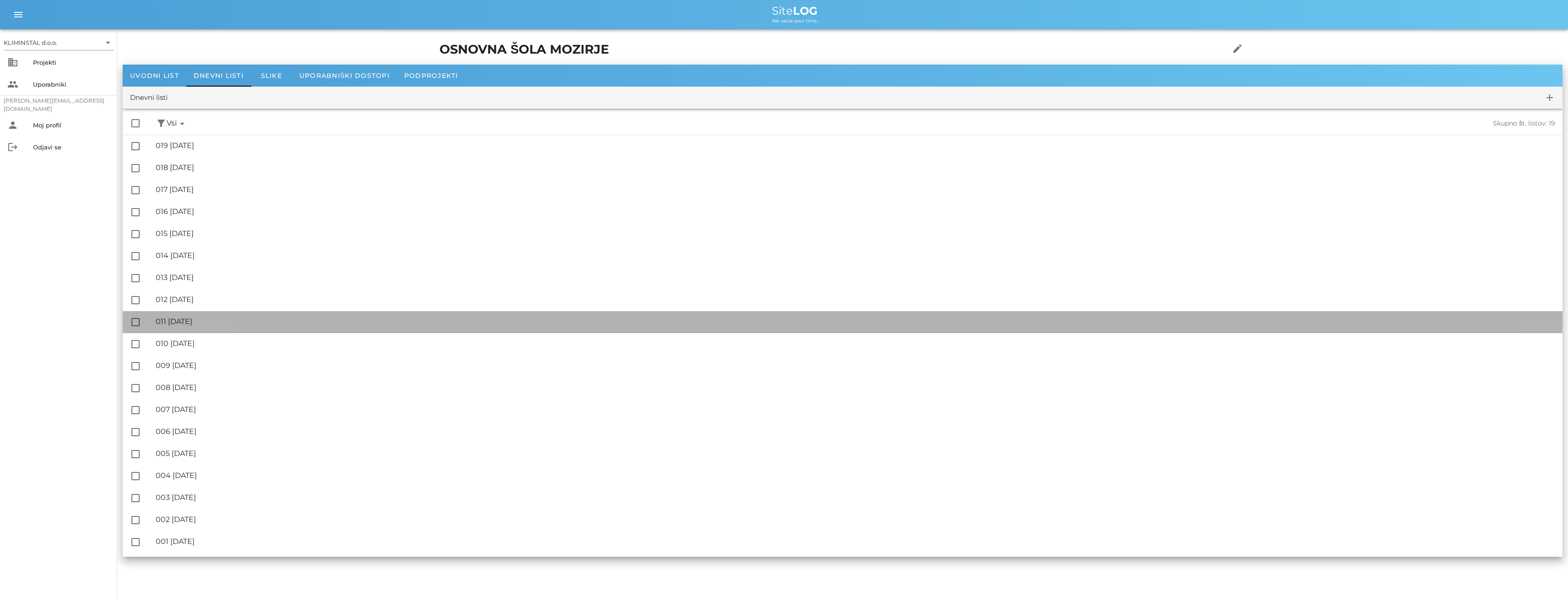
click at [214, 322] on div "🔏 011 [DATE]" at bounding box center [855, 321] width 1399 height 9
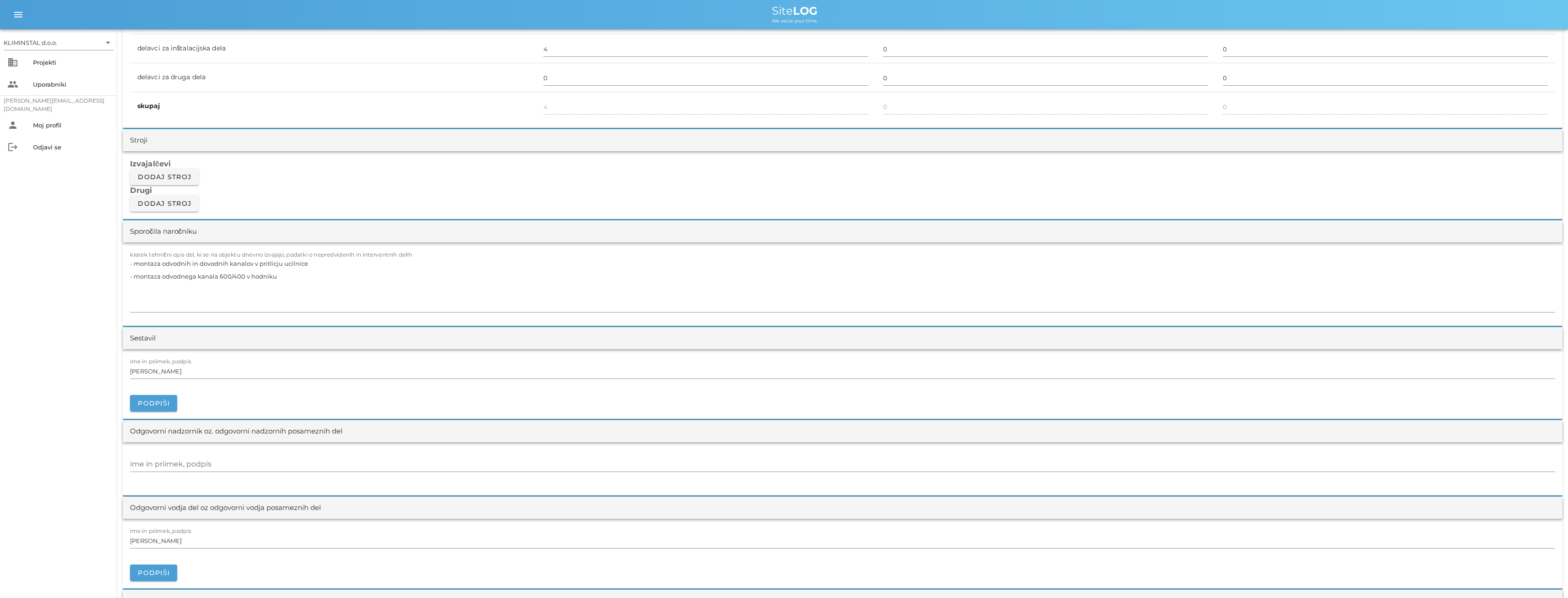
scroll to position [840, 0]
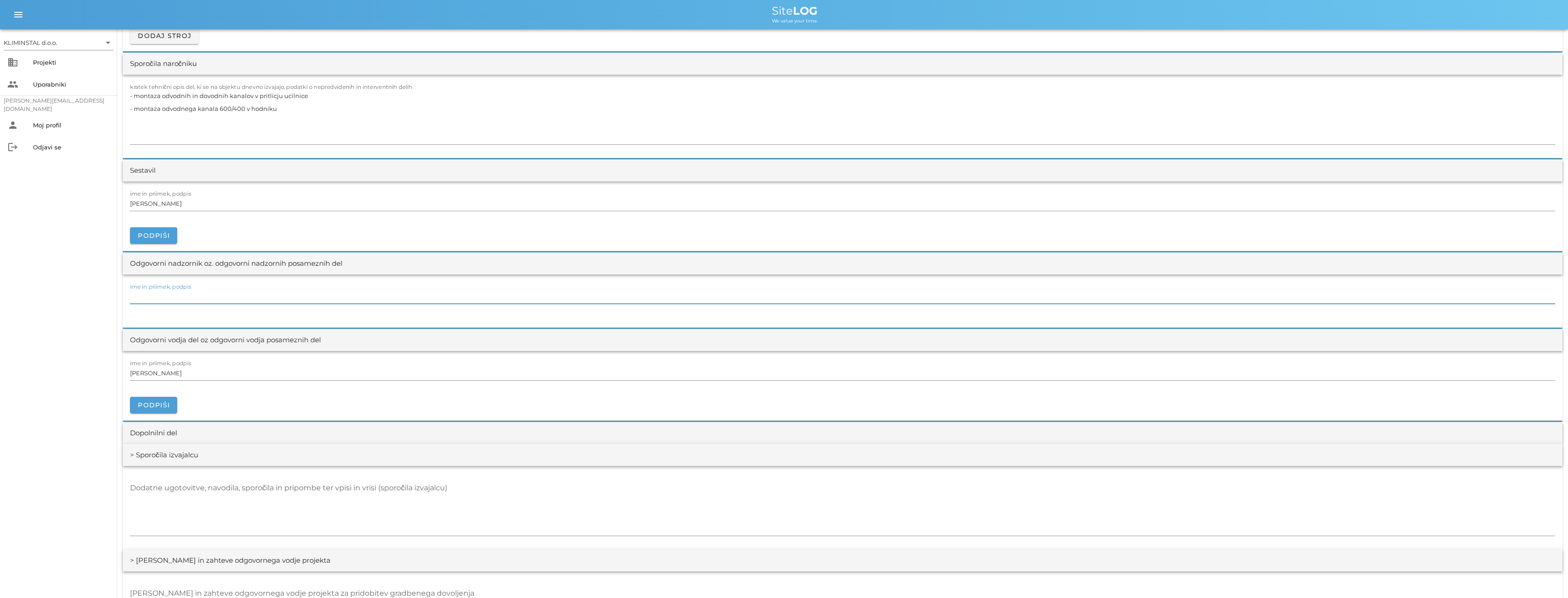
click at [152, 292] on div "ime in priimek, podpis" at bounding box center [842, 297] width 1425 height 15
paste input "[PERSON_NAME]"
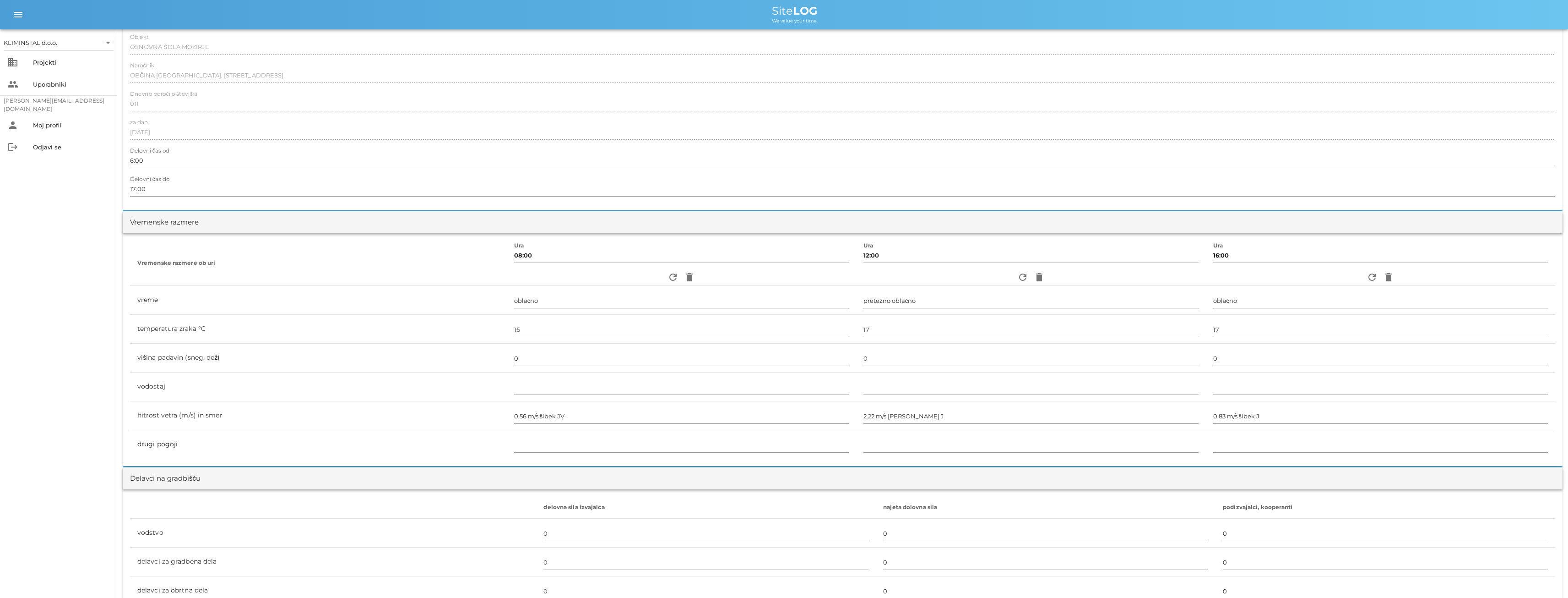
scroll to position [0, 0]
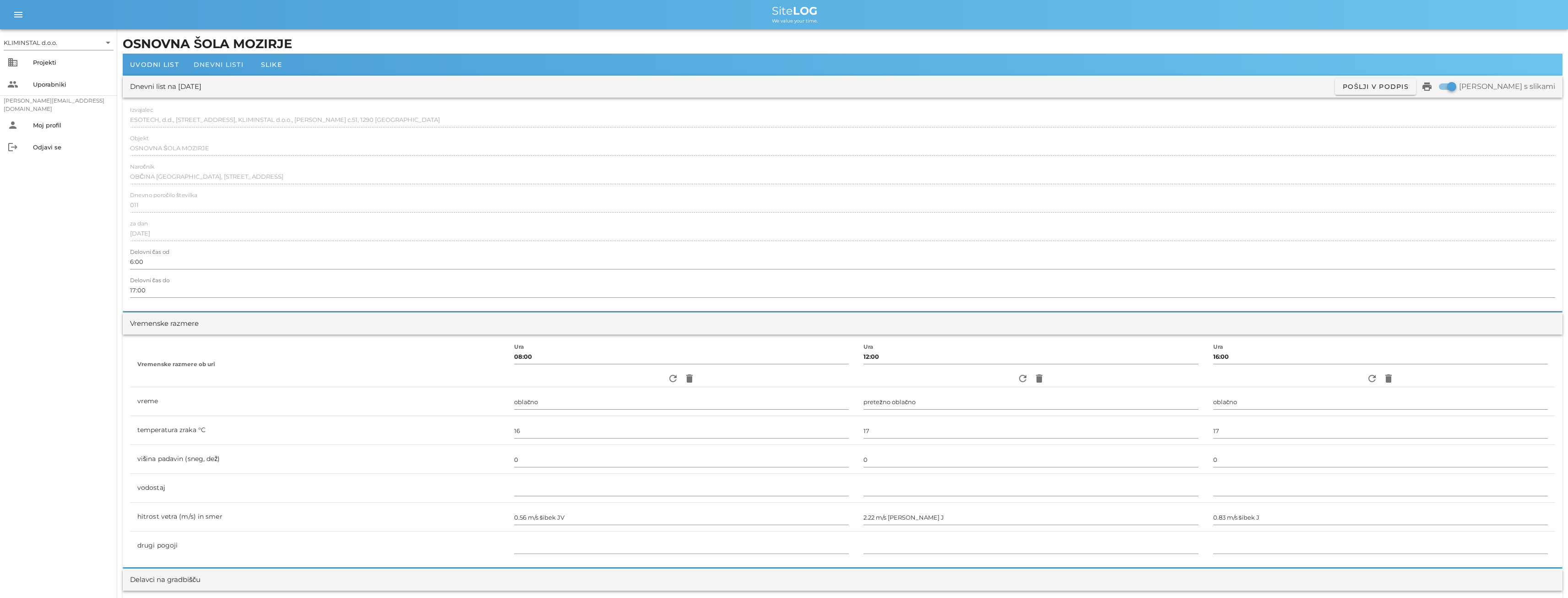
type input "[PERSON_NAME]"
click at [208, 66] on span "Dnevni listi" at bounding box center [219, 65] width 50 height 9
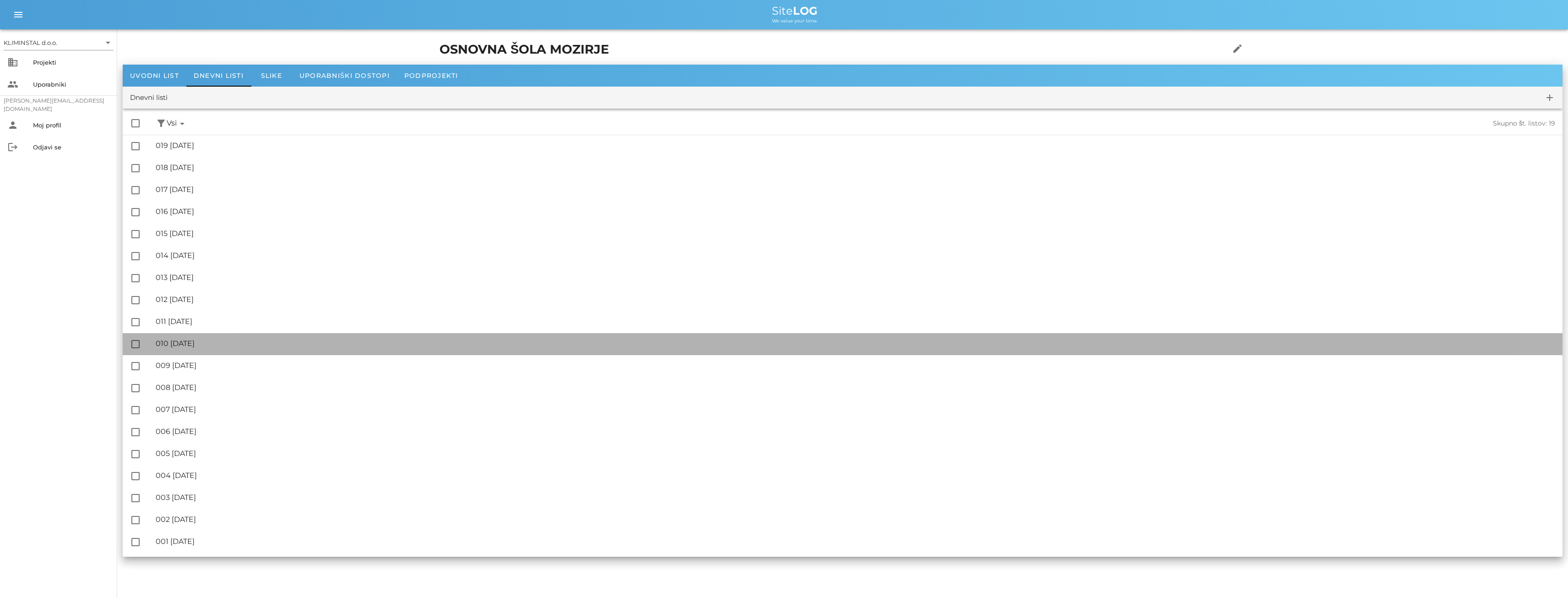
click at [205, 341] on div "🔏 010 [DATE]" at bounding box center [855, 343] width 1399 height 9
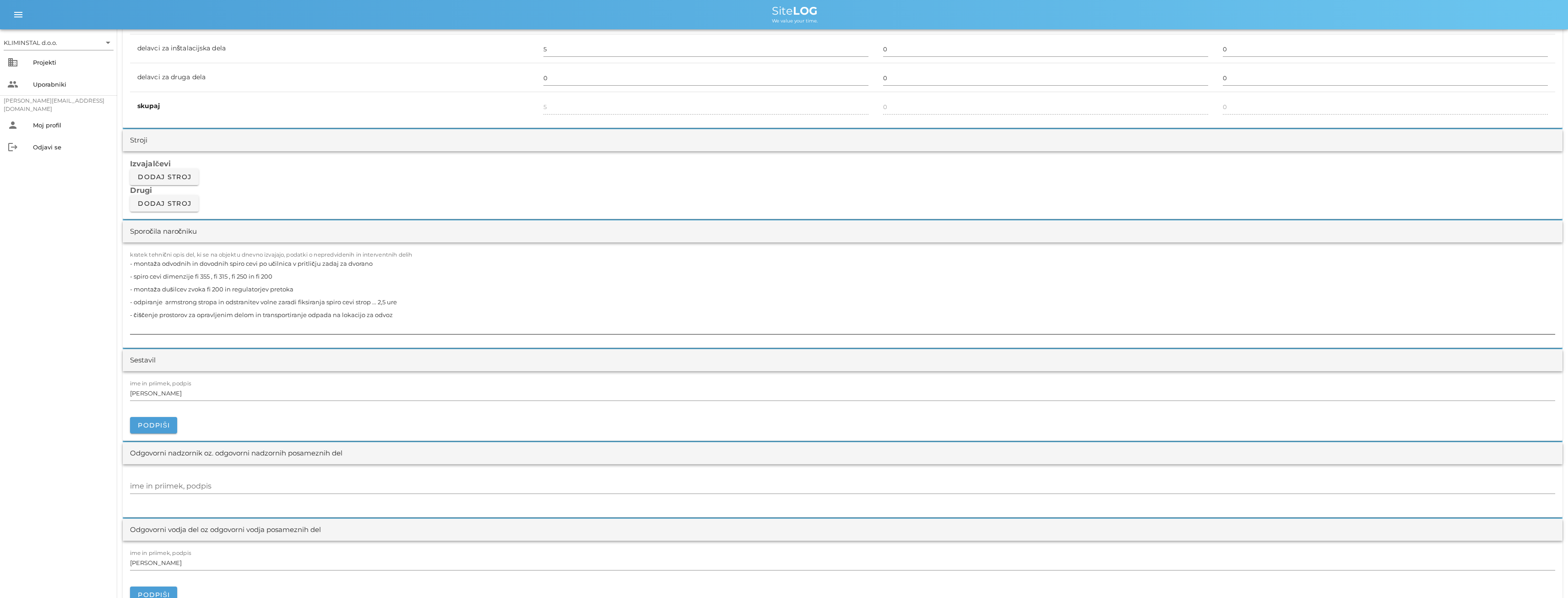
scroll to position [840, 0]
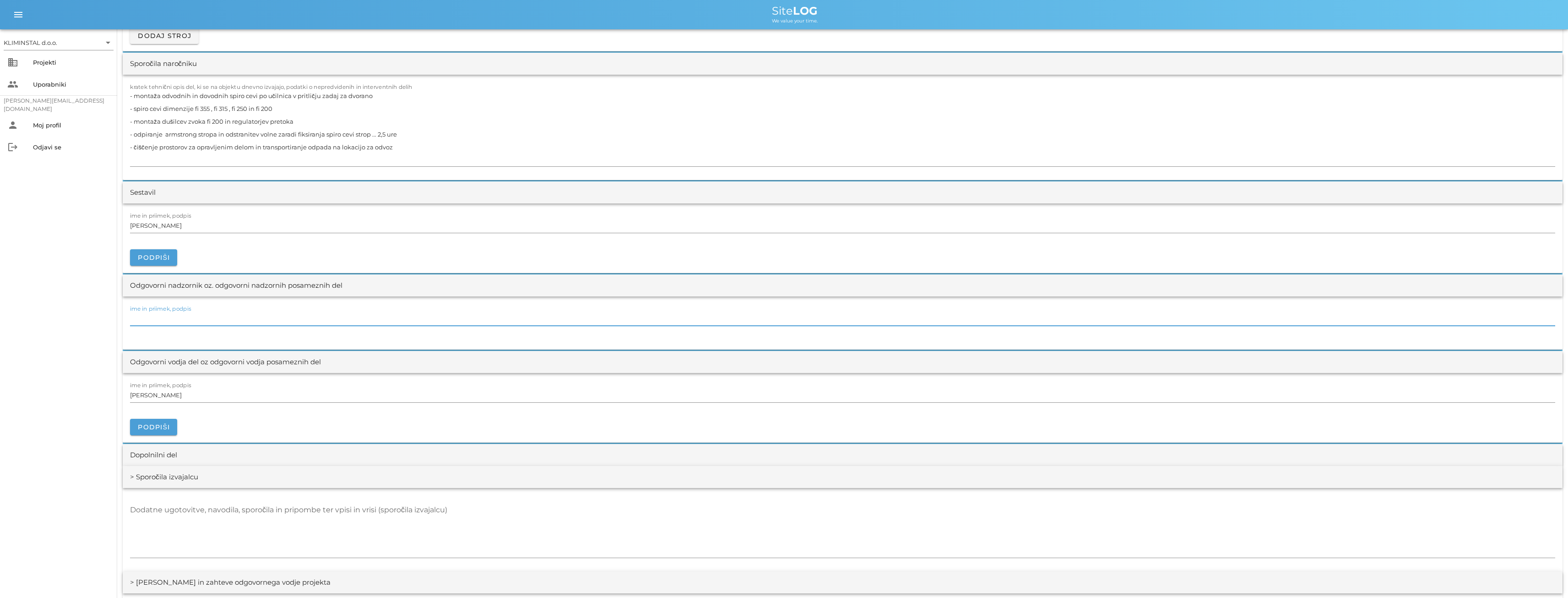
click at [170, 314] on div "ime in priimek, podpis" at bounding box center [842, 318] width 1425 height 15
paste input "[PERSON_NAME]"
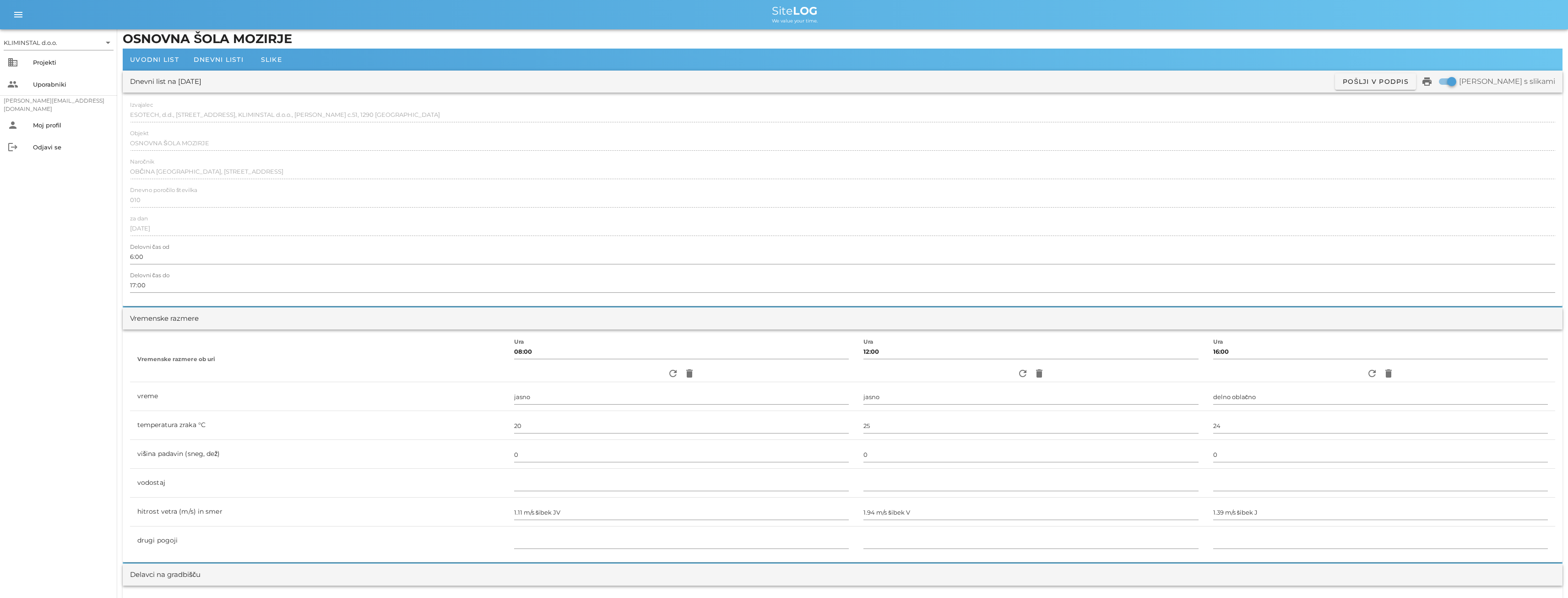
scroll to position [0, 0]
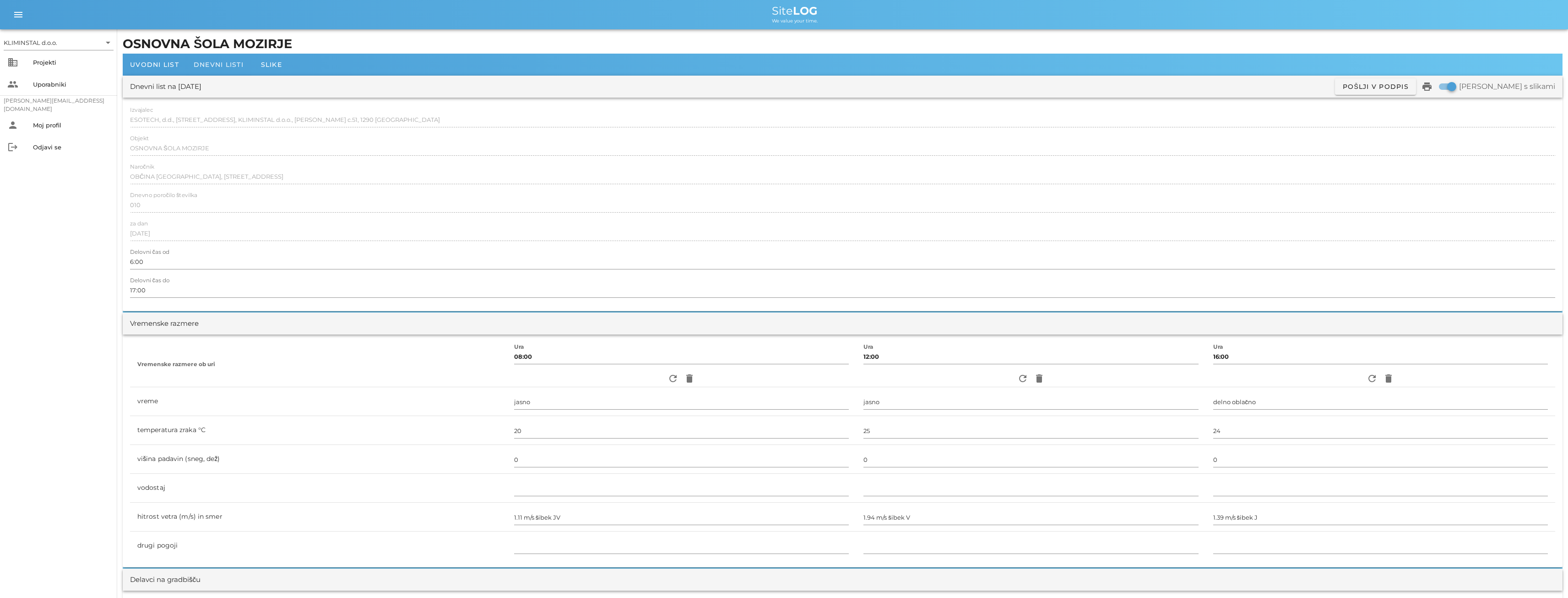
type input "[PERSON_NAME]"
click at [217, 69] on div "Dnevni listi" at bounding box center [219, 65] width 65 height 22
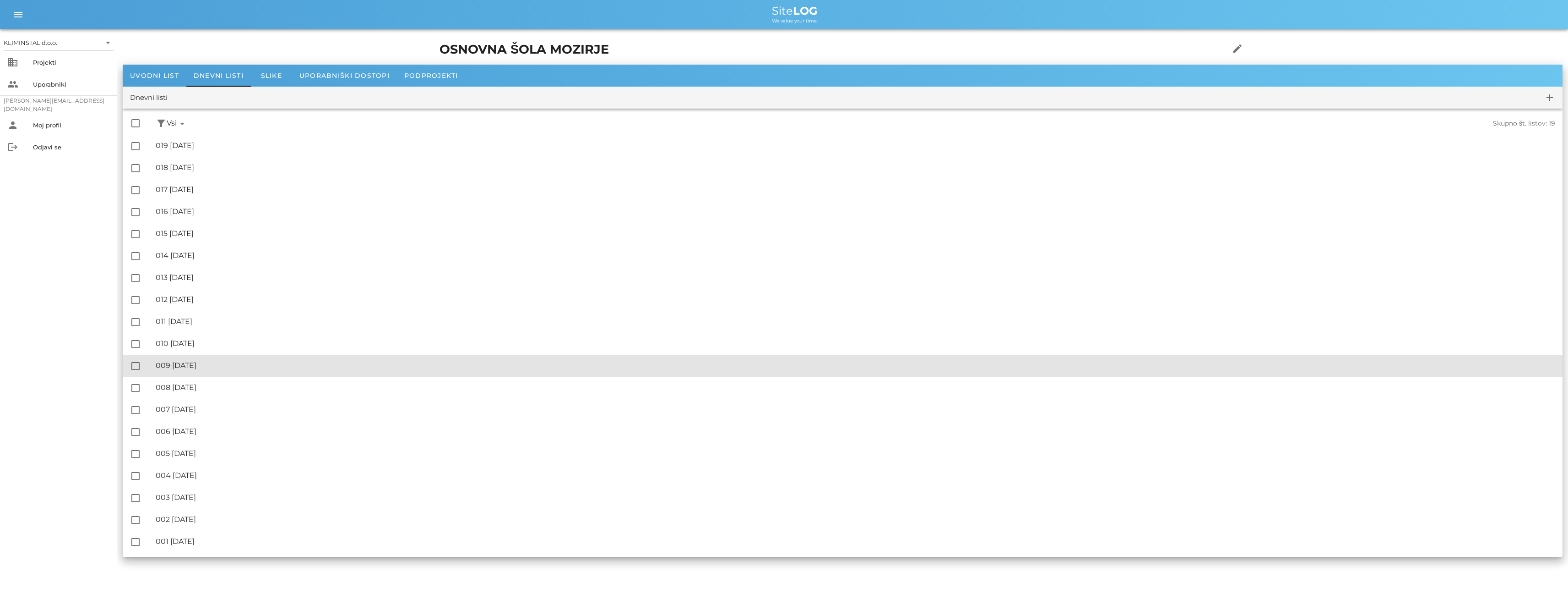
click at [203, 364] on div "🔏 009 [DATE]" at bounding box center [855, 365] width 1399 height 9
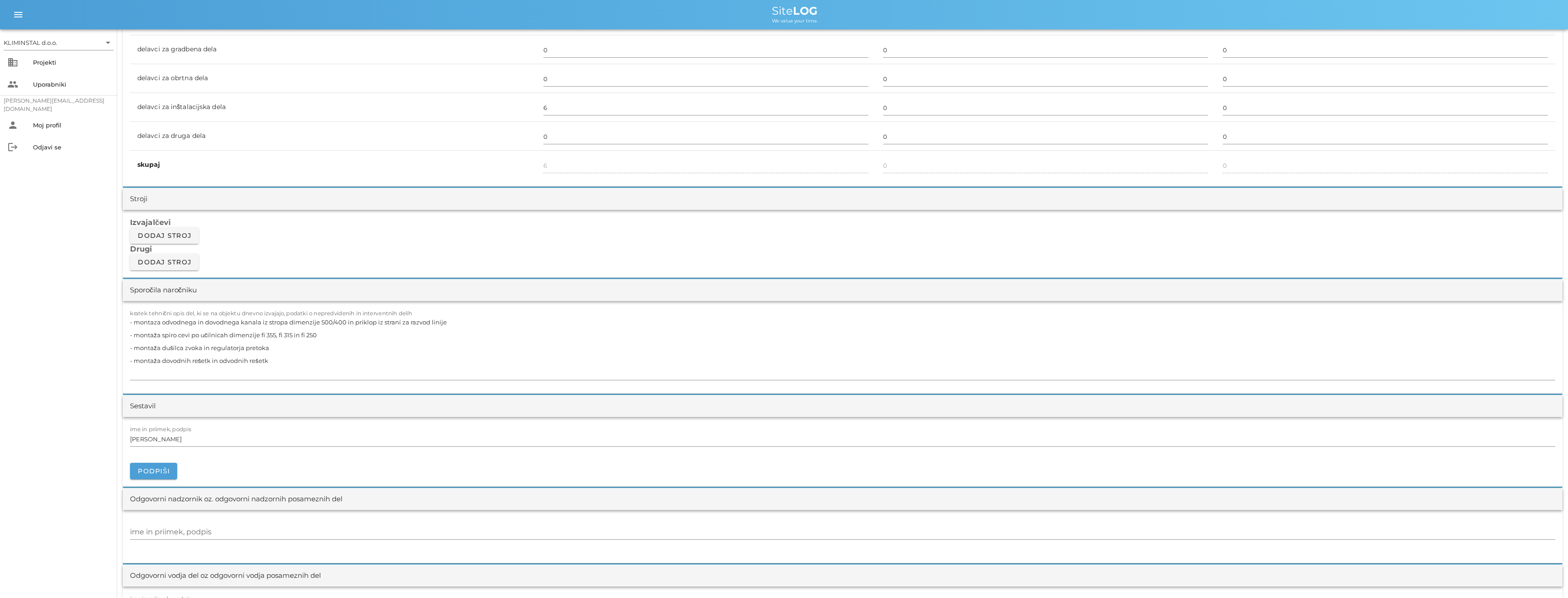
scroll to position [672, 0]
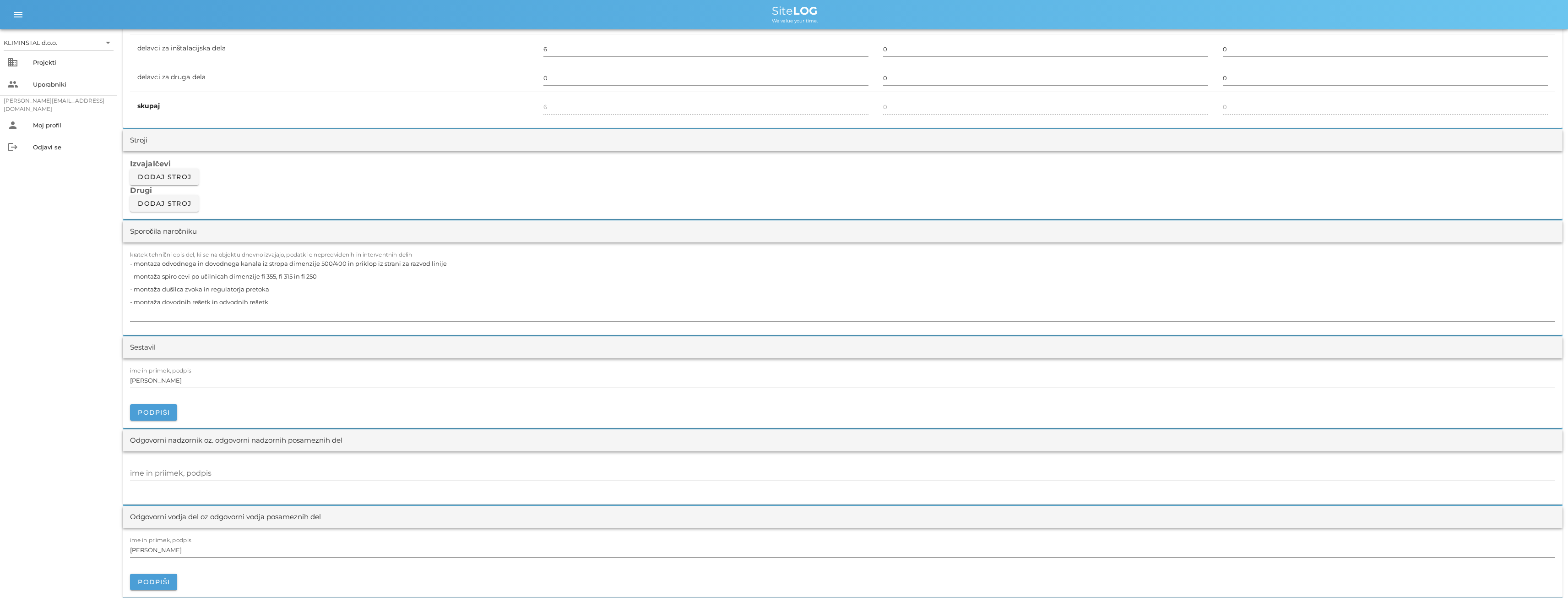
click at [167, 473] on input "ime in priimek, podpis" at bounding box center [842, 473] width 1425 height 15
paste input "[PERSON_NAME]"
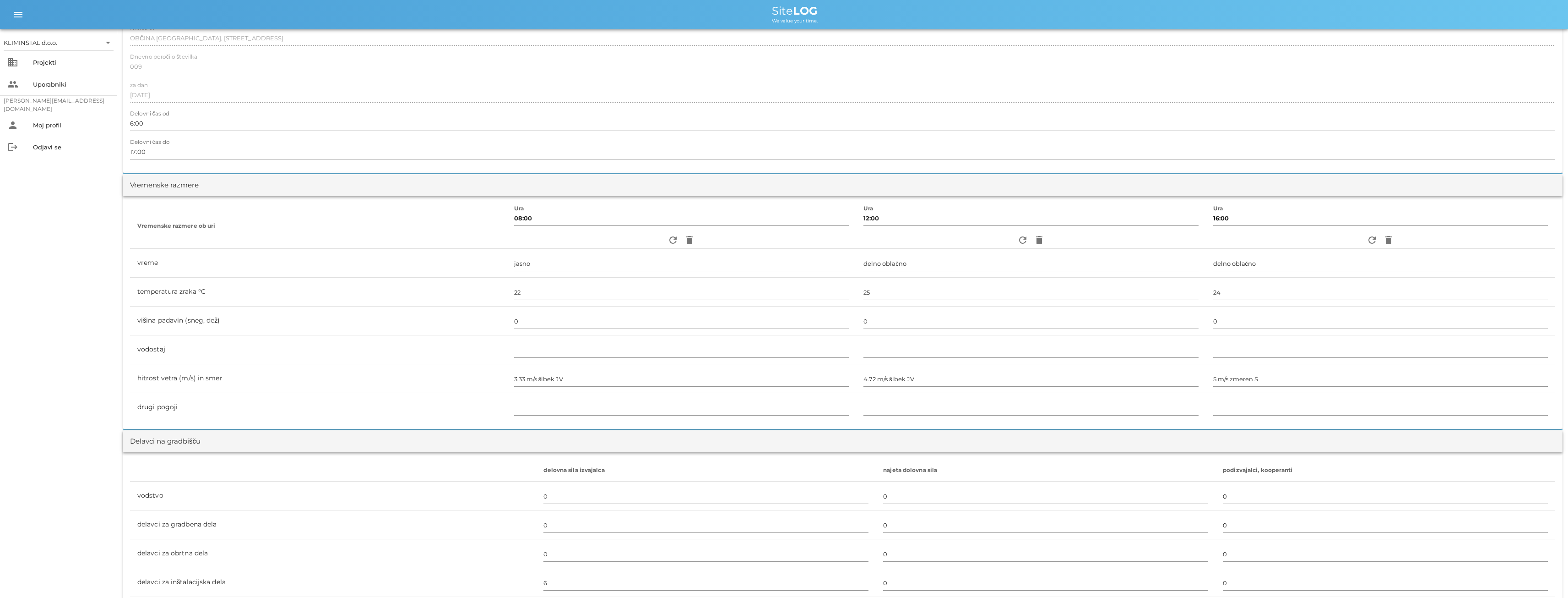
scroll to position [0, 0]
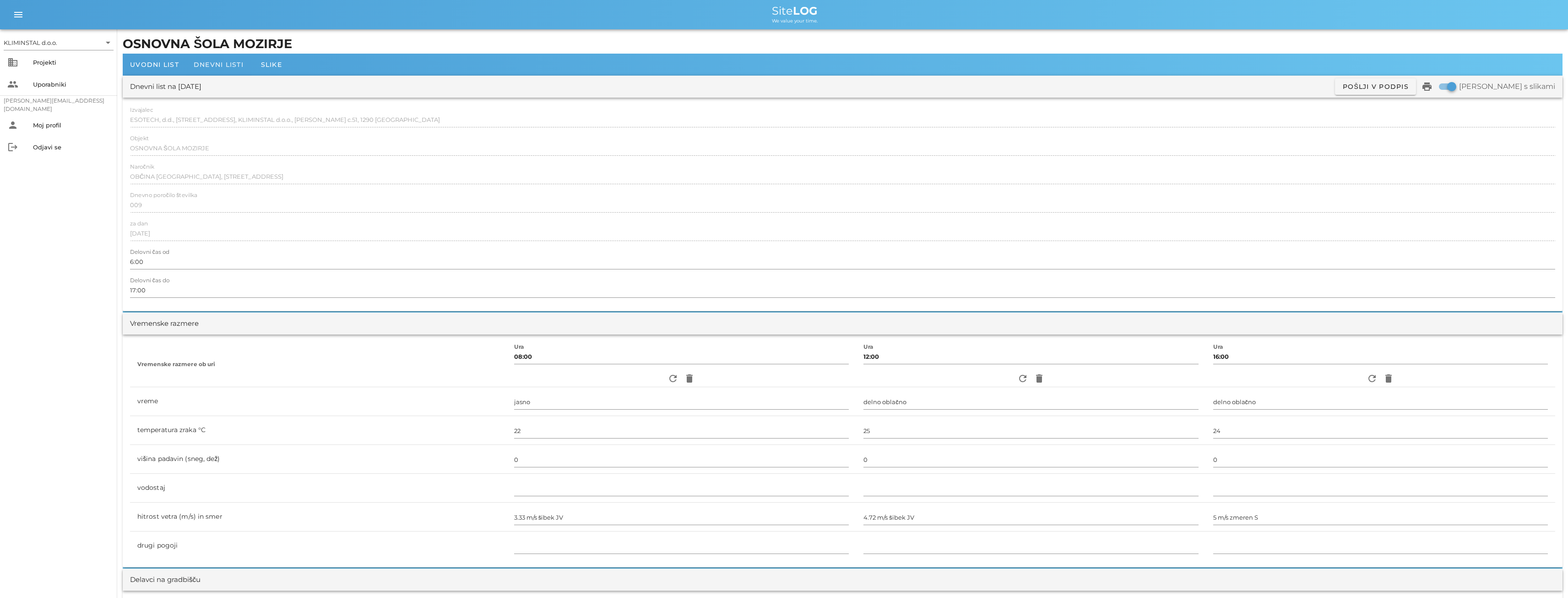
type input "[PERSON_NAME]"
click at [213, 66] on span "Dnevni listi" at bounding box center [219, 65] width 50 height 9
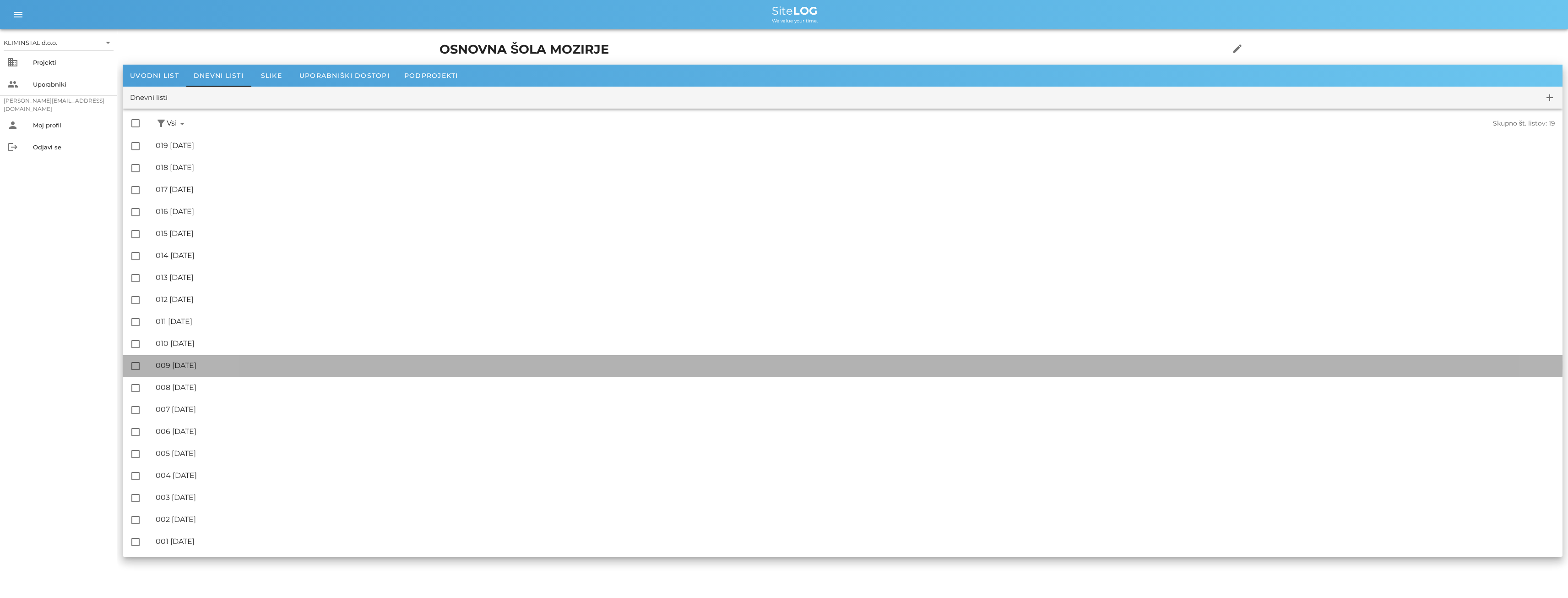
click at [215, 366] on div "🔏 009 [DATE]" at bounding box center [855, 365] width 1399 height 9
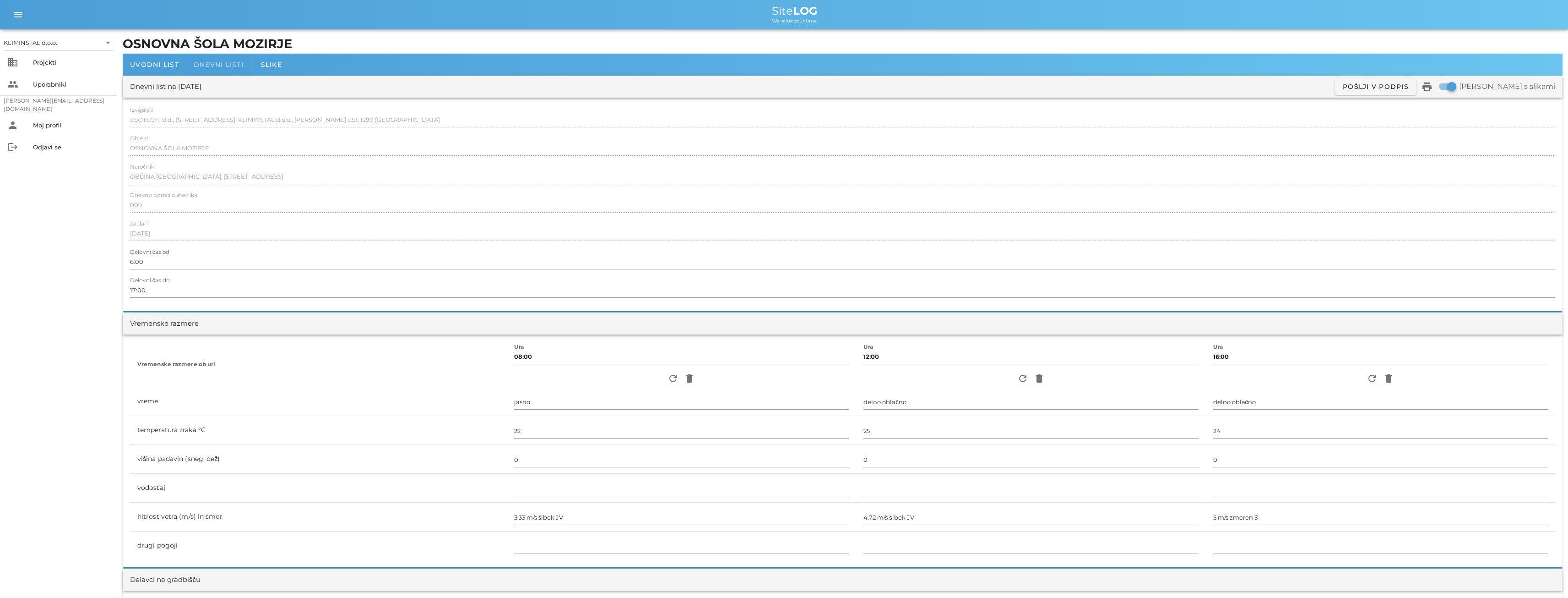
click at [220, 68] on span "Dnevni listi" at bounding box center [219, 65] width 50 height 9
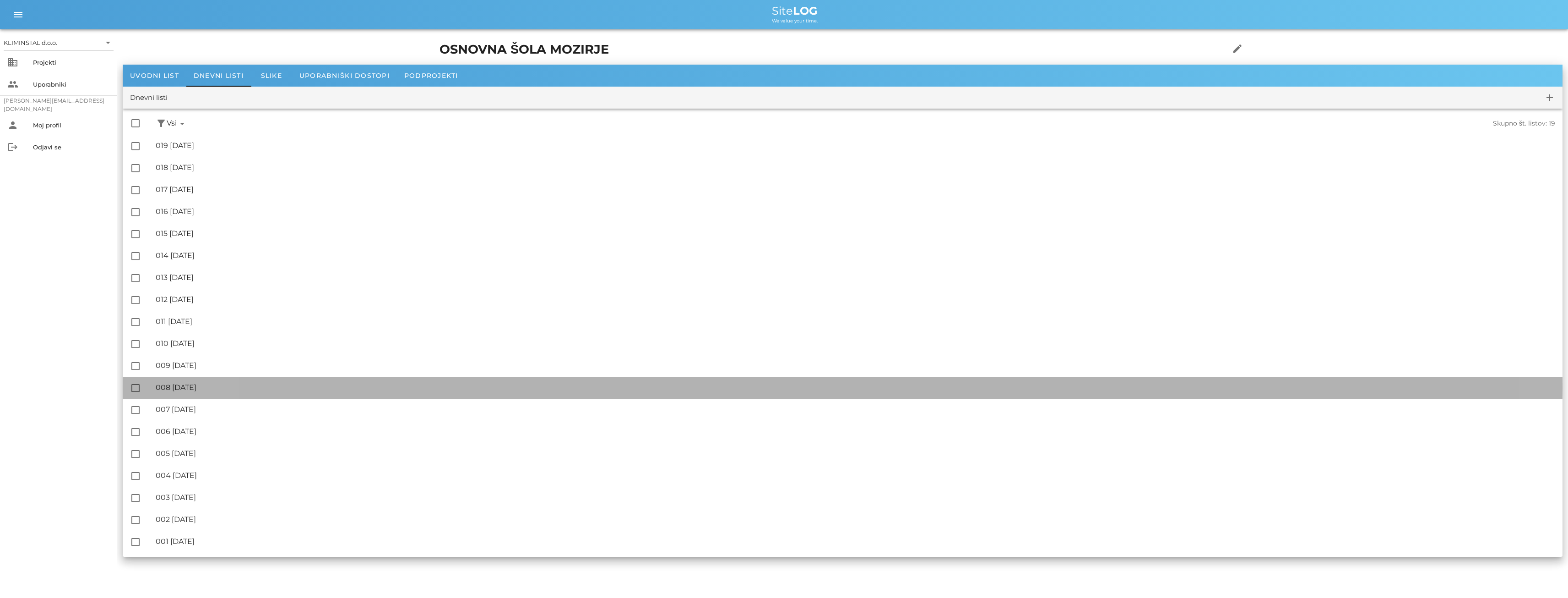
click at [209, 389] on div "🔏 008 [DATE]" at bounding box center [855, 387] width 1399 height 9
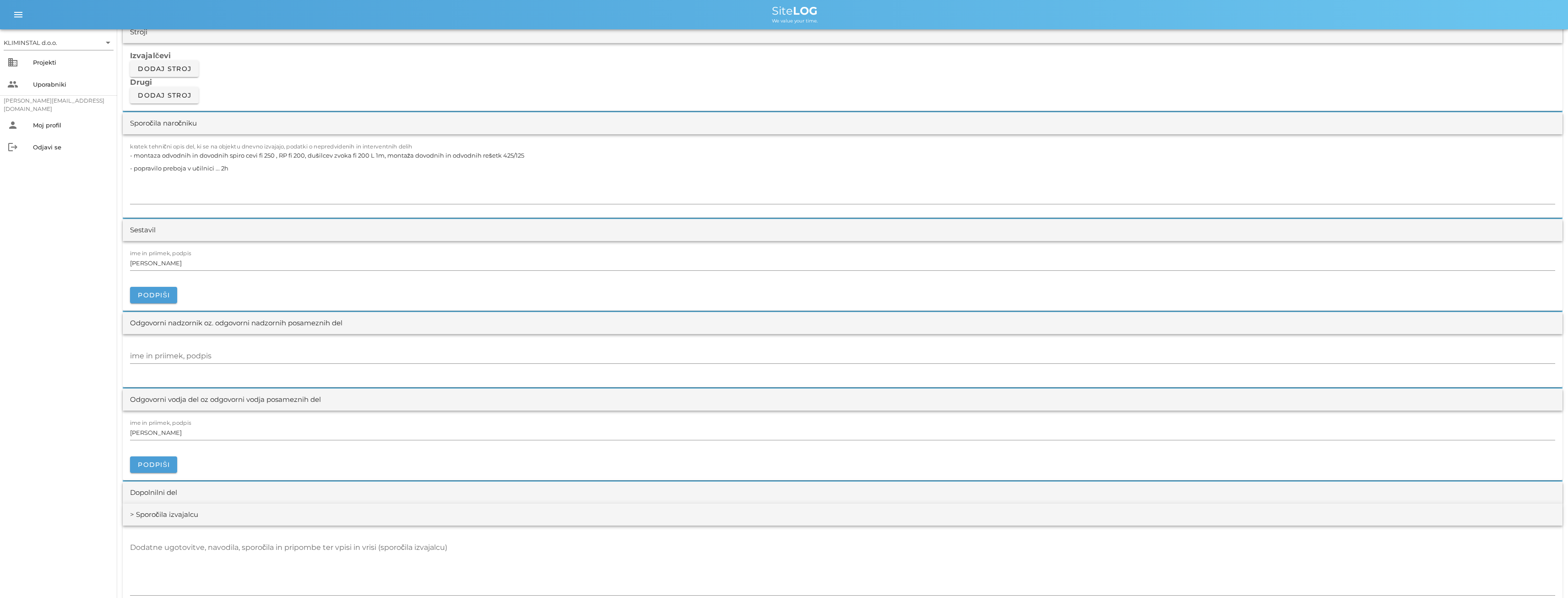
scroll to position [840, 0]
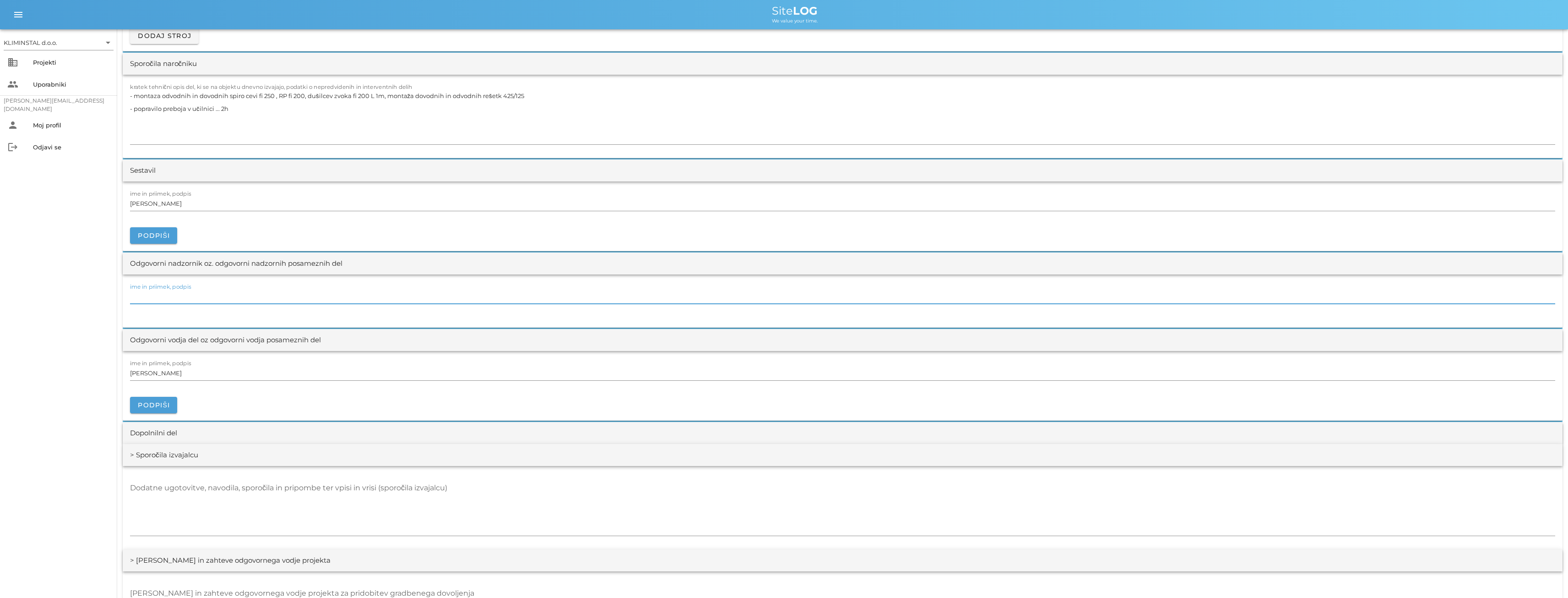
click at [151, 294] on div "ime in priimek, podpis" at bounding box center [842, 297] width 1425 height 15
paste input "[PERSON_NAME]"
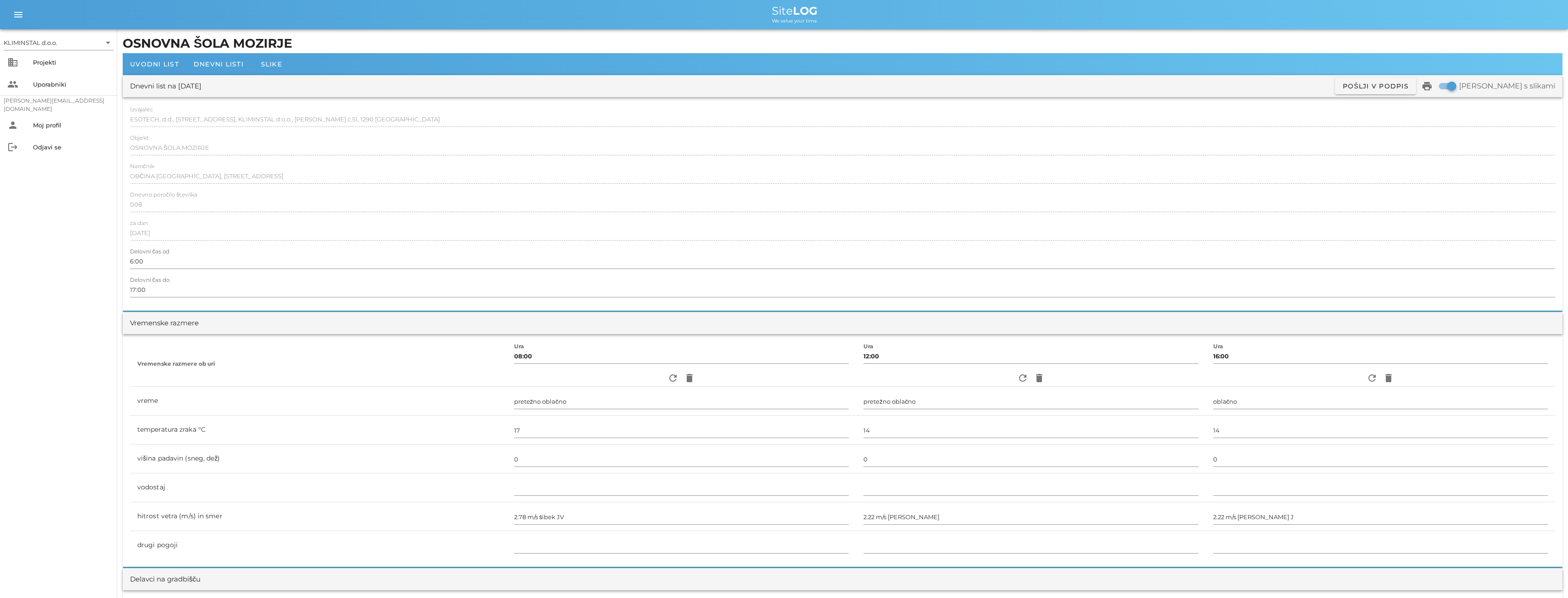
scroll to position [0, 0]
type input "[PERSON_NAME]"
click at [211, 66] on span "Dnevni listi" at bounding box center [219, 65] width 50 height 9
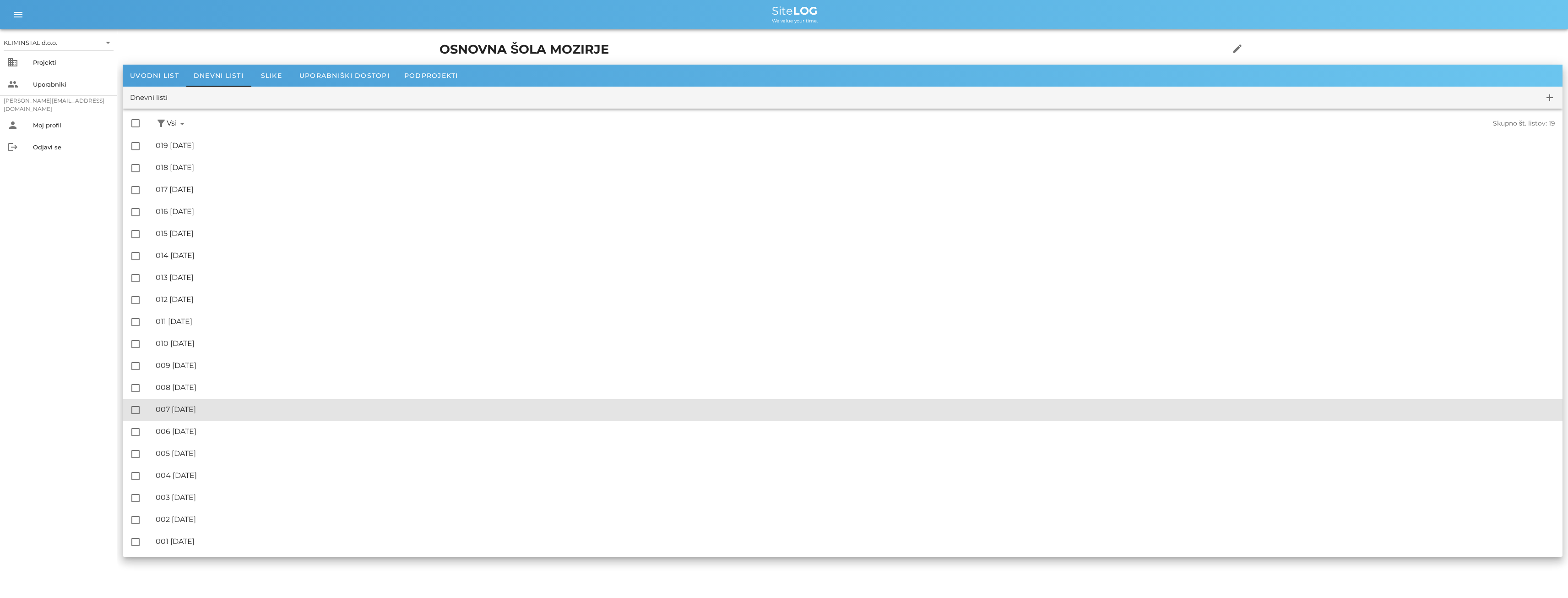
click at [205, 413] on div "🔏 007 [DATE]" at bounding box center [855, 409] width 1399 height 9
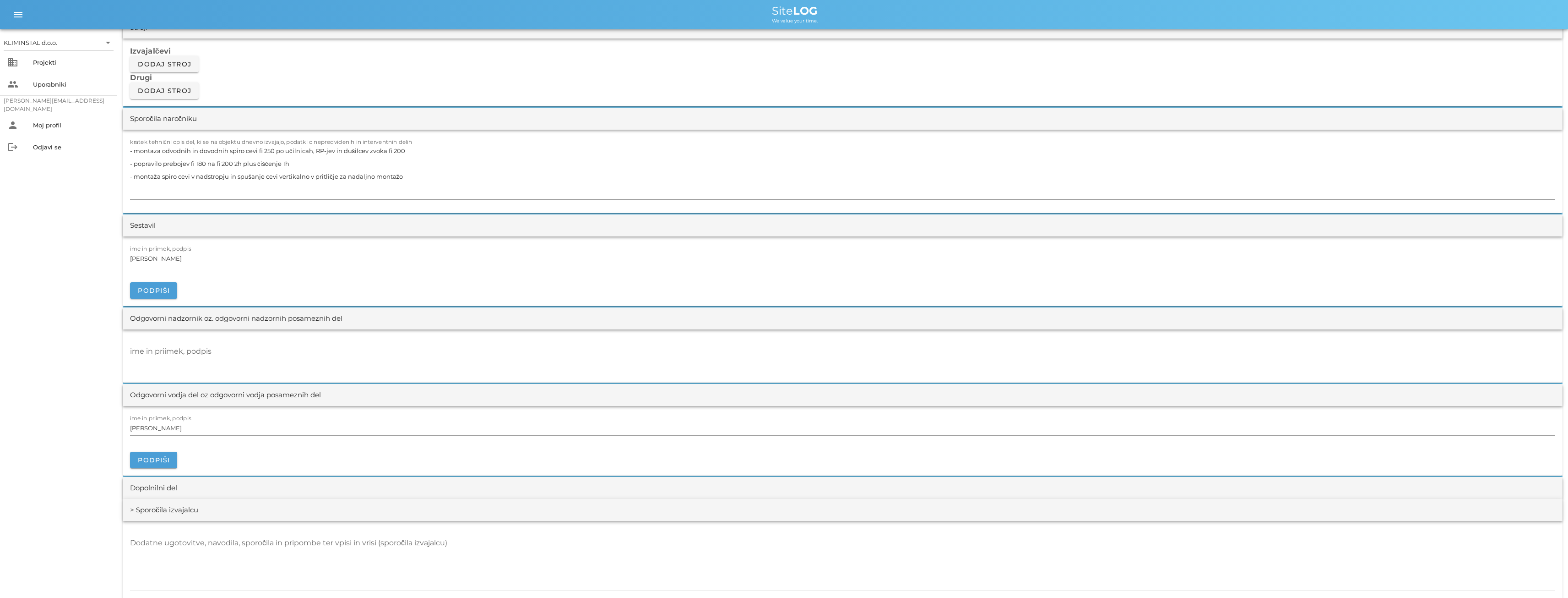
scroll to position [840, 0]
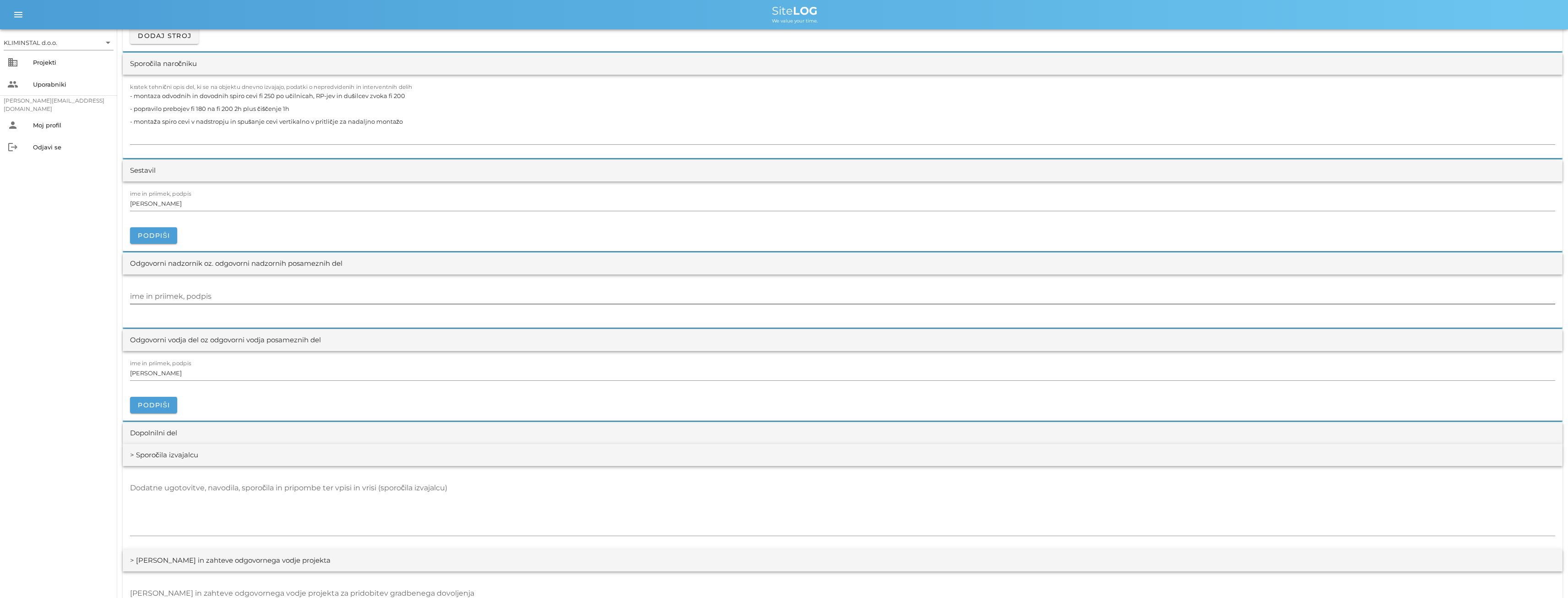
click at [166, 295] on input "ime in priimek, podpis" at bounding box center [842, 297] width 1425 height 15
paste input "[PERSON_NAME]"
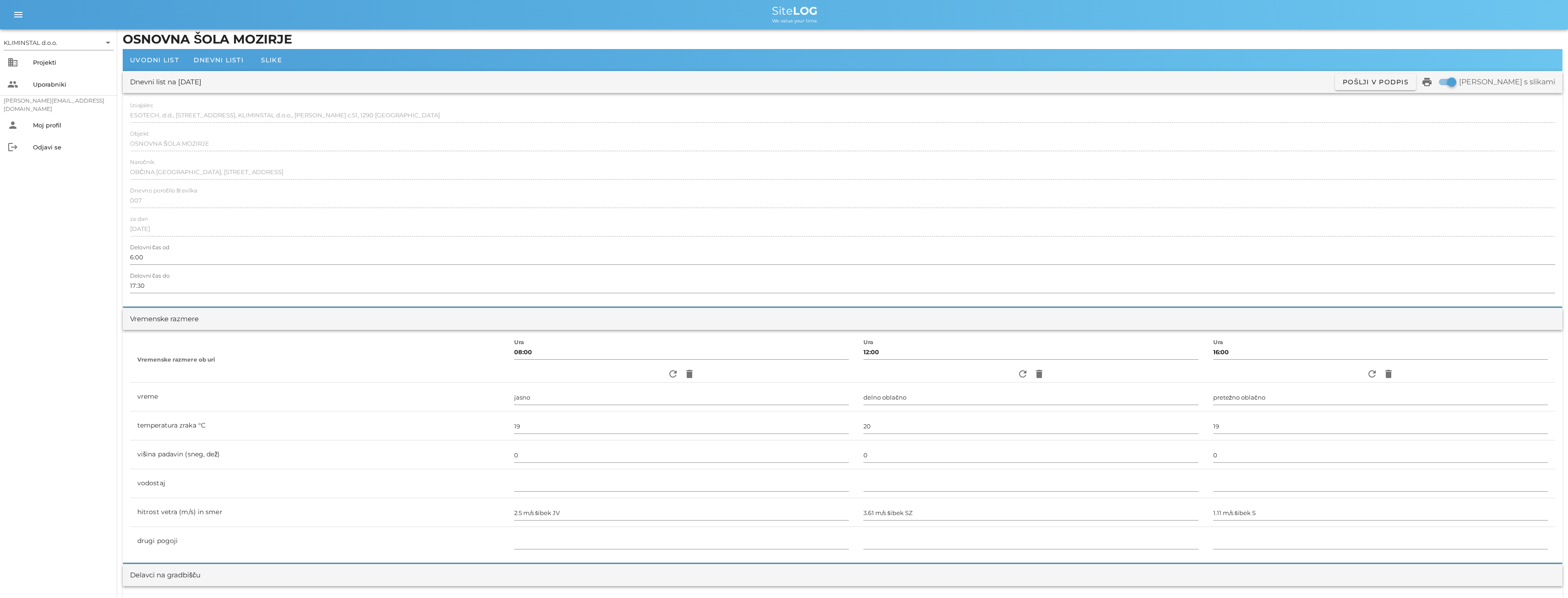
scroll to position [0, 0]
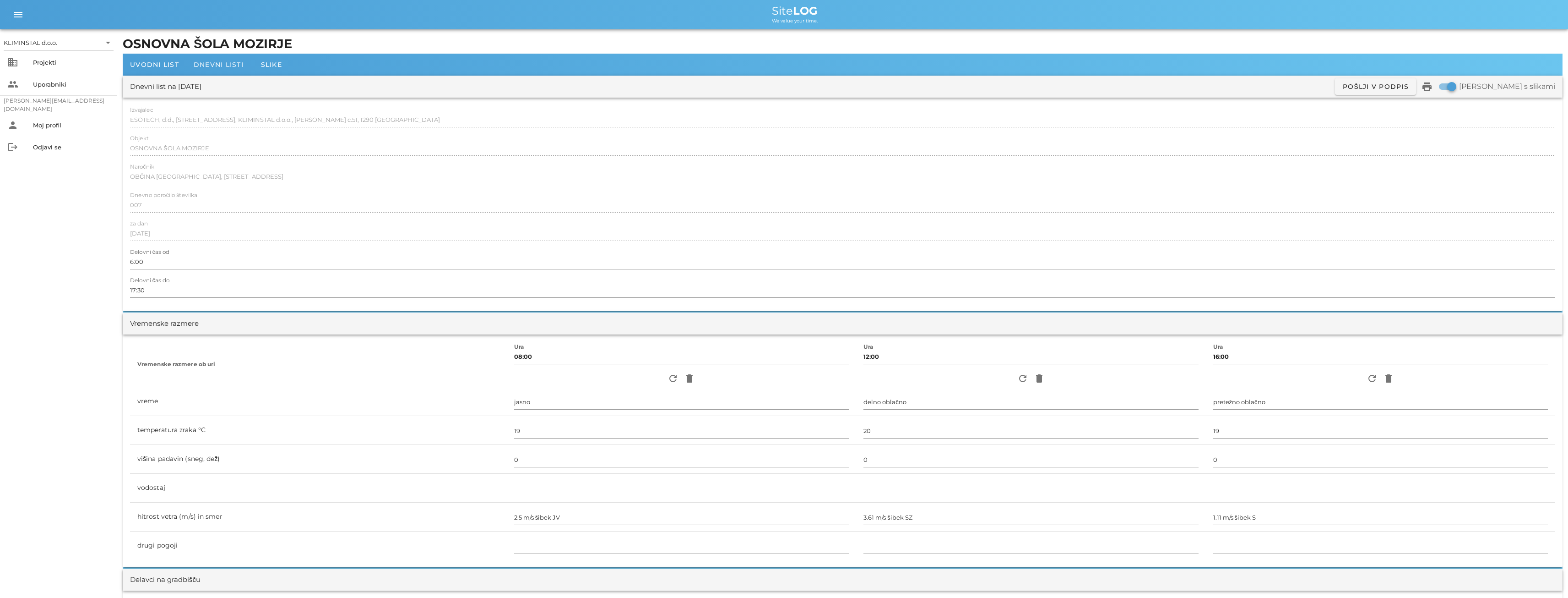
type input "[PERSON_NAME]"
click at [214, 62] on span "Dnevni listi" at bounding box center [219, 65] width 50 height 9
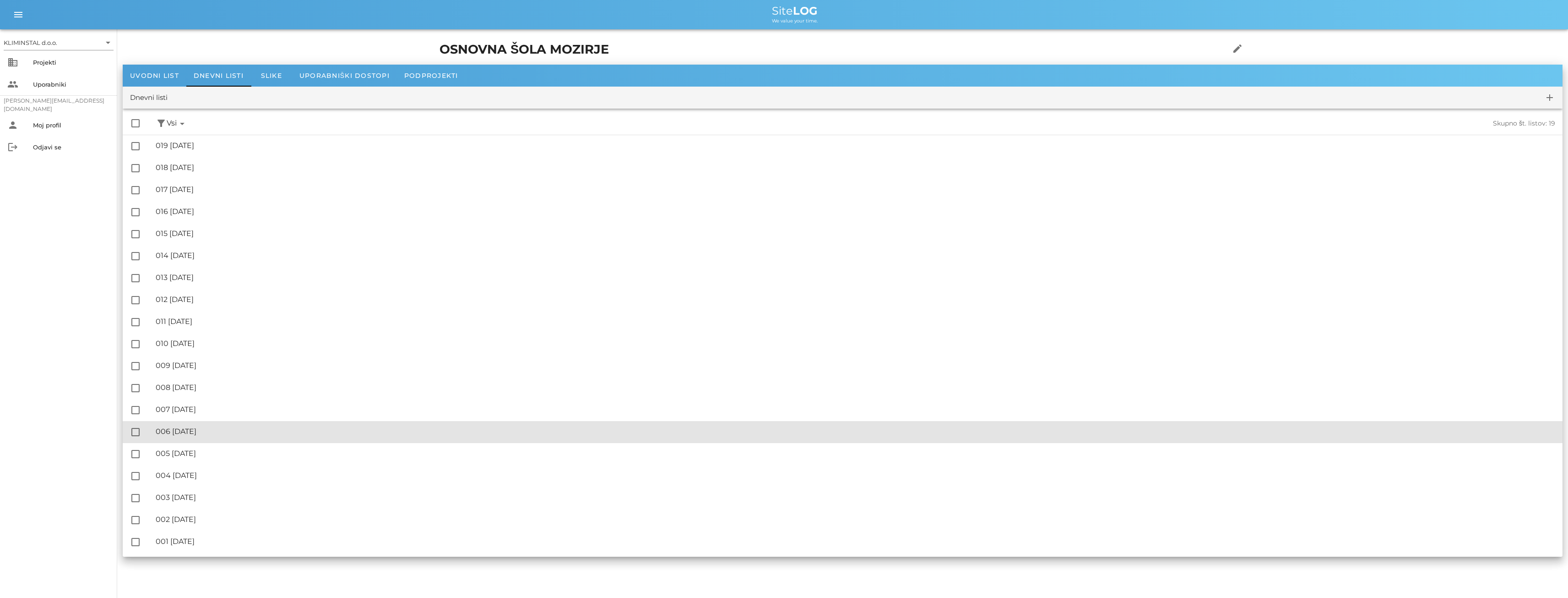
click at [208, 429] on div "🔏 006 [GEOGRAPHIC_DATA][DATE]" at bounding box center [855, 431] width 1399 height 9
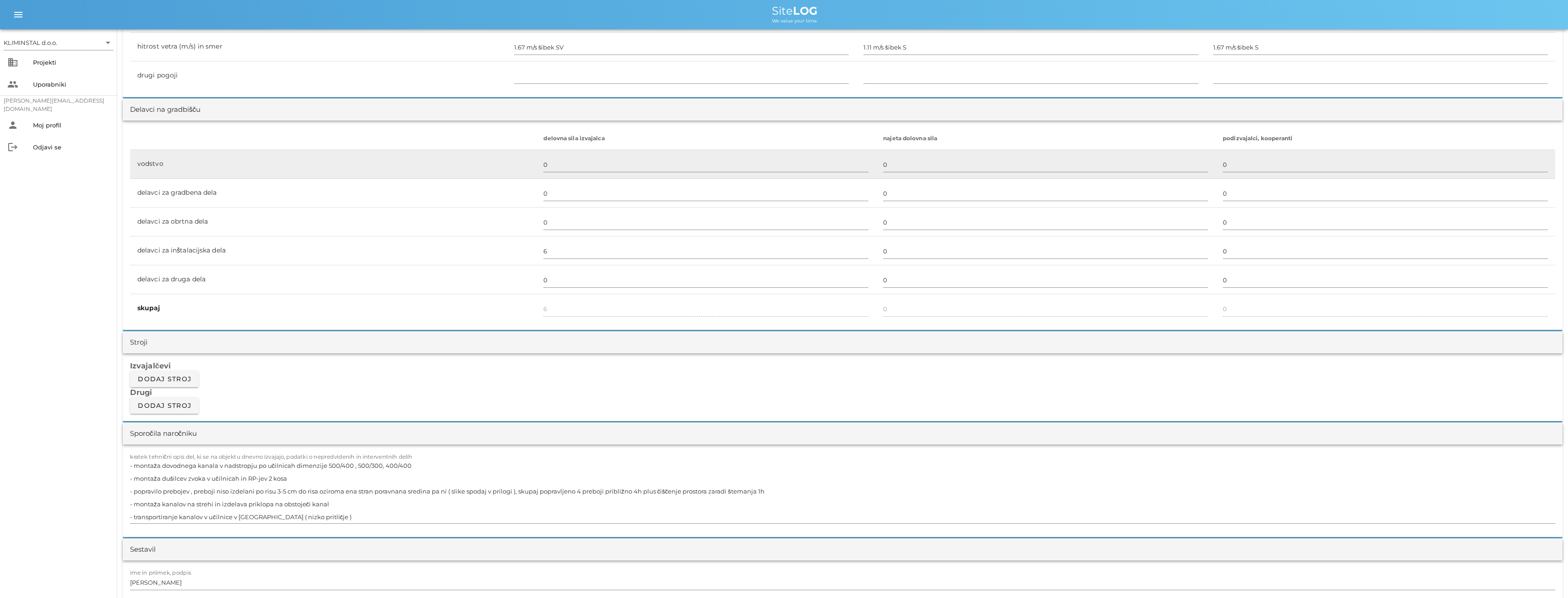
scroll to position [672, 0]
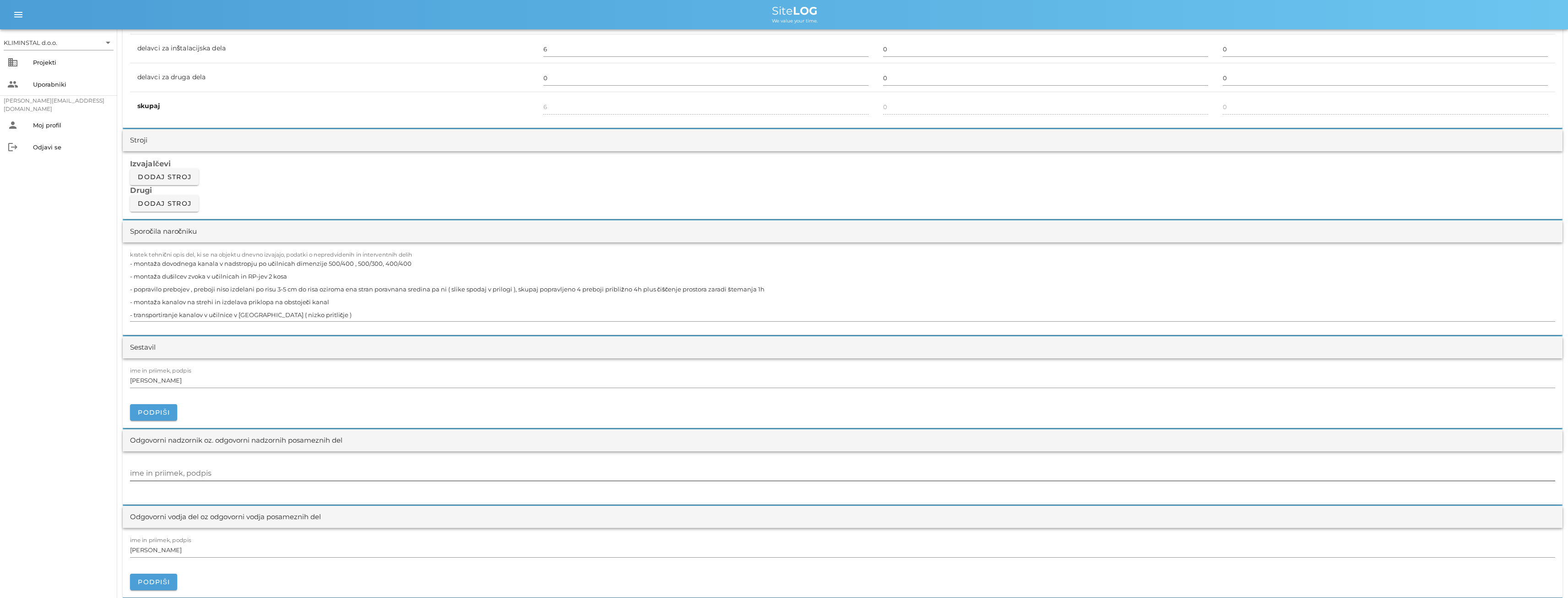
click at [160, 473] on input "ime in priimek, podpis" at bounding box center [842, 473] width 1425 height 15
paste input "[PERSON_NAME]"
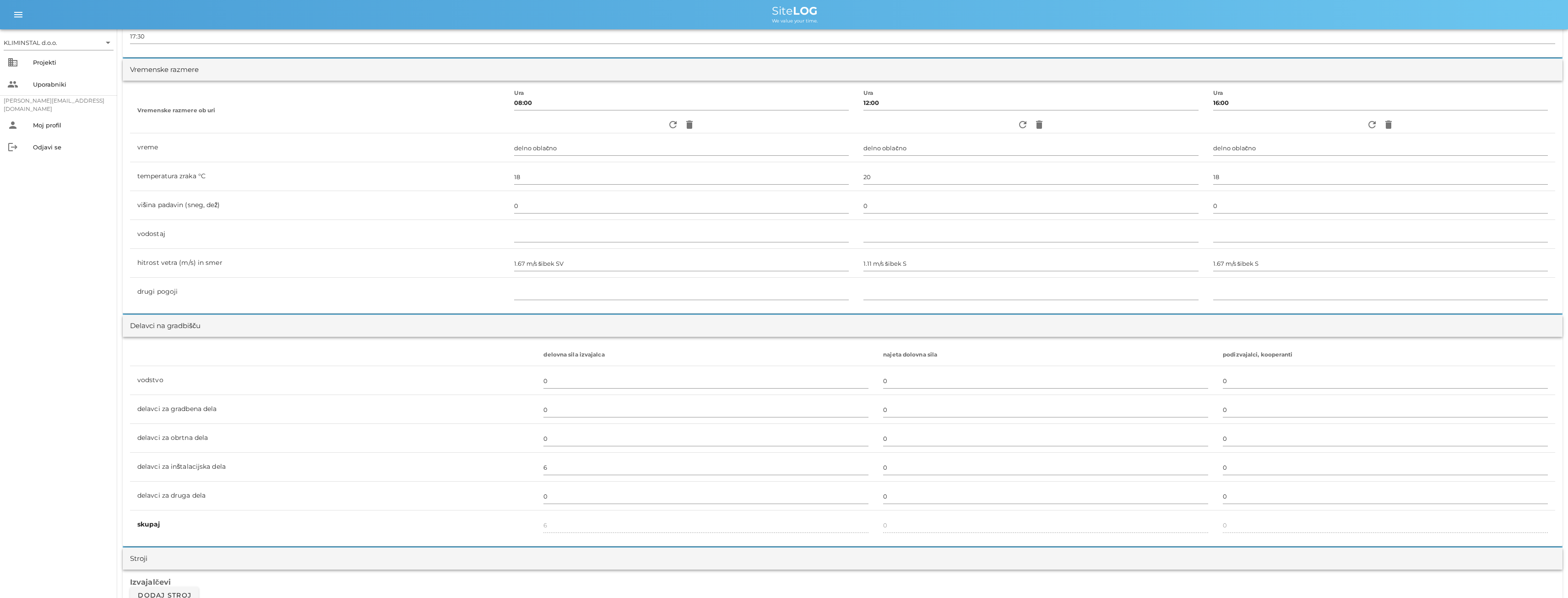
scroll to position [0, 0]
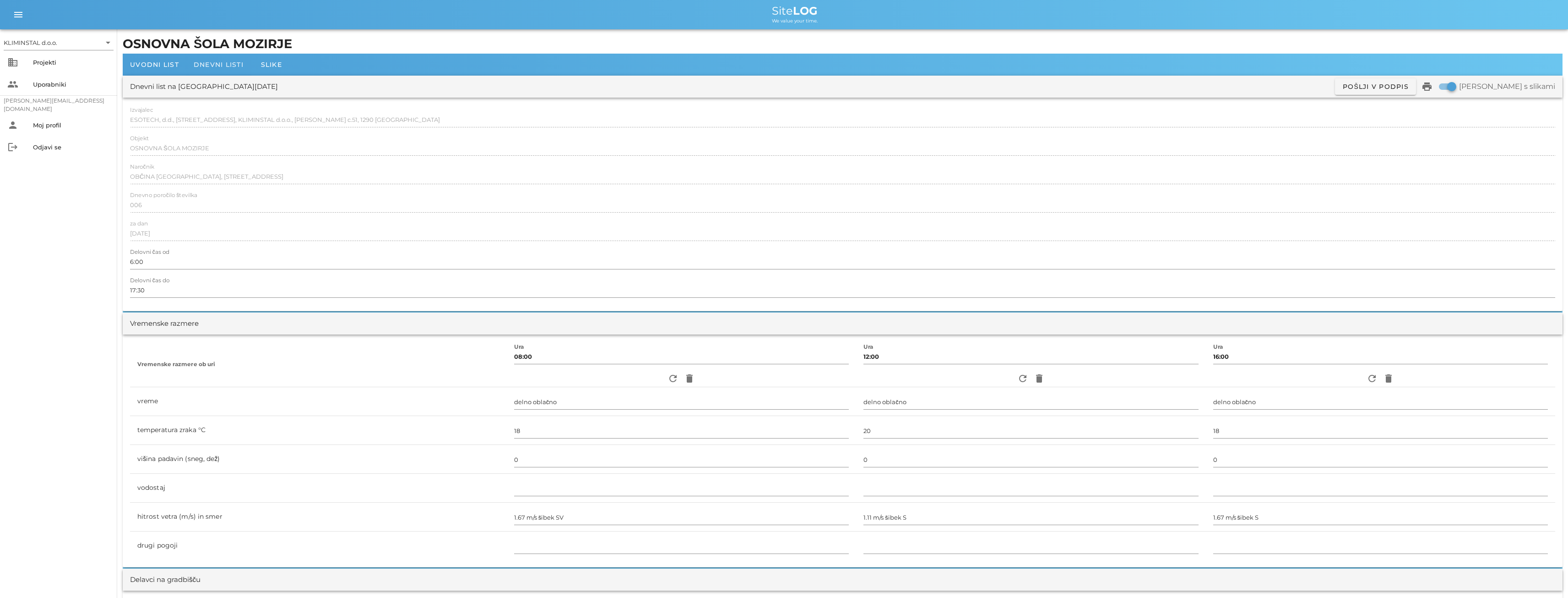
type input "[PERSON_NAME]"
click at [215, 62] on span "Dnevni listi" at bounding box center [219, 65] width 50 height 9
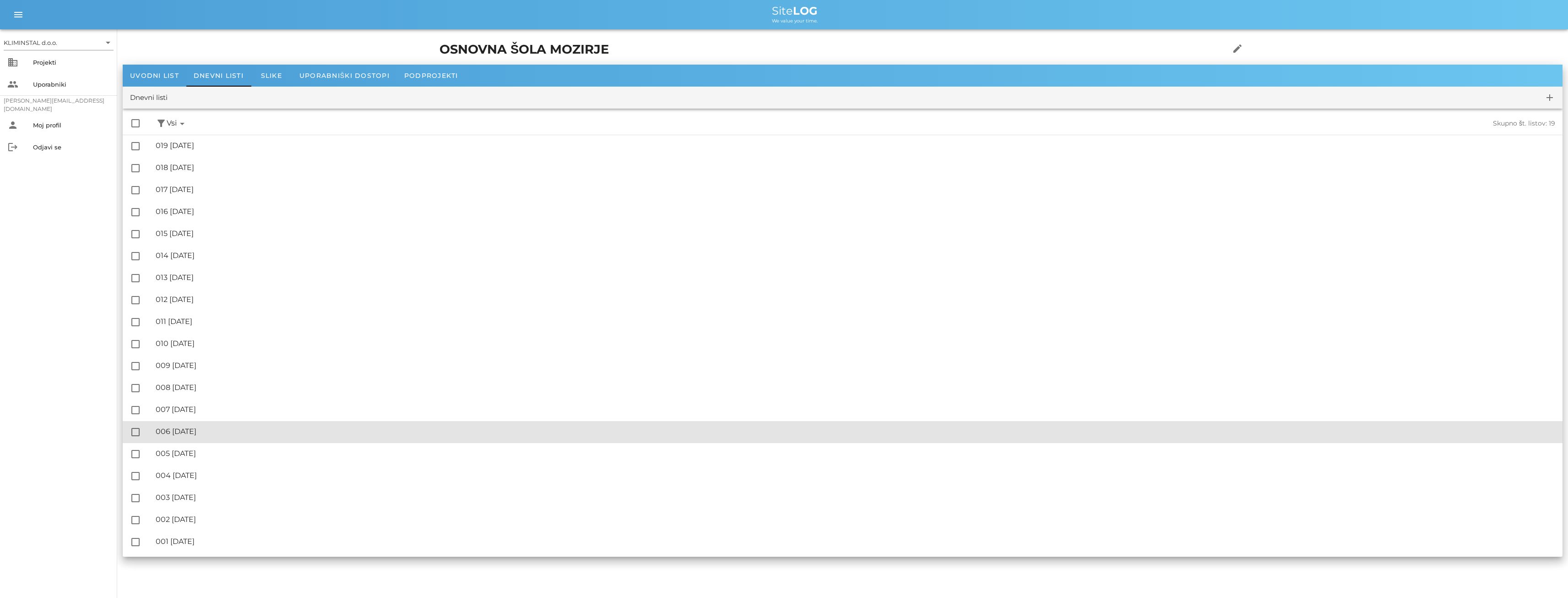
click at [178, 431] on div "🔏 006 [GEOGRAPHIC_DATA][DATE]" at bounding box center [855, 431] width 1399 height 9
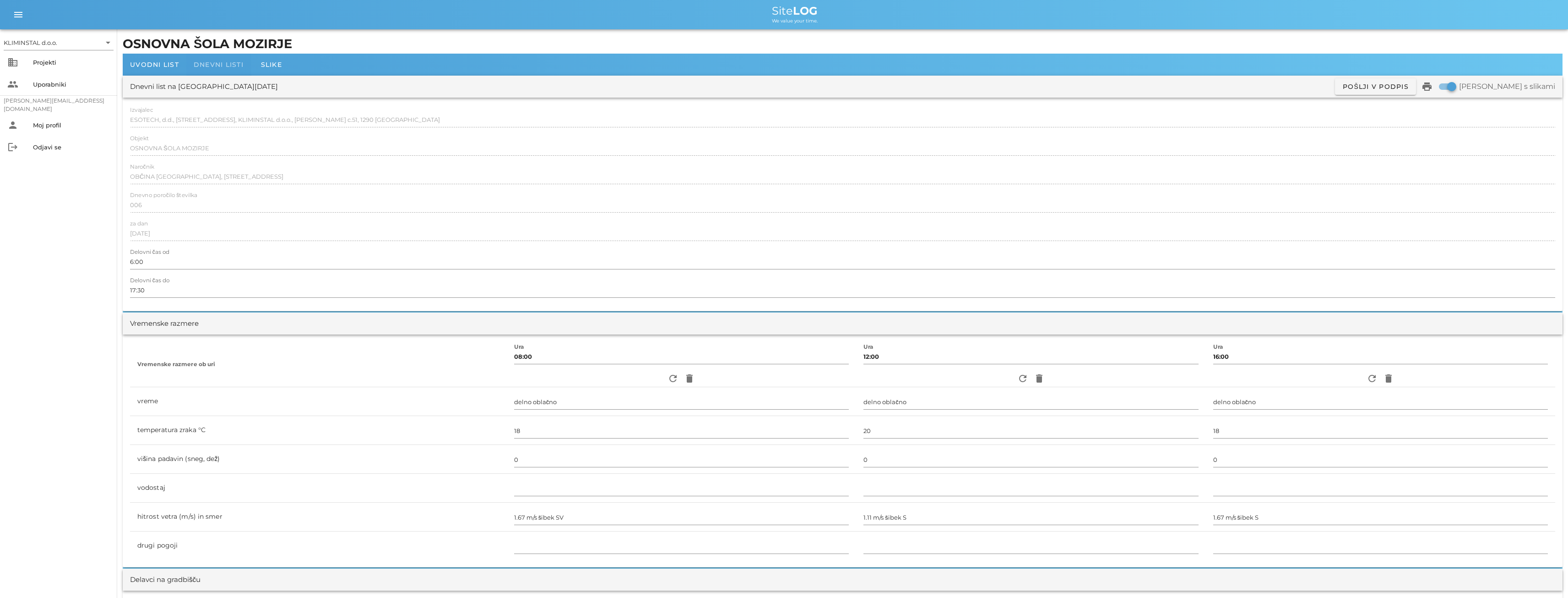
click at [213, 62] on span "Dnevni listi" at bounding box center [219, 65] width 50 height 9
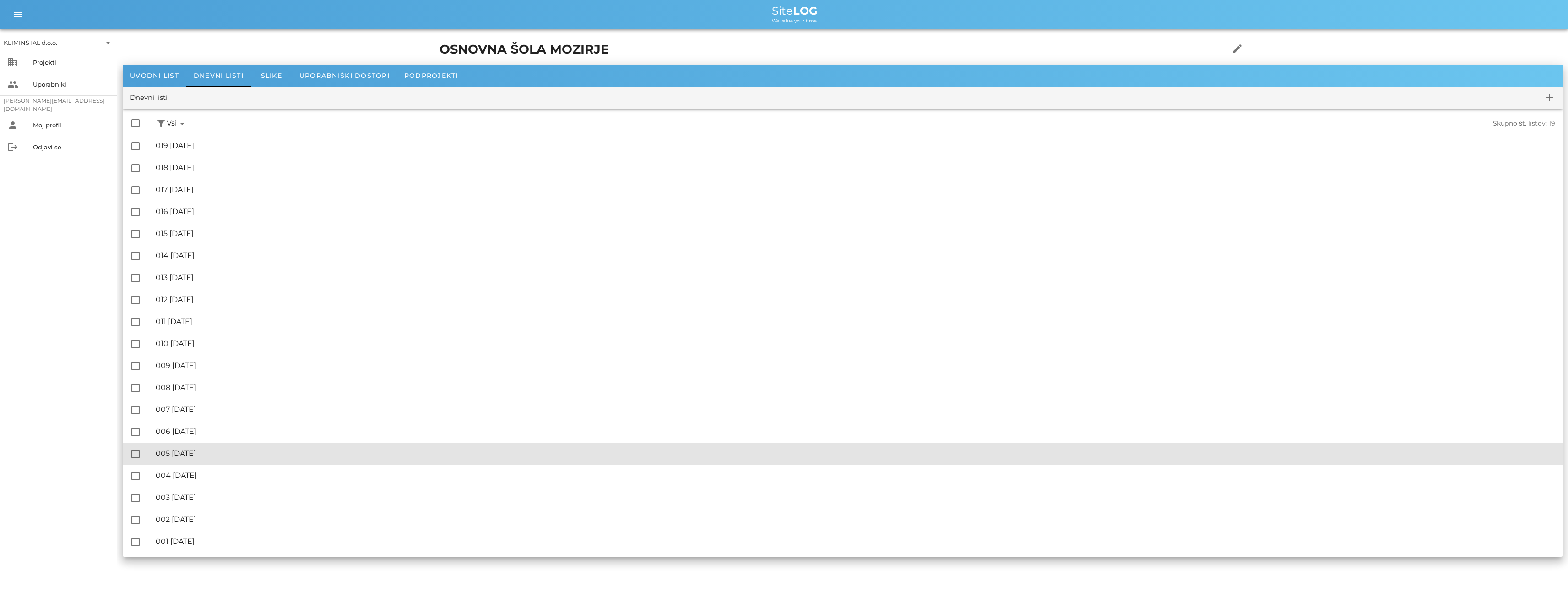
click at [197, 454] on div "🔏 005 [DATE]" at bounding box center [855, 453] width 1399 height 9
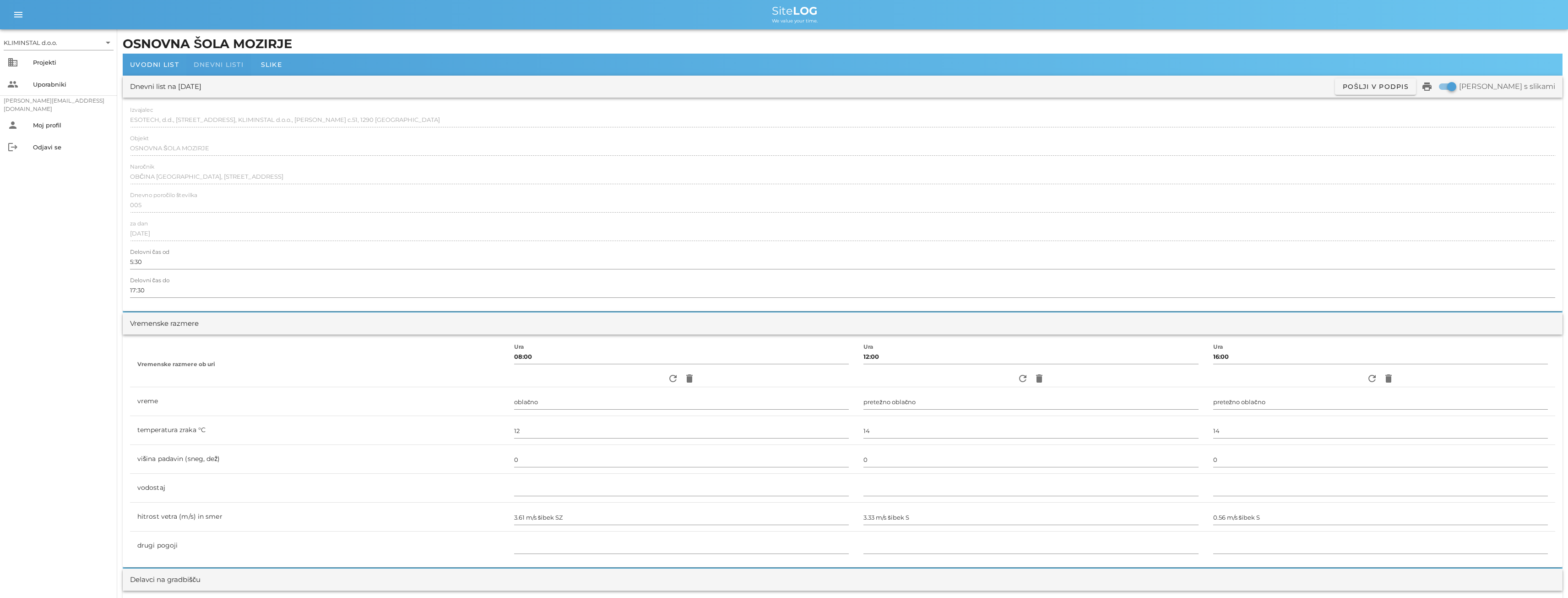
click at [201, 66] on span "Dnevni listi" at bounding box center [219, 65] width 50 height 9
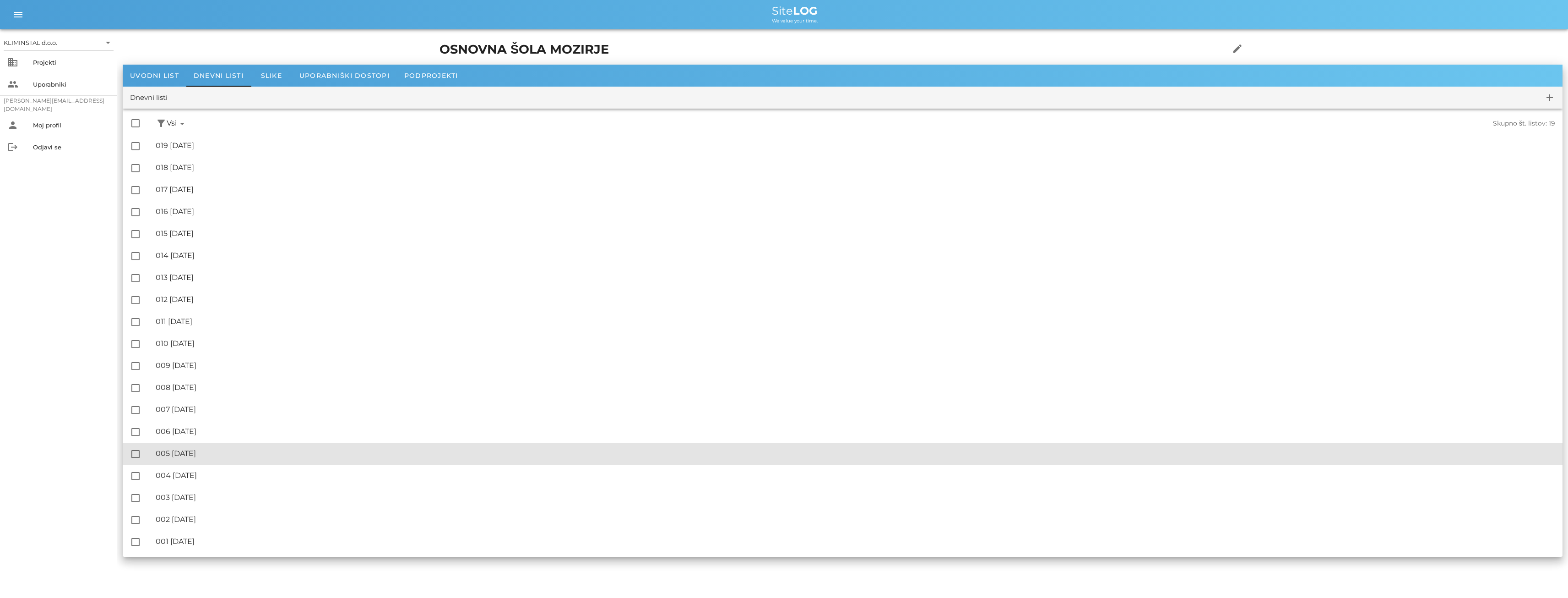
click at [205, 454] on div "🔏 005 [DATE]" at bounding box center [855, 453] width 1399 height 9
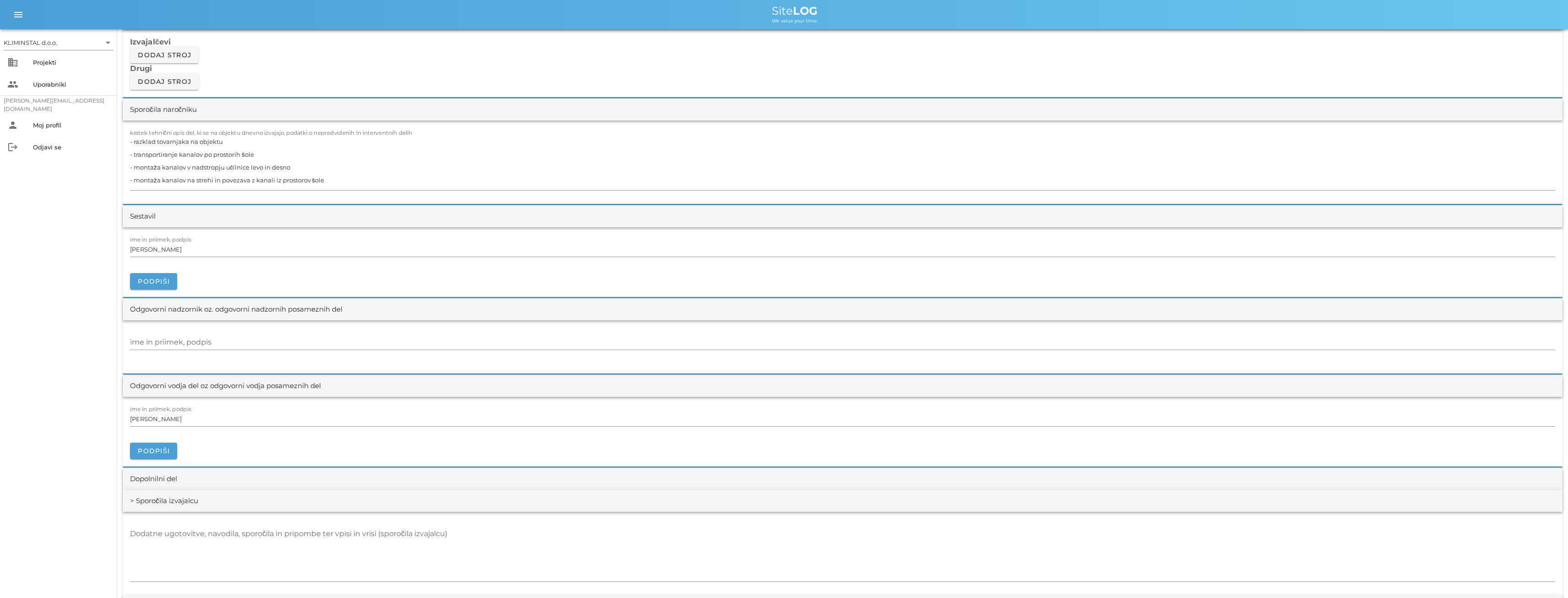
scroll to position [840, 0]
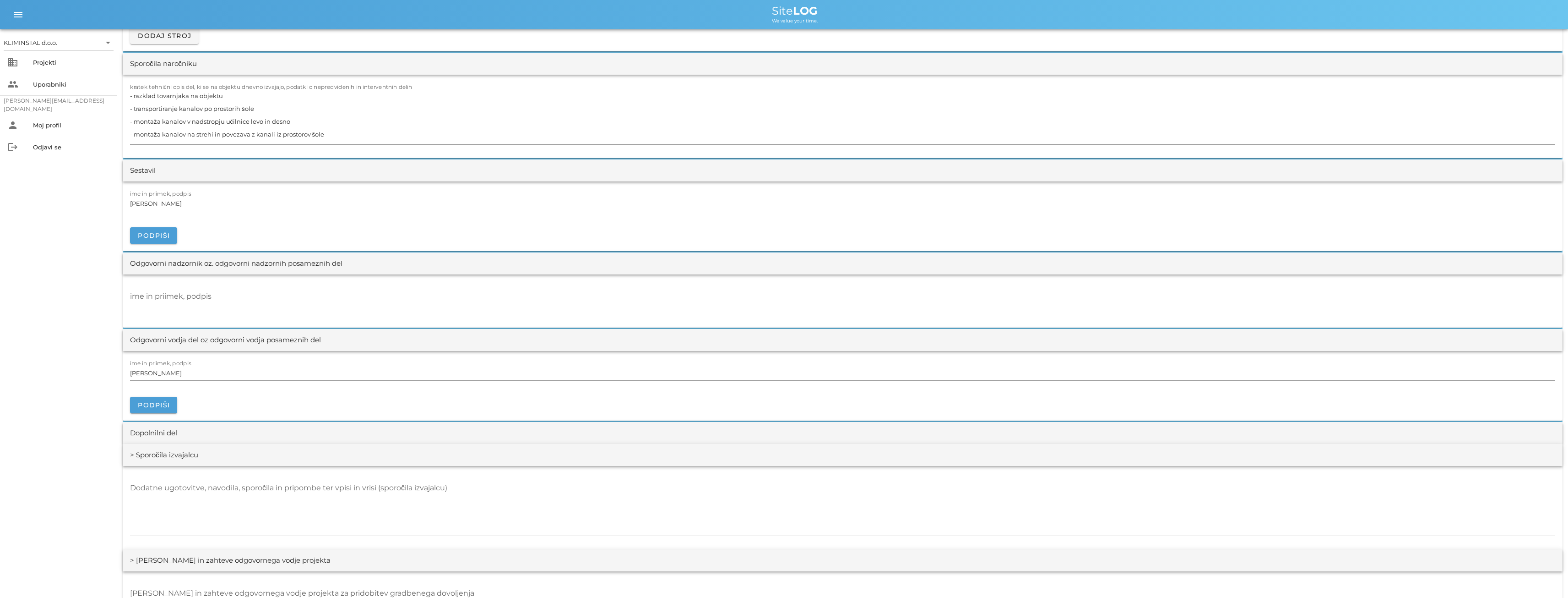
click at [186, 296] on input "ime in priimek, podpis" at bounding box center [842, 297] width 1425 height 15
paste input "[PERSON_NAME]"
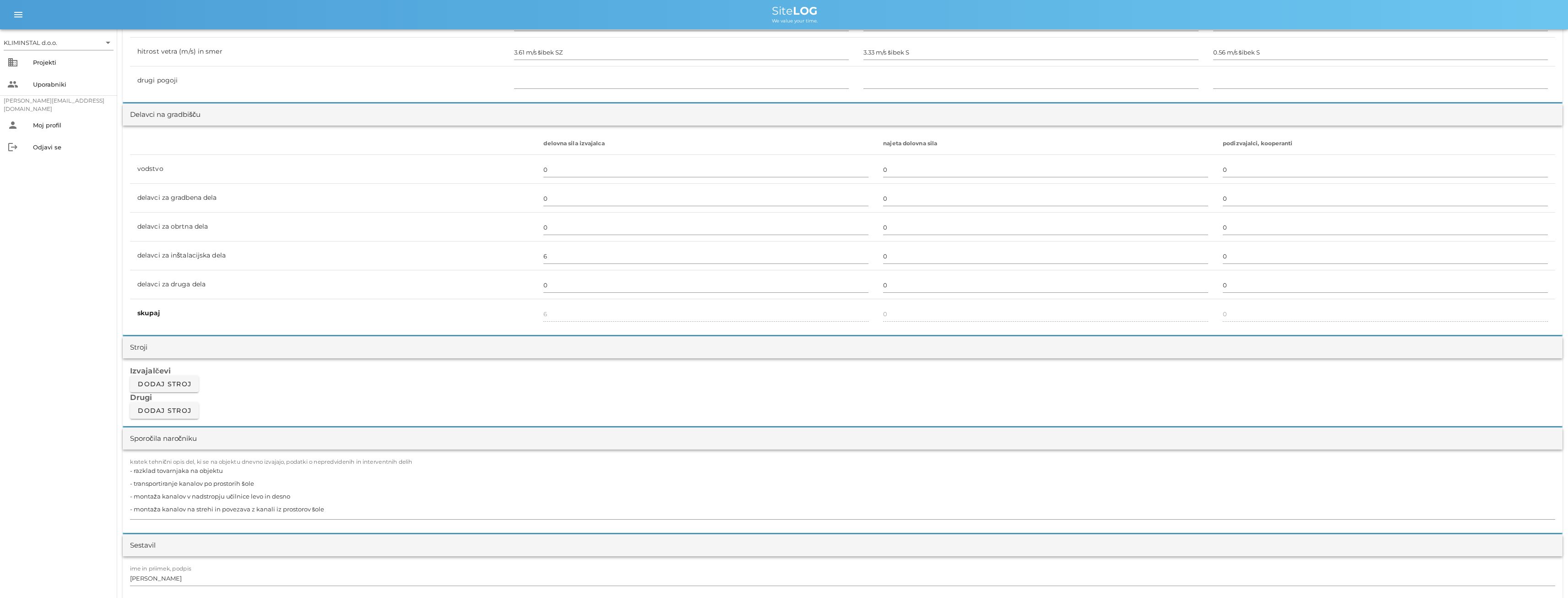
scroll to position [0, 0]
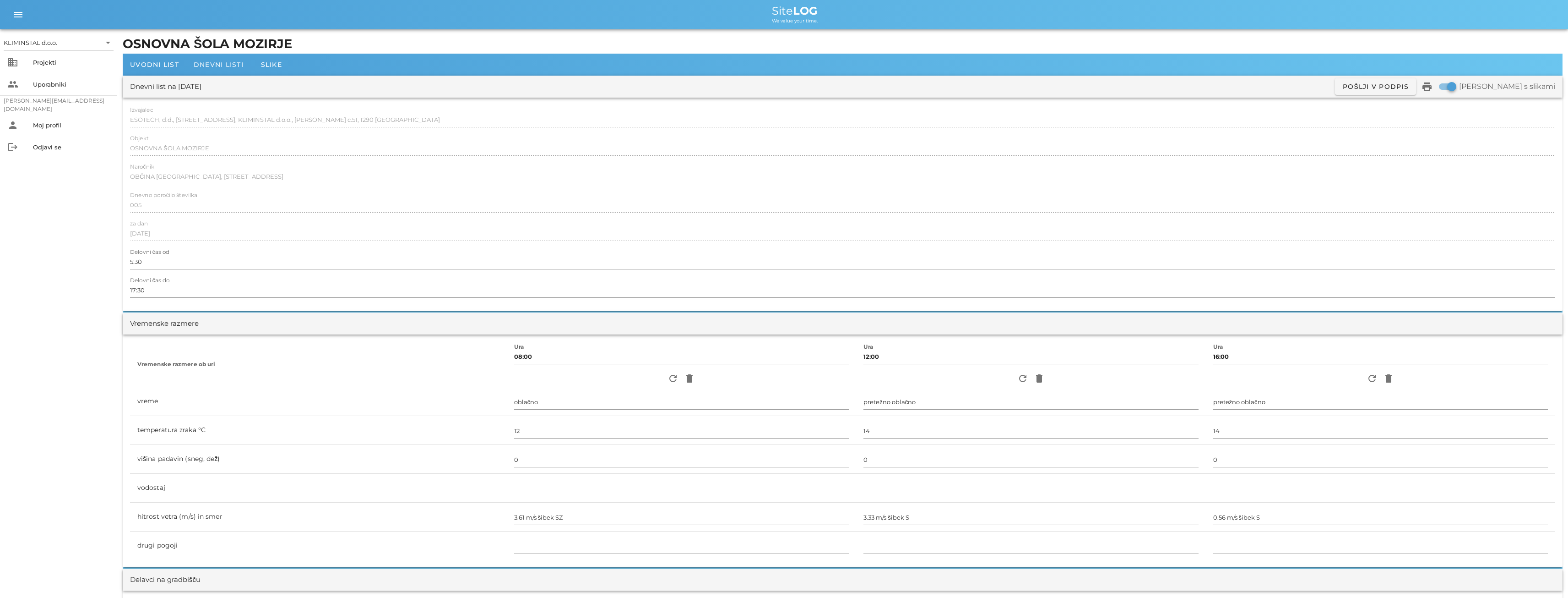
type input "[PERSON_NAME]"
click at [214, 66] on span "Dnevni listi" at bounding box center [219, 65] width 50 height 9
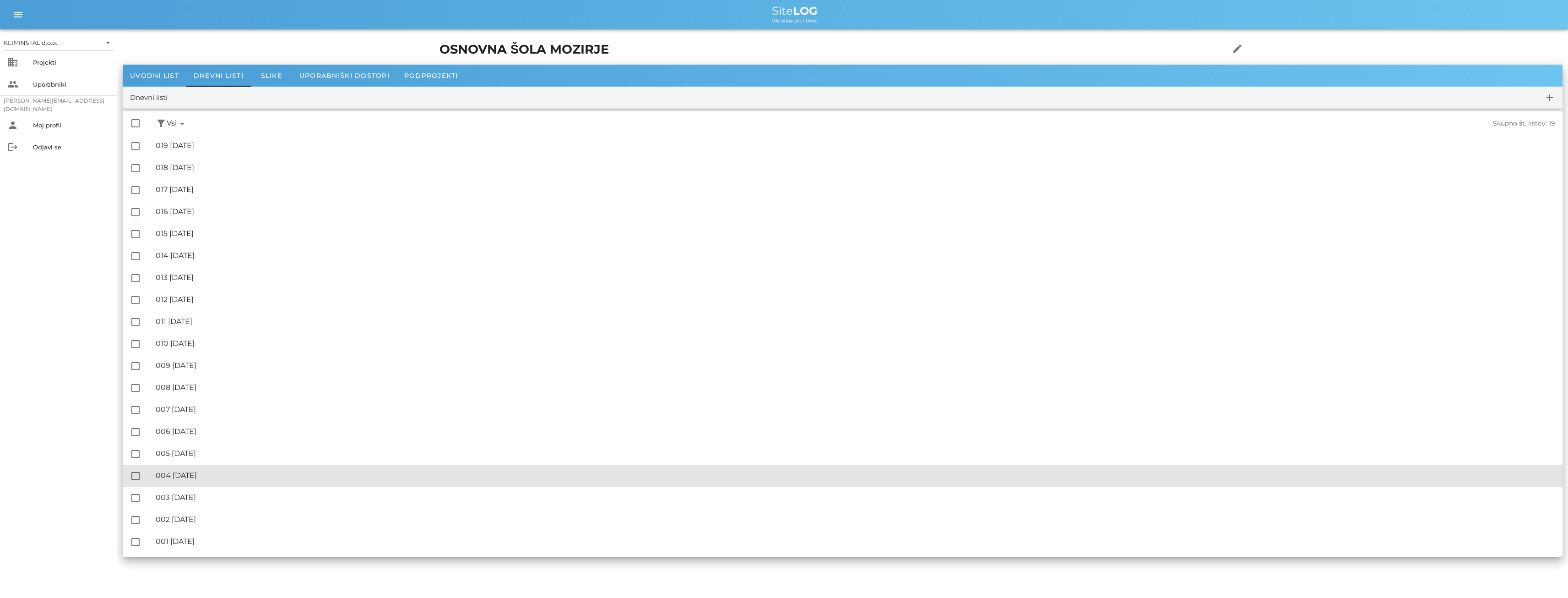
click at [202, 474] on div "🔏 004 [GEOGRAPHIC_DATA][DATE]" at bounding box center [855, 475] width 1399 height 9
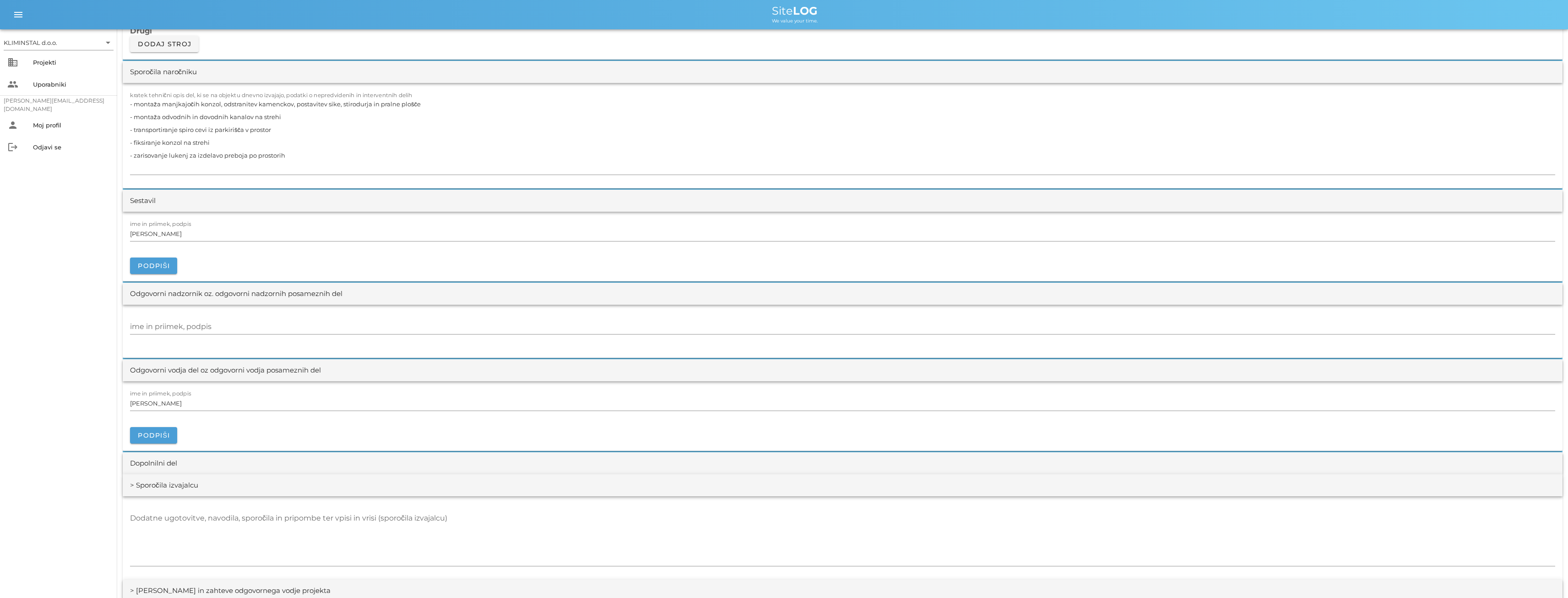
scroll to position [840, 0]
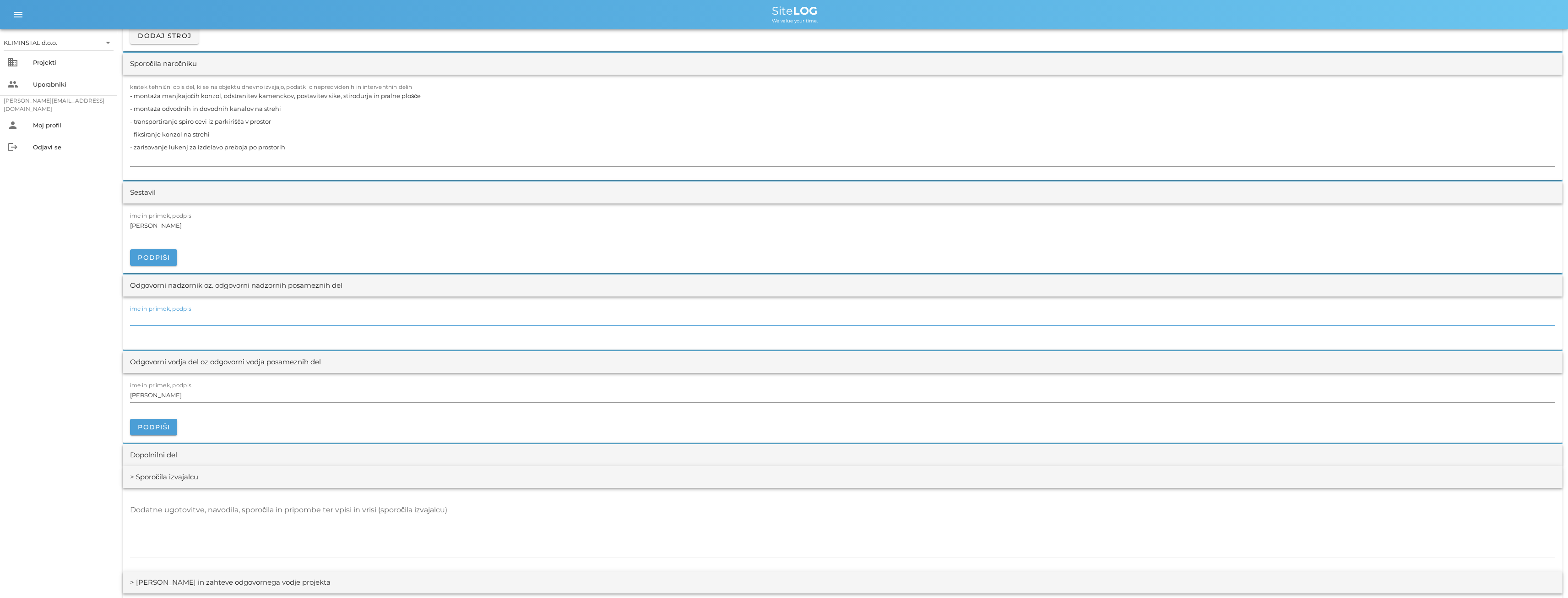
click at [153, 315] on input "ime in priimek, podpis" at bounding box center [842, 318] width 1425 height 15
paste input "[PERSON_NAME]"
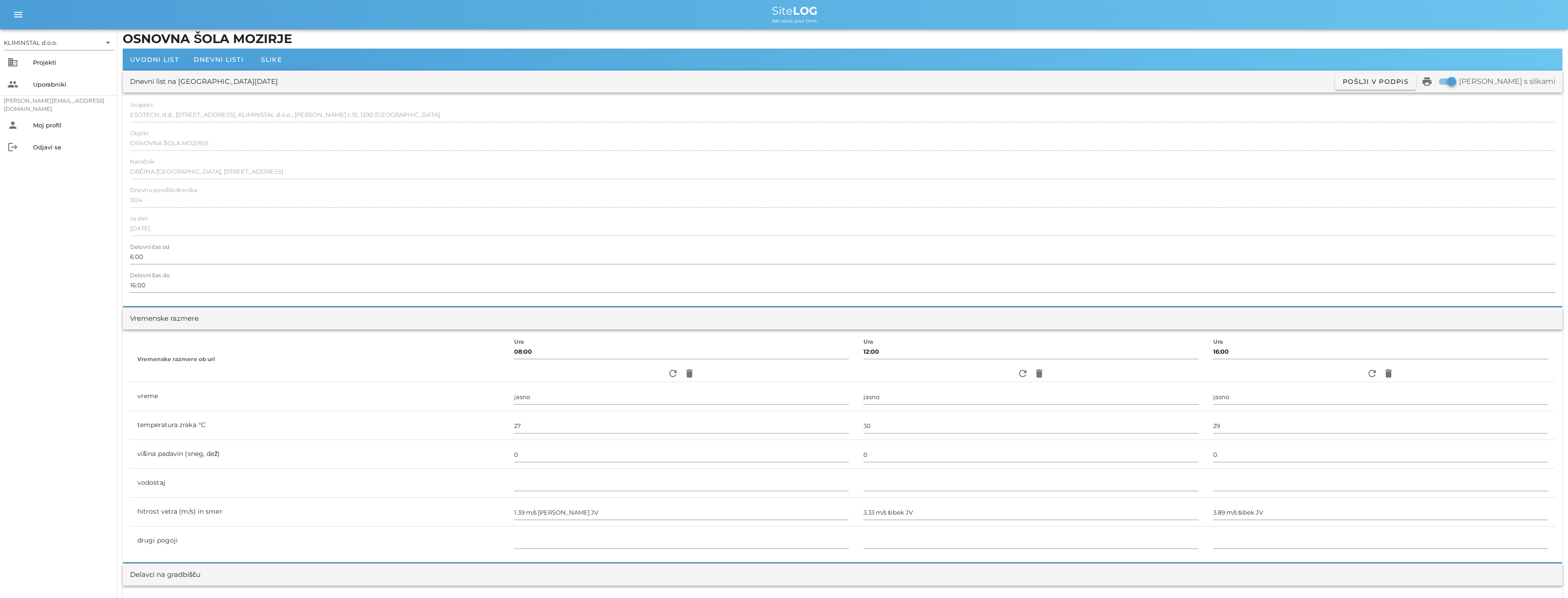
scroll to position [0, 0]
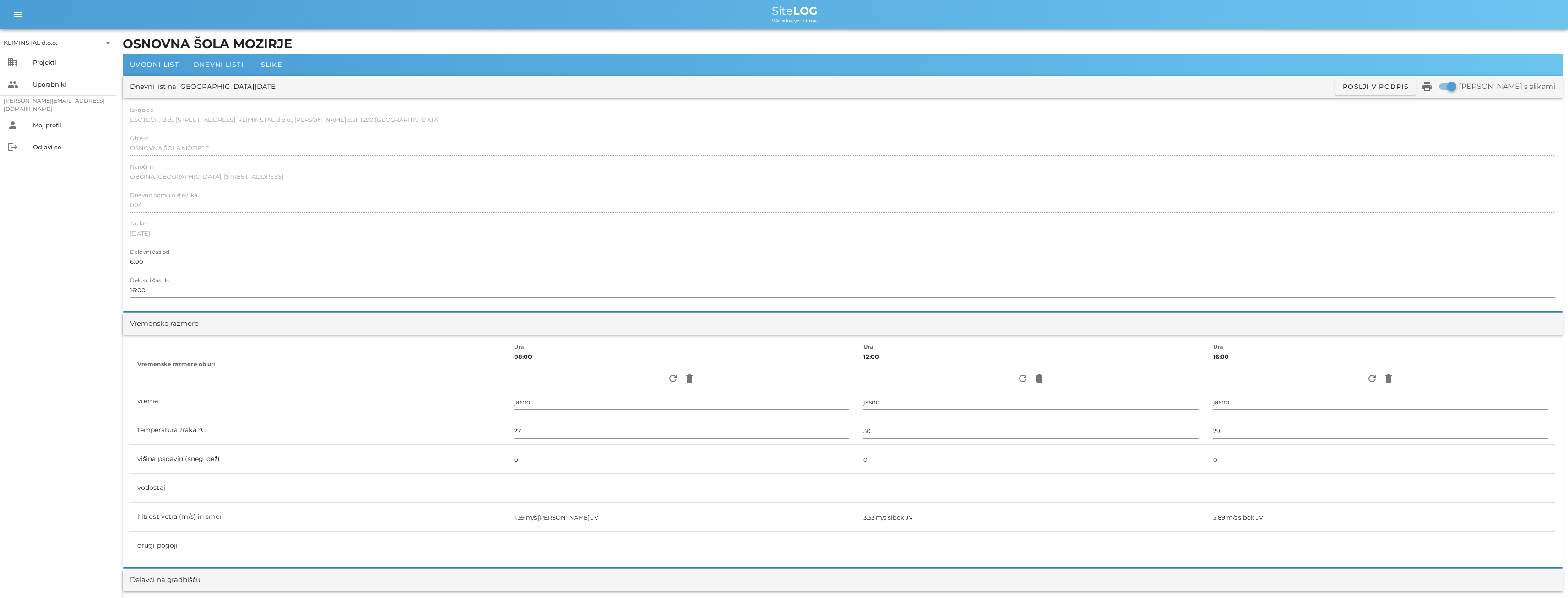
type input "[PERSON_NAME]"
click at [233, 66] on span "Dnevni listi" at bounding box center [219, 65] width 50 height 9
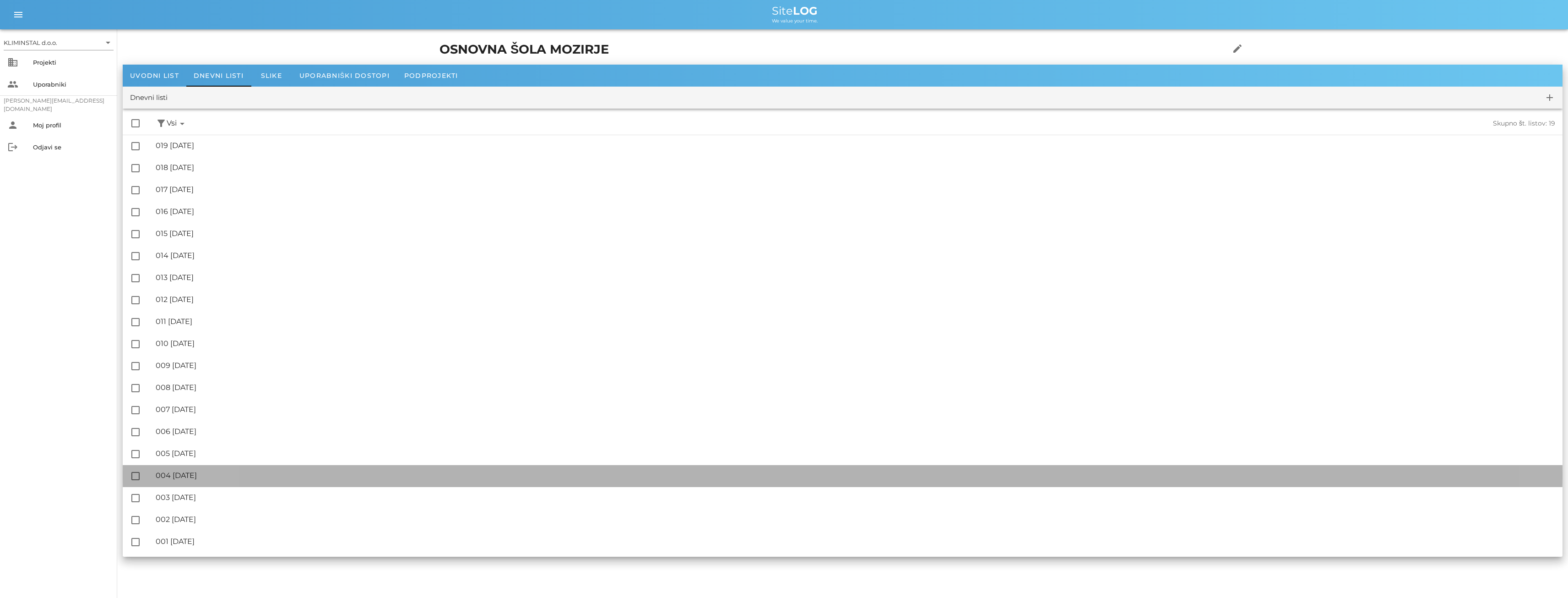
click at [196, 476] on div "🔏 004 [GEOGRAPHIC_DATA][DATE]" at bounding box center [855, 475] width 1399 height 9
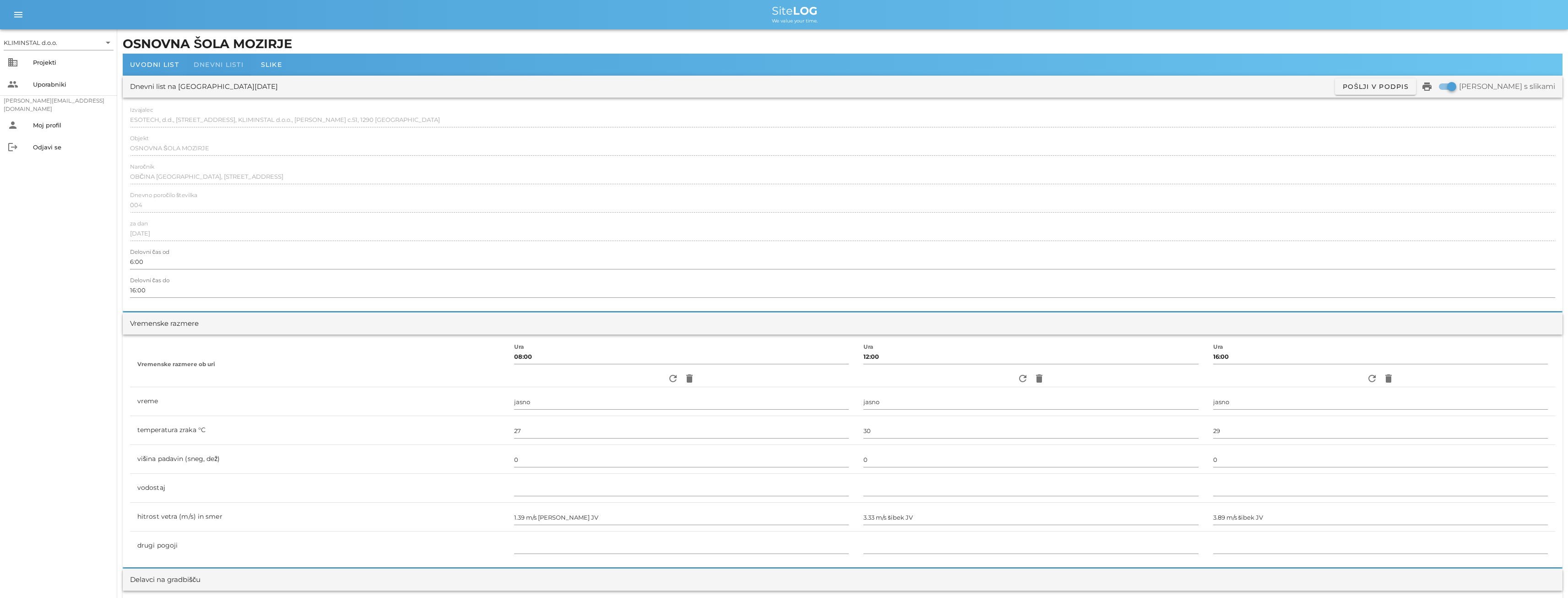
click at [203, 66] on span "Dnevni listi" at bounding box center [219, 65] width 50 height 9
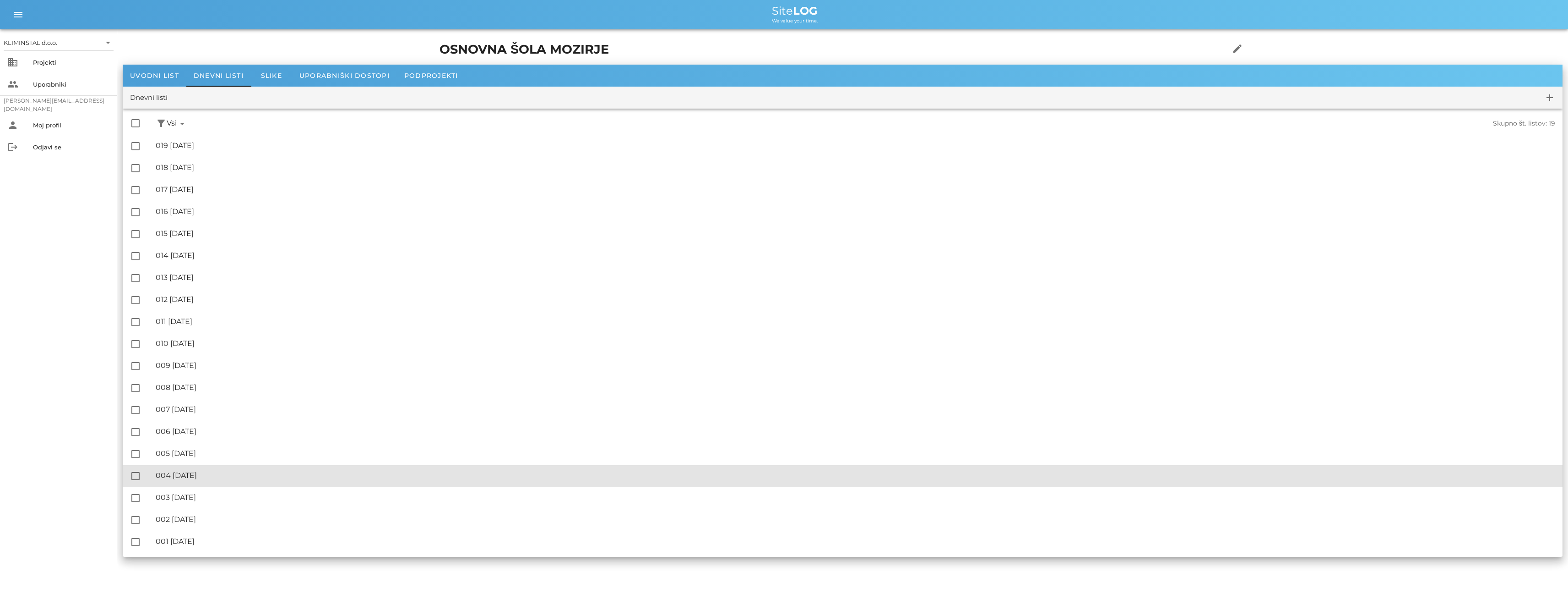
click at [199, 476] on div "🔏 004 [GEOGRAPHIC_DATA][DATE]" at bounding box center [855, 475] width 1399 height 9
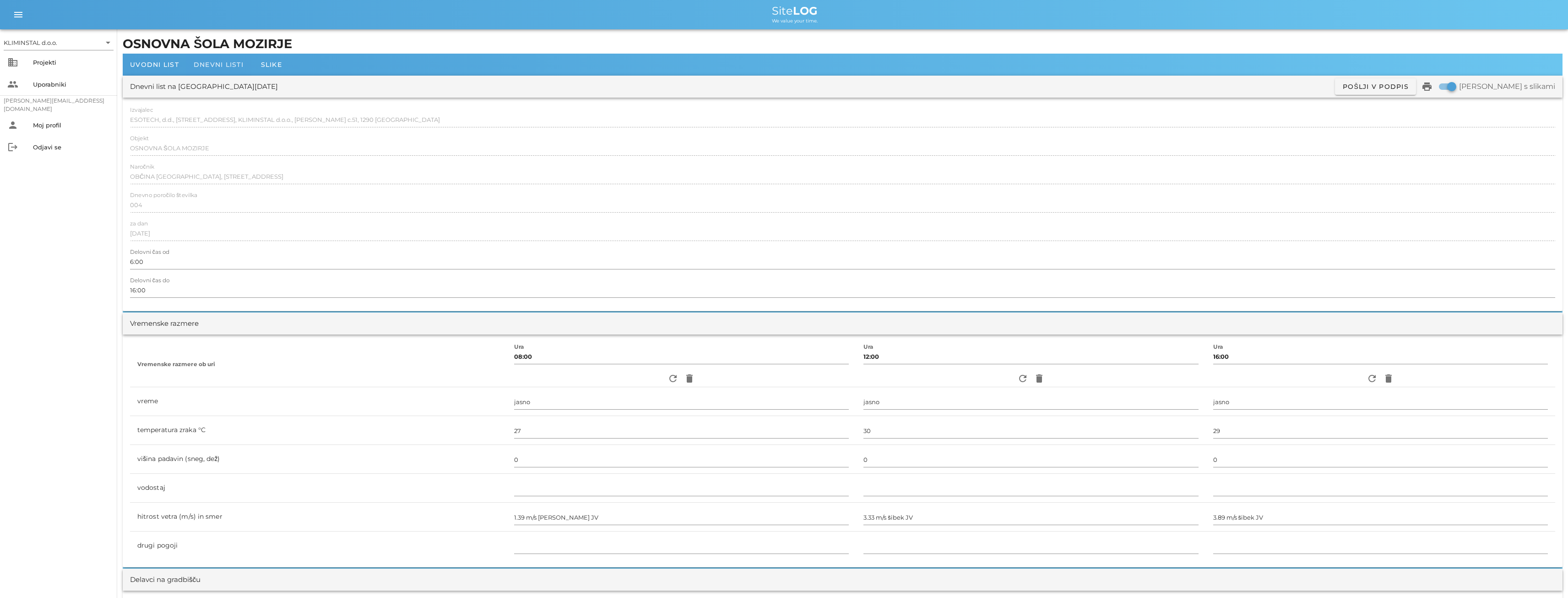
click at [208, 68] on span "Dnevni listi" at bounding box center [219, 65] width 50 height 9
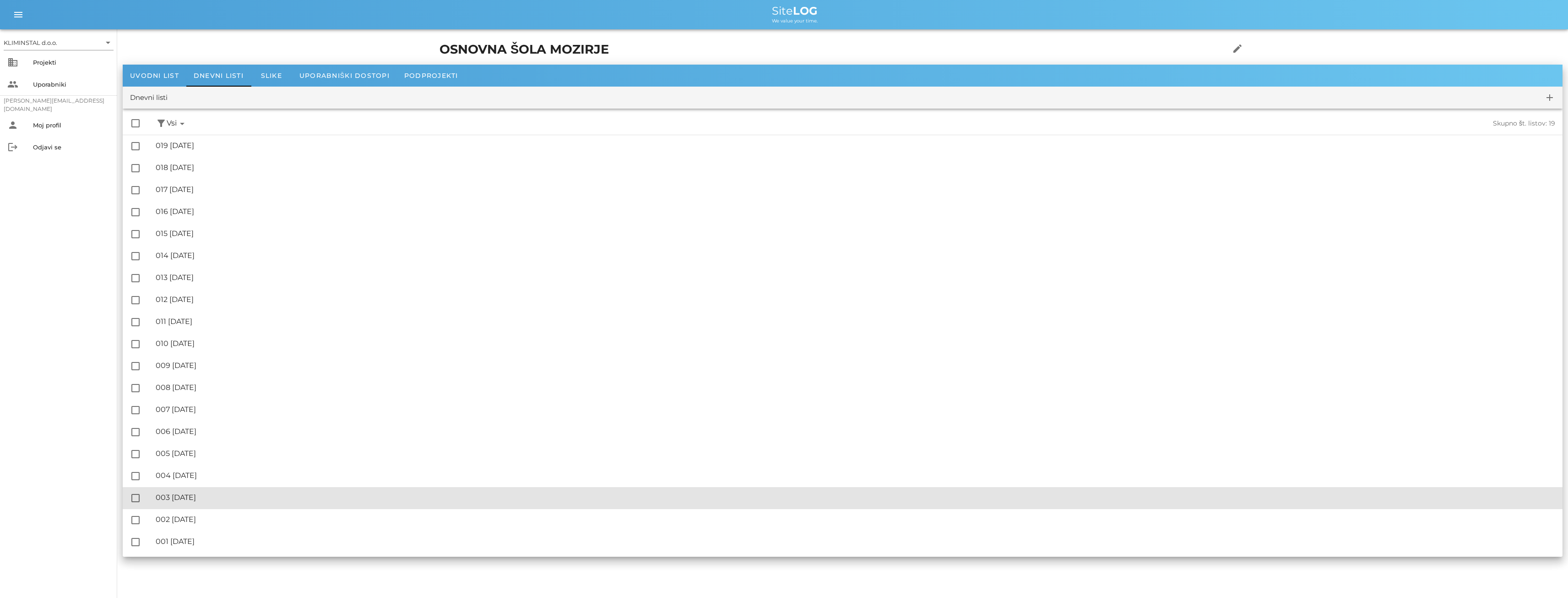
click at [198, 494] on div "🔏 003 [DATE]" at bounding box center [855, 497] width 1399 height 9
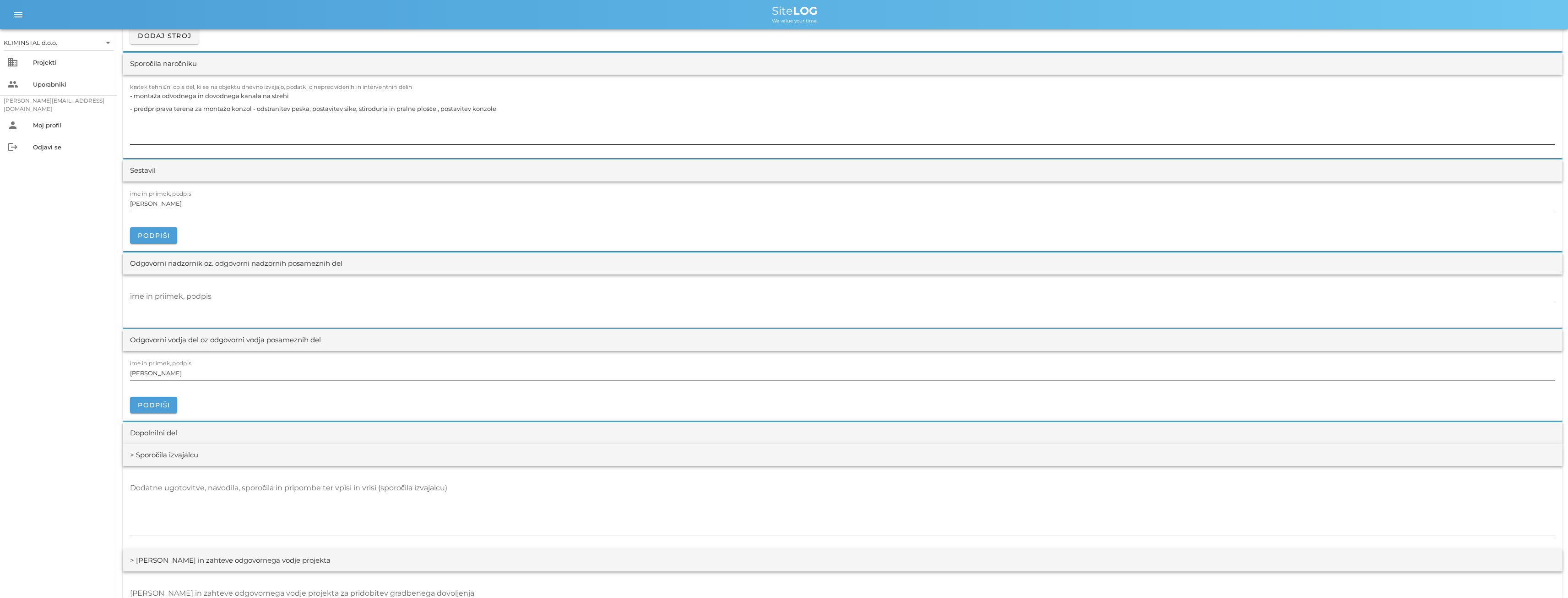
scroll to position [1008, 0]
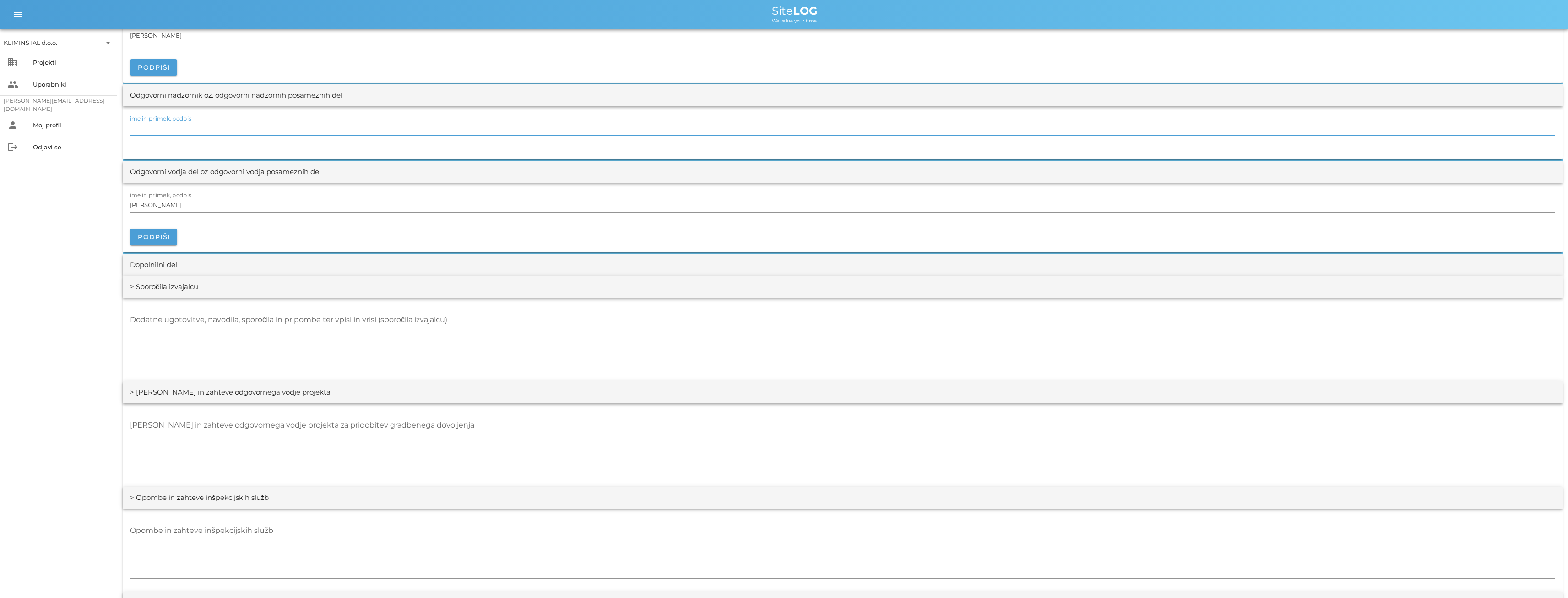
click at [149, 121] on div "ime in priimek, podpis" at bounding box center [842, 128] width 1425 height 15
drag, startPoint x: 149, startPoint y: 121, endPoint x: 135, endPoint y: 130, distance: 16.6
click at [135, 130] on input "ime in priimek, podpis" at bounding box center [842, 128] width 1425 height 15
paste input "[PERSON_NAME]"
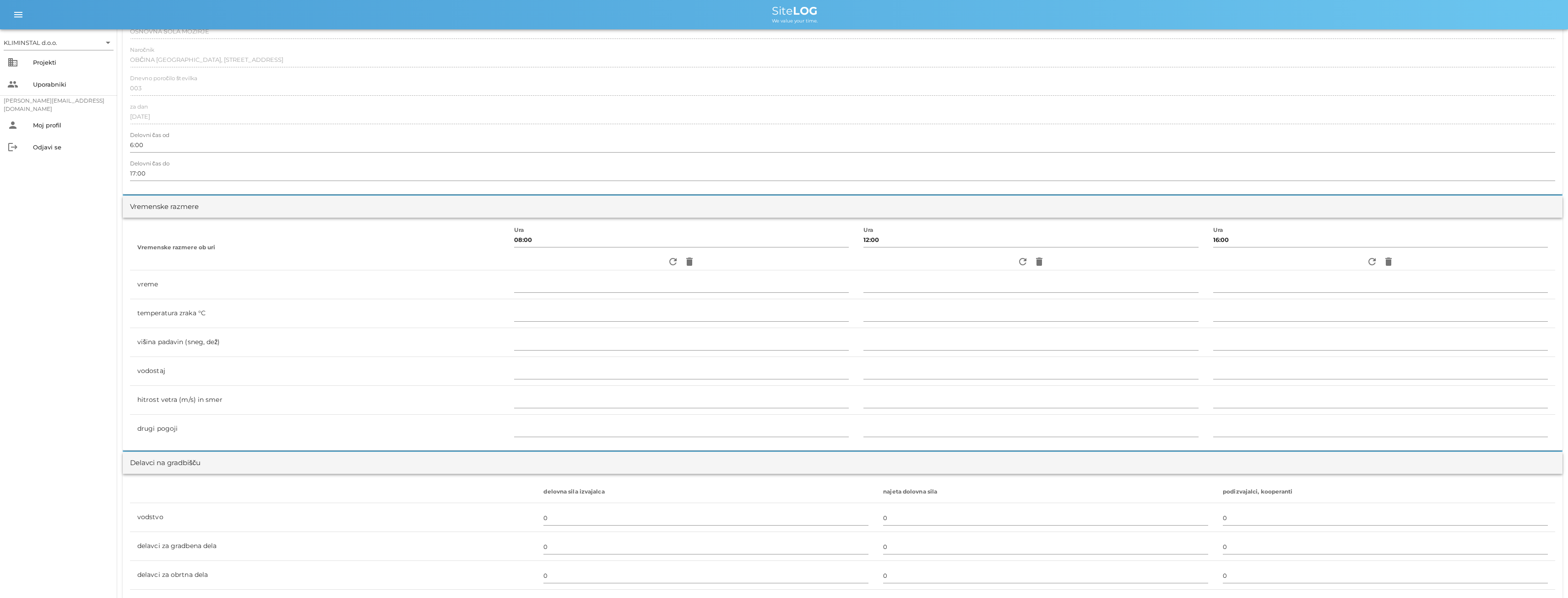
scroll to position [0, 0]
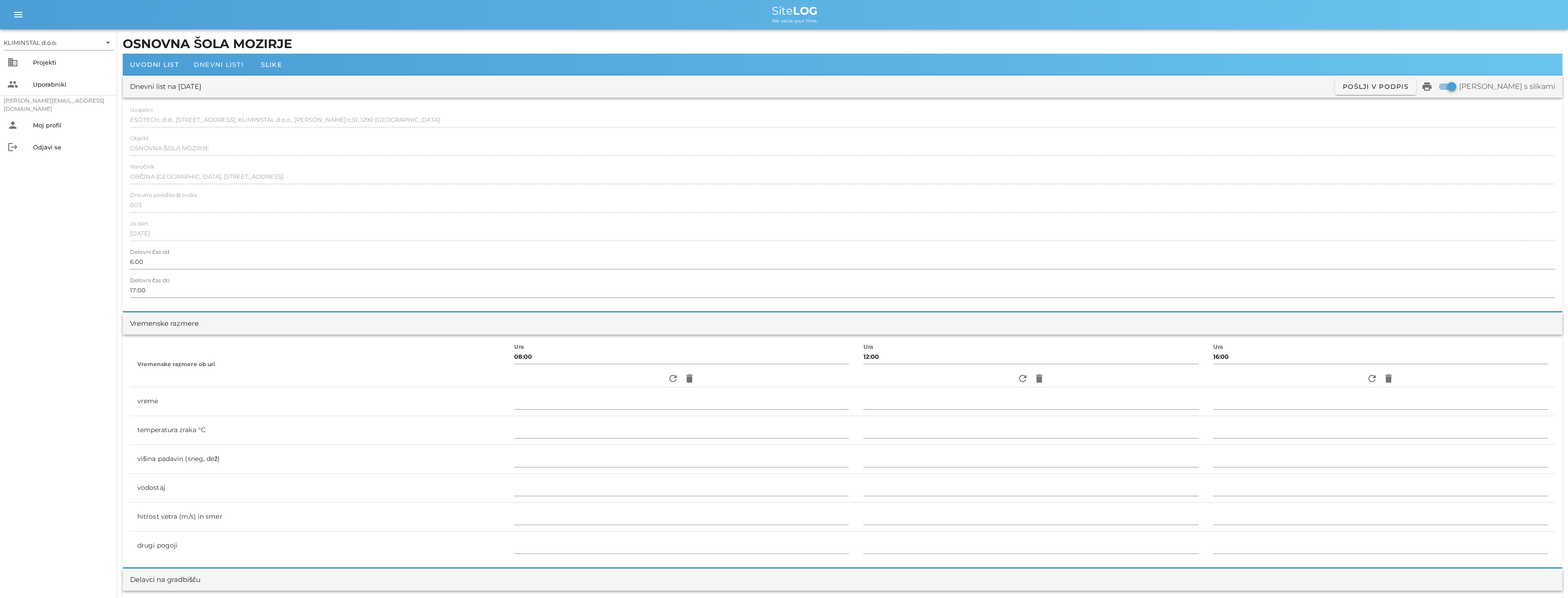
type input "[PERSON_NAME]"
click at [214, 65] on span "Dnevni listi" at bounding box center [219, 65] width 50 height 9
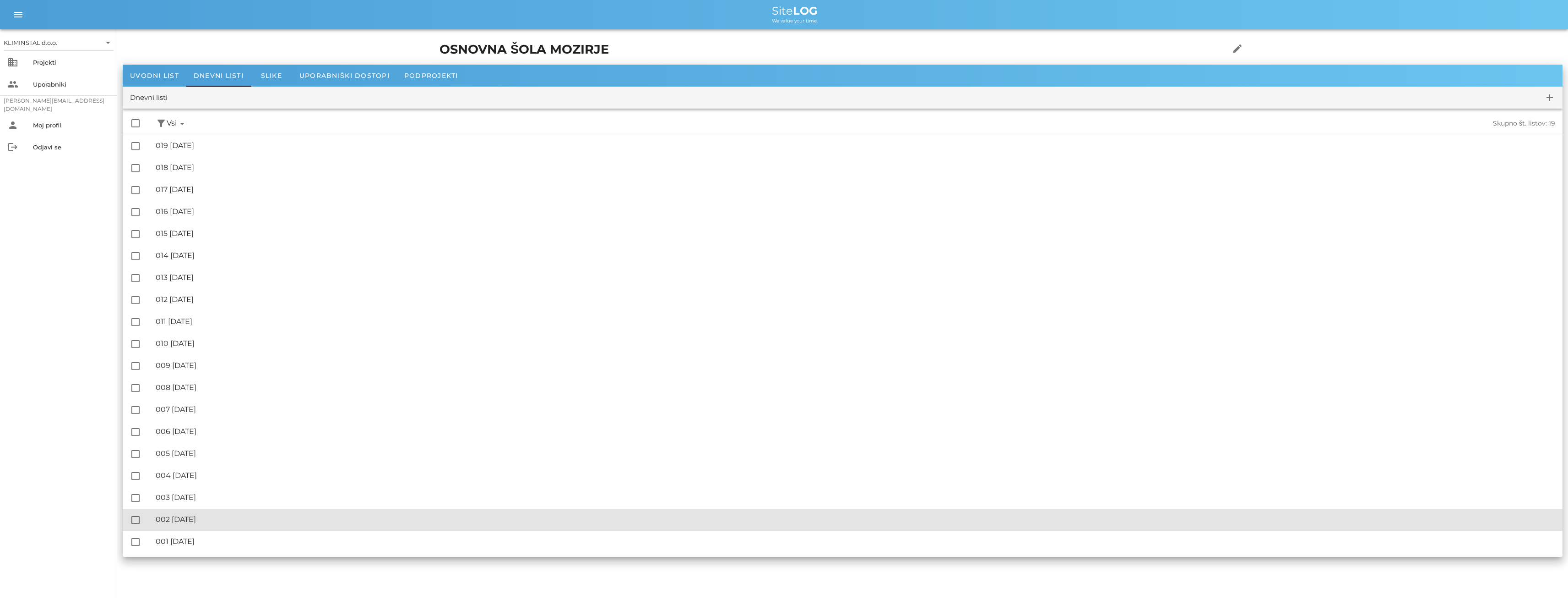
click at [191, 518] on div "🔏 002 [DATE]" at bounding box center [855, 519] width 1399 height 9
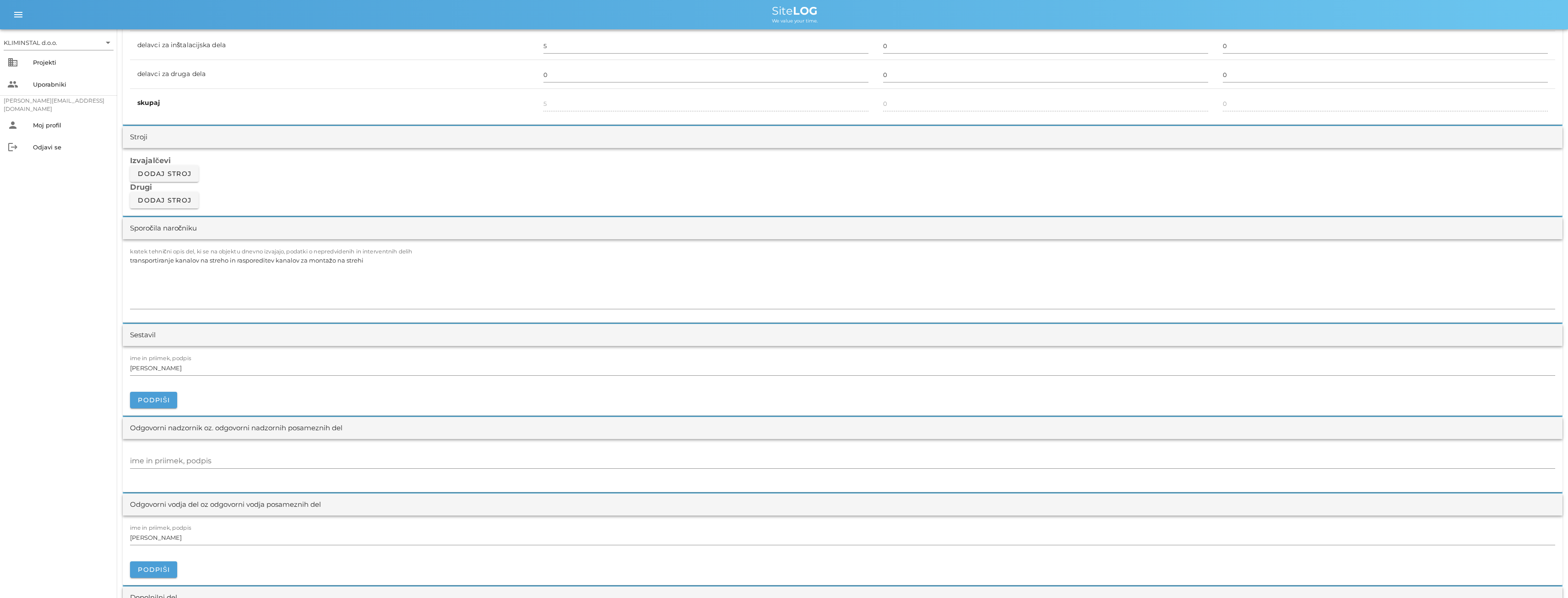
scroll to position [672, 0]
click at [153, 463] on input "ime in priimek, podpis" at bounding box center [842, 464] width 1425 height 15
paste input "[PERSON_NAME]"
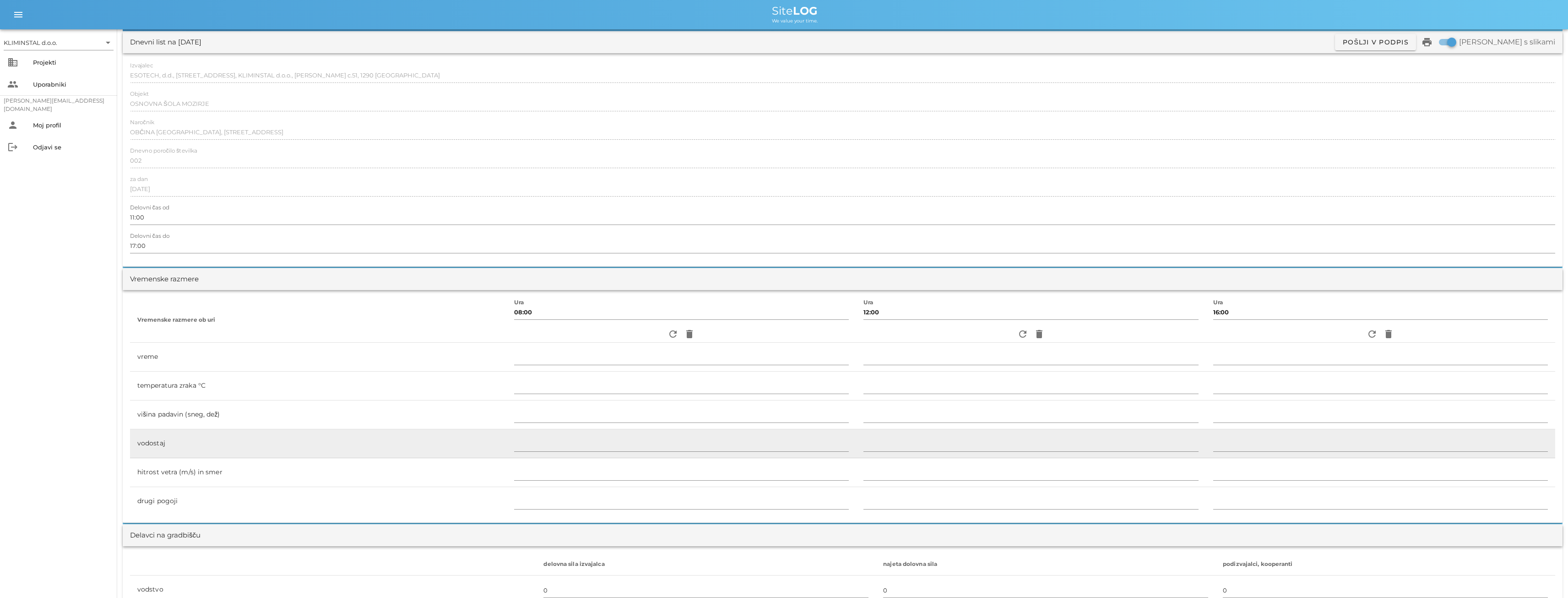
scroll to position [0, 0]
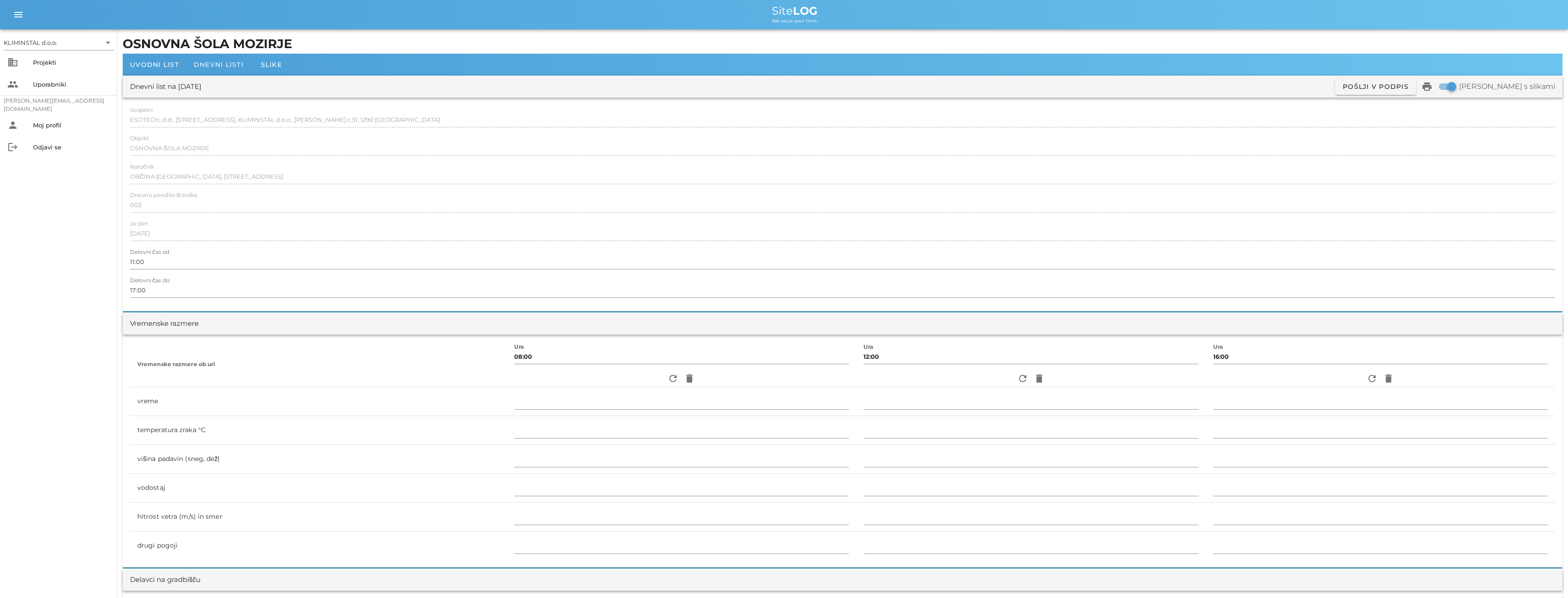
type input "[PERSON_NAME]"
click at [219, 68] on span "Dnevni listi" at bounding box center [219, 65] width 50 height 9
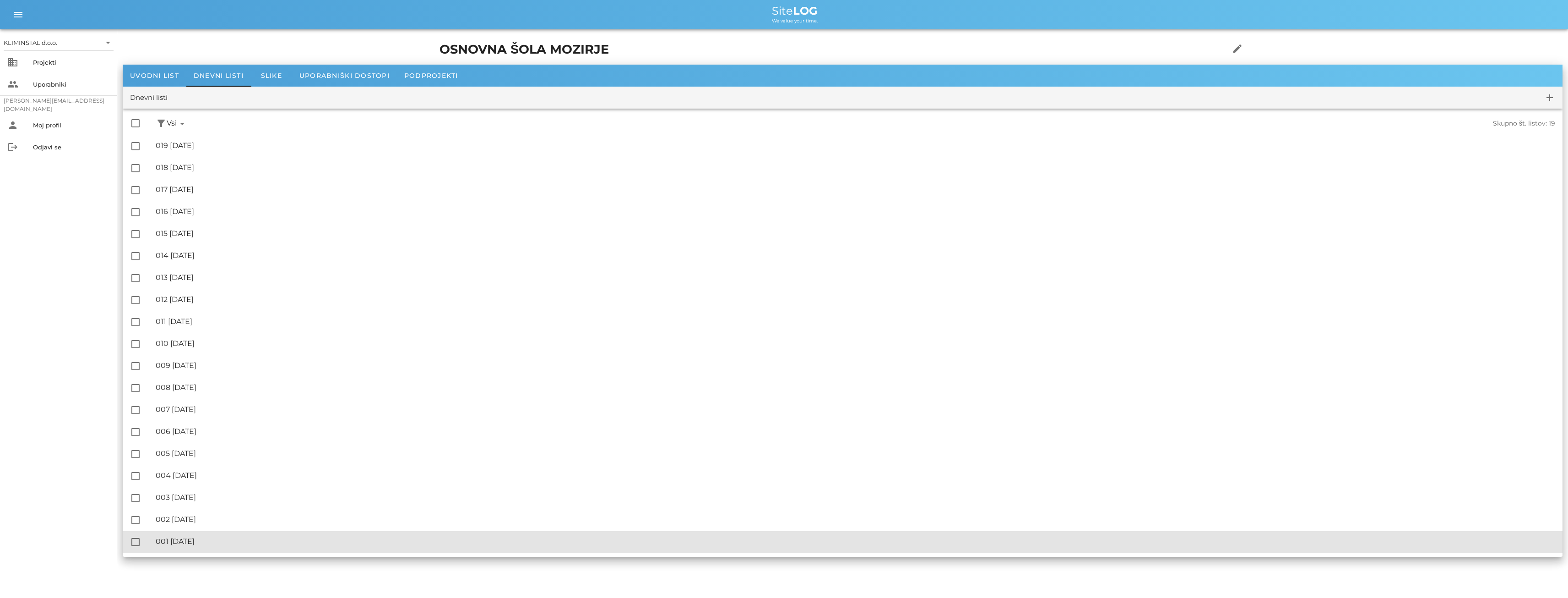
click at [171, 540] on div "🔏 001 [DATE]" at bounding box center [855, 541] width 1399 height 9
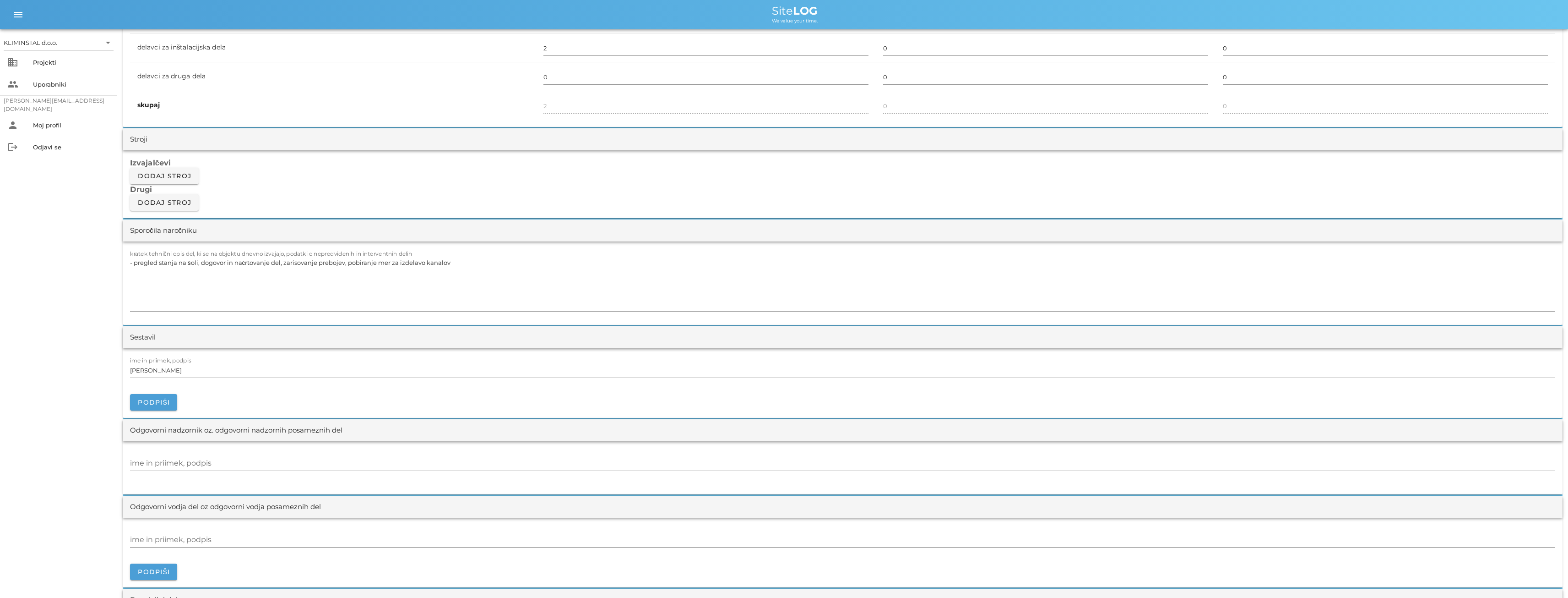
scroll to position [672, 0]
click at [174, 460] on div "ime in priimek, podpis" at bounding box center [842, 464] width 1425 height 15
paste input "[PERSON_NAME]"
click at [181, 463] on input "[PERSON_NAME]" at bounding box center [842, 464] width 1425 height 15
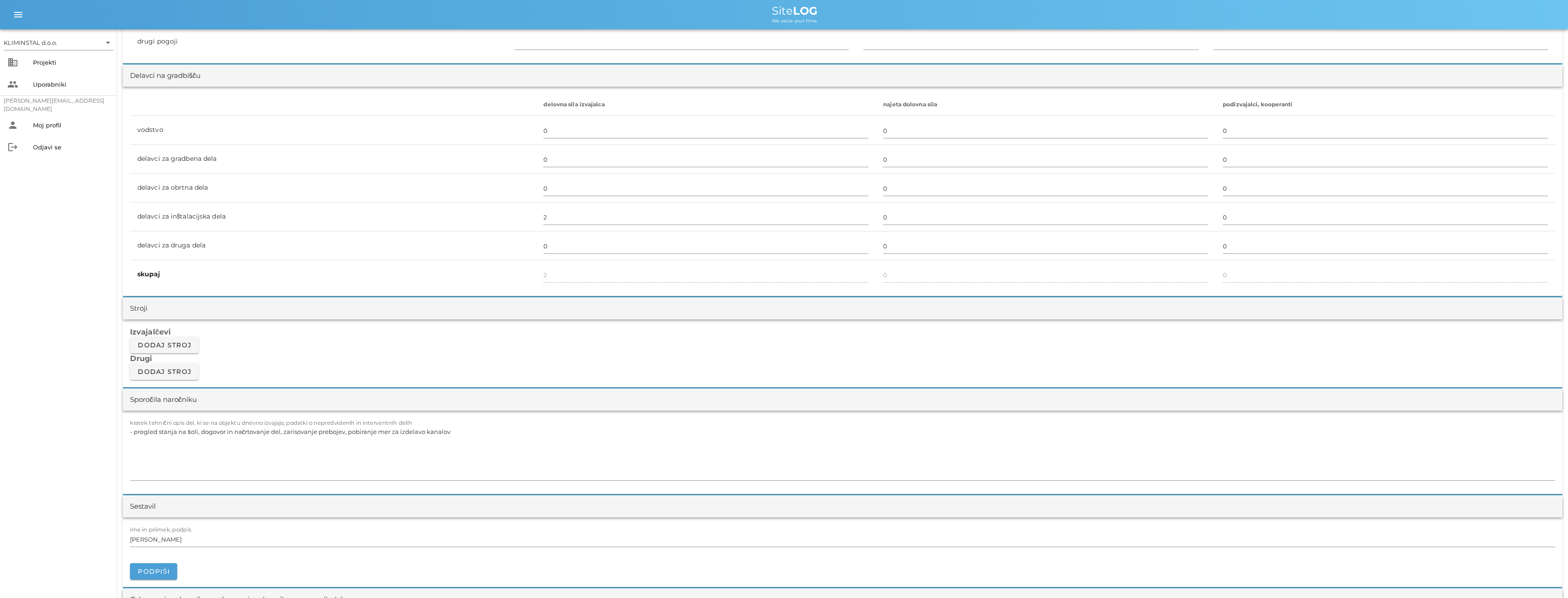
scroll to position [840, 0]
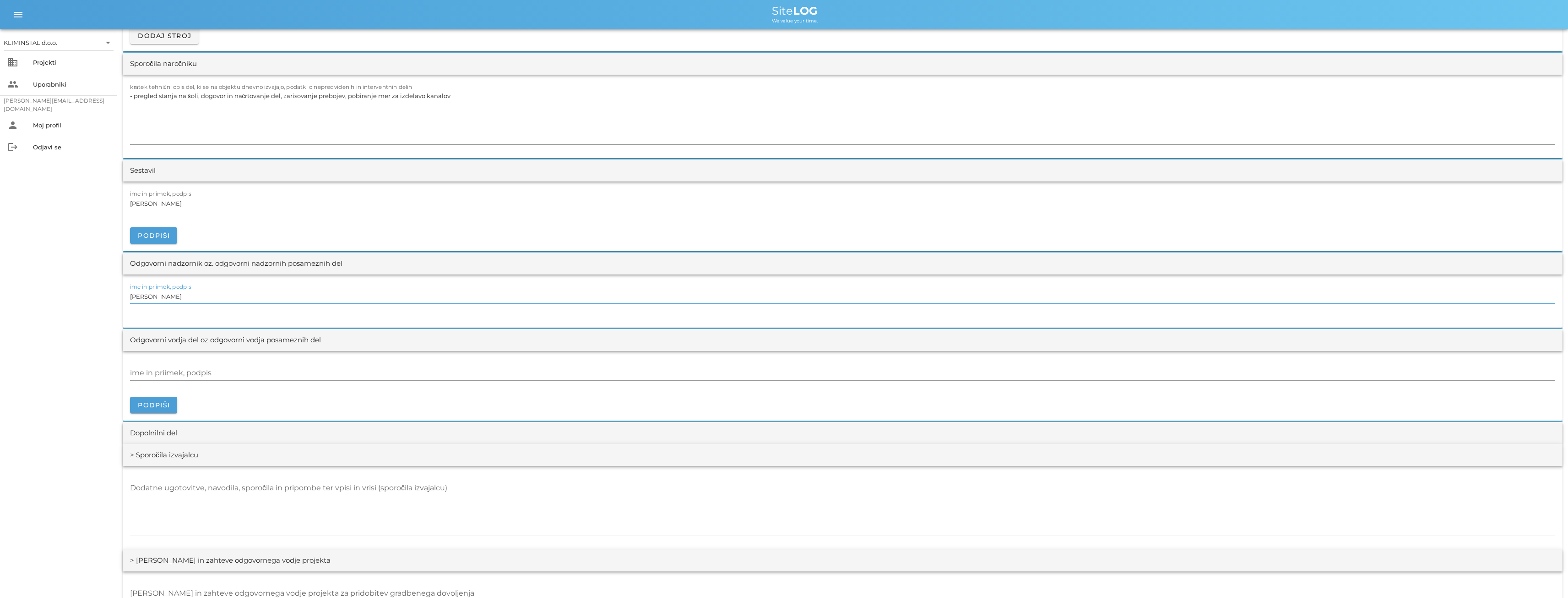
click at [178, 298] on input "[PERSON_NAME]" at bounding box center [842, 297] width 1425 height 15
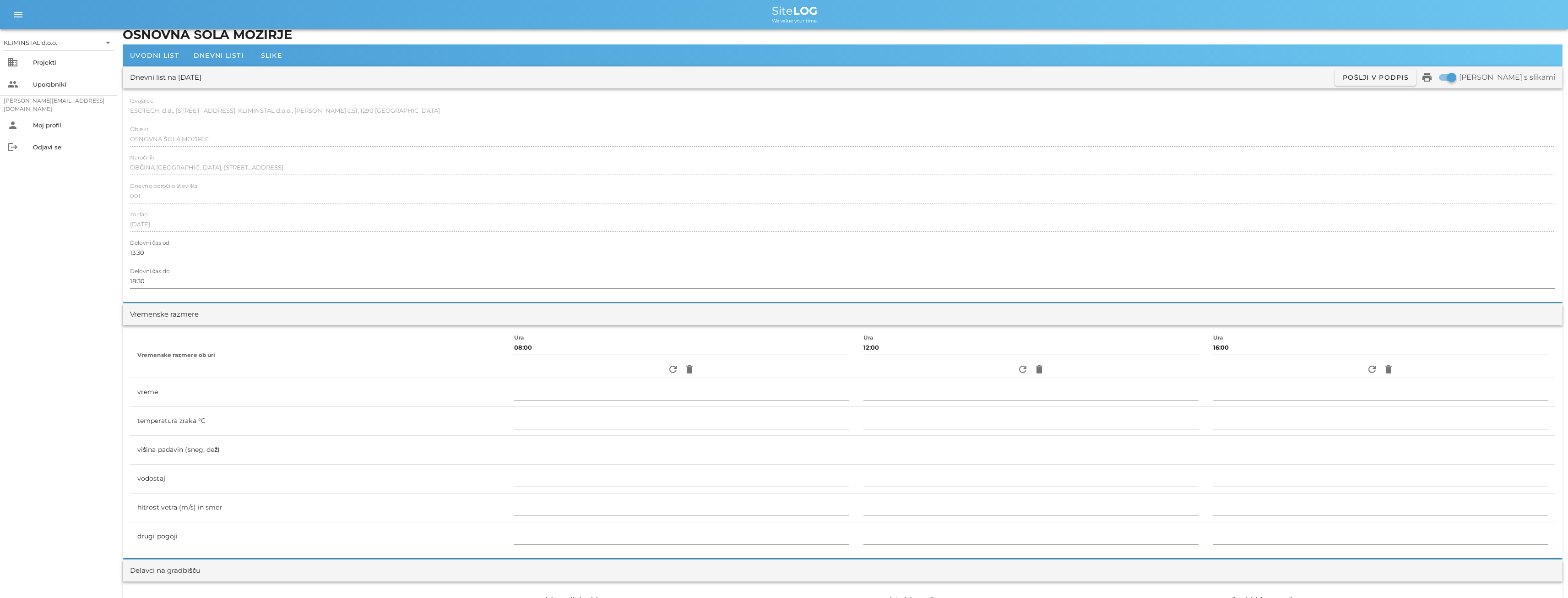
scroll to position [0, 0]
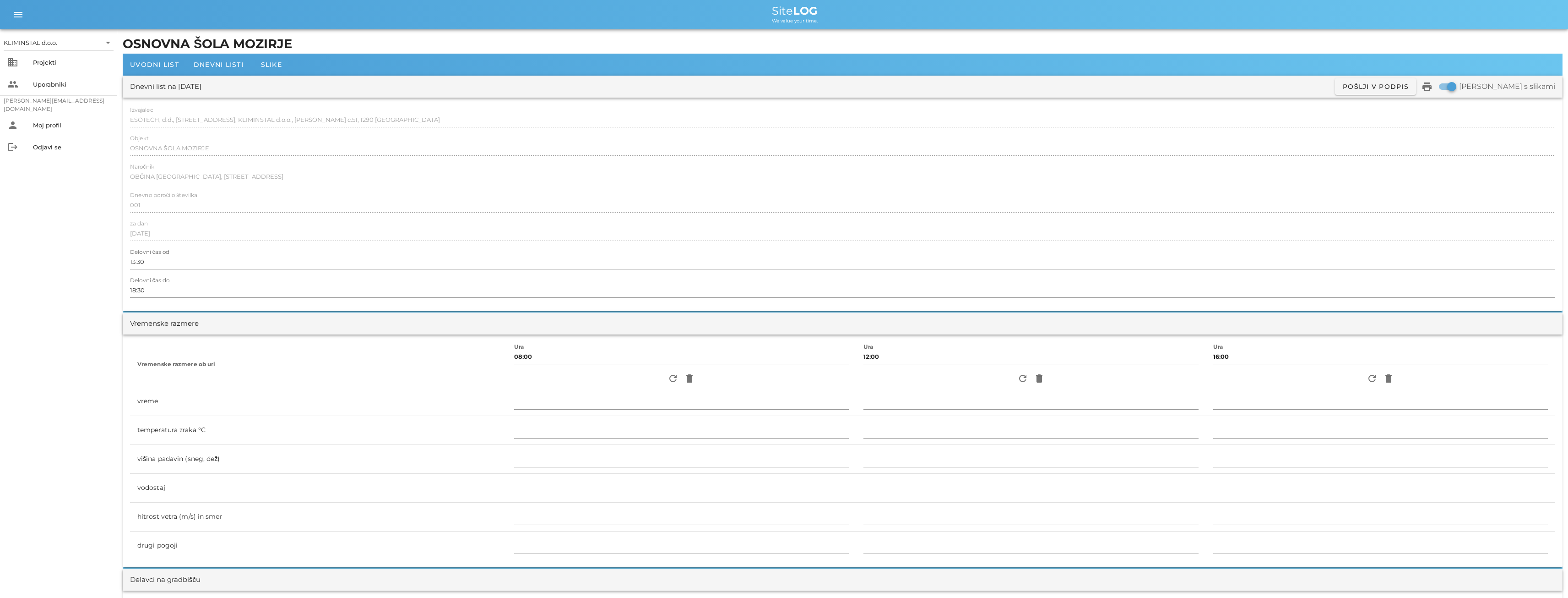
type input "[PERSON_NAME]"
click at [228, 57] on div "Dnevni listi" at bounding box center [219, 65] width 65 height 22
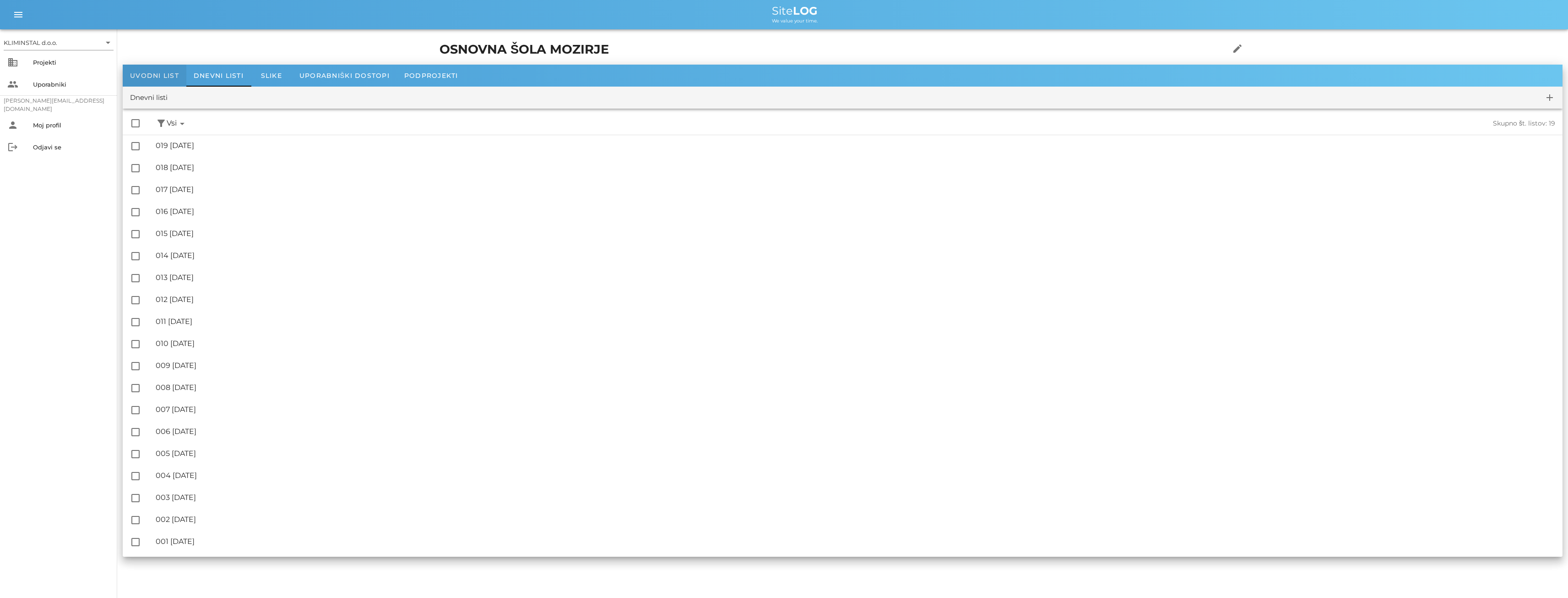
click at [144, 69] on div "Uvodni list" at bounding box center [155, 76] width 64 height 22
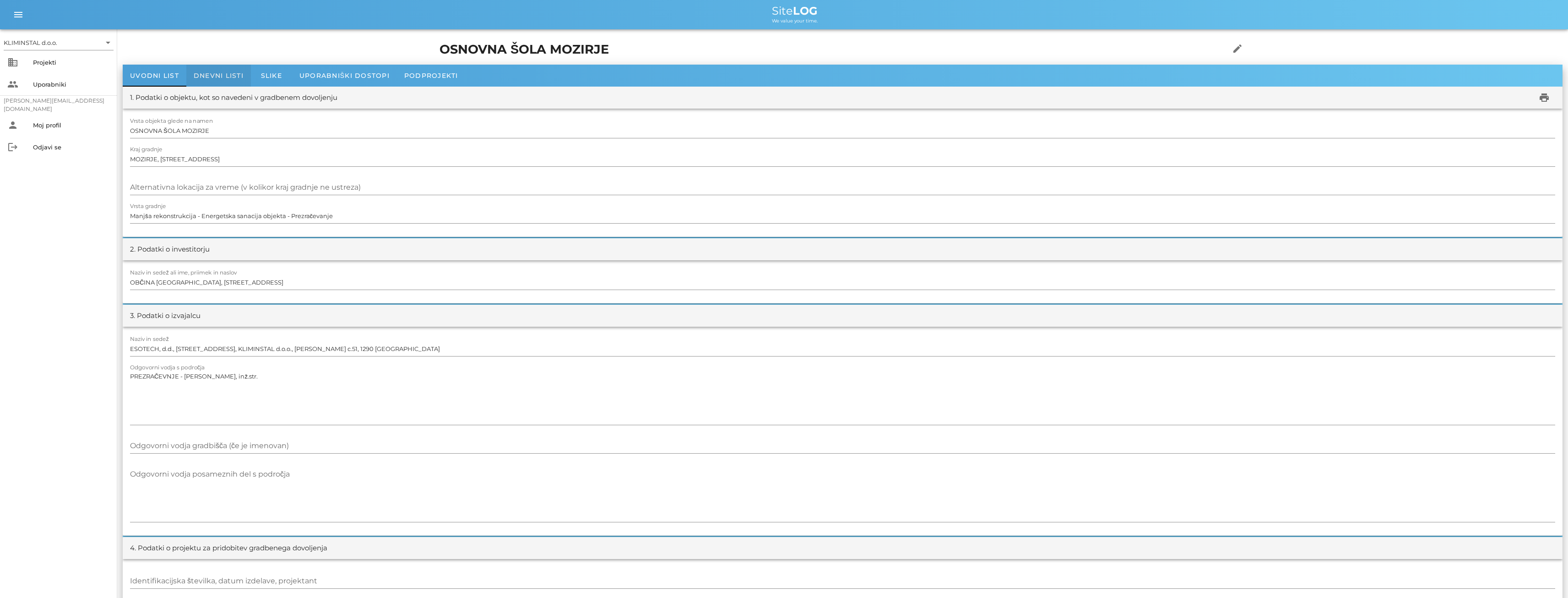
click at [208, 74] on span "Dnevni listi" at bounding box center [219, 76] width 50 height 9
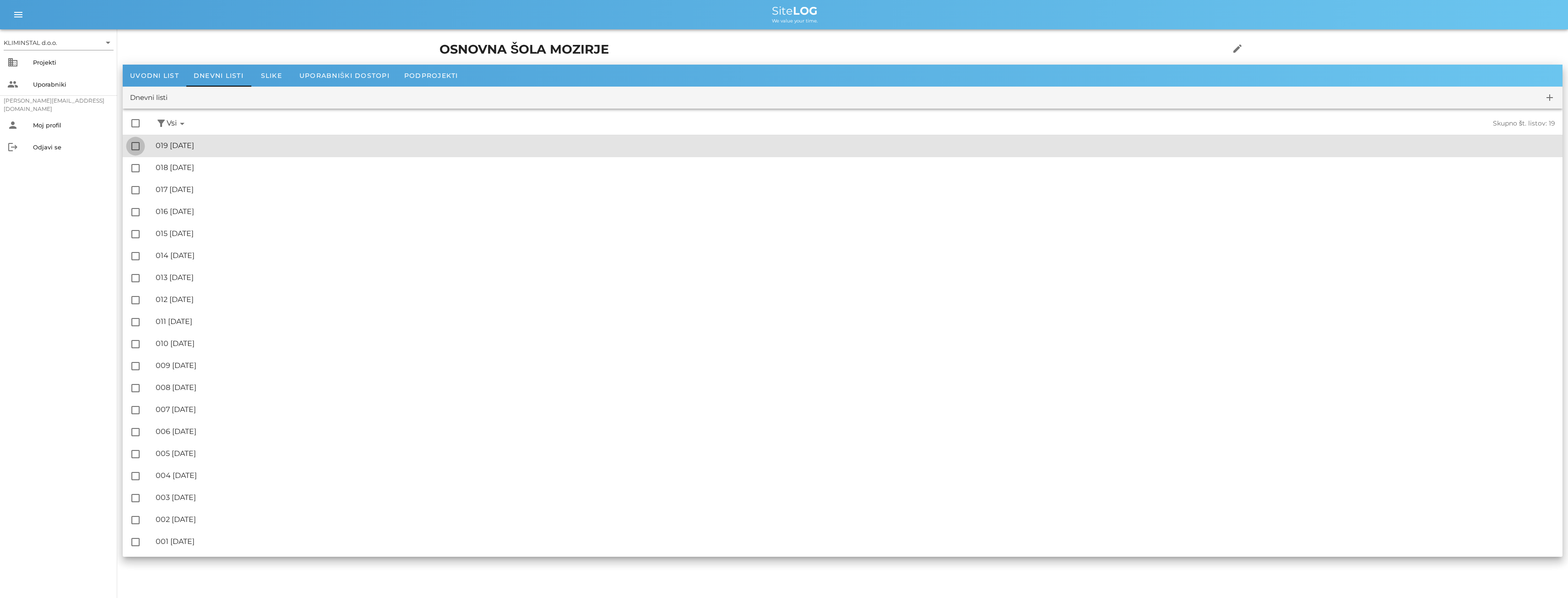
click at [133, 147] on div at bounding box center [136, 146] width 16 height 16
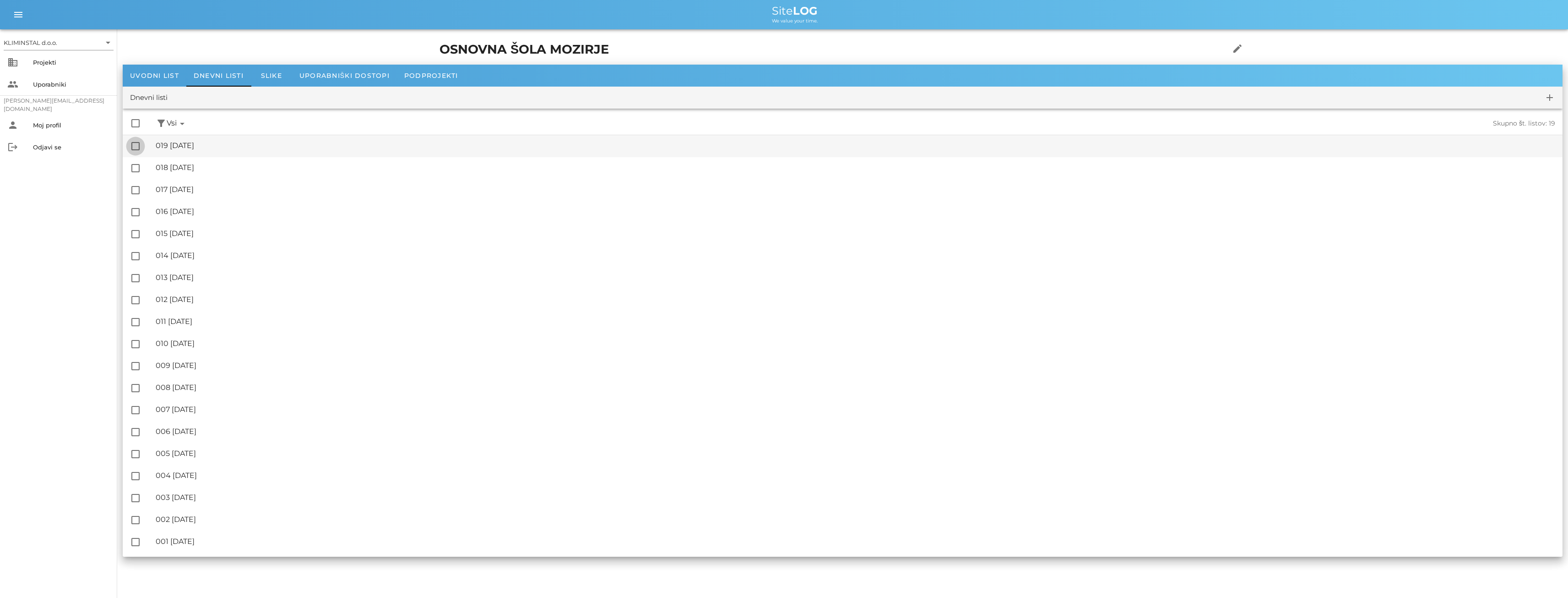
checkbox input "true"
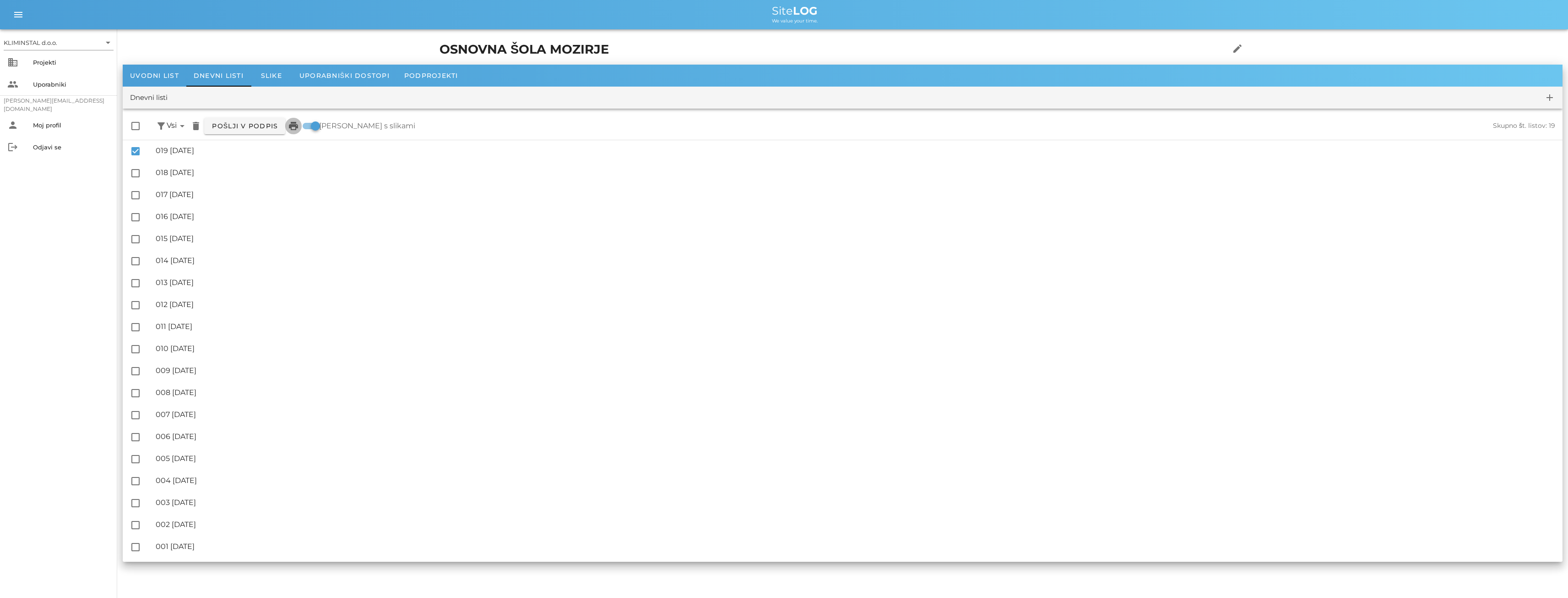
click at [298, 130] on icon "print" at bounding box center [293, 126] width 11 height 11
click at [47, 86] on div "Uporabniki" at bounding box center [71, 84] width 77 height 7
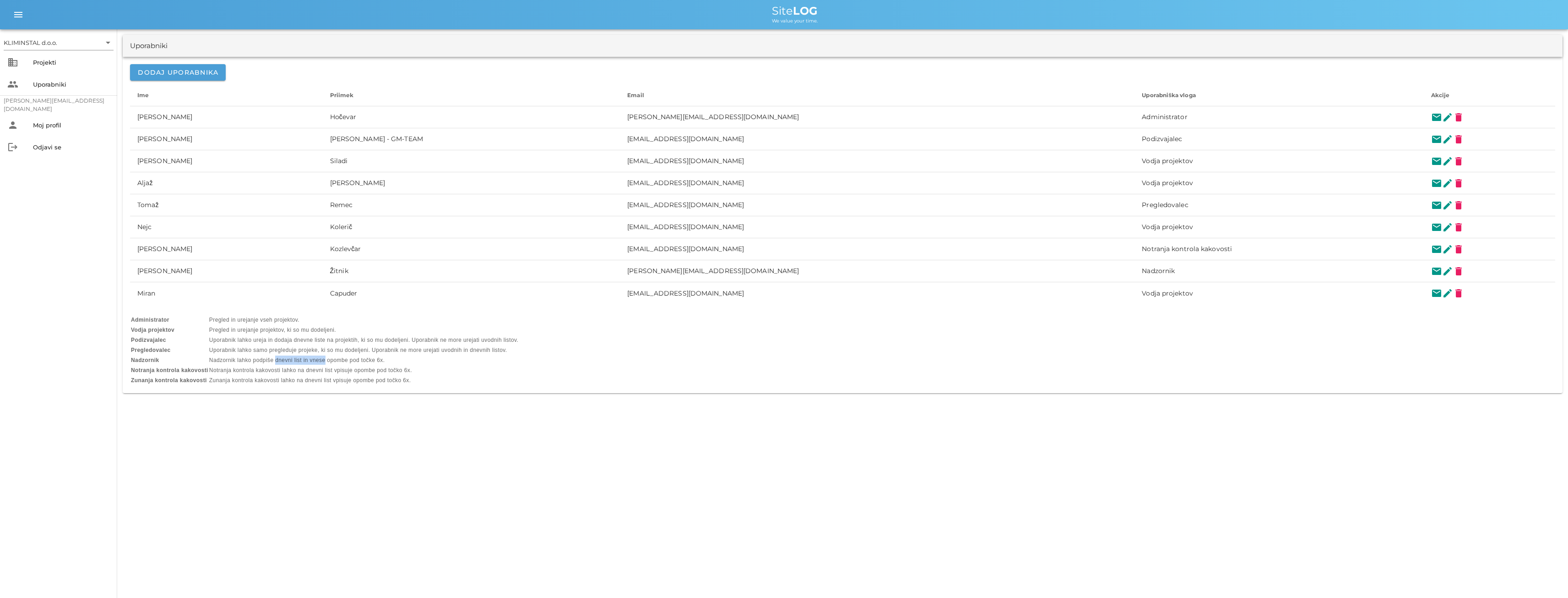
drag, startPoint x: 326, startPoint y: 356, endPoint x: 276, endPoint y: 356, distance: 50.0
click at [276, 356] on td "Nadzornik lahko podpiše dnevni list in vnese opombe pod točke 6x." at bounding box center [364, 360] width 309 height 9
click at [345, 364] on table "Administrator Pregled in urejanje vseh projektov. Vodja projektov Pregled in ur…" at bounding box center [324, 350] width 389 height 71
drag, startPoint x: 343, startPoint y: 358, endPoint x: 367, endPoint y: 364, distance: 24.7
click at [271, 351] on table "Administrator Pregled in urejanje vseh projektov. Vodja projektov Pregled in ur…" at bounding box center [324, 350] width 389 height 71
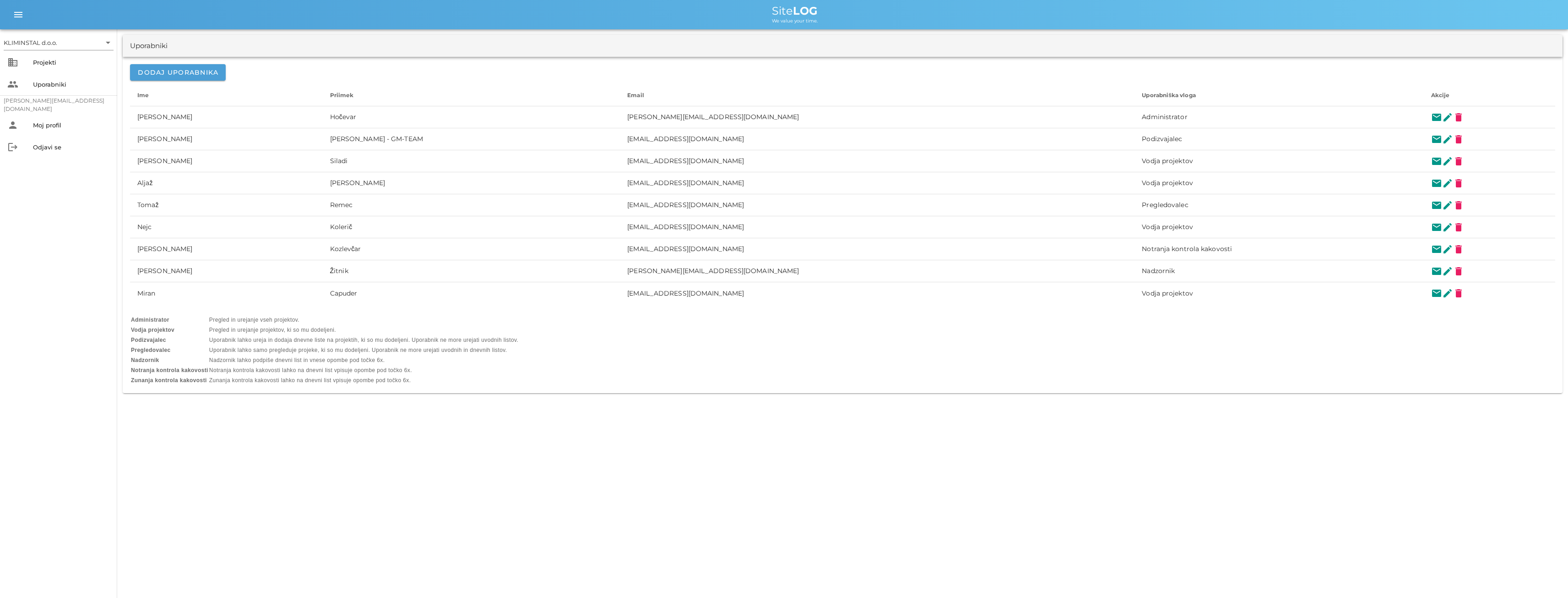
click at [365, 367] on td "Notranja kontrola kakovosti lahko na dnevni list vpisuje opombe pod točko 6x." at bounding box center [364, 370] width 309 height 9
drag, startPoint x: 388, startPoint y: 363, endPoint x: 211, endPoint y: 364, distance: 177.0
click at [211, 364] on td "Nadzornik lahko podpiše dnevni list in vnese opombe pod točke 6x." at bounding box center [364, 360] width 309 height 9
click at [48, 64] on div "Projekti" at bounding box center [71, 62] width 77 height 7
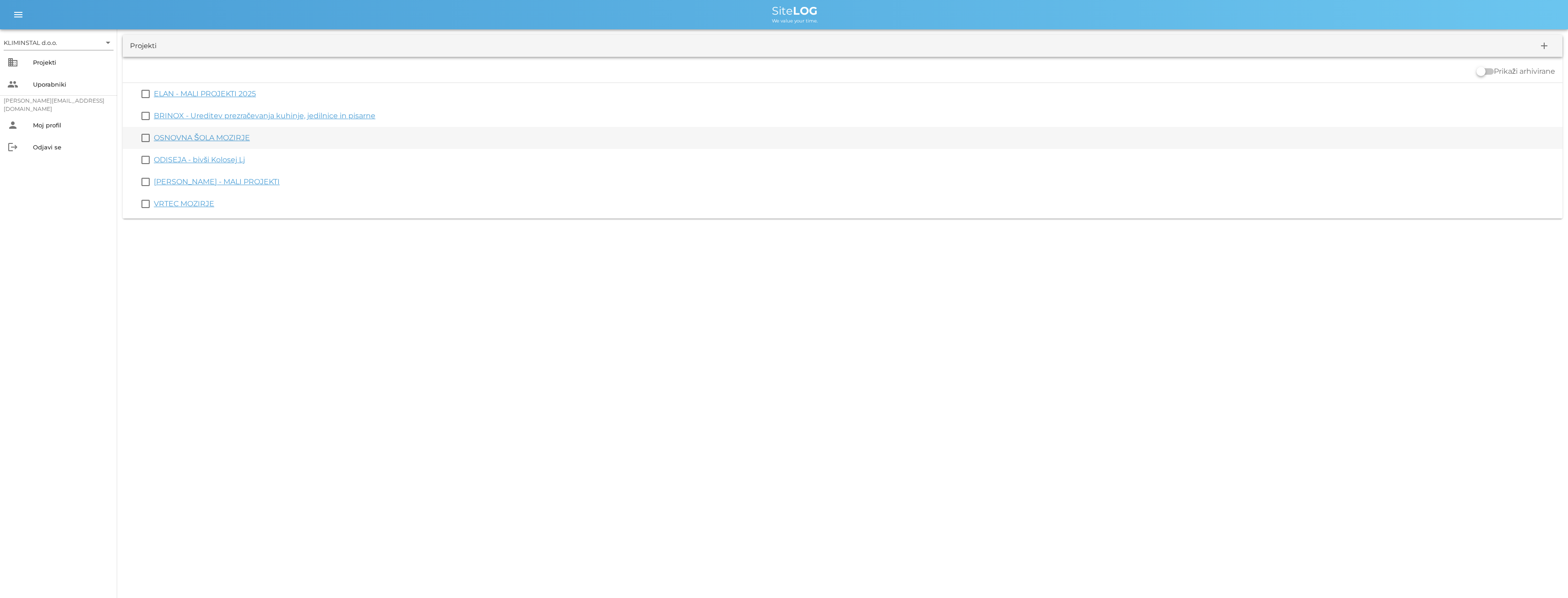
click at [175, 137] on link "OSNOVNA ŠOLA MOZIRJE" at bounding box center [202, 138] width 96 height 9
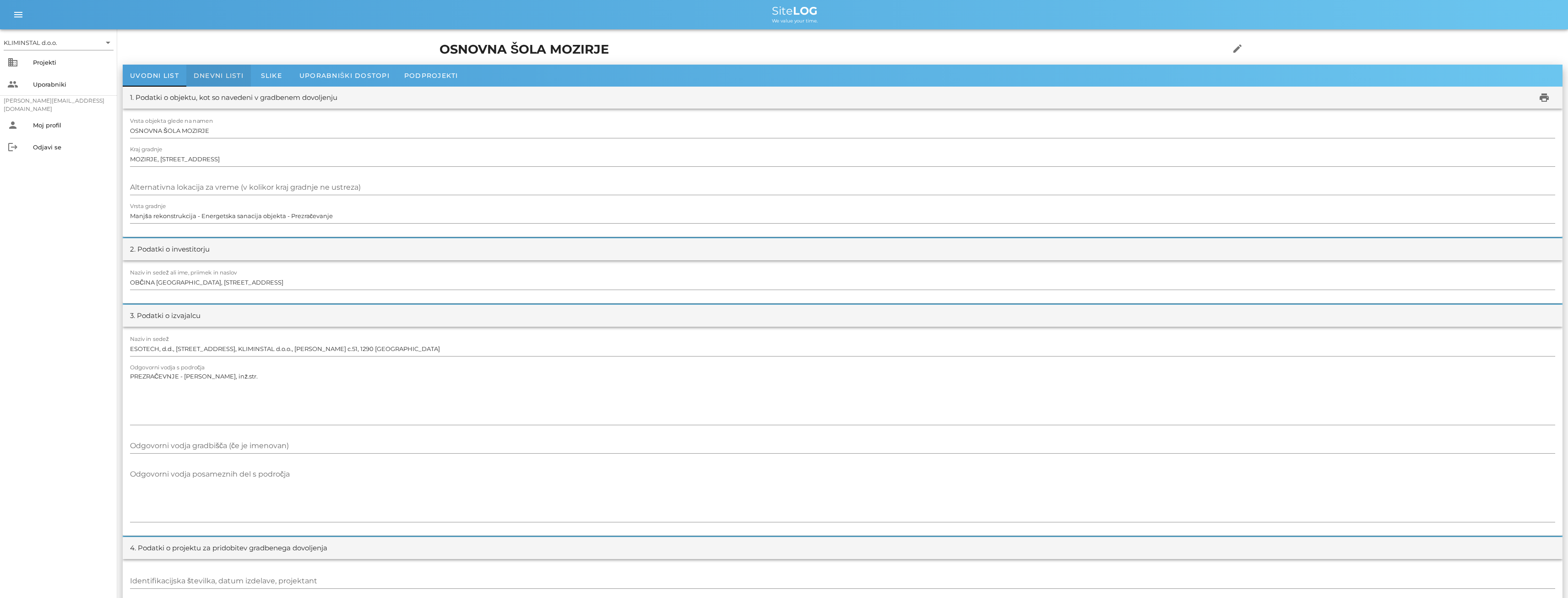
click at [225, 79] on span "Dnevni listi" at bounding box center [219, 76] width 50 height 9
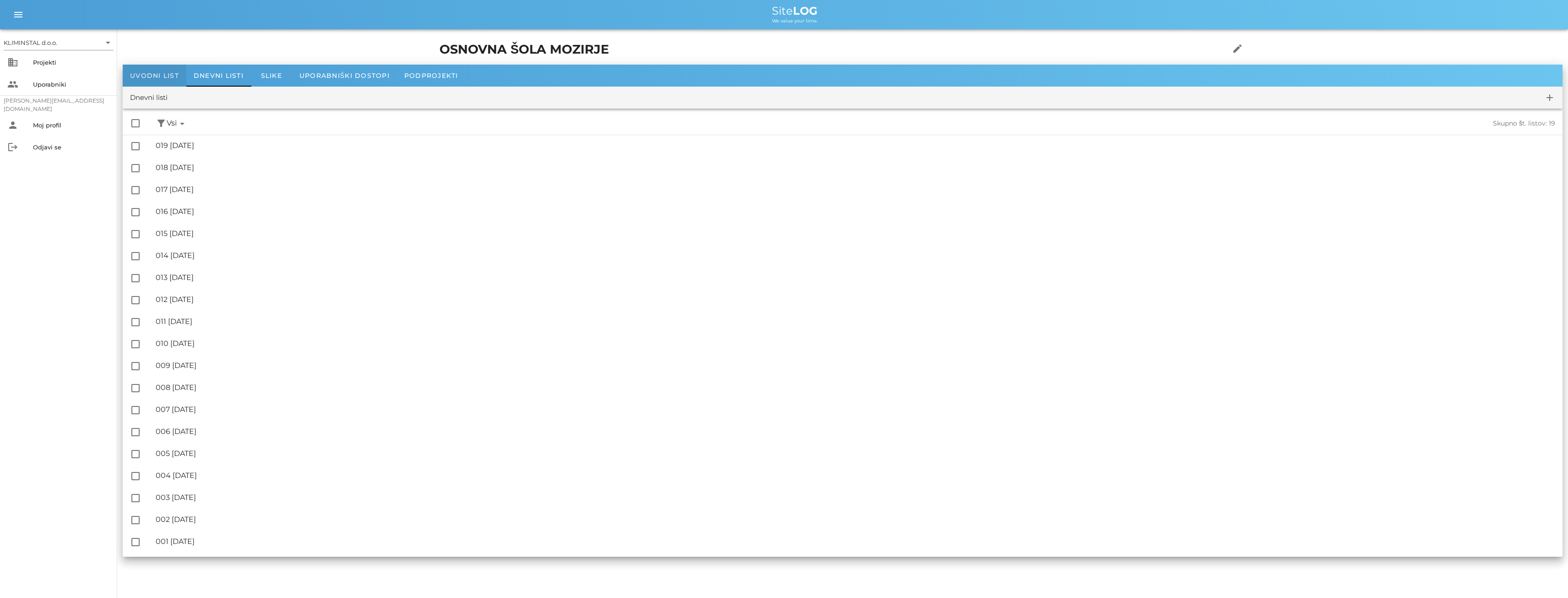
click at [155, 76] on span "Uvodni list" at bounding box center [155, 76] width 49 height 9
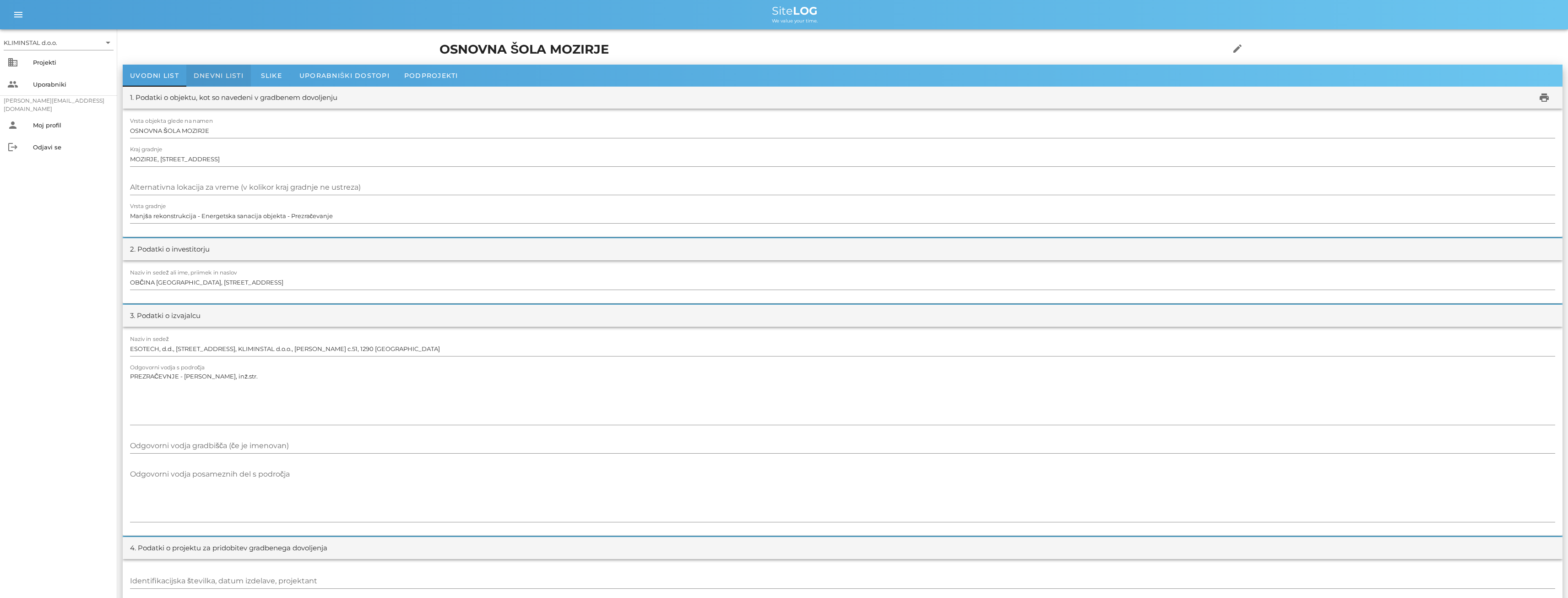
click at [234, 76] on span "Dnevni listi" at bounding box center [219, 76] width 50 height 9
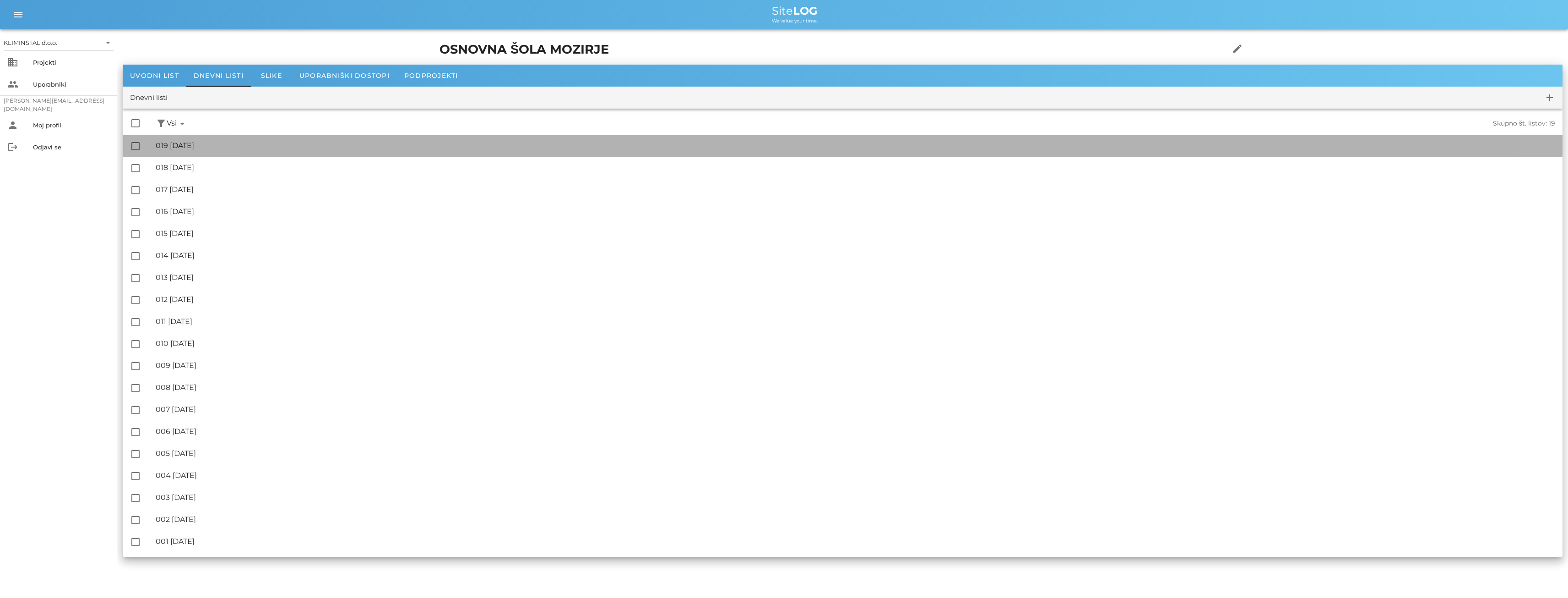
click at [182, 144] on div "🔏 019 [DATE]" at bounding box center [855, 146] width 1399 height 9
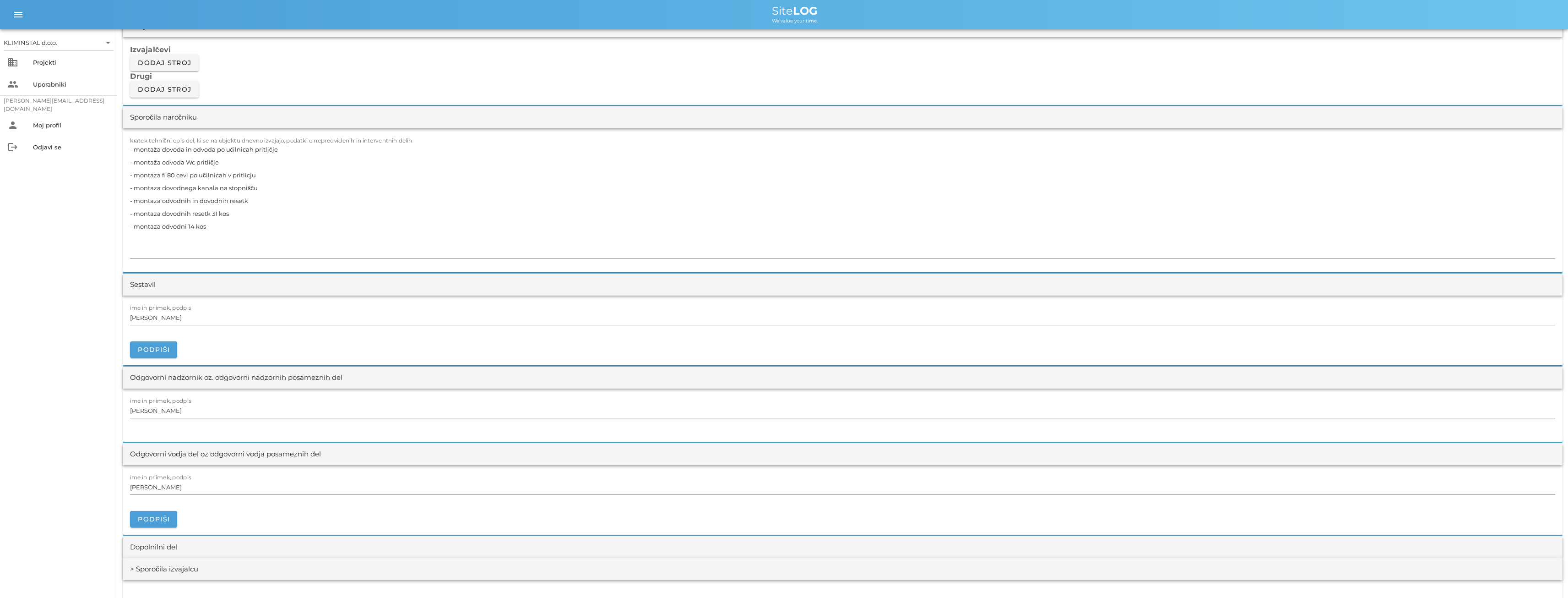
scroll to position [840, 0]
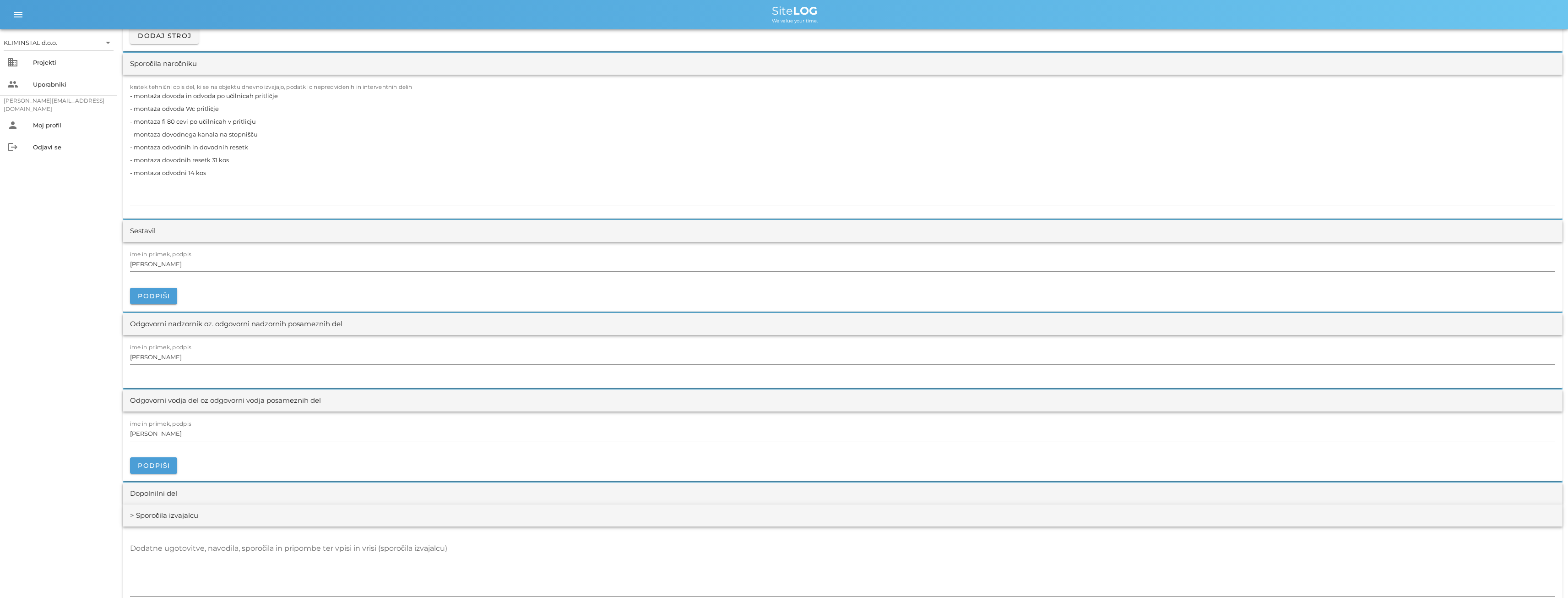
click at [232, 322] on div "Odgovorni nadzornik oz. odgovorni nadzornih posameznih del" at bounding box center [236, 323] width 212 height 10
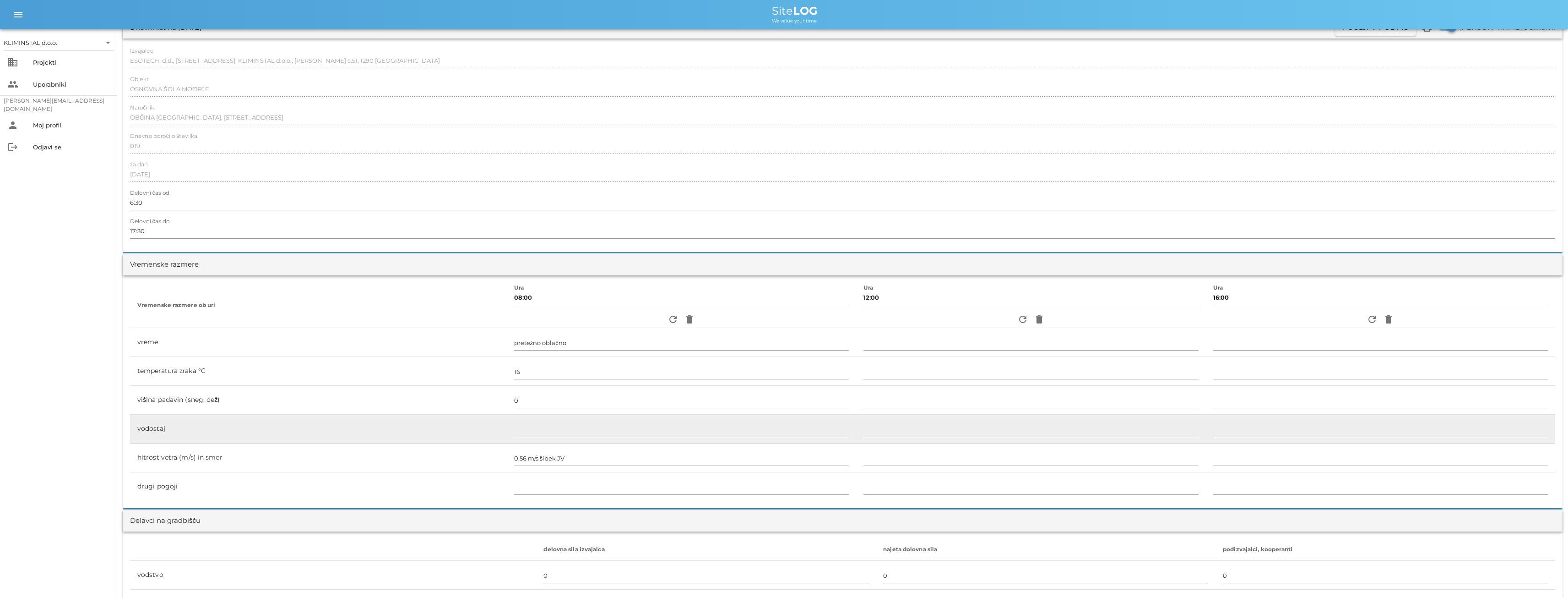
scroll to position [0, 0]
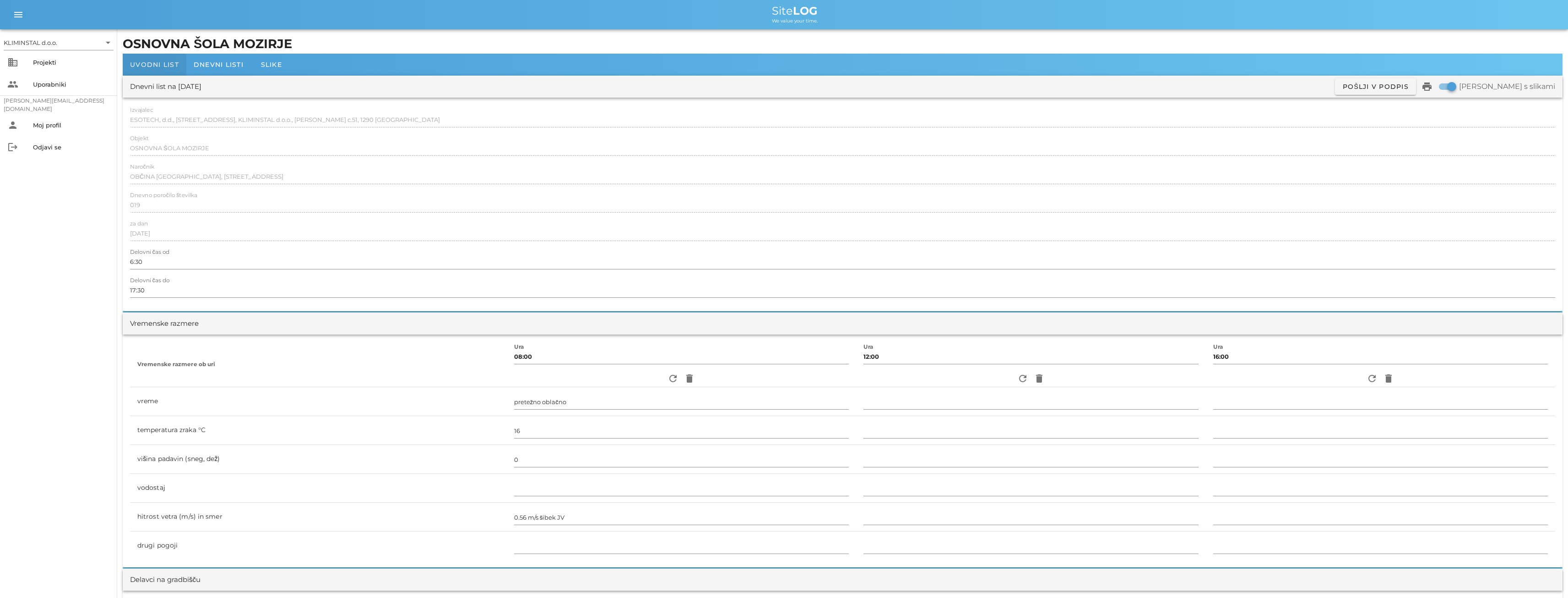
click at [143, 65] on span "Uvodni list" at bounding box center [155, 65] width 49 height 9
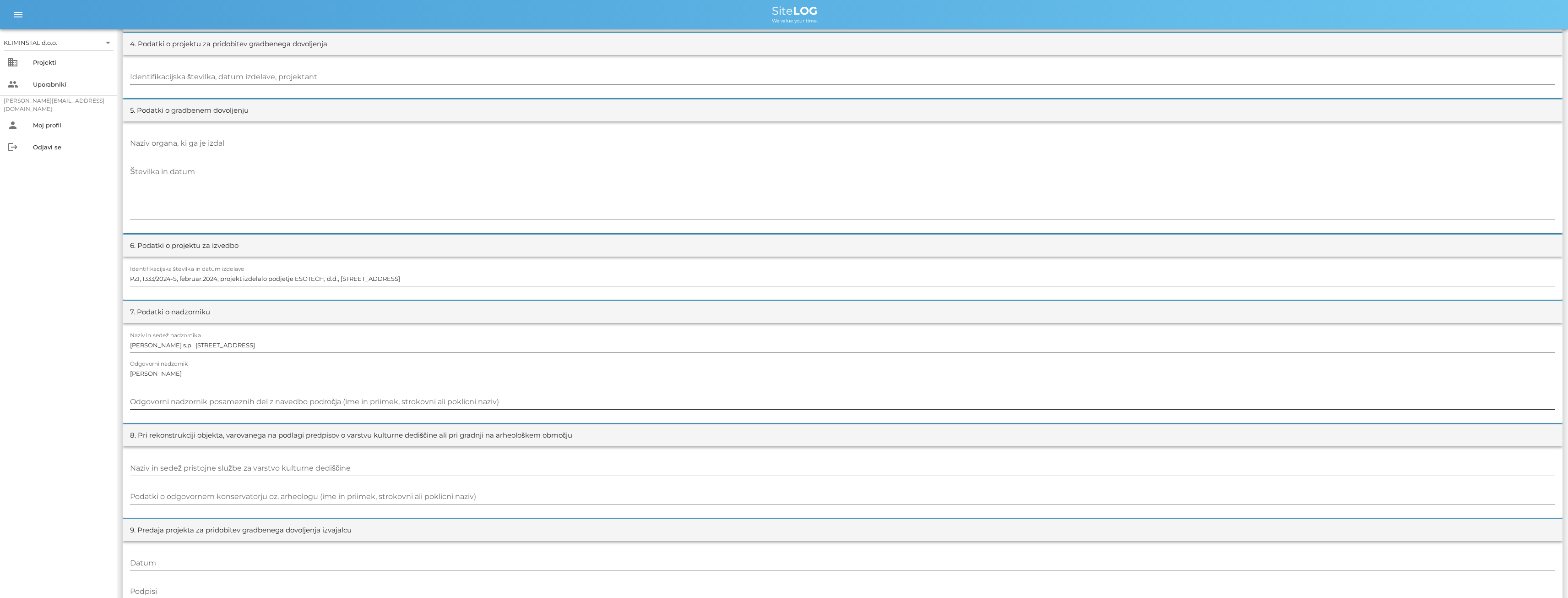
scroll to position [672, 0]
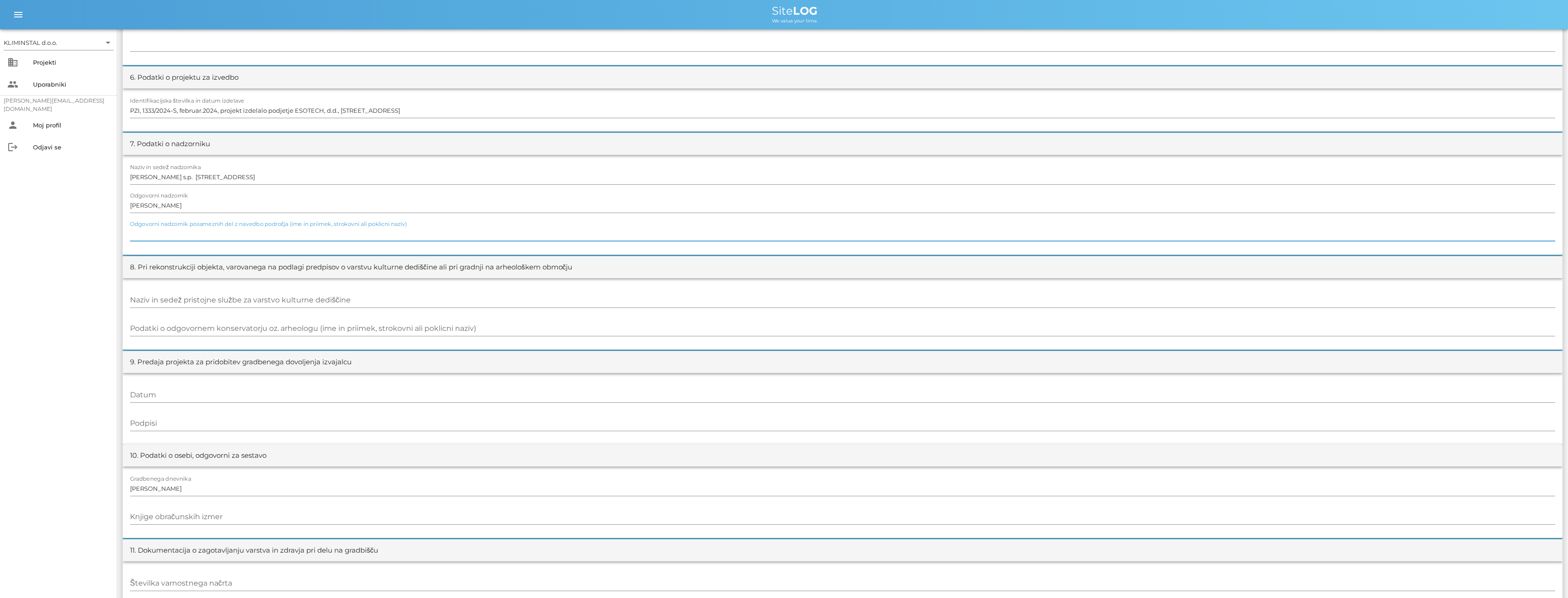
click at [195, 236] on input "Odgovorni nadzornik posameznih del z navedbo področja (ime in priimek, strokovn…" at bounding box center [842, 234] width 1425 height 15
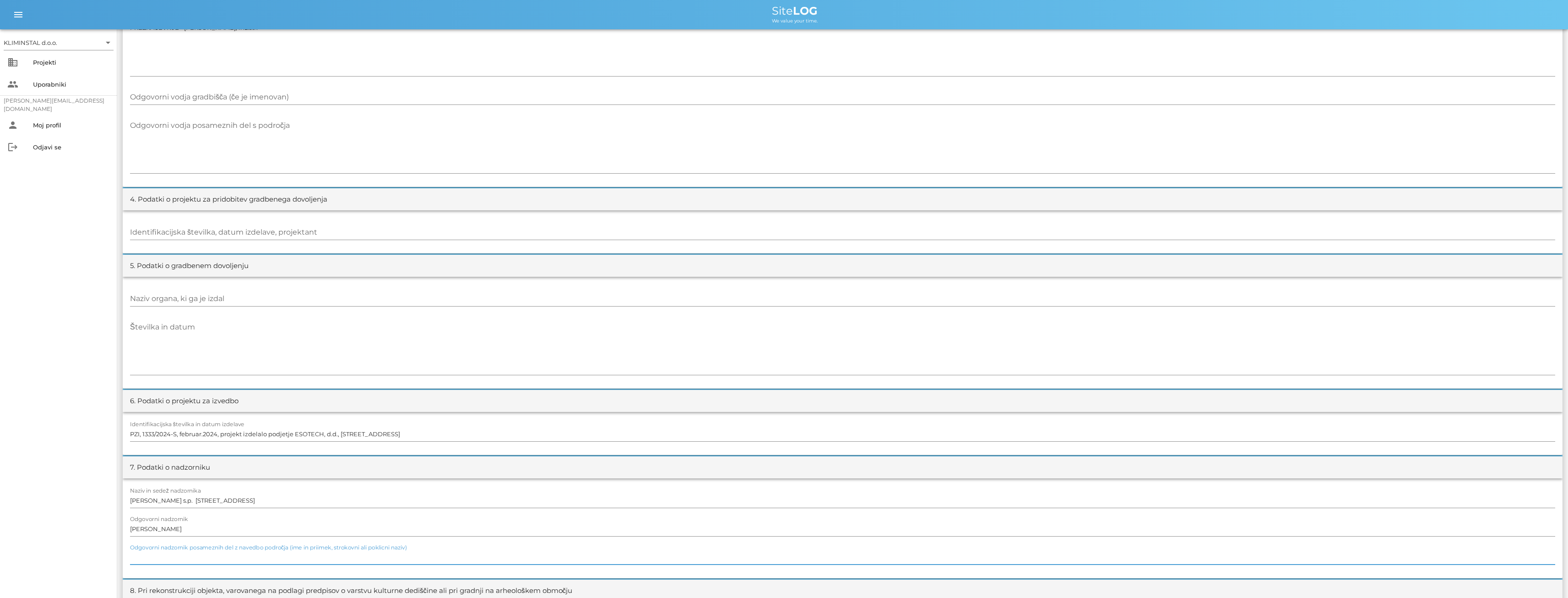
scroll to position [0, 0]
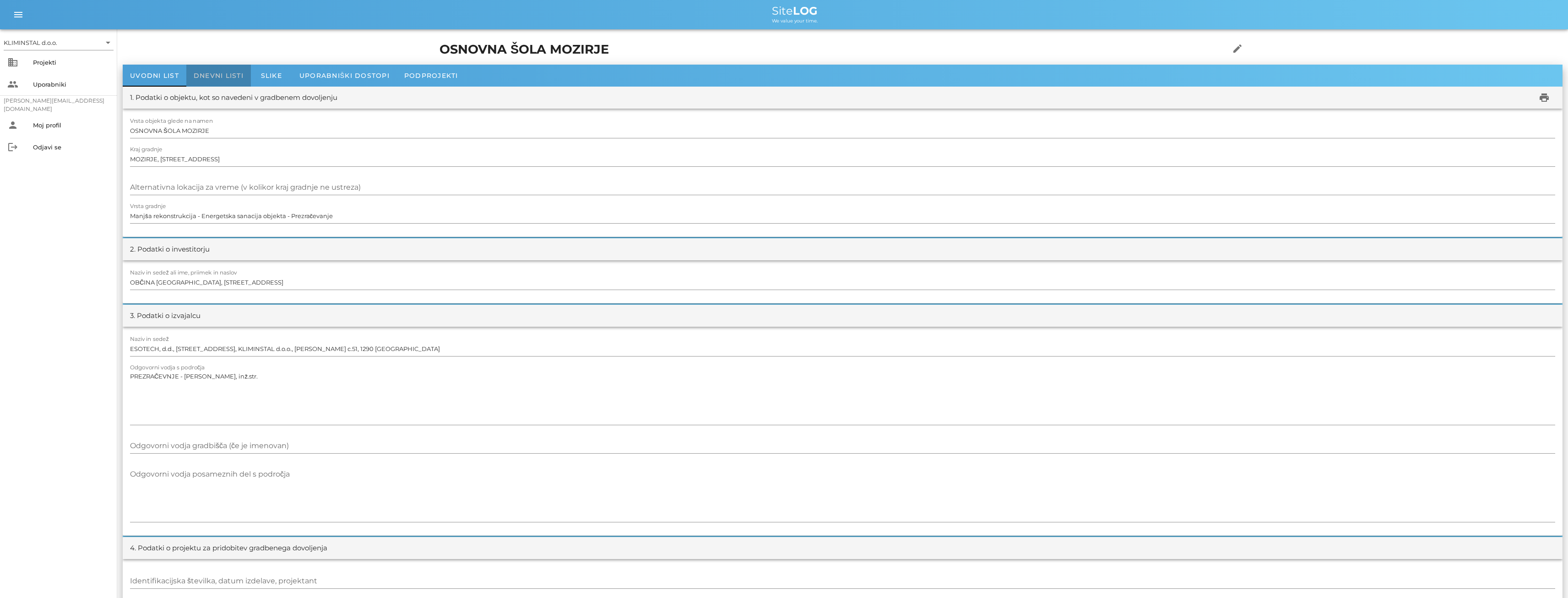
click at [212, 71] on div "Dnevni listi" at bounding box center [219, 76] width 65 height 22
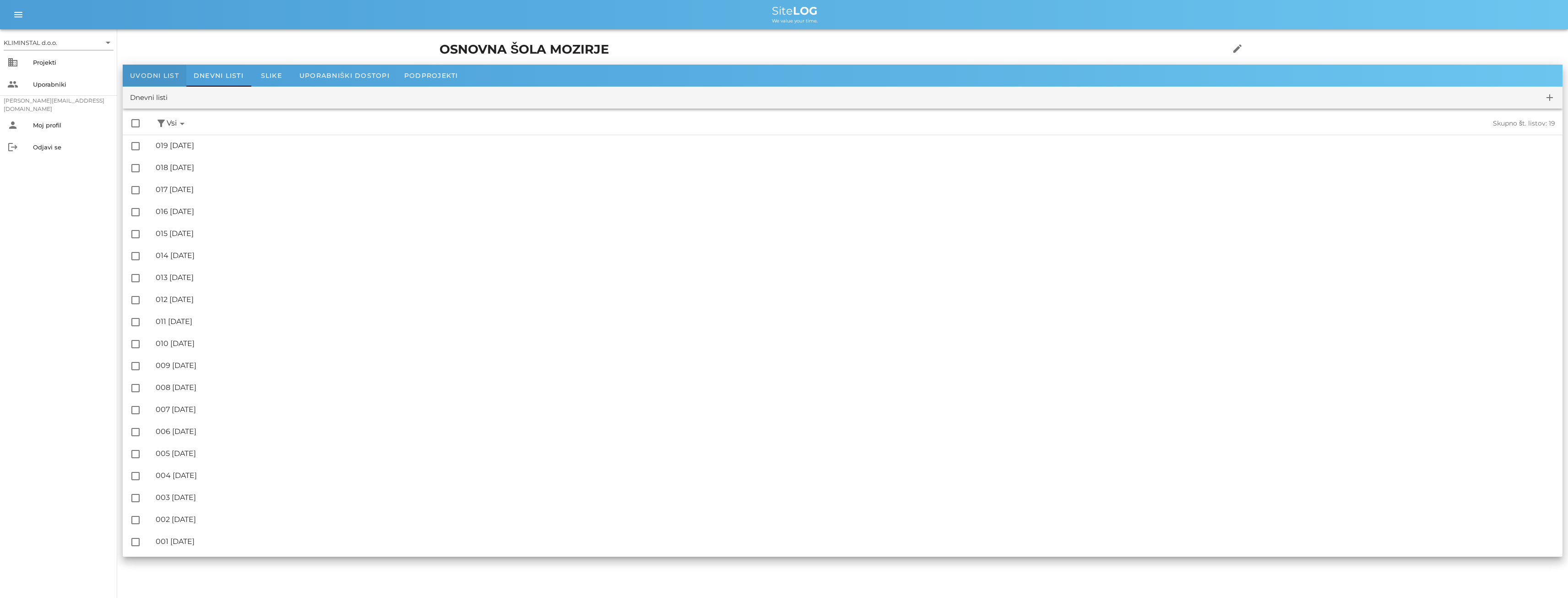
click at [131, 74] on span "Uvodni list" at bounding box center [155, 76] width 49 height 9
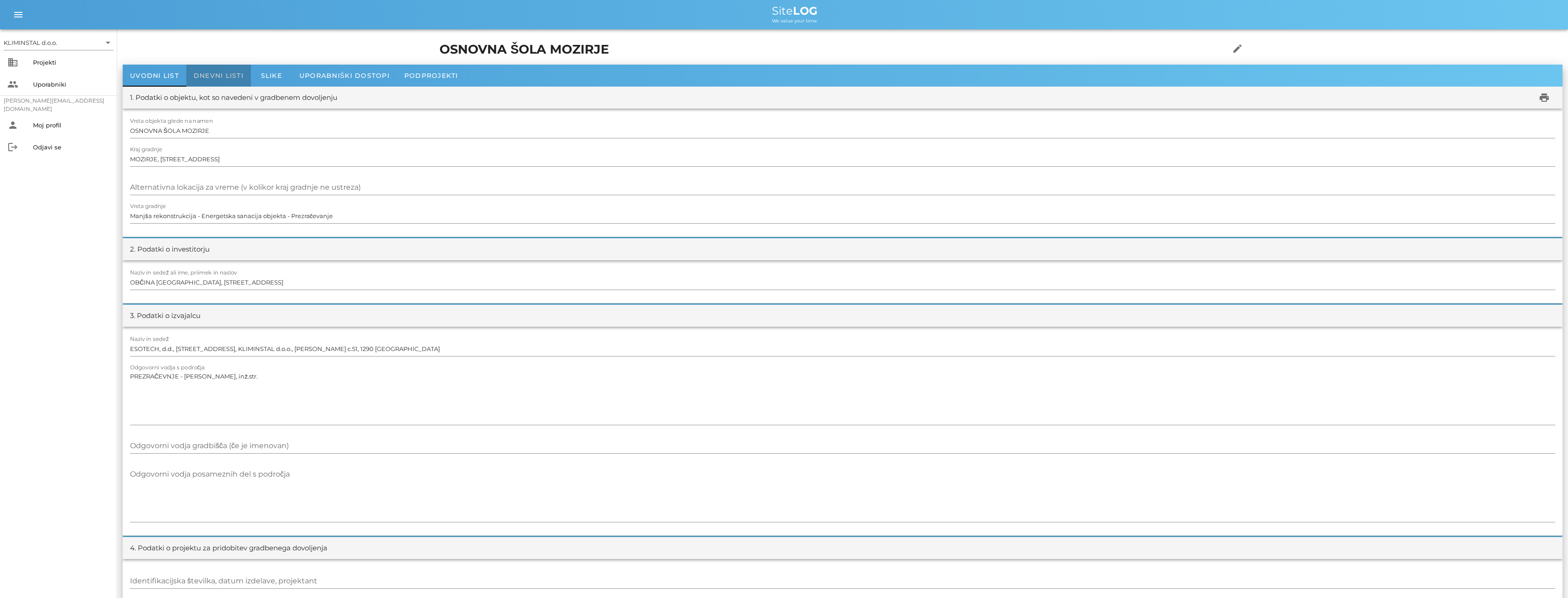
click at [214, 72] on span "Dnevni listi" at bounding box center [219, 76] width 50 height 9
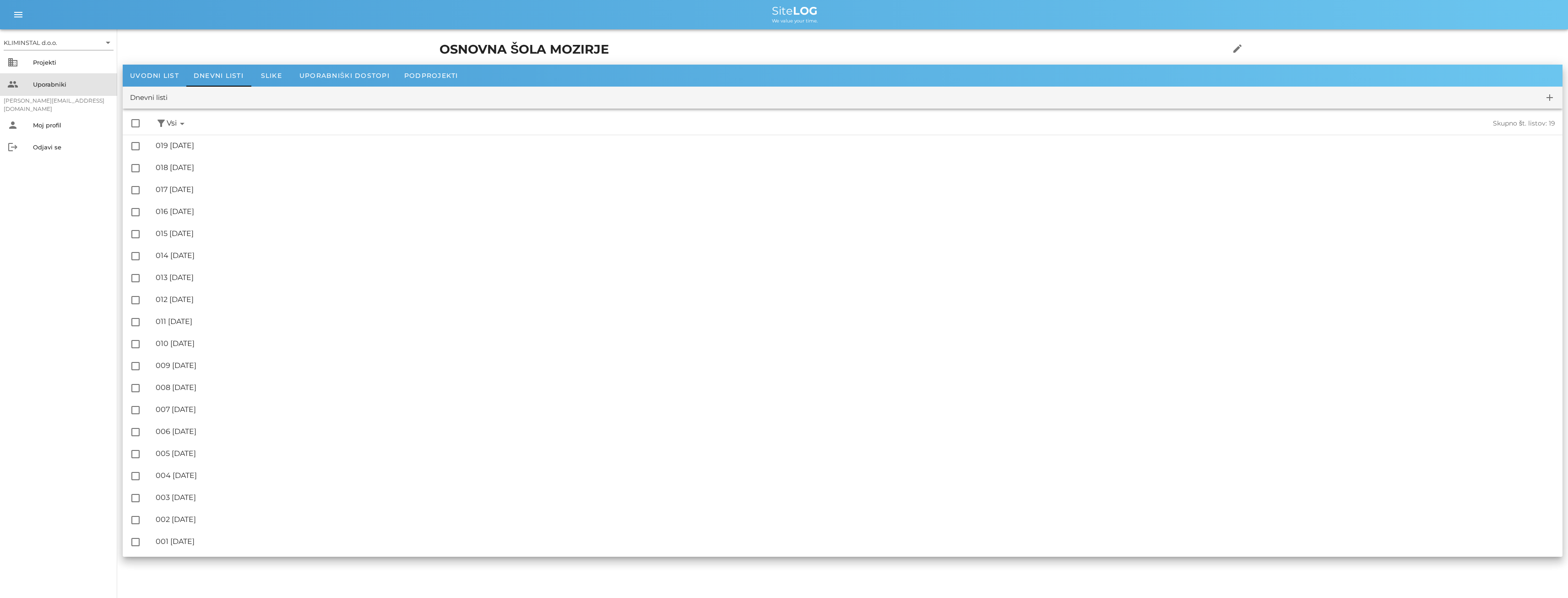
click at [77, 90] on div "Uporabniki" at bounding box center [71, 84] width 77 height 15
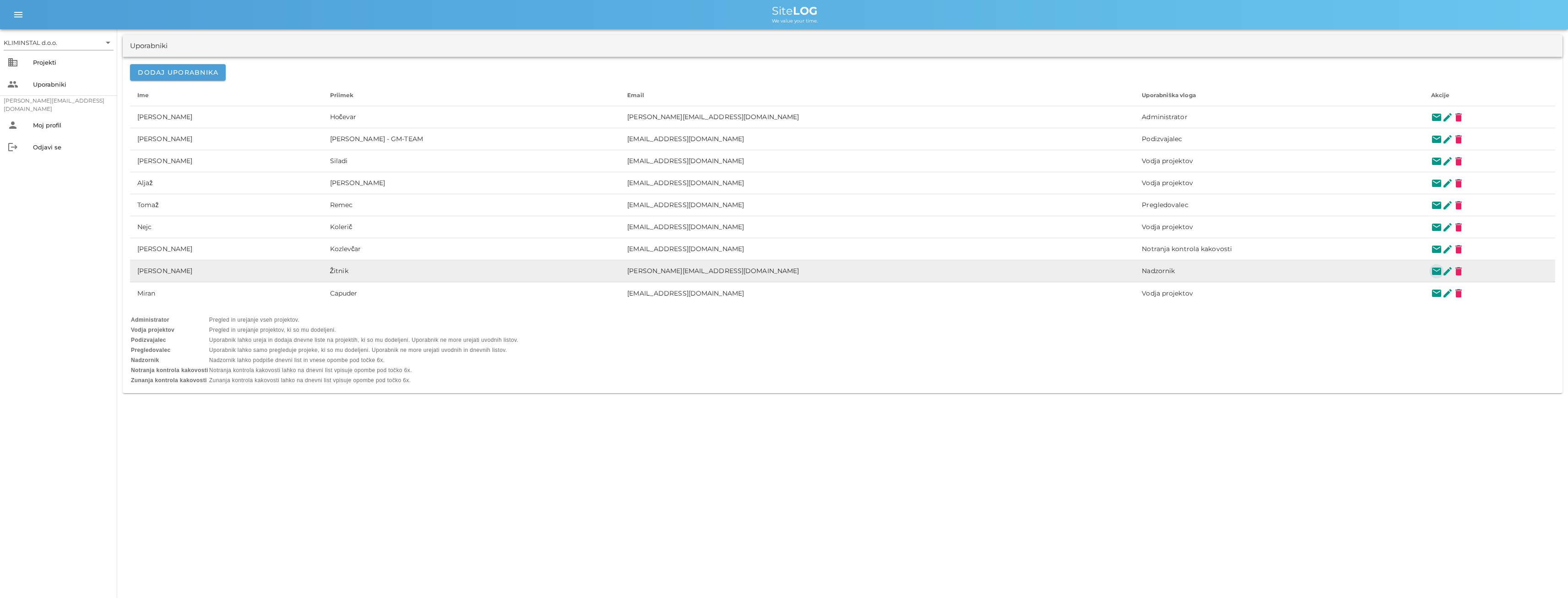
click at [1431, 267] on button "mail" at bounding box center [1437, 271] width 11 height 11
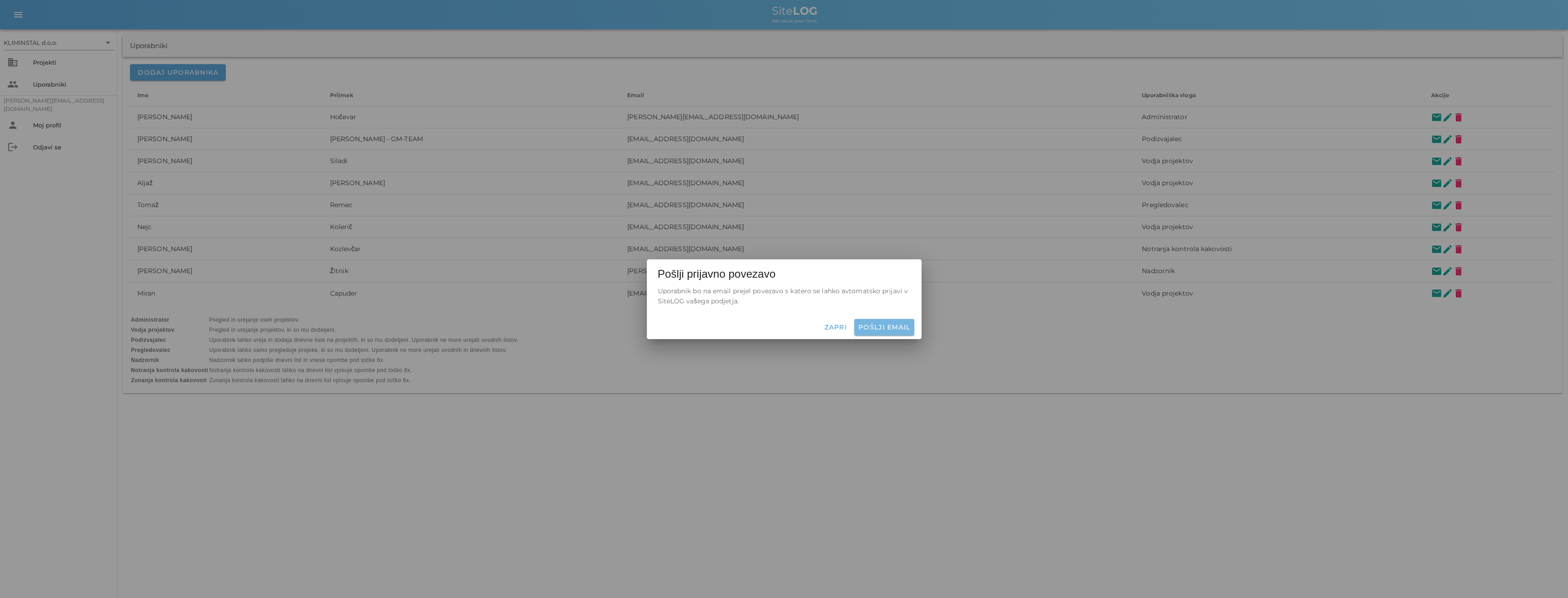
click at [878, 326] on span "Pošlji email" at bounding box center [884, 327] width 52 height 9
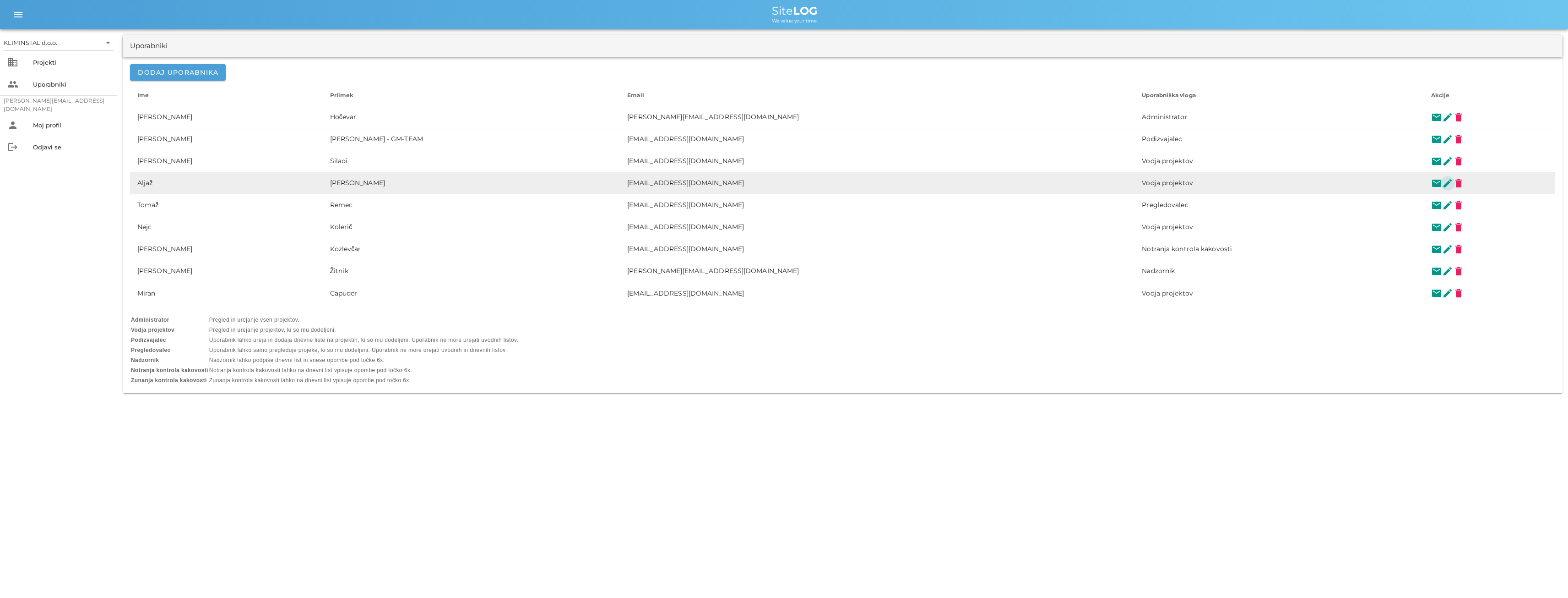
click at [1442, 186] on button "edit" at bounding box center [1447, 183] width 11 height 11
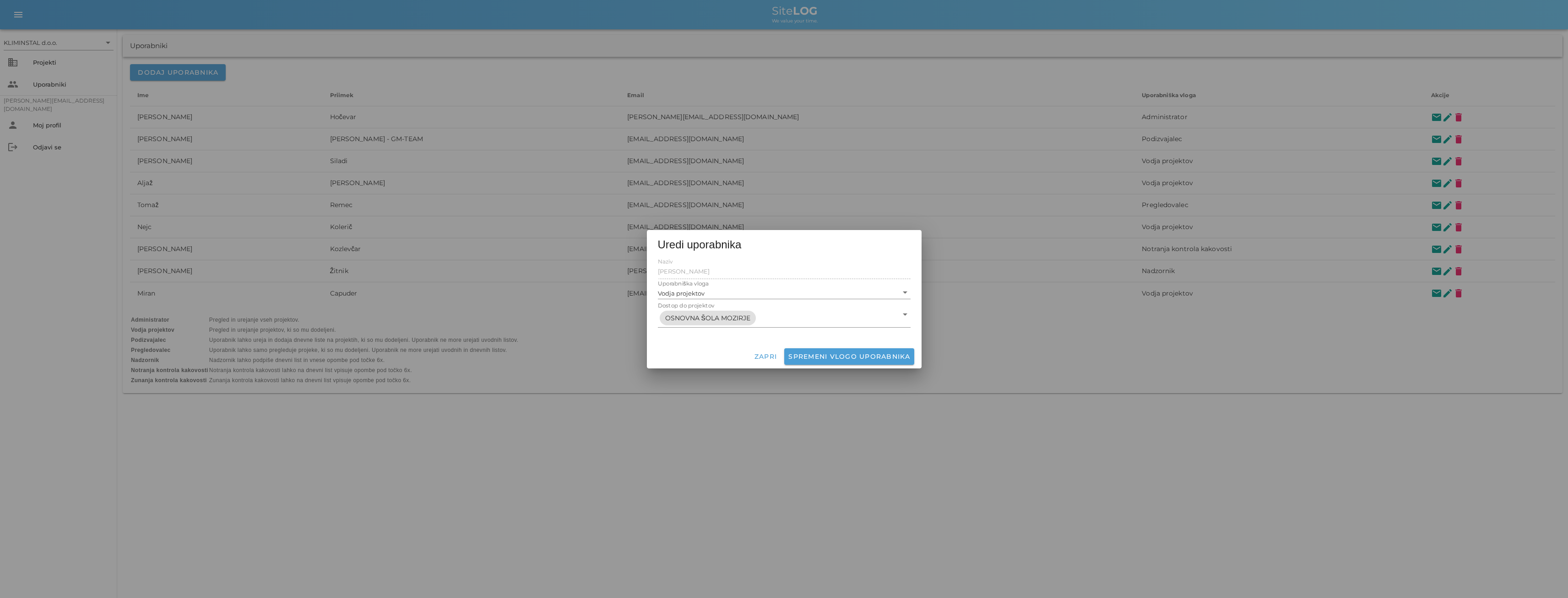
click at [533, 345] on div at bounding box center [784, 299] width 1568 height 598
click at [192, 225] on div at bounding box center [784, 299] width 1568 height 598
click at [763, 356] on span "Zapri" at bounding box center [766, 356] width 23 height 9
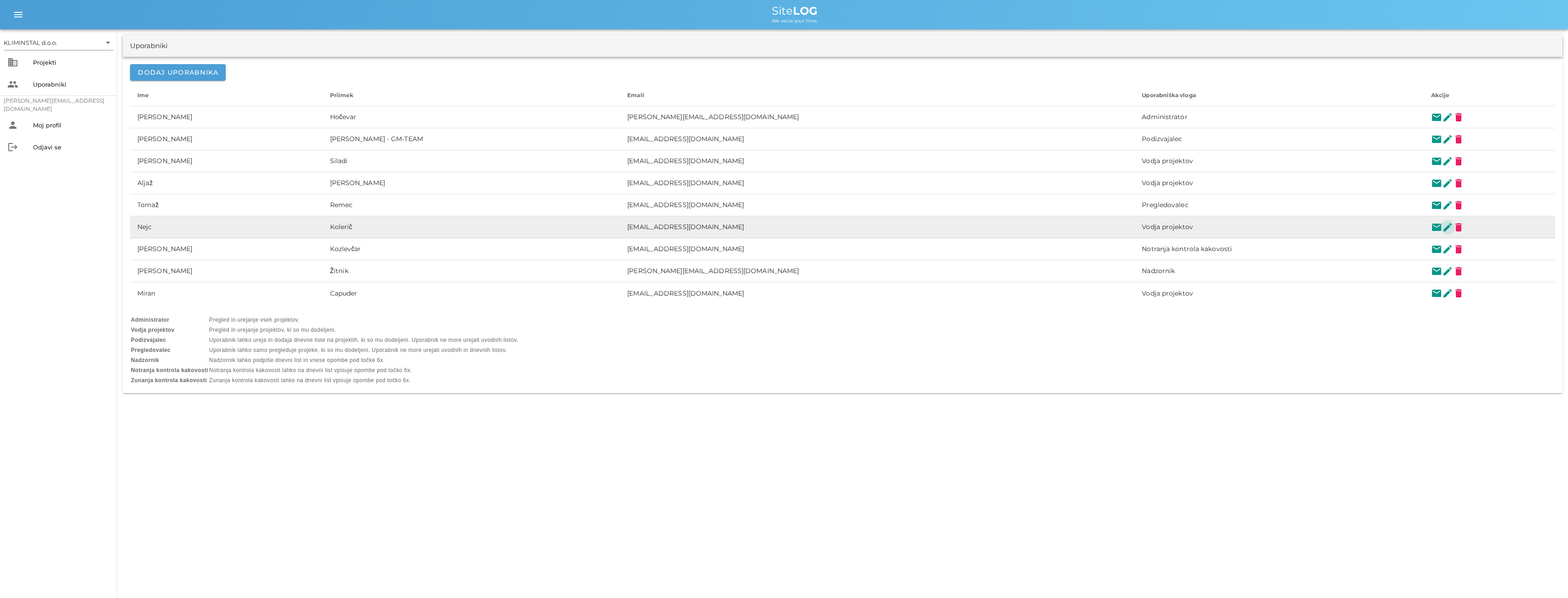
click at [1442, 225] on button "edit" at bounding box center [1447, 227] width 11 height 11
type input "[PERSON_NAME]"
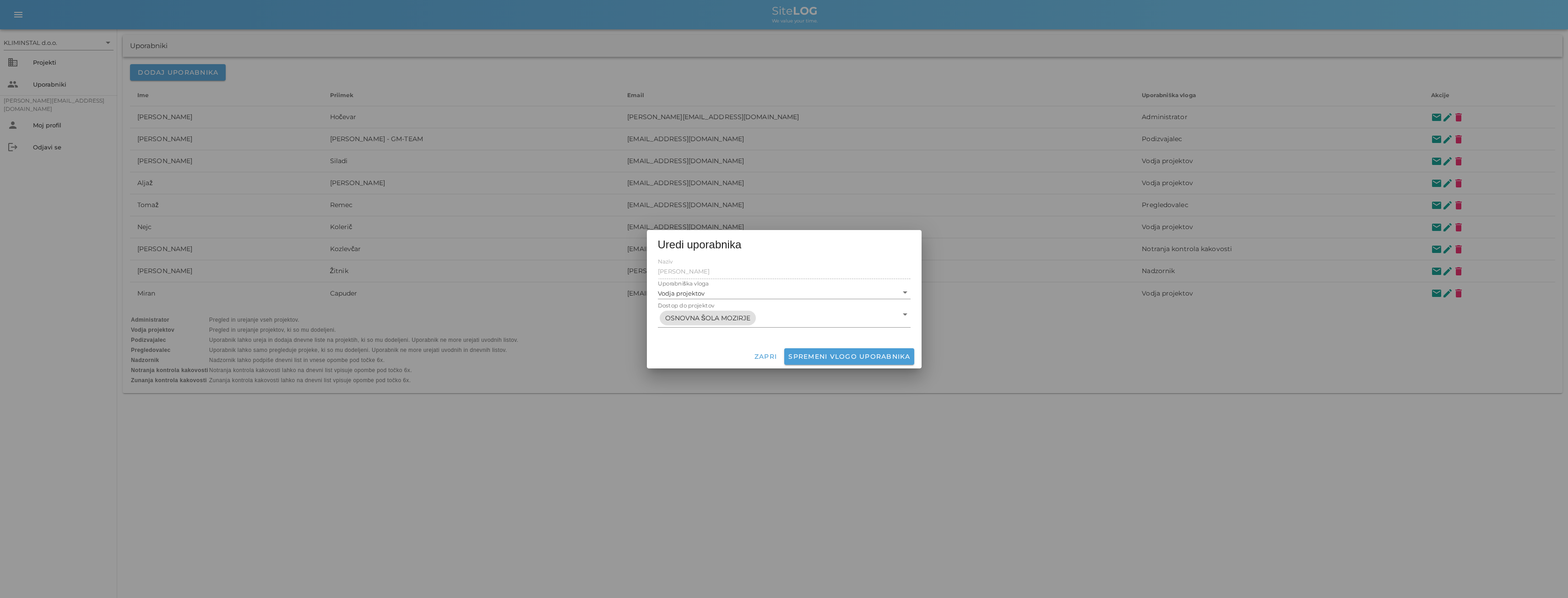
click at [439, 415] on div at bounding box center [784, 299] width 1568 height 598
click at [763, 355] on span "Zapri" at bounding box center [766, 356] width 23 height 9
